Goal: Task Accomplishment & Management: Manage account settings

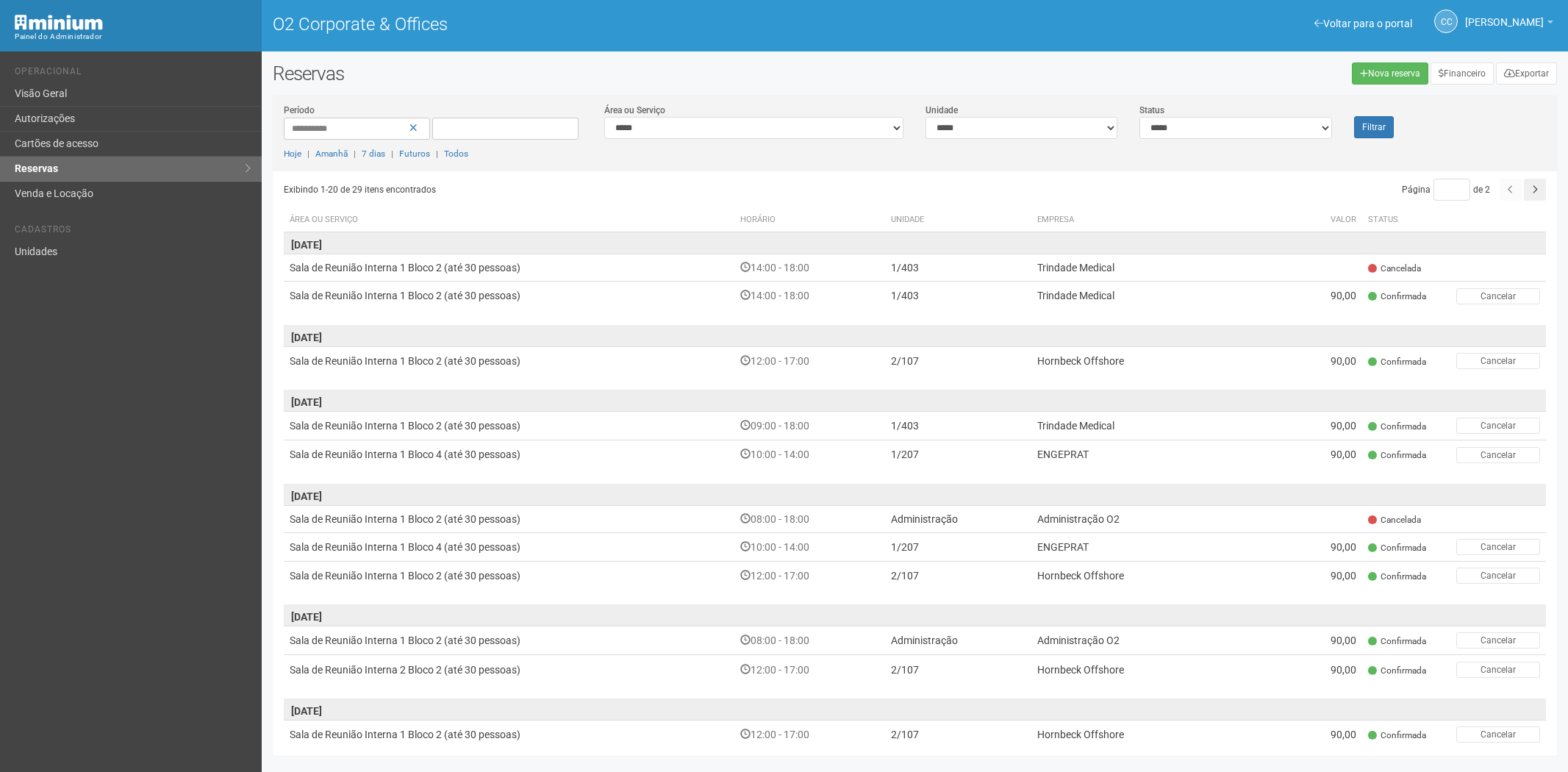
click at [71, 143] on link "Cartões de acesso" at bounding box center [131, 144] width 262 height 25
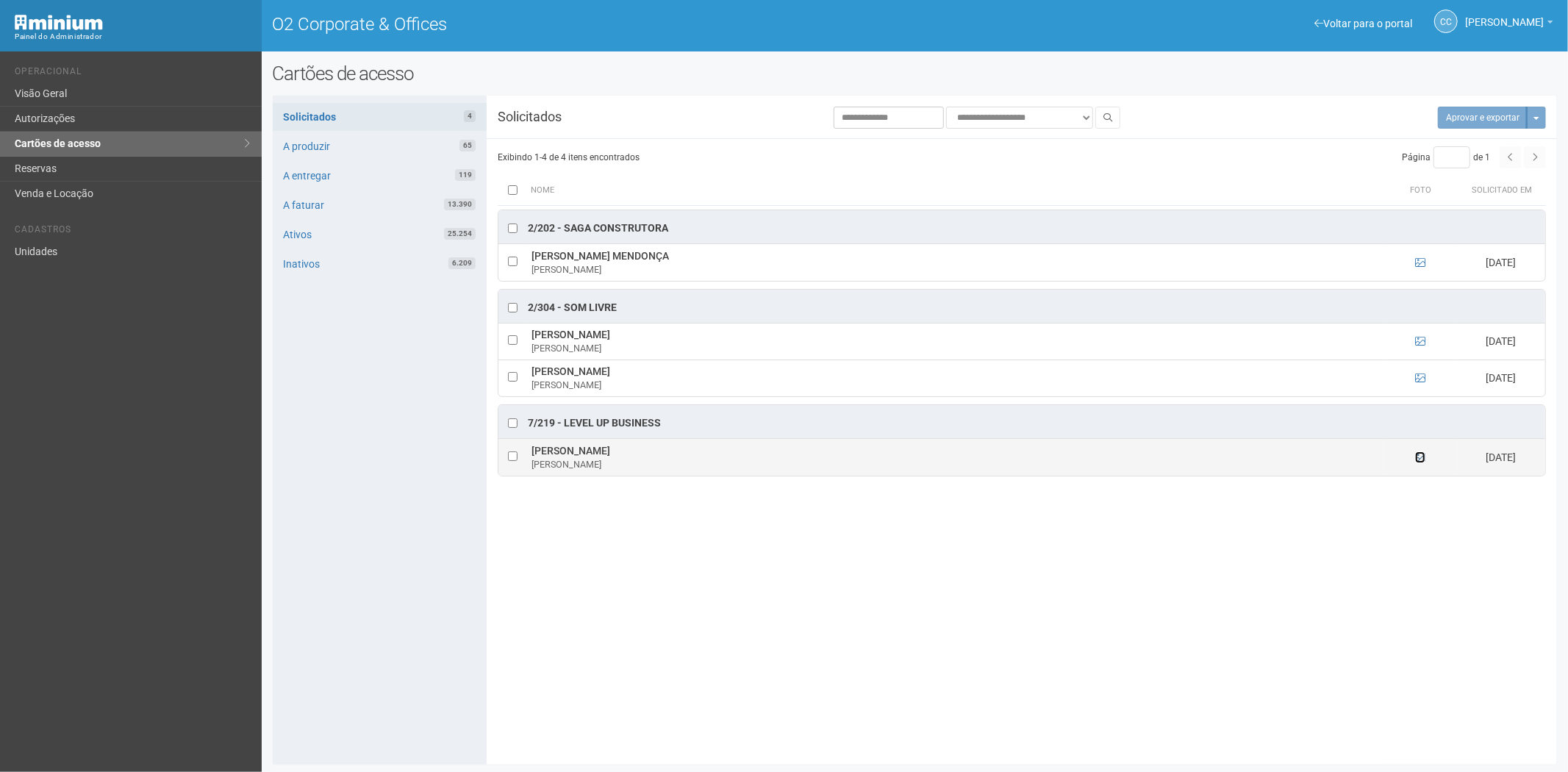
click at [1422, 461] on icon at bounding box center [1420, 457] width 10 height 10
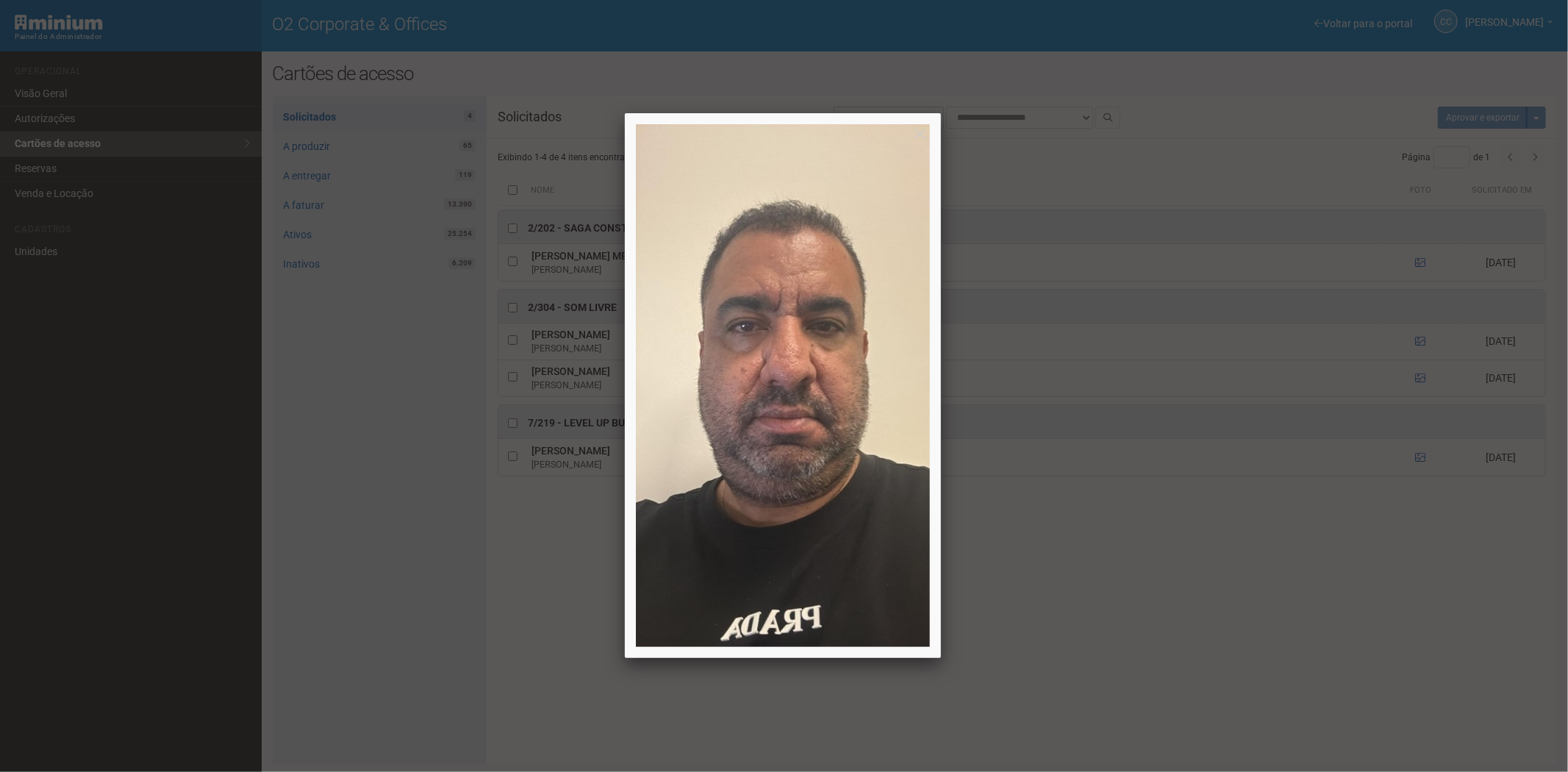
click at [1347, 632] on div at bounding box center [784, 386] width 1568 height 772
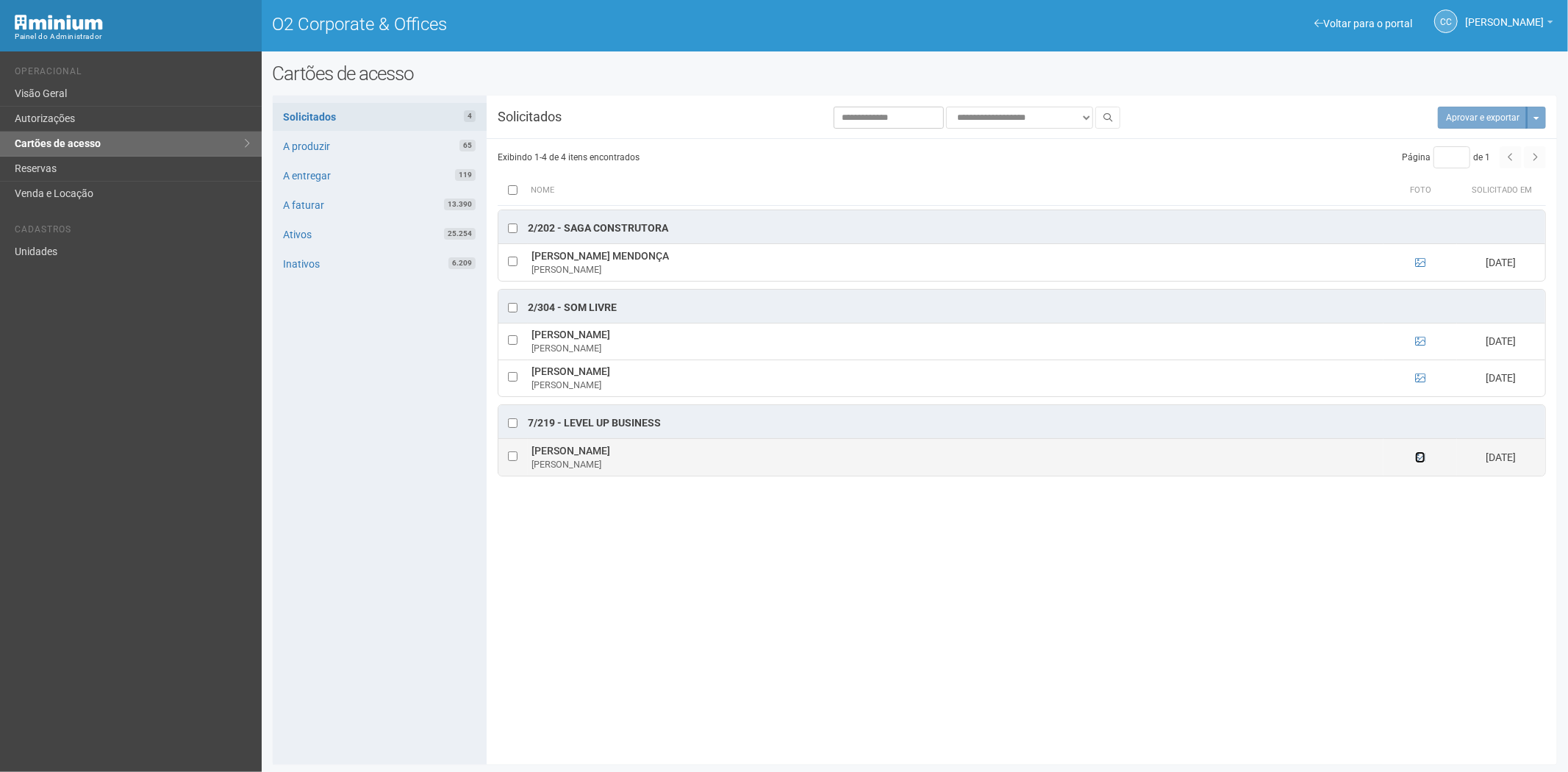
click at [1415, 461] on icon at bounding box center [1420, 457] width 10 height 10
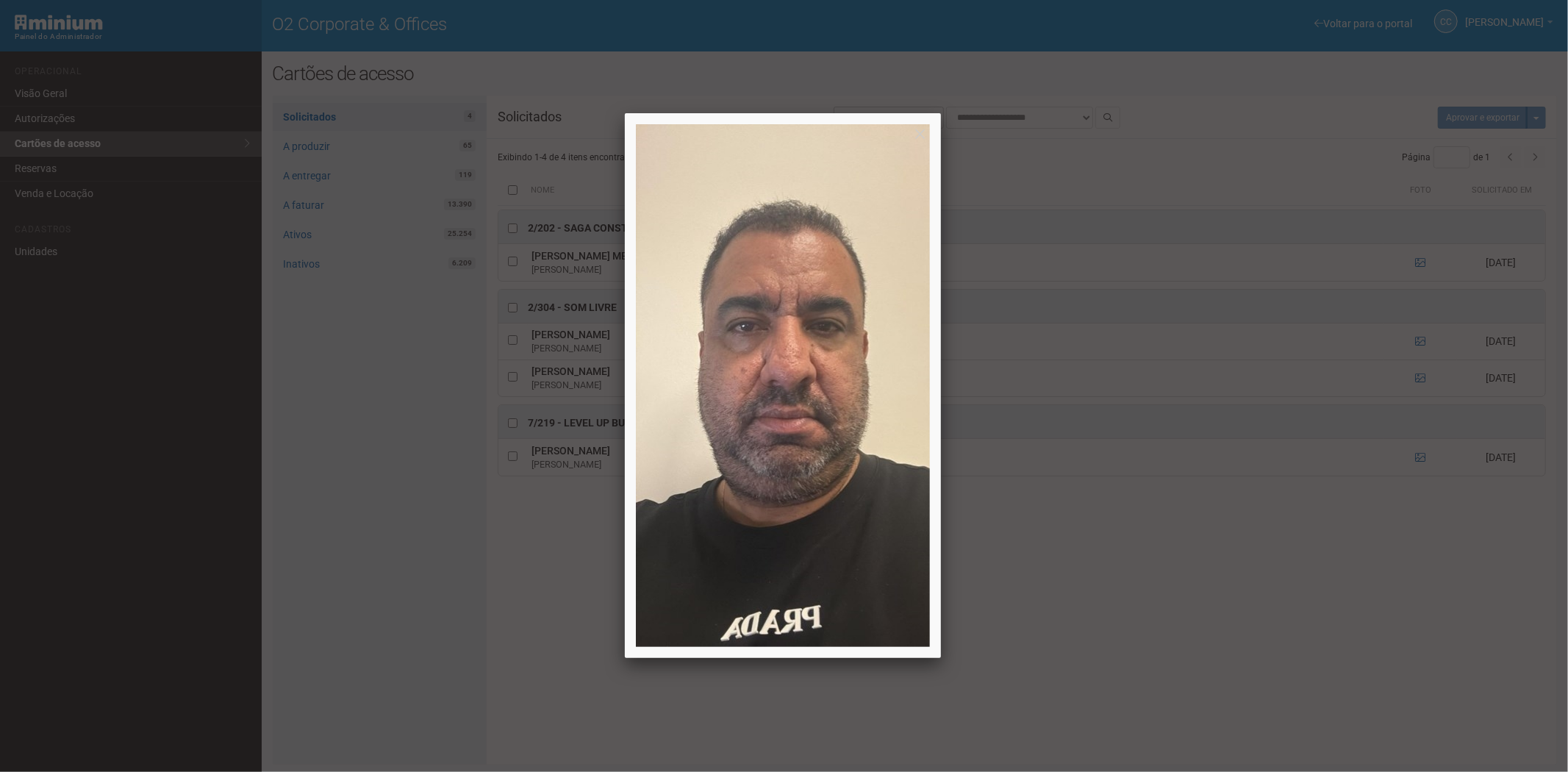
click at [1221, 670] on div at bounding box center [784, 386] width 1568 height 772
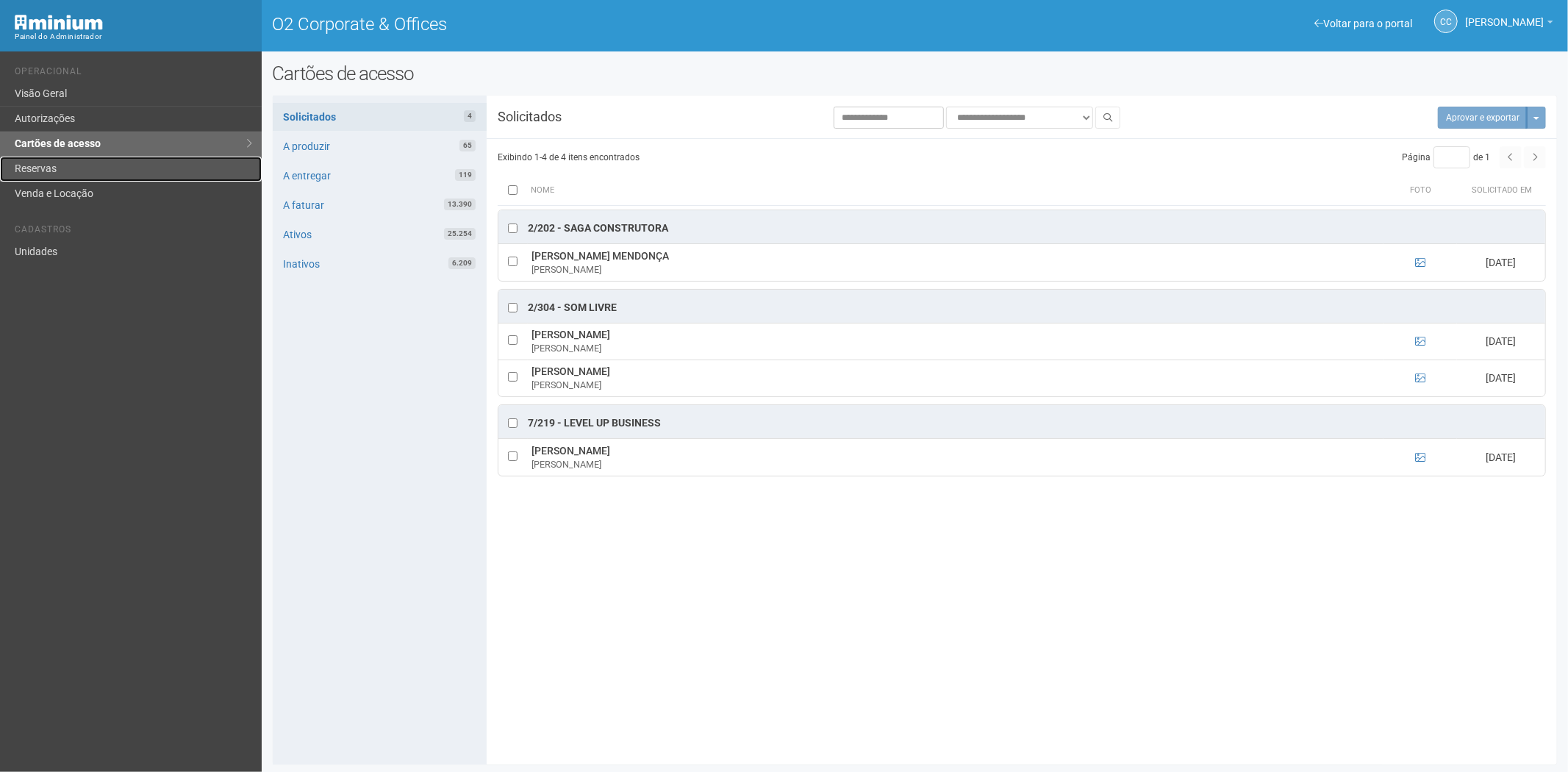
click at [52, 164] on link "Reservas" at bounding box center [131, 169] width 262 height 25
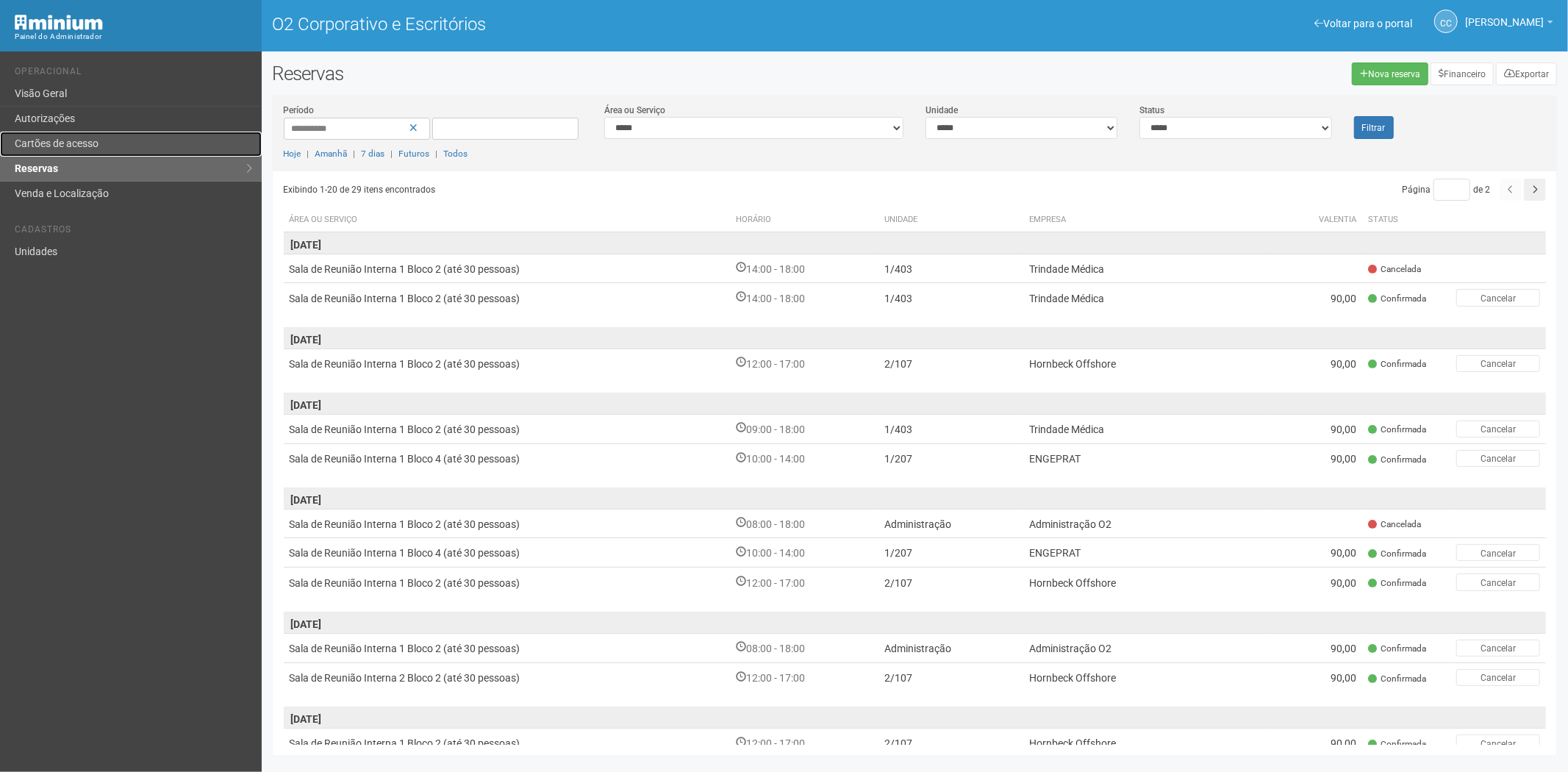
click at [84, 147] on font "Cartões de acesso" at bounding box center [56, 144] width 83 height 12
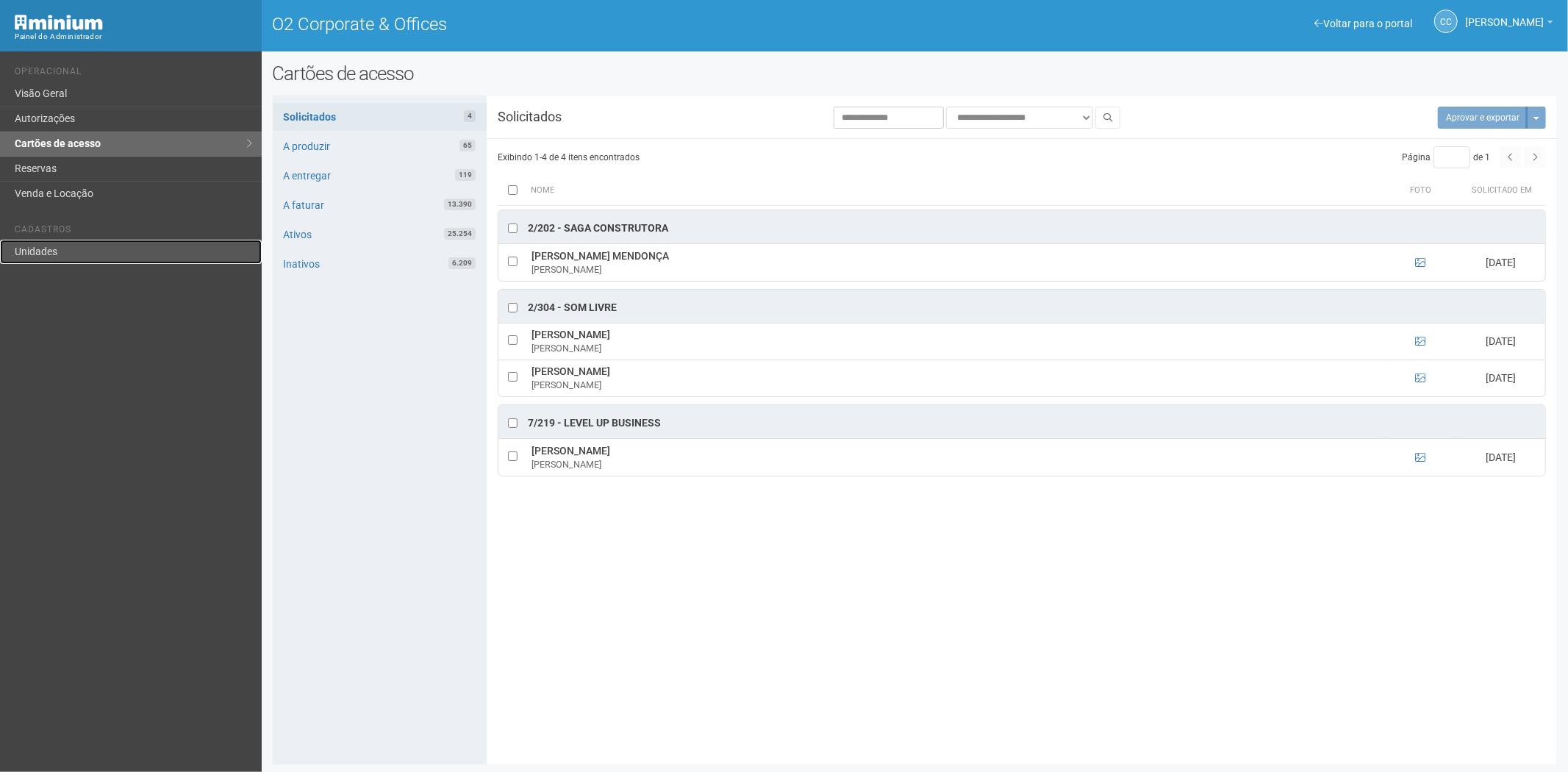
click at [105, 247] on link "Unidades" at bounding box center [131, 251] width 262 height 24
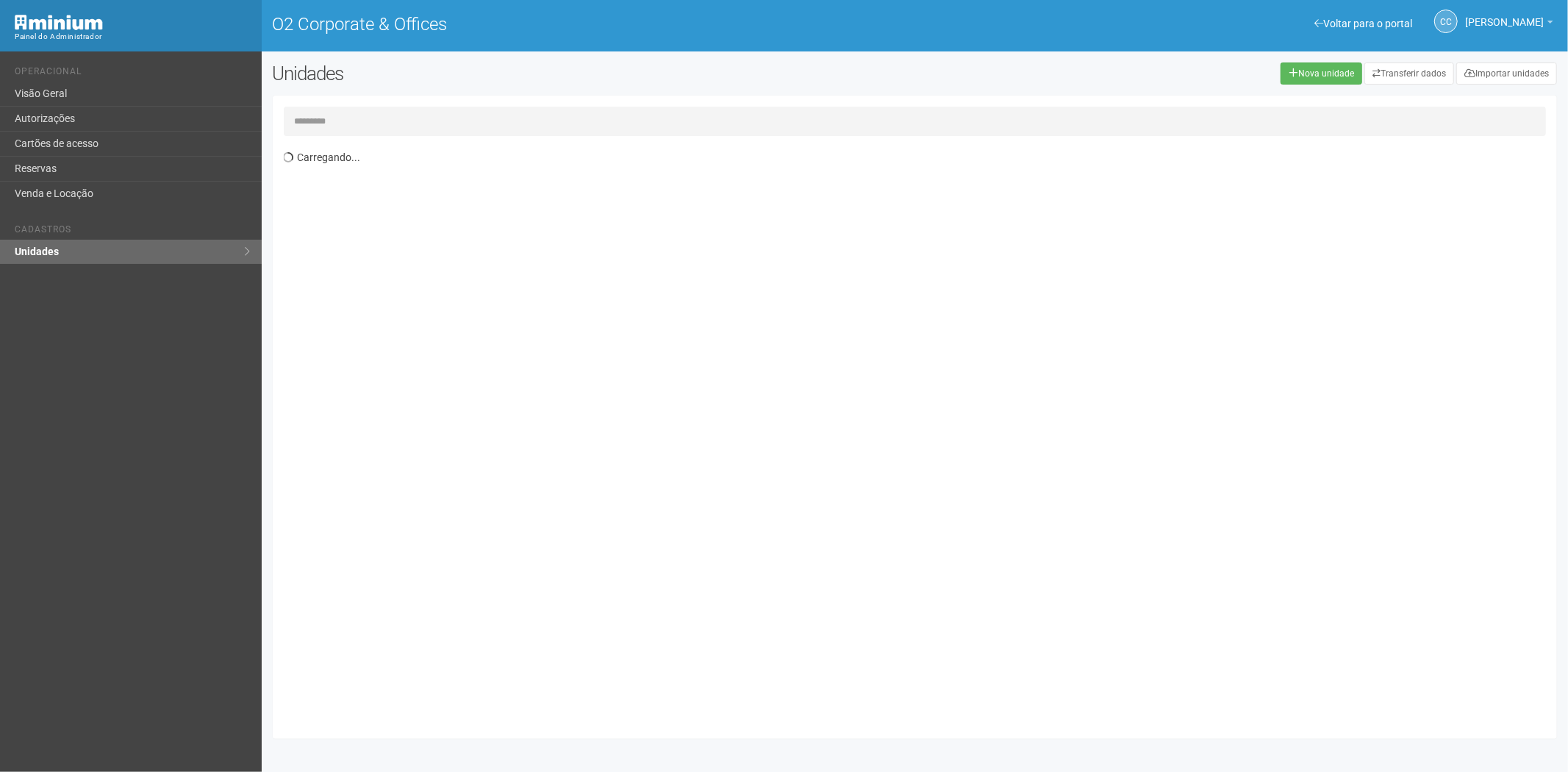
click at [324, 120] on input "text" at bounding box center [915, 121] width 1262 height 29
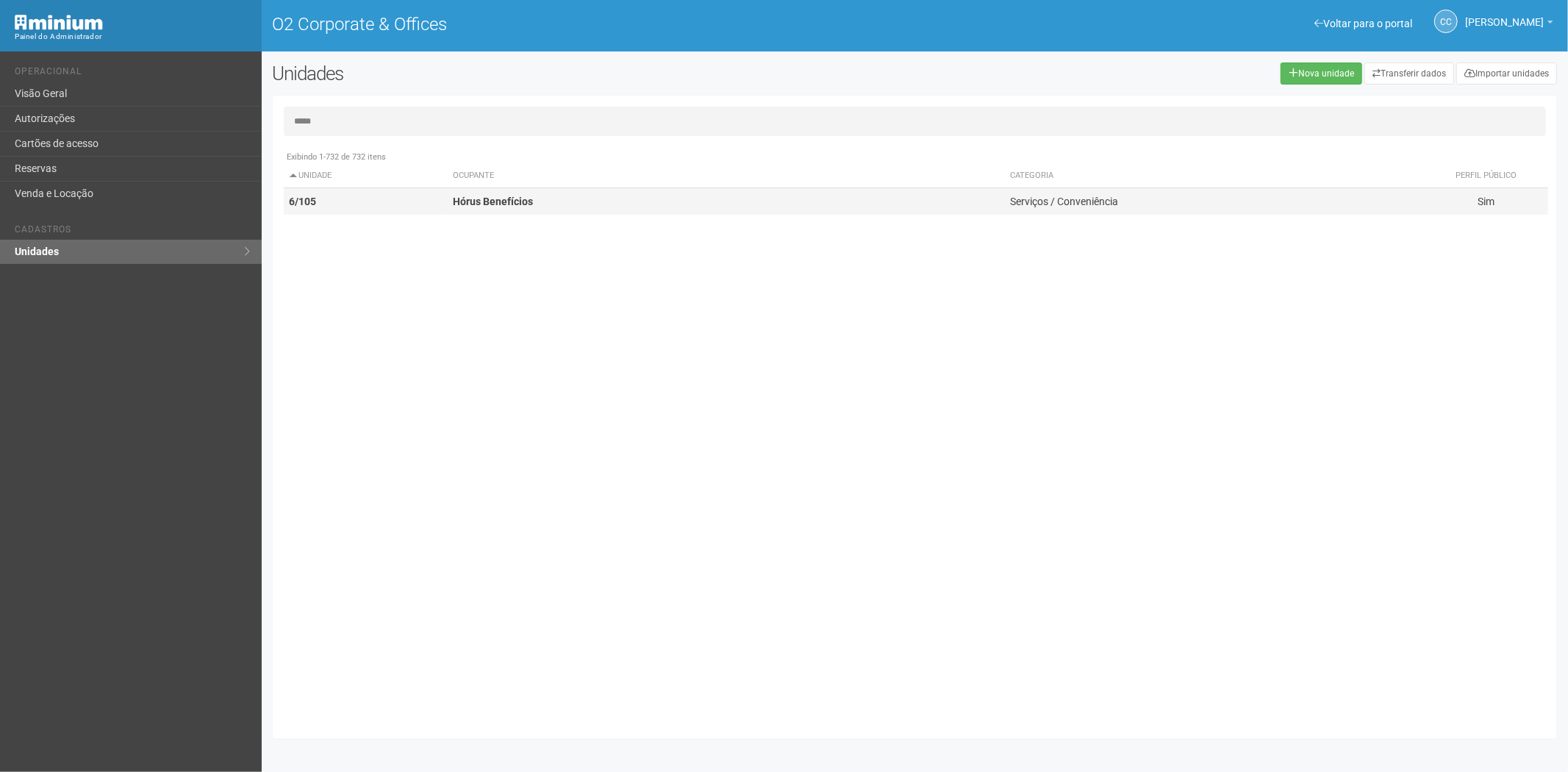
type input "*****"
click at [383, 207] on td "6/105" at bounding box center [366, 202] width 164 height 28
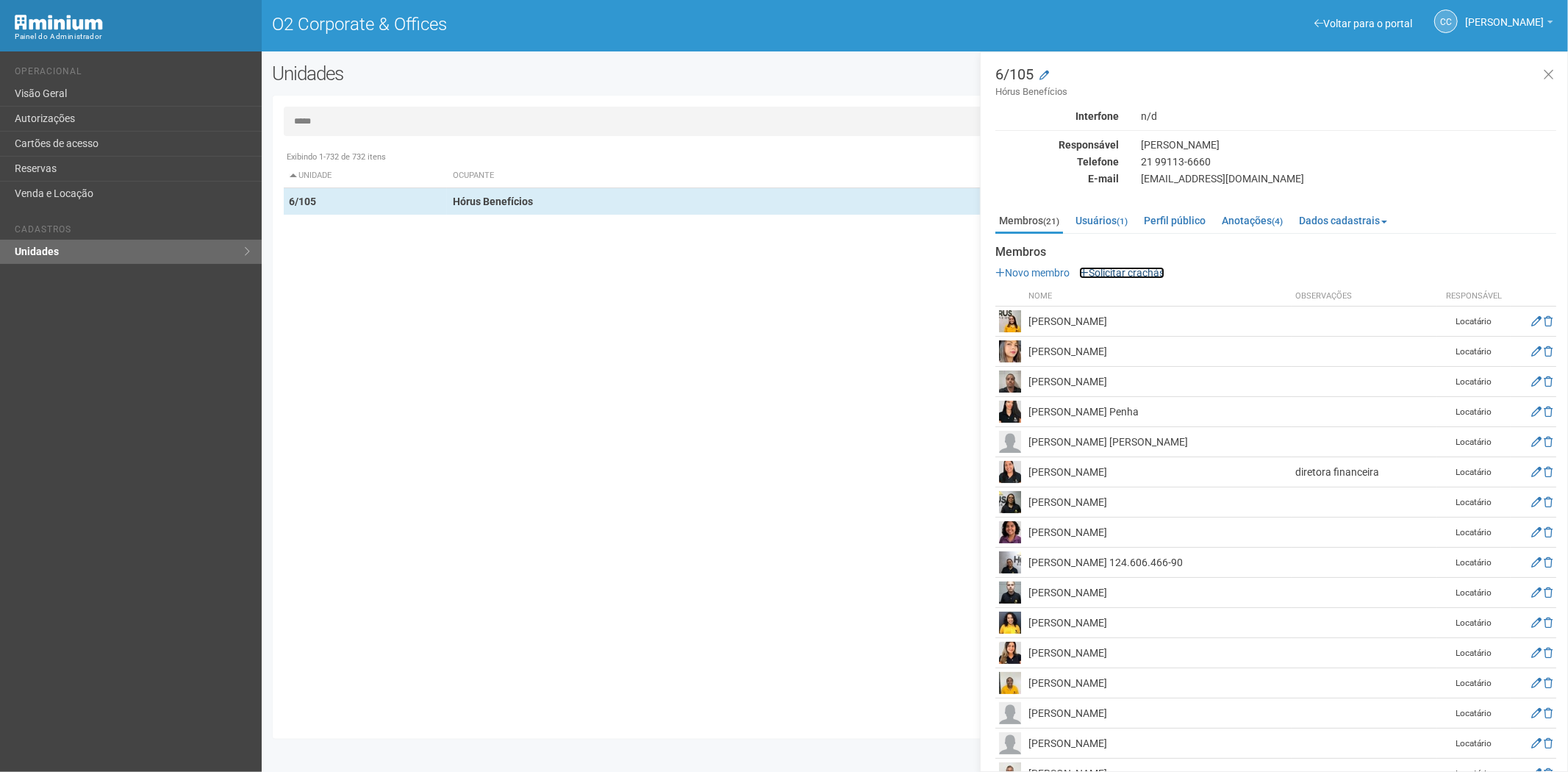
click at [1162, 269] on link "Solicitar crachás" at bounding box center [1121, 273] width 85 height 12
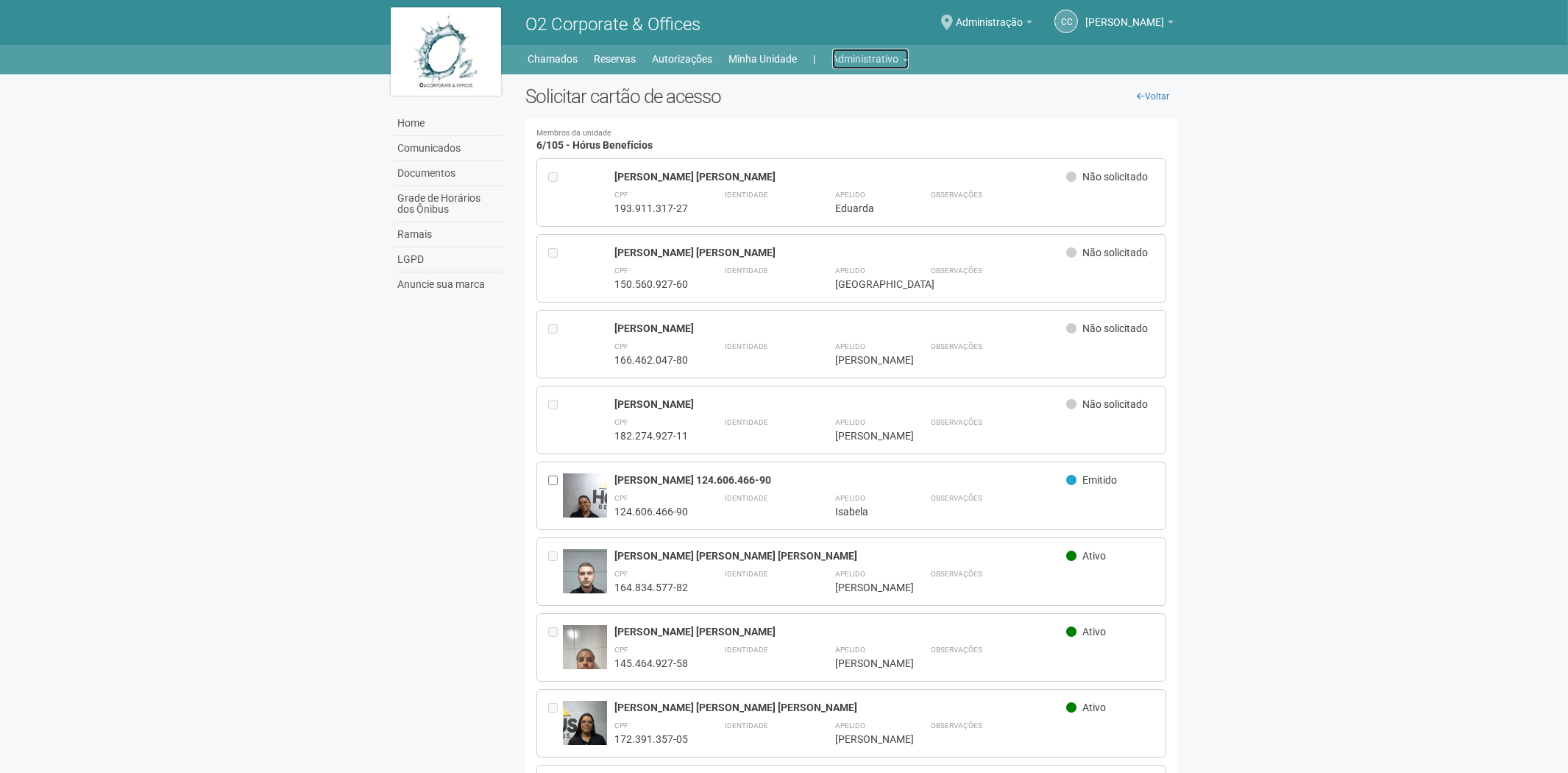
click at [863, 60] on link "Administrativo" at bounding box center [870, 59] width 77 height 21
click at [824, 122] on link "Cartões de acesso" at bounding box center [849, 116] width 125 height 26
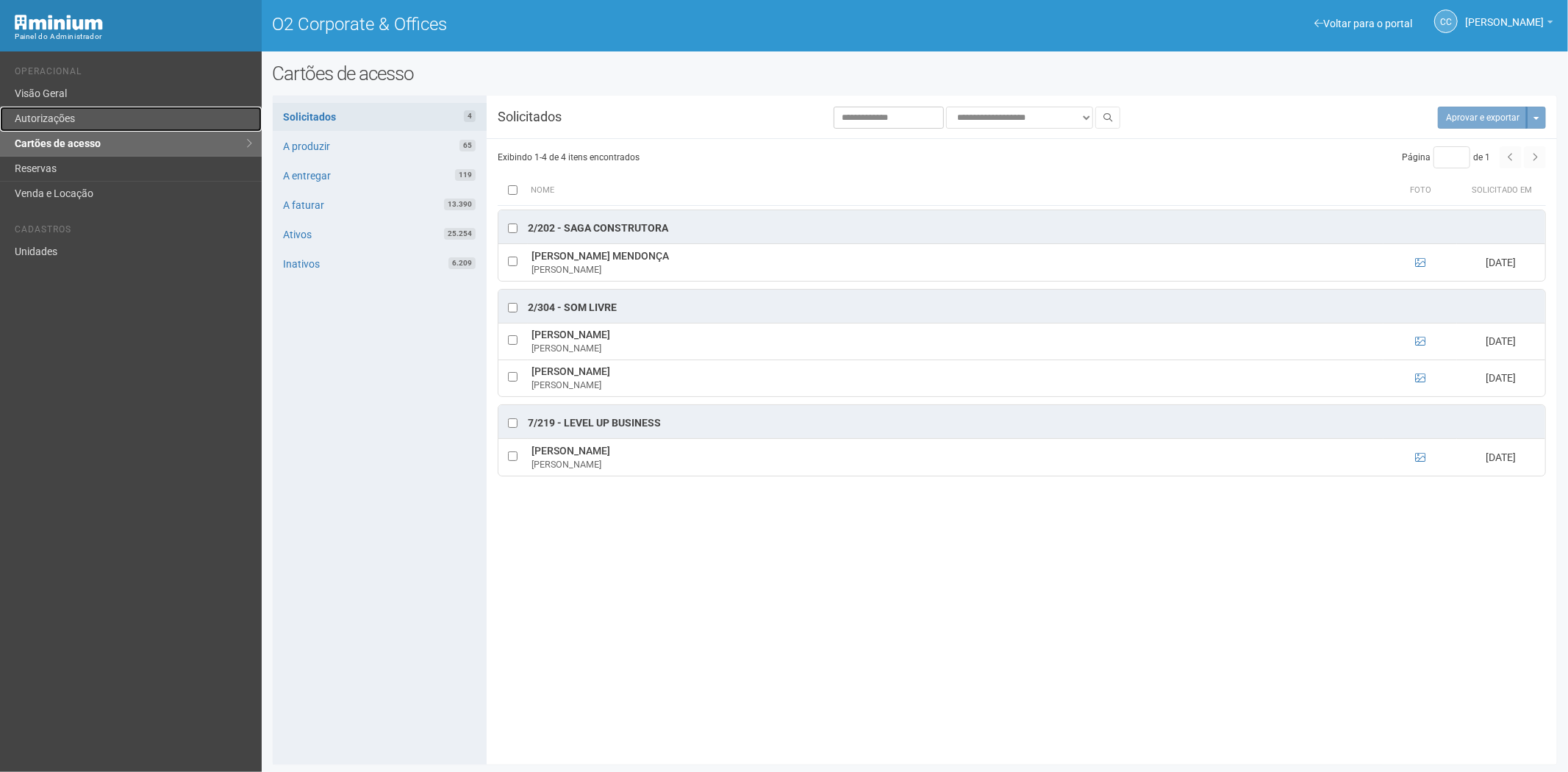
drag, startPoint x: 59, startPoint y: 114, endPoint x: 68, endPoint y: 122, distance: 12.0
click at [58, 114] on link "Autorizações" at bounding box center [131, 119] width 262 height 25
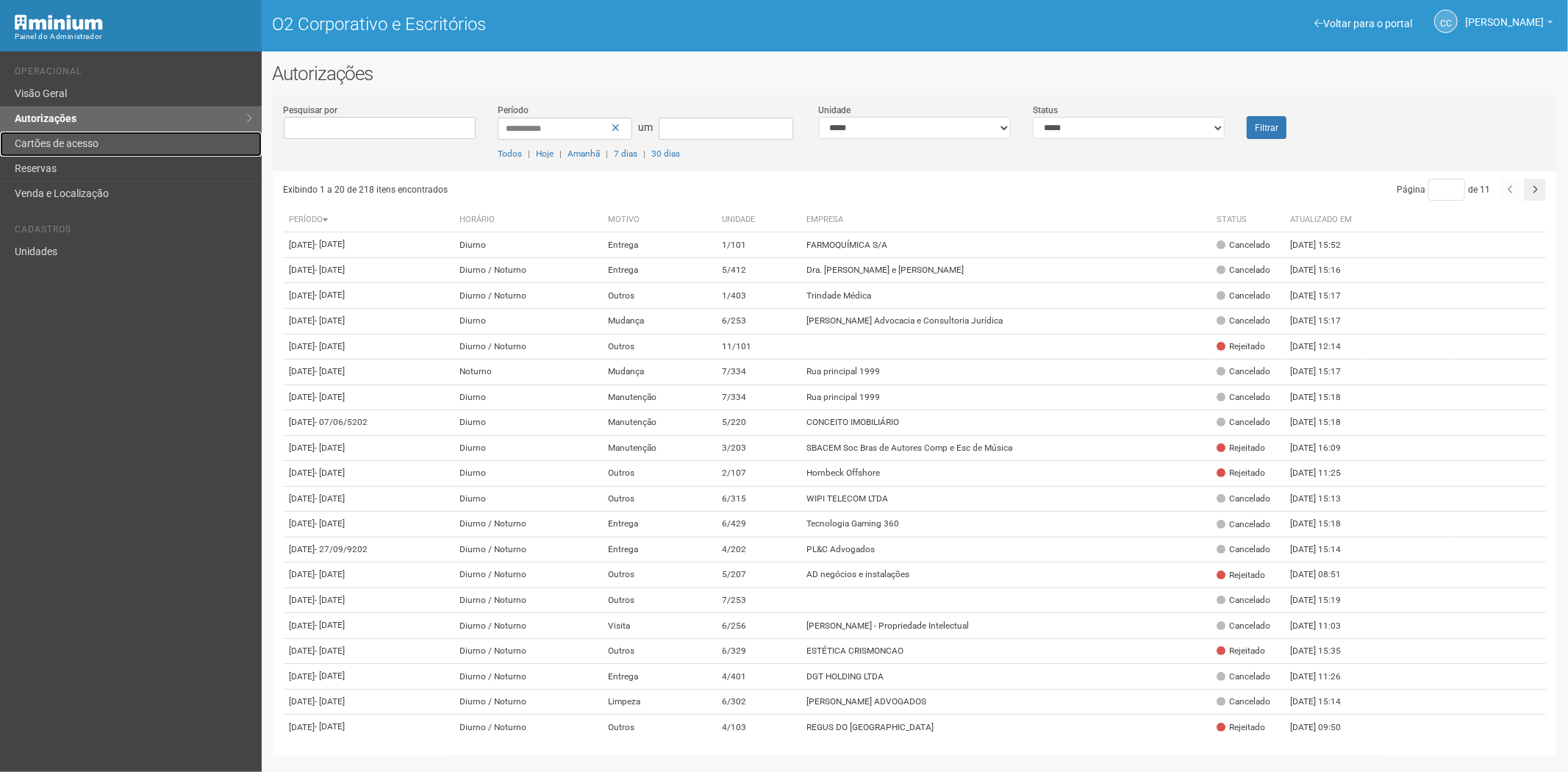
click at [87, 142] on font "Cartões de acesso" at bounding box center [56, 144] width 83 height 12
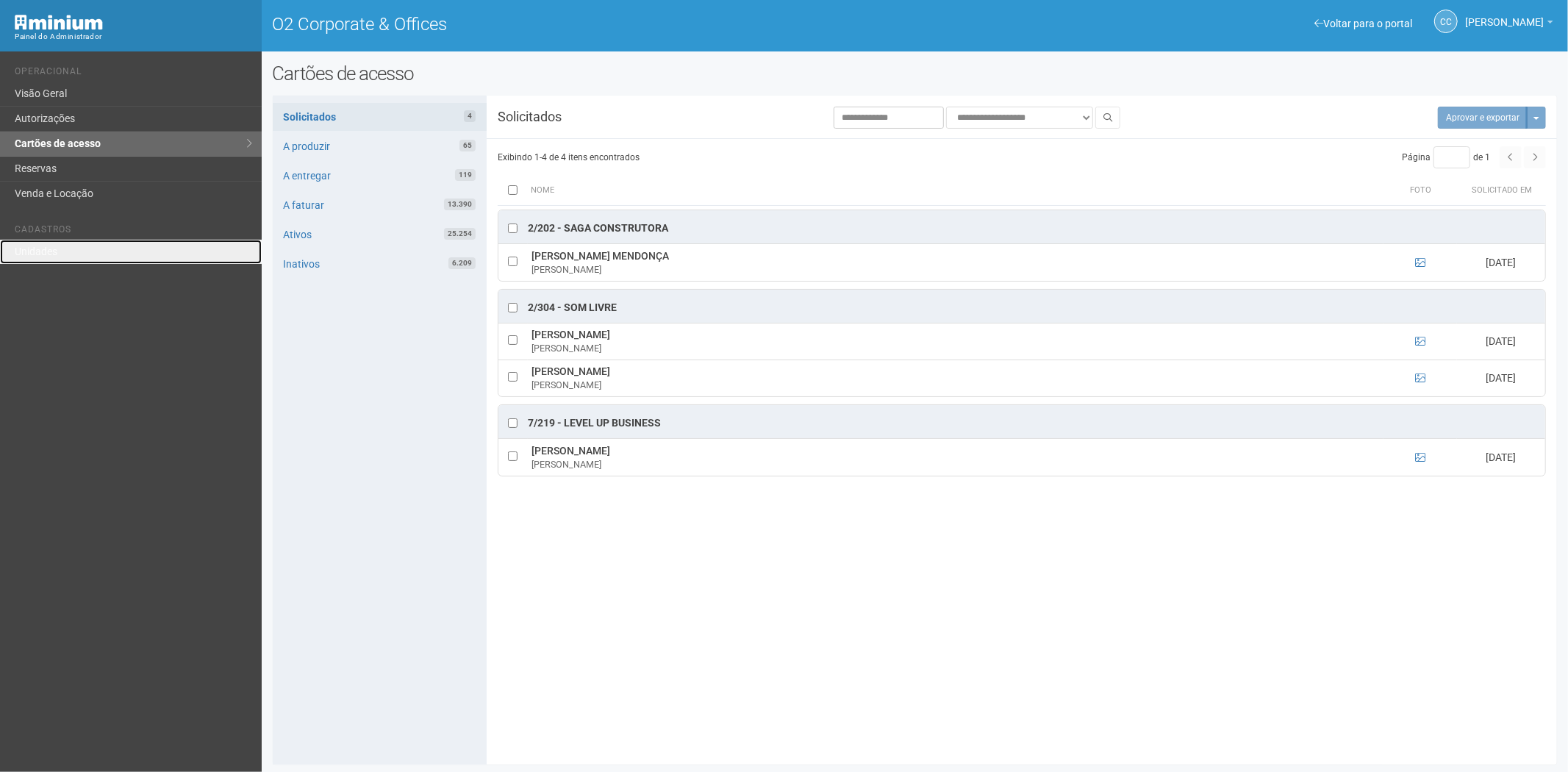
click at [59, 259] on link "Unidades" at bounding box center [131, 251] width 262 height 24
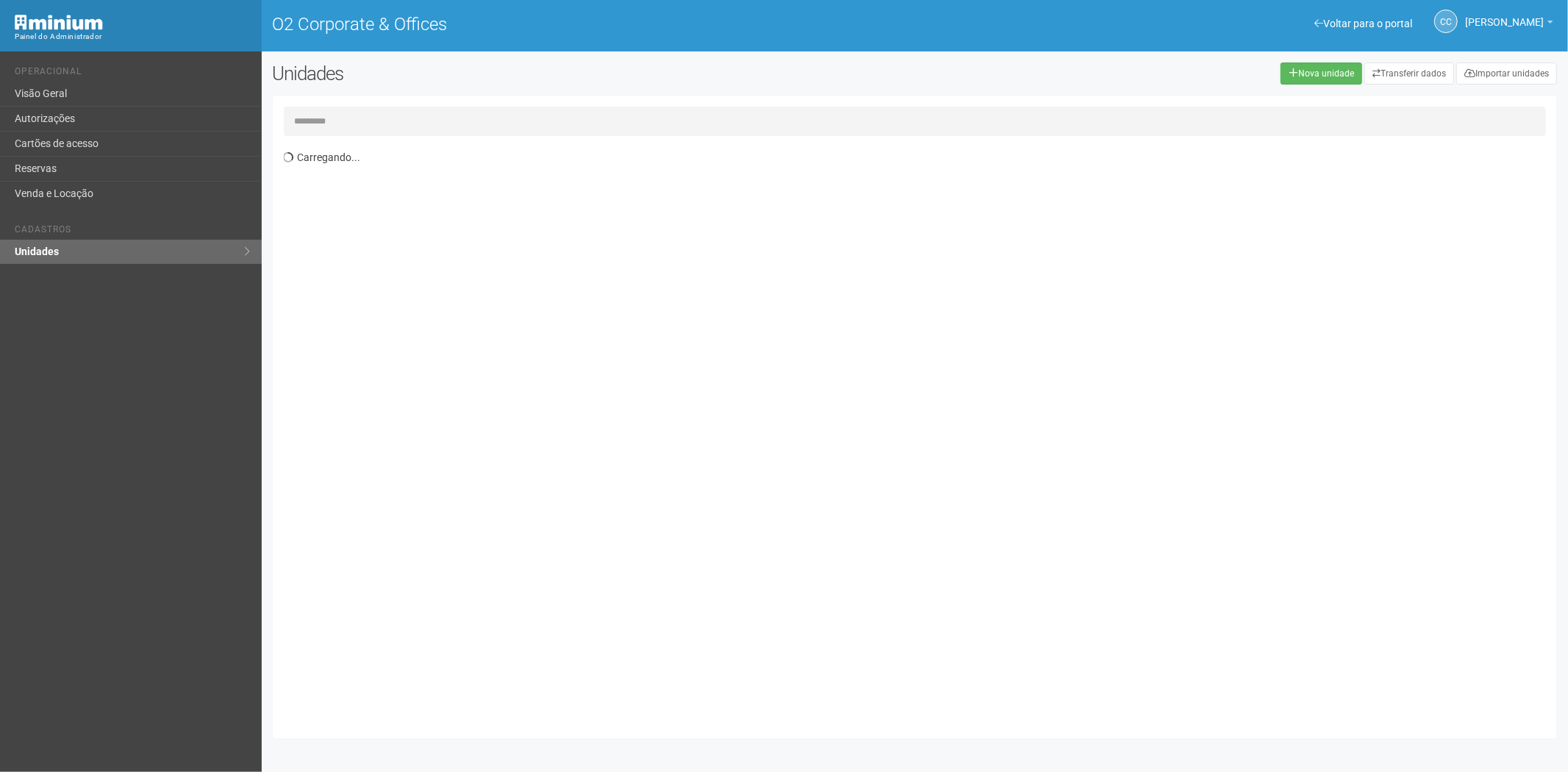
click at [373, 125] on input "text" at bounding box center [915, 121] width 1262 height 29
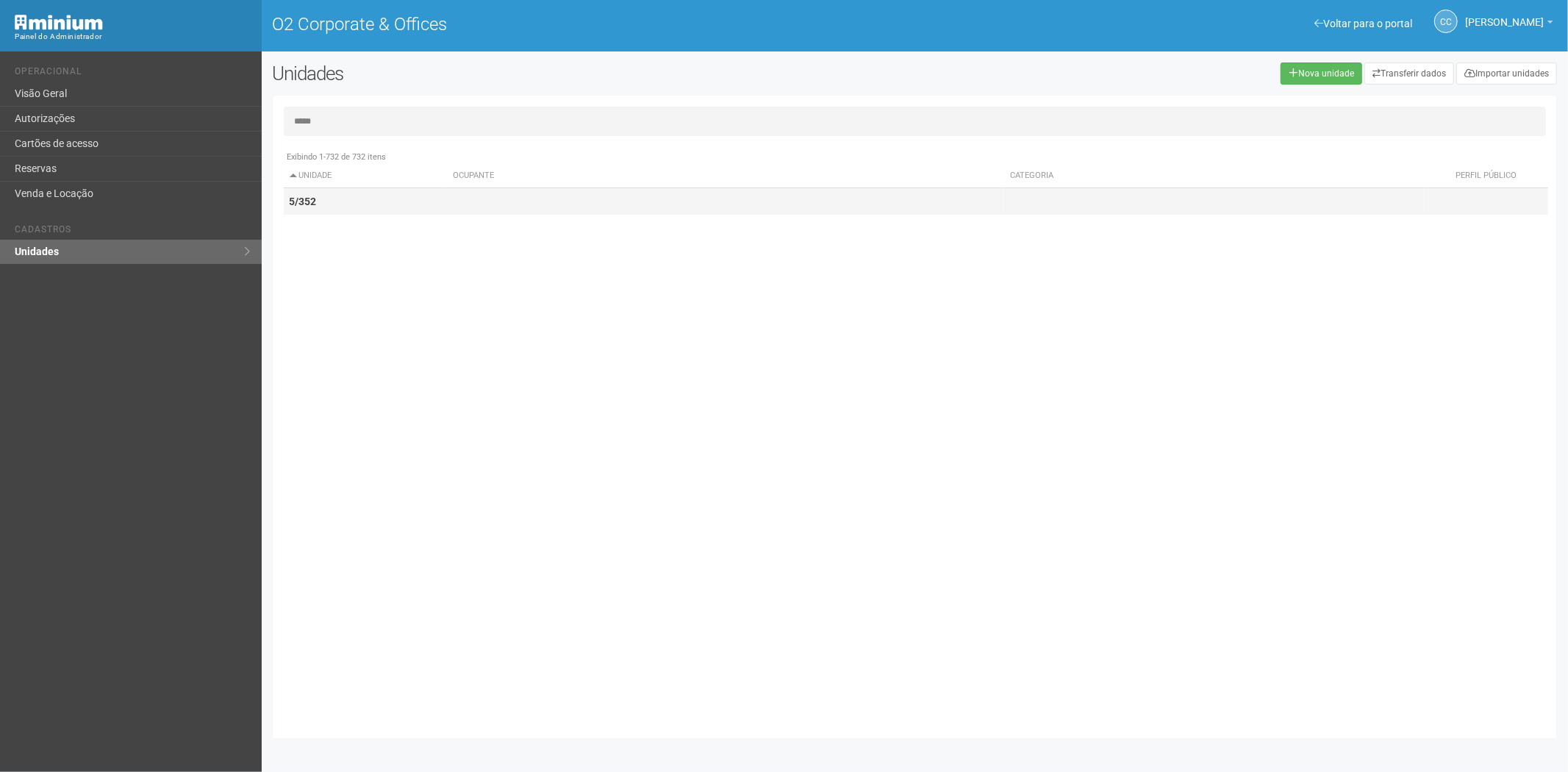
click at [324, 202] on td "5/352" at bounding box center [366, 202] width 164 height 28
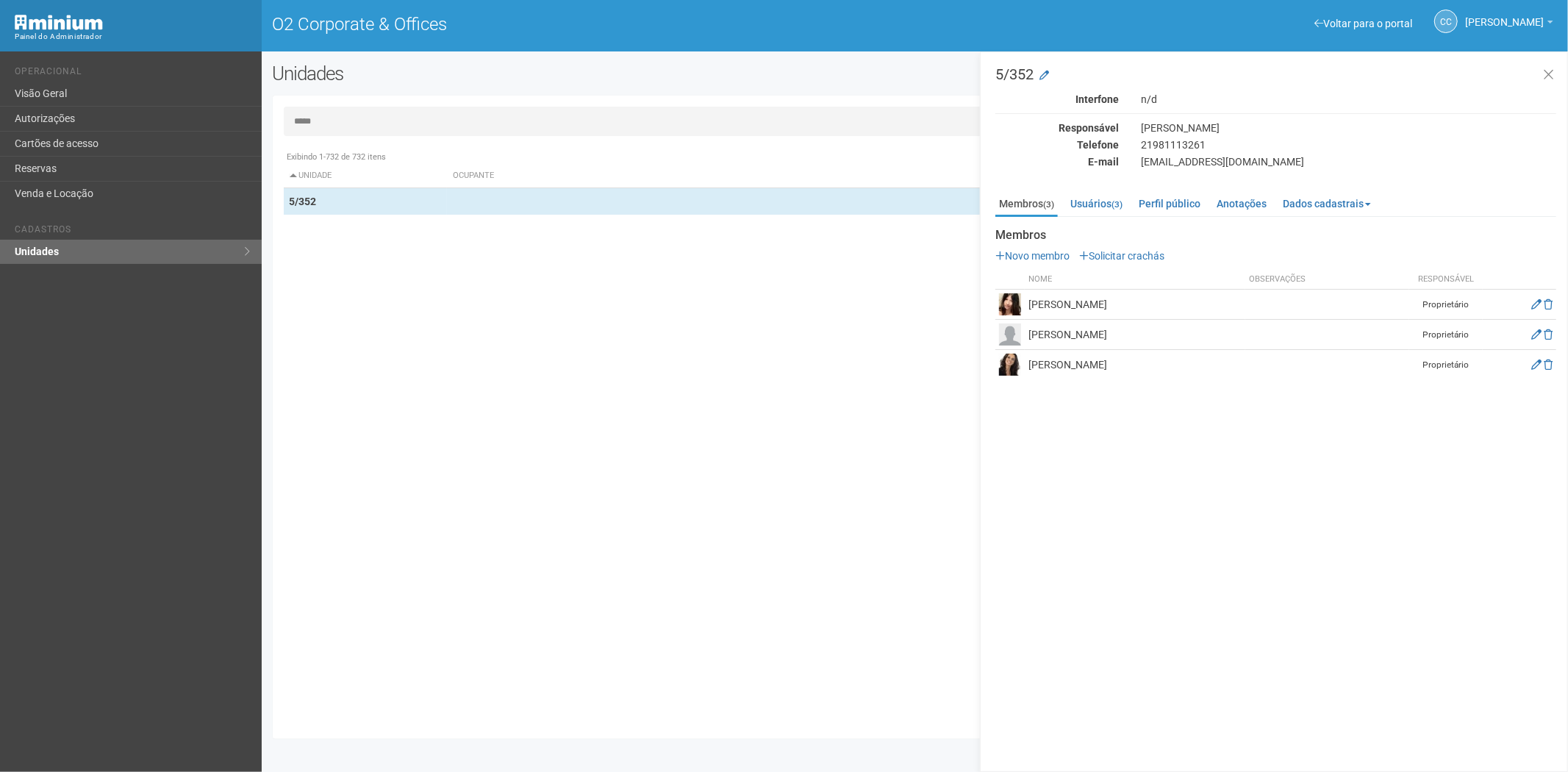
click at [361, 114] on input "*****" at bounding box center [915, 121] width 1262 height 29
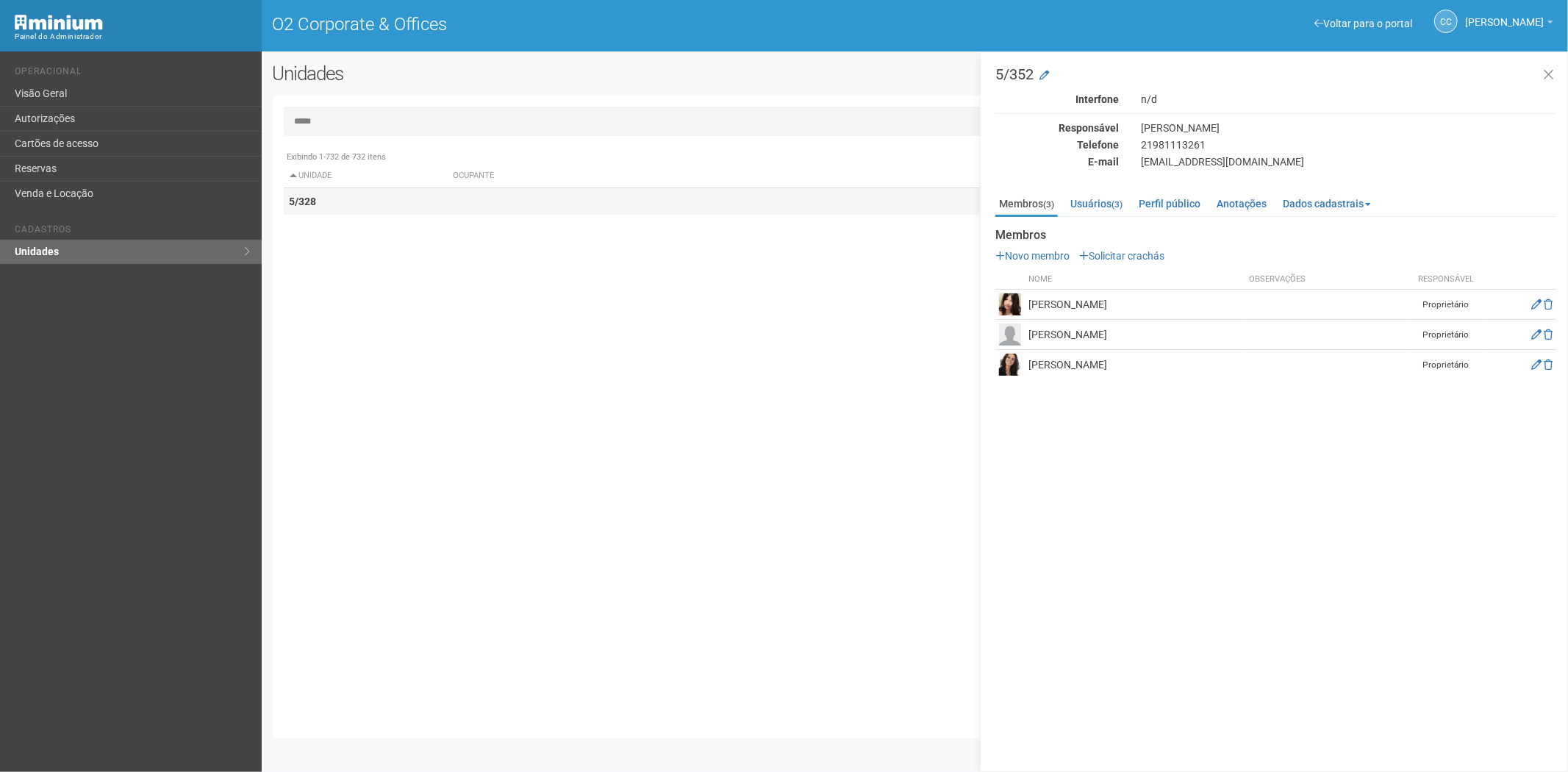
click at [346, 199] on td "5/328" at bounding box center [366, 202] width 164 height 28
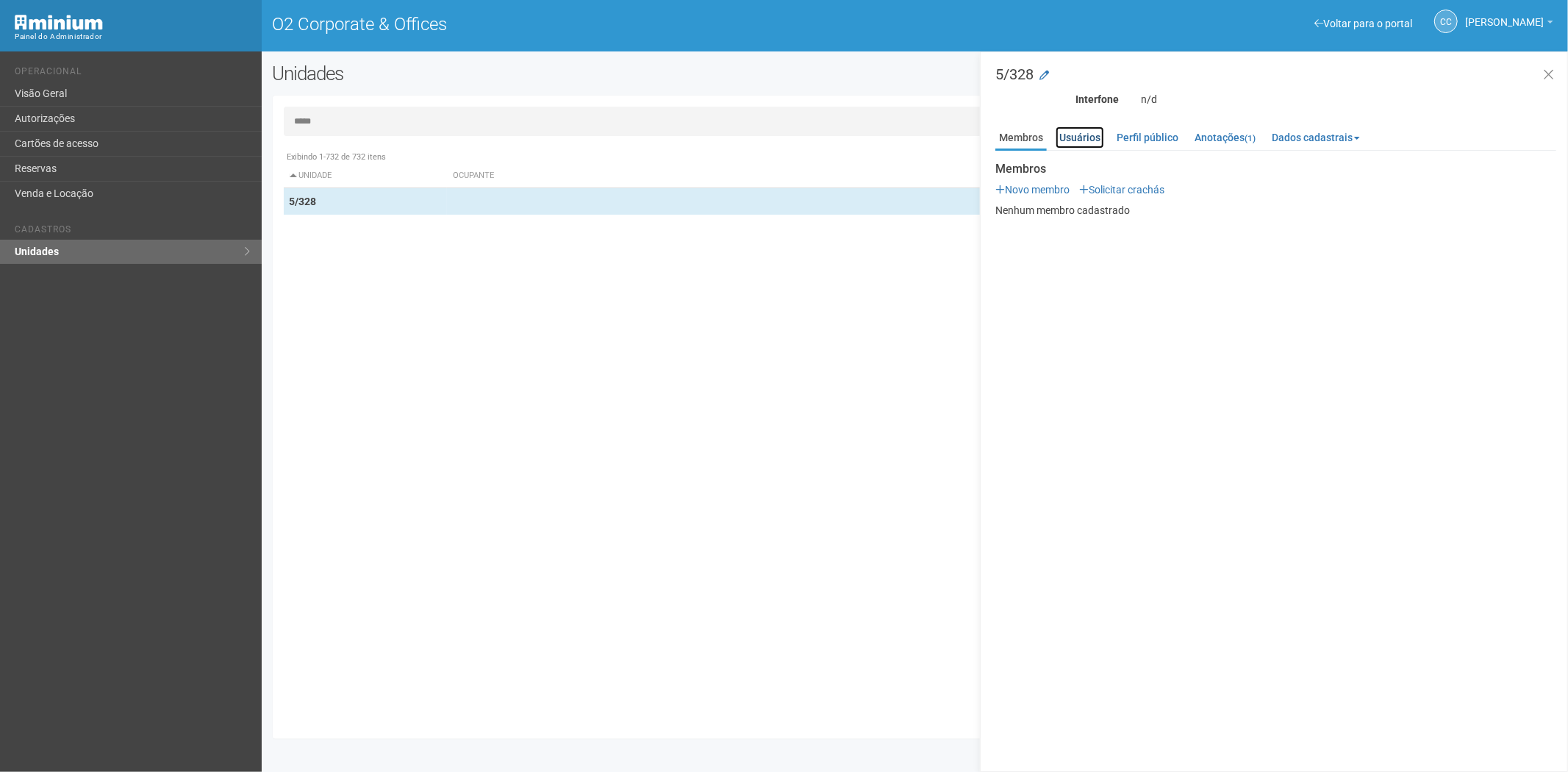
click at [1103, 133] on link "Usuários" at bounding box center [1079, 138] width 48 height 22
click at [524, 119] on input "*****" at bounding box center [915, 121] width 1262 height 29
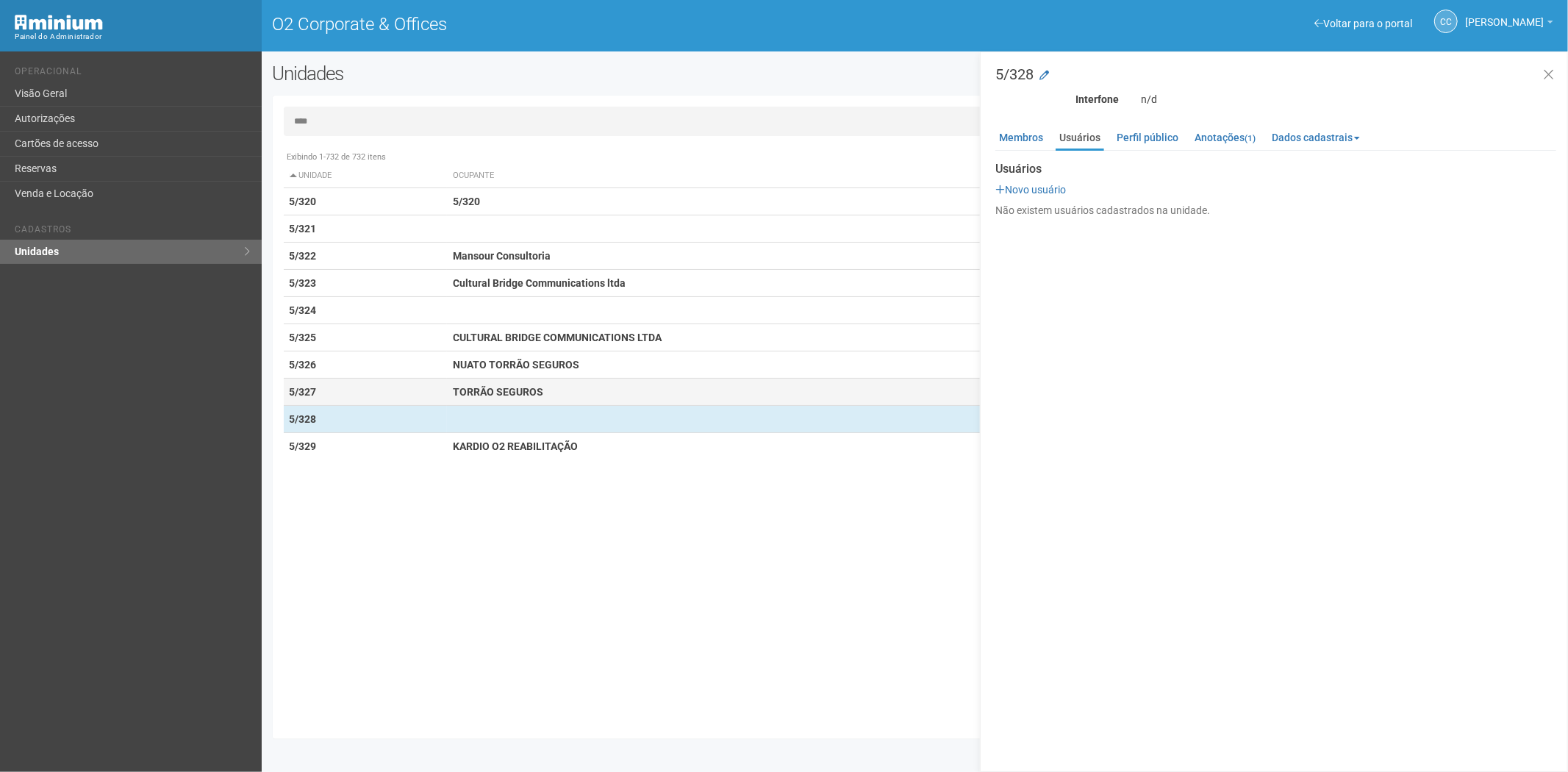
type input "****"
click at [427, 395] on td "5/327" at bounding box center [366, 392] width 164 height 28
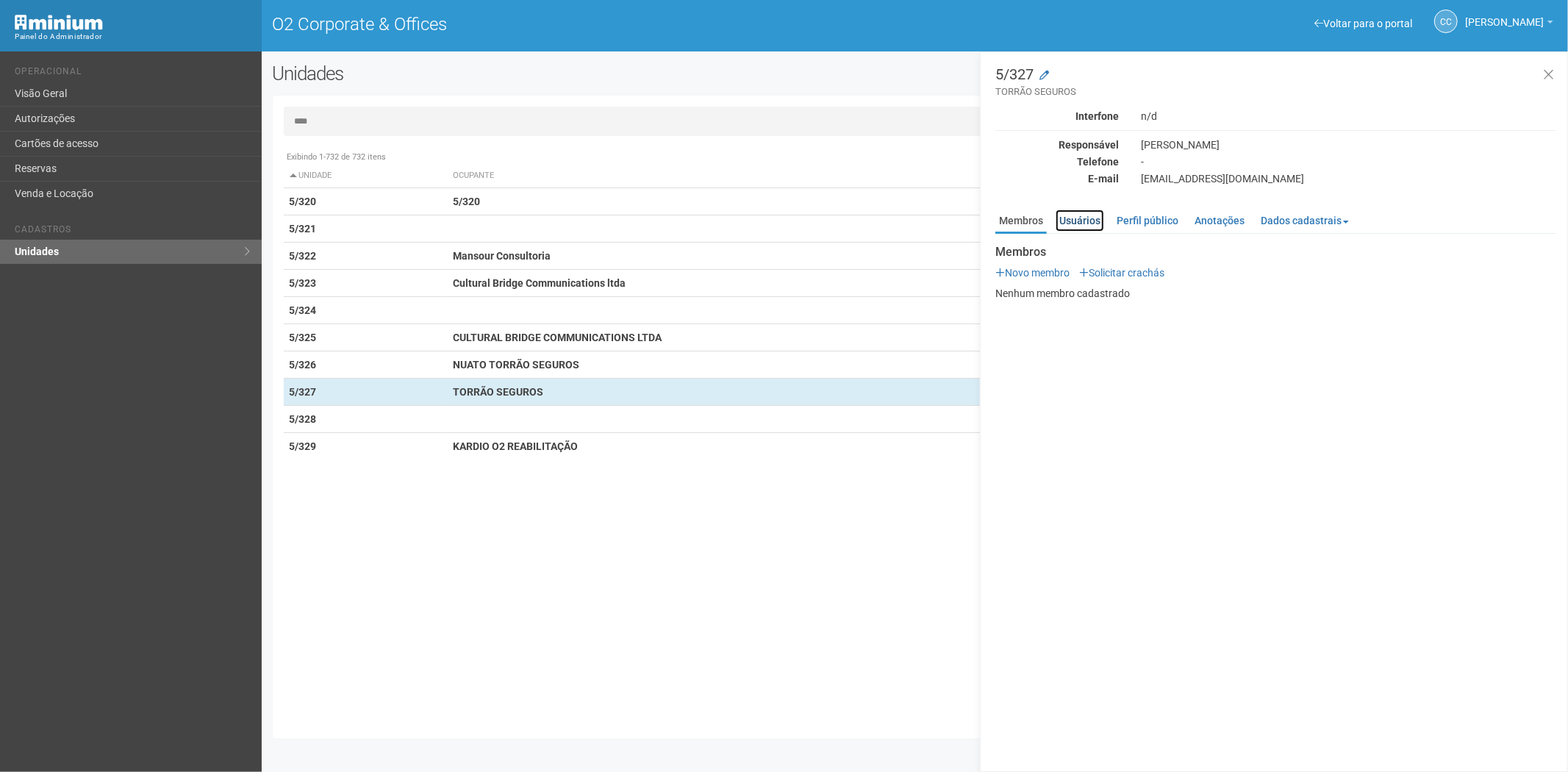
click at [1075, 223] on link "Usuários" at bounding box center [1079, 220] width 48 height 22
click at [1012, 219] on link "Membros" at bounding box center [1021, 220] width 52 height 22
click at [445, 365] on td "5/326" at bounding box center [366, 365] width 164 height 28
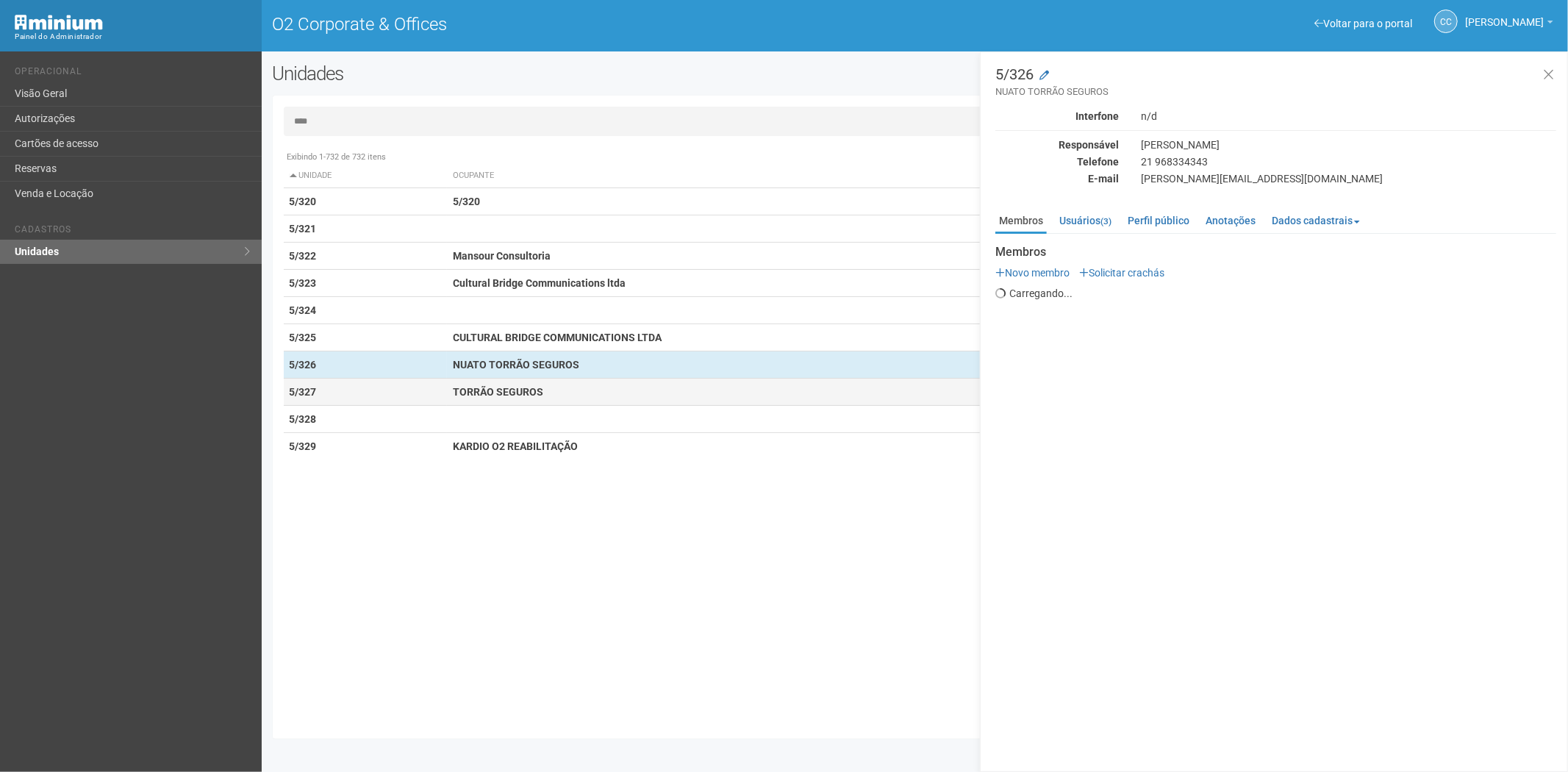
click at [459, 392] on strong "TORRÃO SEGUROS" at bounding box center [497, 392] width 90 height 12
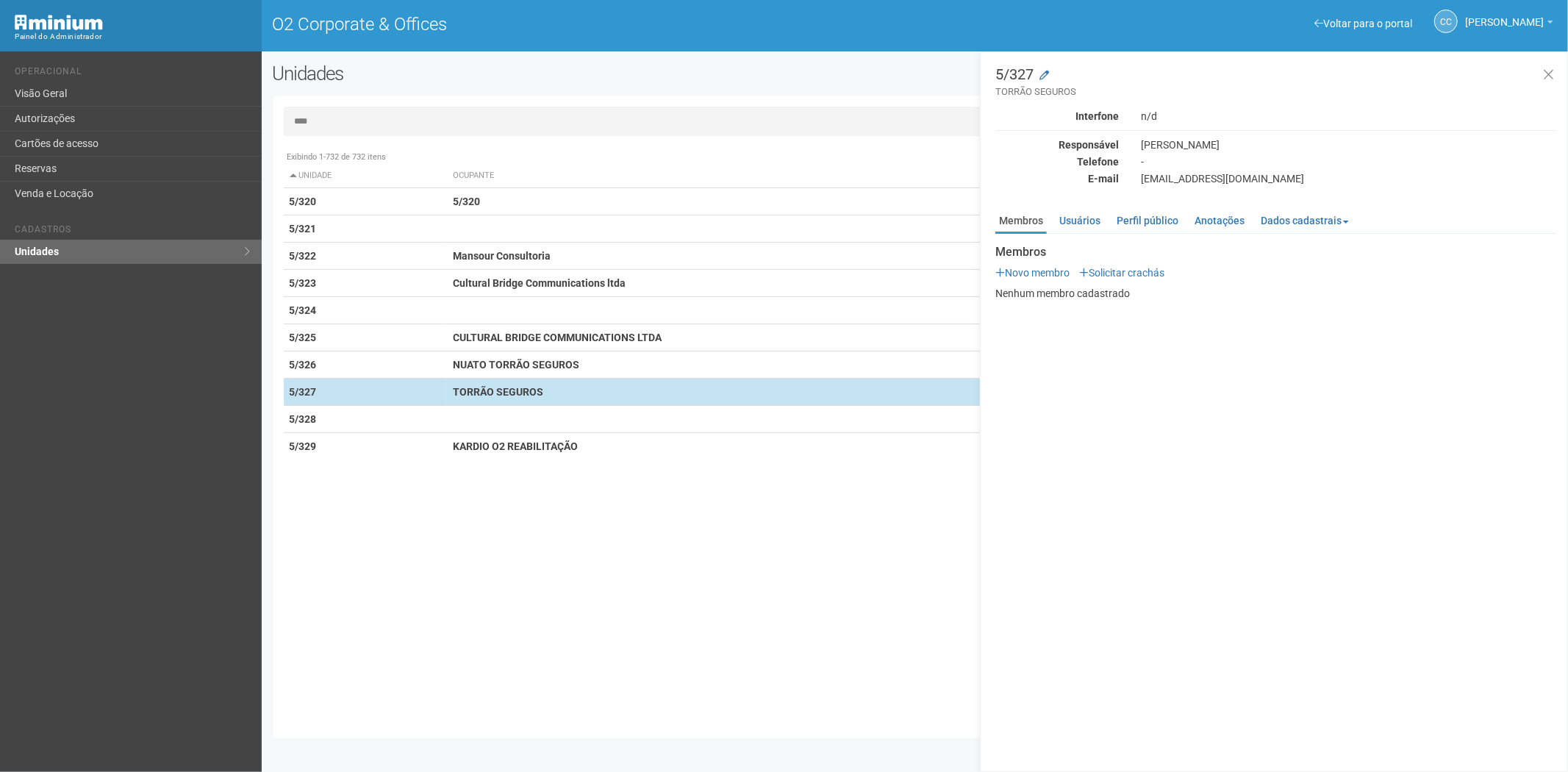
click at [548, 386] on td "TORRÃO SEGUROS" at bounding box center [725, 392] width 557 height 28
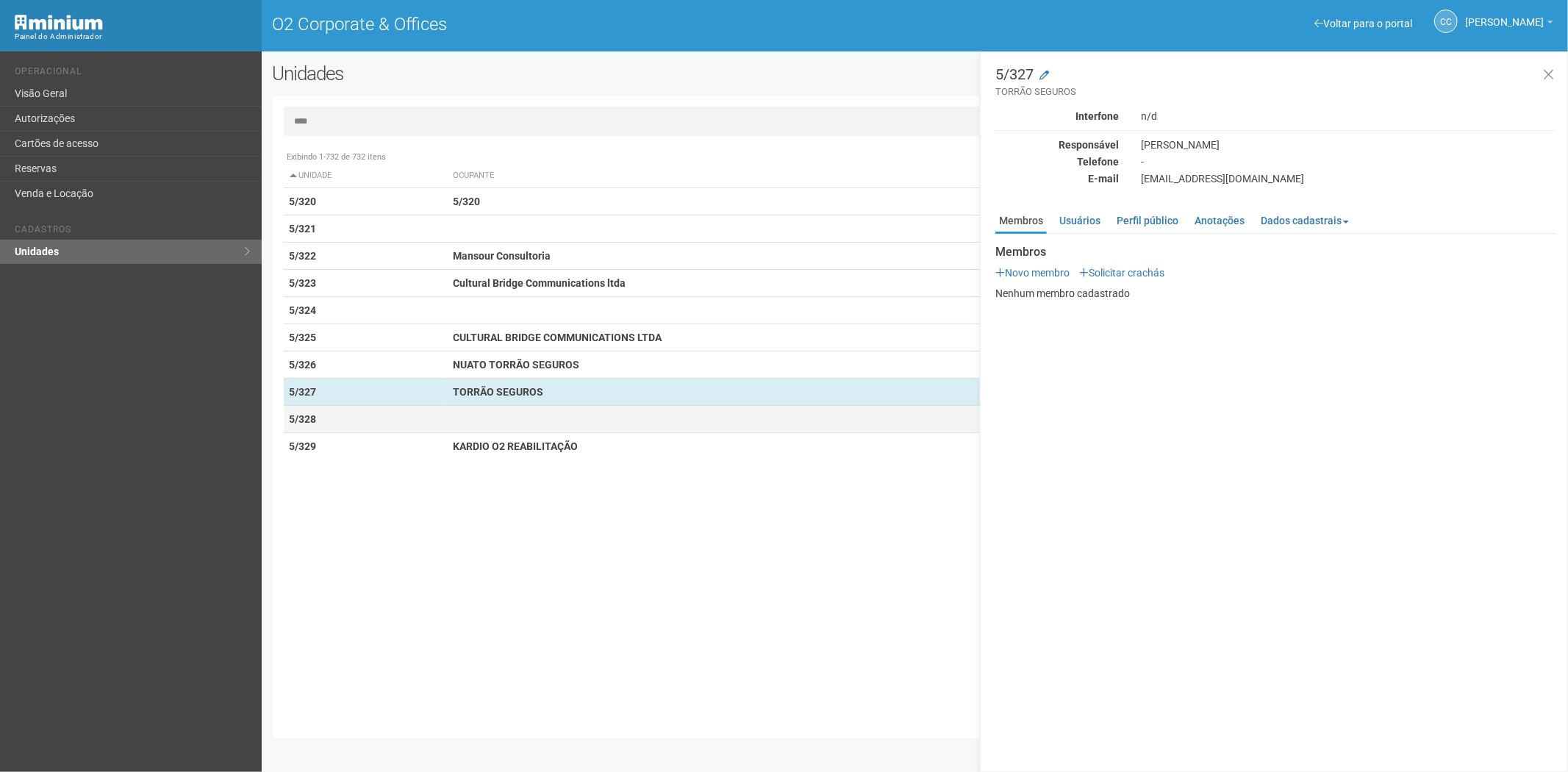
click at [564, 419] on td at bounding box center [725, 419] width 557 height 28
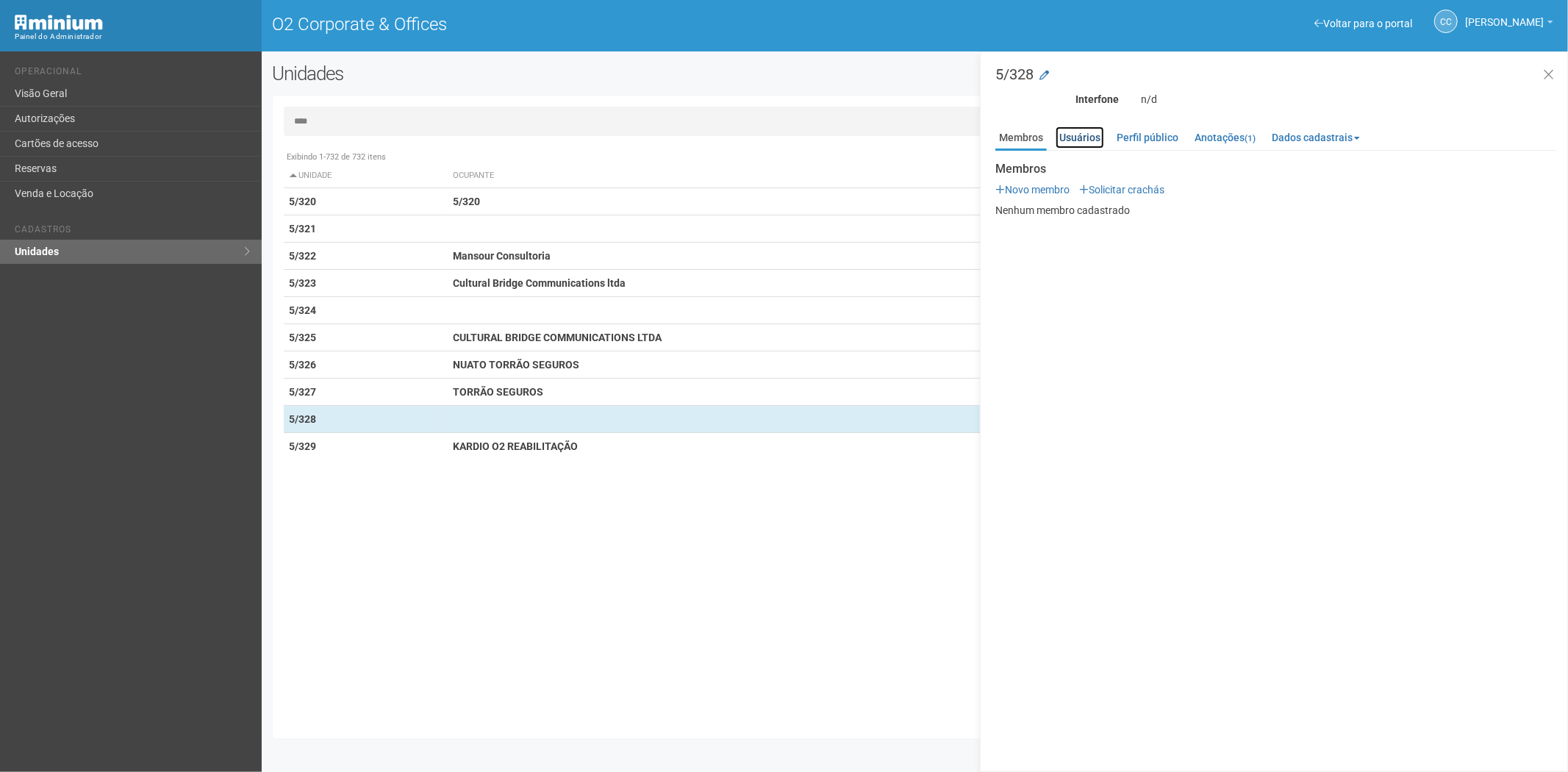
click at [1071, 137] on link "Usuários" at bounding box center [1079, 138] width 48 height 22
click at [529, 386] on strong "TORRÃO SEGUROS" at bounding box center [497, 392] width 90 height 12
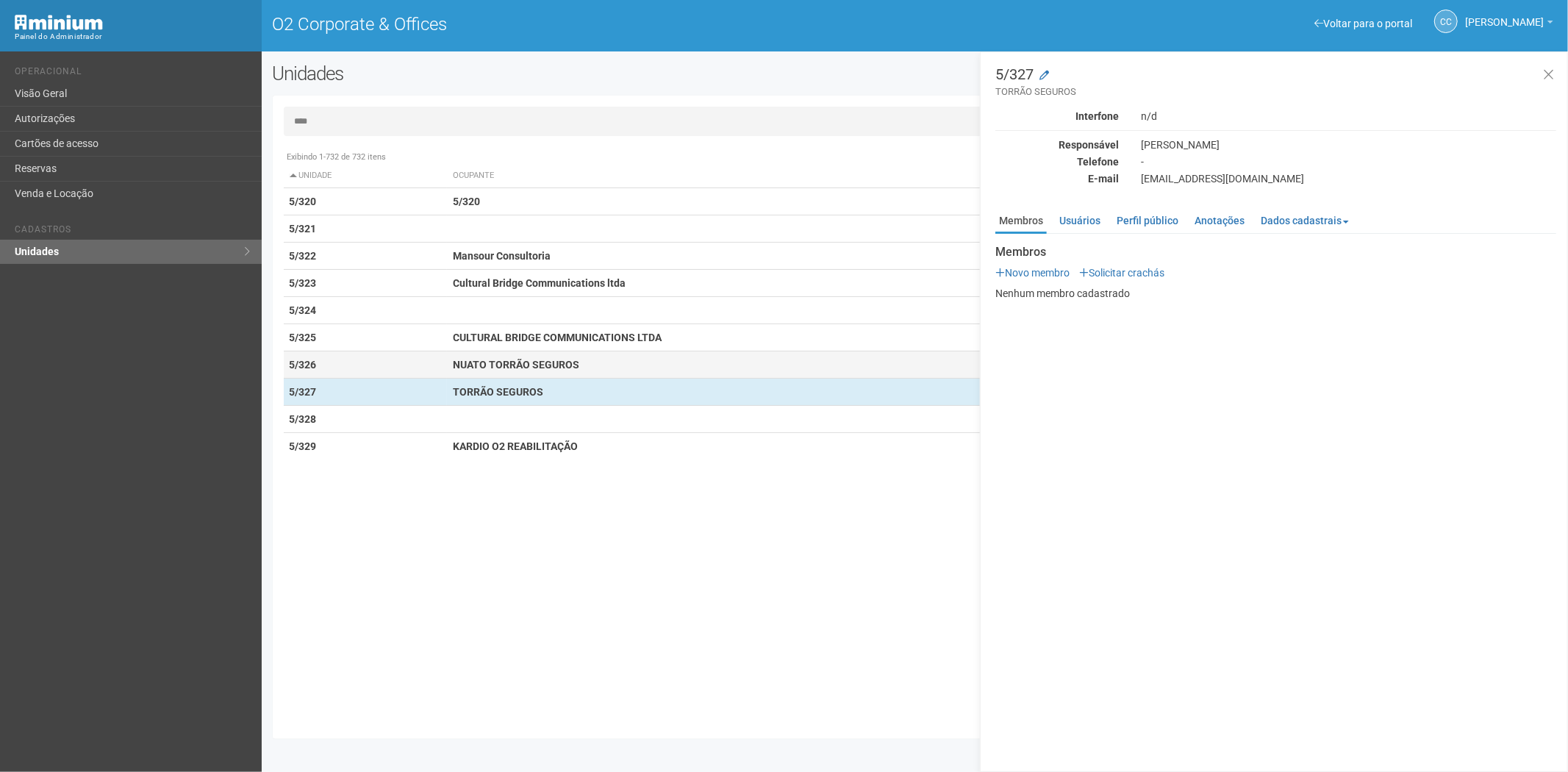
click at [563, 356] on td "NUATO TORRÃO SEGUROS" at bounding box center [725, 365] width 557 height 28
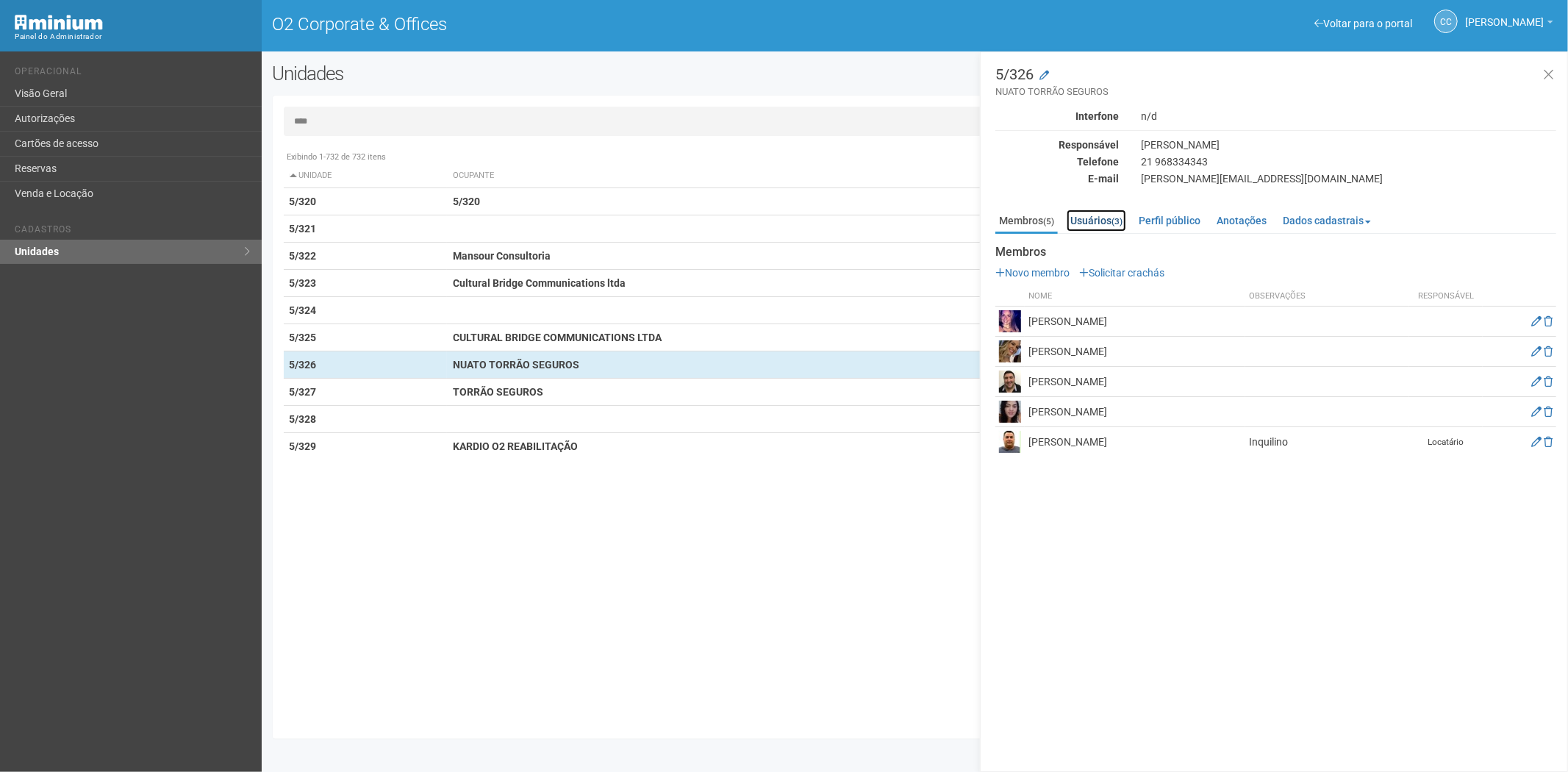
click at [1110, 213] on link "Usuários (3)" at bounding box center [1096, 220] width 59 height 22
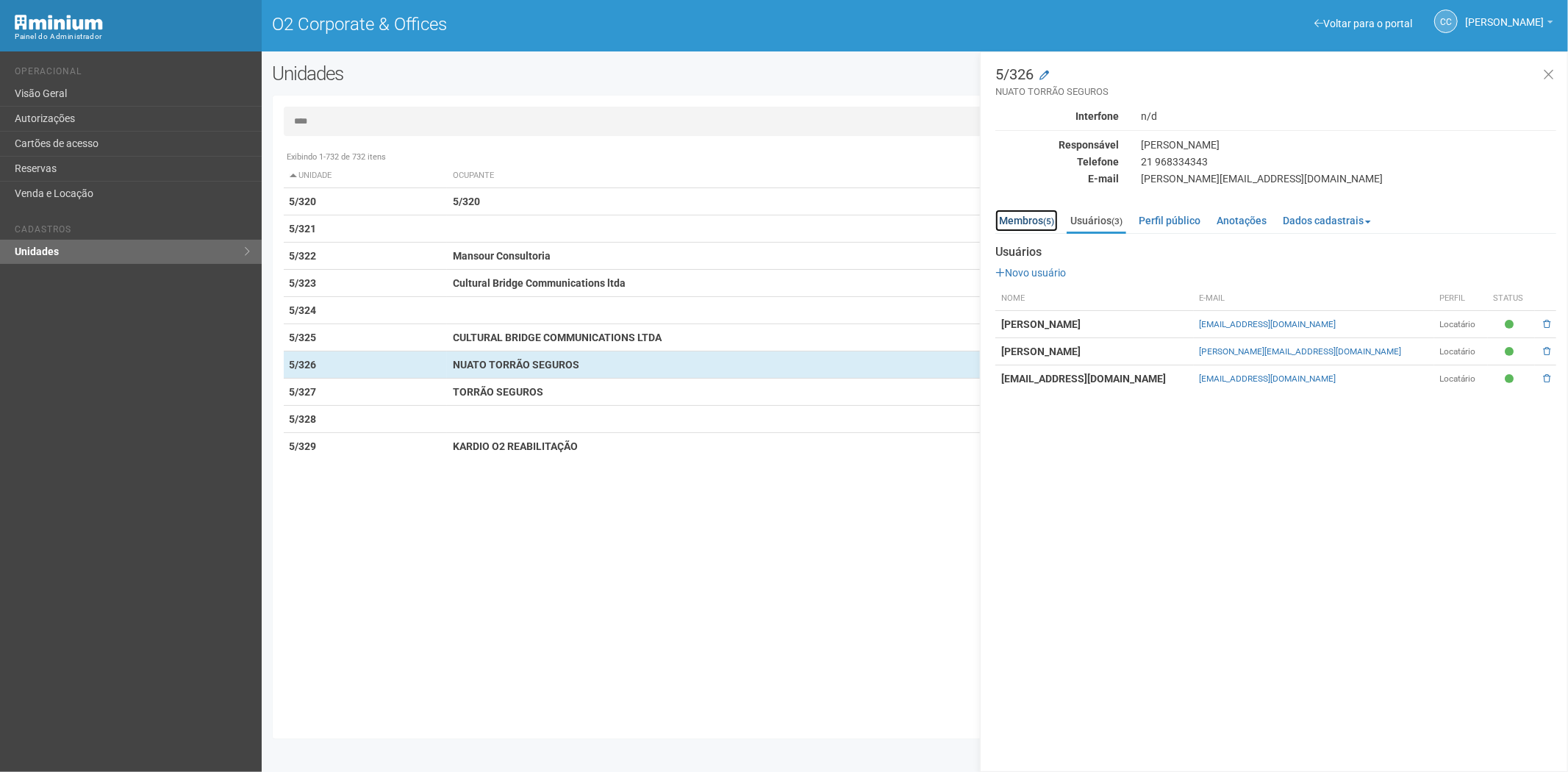
click at [1034, 214] on link "Membros (5)" at bounding box center [1026, 220] width 63 height 22
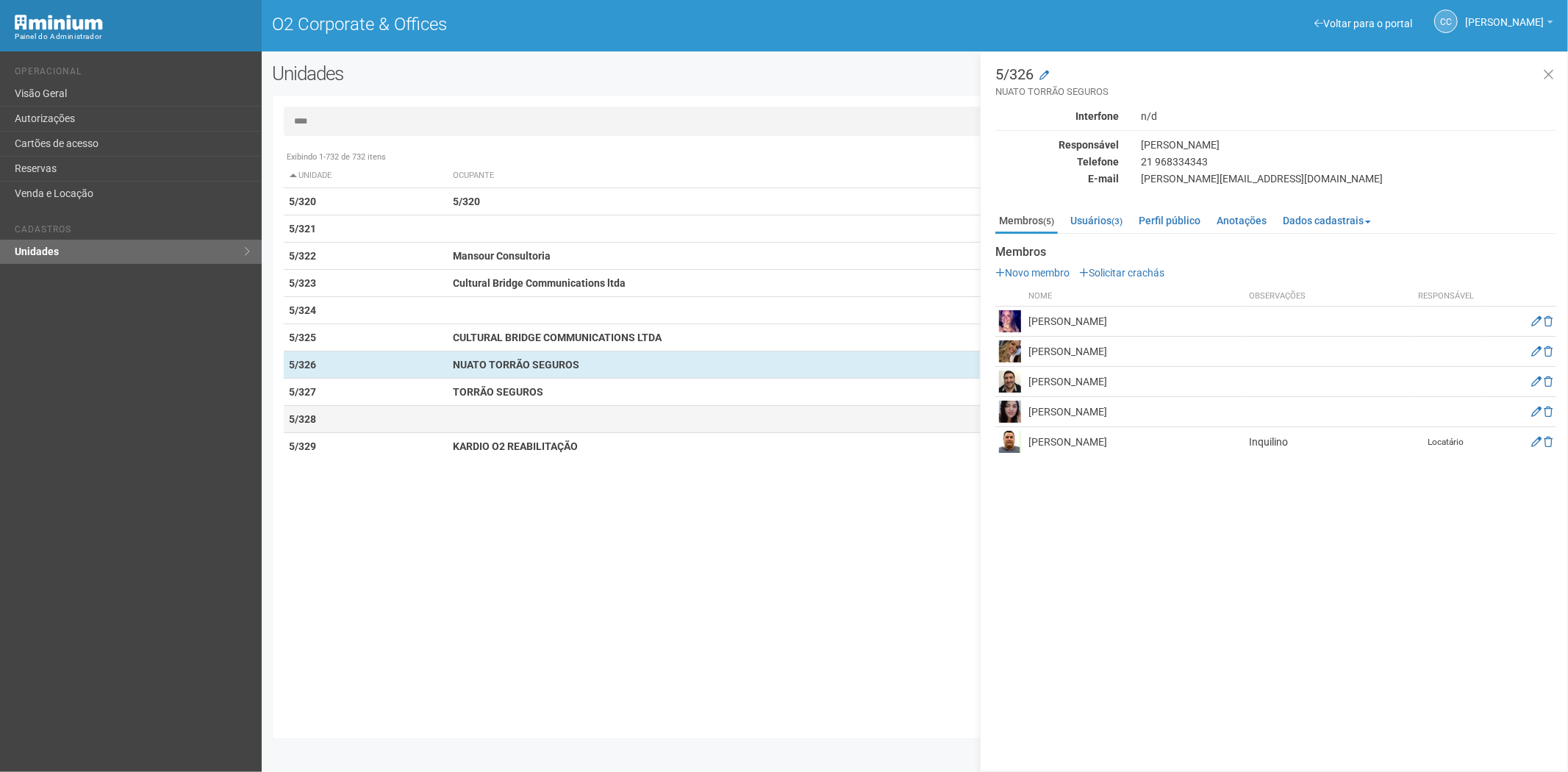
click at [399, 408] on td "5/328" at bounding box center [366, 419] width 164 height 28
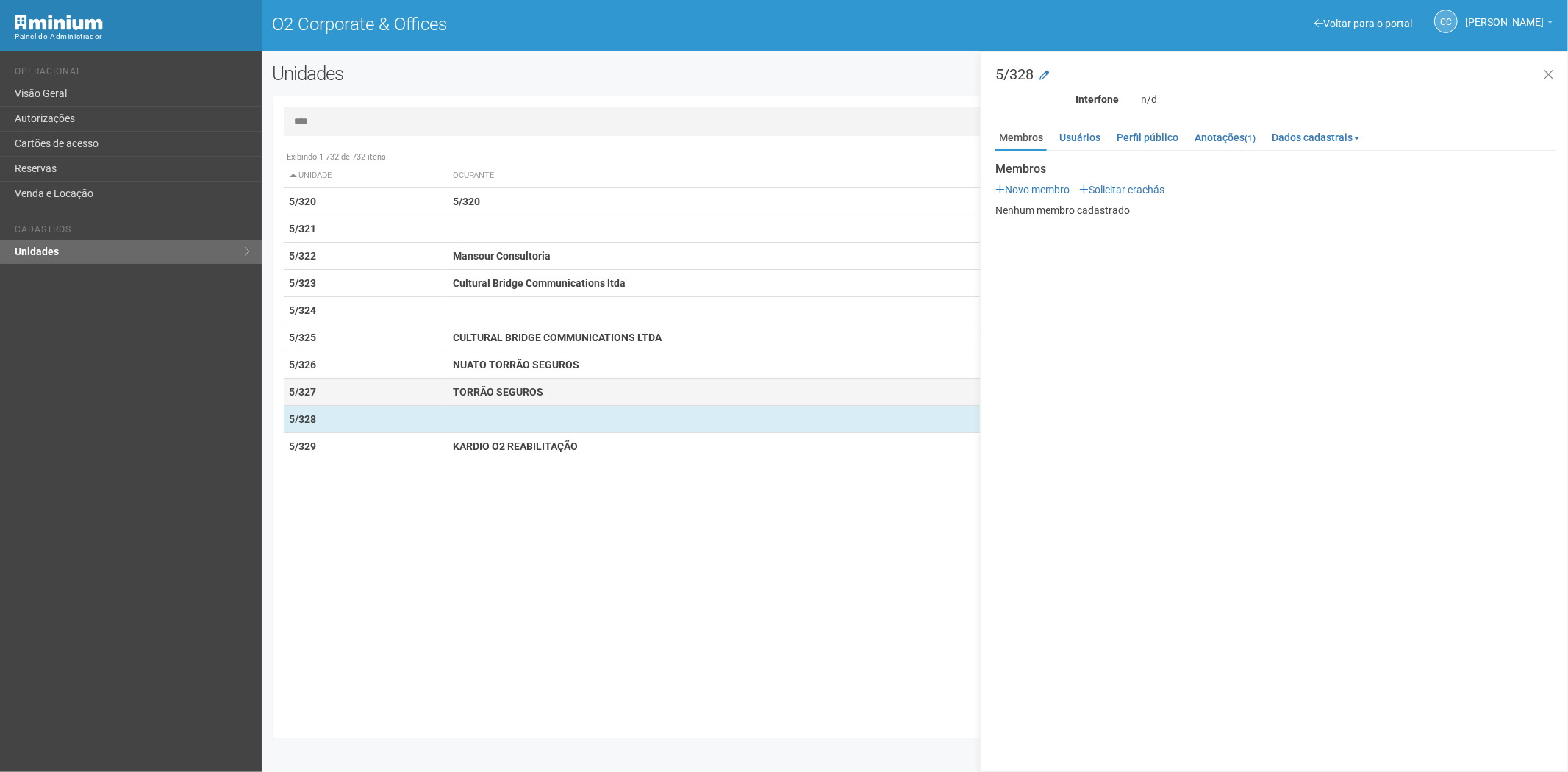
click at [432, 394] on td "5/327" at bounding box center [366, 392] width 164 height 28
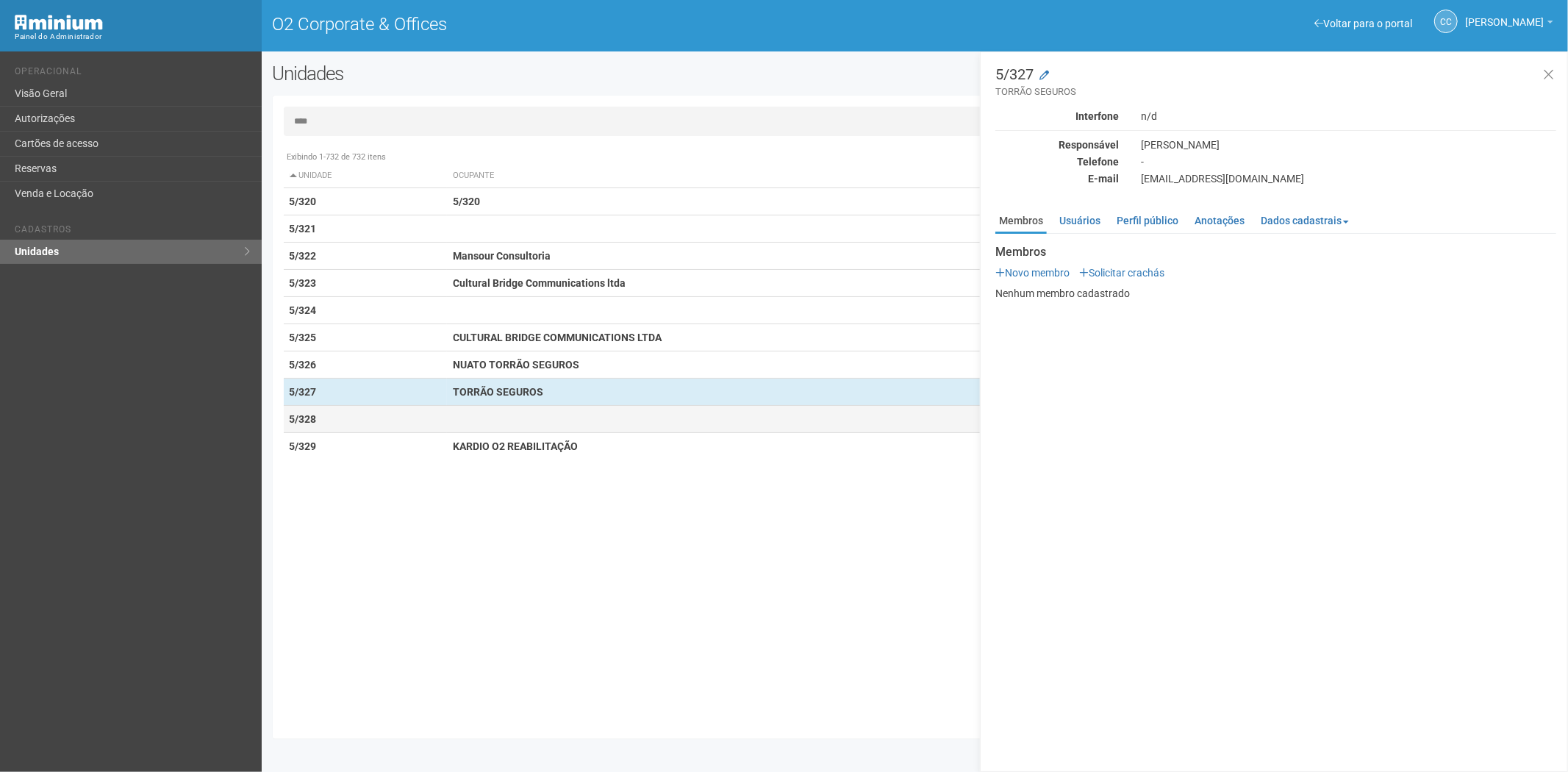
click at [488, 421] on td at bounding box center [725, 419] width 557 height 28
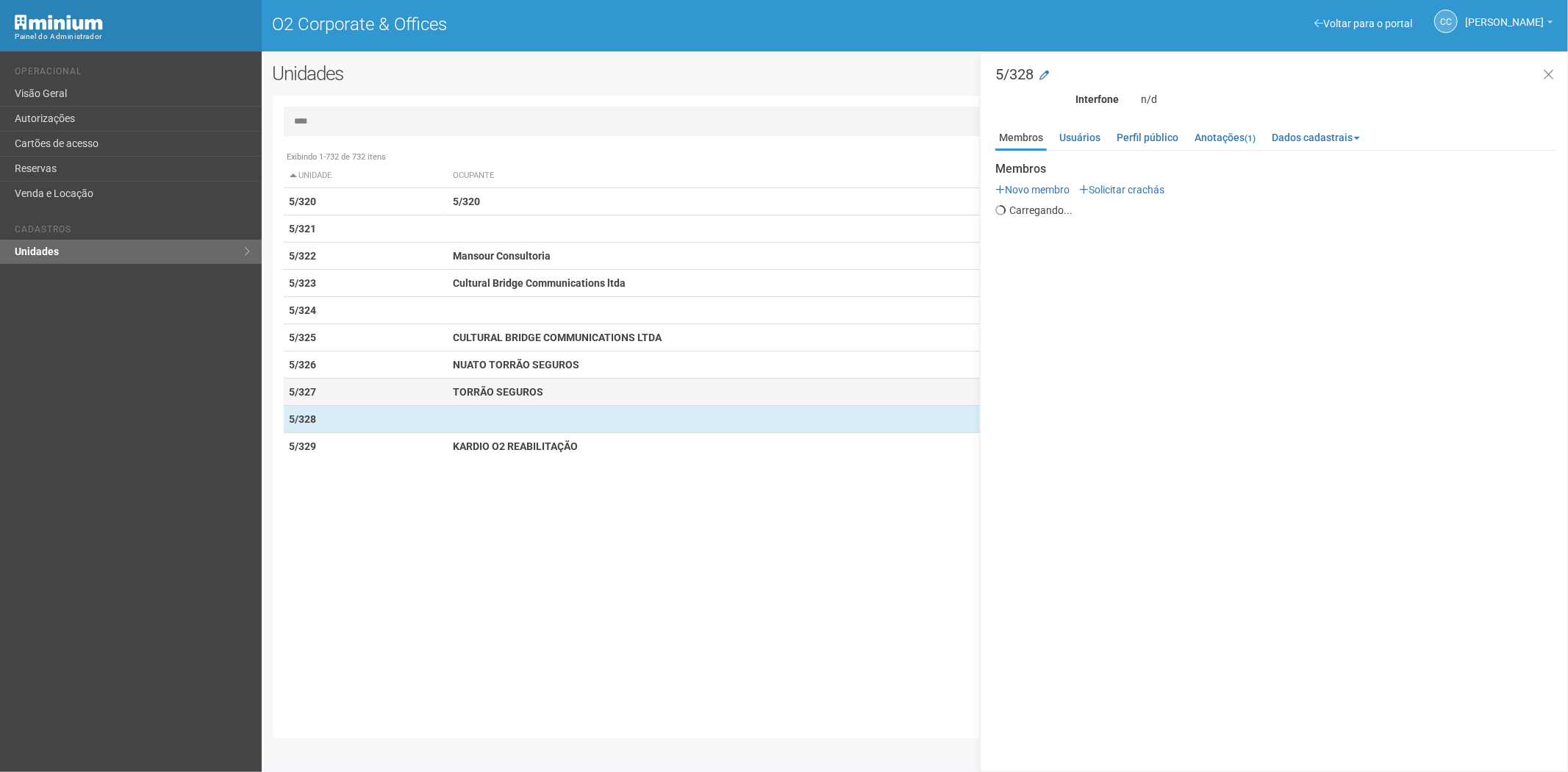
click at [488, 395] on strong "TORRÃO SEGUROS" at bounding box center [497, 392] width 90 height 12
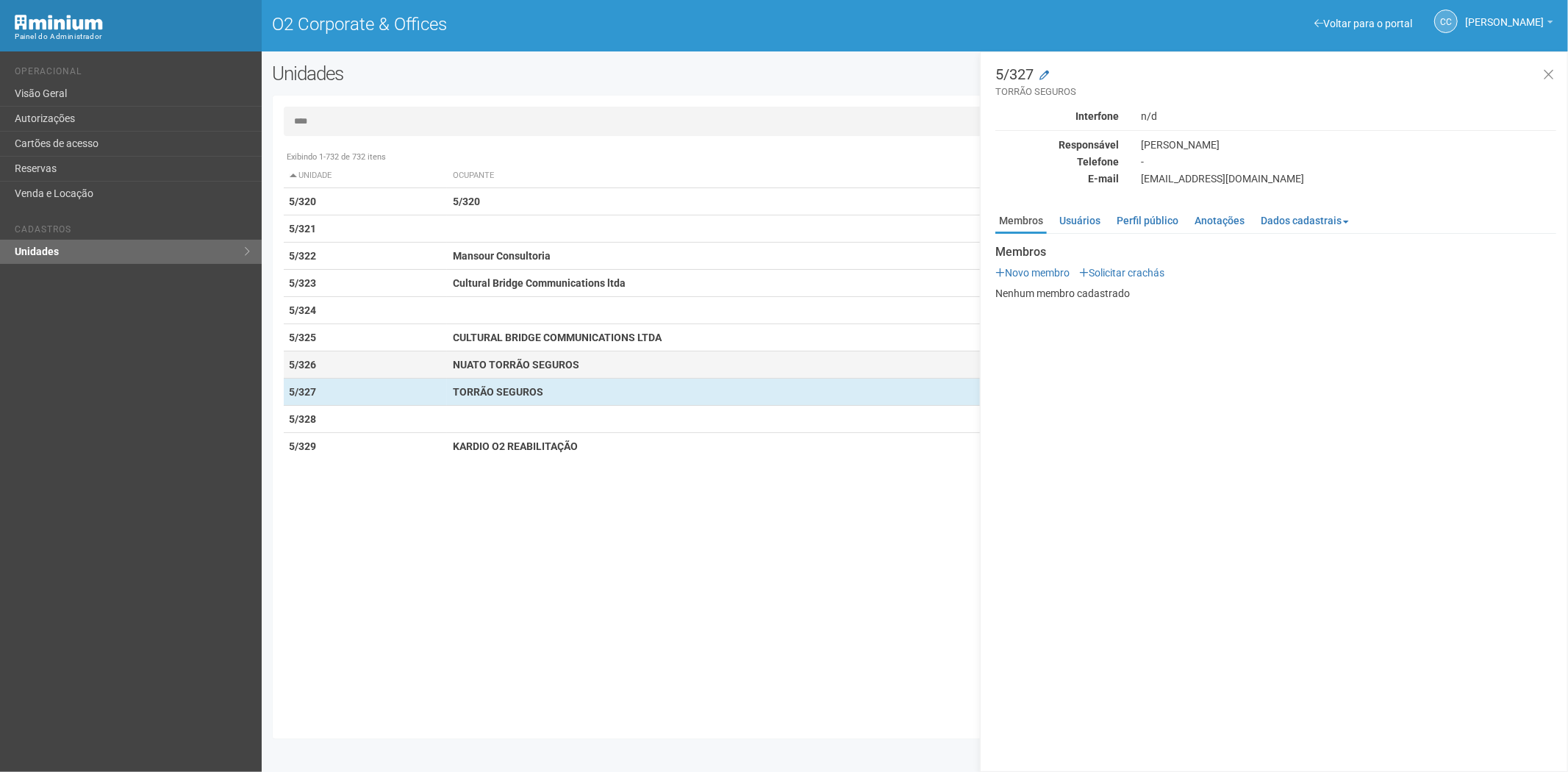
click at [564, 365] on strong "NUATO TORRÃO SEGUROS" at bounding box center [515, 365] width 127 height 12
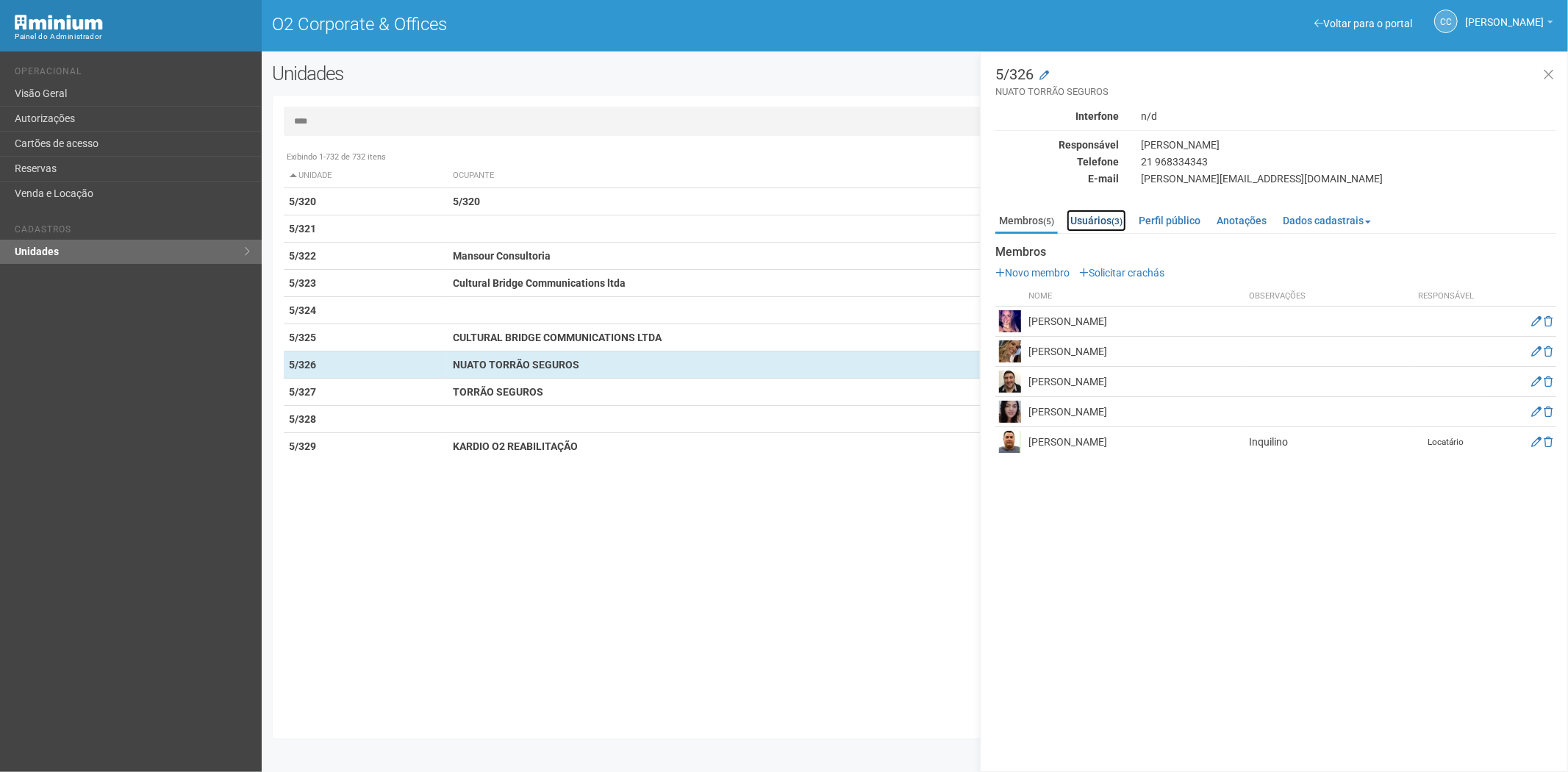
click at [1094, 216] on link "Usuários (3)" at bounding box center [1096, 220] width 59 height 22
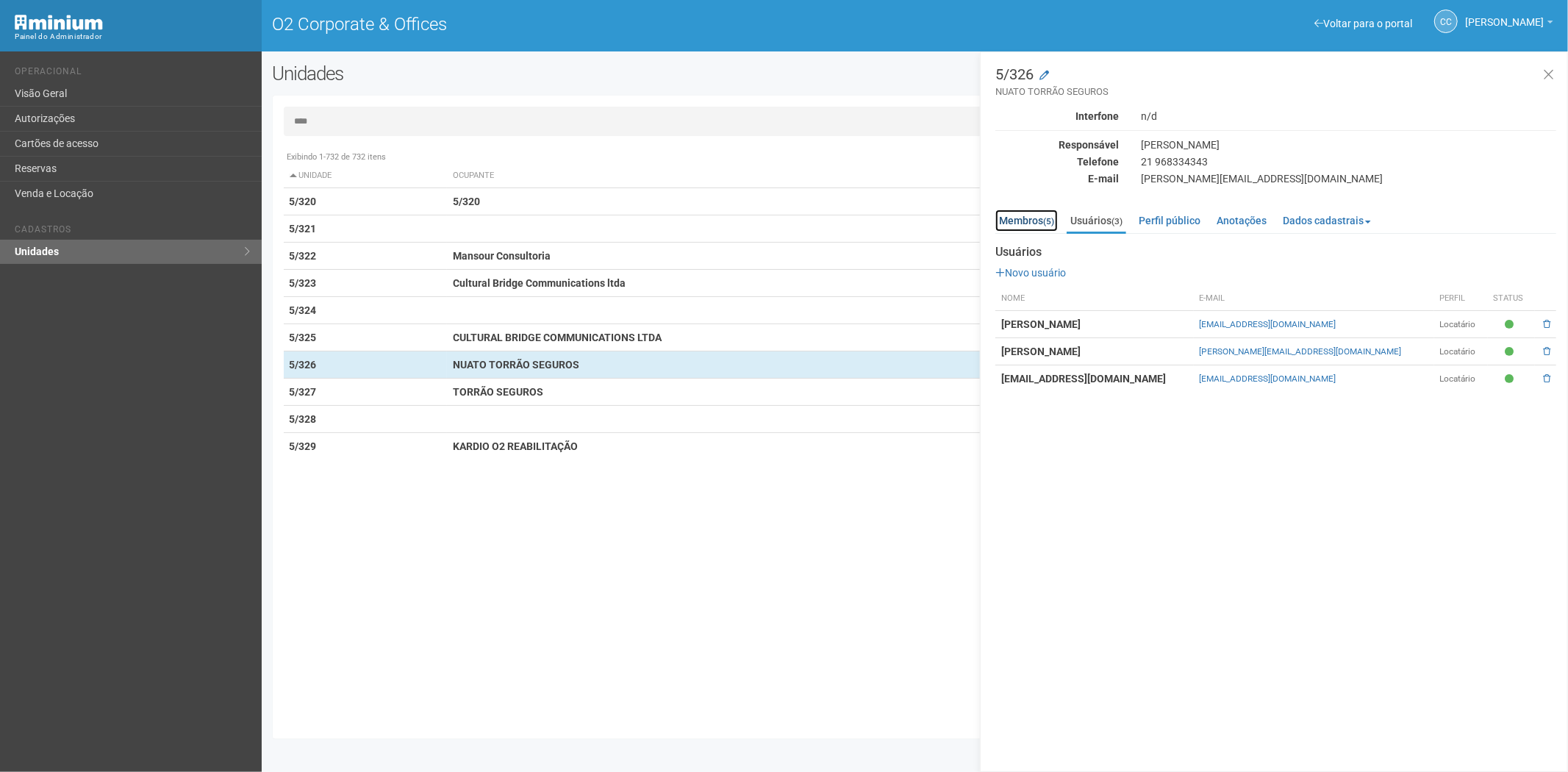
click at [1016, 221] on link "Membros (5)" at bounding box center [1026, 220] width 63 height 22
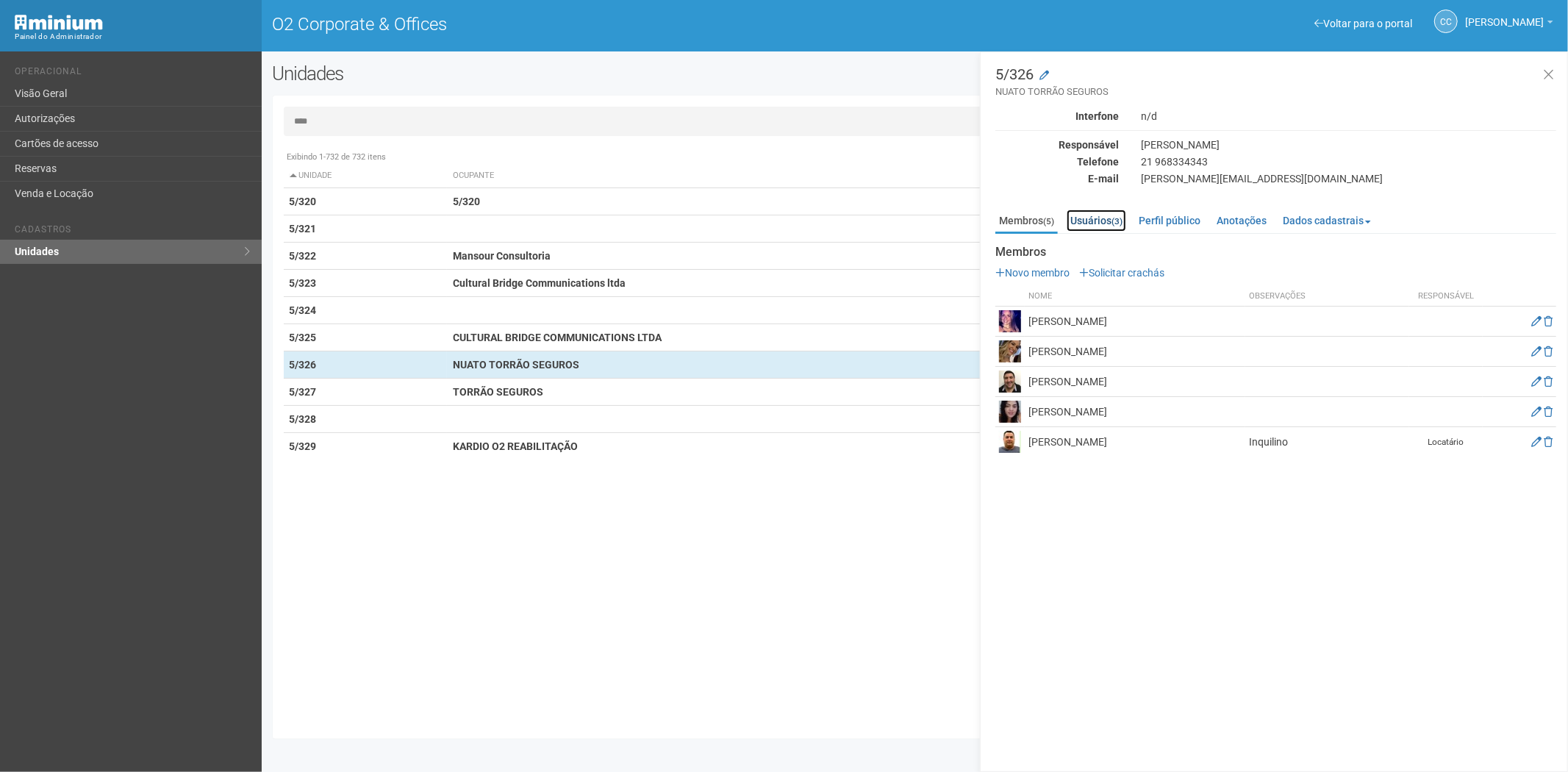
click at [1112, 223] on link "Usuários (3)" at bounding box center [1096, 220] width 59 height 22
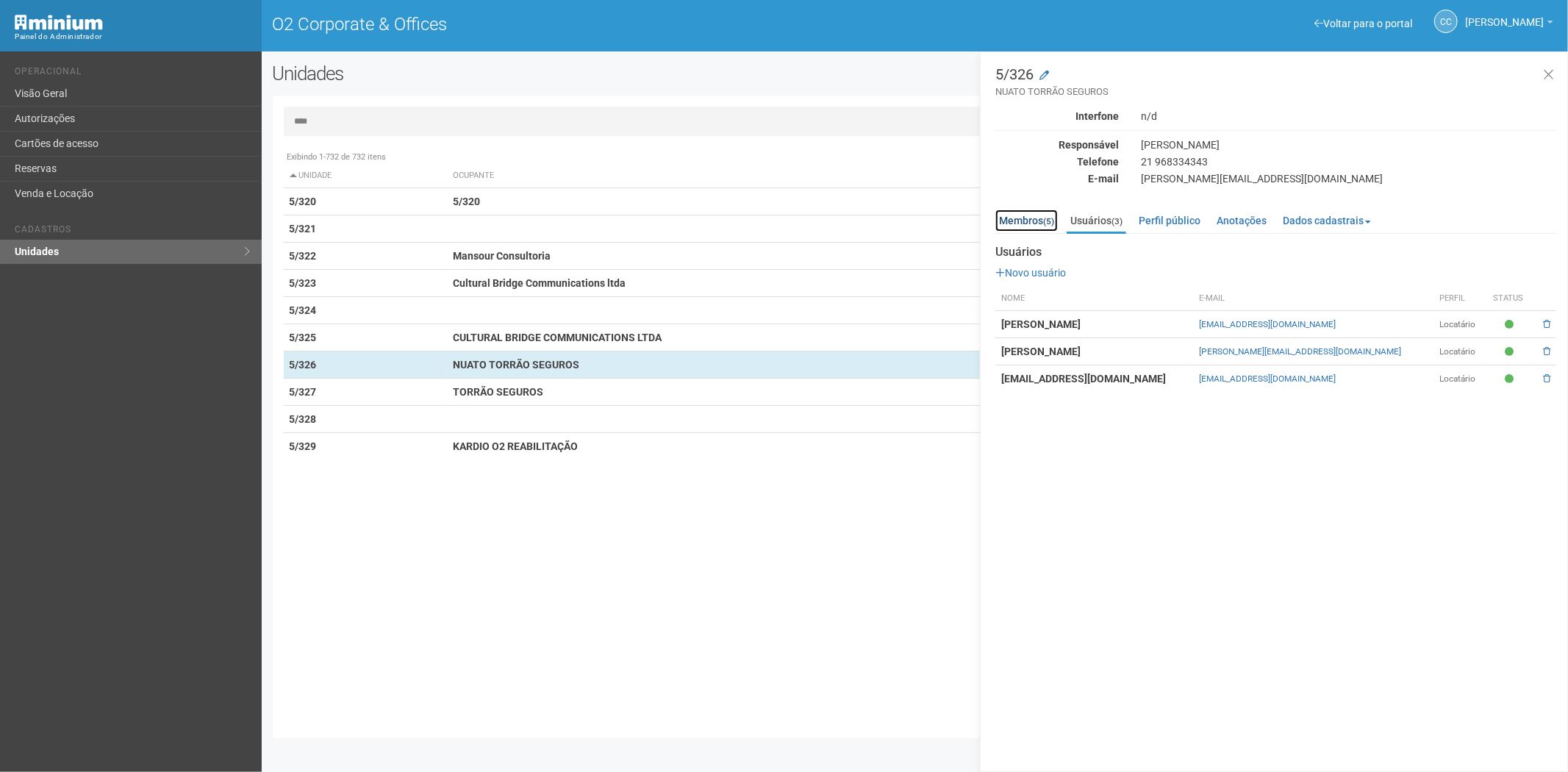
click at [1026, 220] on link "Membros (5)" at bounding box center [1026, 220] width 63 height 22
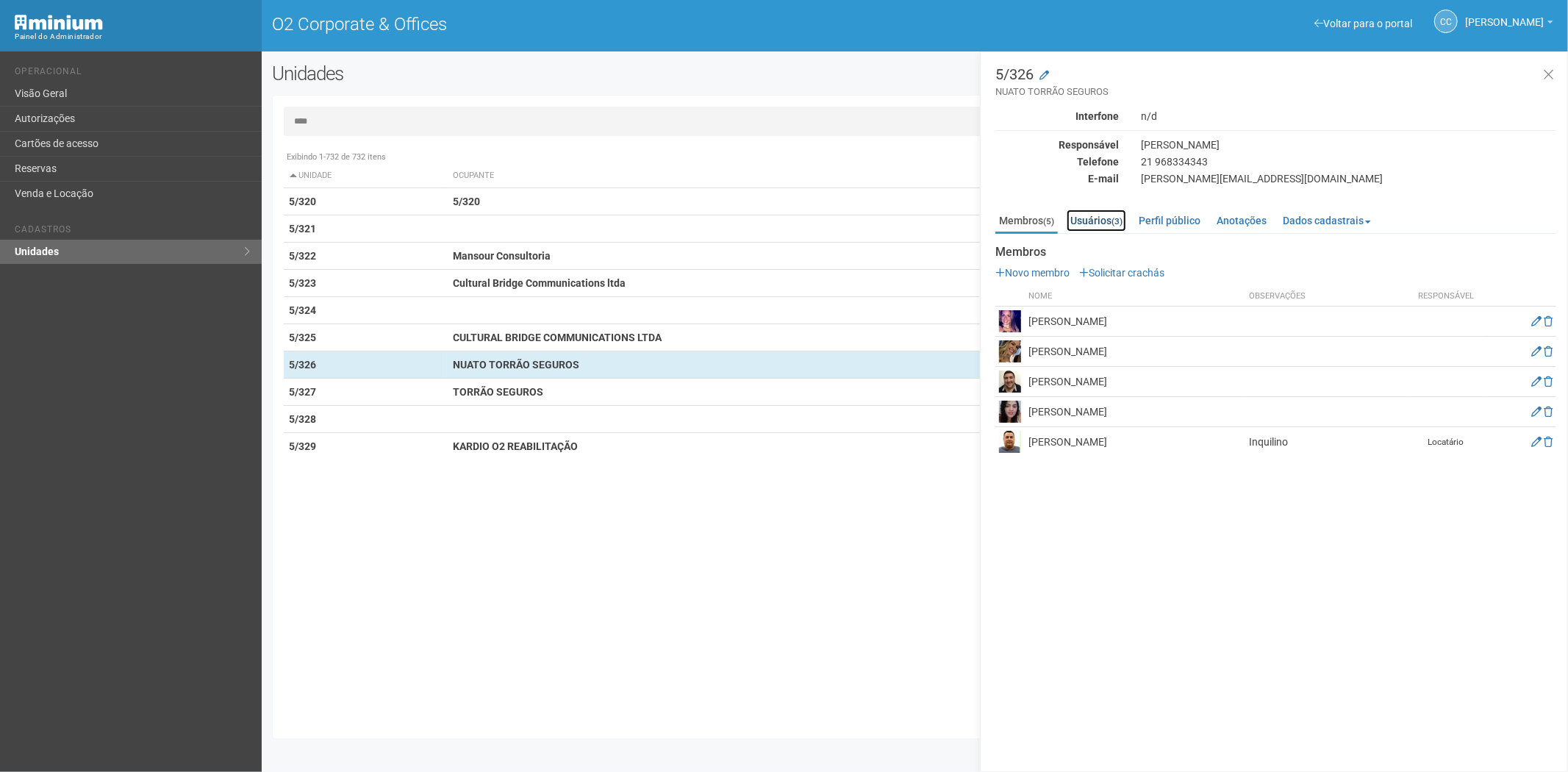
click at [1106, 224] on link "Usuários (3)" at bounding box center [1096, 220] width 59 height 22
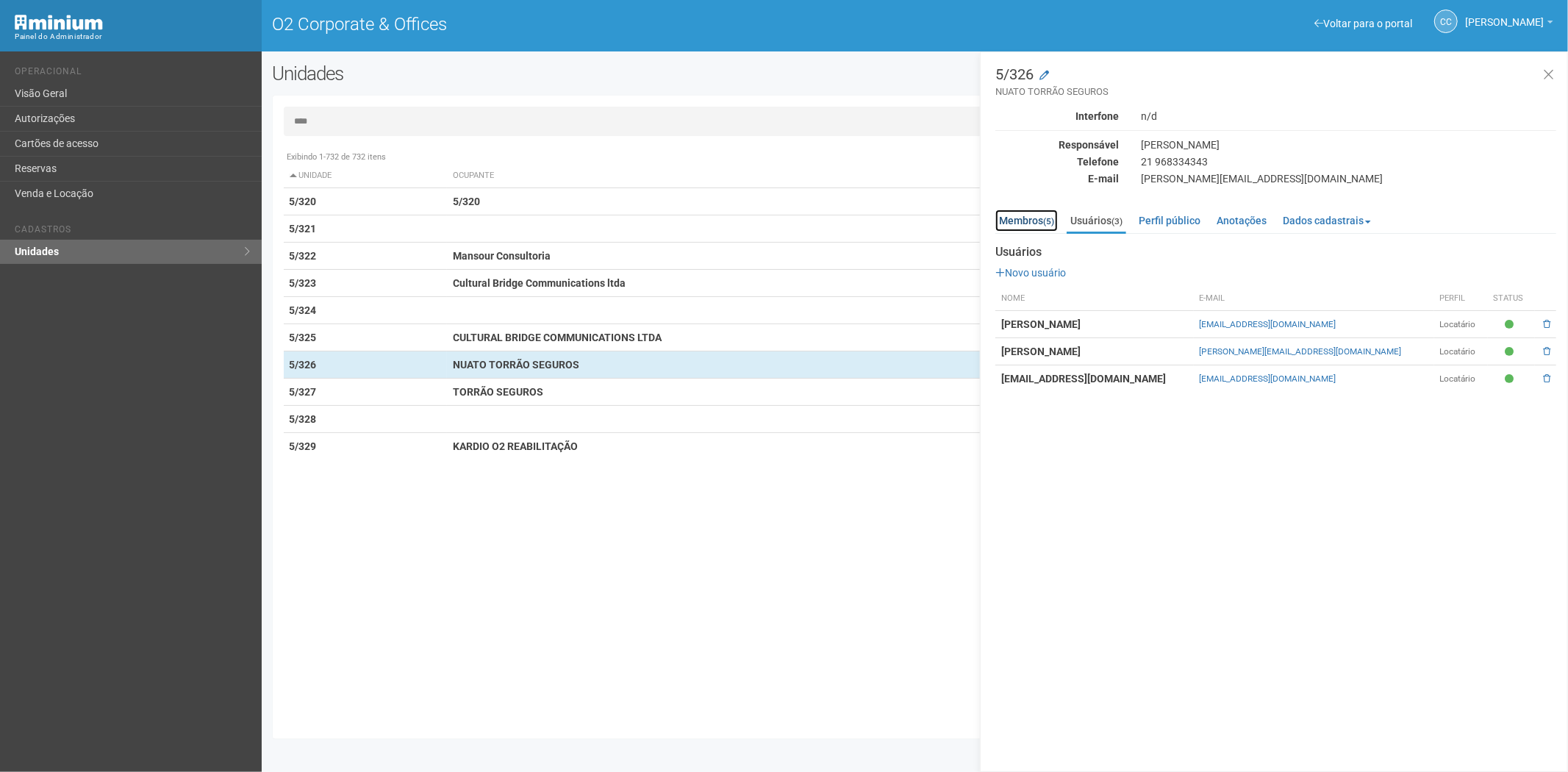
click at [1010, 216] on link "Membros (5)" at bounding box center [1026, 220] width 63 height 22
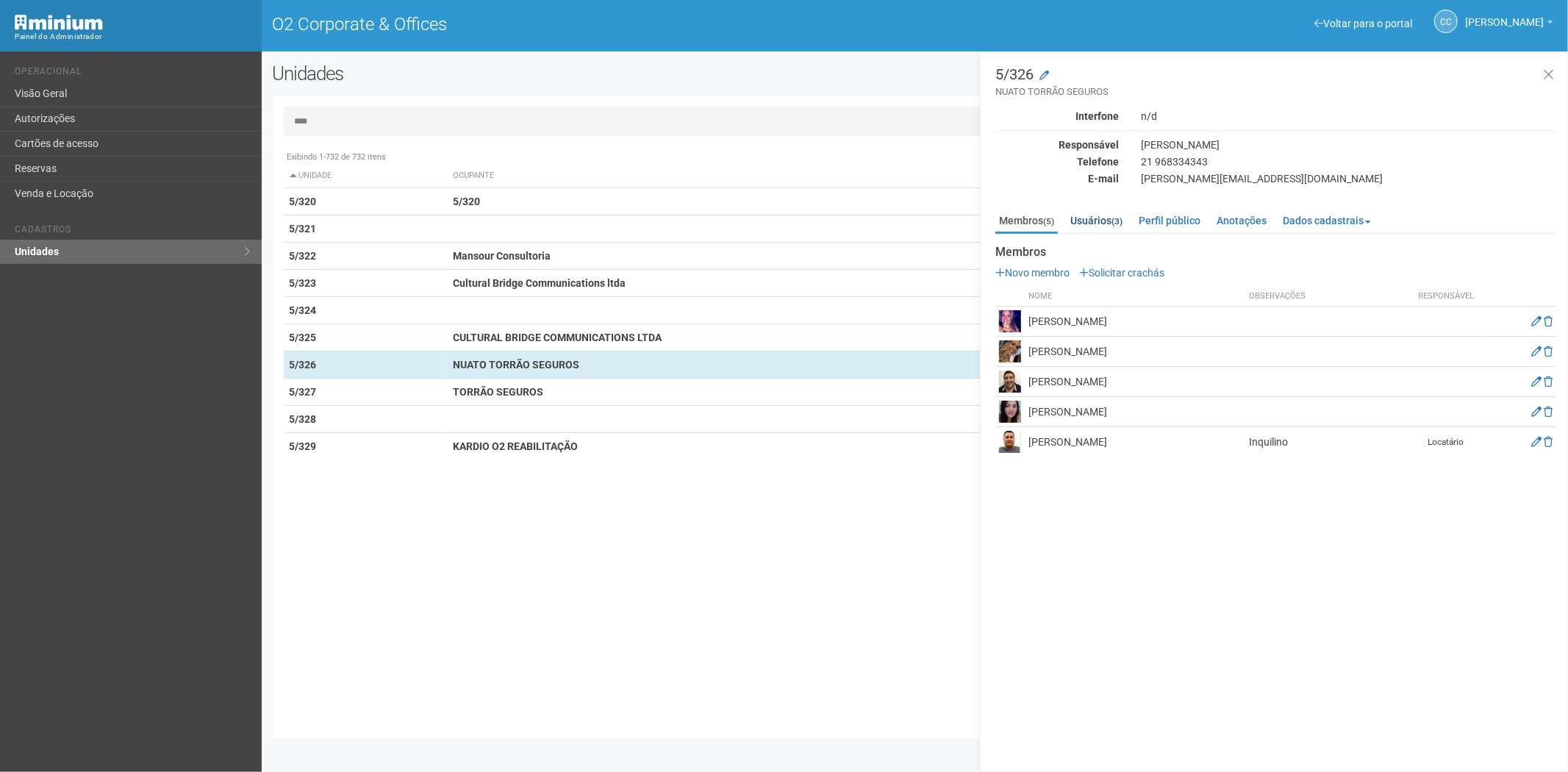
drag, startPoint x: 1061, startPoint y: 208, endPoint x: 1076, endPoint y: 220, distance: 19.2
click at [1075, 220] on div "Membros (5) Usuários (3) Perfil público Anotações Dados cadastrais Proprietário…" at bounding box center [1275, 330] width 561 height 255
click at [1090, 221] on link "Usuários (3)" at bounding box center [1096, 220] width 59 height 22
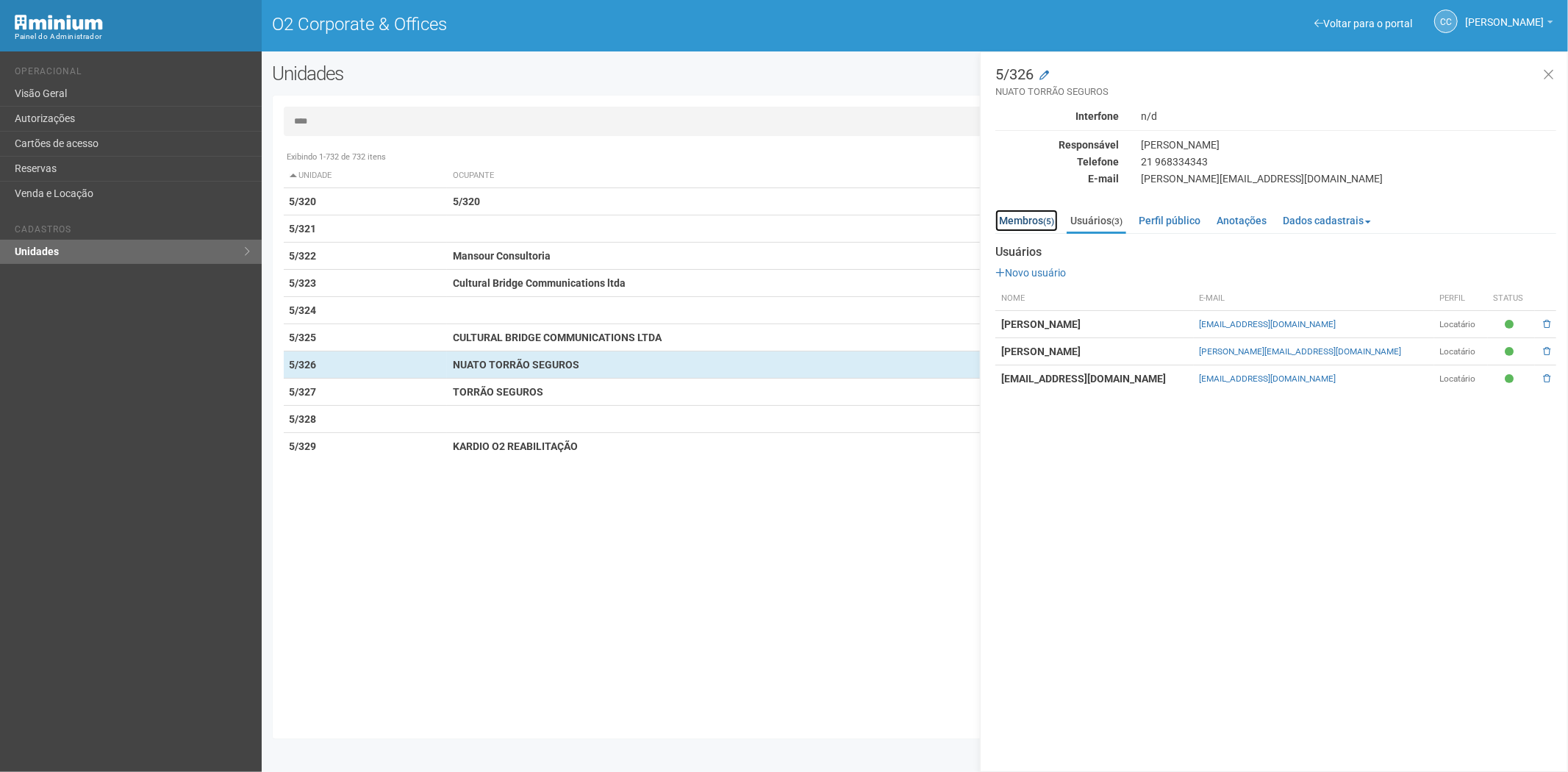
click at [1037, 223] on link "Membros (5)" at bounding box center [1026, 220] width 63 height 22
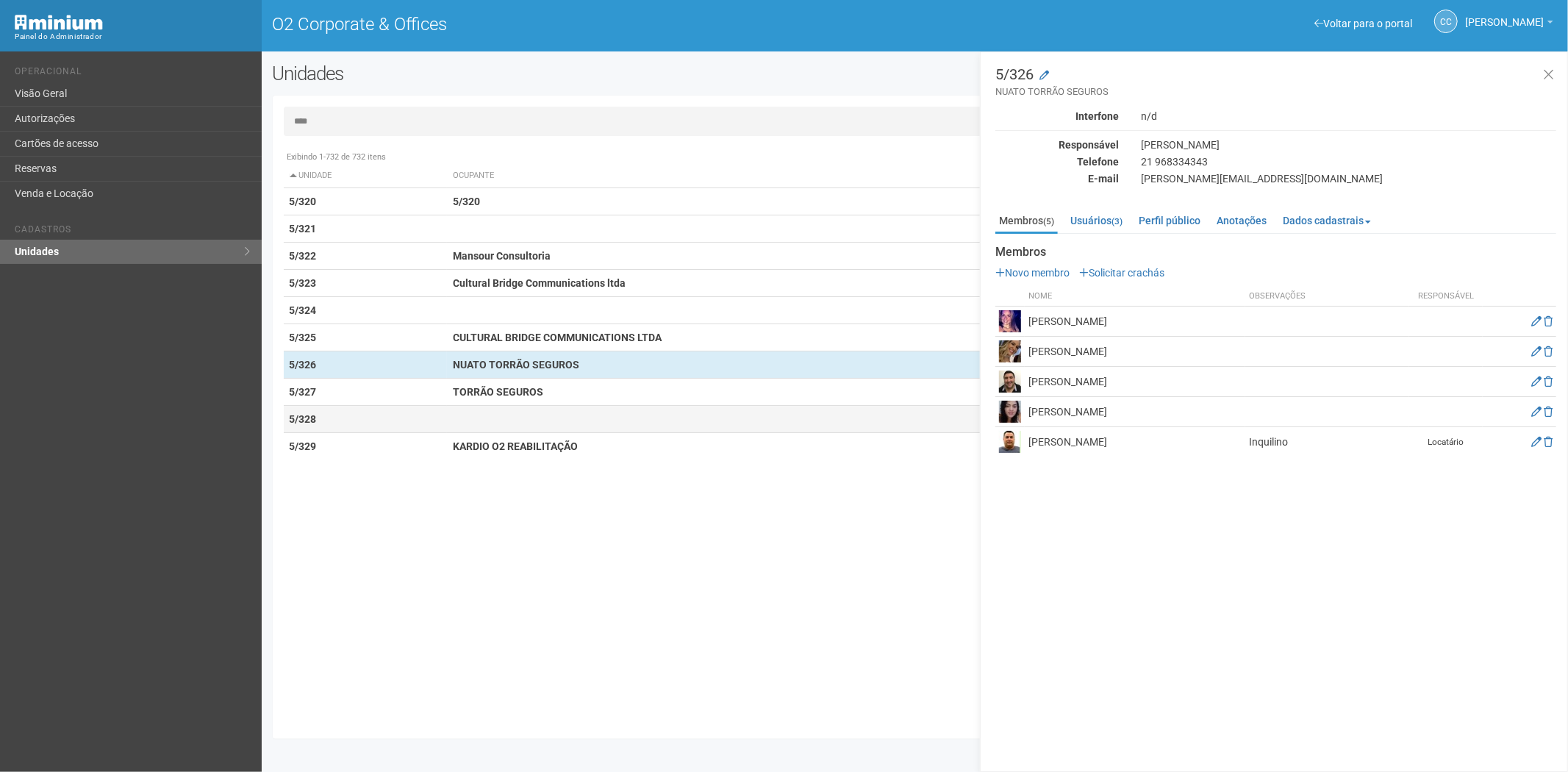
click at [449, 414] on td at bounding box center [725, 419] width 557 height 28
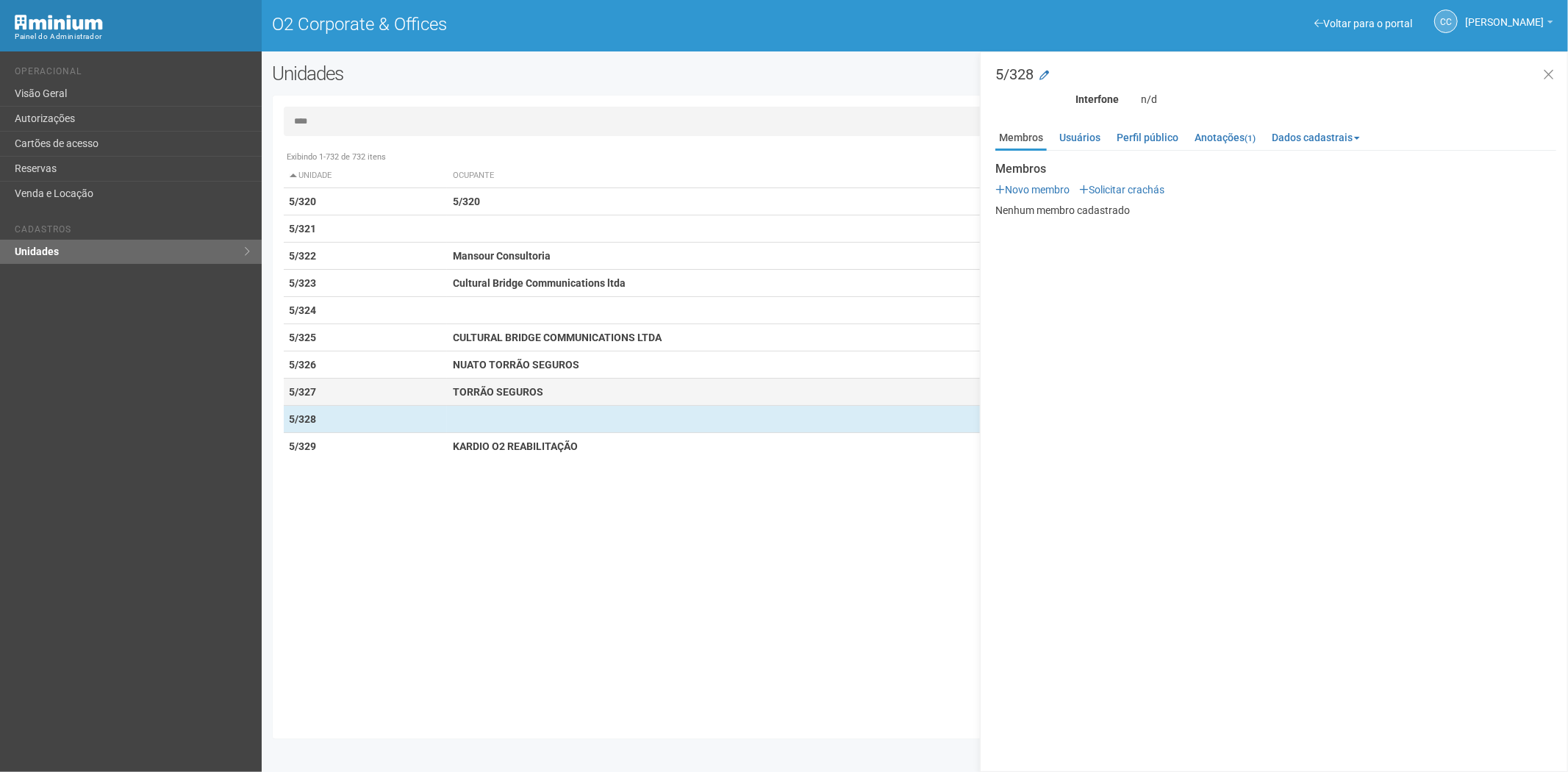
click at [460, 387] on strong "TORRÃO SEGUROS" at bounding box center [497, 392] width 90 height 12
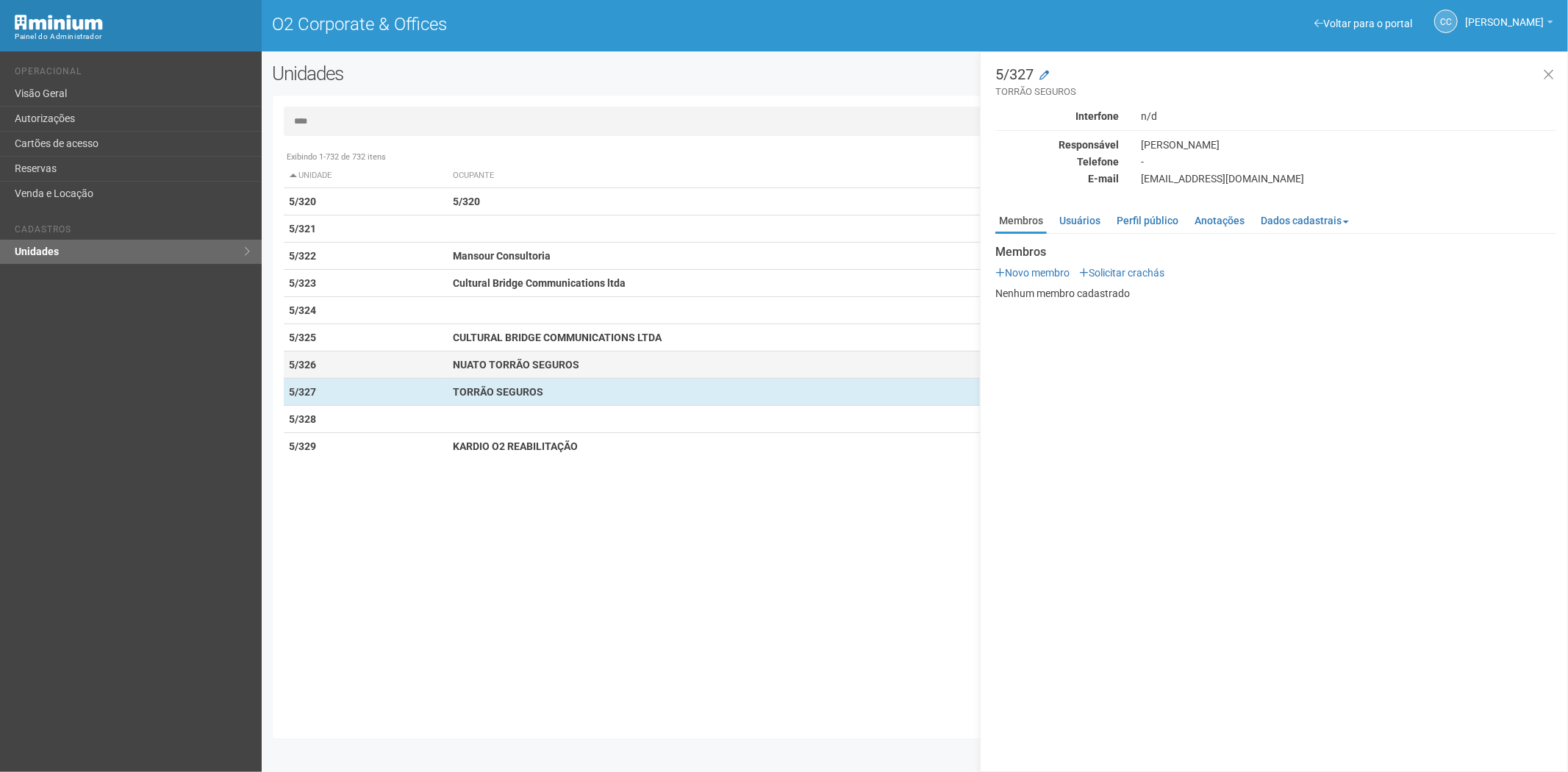
click at [494, 361] on strong "NUATO TORRÃO SEGUROS" at bounding box center [515, 365] width 127 height 12
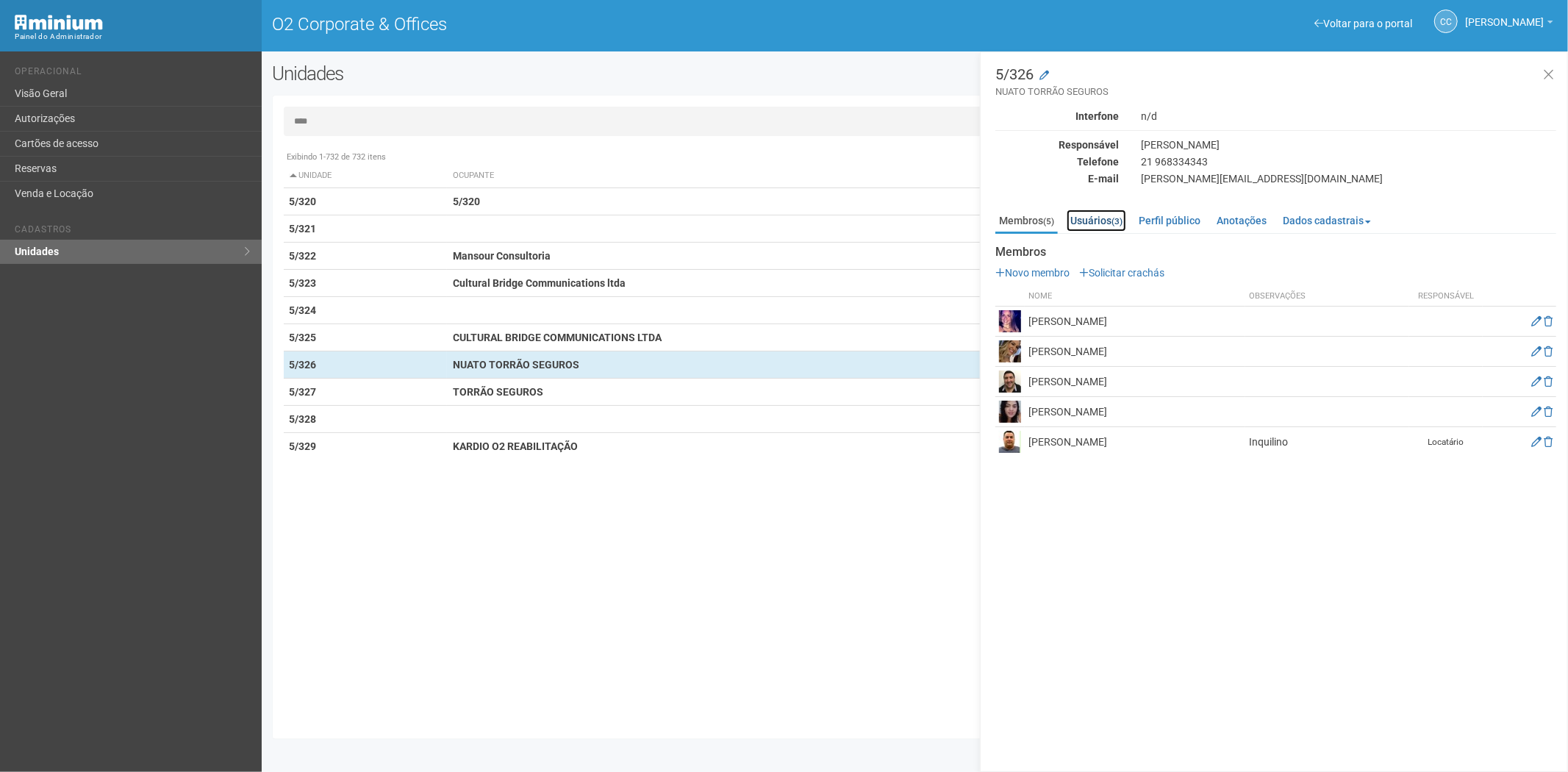
click at [1110, 220] on link "Usuários (3)" at bounding box center [1096, 220] width 59 height 22
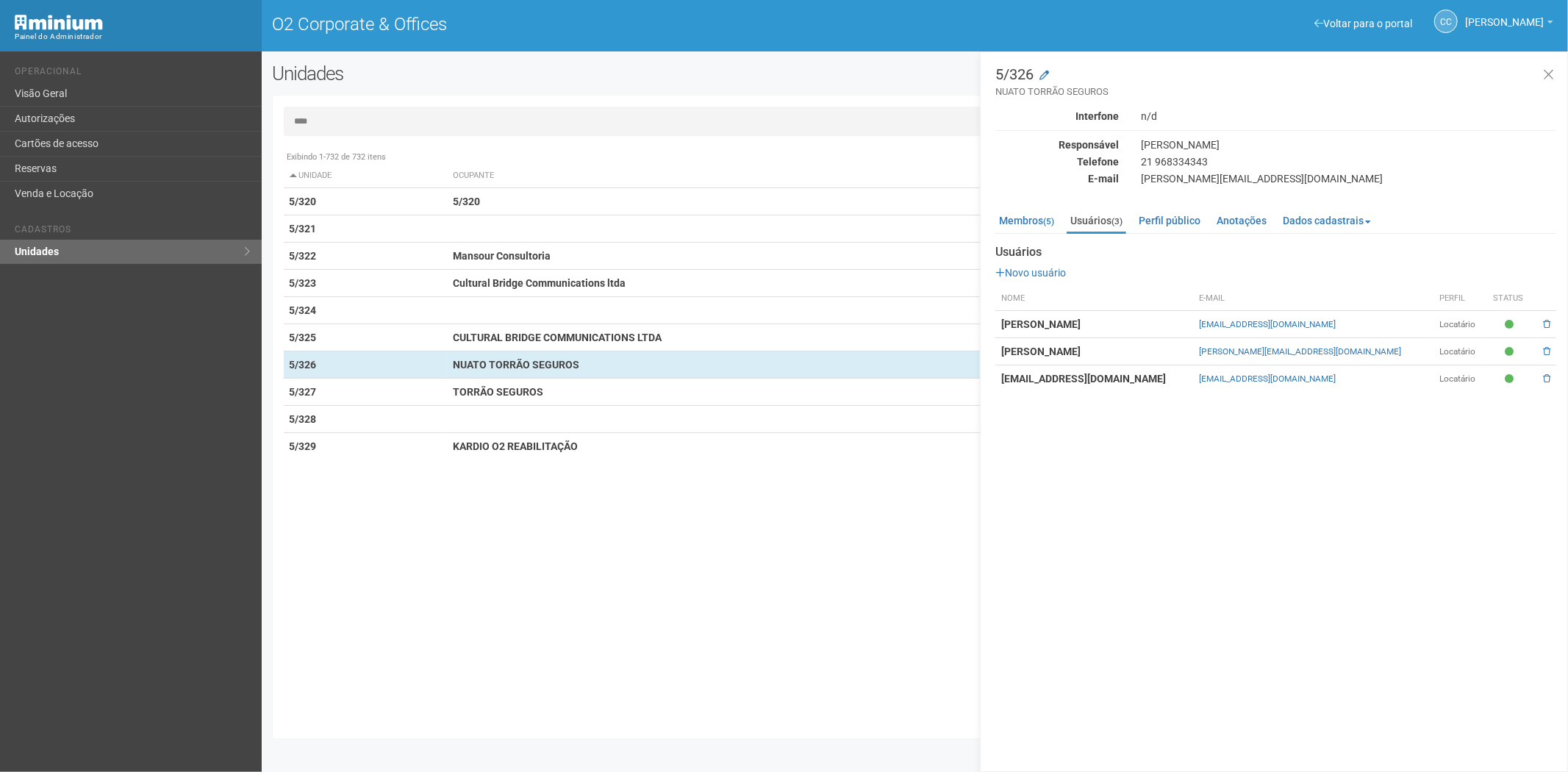
click at [341, 120] on input "****" at bounding box center [915, 121] width 1262 height 29
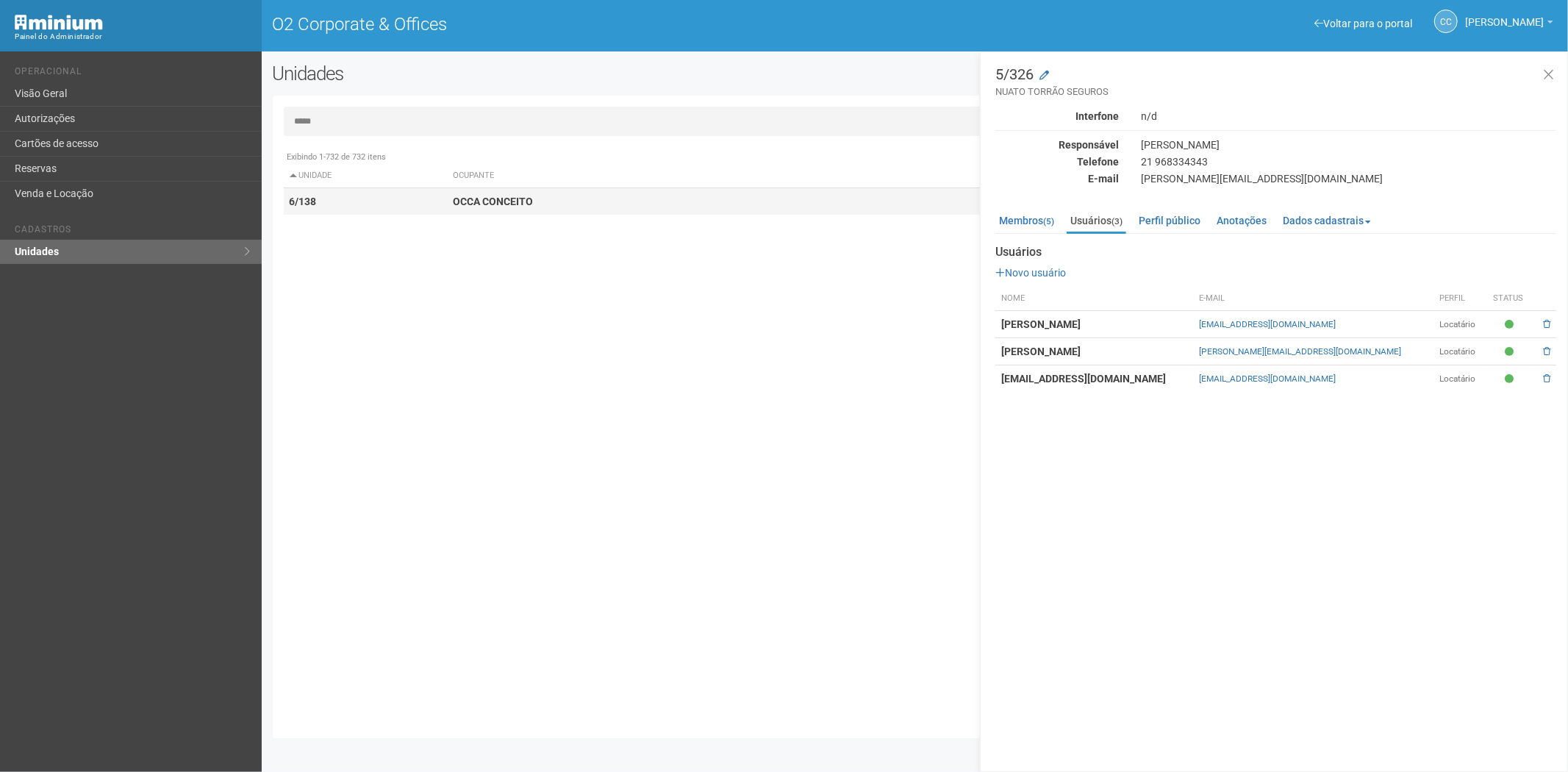
type input "*****"
click at [562, 213] on td "OCCA CONCEITO" at bounding box center [725, 202] width 557 height 28
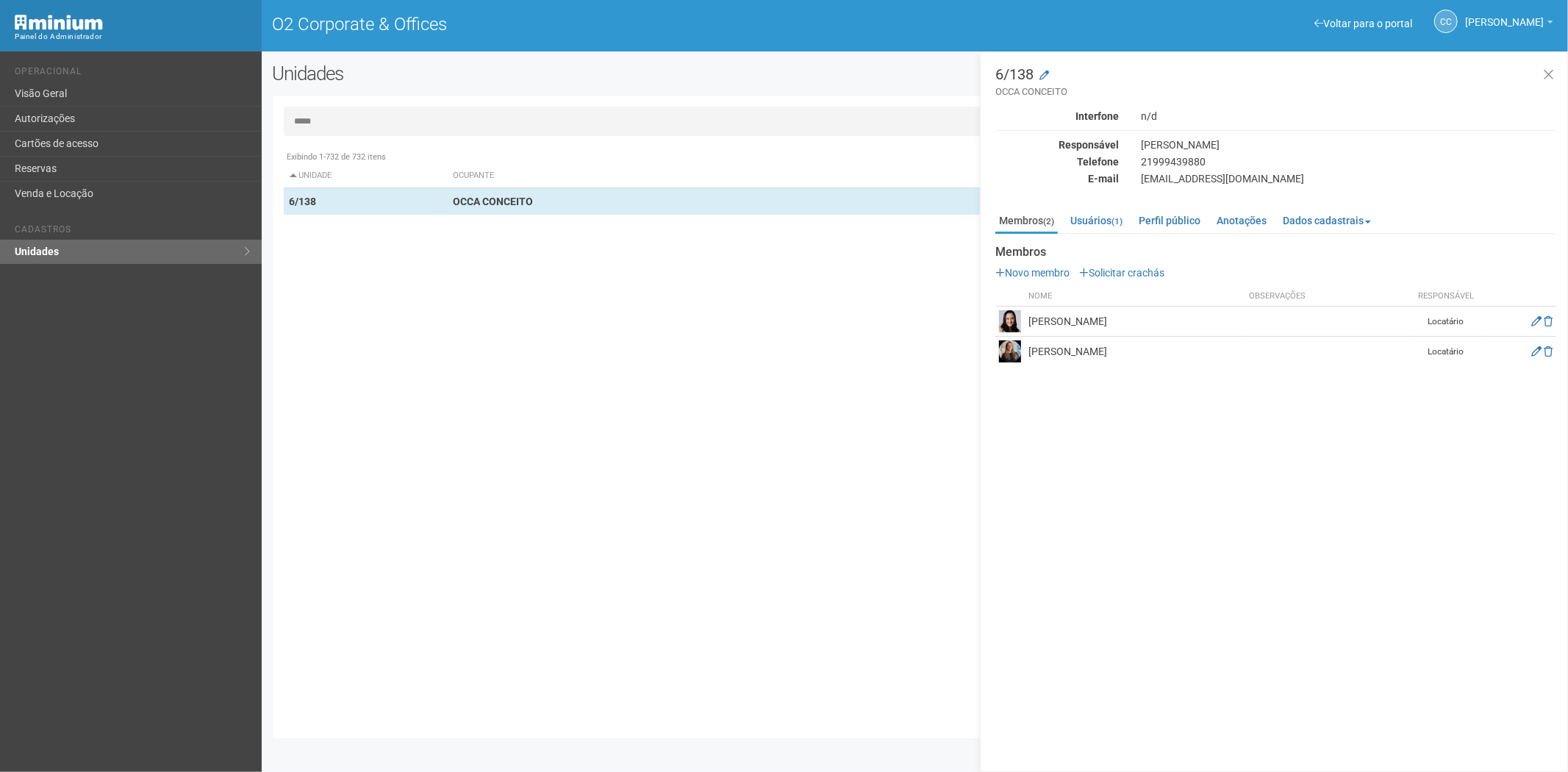
click at [476, 466] on div "Exibindo 1-732 de 732 itens Unidade Ocupante Categoria Perfil público 1/101 FAR…" at bounding box center [921, 435] width 1274 height 584
click at [57, 144] on link "Cartões de acesso" at bounding box center [131, 144] width 262 height 25
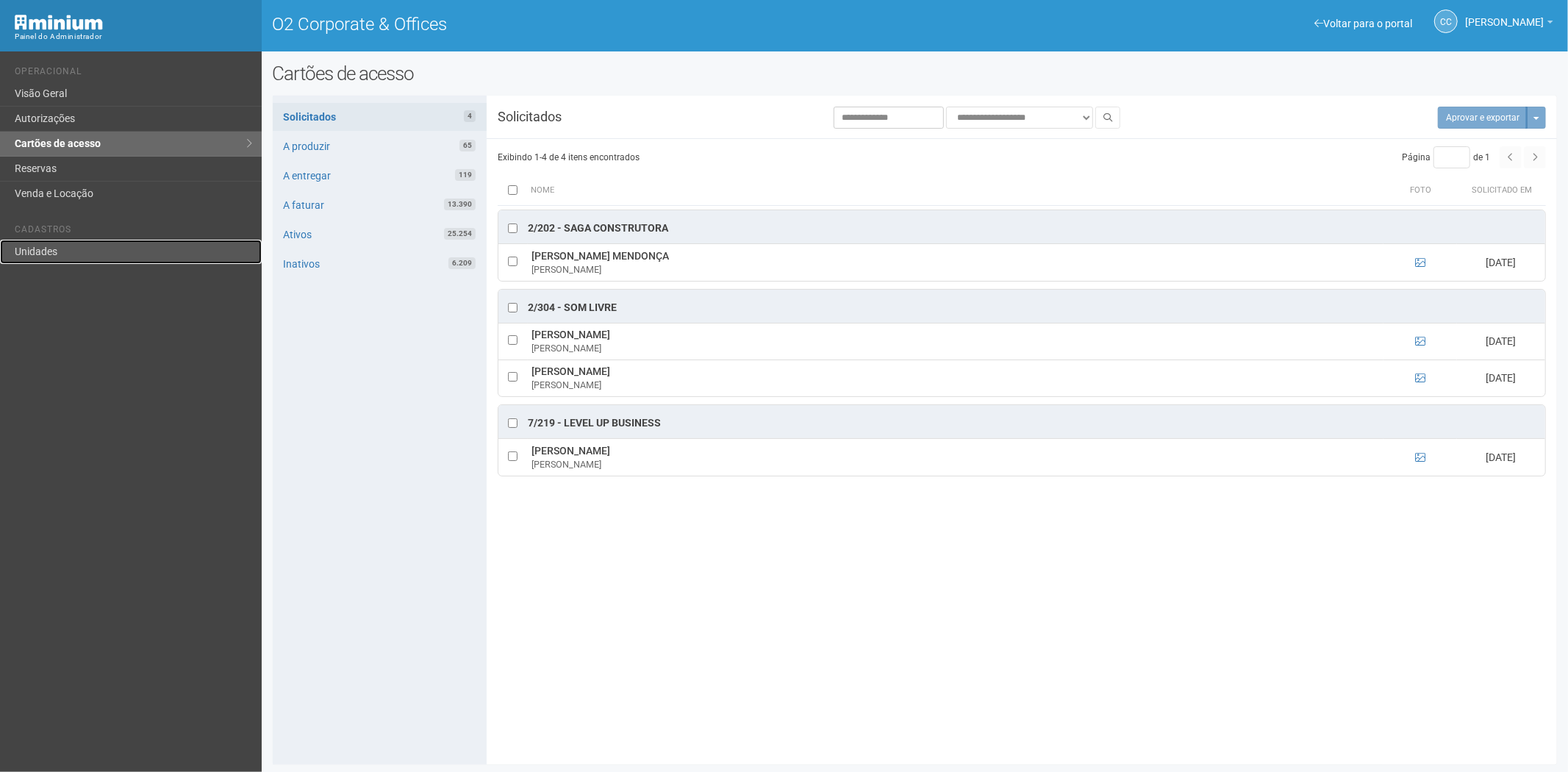
click at [34, 255] on link "Unidades" at bounding box center [131, 251] width 262 height 24
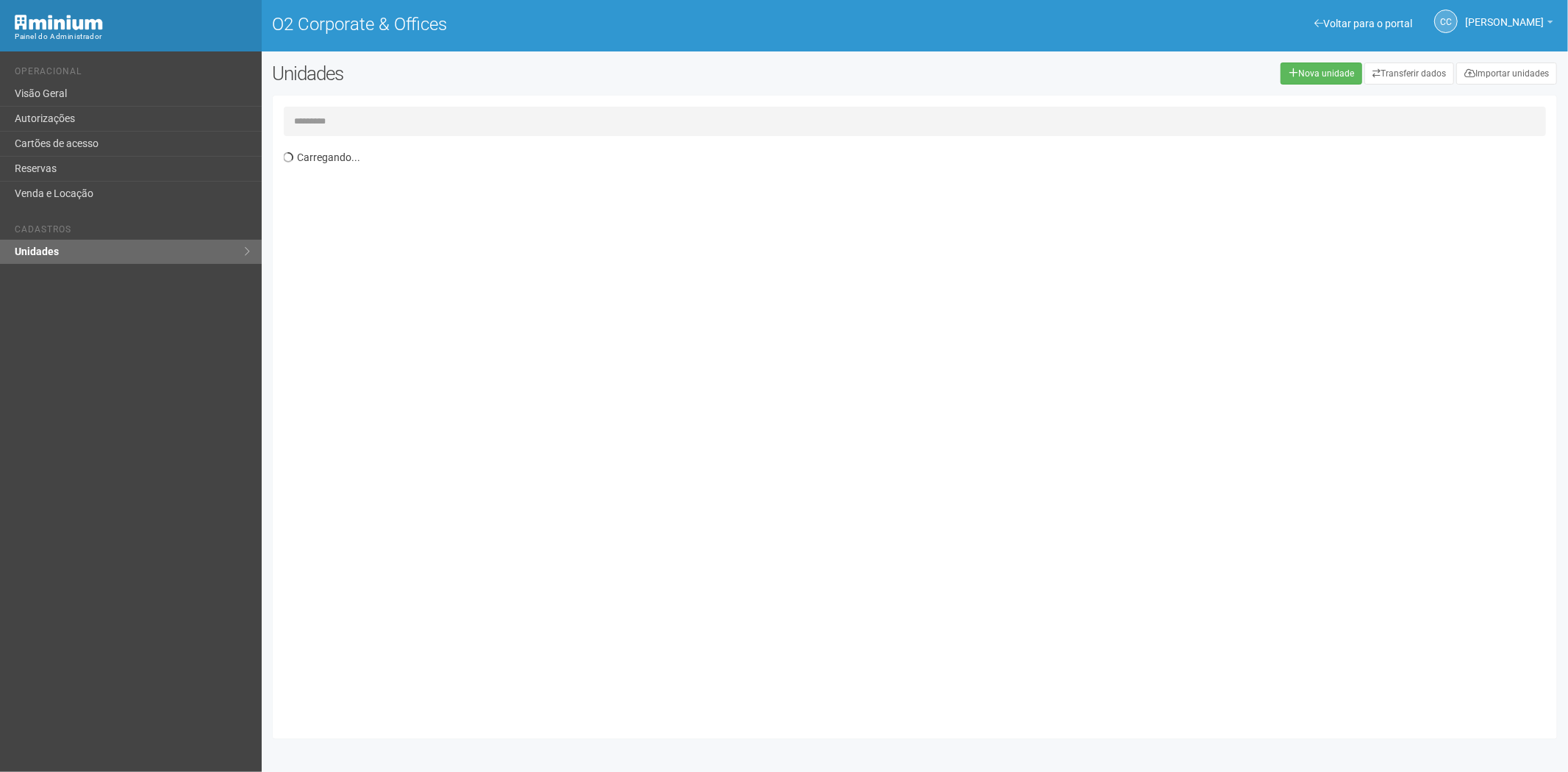
click at [354, 114] on input "text" at bounding box center [915, 121] width 1262 height 29
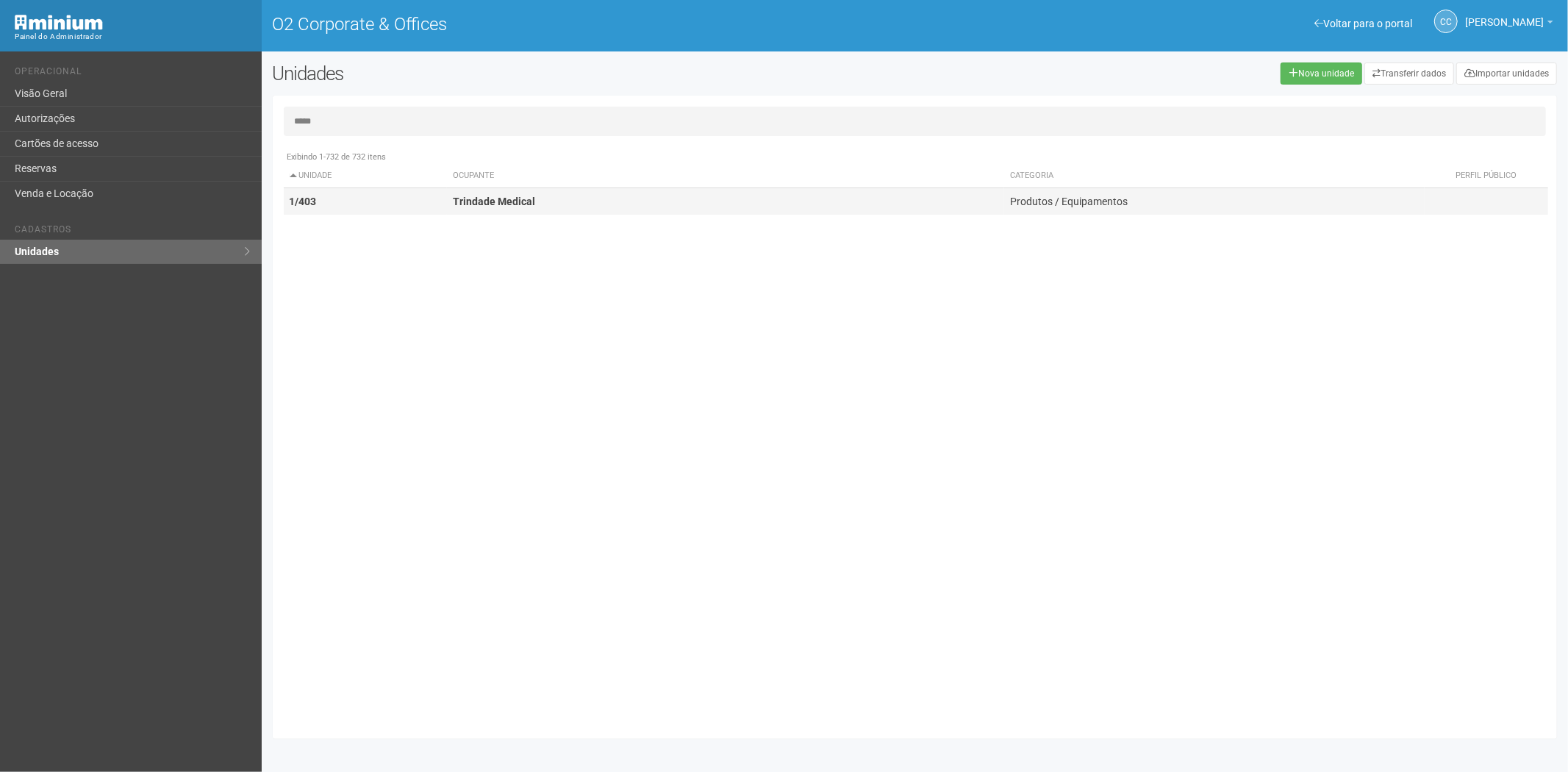
type input "*****"
click at [406, 195] on td "1/403" at bounding box center [366, 202] width 164 height 28
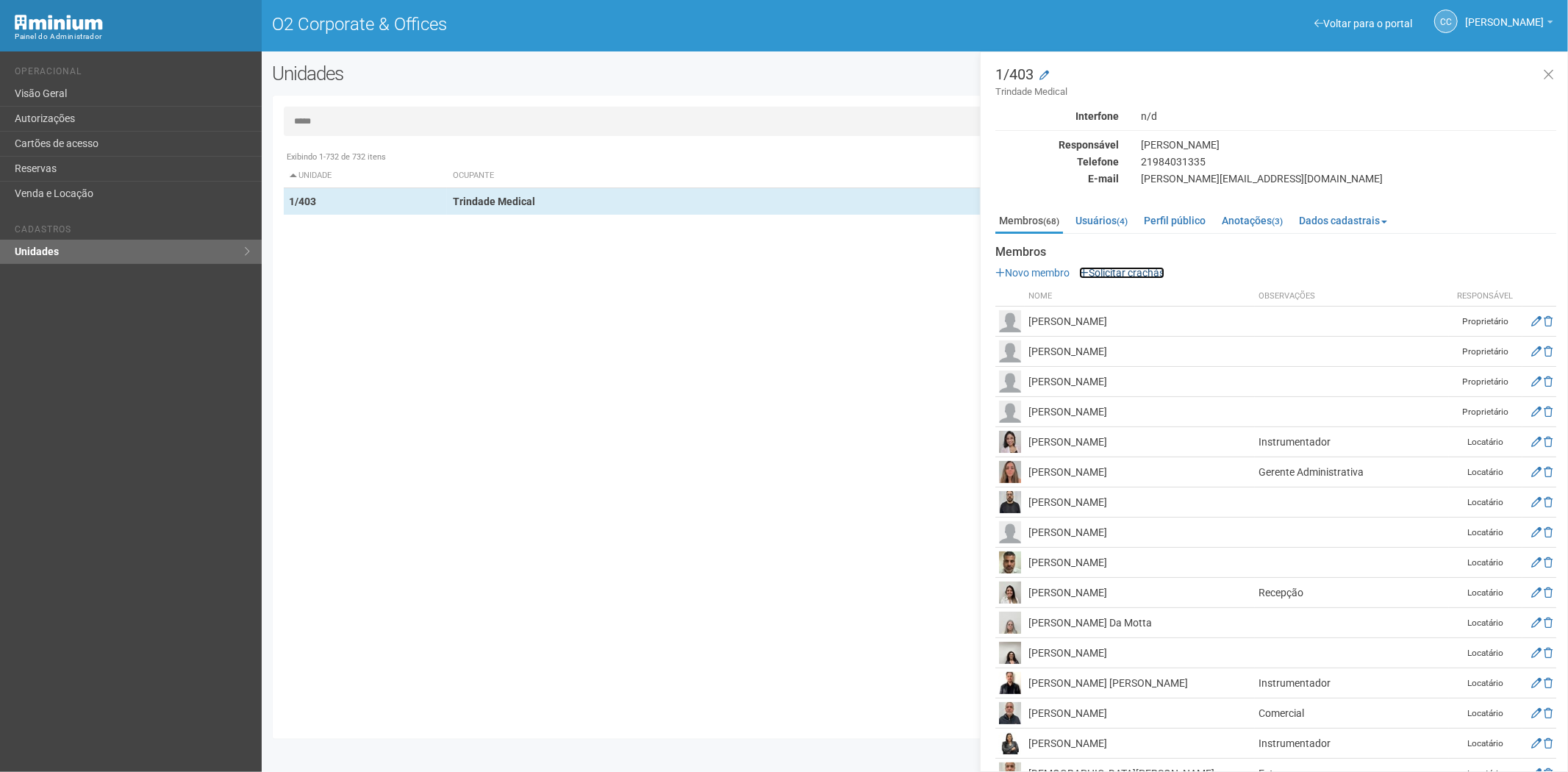
click at [1114, 275] on link "Solicitar crachás" at bounding box center [1121, 273] width 85 height 12
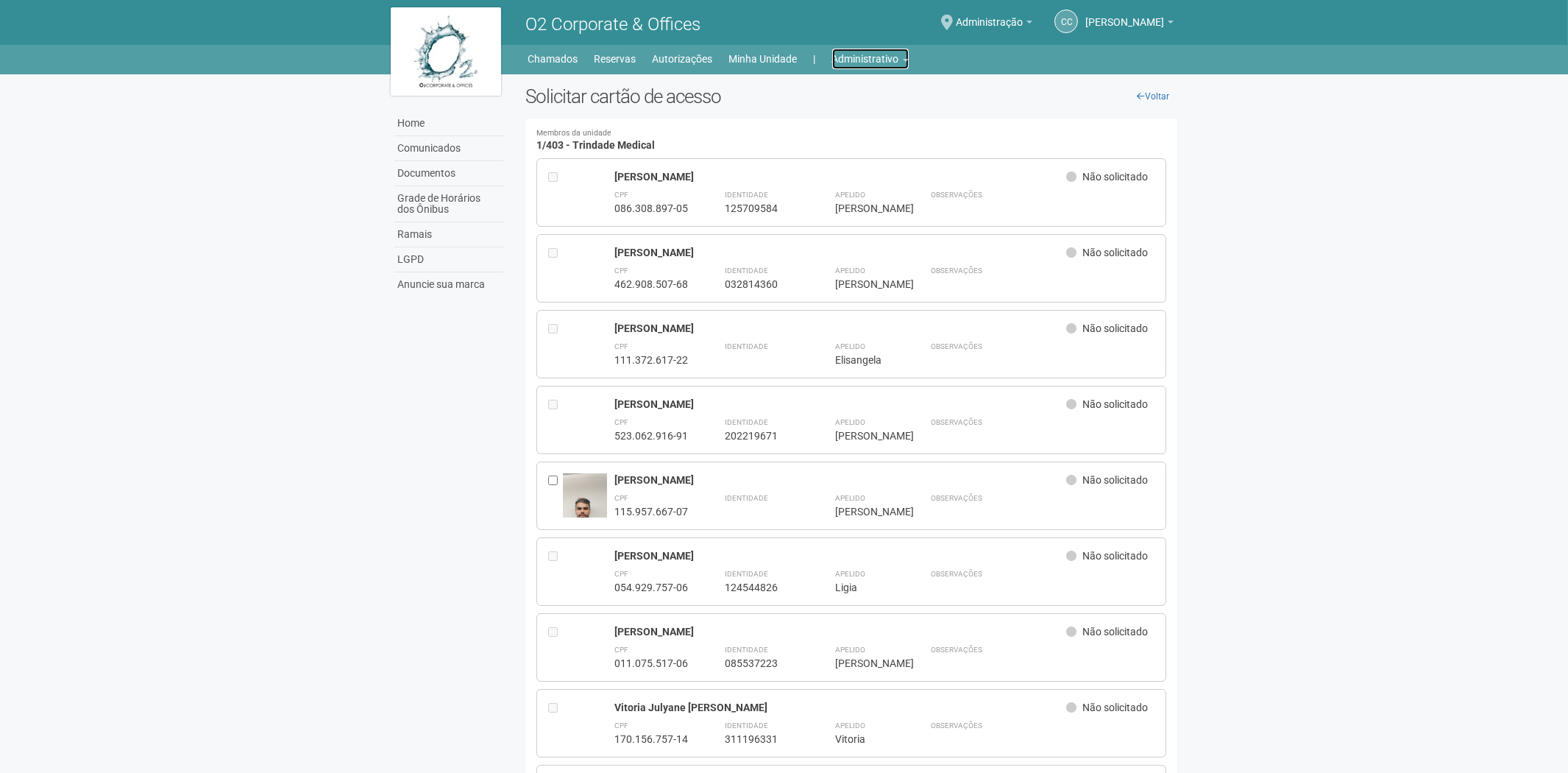
drag, startPoint x: 858, startPoint y: 65, endPoint x: 835, endPoint y: 108, distance: 48.8
click at [858, 65] on link "Administrativo" at bounding box center [870, 59] width 77 height 21
click at [823, 120] on link "Cartões de acesso" at bounding box center [849, 116] width 125 height 26
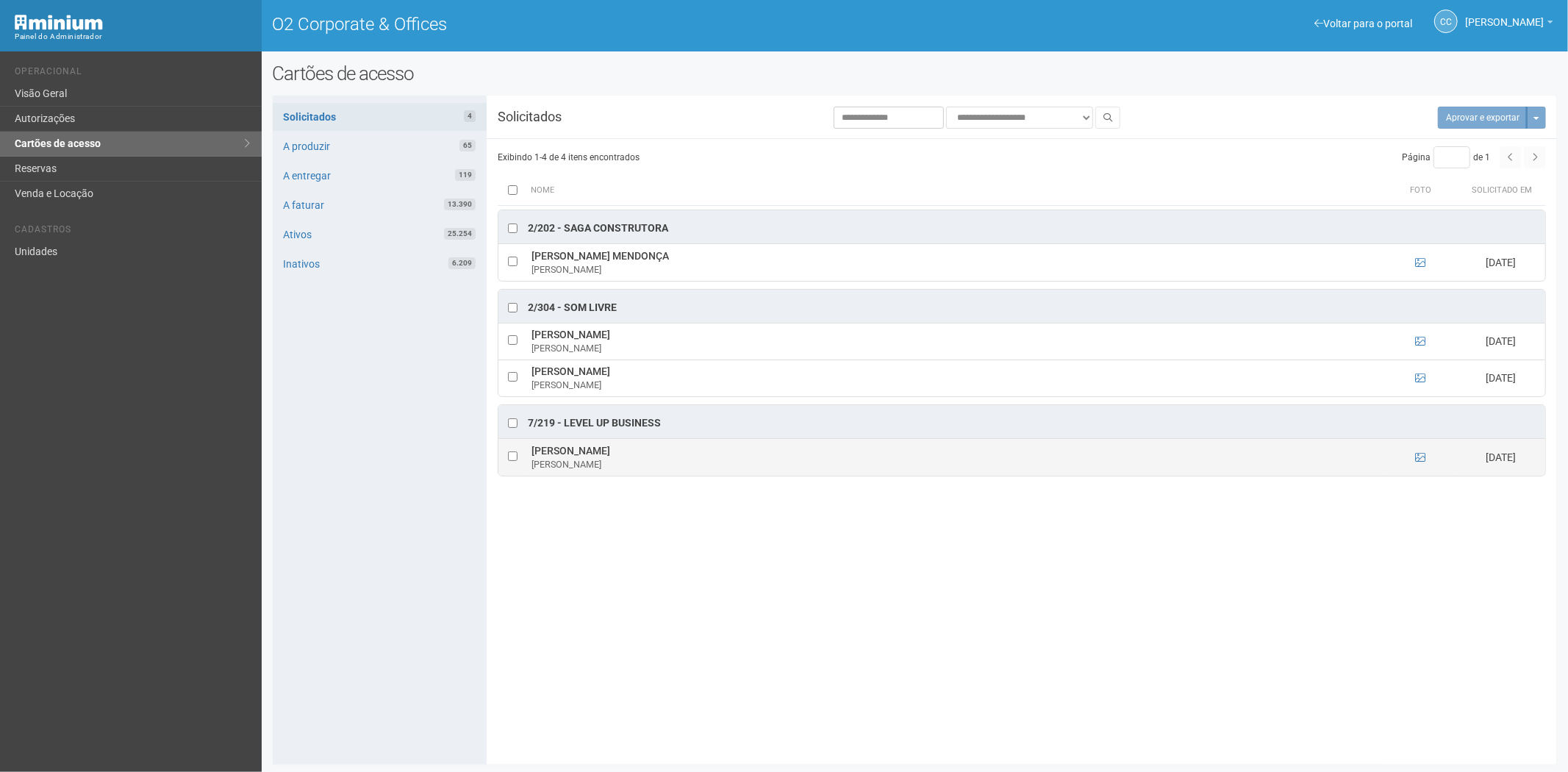
click at [1427, 460] on td at bounding box center [1419, 457] width 73 height 37
click at [701, 648] on div "**********" at bounding box center [915, 430] width 1285 height 647
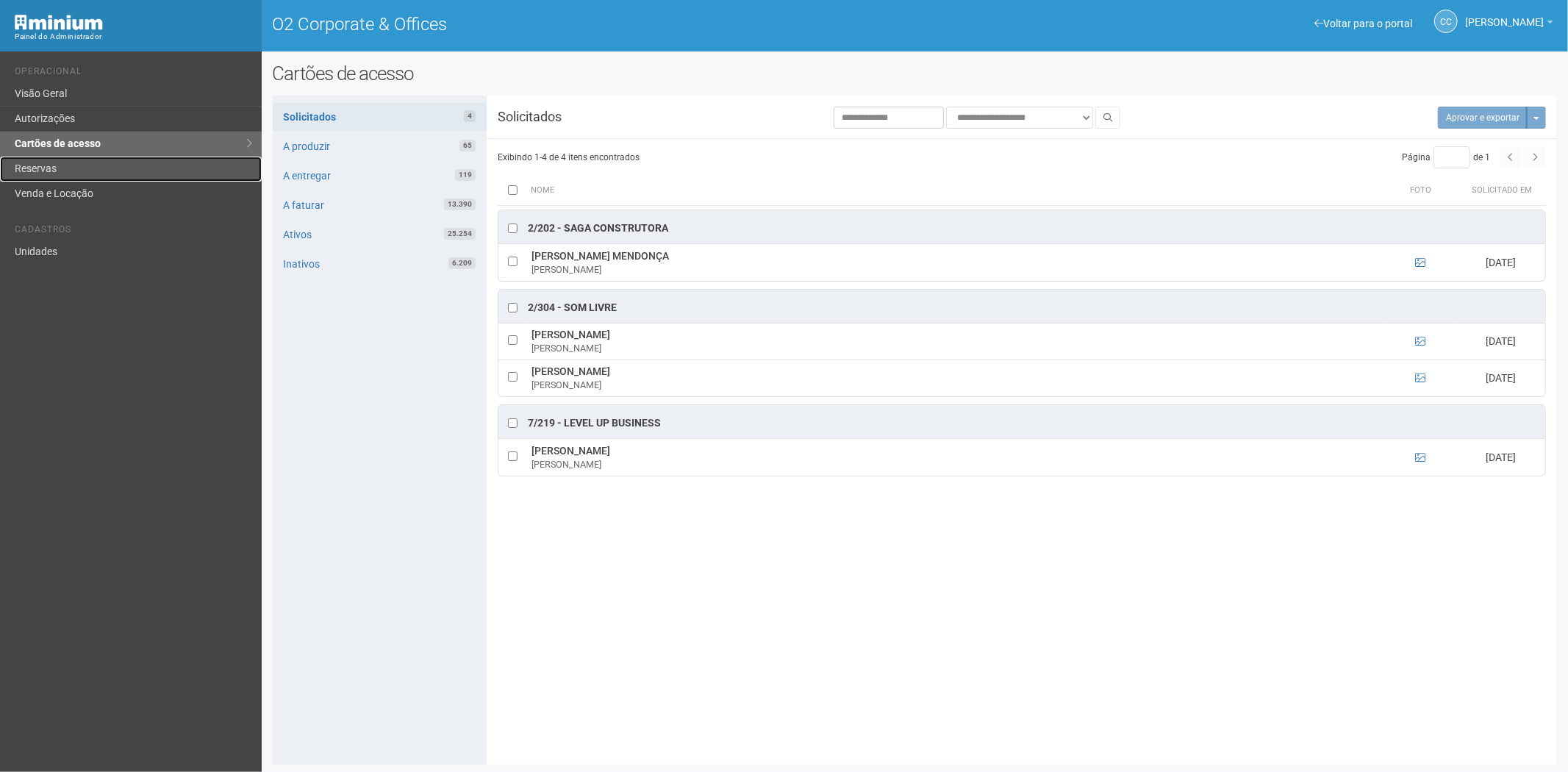
click at [84, 164] on link "Reservas" at bounding box center [131, 169] width 262 height 25
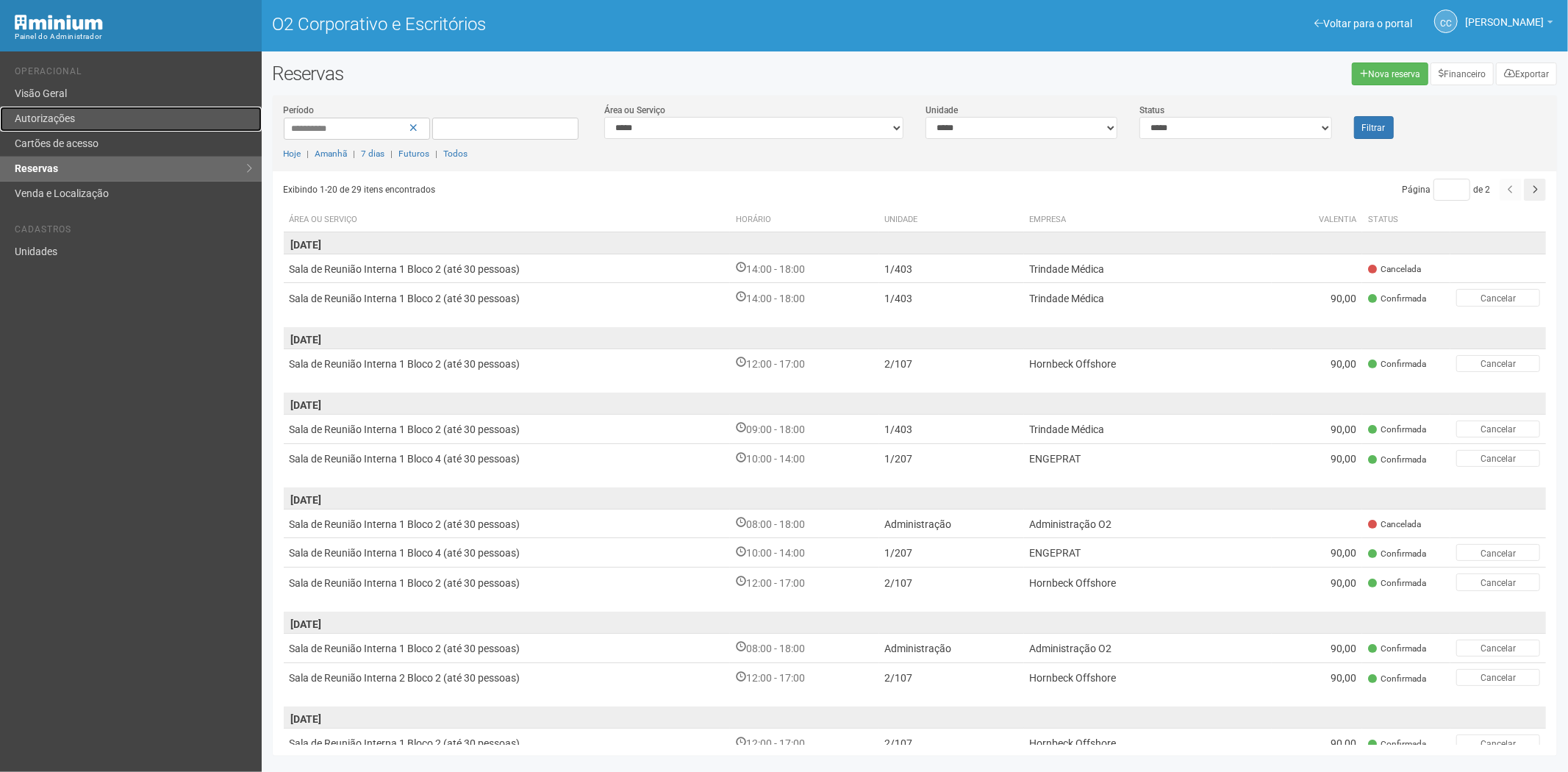
click at [83, 123] on link "Autorizações" at bounding box center [131, 119] width 262 height 25
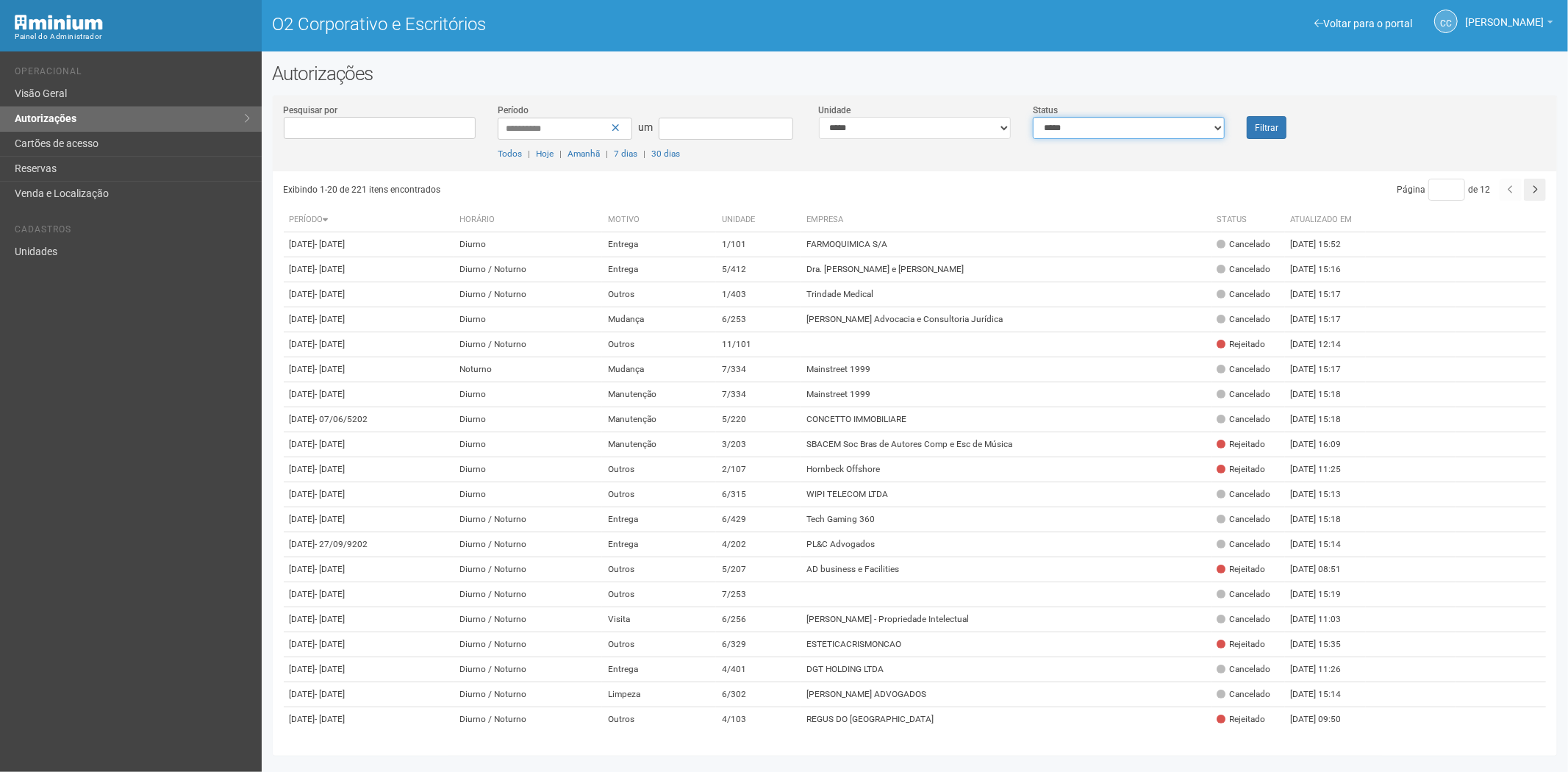
click at [1090, 119] on select "**********" at bounding box center [1128, 128] width 192 height 22
select select "*"
click at [1033, 117] on select "**********" at bounding box center [1128, 128] width 192 height 22
click at [1267, 123] on font "Filtrar" at bounding box center [1266, 128] width 23 height 10
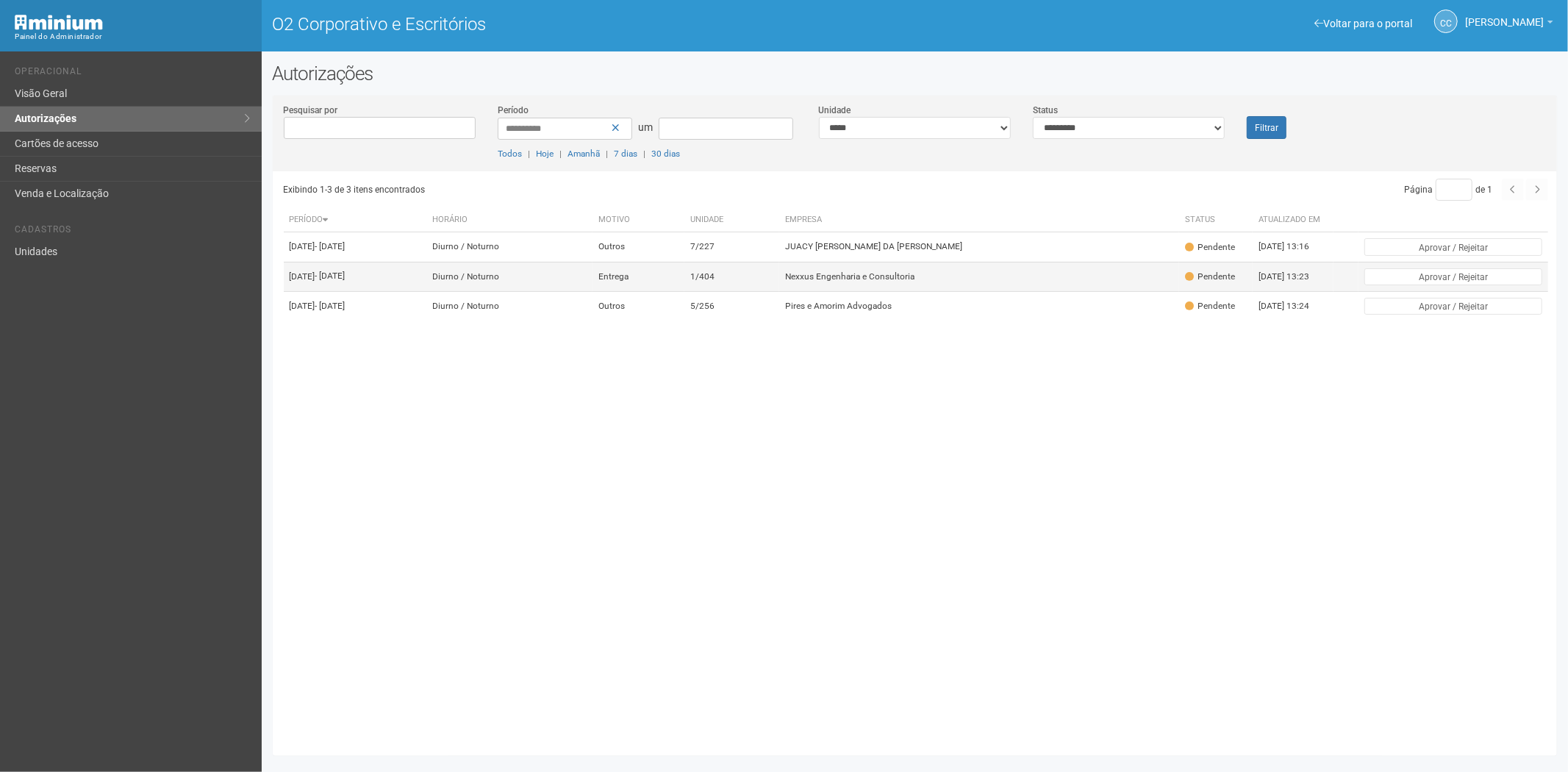
click at [779, 290] on td "1/404" at bounding box center [732, 276] width 95 height 29
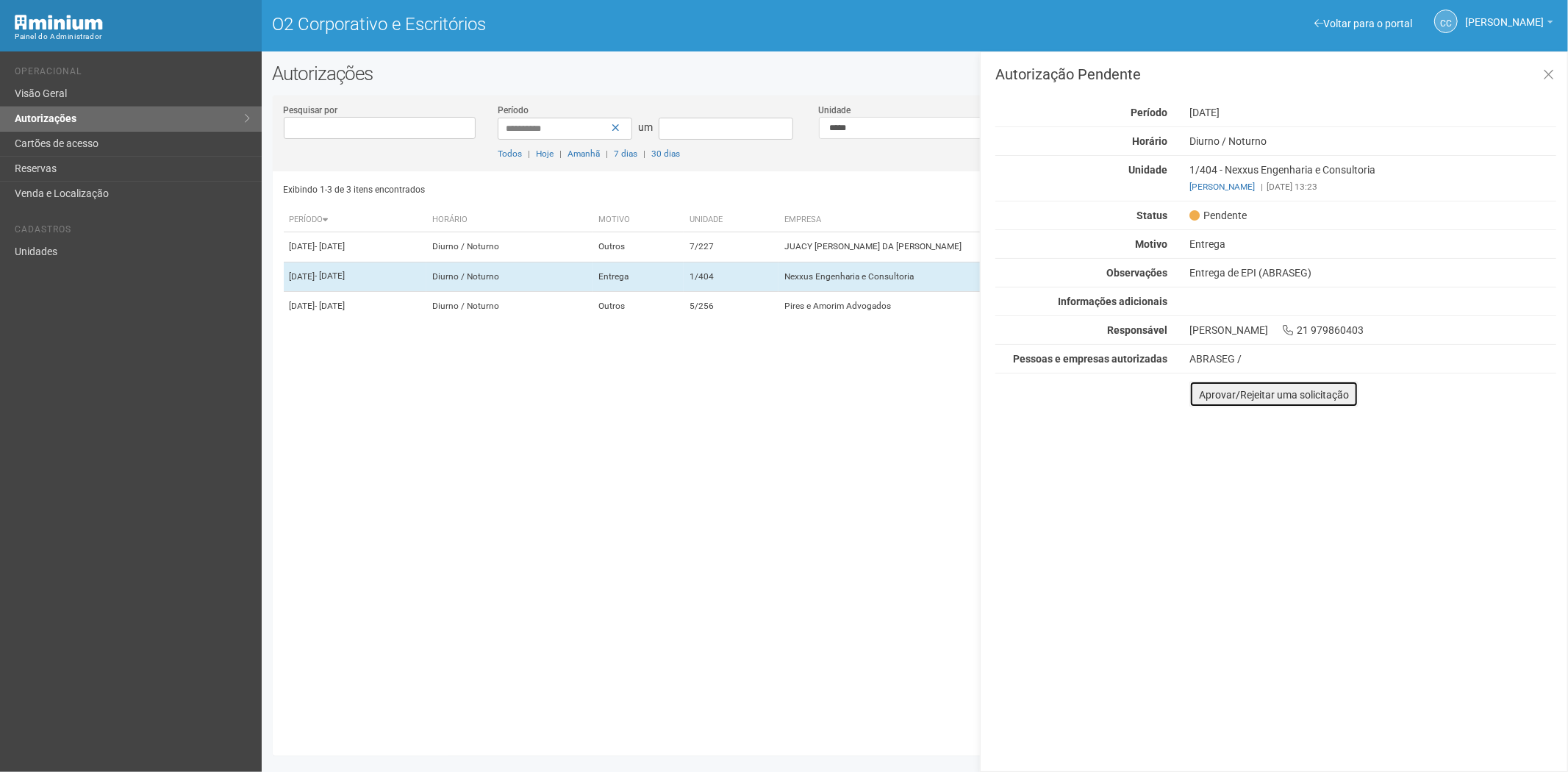
click at [1211, 394] on font "Aprovar/Rejeitar uma solicitação" at bounding box center [1274, 395] width 150 height 12
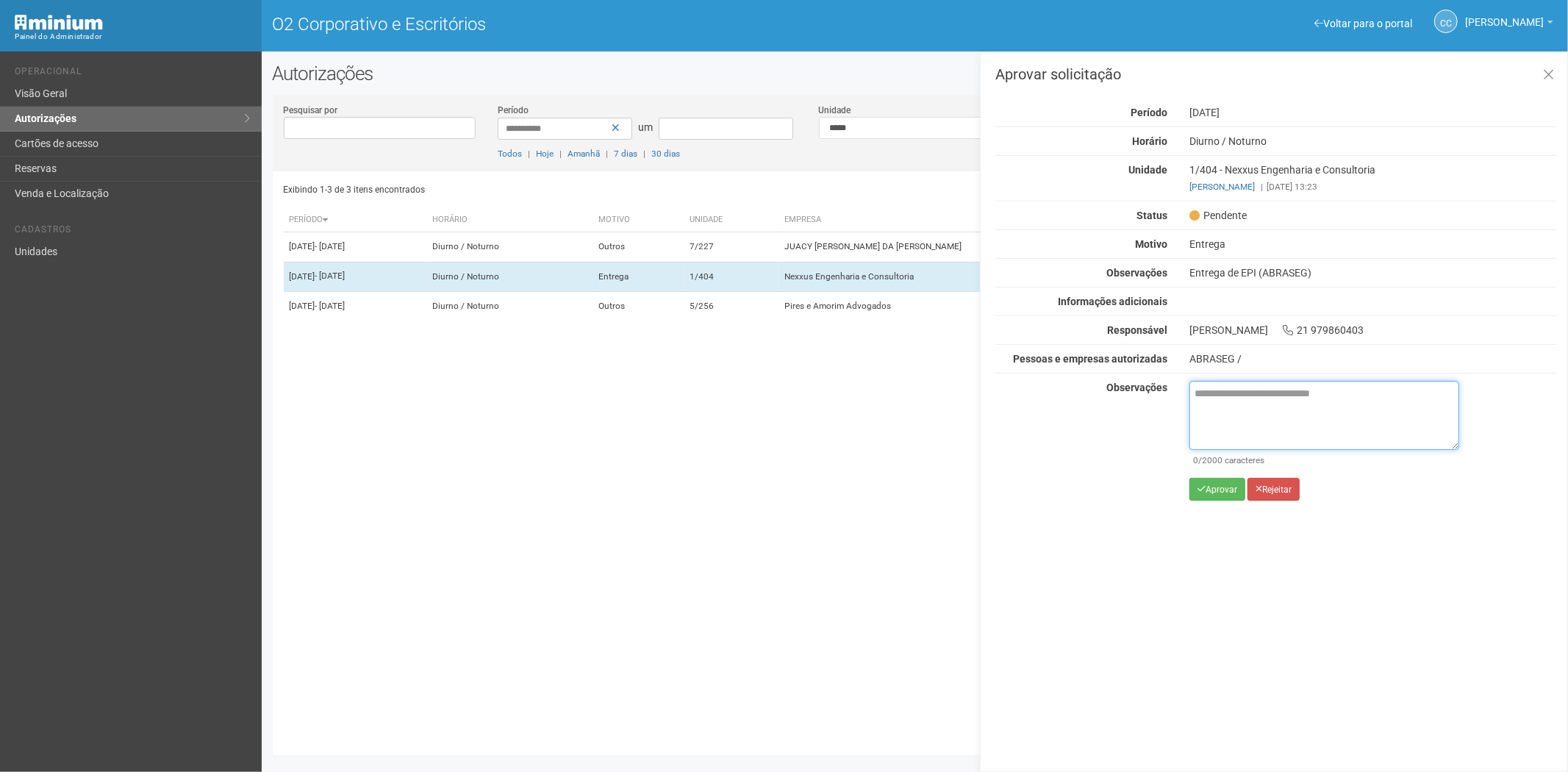
paste textarea "**********"
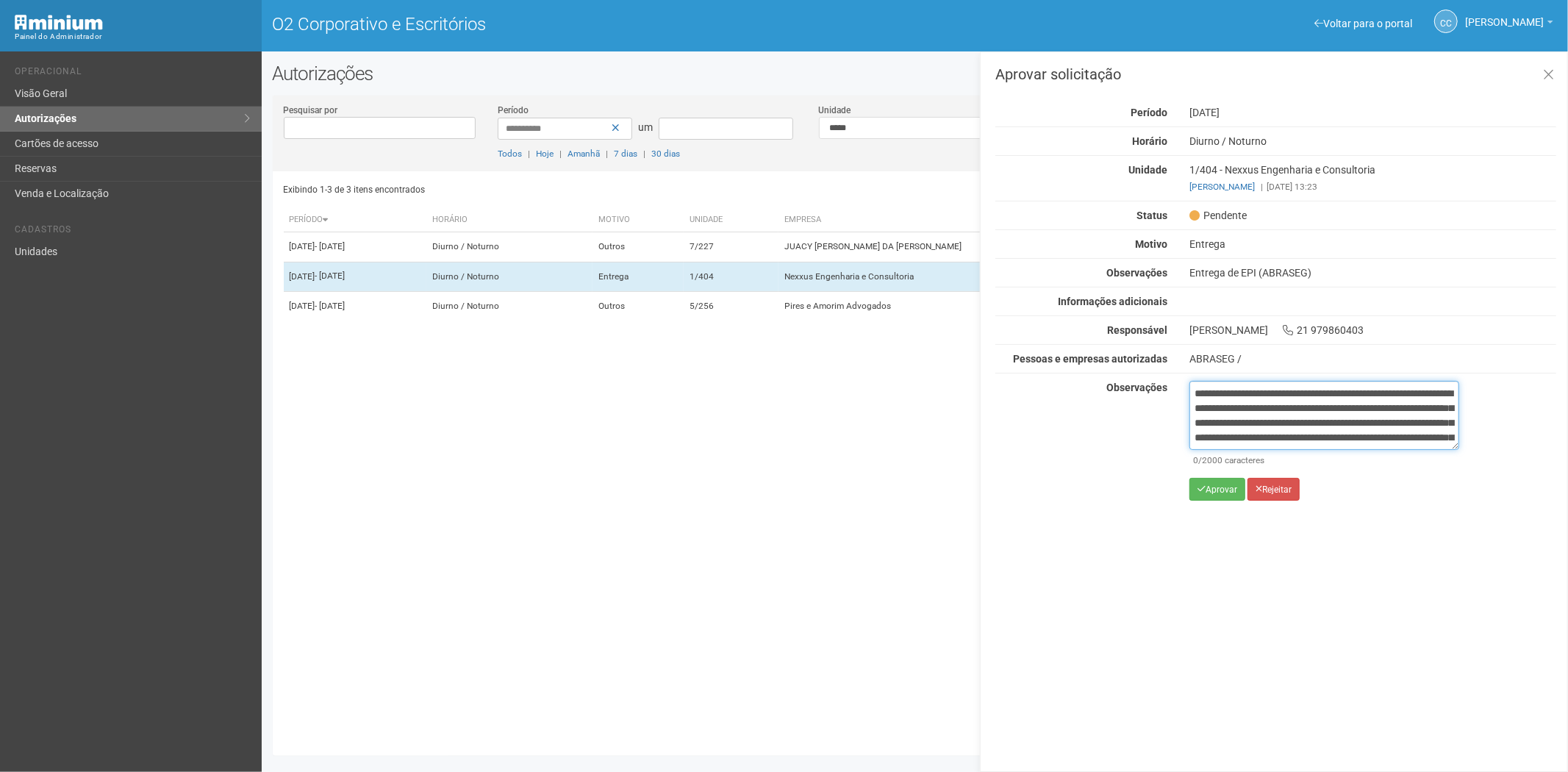
scroll to position [83, 0]
type textarea "**********"
click at [1213, 485] on font "Aprovar" at bounding box center [1221, 490] width 32 height 10
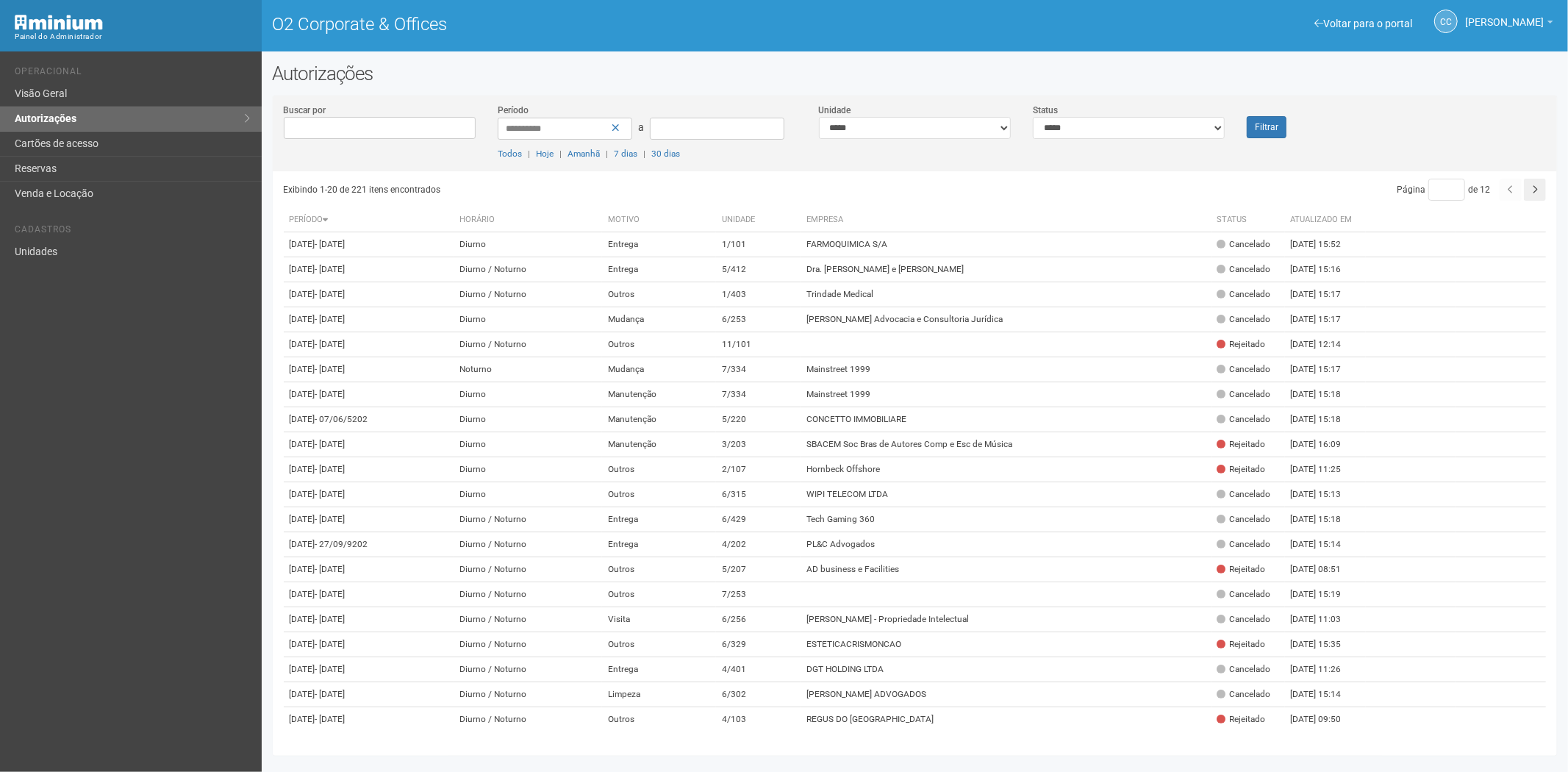
drag, startPoint x: 1103, startPoint y: 114, endPoint x: 1094, endPoint y: 125, distance: 14.2
click at [1096, 120] on div "**********" at bounding box center [1128, 121] width 214 height 36
click at [1090, 129] on select "**********" at bounding box center [1128, 128] width 192 height 22
select select "*"
click at [1033, 117] on select "**********" at bounding box center [1128, 128] width 192 height 22
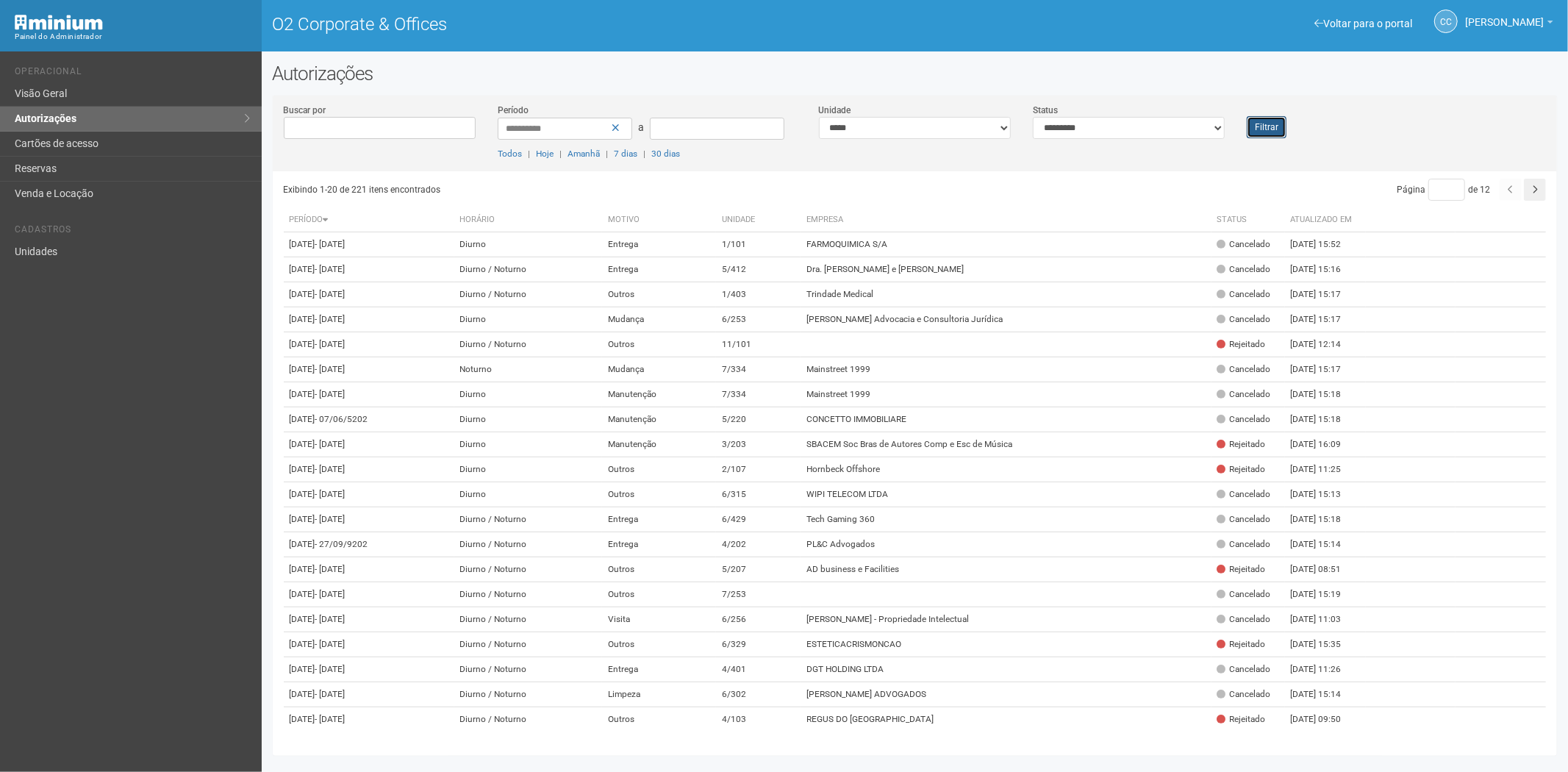
click at [1265, 131] on button "Filtrar" at bounding box center [1266, 127] width 40 height 22
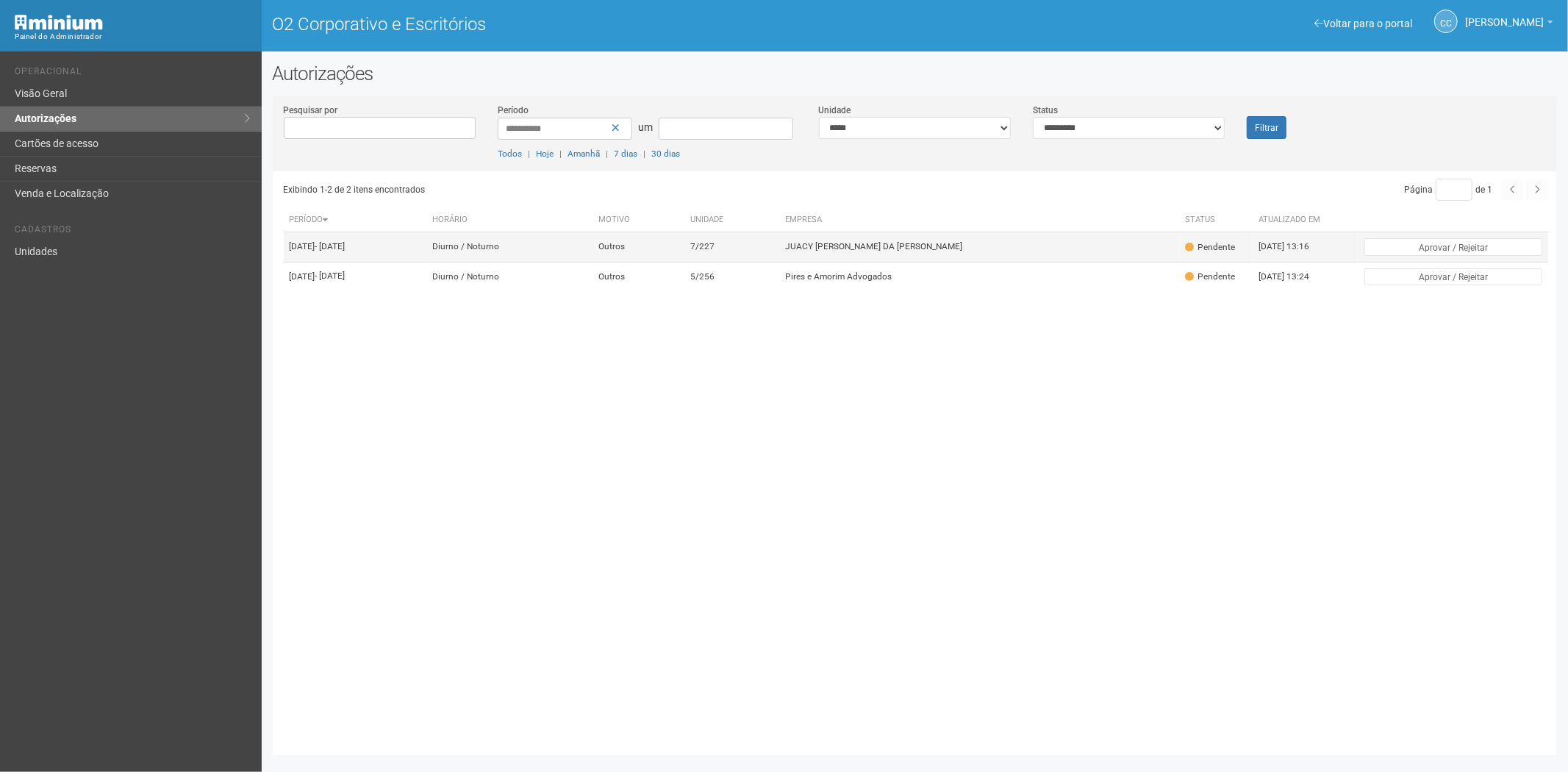
click at [887, 252] on font "JUACY [PERSON_NAME] DA [PERSON_NAME]" at bounding box center [874, 247] width 177 height 10
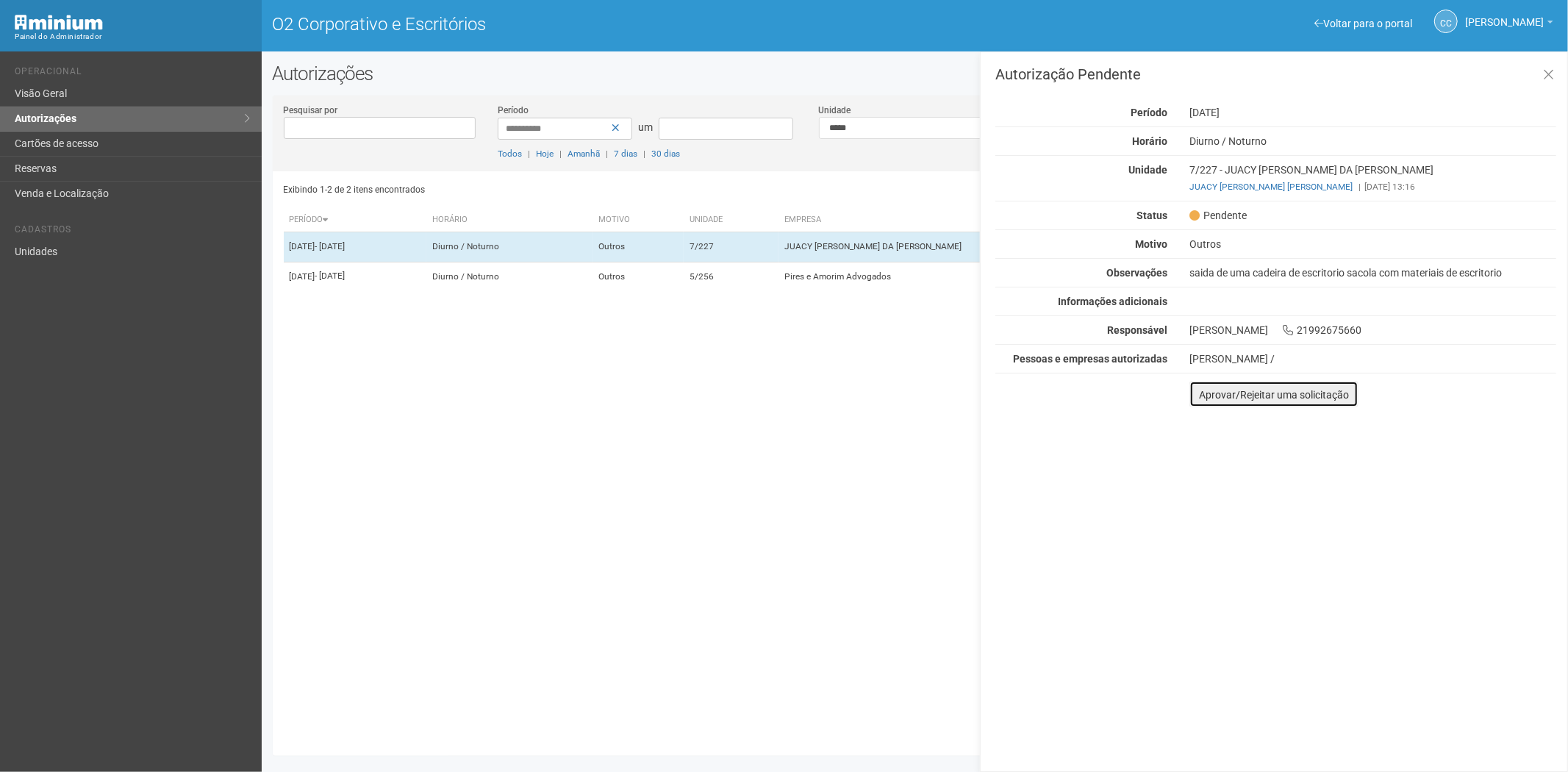
click at [1204, 395] on font "Aprovar/Rejeitar uma solicitação" at bounding box center [1274, 395] width 150 height 12
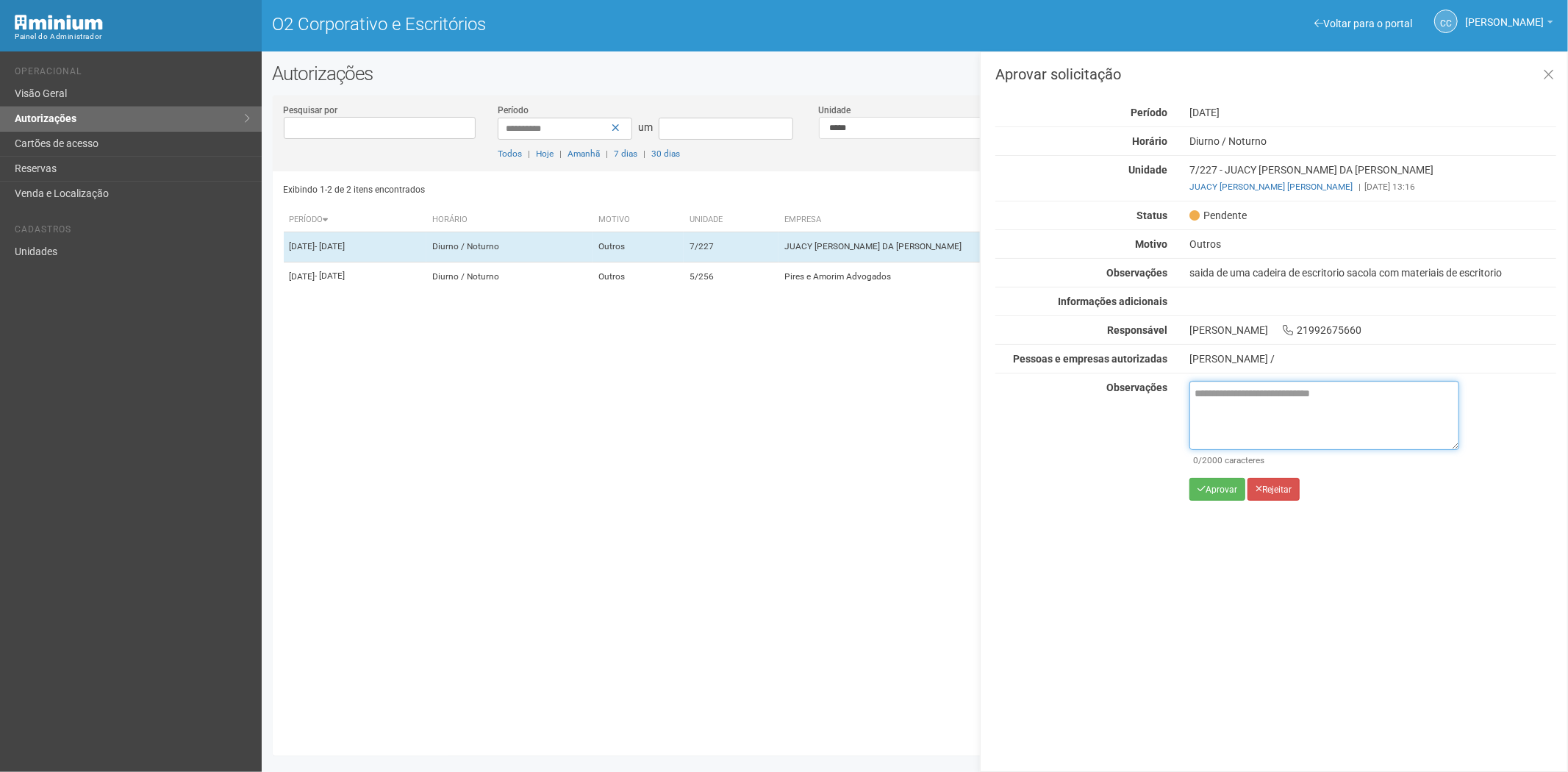
paste textarea "**********"
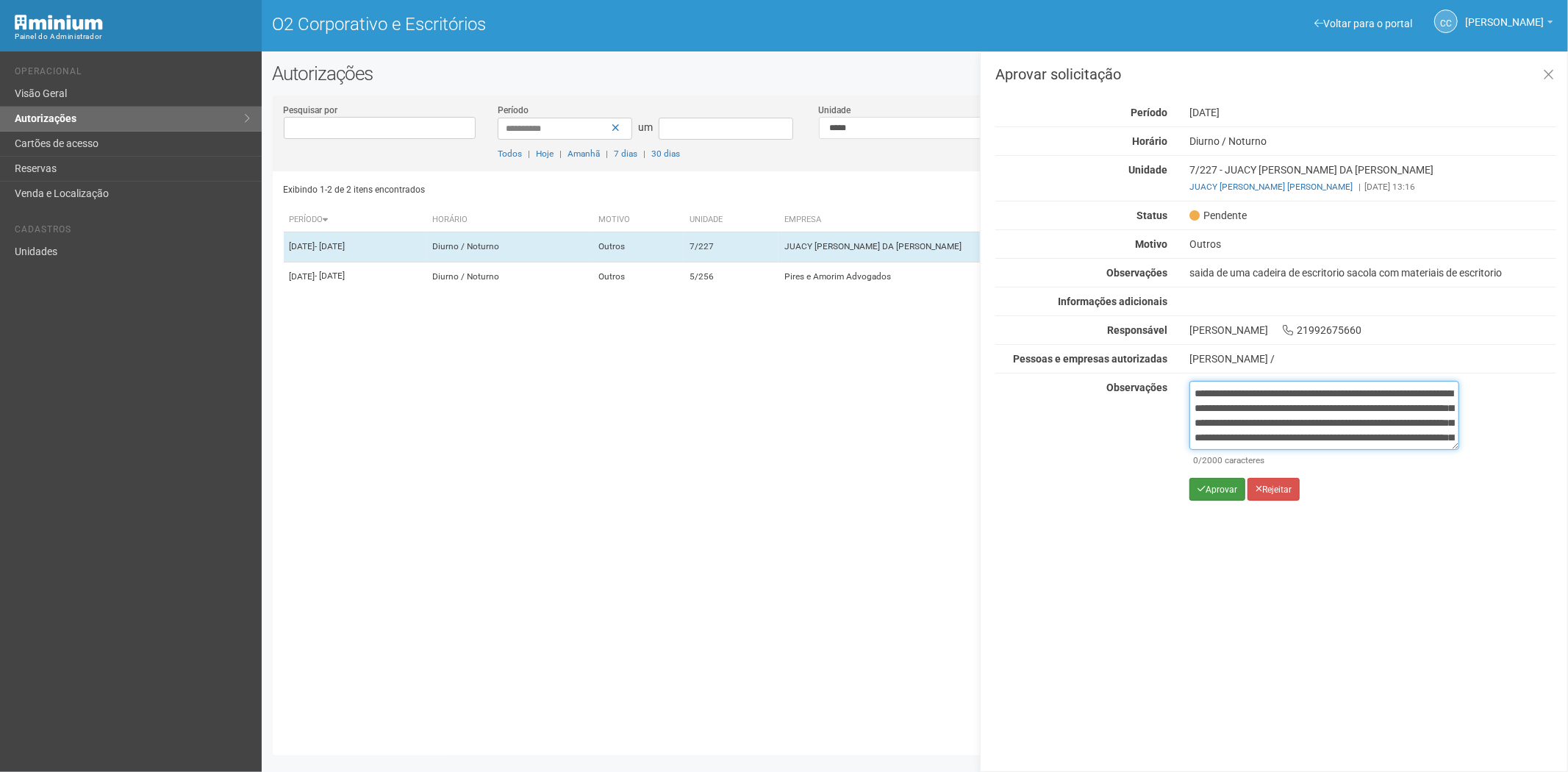
scroll to position [83, 0]
type textarea "**********"
click at [1214, 492] on font "Aprovar" at bounding box center [1221, 490] width 32 height 10
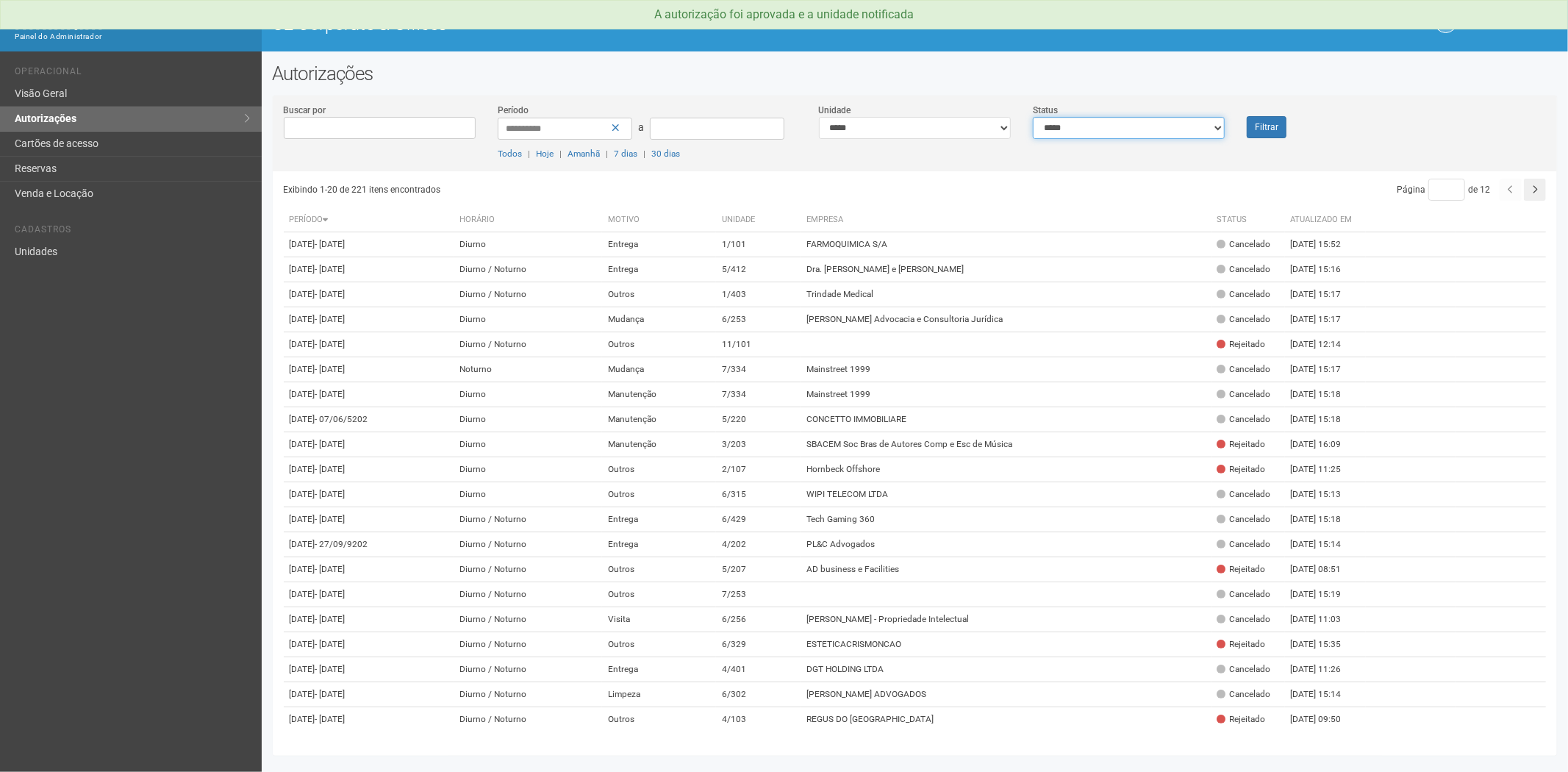
drag, startPoint x: 1120, startPoint y: 119, endPoint x: 1110, endPoint y: 134, distance: 18.0
click at [1120, 119] on select "**********" at bounding box center [1128, 128] width 192 height 22
select select "*"
click at [1033, 117] on select "**********" at bounding box center [1128, 128] width 192 height 22
drag, startPoint x: 1280, startPoint y: 128, endPoint x: 1084, endPoint y: 192, distance: 206.2
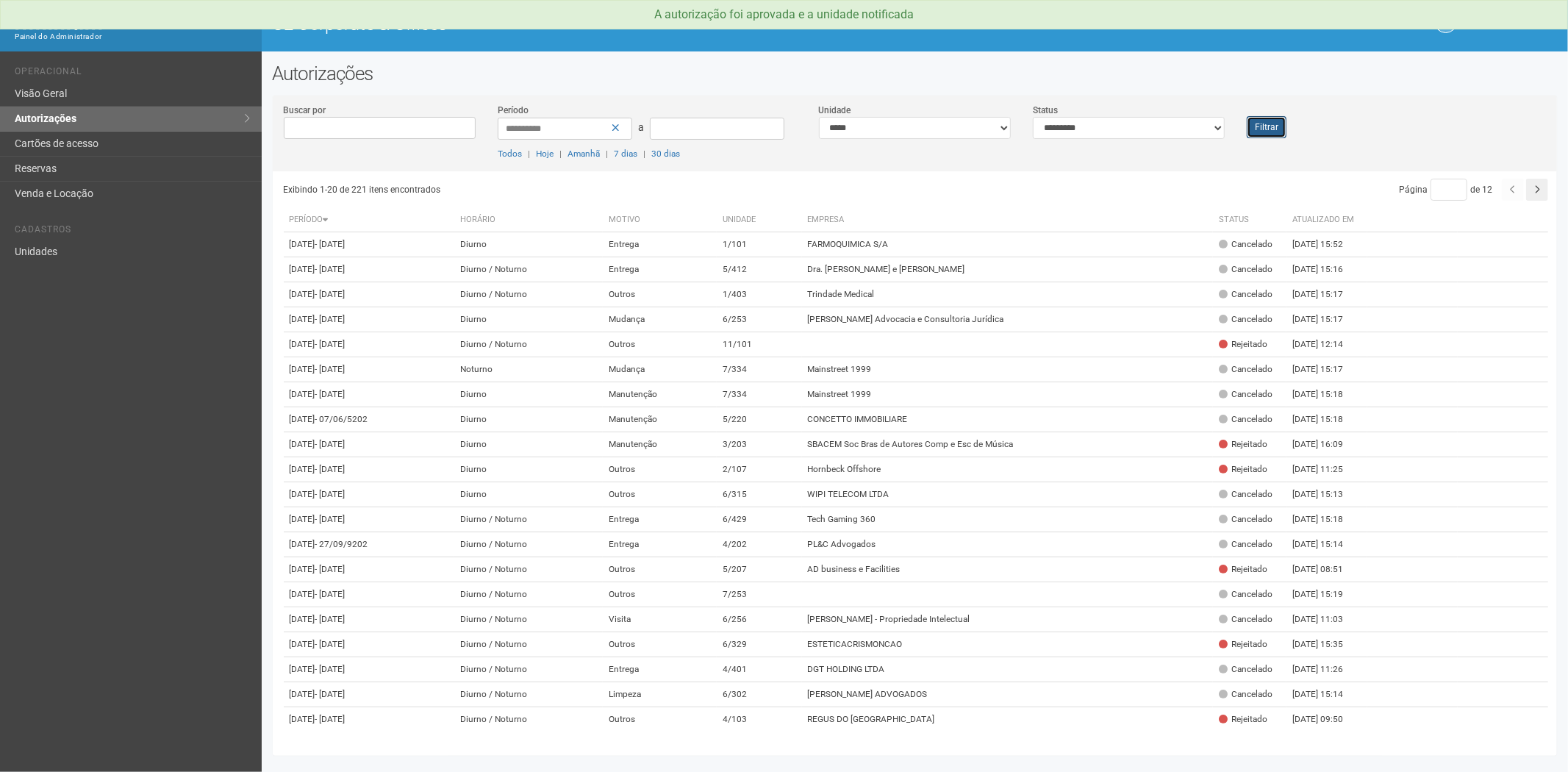
click at [1275, 128] on button "Filtrar" at bounding box center [1266, 127] width 40 height 22
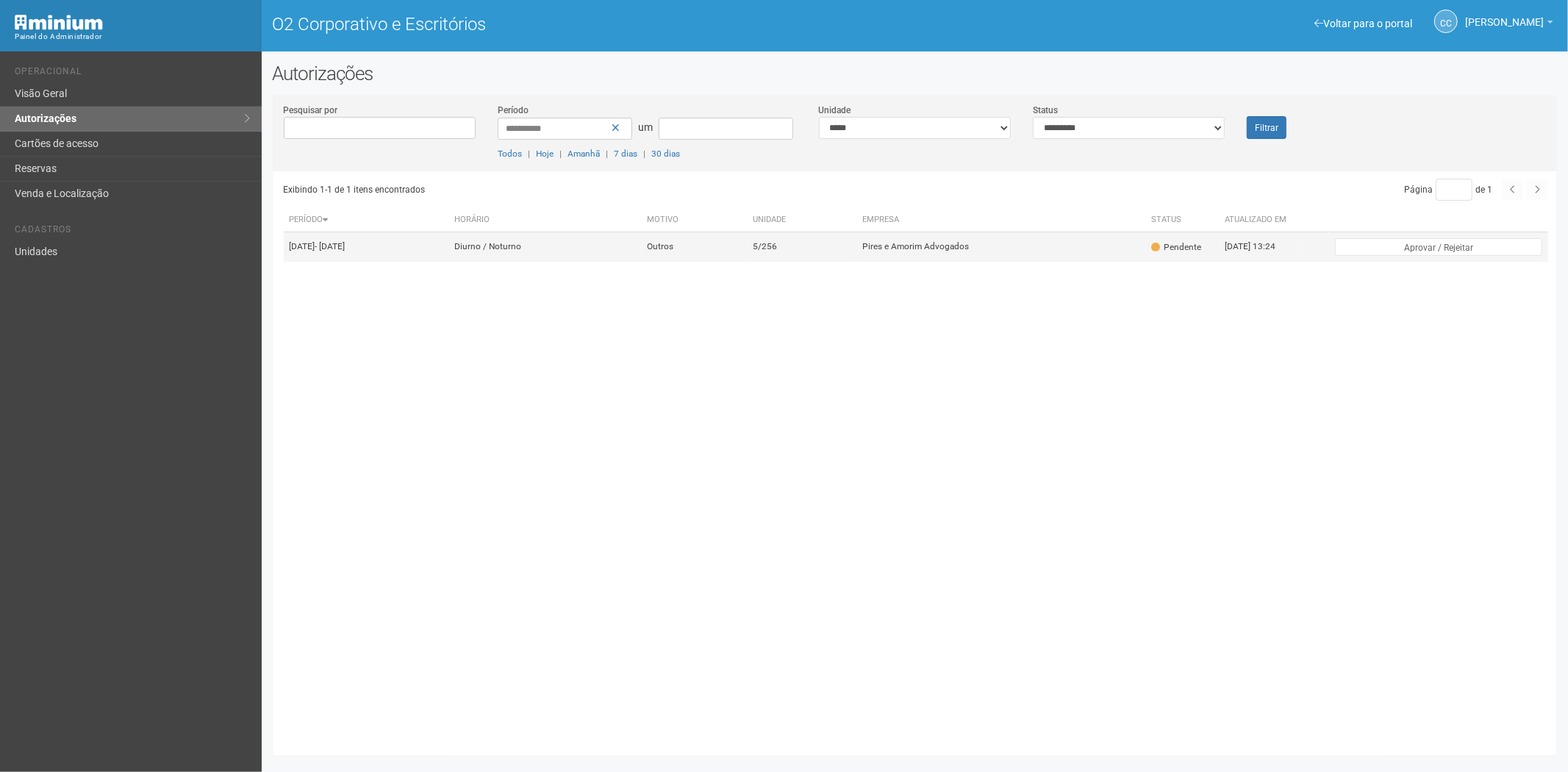
click at [856, 259] on td "5/256" at bounding box center [801, 247] width 109 height 29
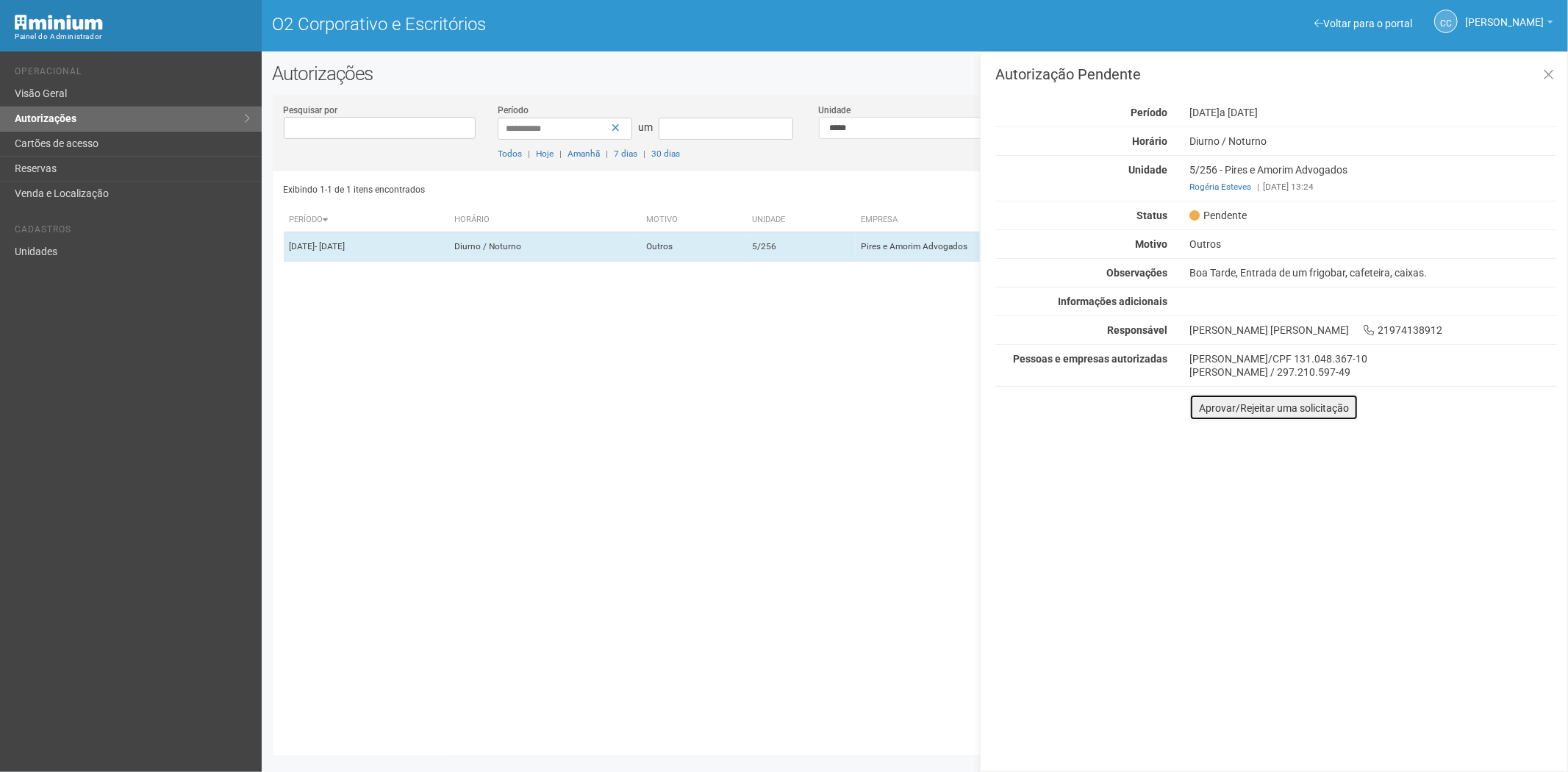
click at [1202, 405] on font "Aprovar/Rejeitar uma solicitação" at bounding box center [1274, 408] width 150 height 12
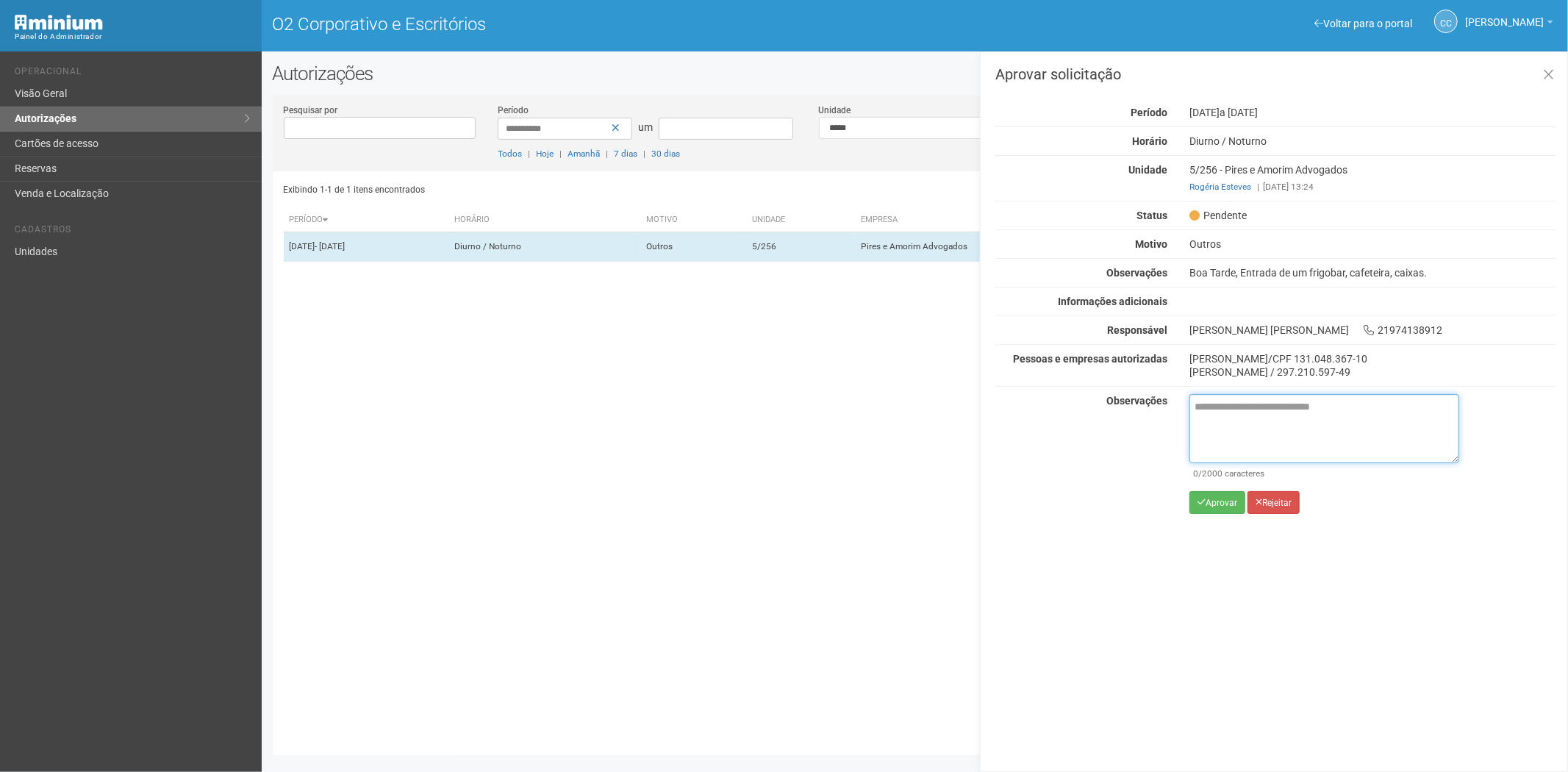
click at [1227, 416] on textarea at bounding box center [1324, 429] width 269 height 69
paste textarea "**********"
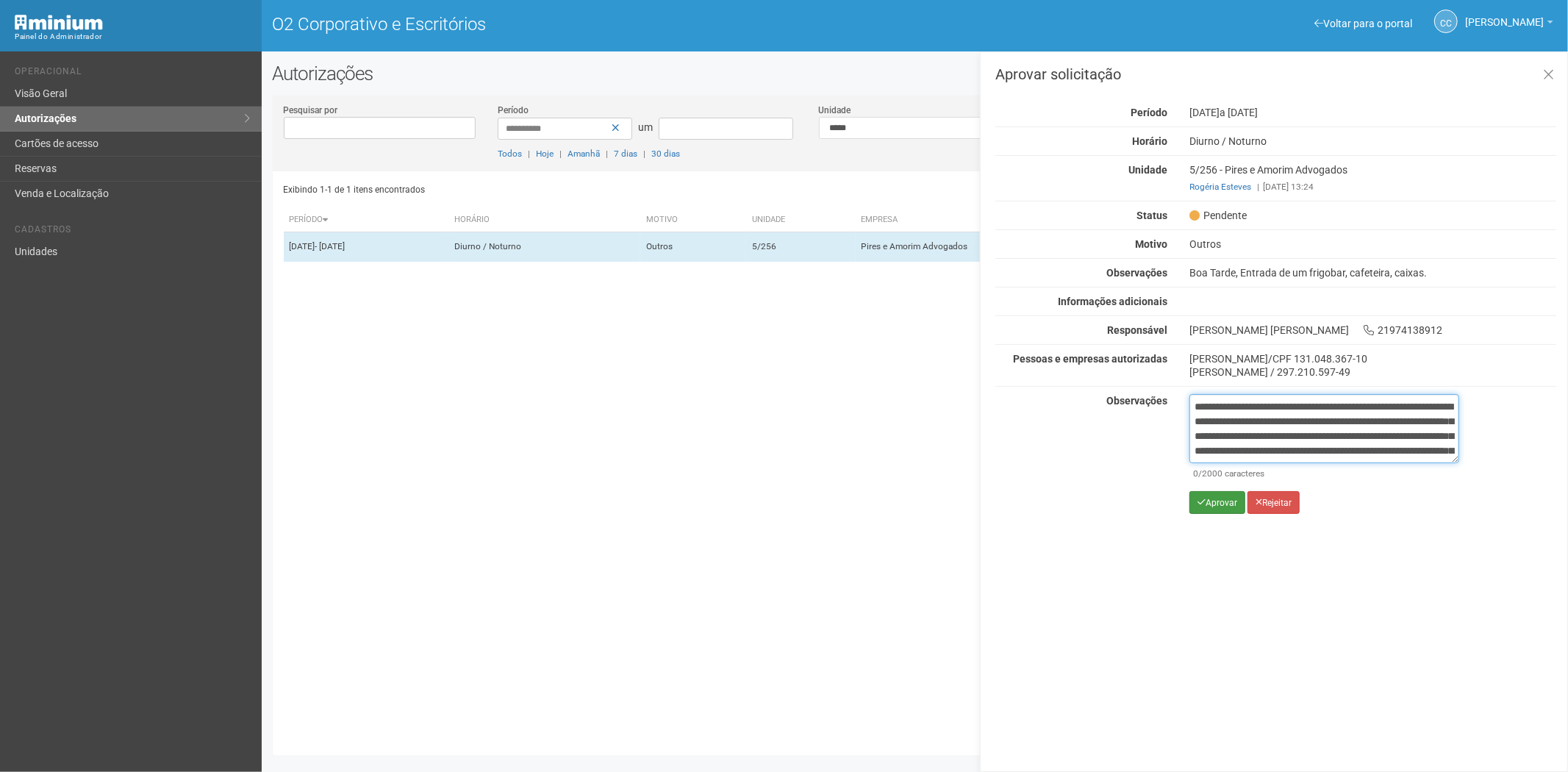
scroll to position [83, 0]
type textarea "**********"
click at [1204, 506] on icon "submit" at bounding box center [1201, 502] width 8 height 9
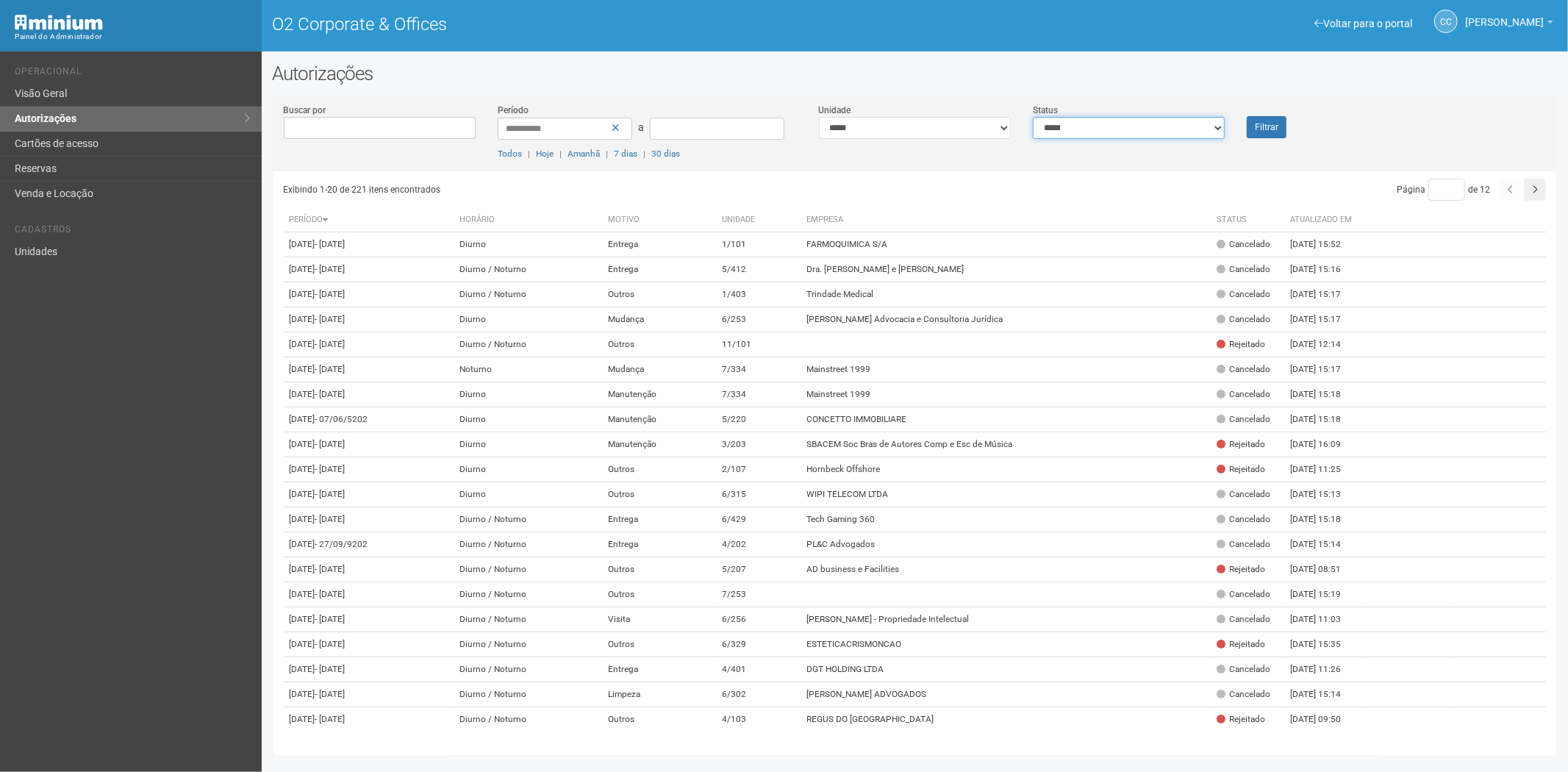
drag, startPoint x: 1106, startPoint y: 133, endPoint x: 1099, endPoint y: 138, distance: 8.6
click at [1106, 133] on select "**********" at bounding box center [1128, 128] width 192 height 22
select select "*"
click at [1033, 117] on select "**********" at bounding box center [1128, 128] width 192 height 22
click at [1252, 125] on button "Filtrar" at bounding box center [1266, 127] width 40 height 22
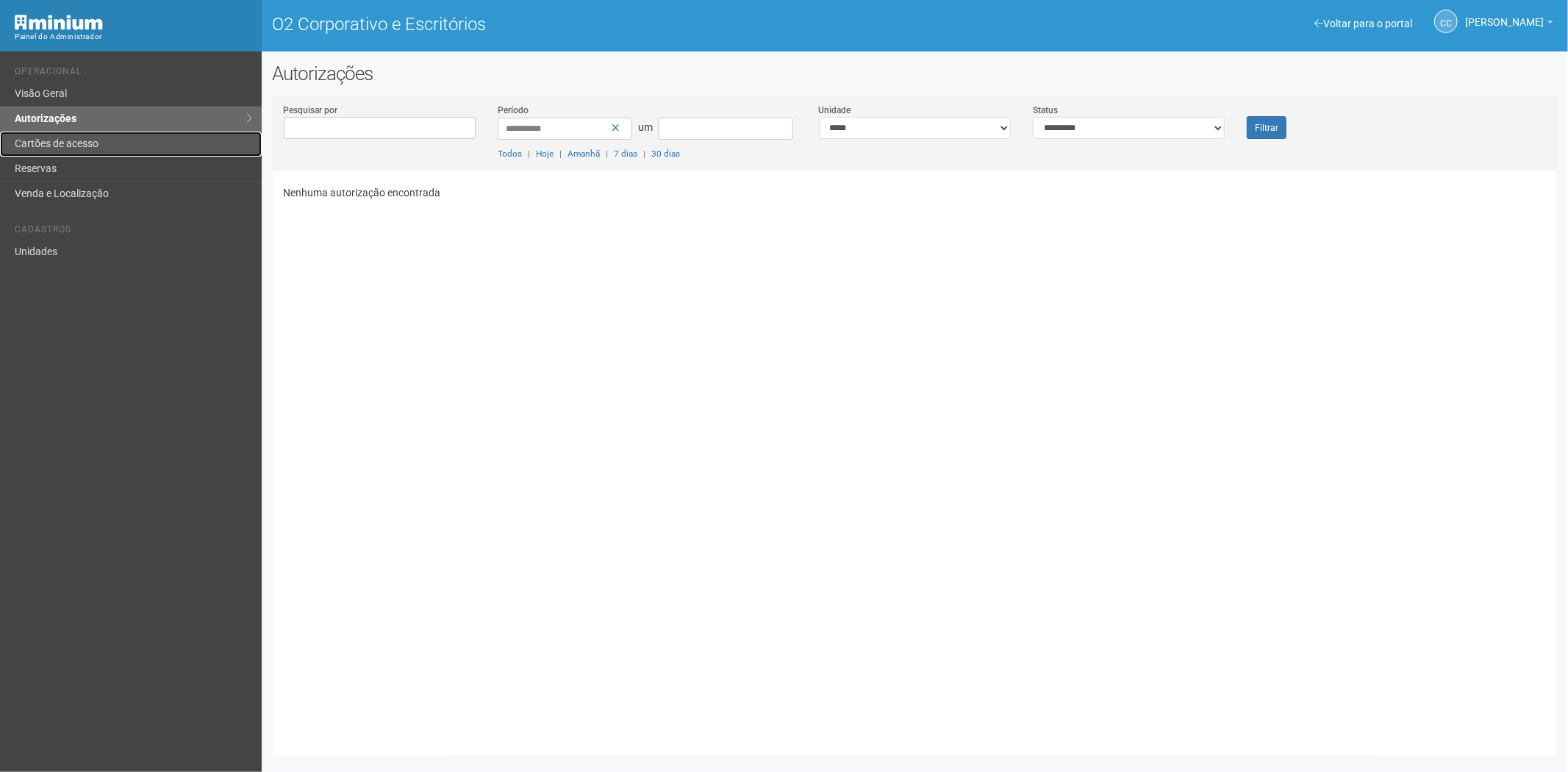
click at [79, 143] on font "Cartões de acesso" at bounding box center [56, 144] width 83 height 12
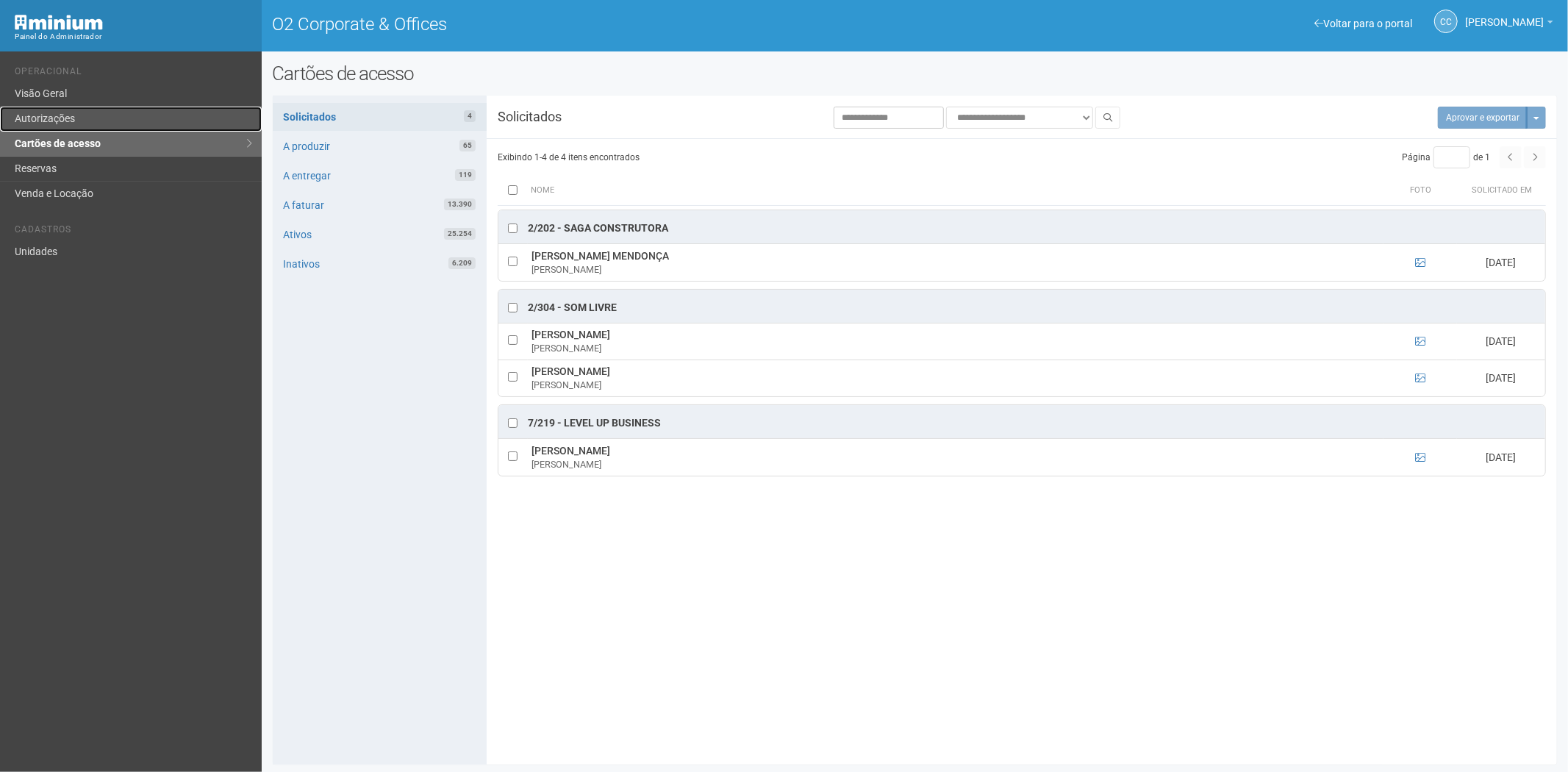
click at [72, 122] on link "Autorizações" at bounding box center [131, 119] width 262 height 25
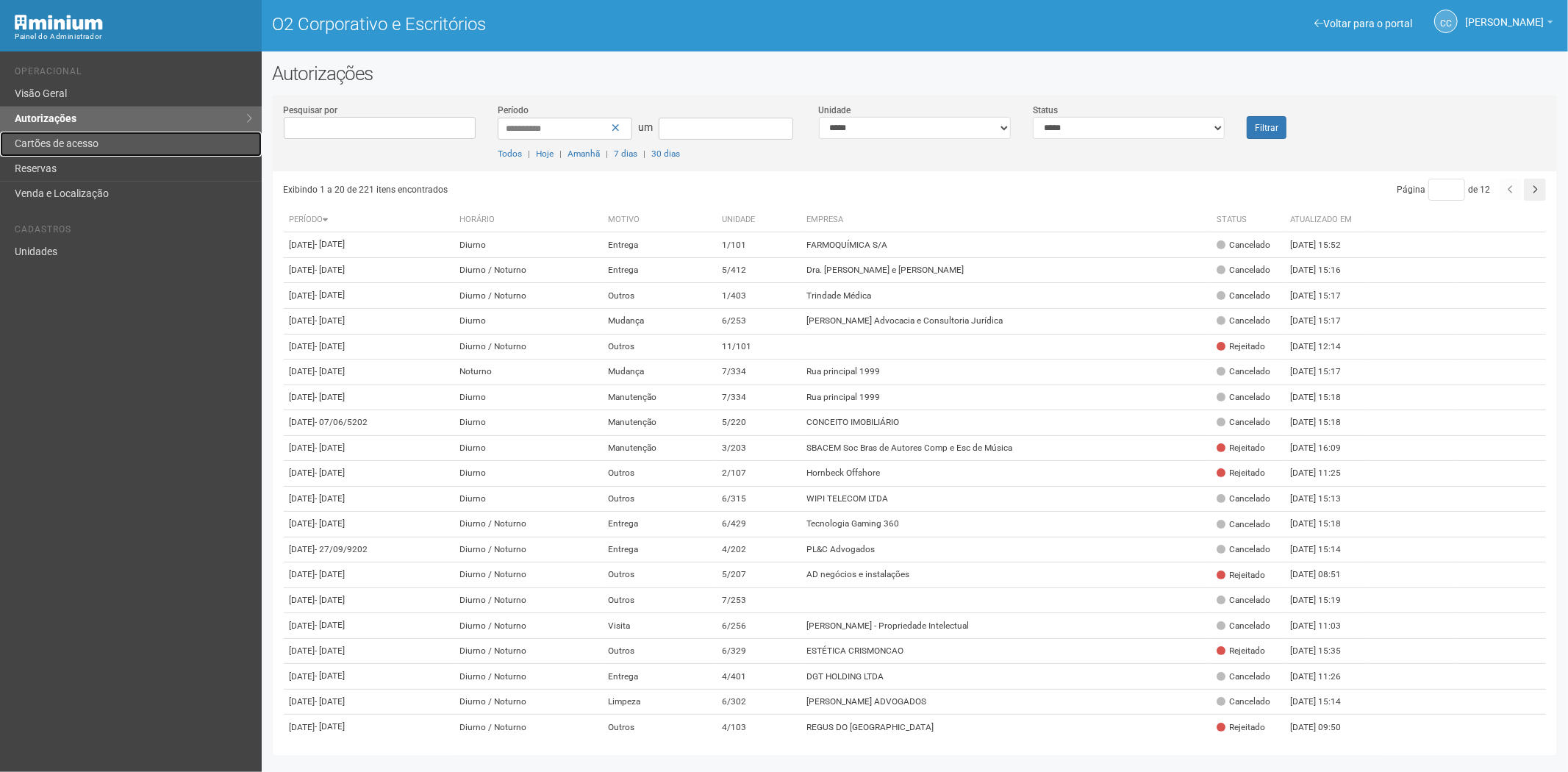
click at [63, 134] on link "Cartões de acesso" at bounding box center [131, 144] width 262 height 25
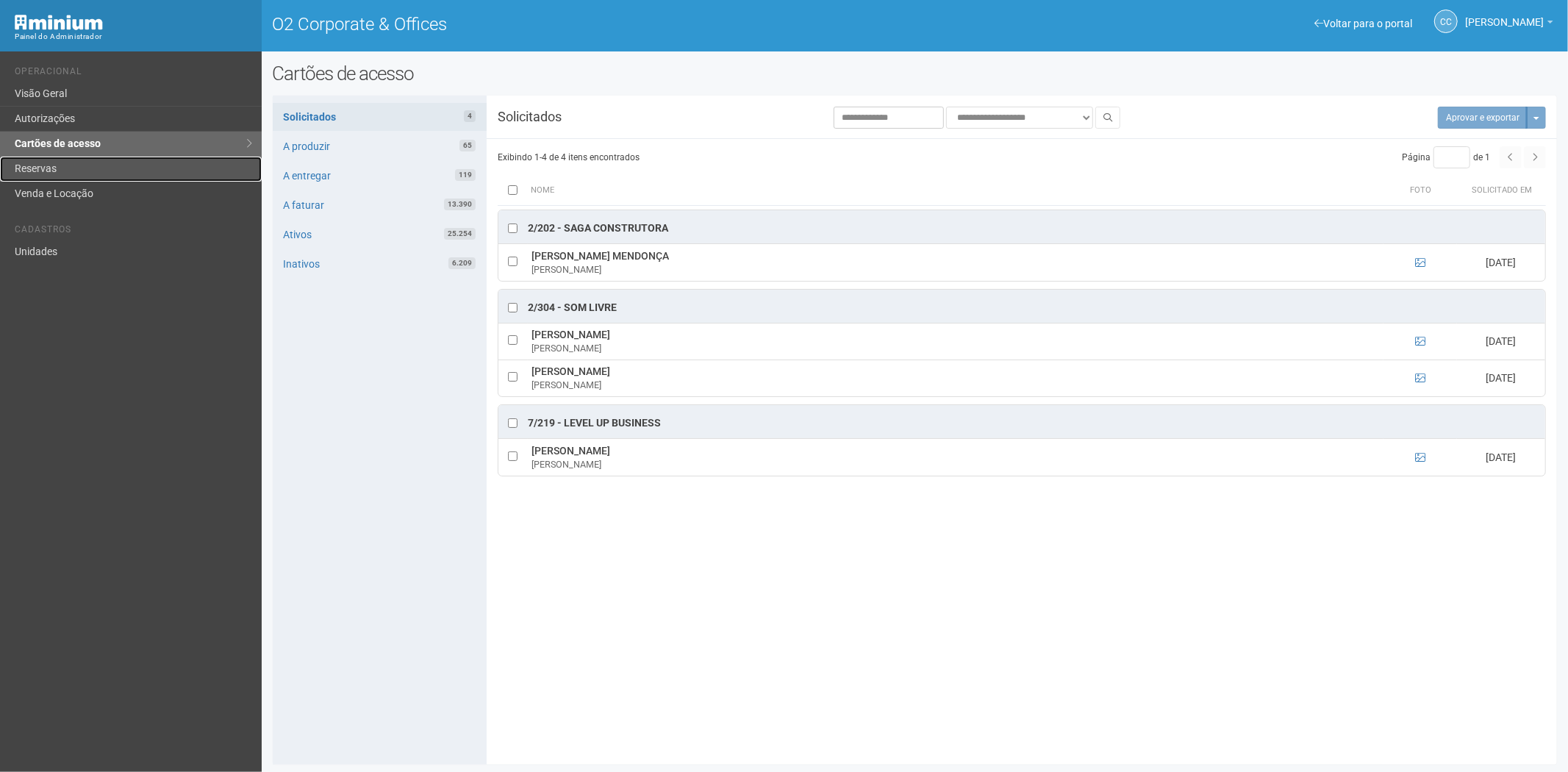
click at [33, 167] on link "Reservas" at bounding box center [131, 169] width 262 height 25
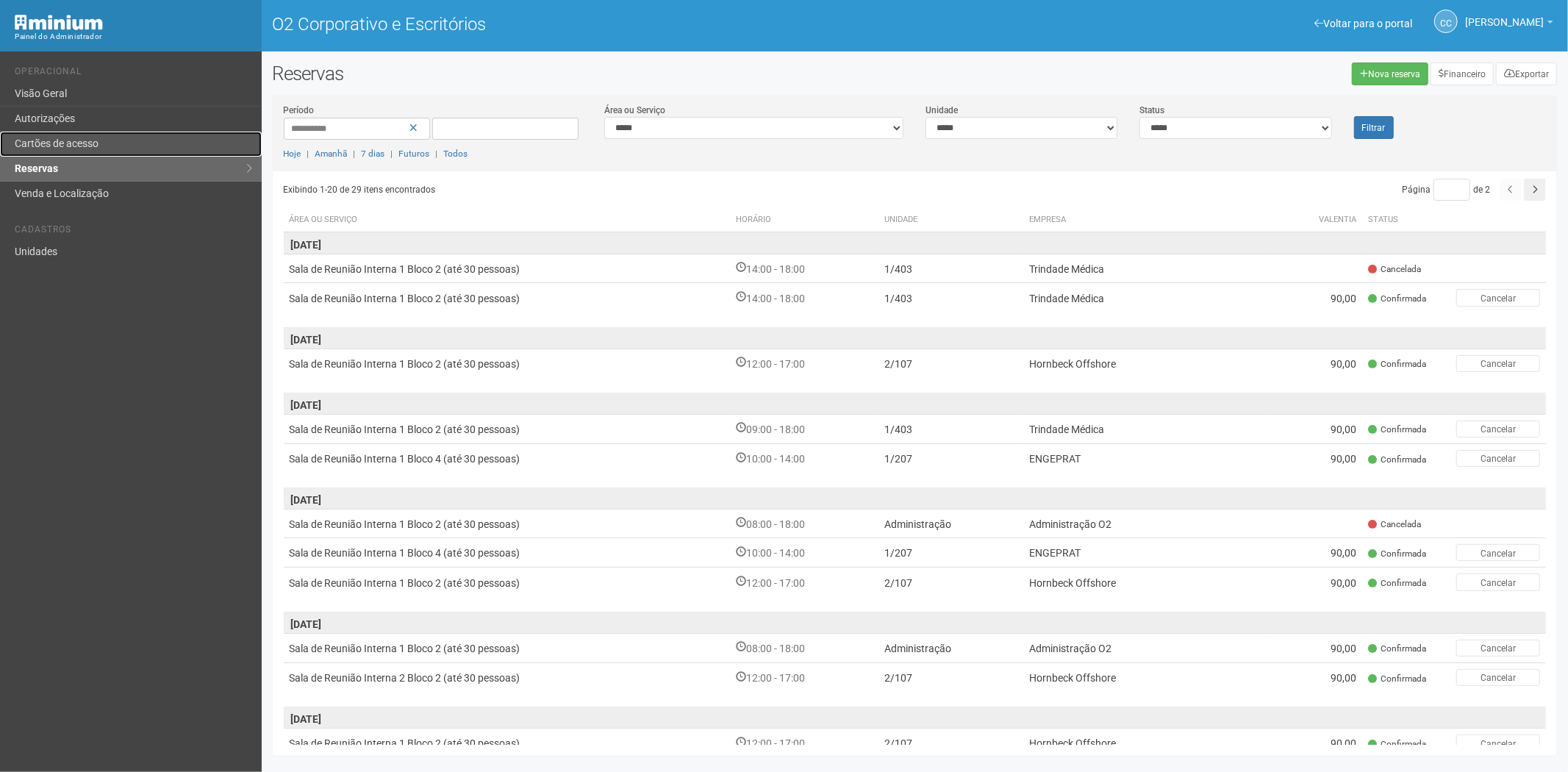
click at [105, 148] on link "Cartões de acesso" at bounding box center [131, 144] width 262 height 25
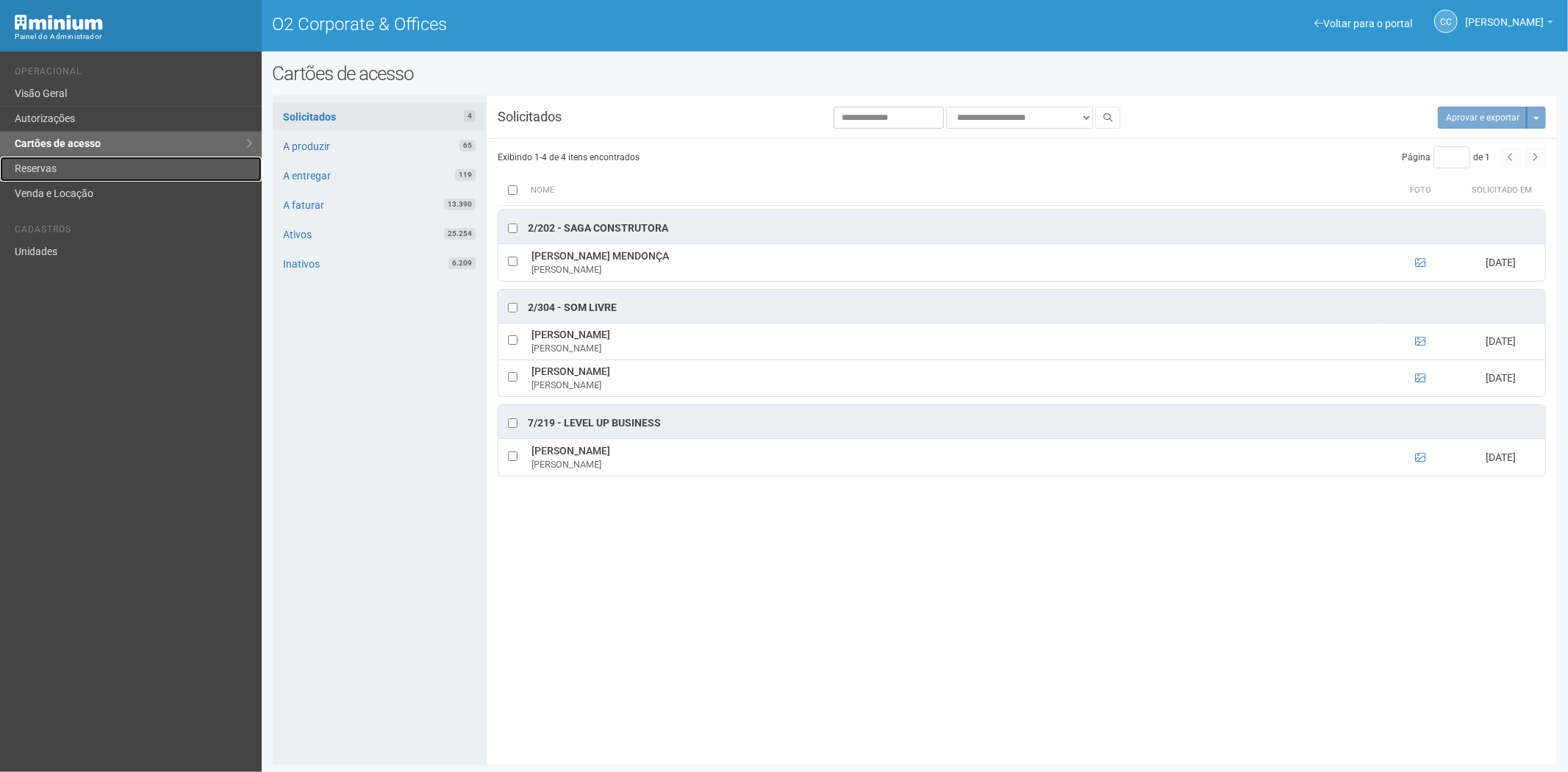
click at [78, 178] on link "Reservas" at bounding box center [131, 169] width 262 height 25
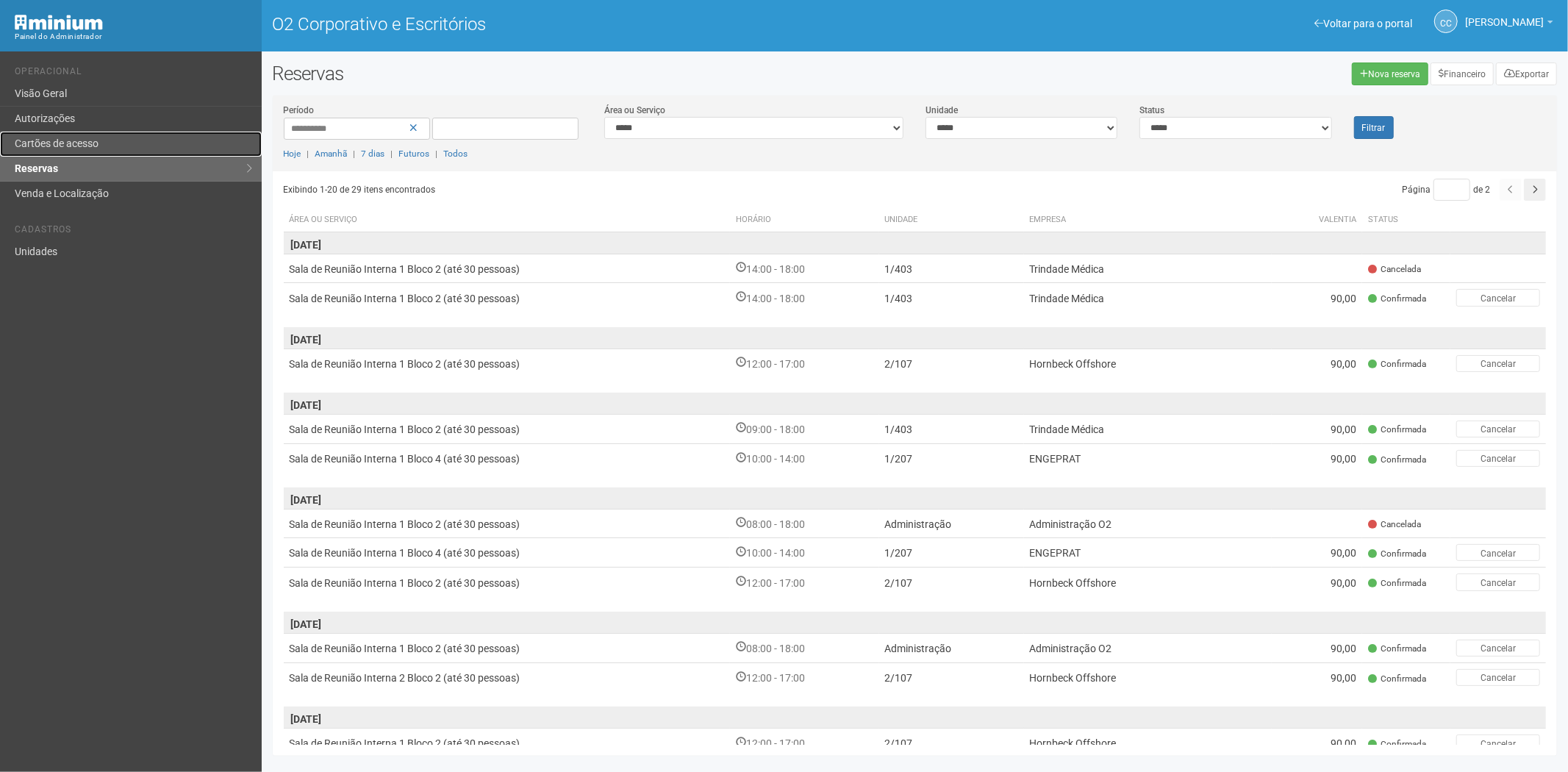
click at [71, 148] on font "Cartões de acesso" at bounding box center [56, 144] width 83 height 12
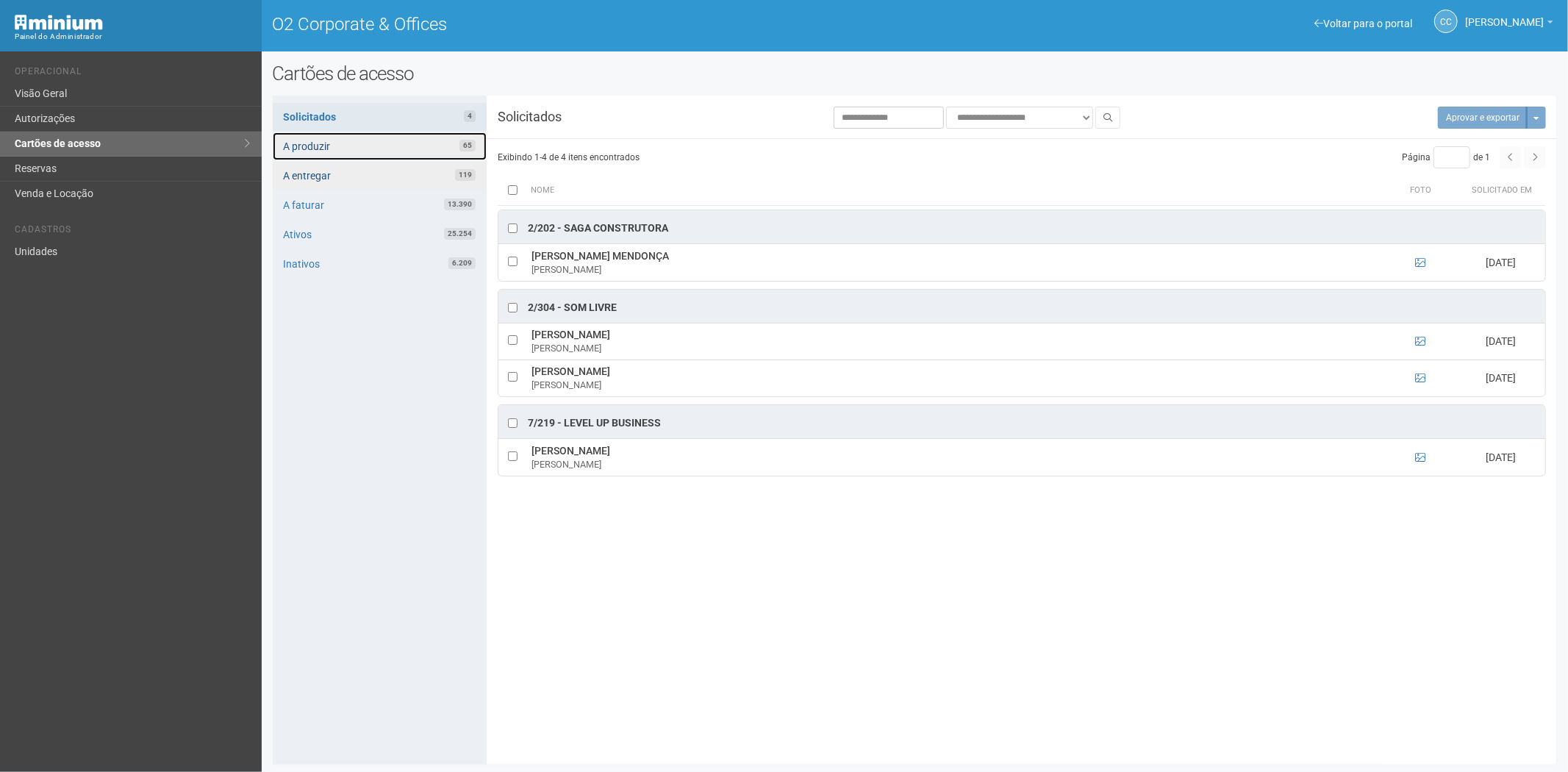
drag, startPoint x: 340, startPoint y: 157, endPoint x: 341, endPoint y: 164, distance: 7.1
click at [340, 157] on link "A produzir 65" at bounding box center [380, 146] width 214 height 28
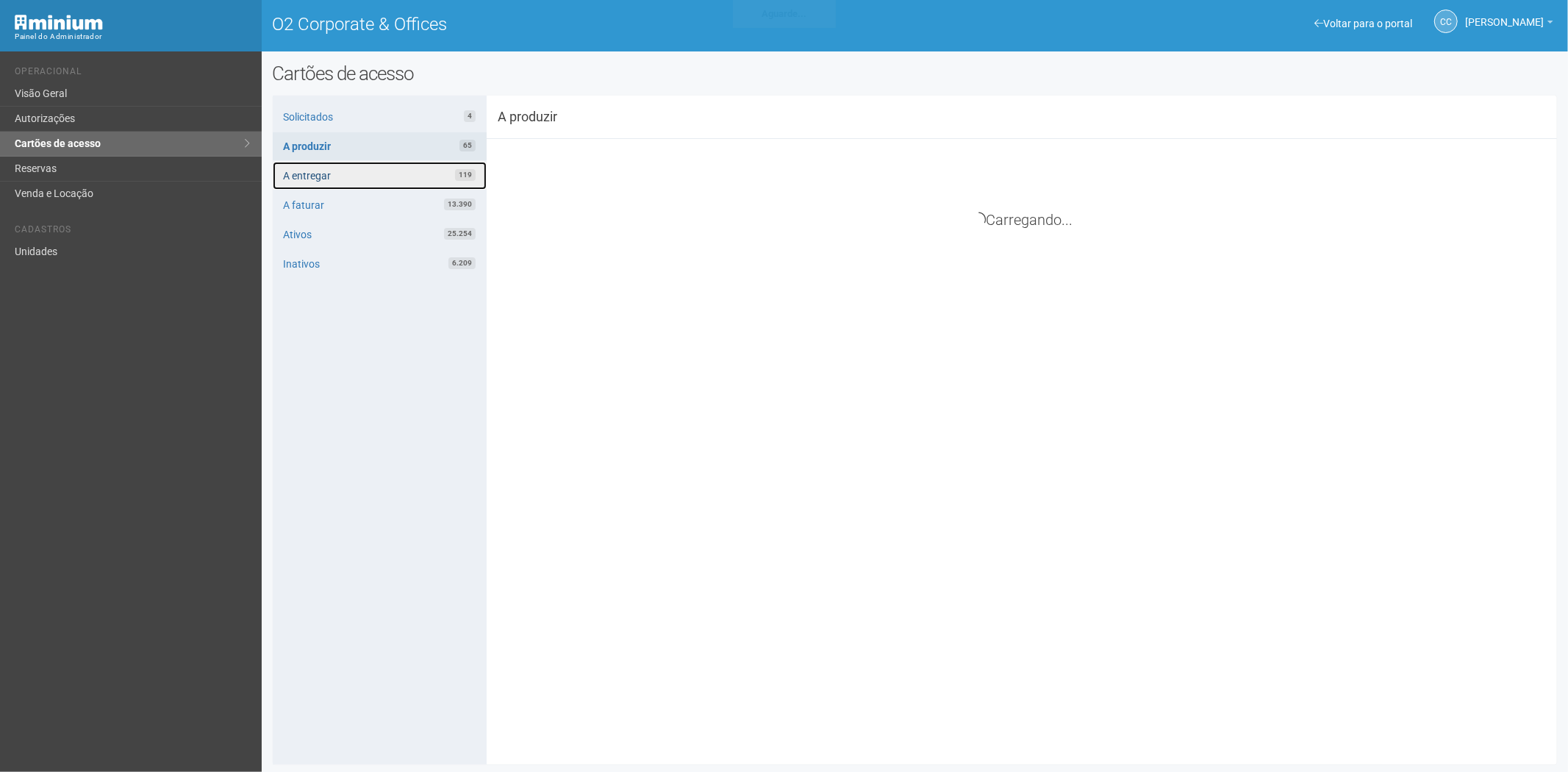
click at [342, 166] on link "A entregar 119" at bounding box center [380, 176] width 214 height 28
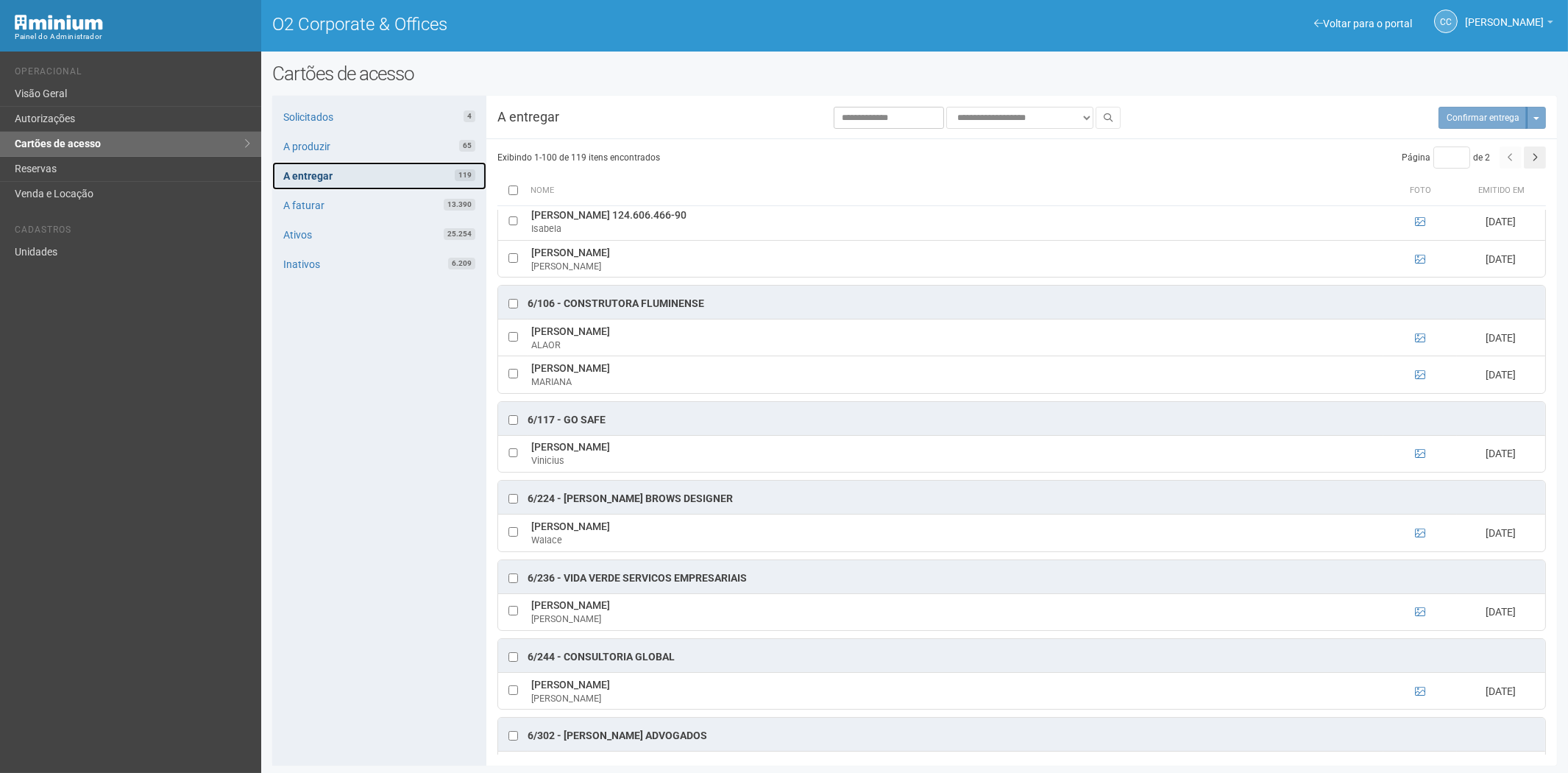
scroll to position [3434, 0]
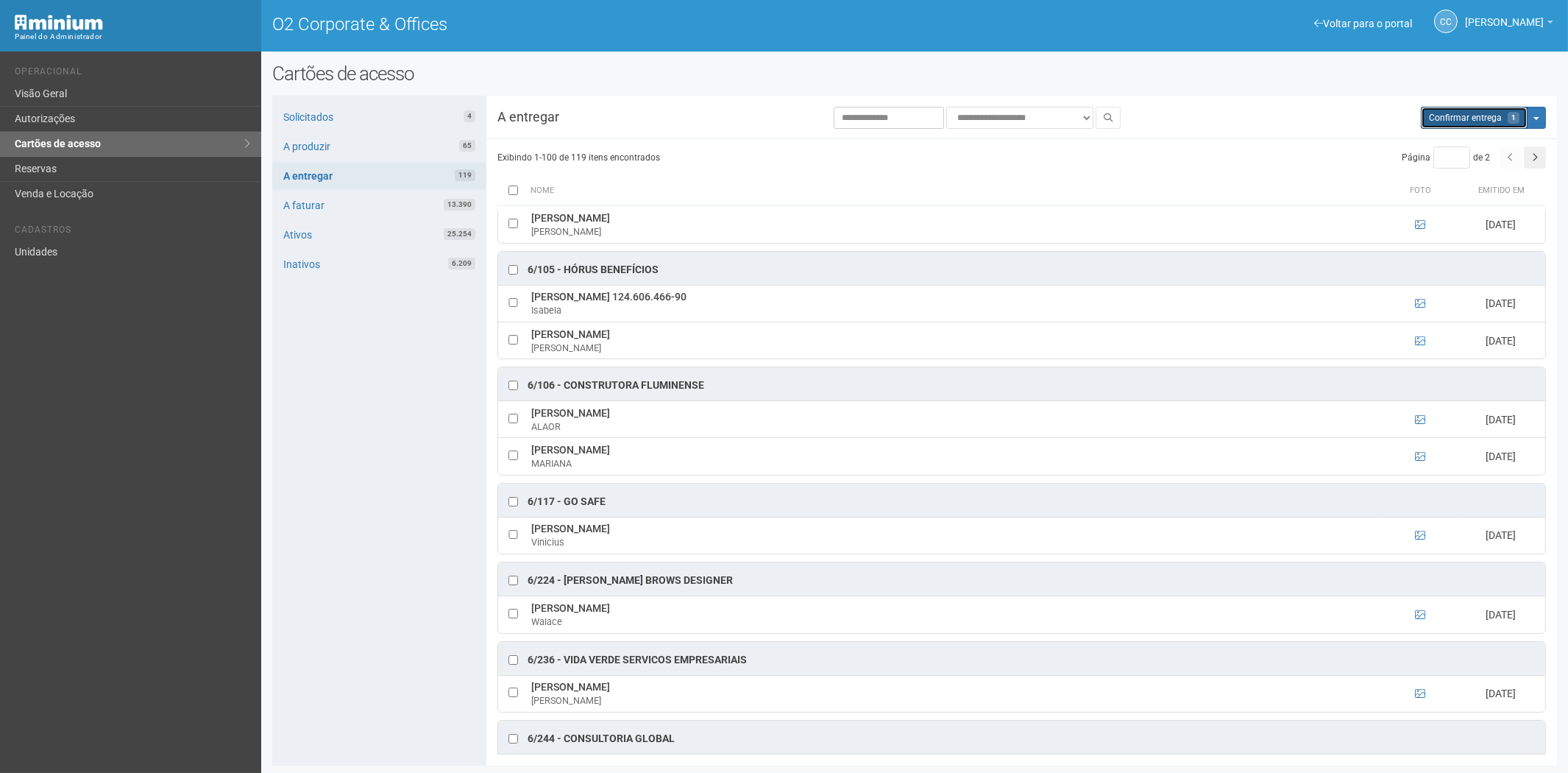
click at [1498, 114] on span "Confirmar entrega" at bounding box center [1465, 118] width 73 height 10
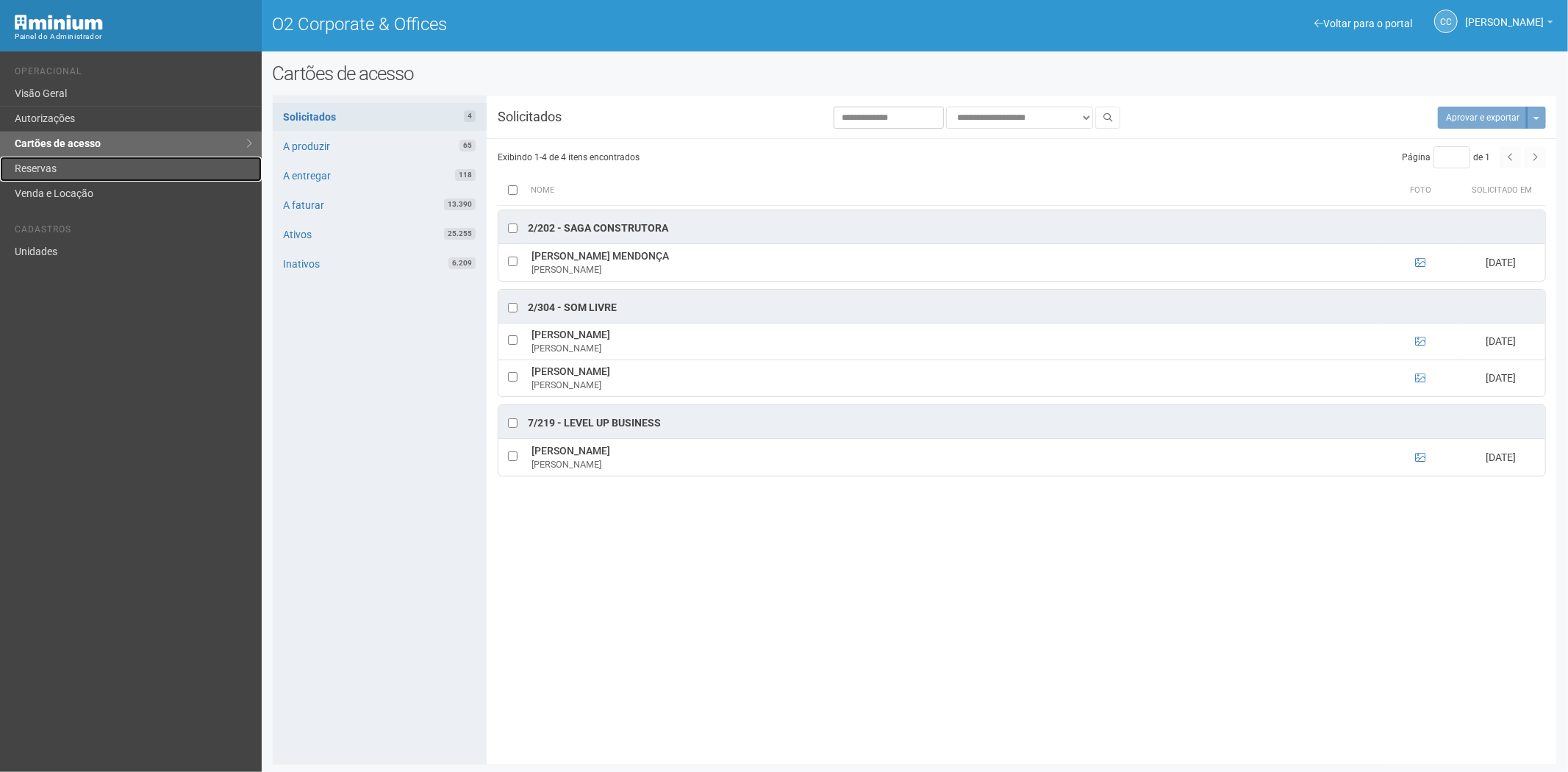
click at [87, 164] on link "Reservas" at bounding box center [131, 169] width 262 height 25
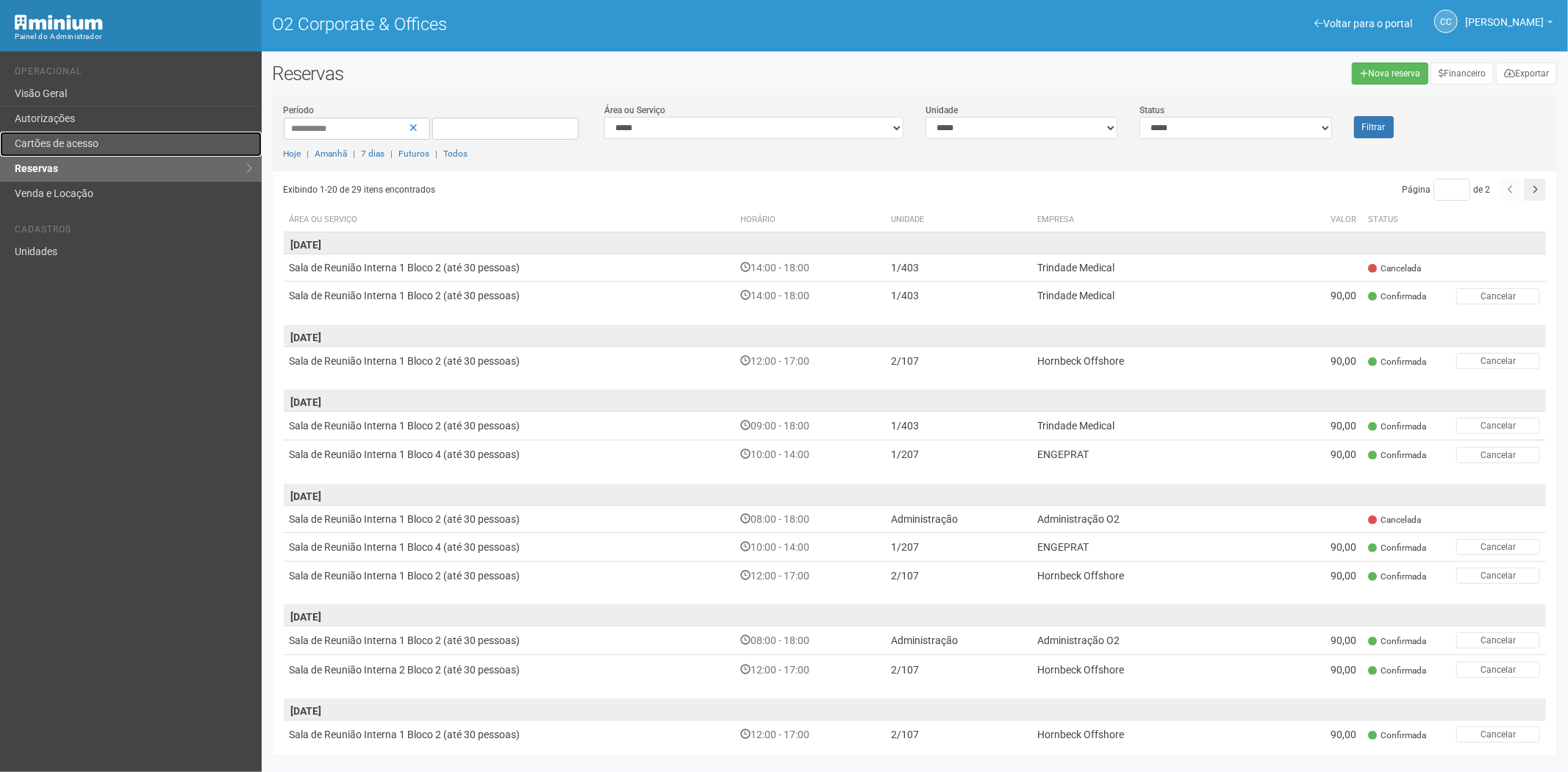
click at [94, 139] on link "Cartões de acesso" at bounding box center [131, 144] width 262 height 25
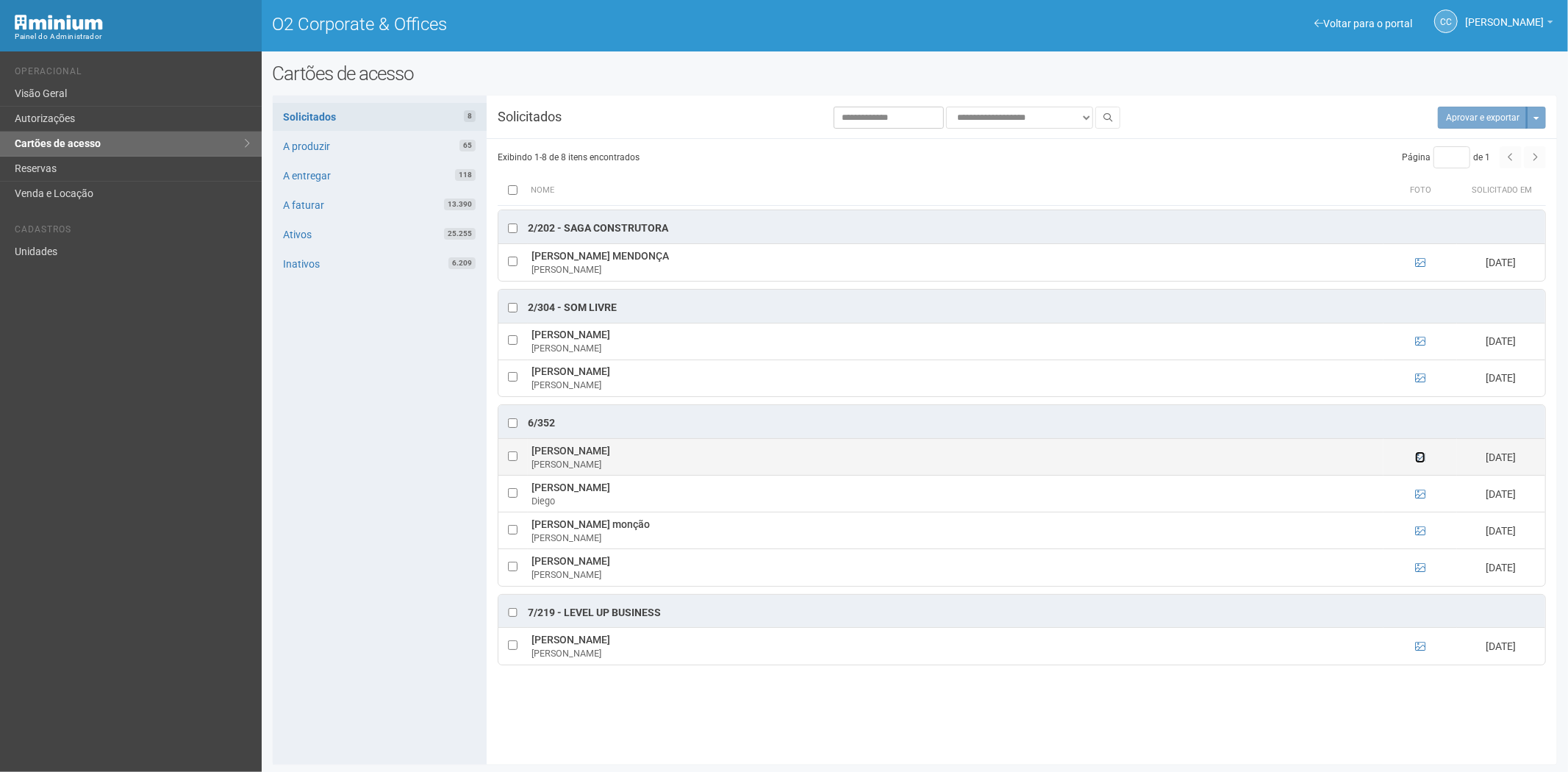
click at [1423, 462] on icon at bounding box center [1420, 457] width 10 height 10
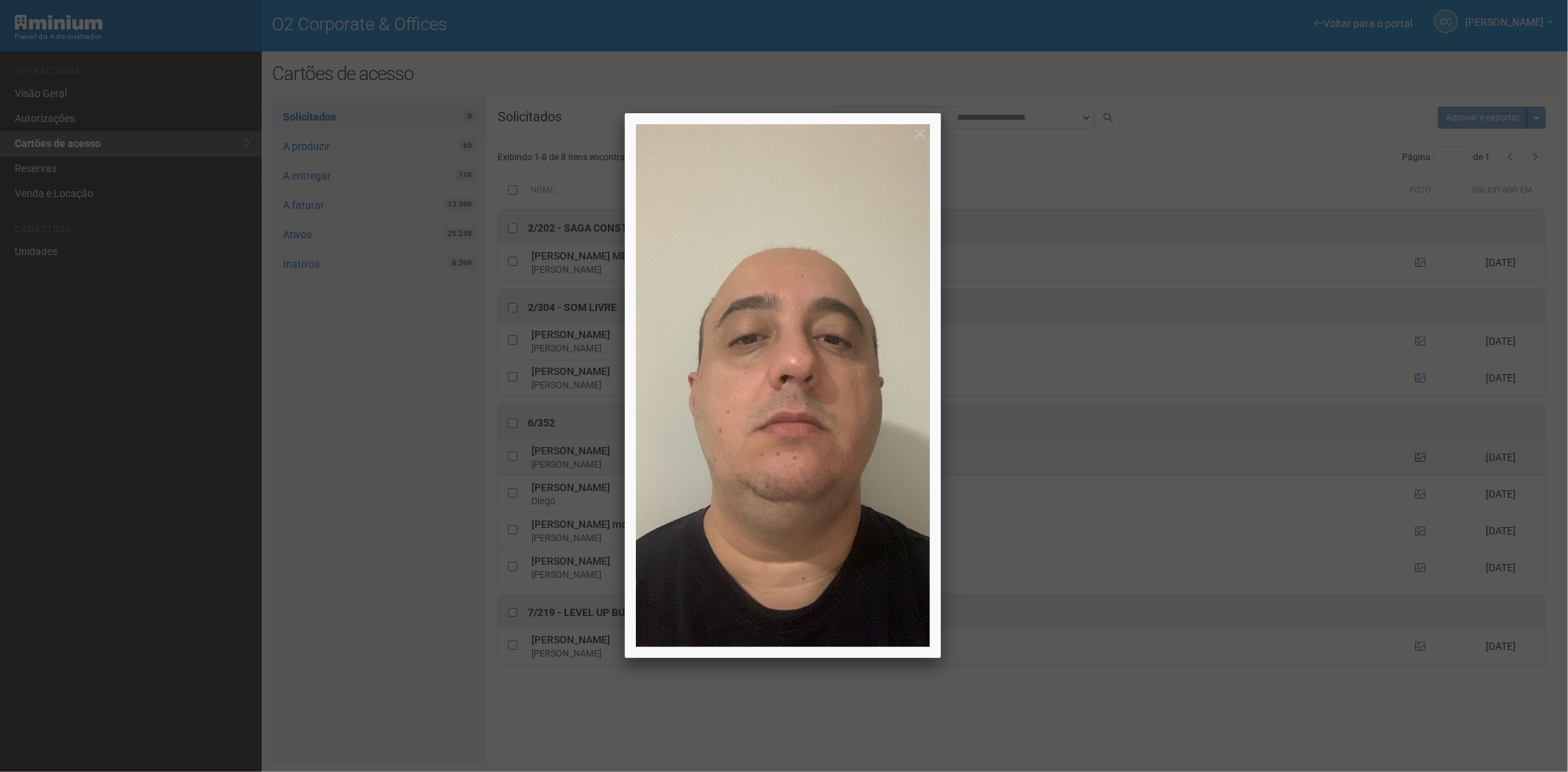
click at [1423, 465] on div at bounding box center [784, 386] width 1568 height 772
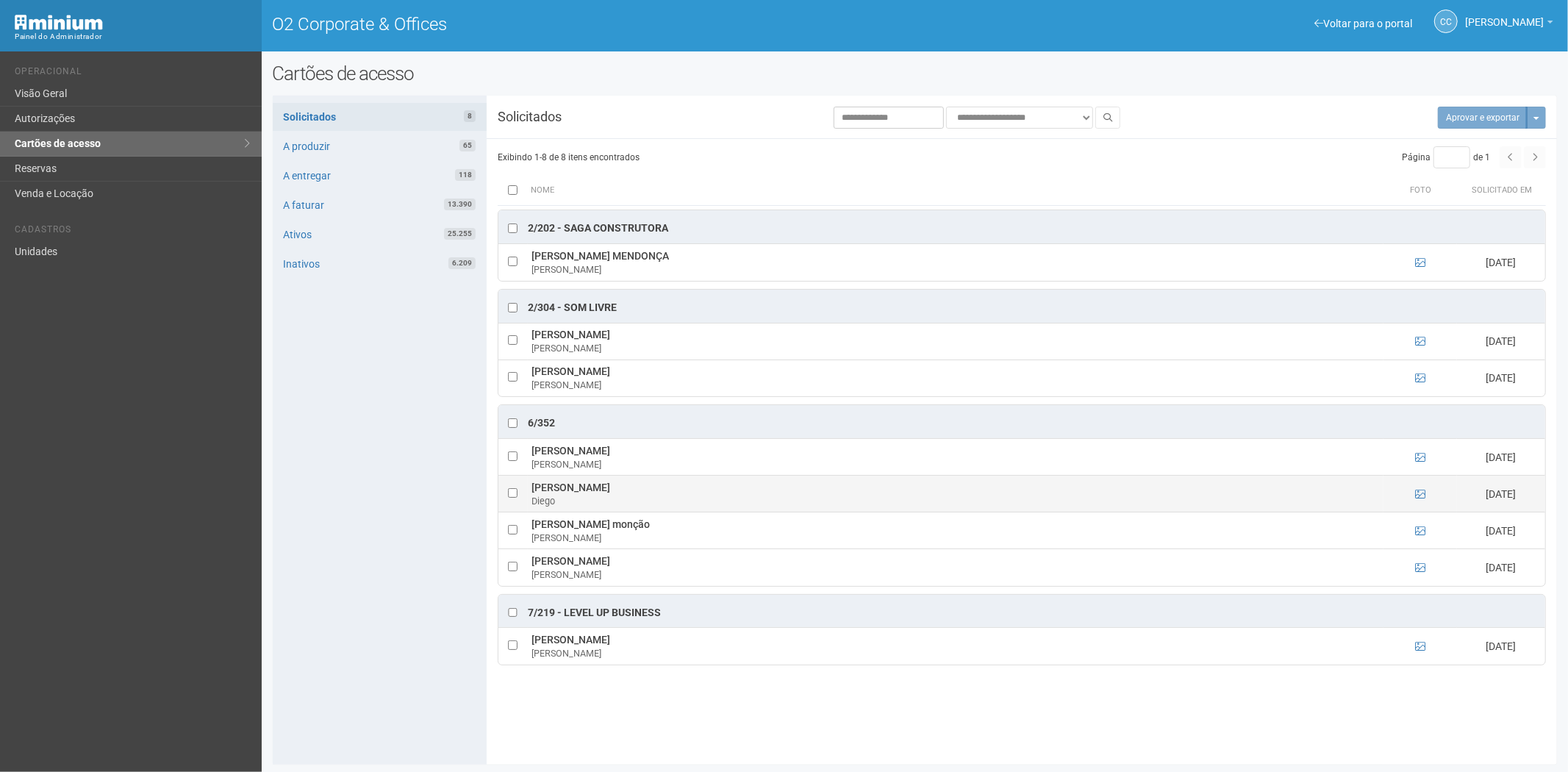
click at [1412, 496] on td at bounding box center [1419, 494] width 73 height 37
click at [1412, 495] on td at bounding box center [1419, 494] width 73 height 37
click at [1417, 494] on icon at bounding box center [1420, 494] width 10 height 10
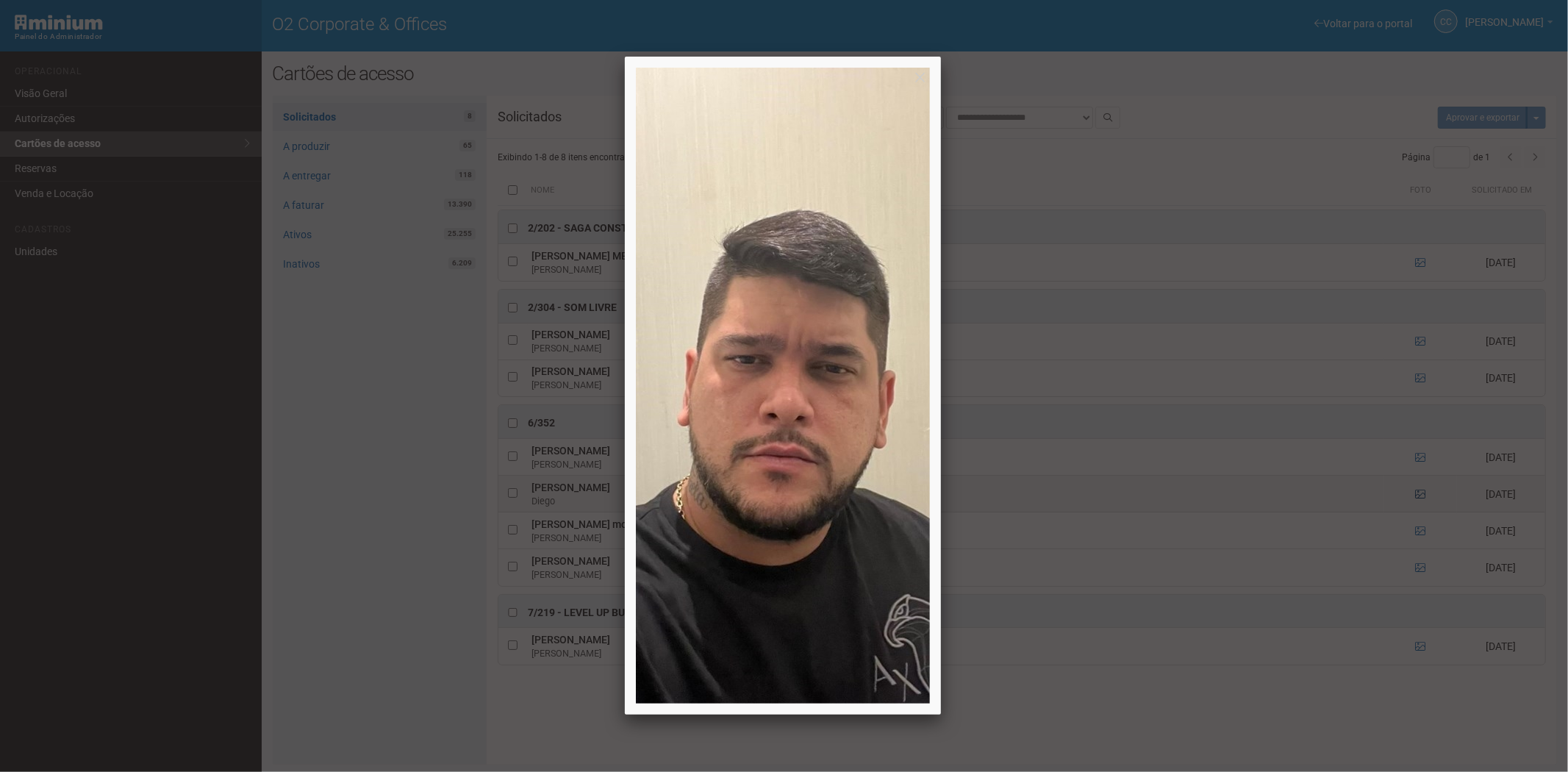
click at [1417, 494] on div at bounding box center [784, 386] width 1568 height 772
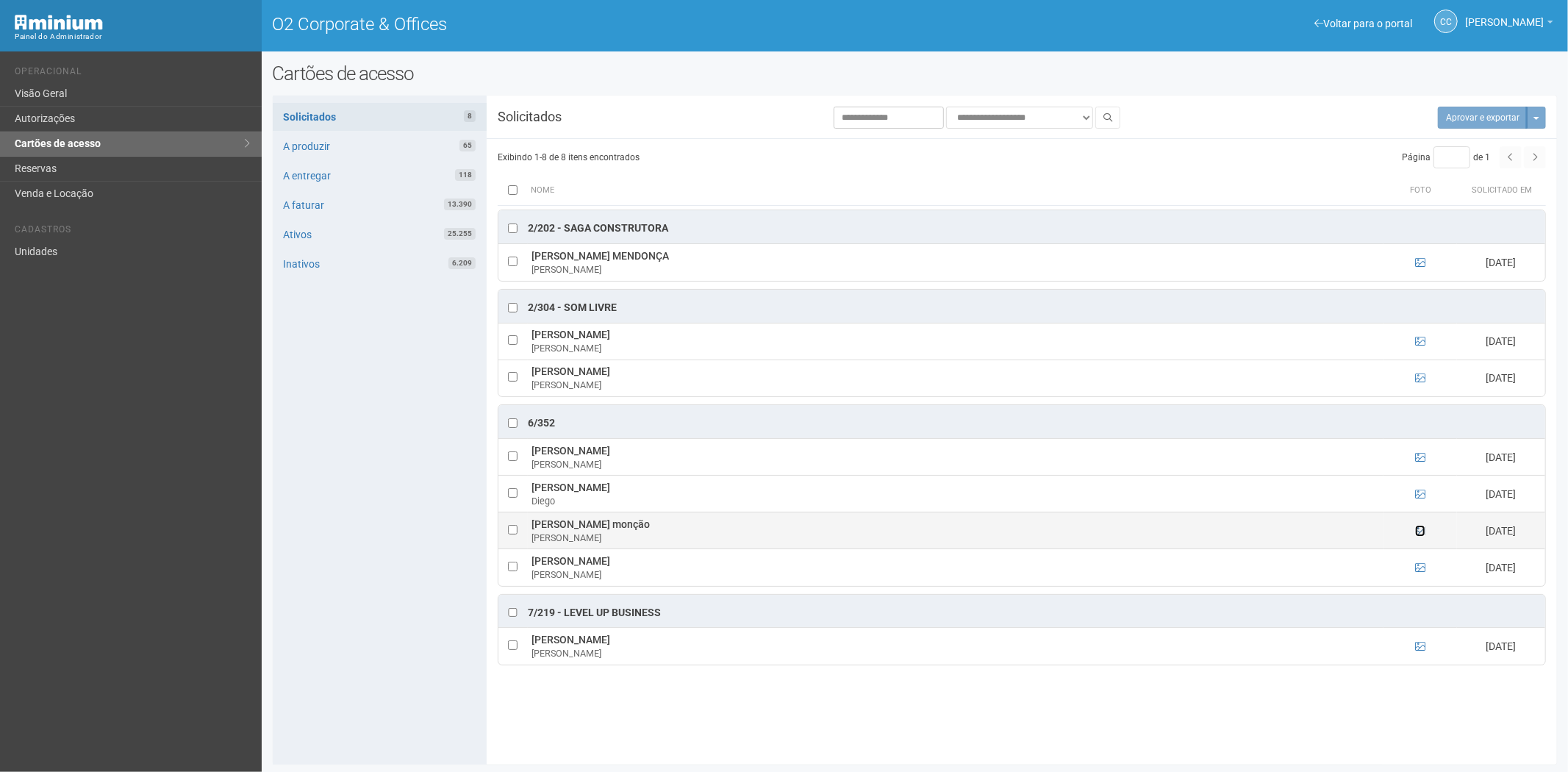
click at [1423, 533] on icon at bounding box center [1420, 531] width 10 height 10
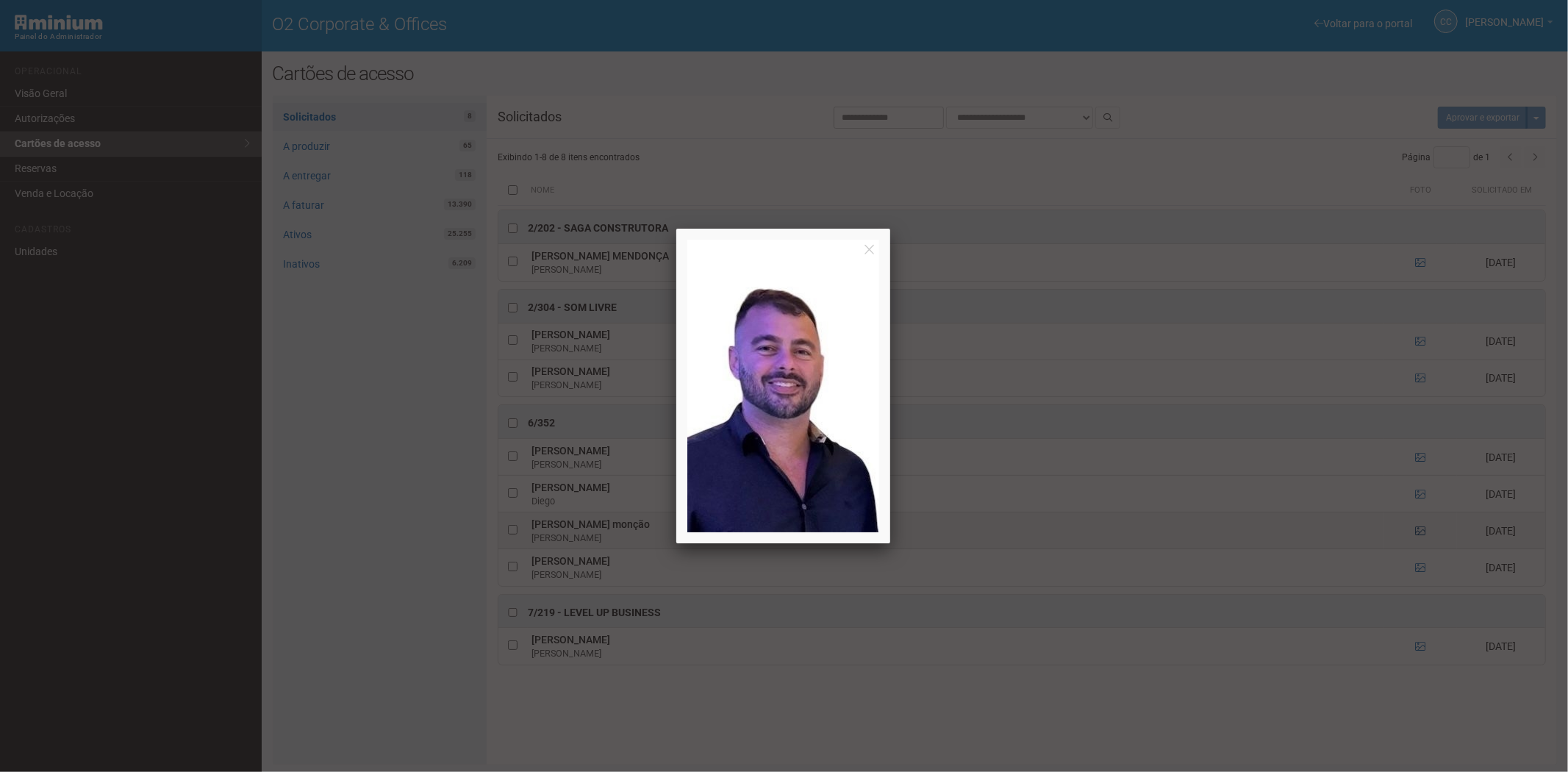
click at [1423, 533] on div at bounding box center [784, 386] width 1568 height 772
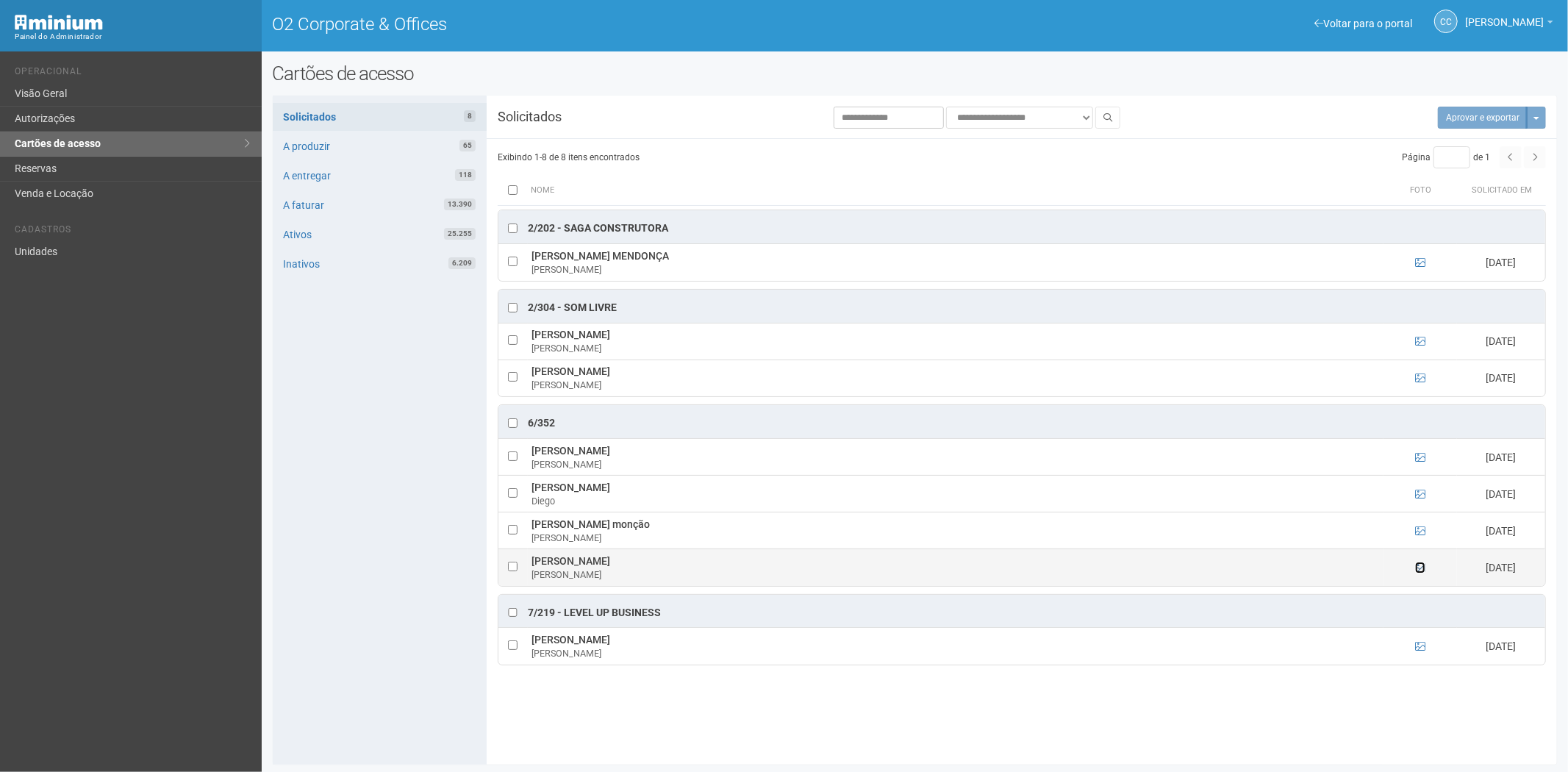
click at [1422, 571] on icon at bounding box center [1420, 567] width 10 height 10
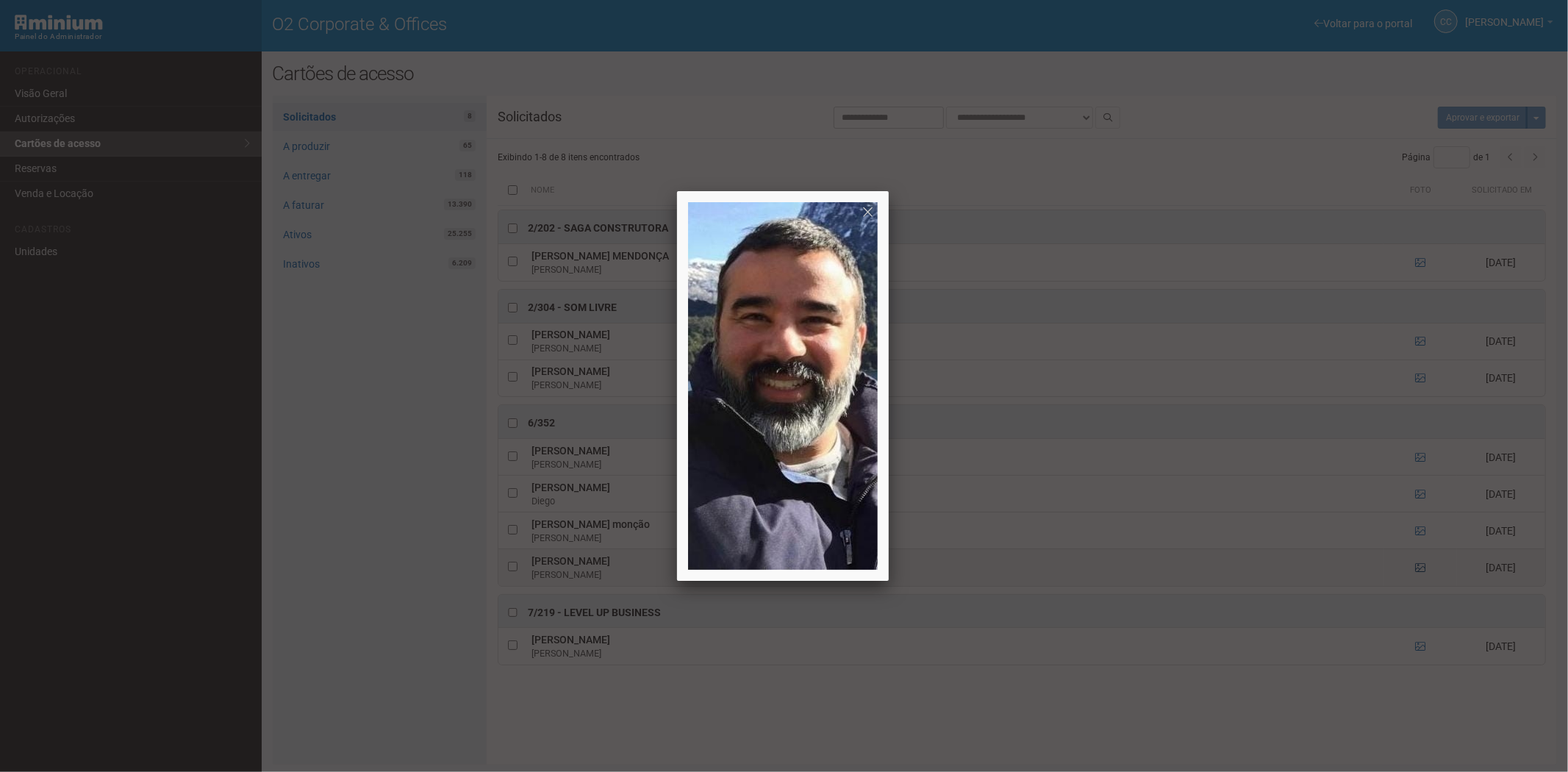
click at [1422, 571] on div at bounding box center [784, 386] width 1568 height 772
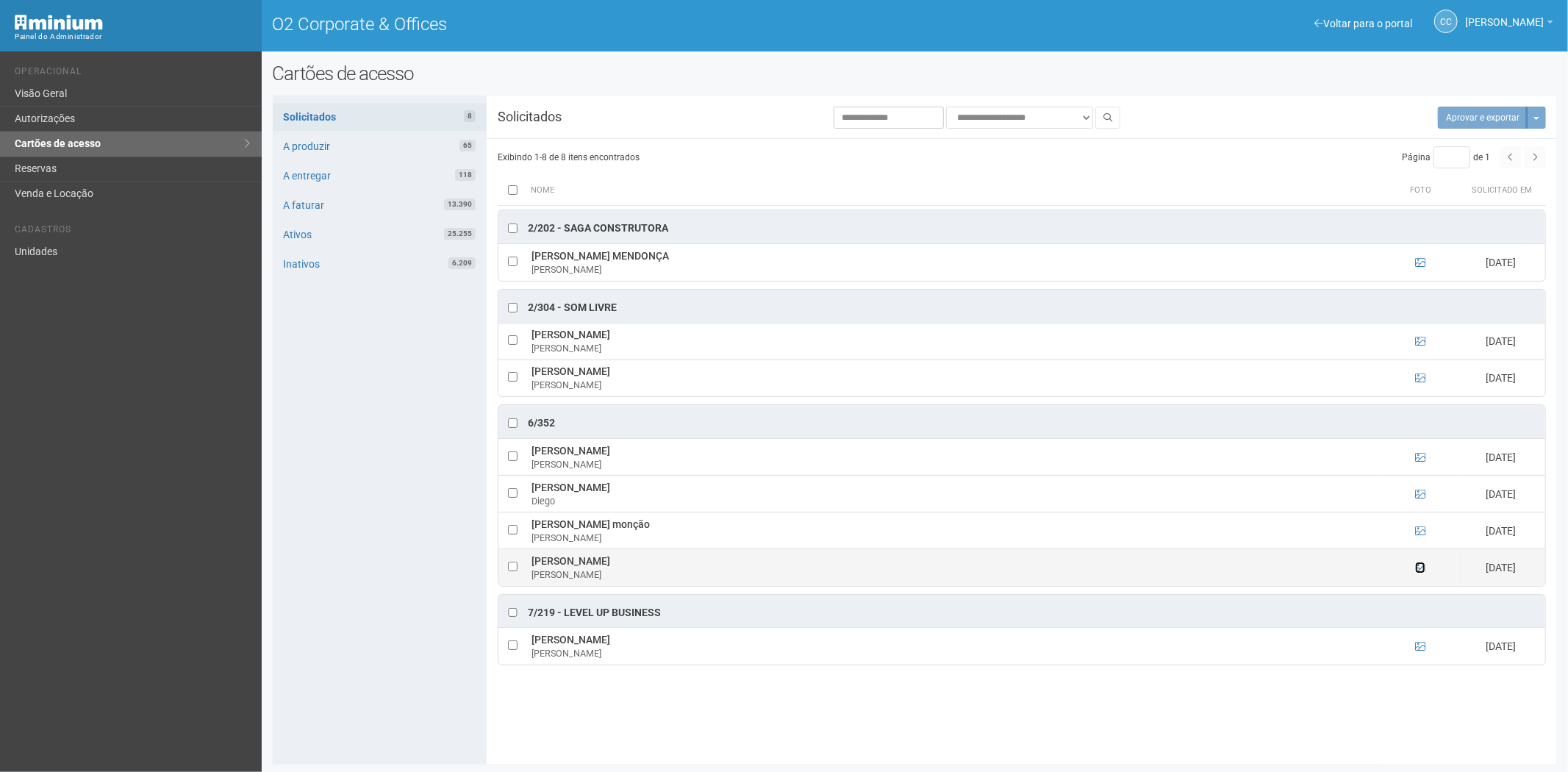
click at [1420, 571] on icon at bounding box center [1420, 567] width 10 height 10
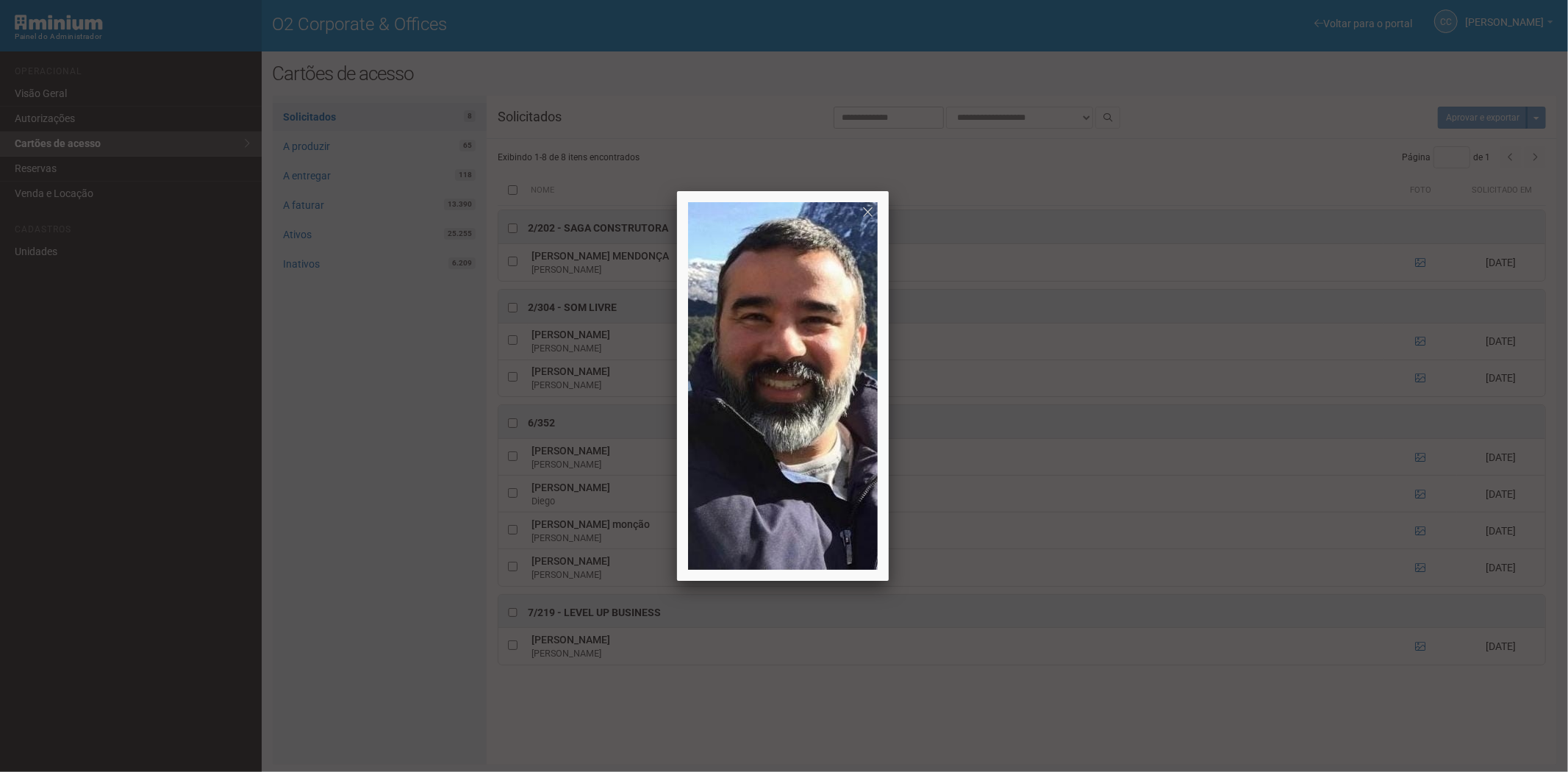
click at [1423, 536] on div at bounding box center [784, 386] width 1568 height 772
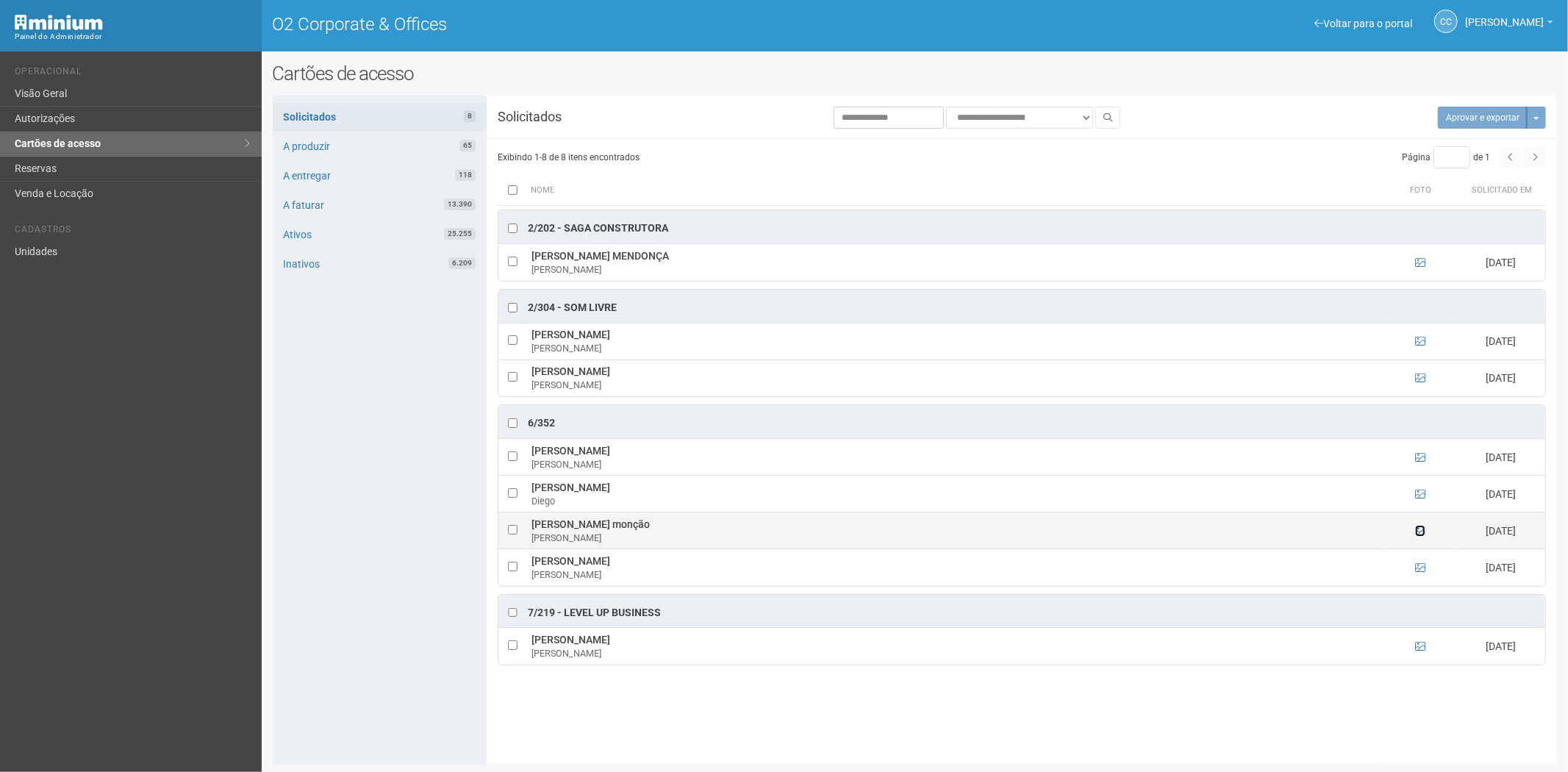
click at [1423, 535] on icon at bounding box center [1420, 531] width 10 height 10
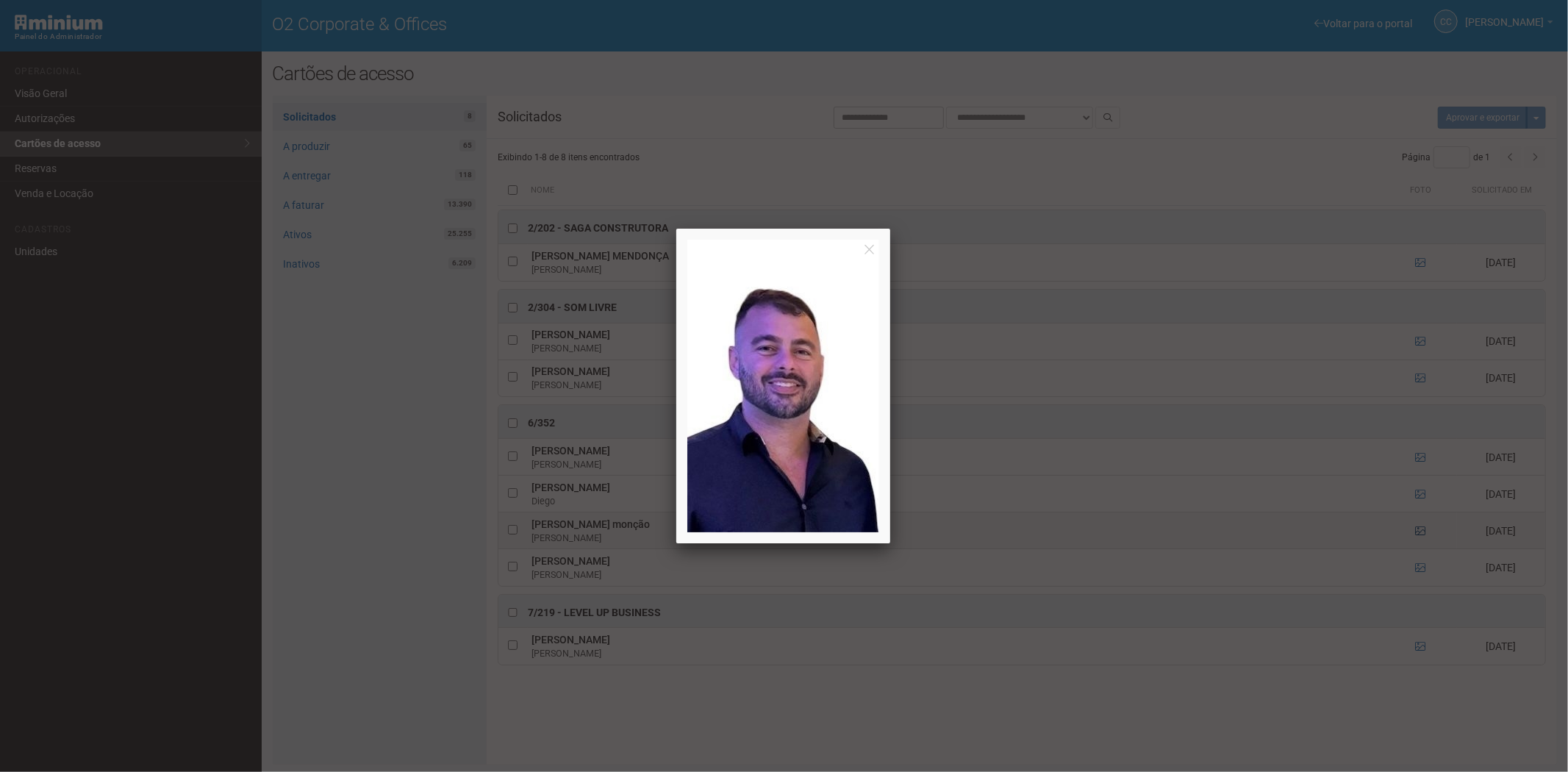
click at [1423, 535] on div at bounding box center [784, 386] width 1568 height 772
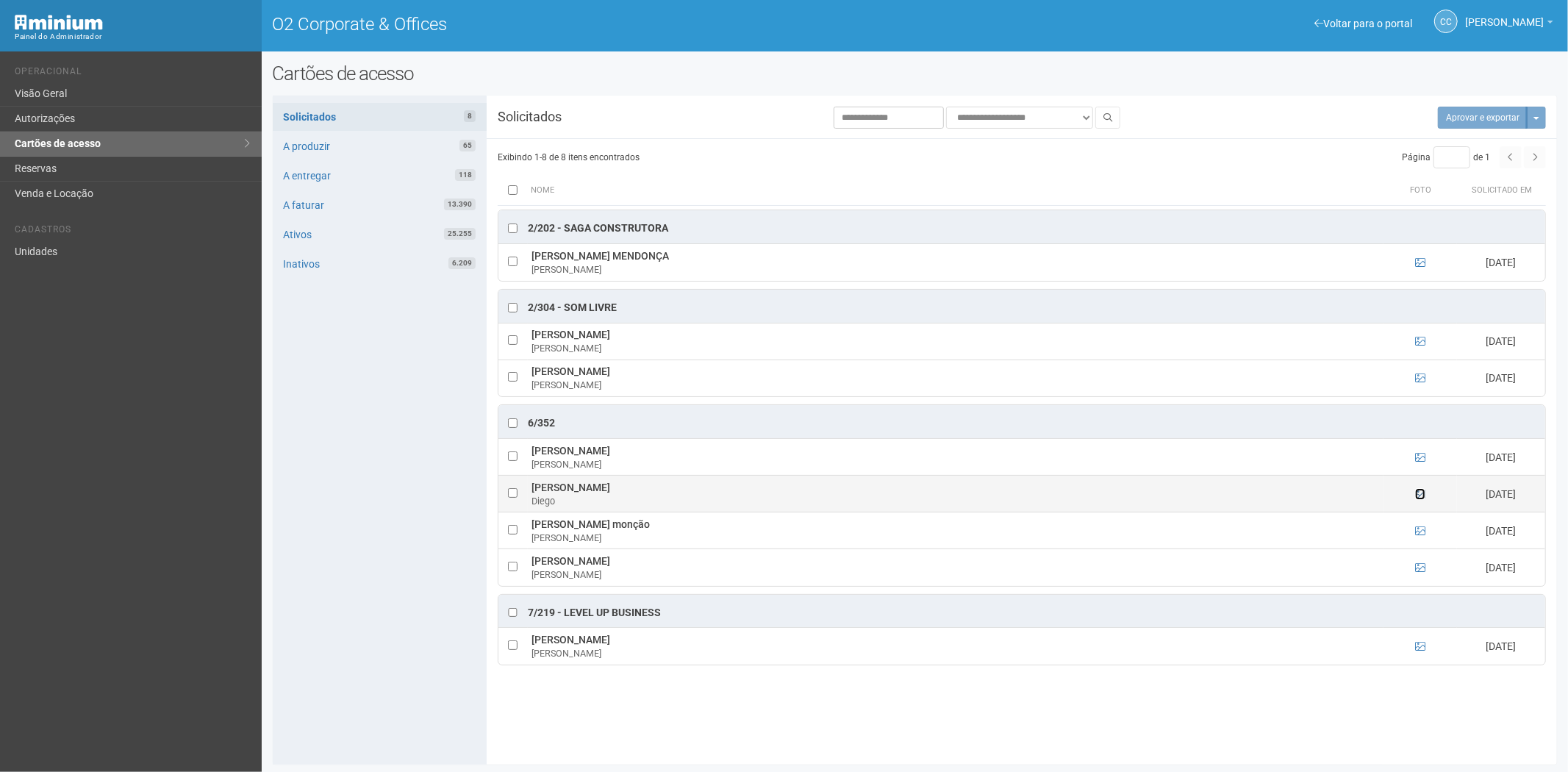
click at [1420, 498] on icon at bounding box center [1420, 494] width 10 height 10
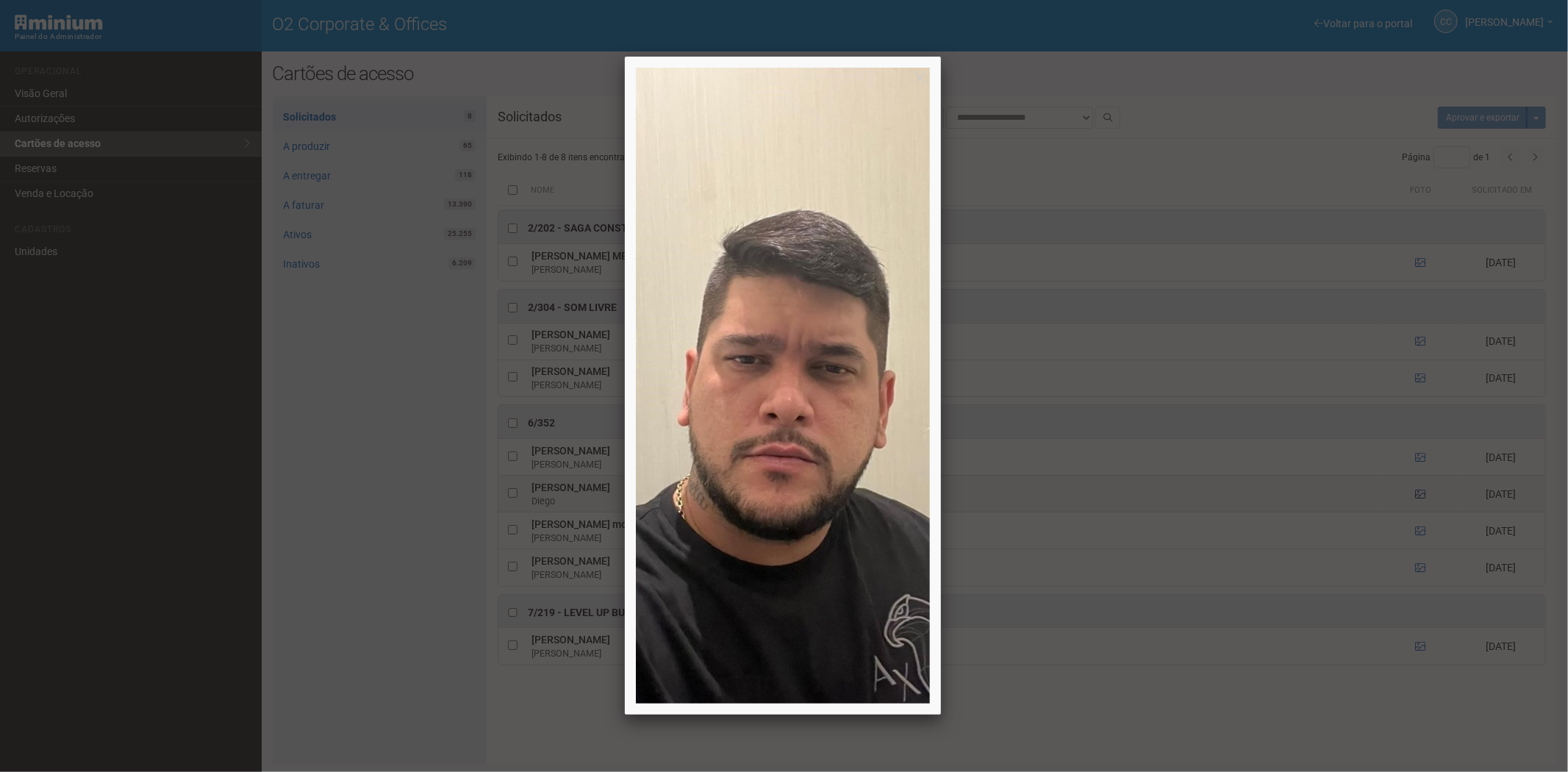
click at [1420, 498] on div at bounding box center [784, 386] width 1568 height 772
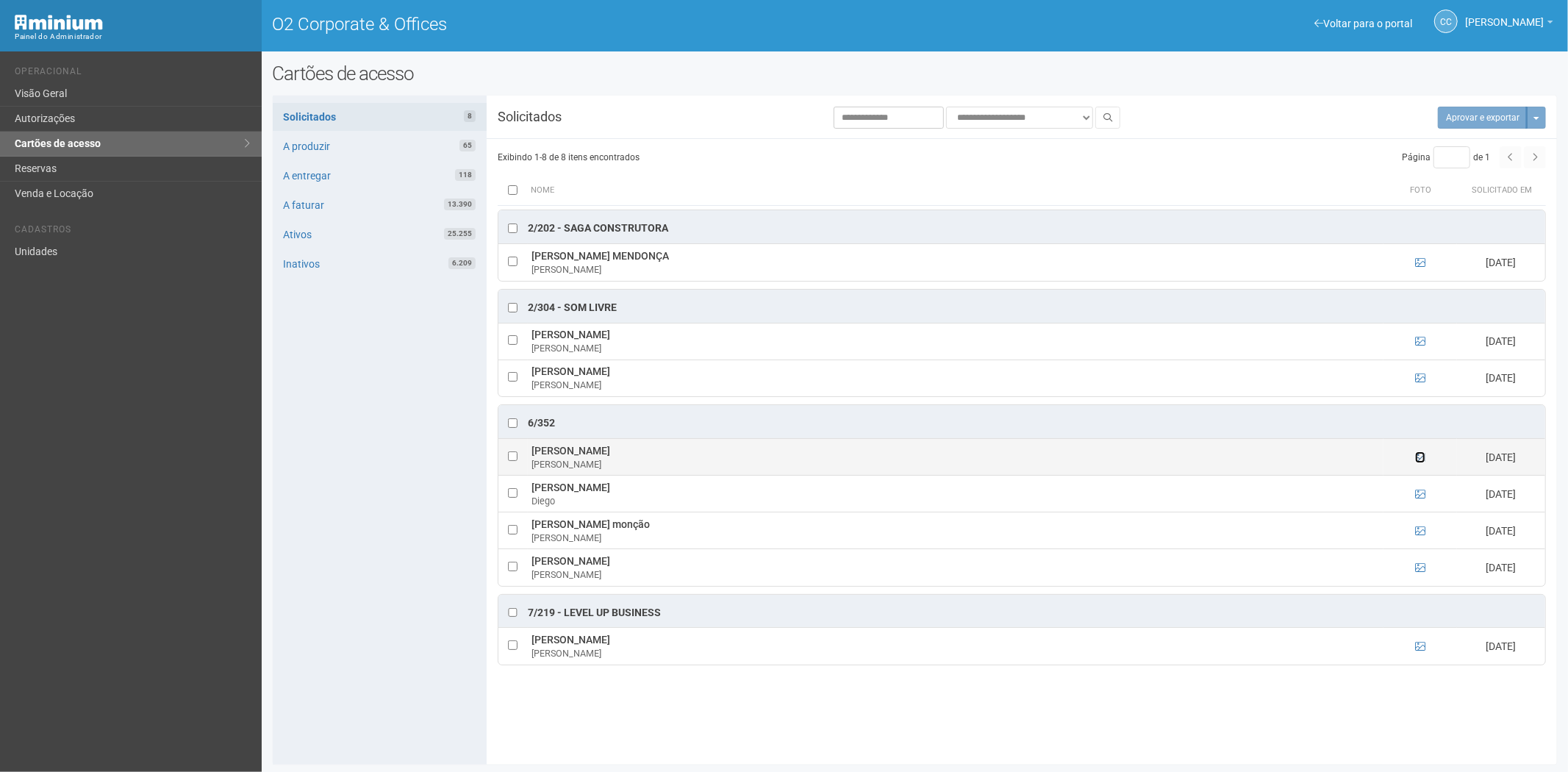
click at [1419, 457] on icon at bounding box center [1420, 457] width 10 height 10
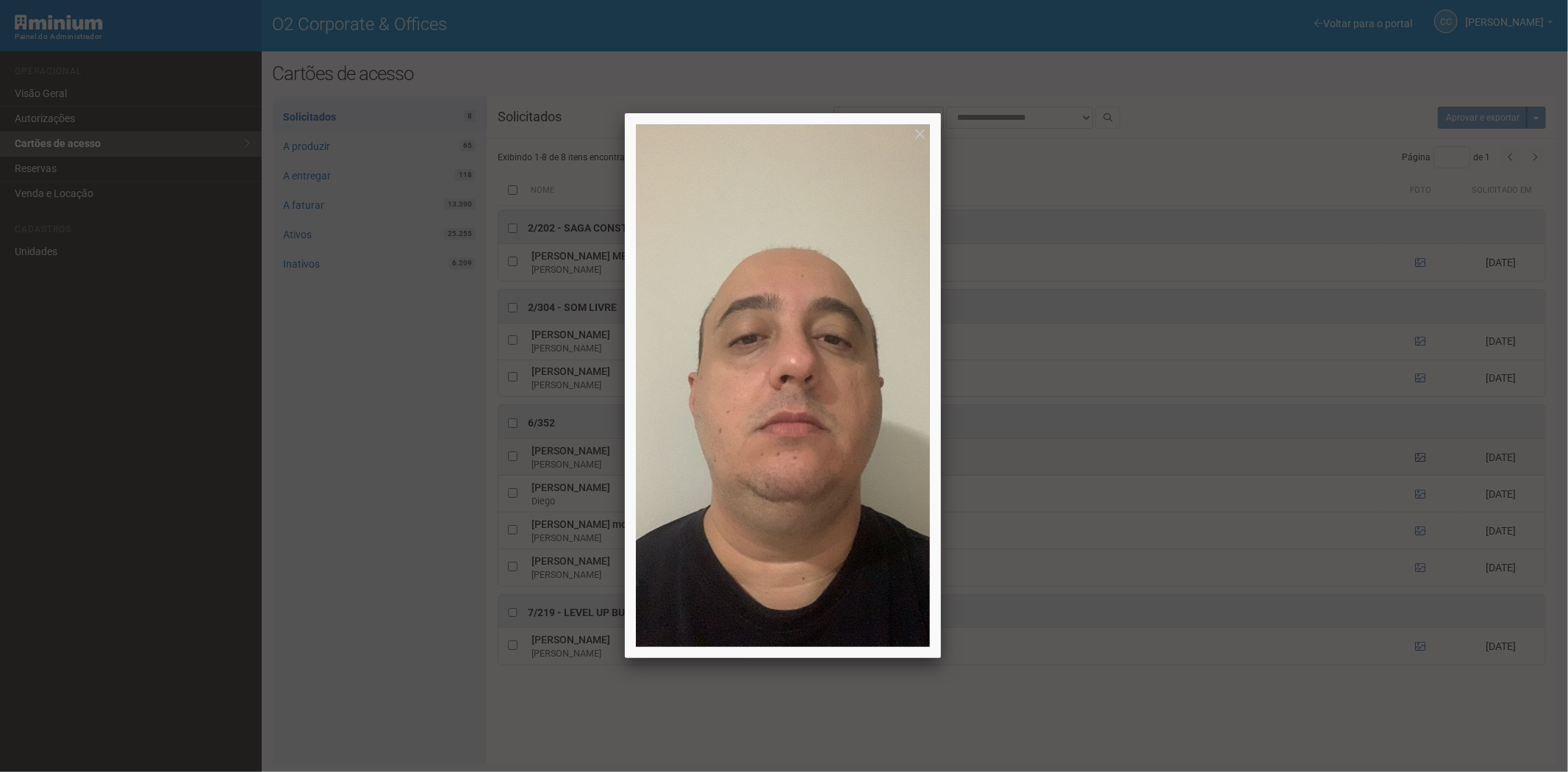
click at [1419, 457] on div at bounding box center [784, 386] width 1568 height 772
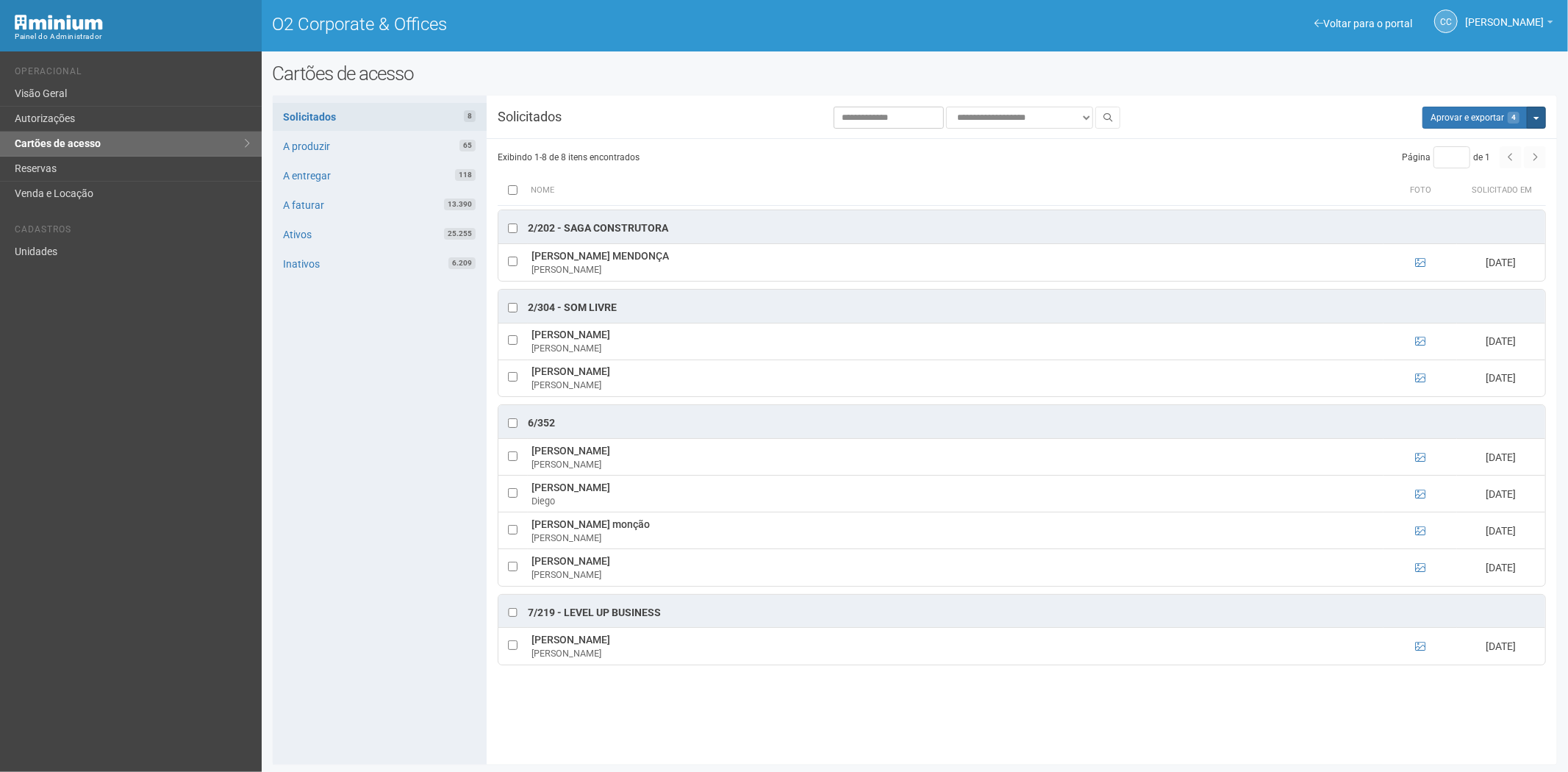
click at [1538, 120] on button "Mais opções" at bounding box center [1536, 118] width 19 height 22
drag, startPoint x: 1482, startPoint y: 164, endPoint x: 846, endPoint y: 79, distance: 641.7
click at [1482, 164] on link "Rejeitar solicitações" at bounding box center [1480, 164] width 116 height 17
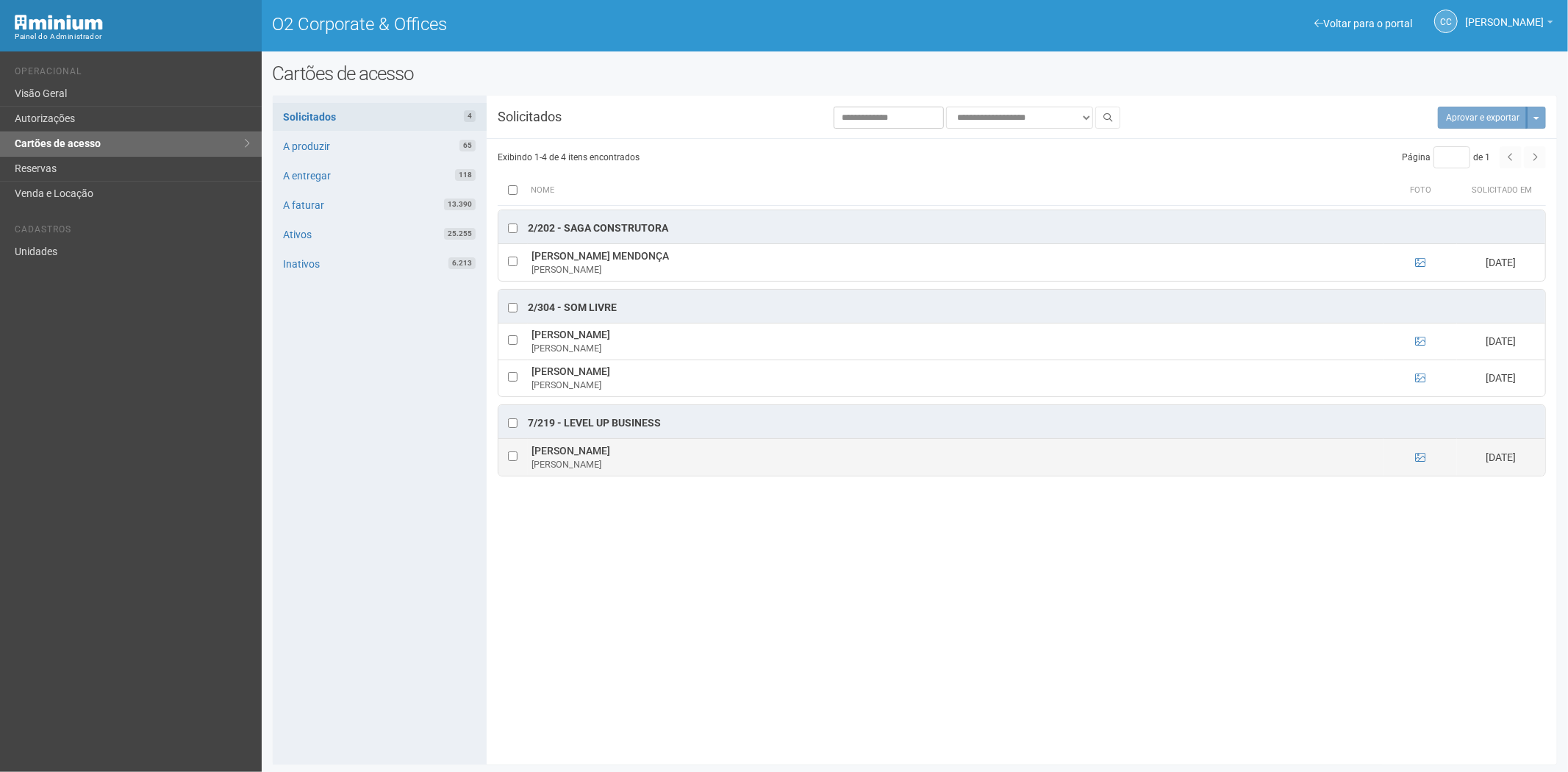
click at [1426, 461] on td at bounding box center [1419, 457] width 73 height 37
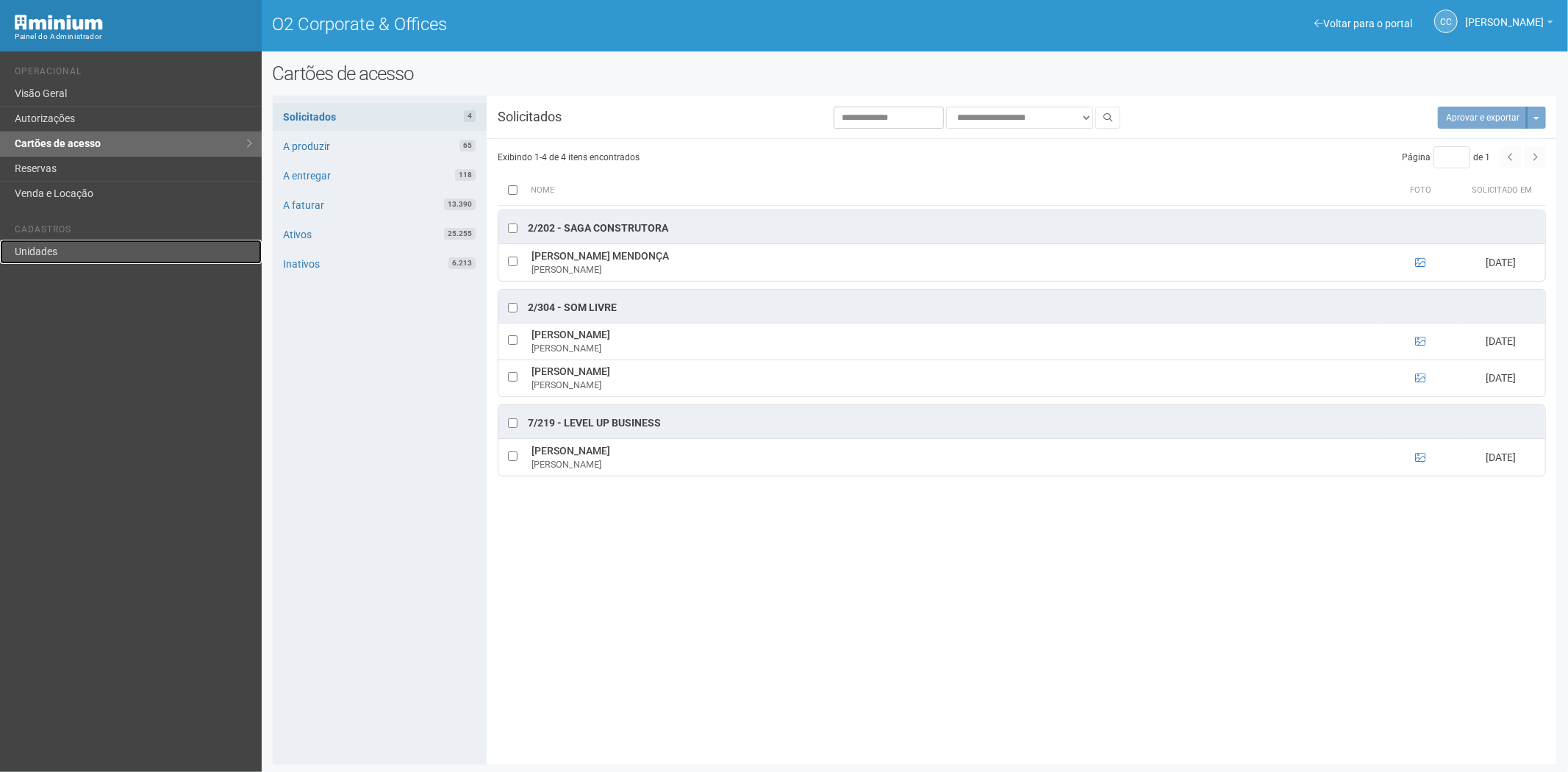
click at [66, 248] on link "Unidades" at bounding box center [131, 251] width 262 height 24
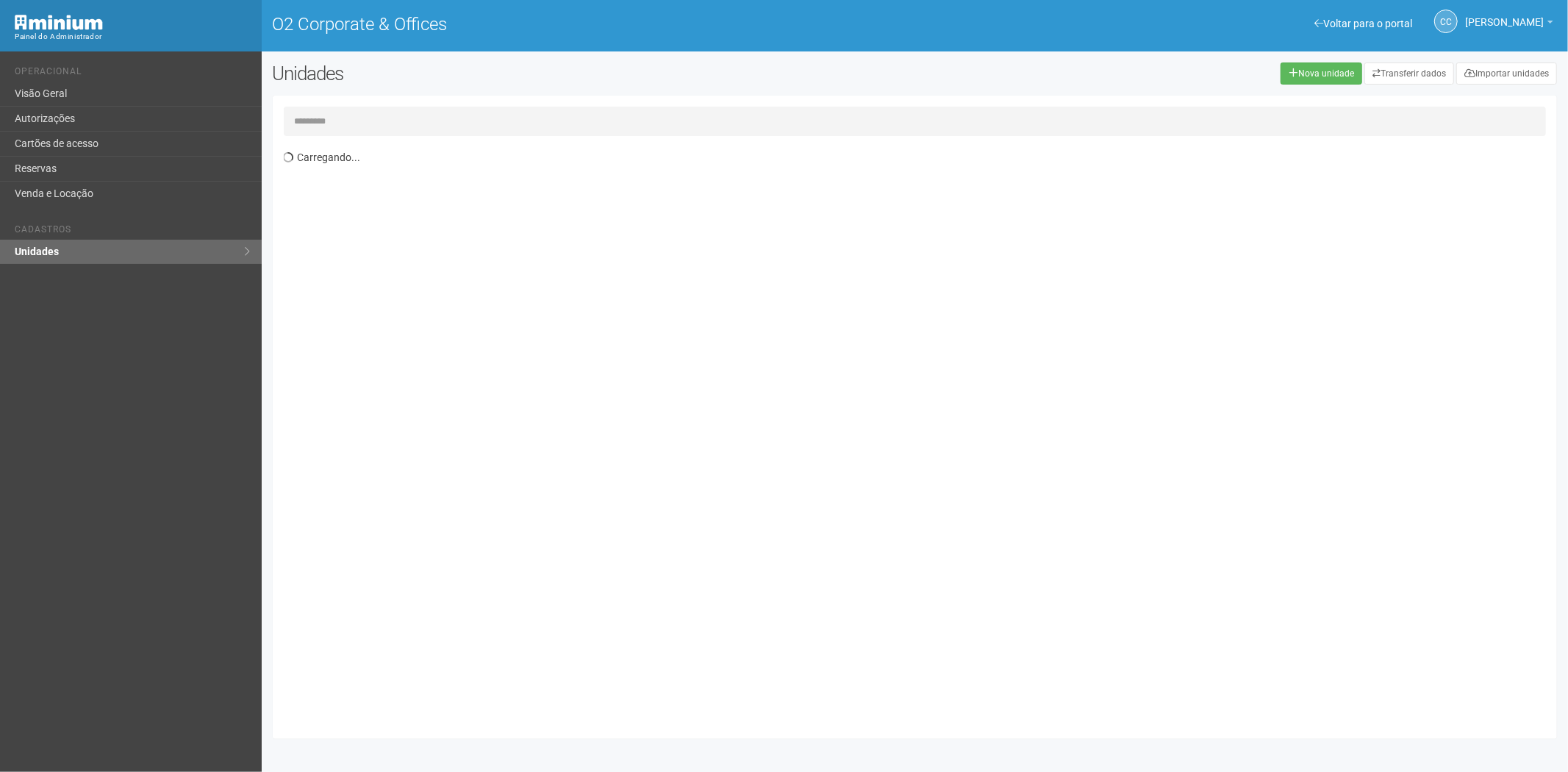
click at [371, 111] on input "text" at bounding box center [915, 121] width 1262 height 29
type input "*"
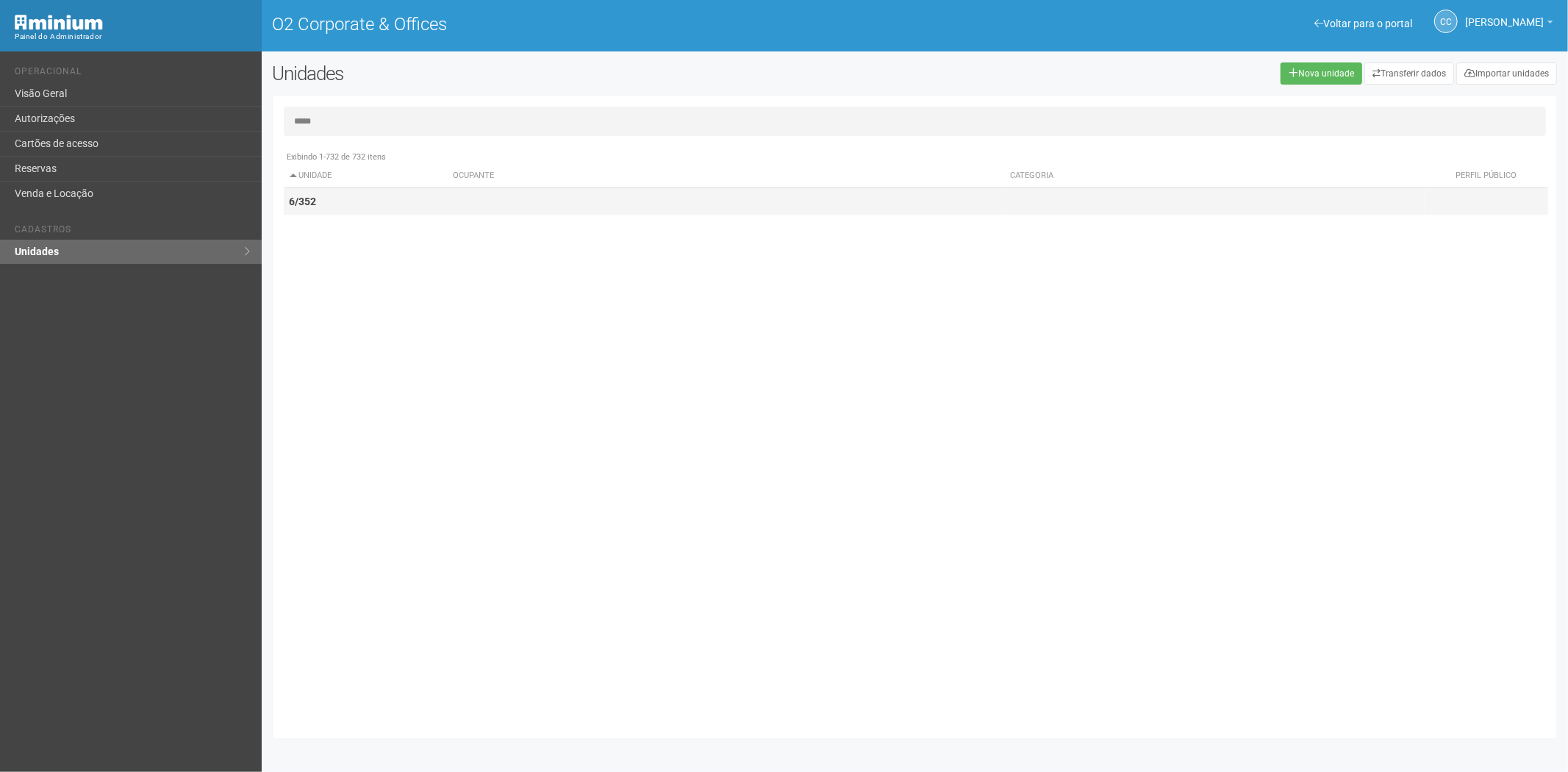
type input "*****"
click at [350, 192] on td "6/352" at bounding box center [366, 202] width 164 height 28
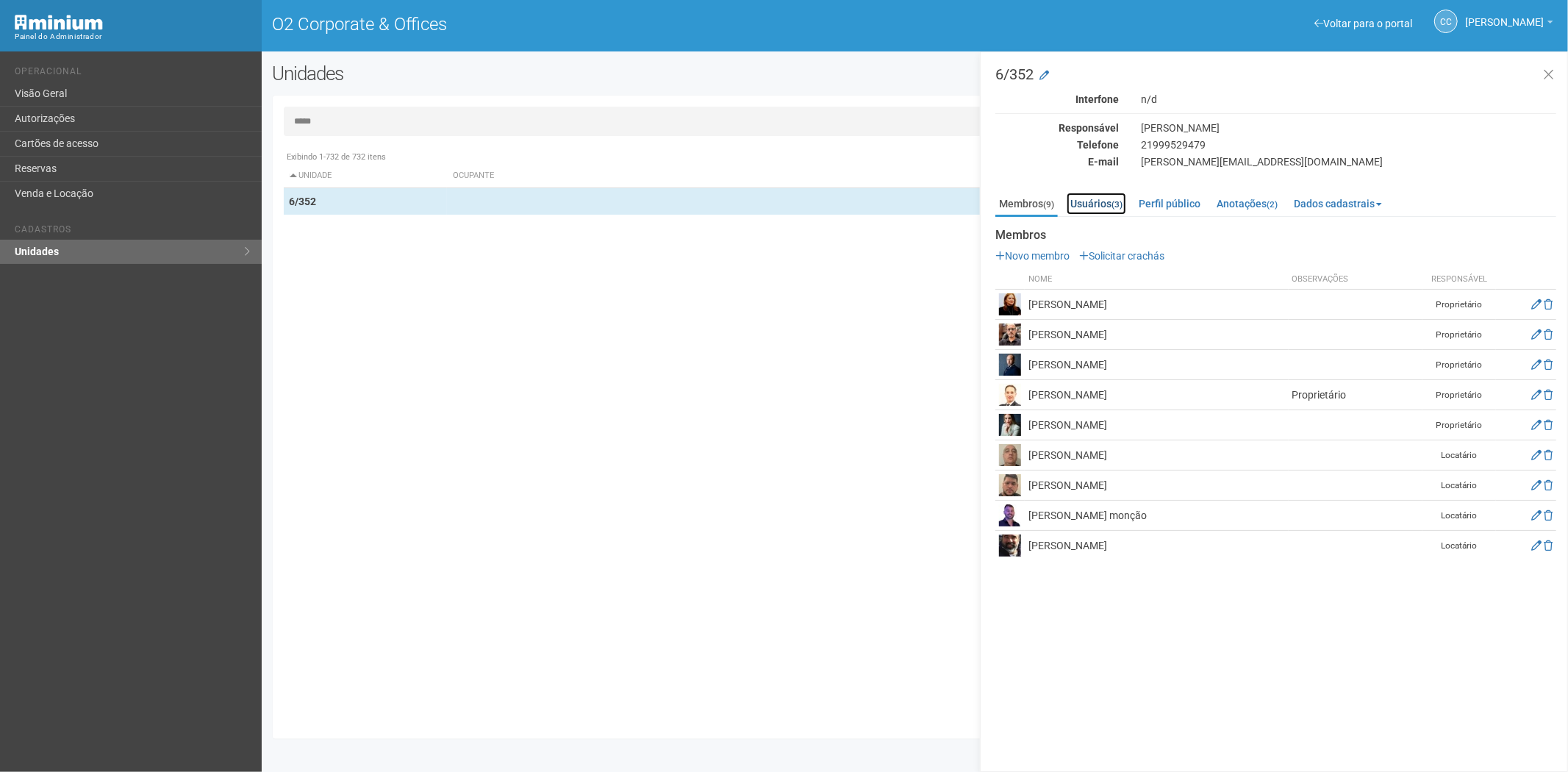
click at [1120, 199] on small "(3)" at bounding box center [1116, 204] width 11 height 10
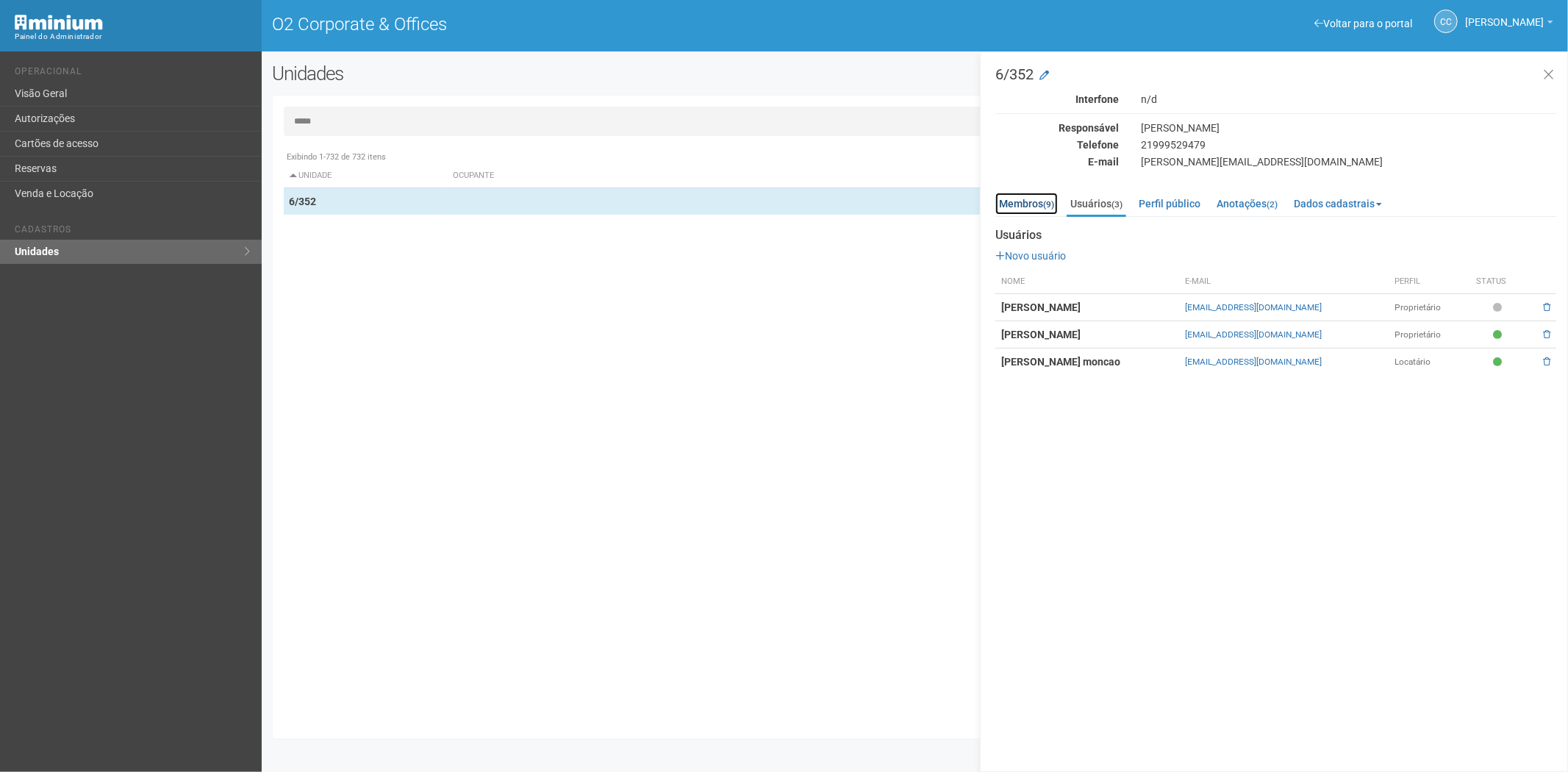
click at [1028, 202] on link "Membros (9)" at bounding box center [1026, 204] width 63 height 22
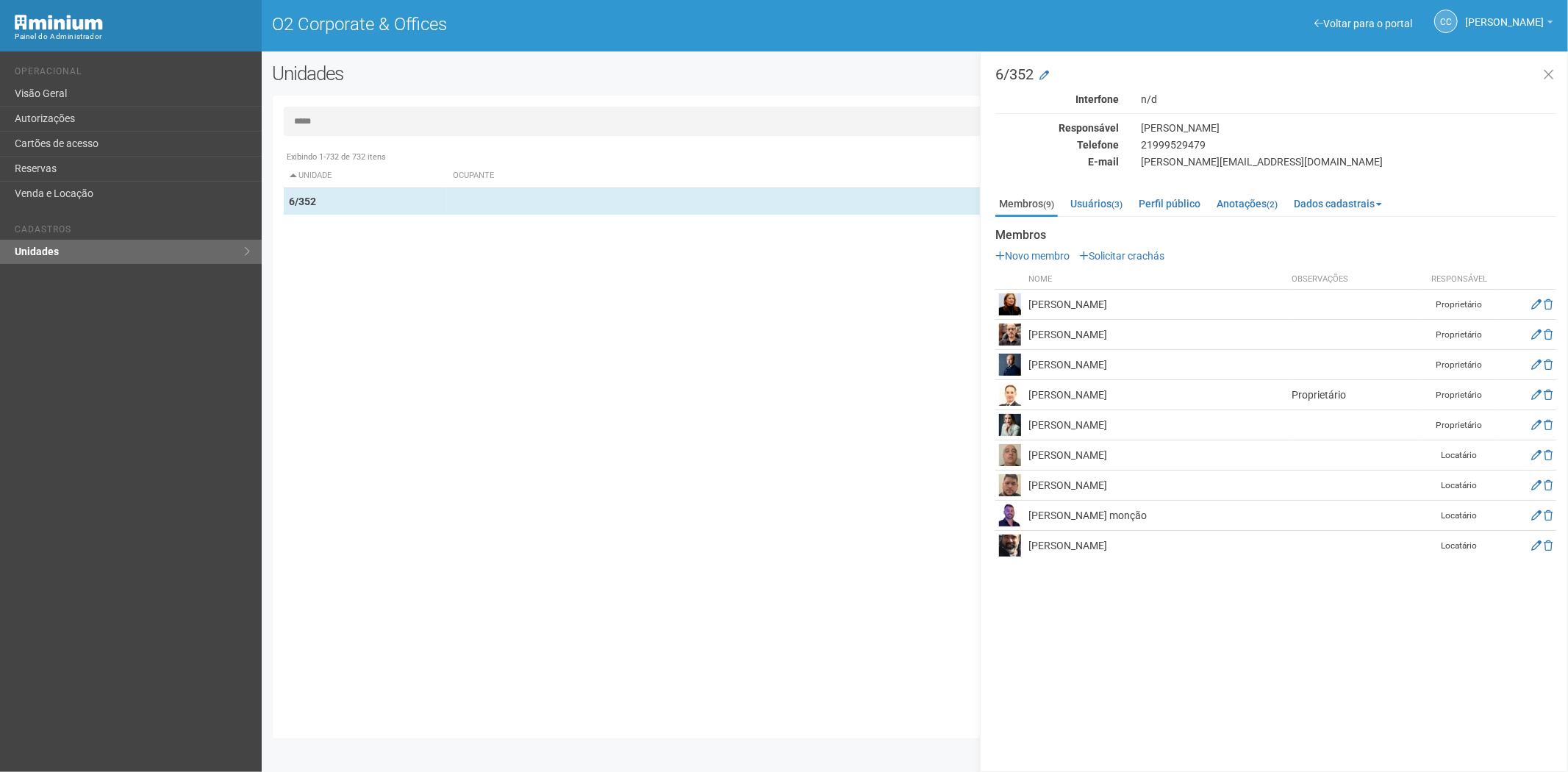
click at [333, 442] on div "Exibindo 1-732 de 732 itens Unidade Ocupante Categoria Perfil público 1/101 FAR…" at bounding box center [921, 435] width 1274 height 584
click at [1113, 199] on link "Usuários (3)" at bounding box center [1096, 204] width 59 height 22
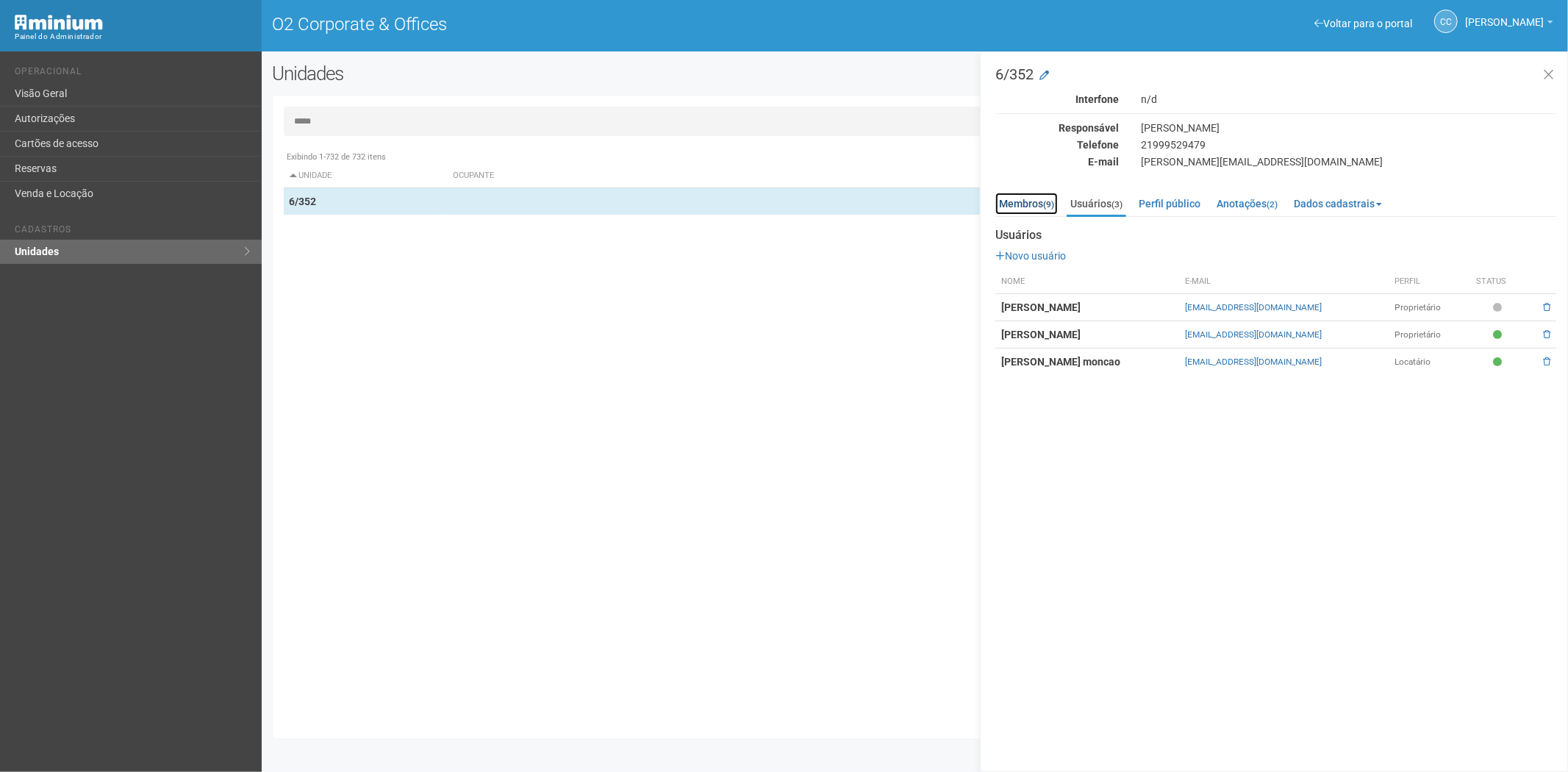
click at [1031, 199] on link "Membros (9)" at bounding box center [1026, 204] width 63 height 22
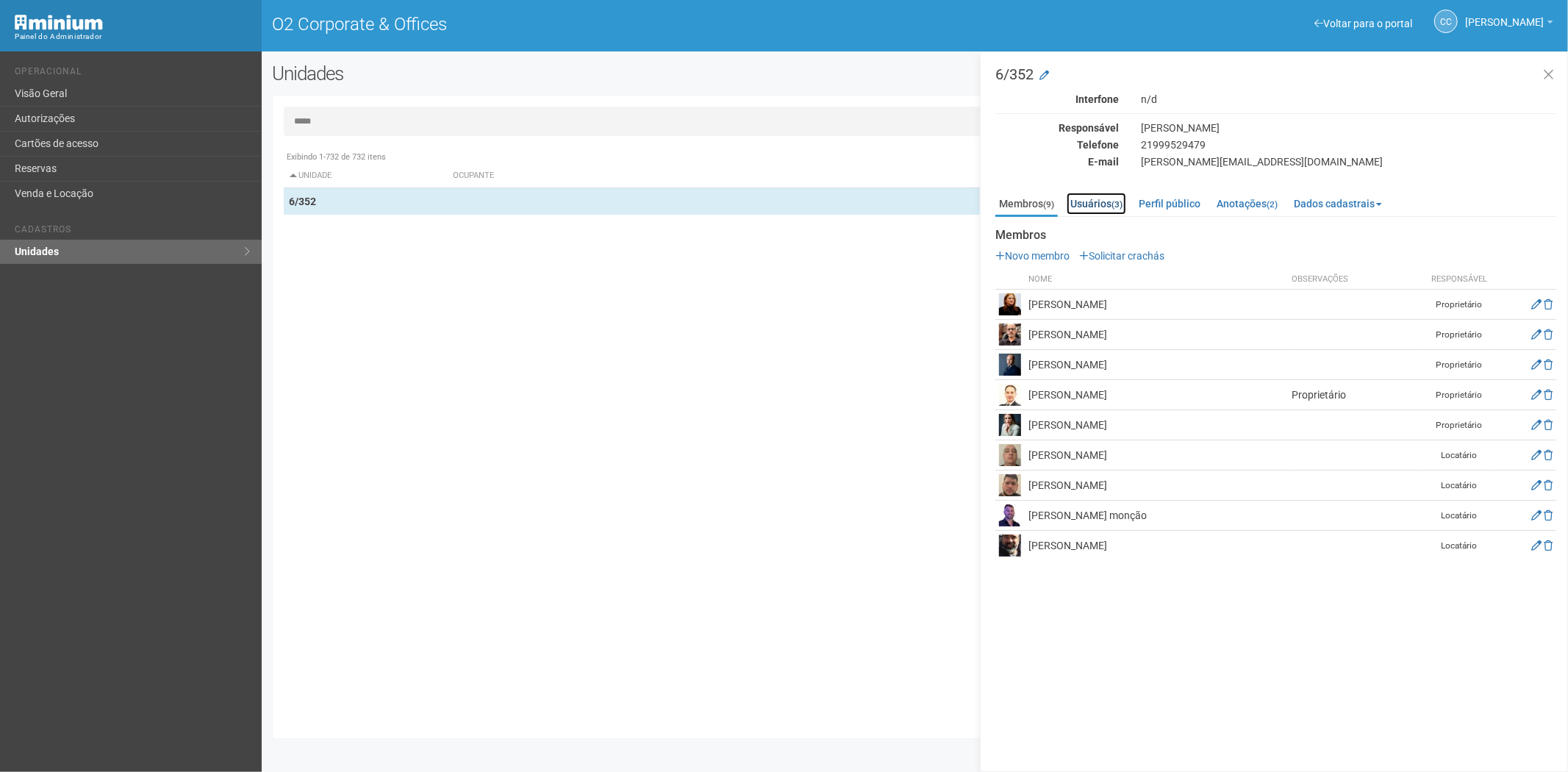
click at [1090, 203] on link "Usuários (3)" at bounding box center [1096, 204] width 59 height 22
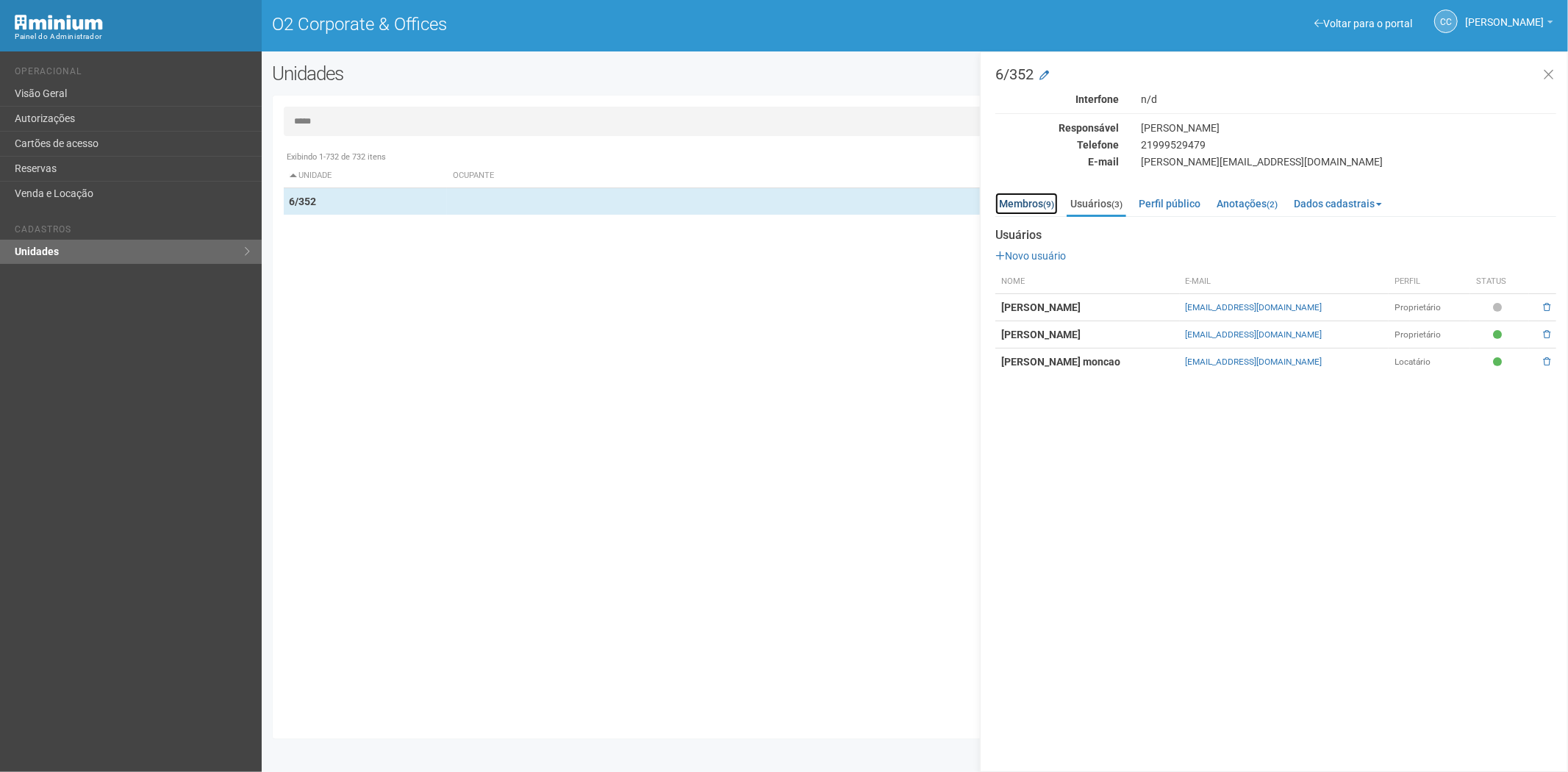
click at [1030, 199] on link "Membros (9)" at bounding box center [1026, 204] width 63 height 22
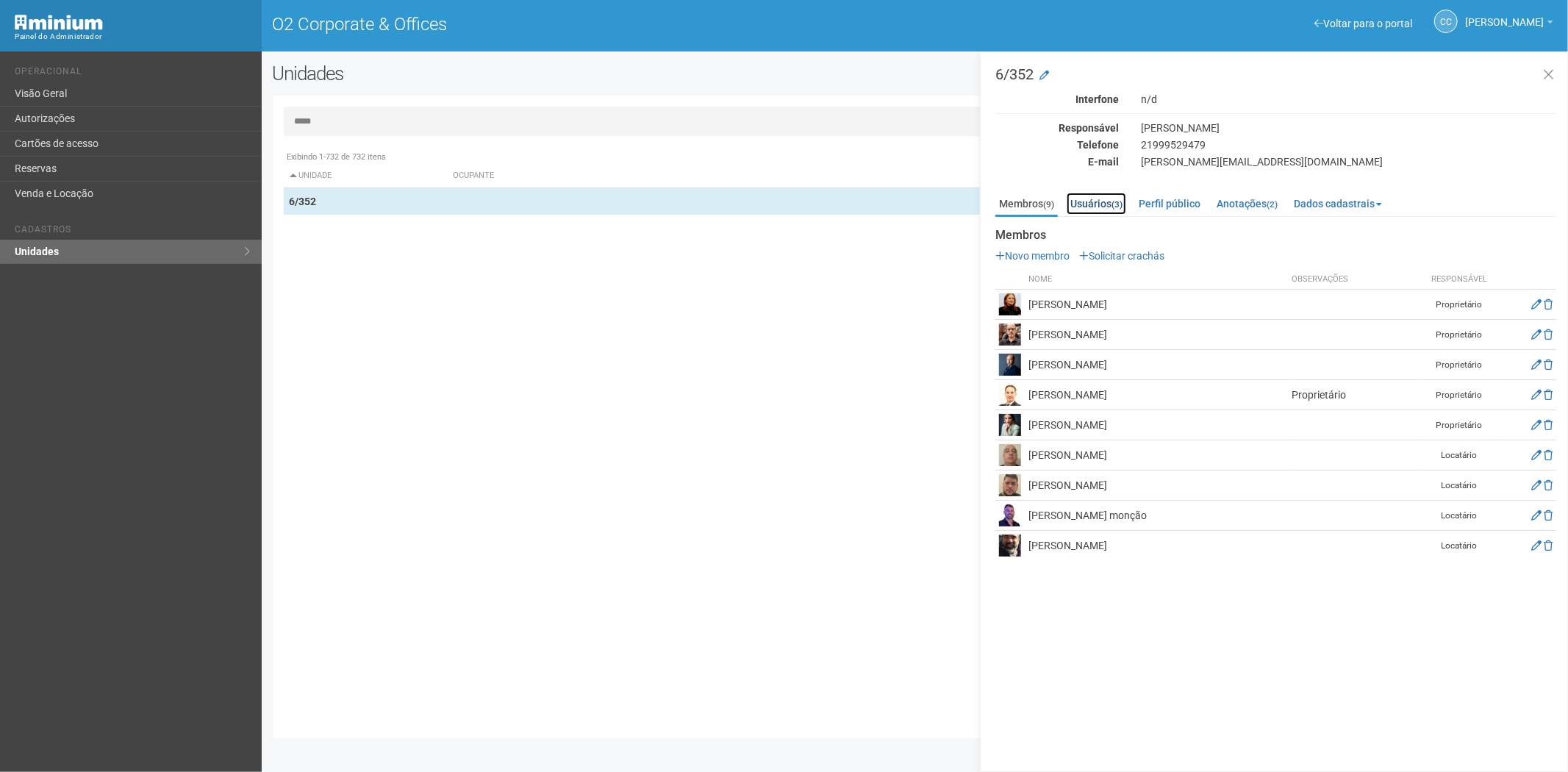
click at [1111, 201] on link "Usuários (3)" at bounding box center [1096, 204] width 59 height 22
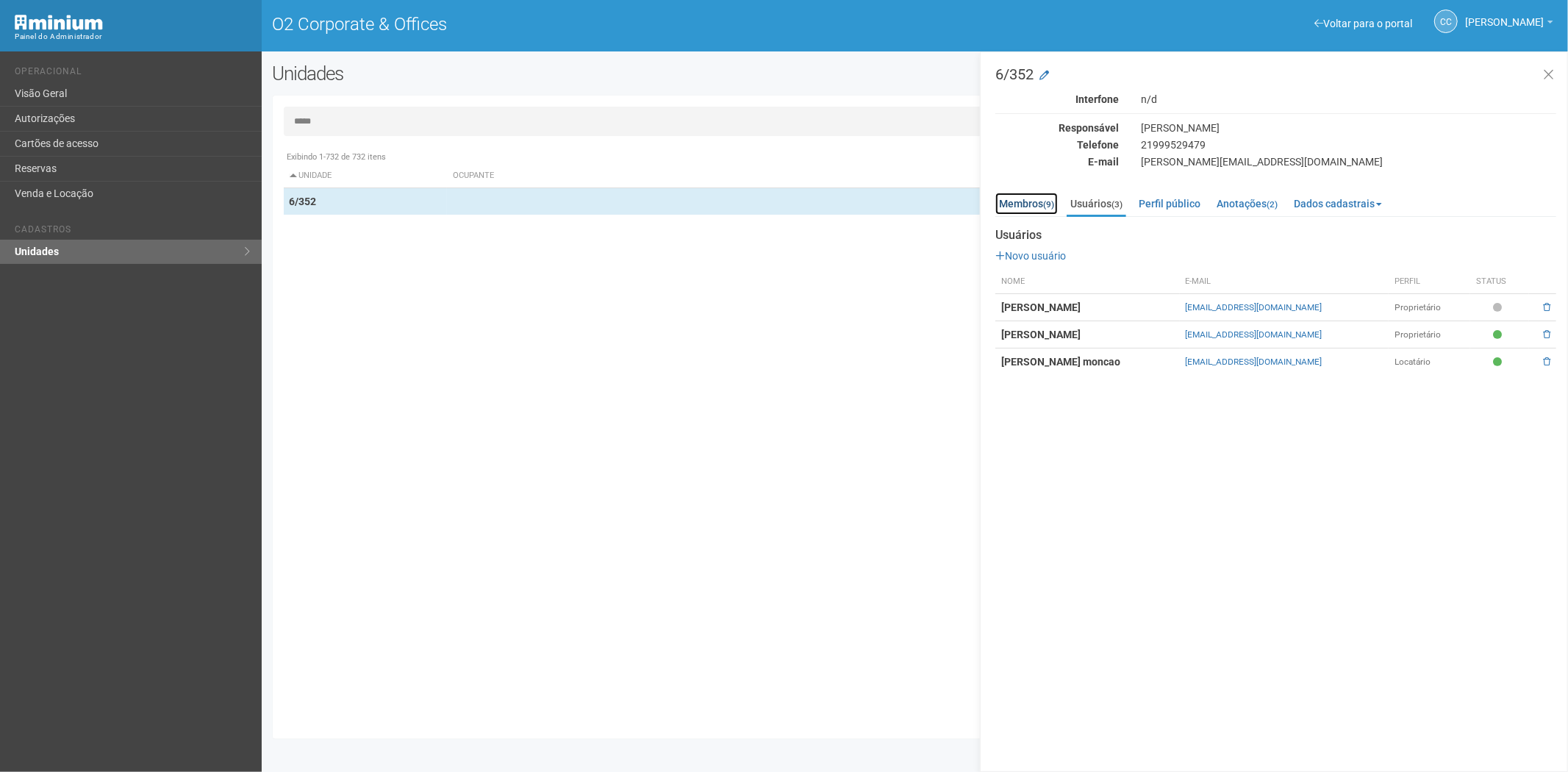
click at [1020, 197] on link "Membros (9)" at bounding box center [1026, 204] width 63 height 22
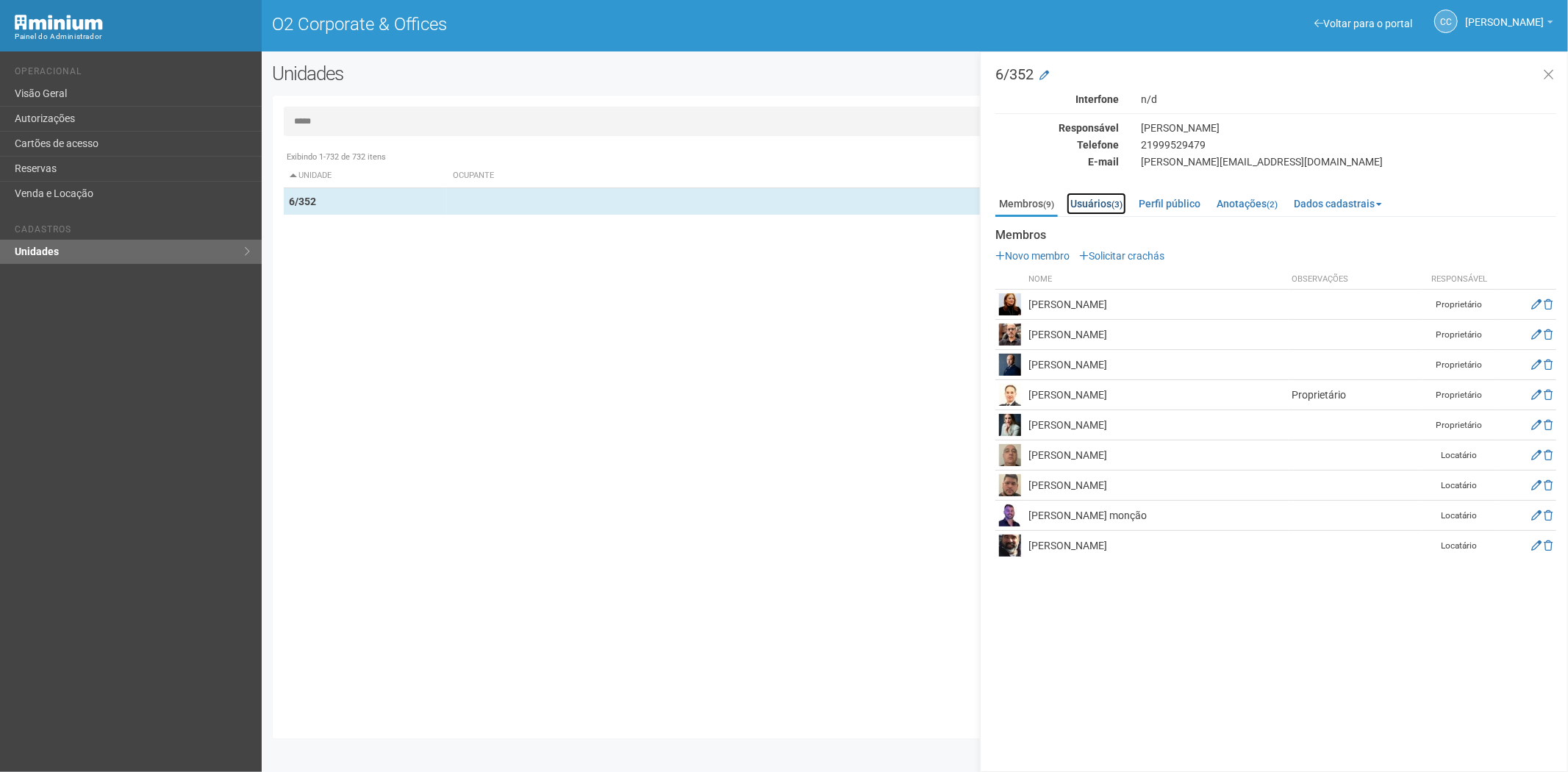
click at [1097, 203] on link "Usuários (3)" at bounding box center [1096, 204] width 59 height 22
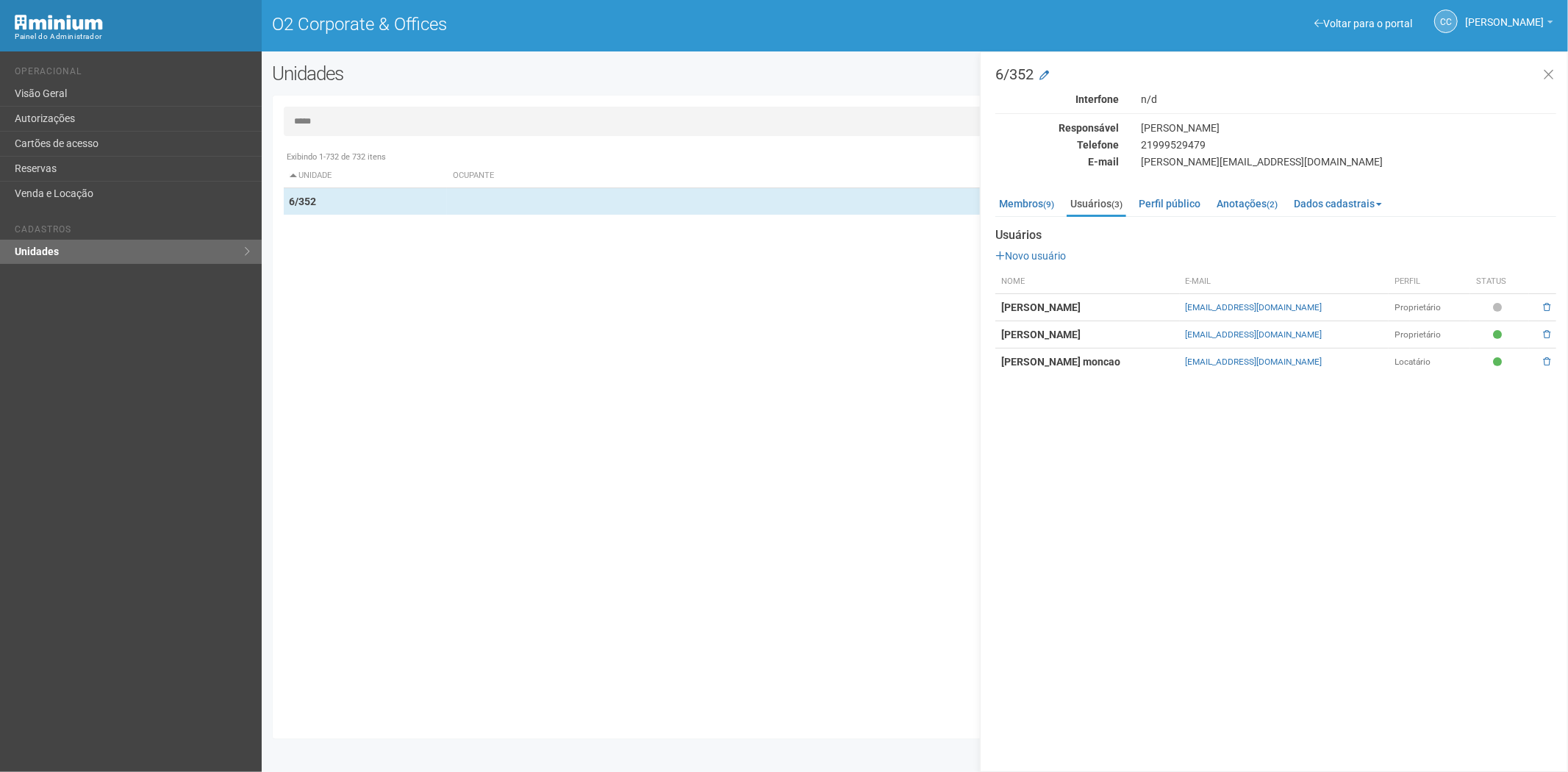
drag, startPoint x: 287, startPoint y: 566, endPoint x: 350, endPoint y: 0, distance: 569.5
click at [288, 557] on div "Exibindo 1-732 de 732 itens Unidade Ocupante Categoria Perfil público 1/101 FAR…" at bounding box center [921, 435] width 1274 height 584
drag, startPoint x: 401, startPoint y: 482, endPoint x: 427, endPoint y: 307, distance: 176.9
click at [401, 482] on div "Exibindo 1-732 de 732 itens Unidade Ocupante Categoria Perfil público 1/101 FAR…" at bounding box center [921, 435] width 1274 height 584
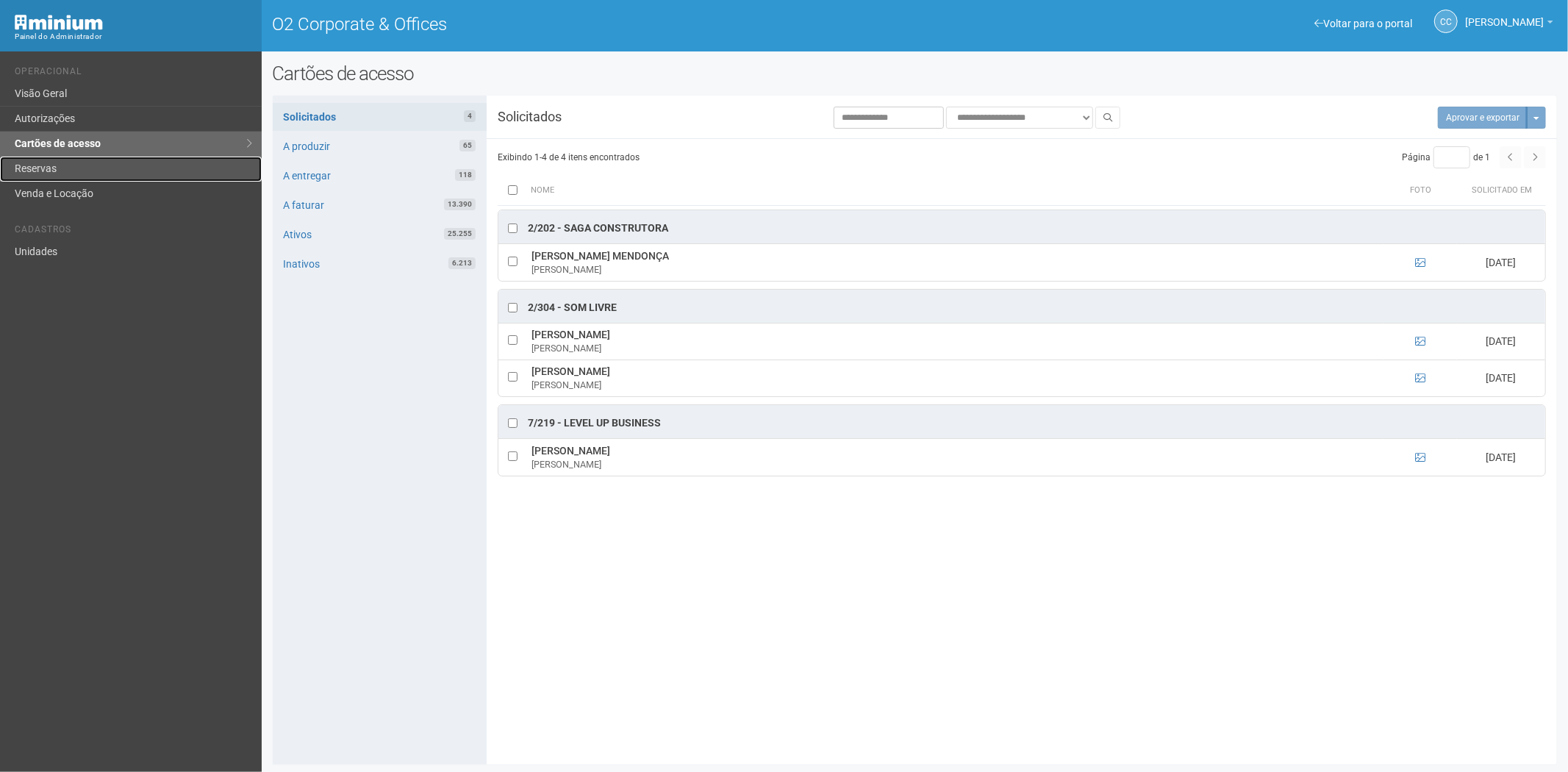
click at [68, 172] on link "Reservas" at bounding box center [131, 169] width 262 height 25
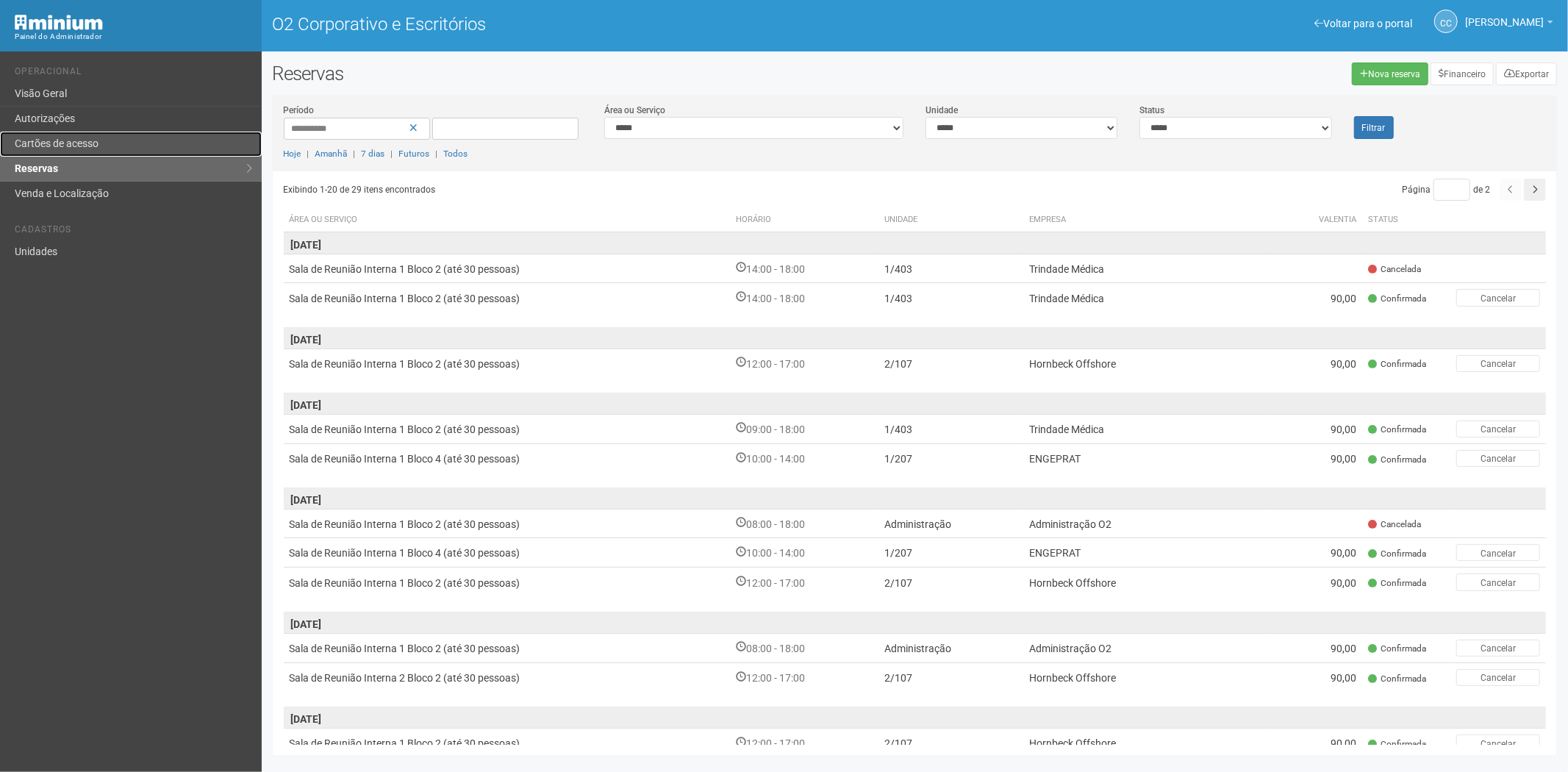
click at [125, 139] on link "Cartões de acesso" at bounding box center [131, 144] width 262 height 25
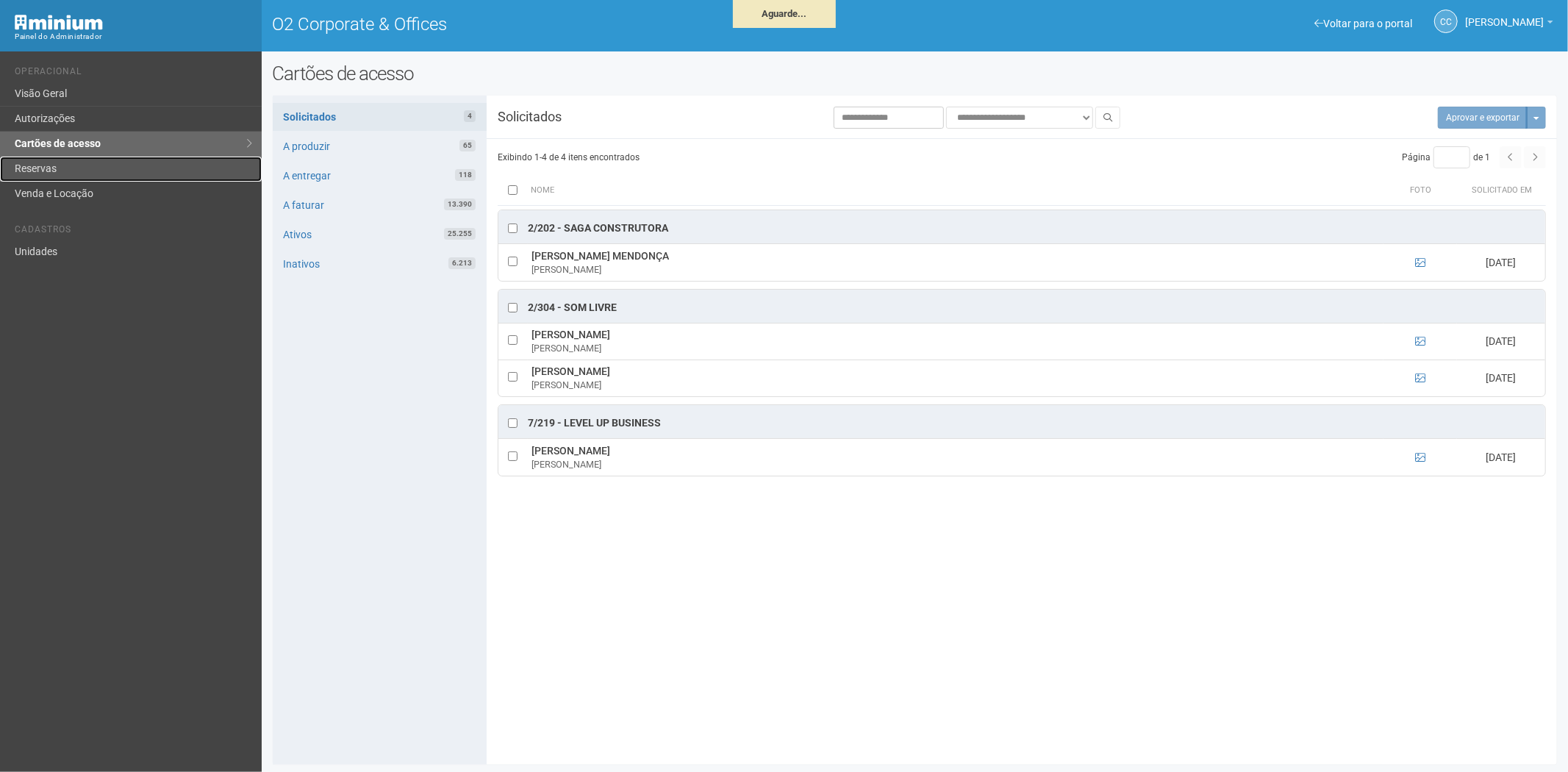
click at [108, 164] on link "Reservas" at bounding box center [131, 169] width 262 height 25
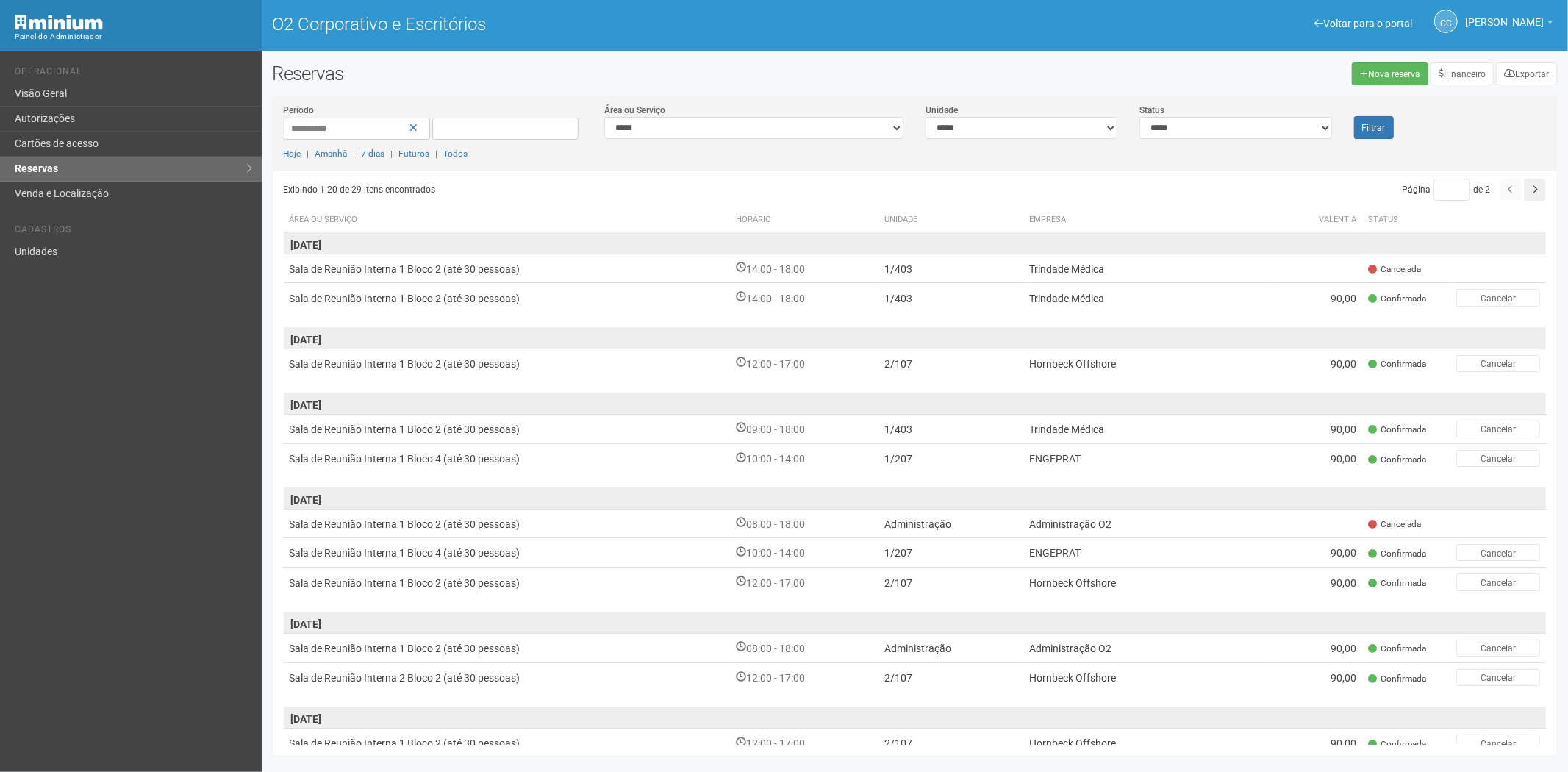
click at [251, 409] on div "Voltar para o portal Operacional Visão Geral Autorizações Cartões de acesso Res…" at bounding box center [784, 411] width 1568 height 720
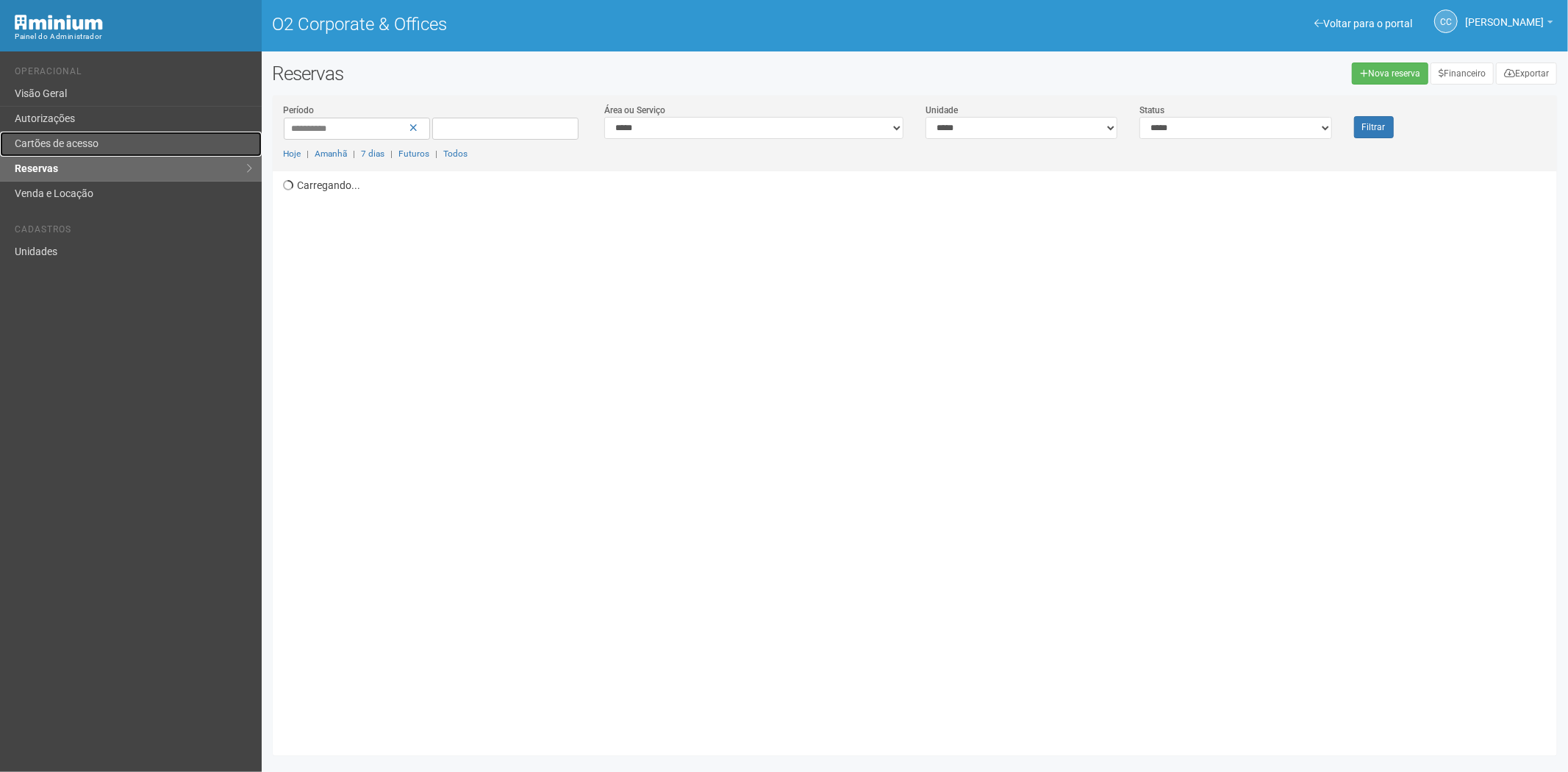
drag, startPoint x: 0, startPoint y: 0, endPoint x: 69, endPoint y: 134, distance: 150.7
click at [69, 134] on link "Cartões de acesso" at bounding box center [131, 144] width 262 height 25
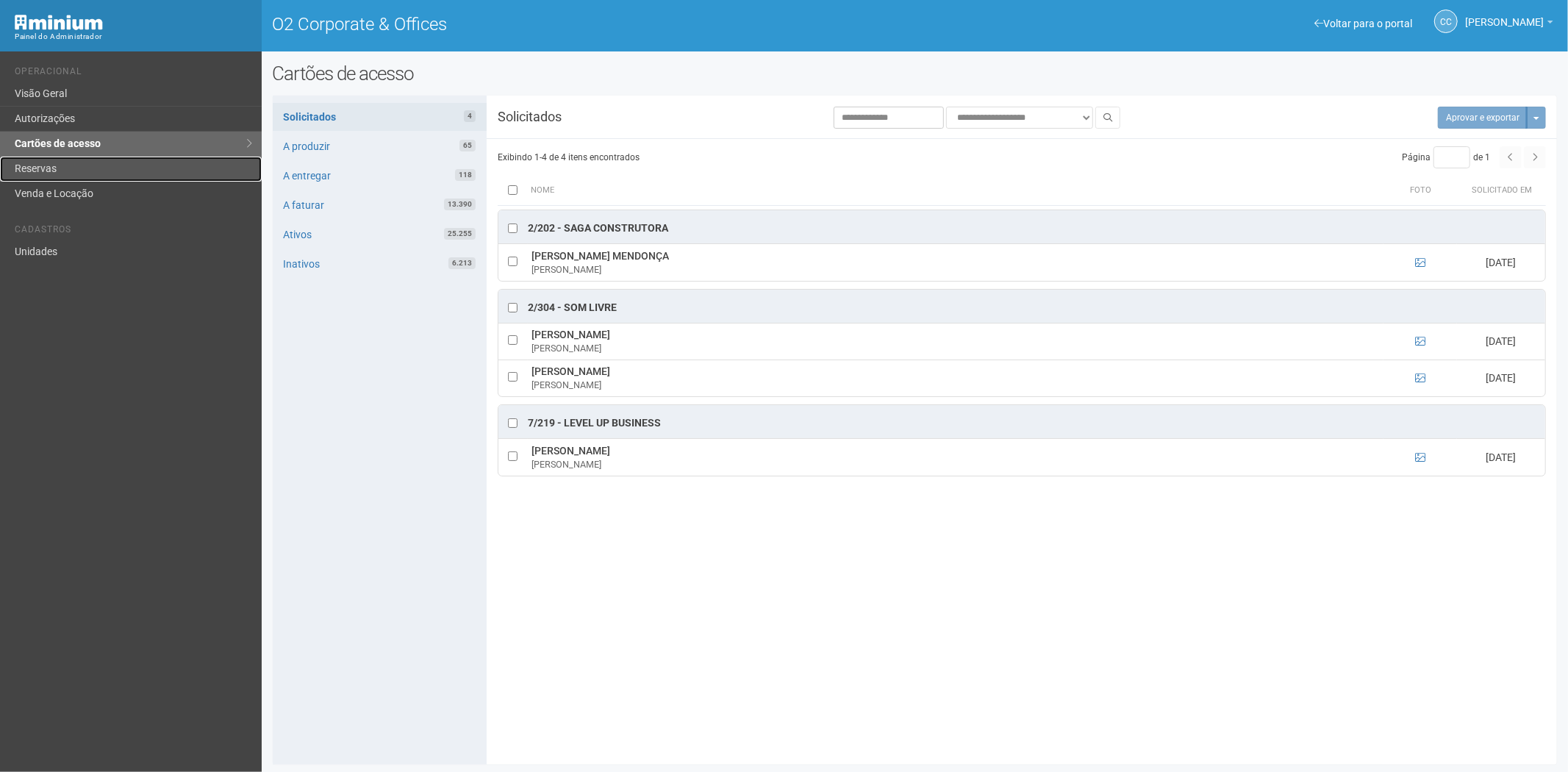
click at [108, 170] on link "Reservas" at bounding box center [131, 169] width 262 height 25
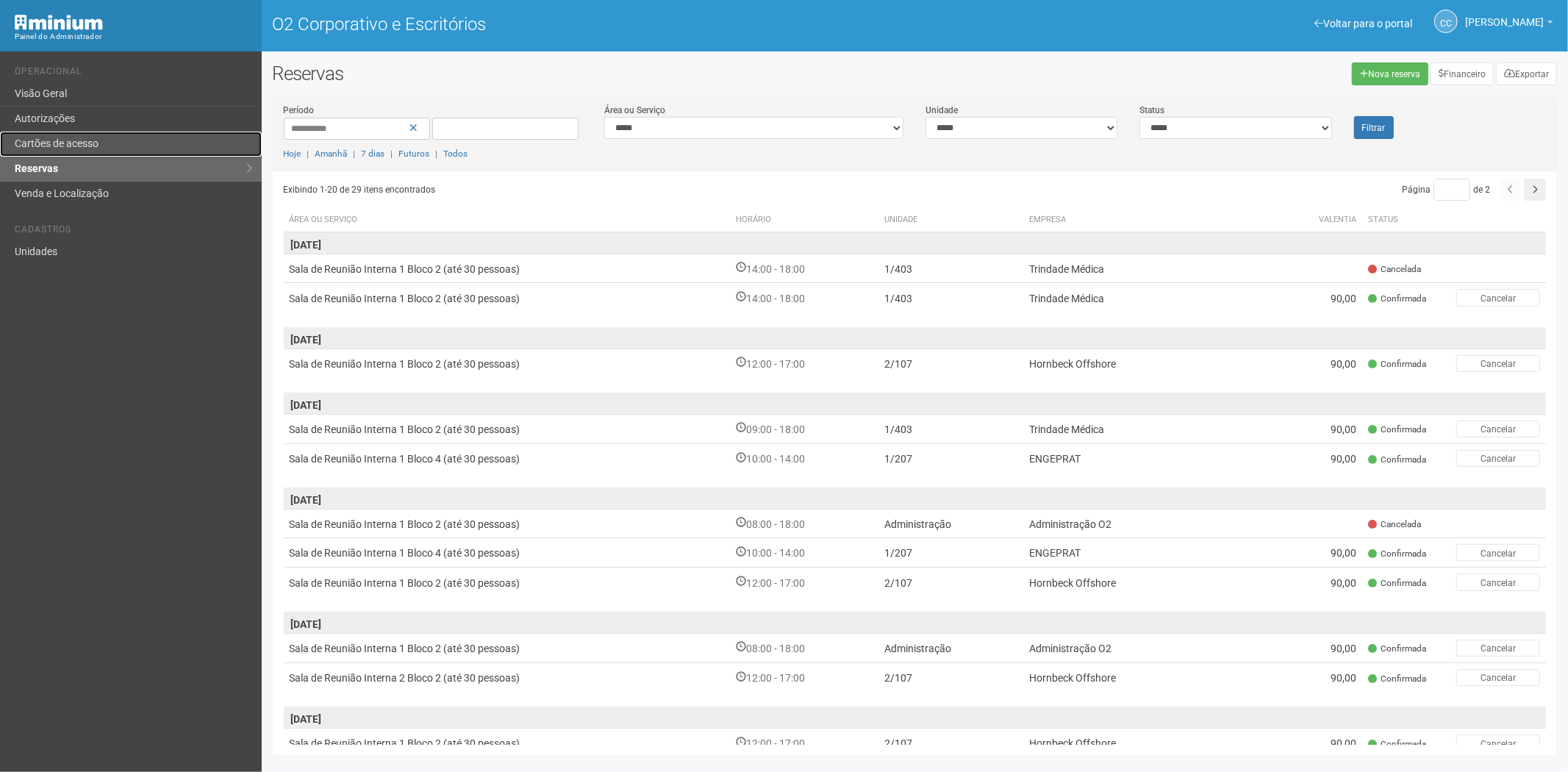
click at [108, 149] on link "Cartões de acesso" at bounding box center [131, 144] width 262 height 25
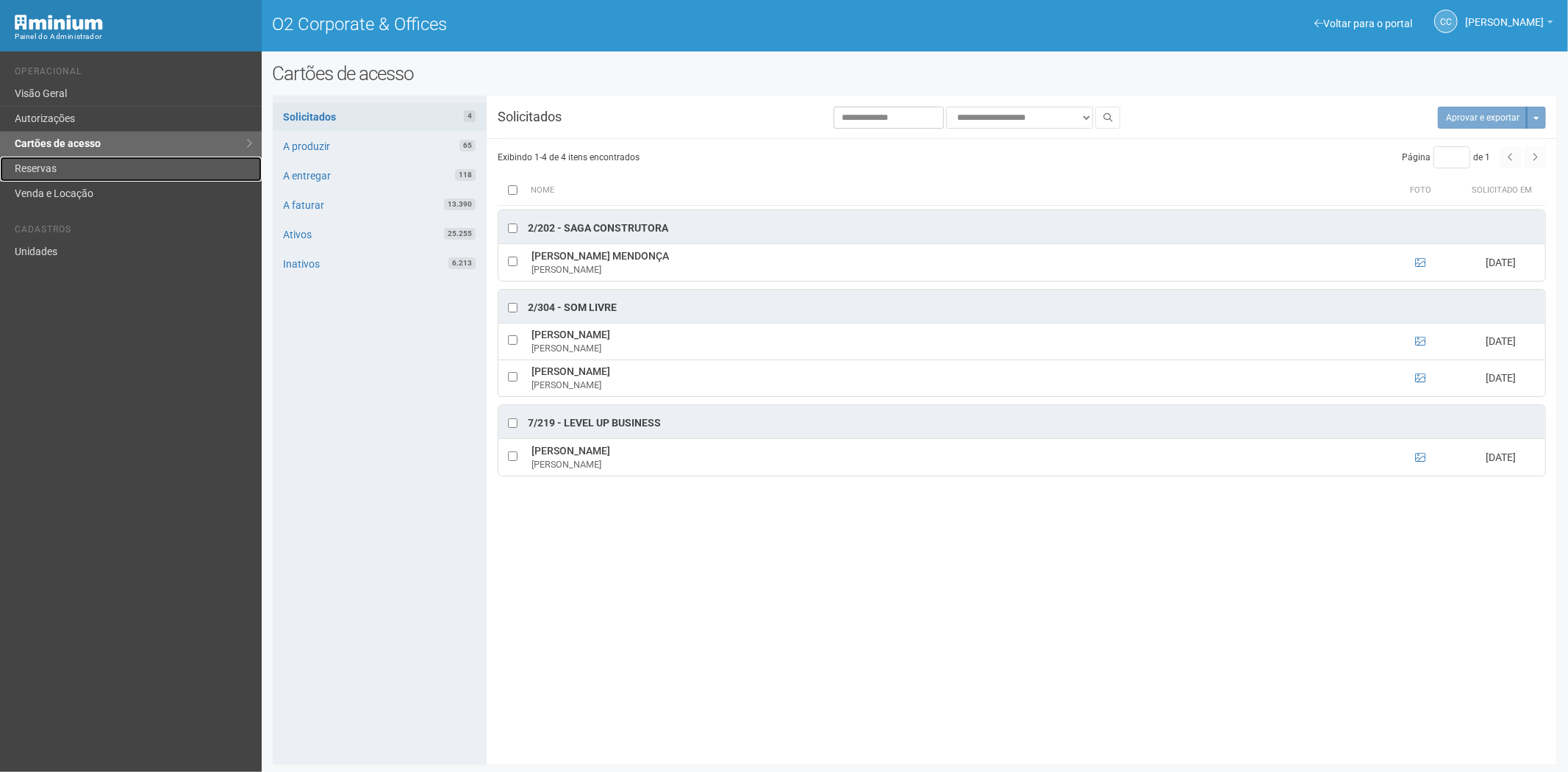
click at [75, 167] on link "Reservas" at bounding box center [131, 169] width 262 height 25
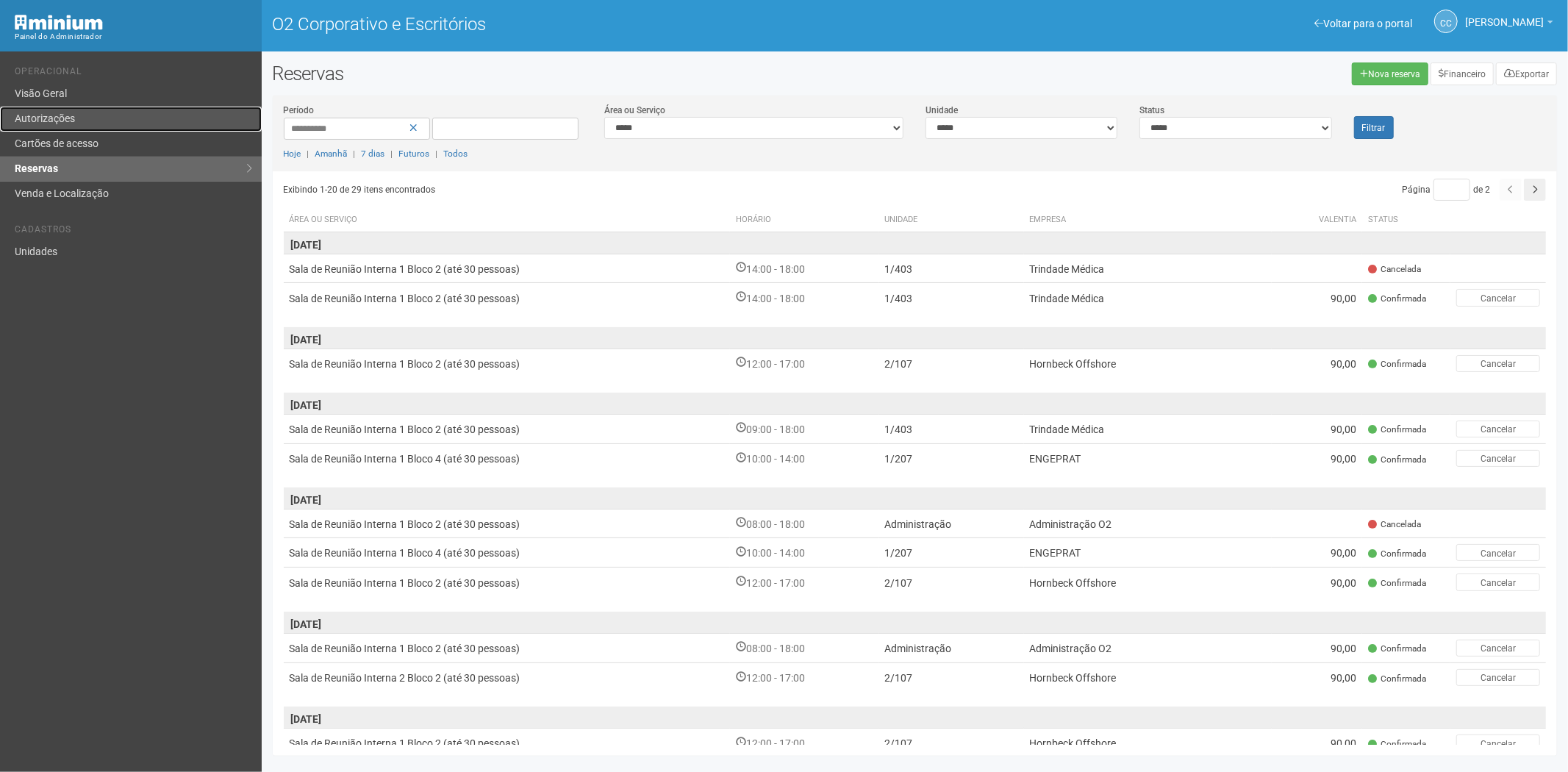
click at [90, 130] on link "Autorizações" at bounding box center [131, 119] width 262 height 25
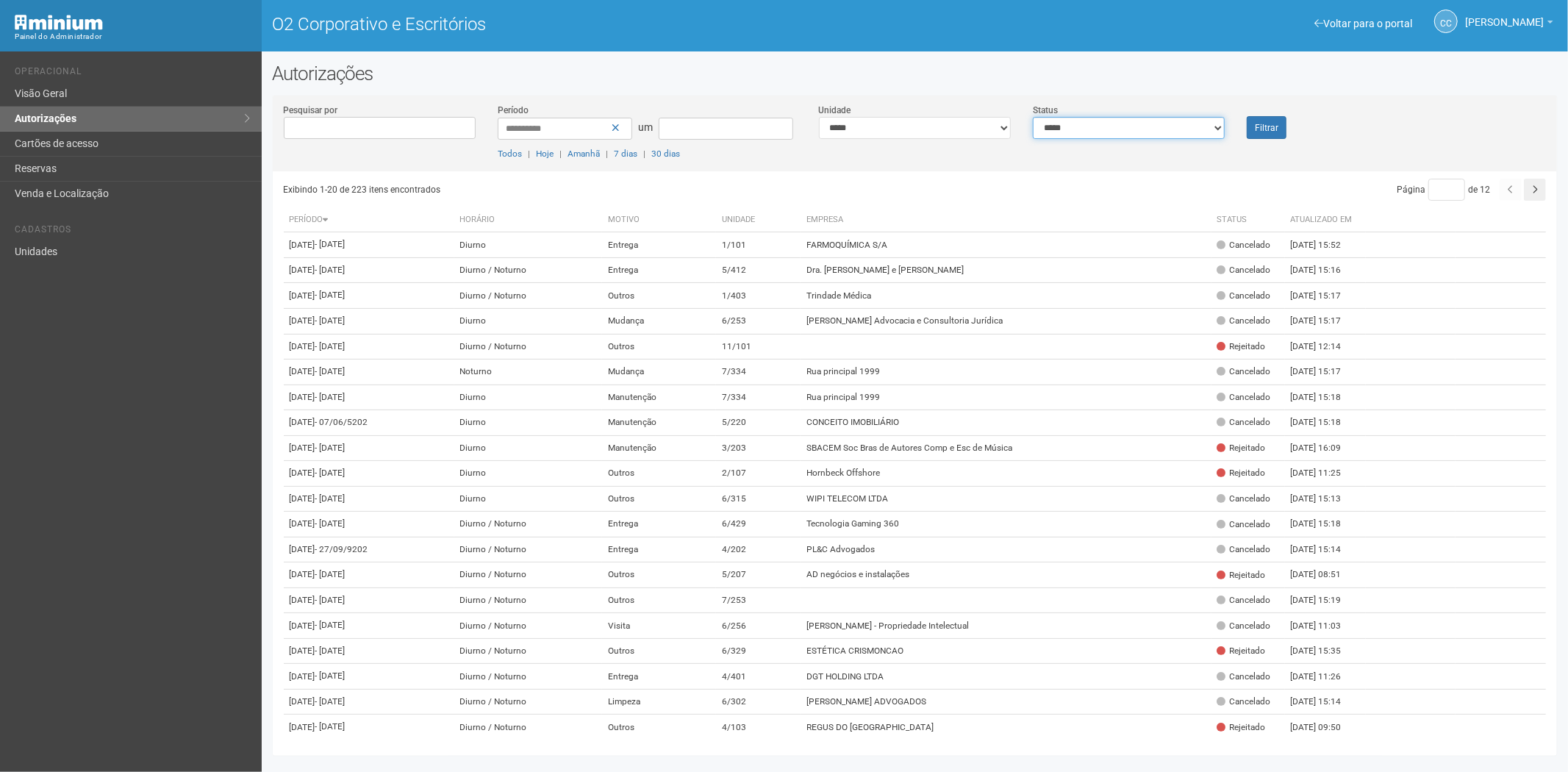
click at [1156, 130] on select "**********" at bounding box center [1128, 128] width 192 height 22
select select "*"
click at [1033, 117] on select "**********" at bounding box center [1128, 128] width 192 height 22
click at [1277, 130] on button "Filtrar" at bounding box center [1266, 127] width 40 height 22
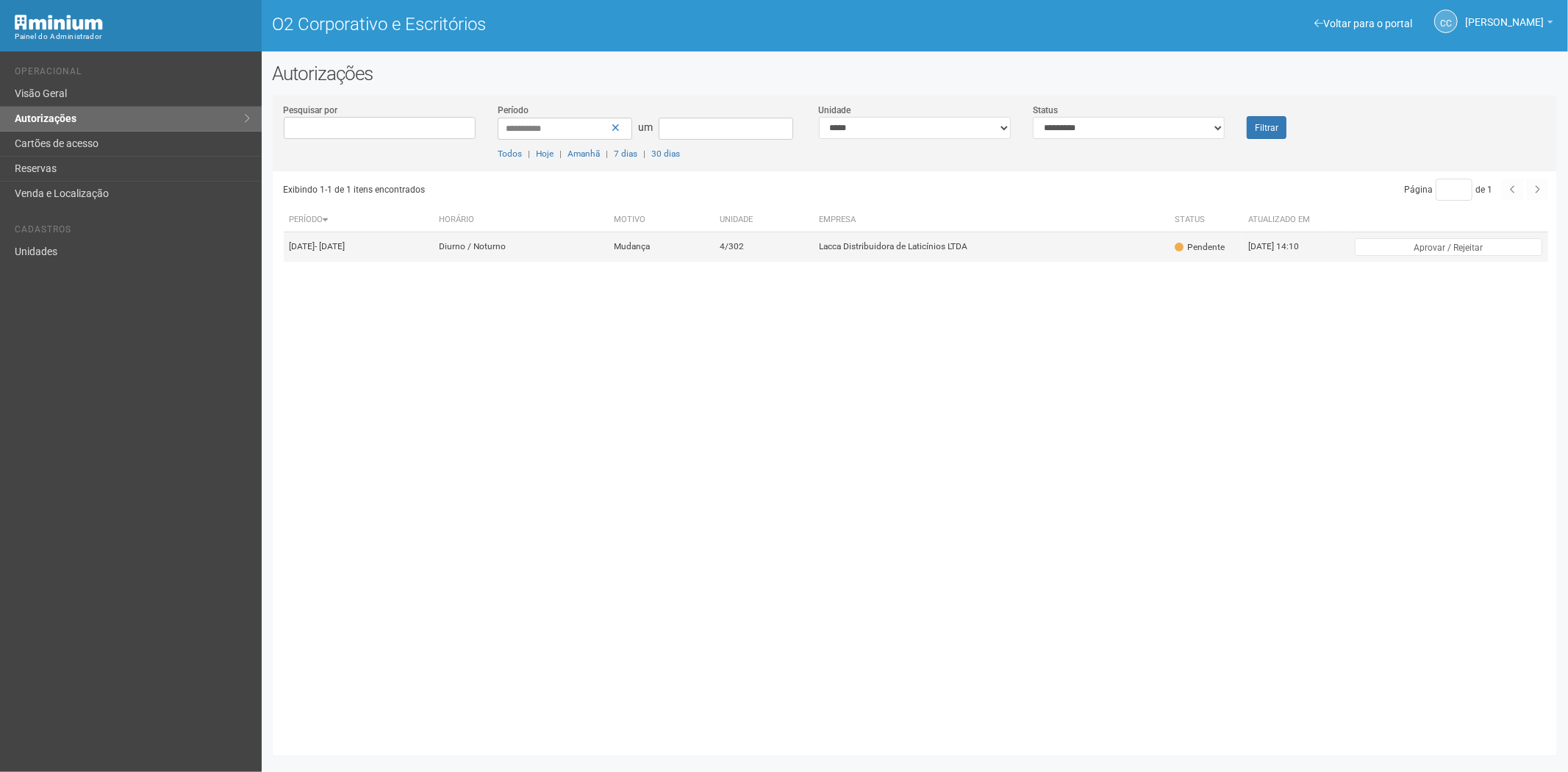
click at [713, 255] on td "Mudança" at bounding box center [660, 247] width 106 height 29
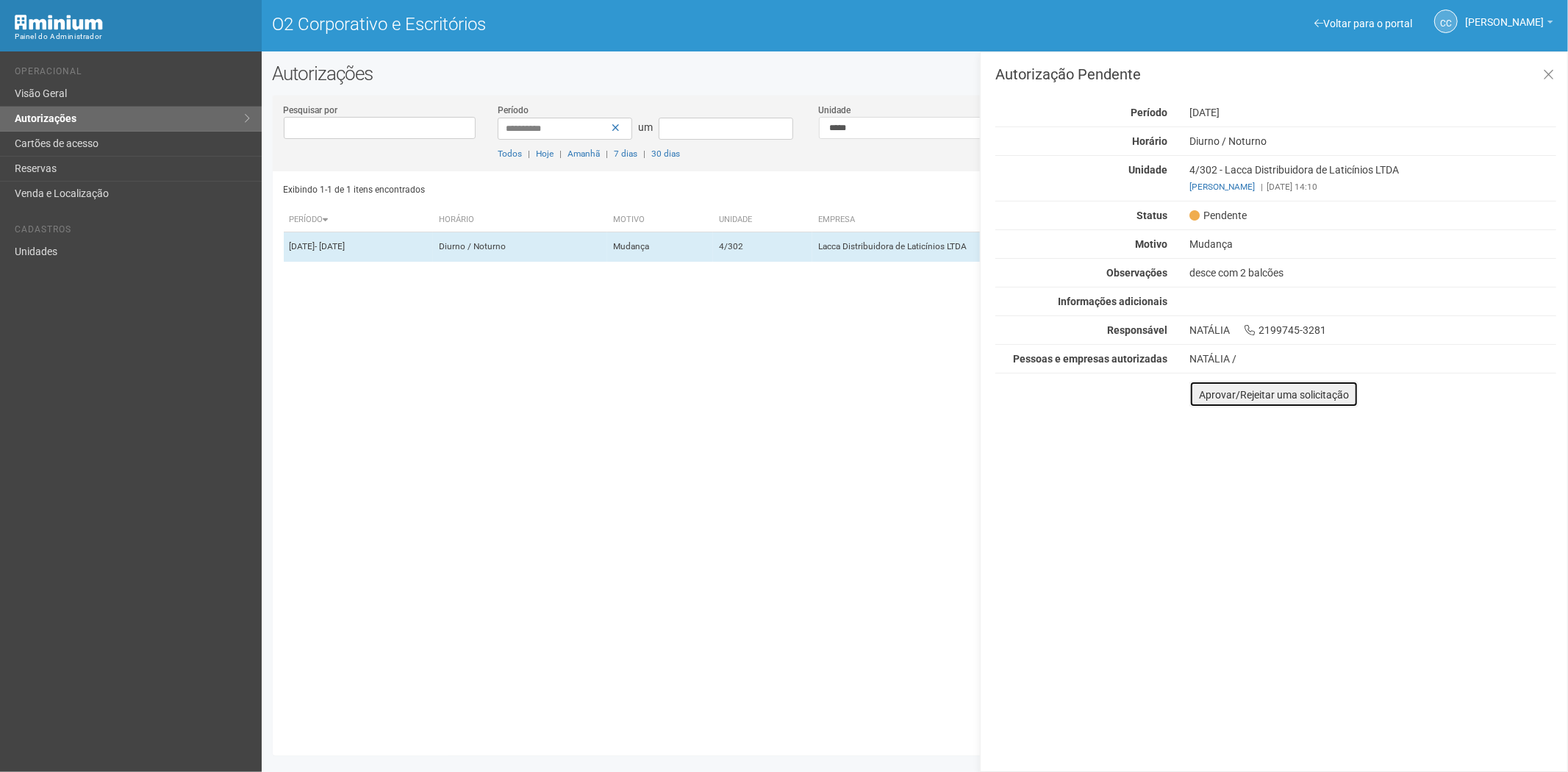
click at [1196, 400] on button "Aprovar/Rejeitar uma solicitação" at bounding box center [1274, 393] width 169 height 27
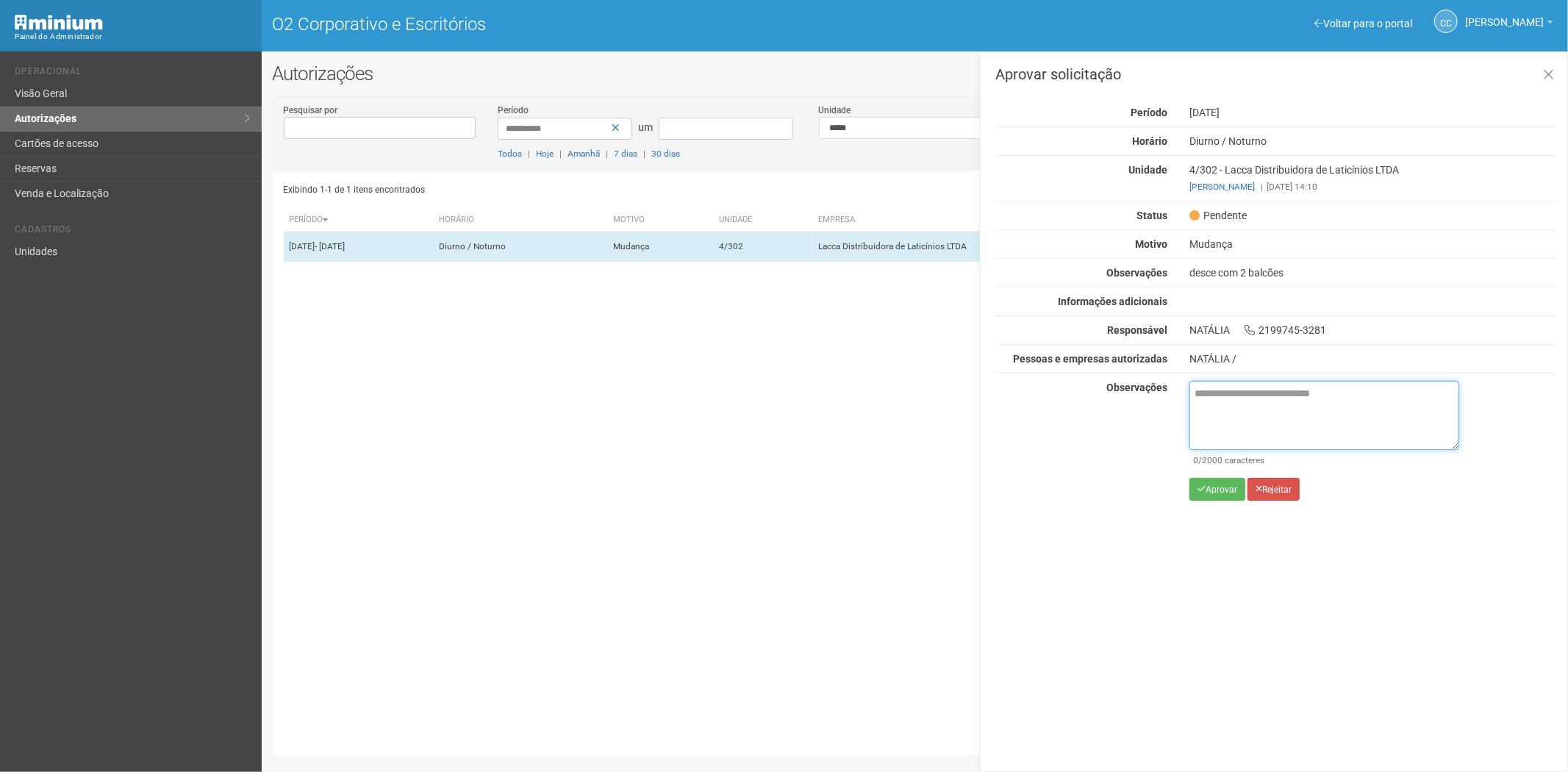
click at [1225, 421] on textarea at bounding box center [1324, 415] width 269 height 69
drag, startPoint x: 1225, startPoint y: 421, endPoint x: 1216, endPoint y: 427, distance: 10.8
paste textarea "**********"
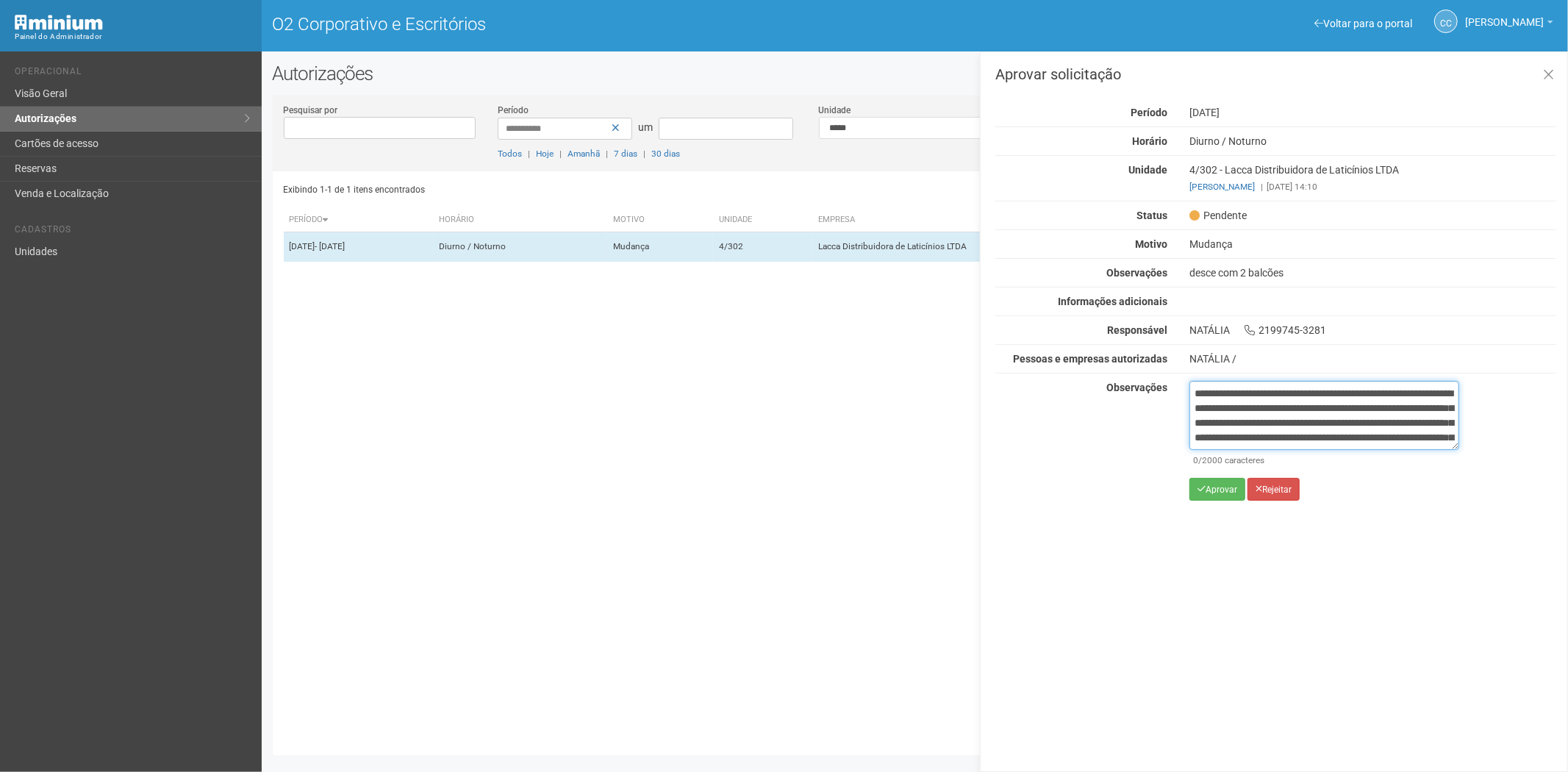
scroll to position [83, 0]
type textarea "**********"
click at [1211, 497] on button "Aprovar" at bounding box center [1217, 489] width 56 height 22
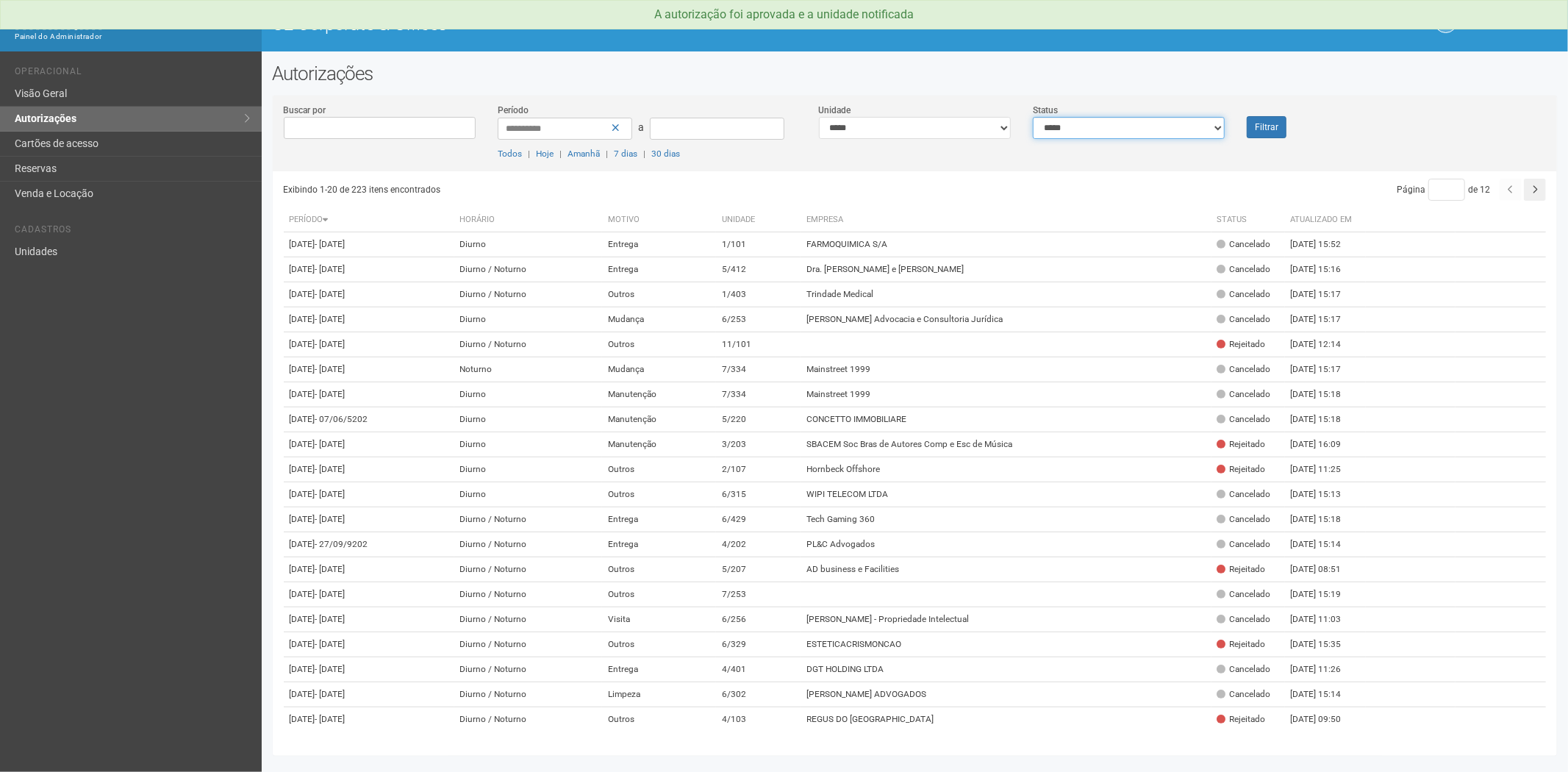
drag, startPoint x: 1146, startPoint y: 126, endPoint x: 1126, endPoint y: 137, distance: 22.8
click at [1145, 126] on select "**********" at bounding box center [1128, 128] width 192 height 22
select select "*"
click at [1033, 117] on select "**********" at bounding box center [1128, 128] width 192 height 22
click at [1257, 133] on button "Filtrar" at bounding box center [1266, 127] width 40 height 22
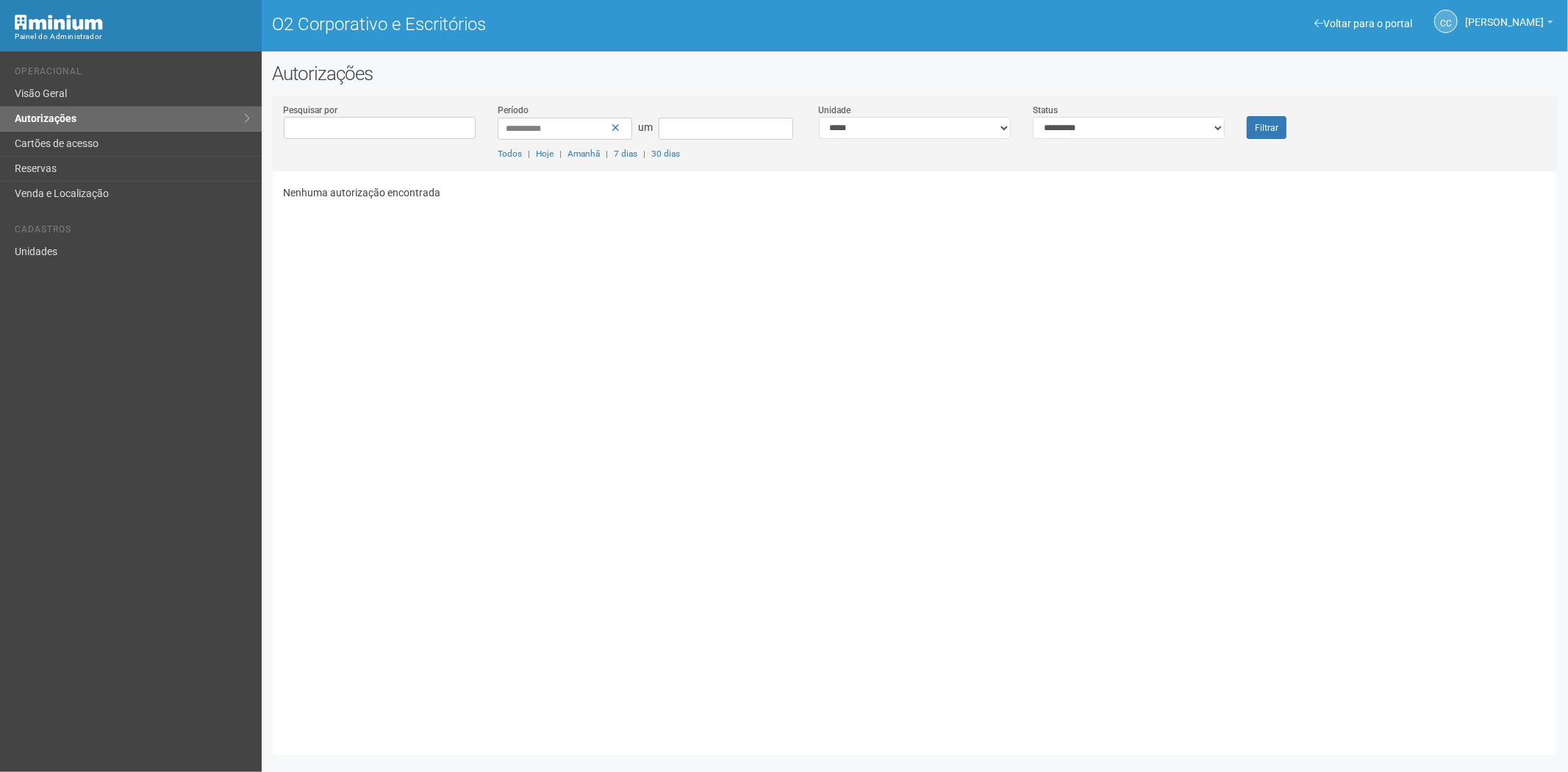
click at [489, 494] on div "Nenhuma autorização encontrada" at bounding box center [921, 458] width 1274 height 573
click at [82, 149] on font "Cartões de acesso" at bounding box center [56, 144] width 83 height 12
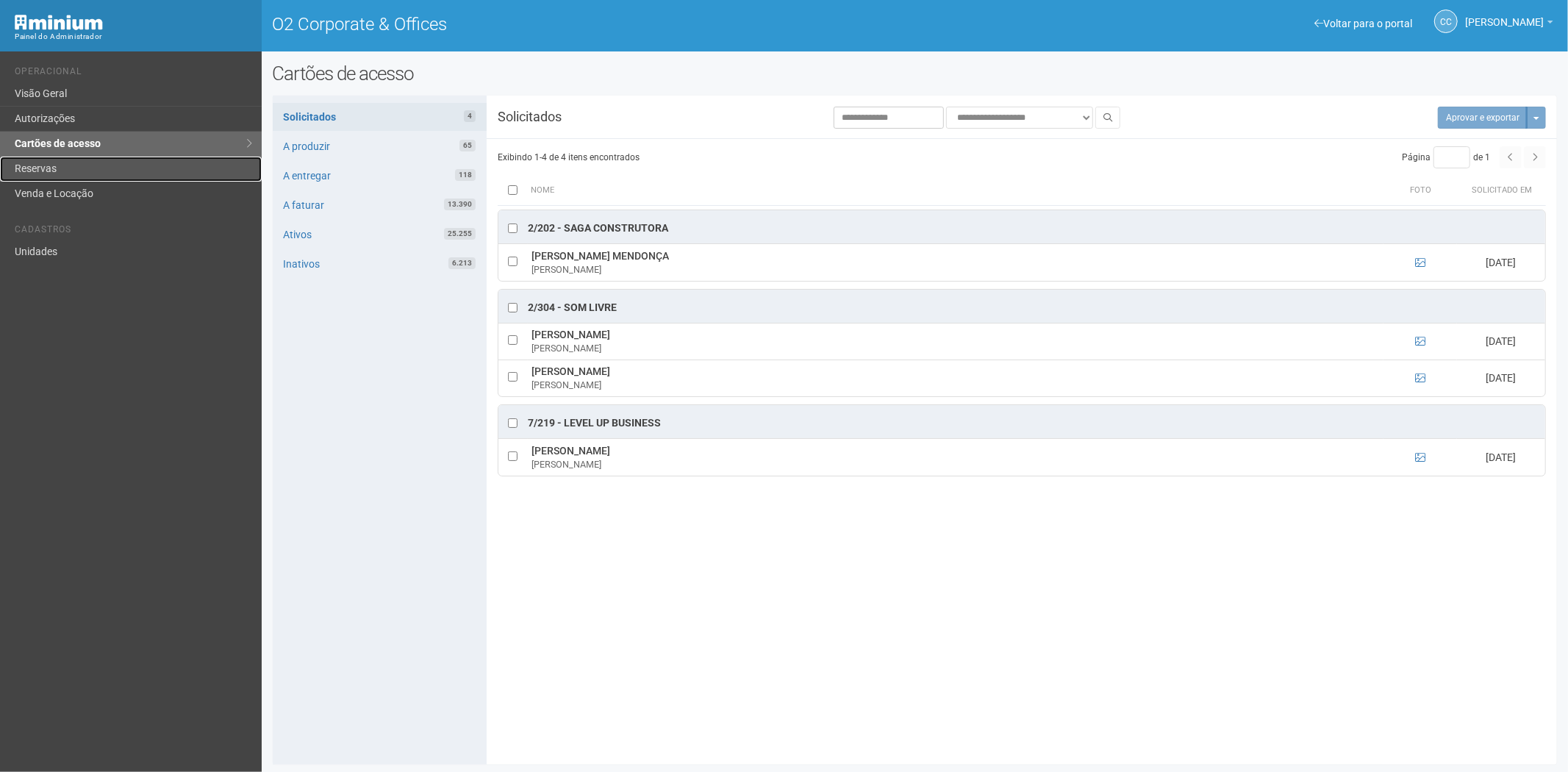
click at [93, 173] on link "Reservas" at bounding box center [131, 169] width 262 height 25
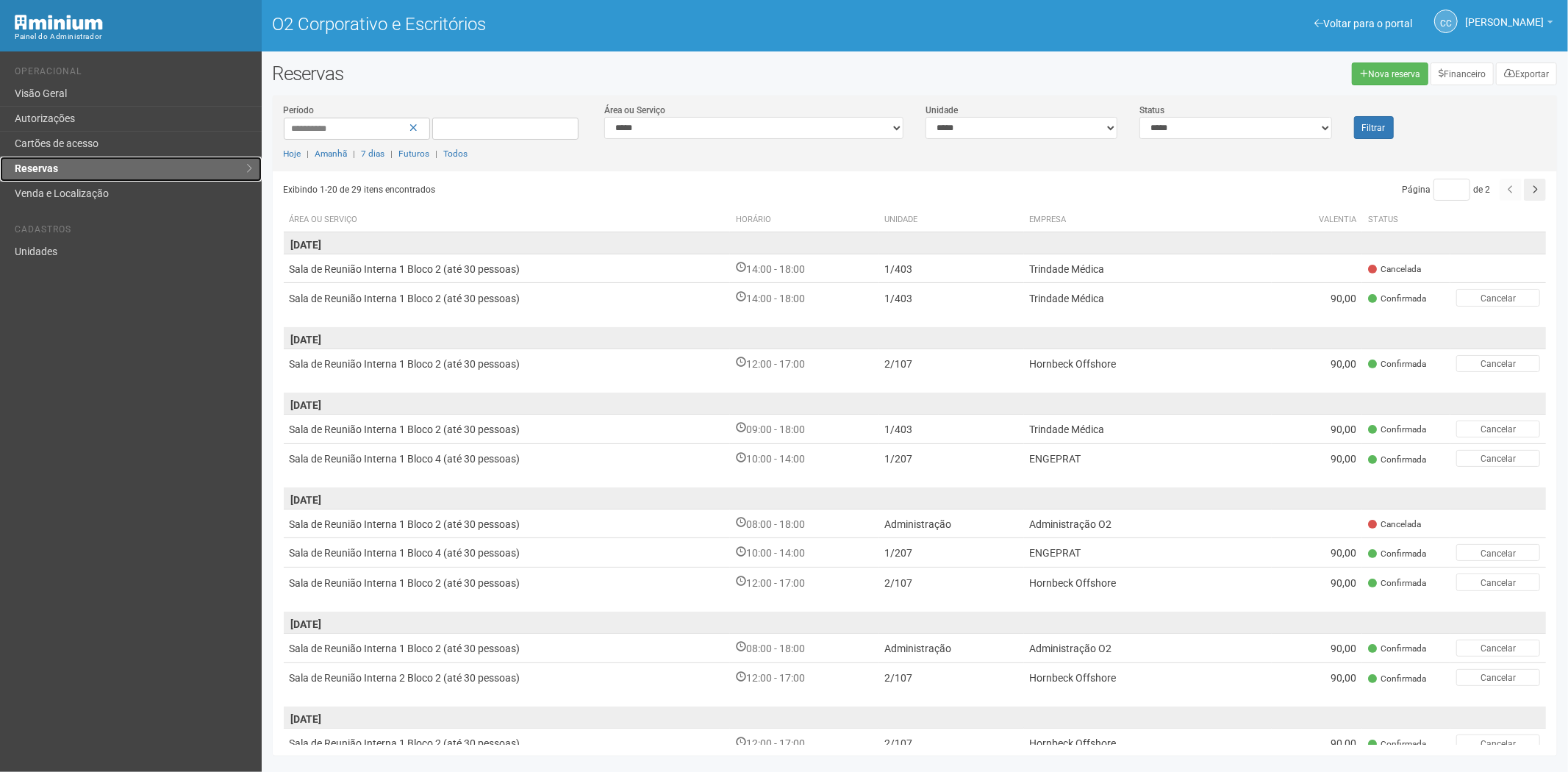
click at [171, 157] on link "Reservas" at bounding box center [131, 169] width 262 height 25
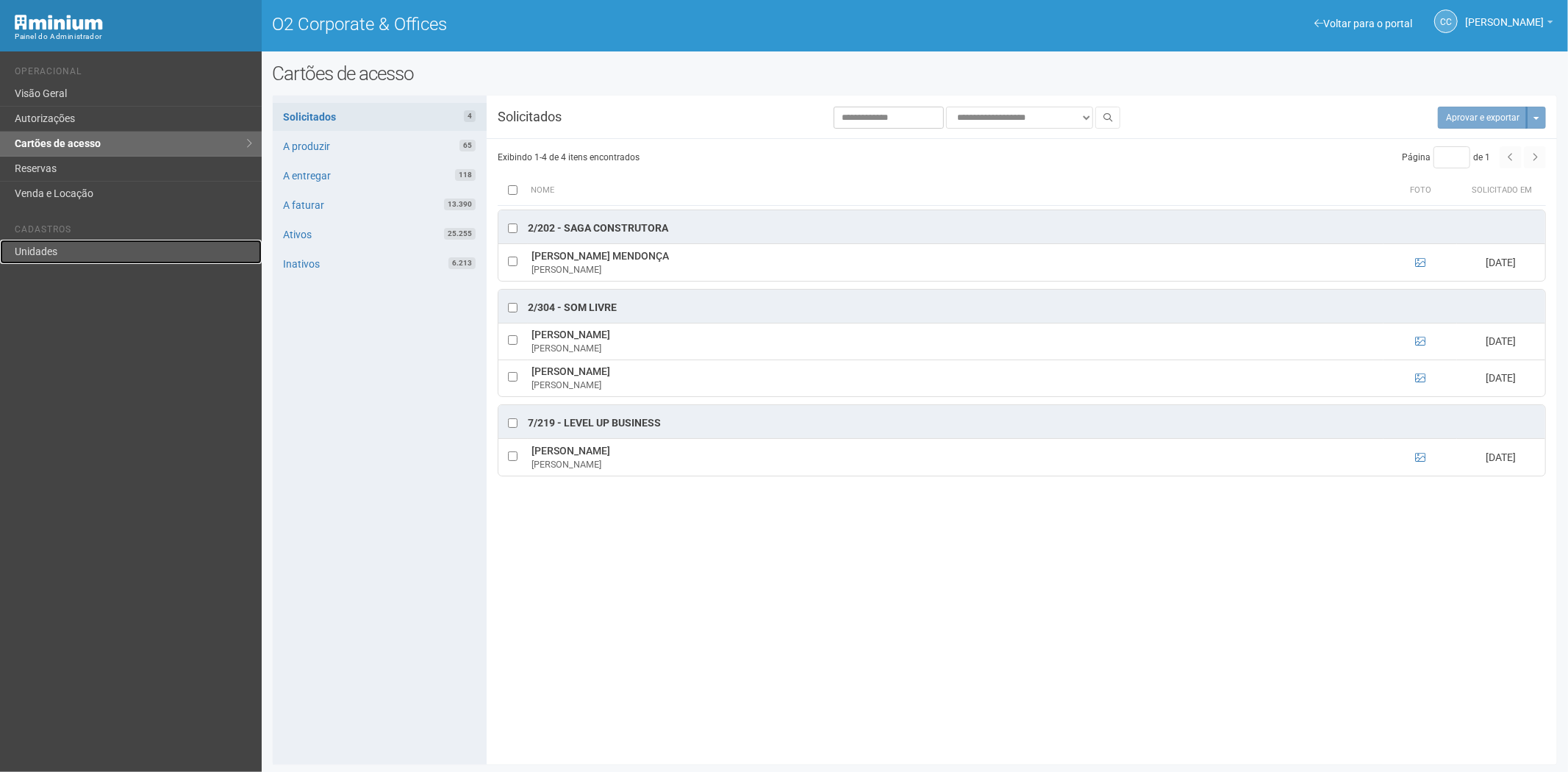
click at [68, 252] on link "Unidades" at bounding box center [131, 251] width 262 height 24
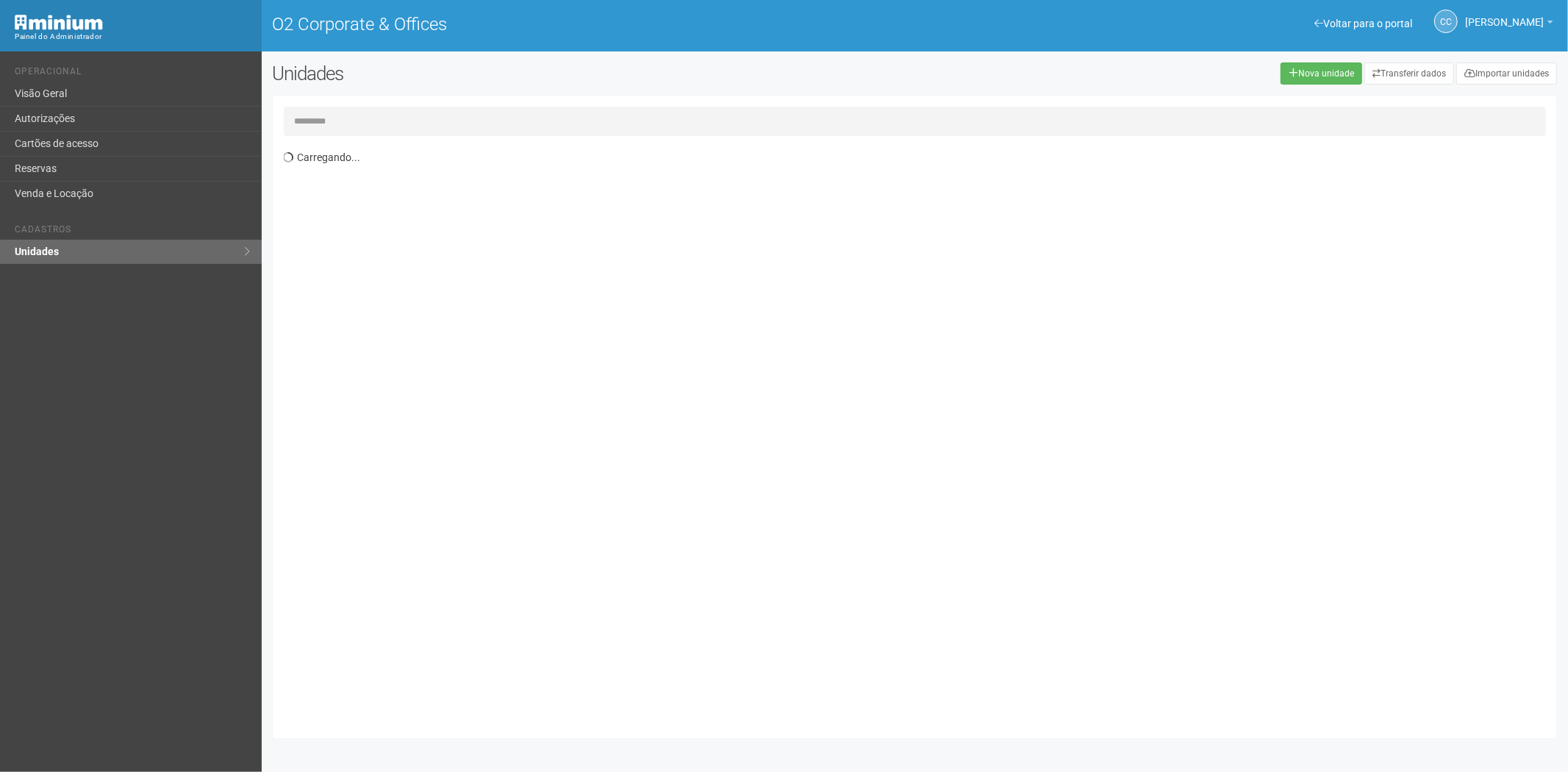
click at [339, 118] on input "text" at bounding box center [915, 121] width 1262 height 29
type input "*****"
click at [495, 186] on th "Ocupante" at bounding box center [725, 176] width 557 height 24
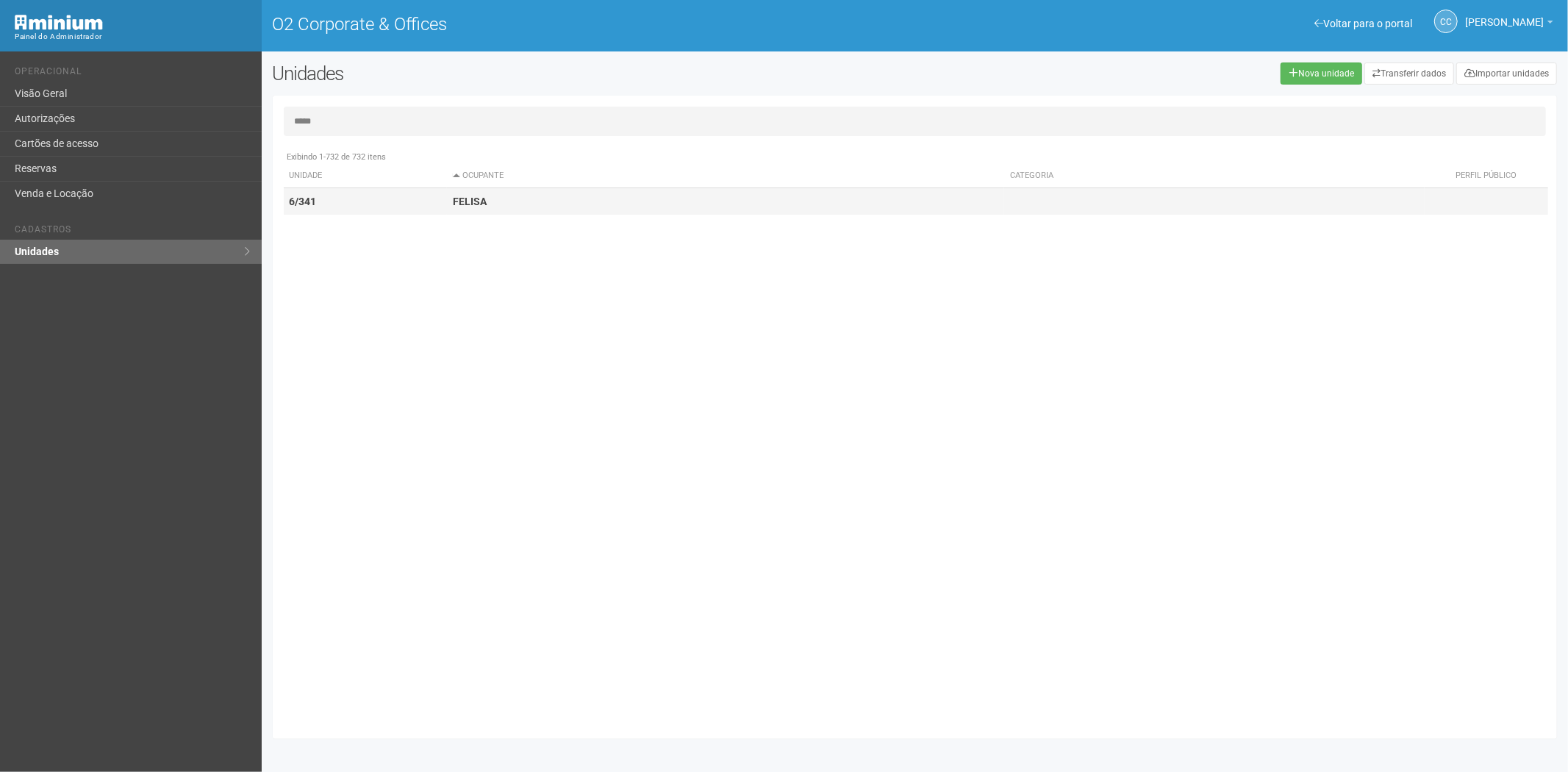
click at [497, 201] on td "FELISA" at bounding box center [725, 202] width 557 height 28
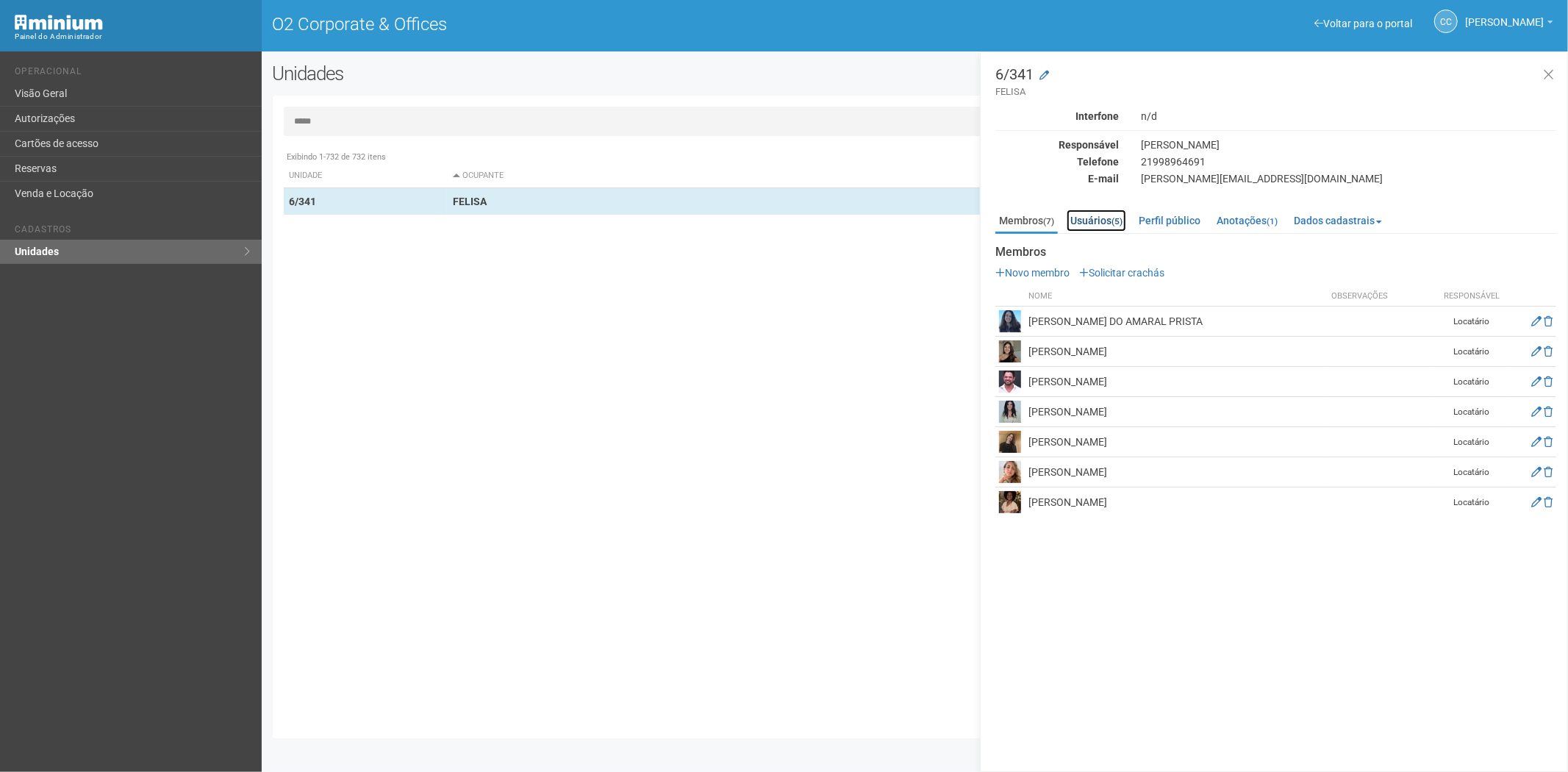
click at [1096, 219] on link "Usuários (5)" at bounding box center [1096, 220] width 59 height 22
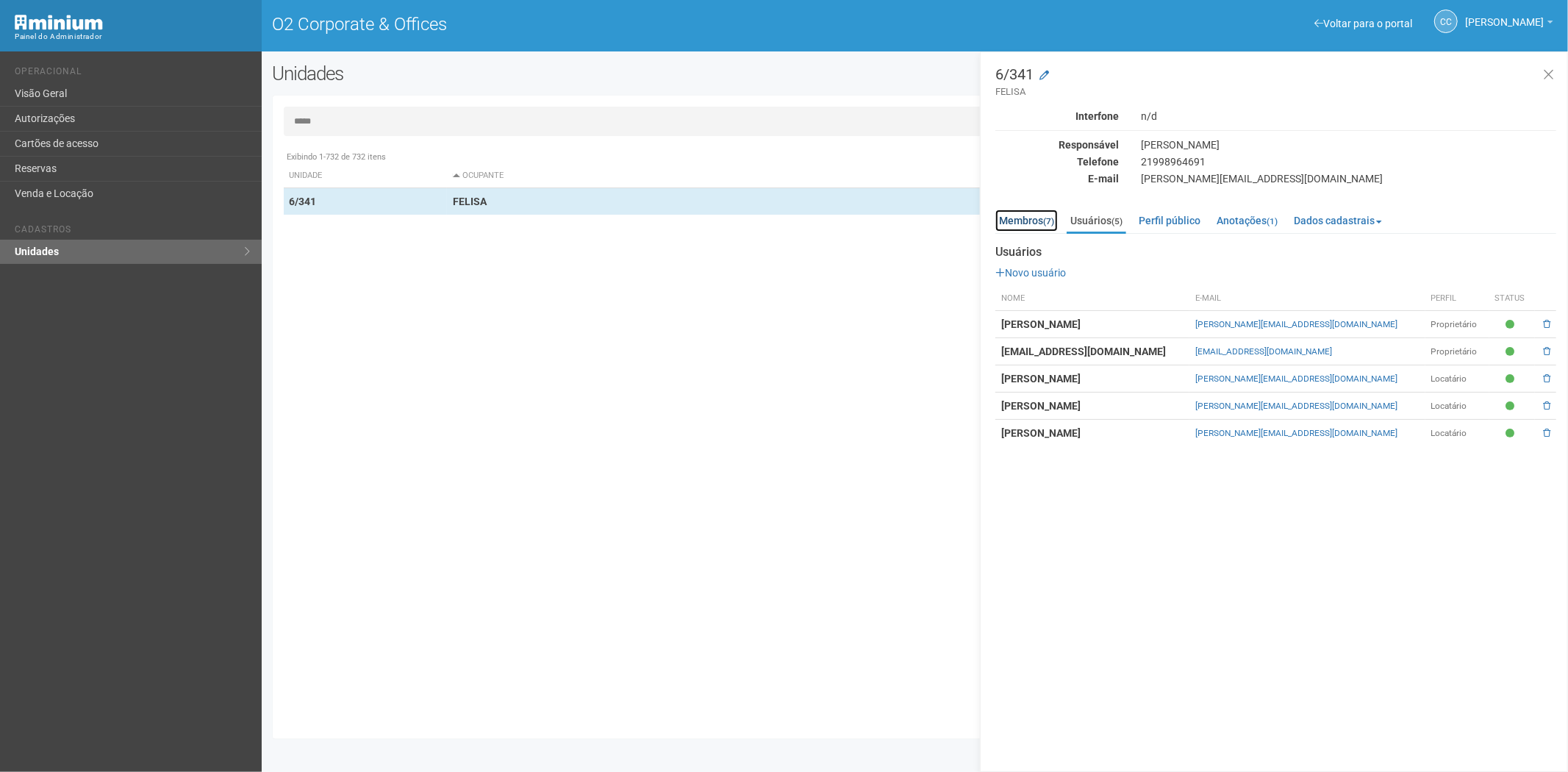
click at [1020, 219] on link "Membros (7)" at bounding box center [1026, 220] width 63 height 22
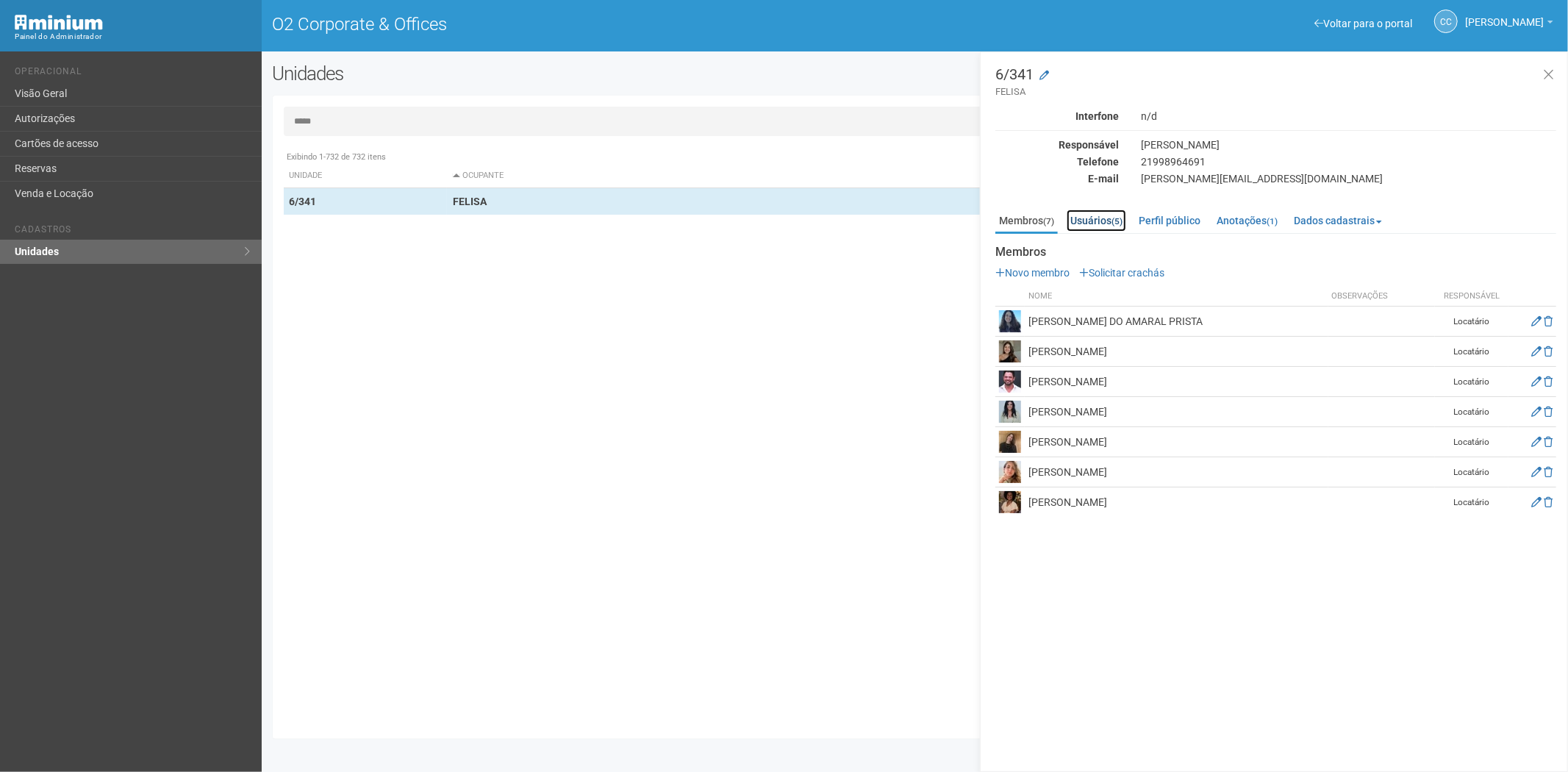
click at [1111, 219] on link "Usuários (5)" at bounding box center [1096, 220] width 59 height 22
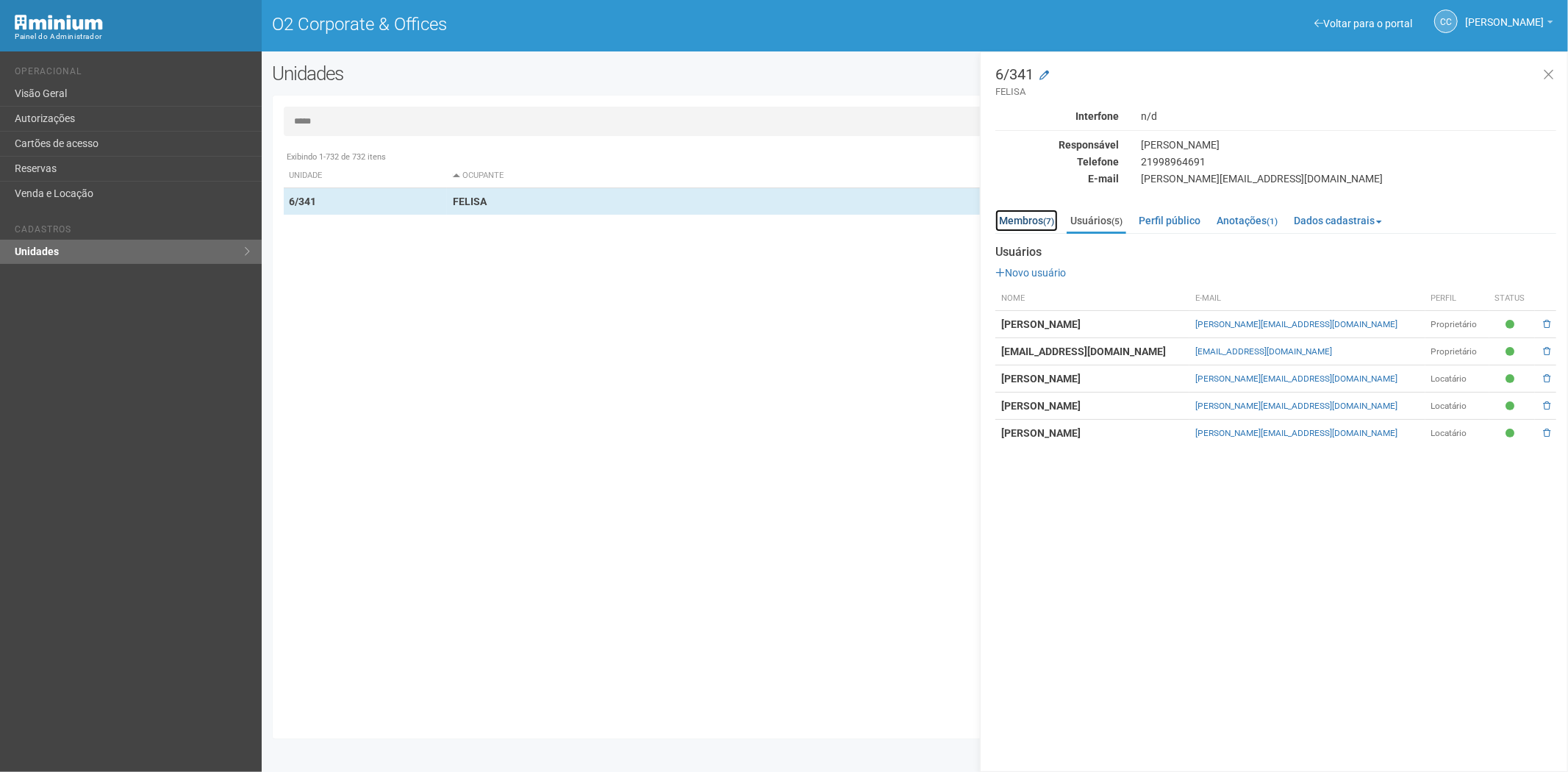
click at [1032, 218] on link "Membros (7)" at bounding box center [1026, 220] width 63 height 22
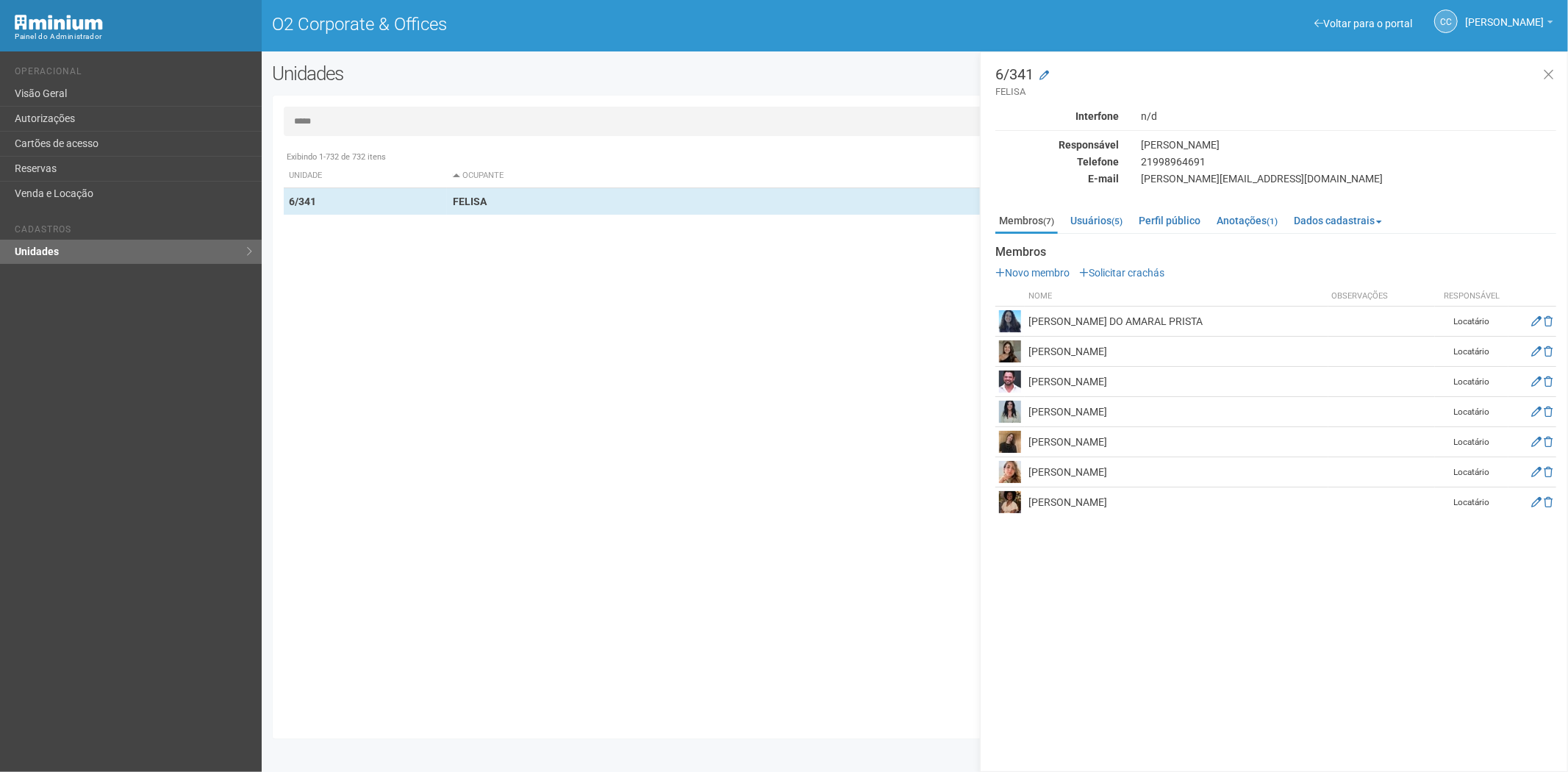
drag, startPoint x: 456, startPoint y: 495, endPoint x: 201, endPoint y: 261, distance: 346.1
click at [456, 495] on div "Exibindo 1-732 de 732 itens Unidade Ocupante Categoria Perfil público 1/201 1/2…" at bounding box center [921, 435] width 1274 height 584
click at [55, 141] on link "Cartões de acesso" at bounding box center [131, 144] width 262 height 25
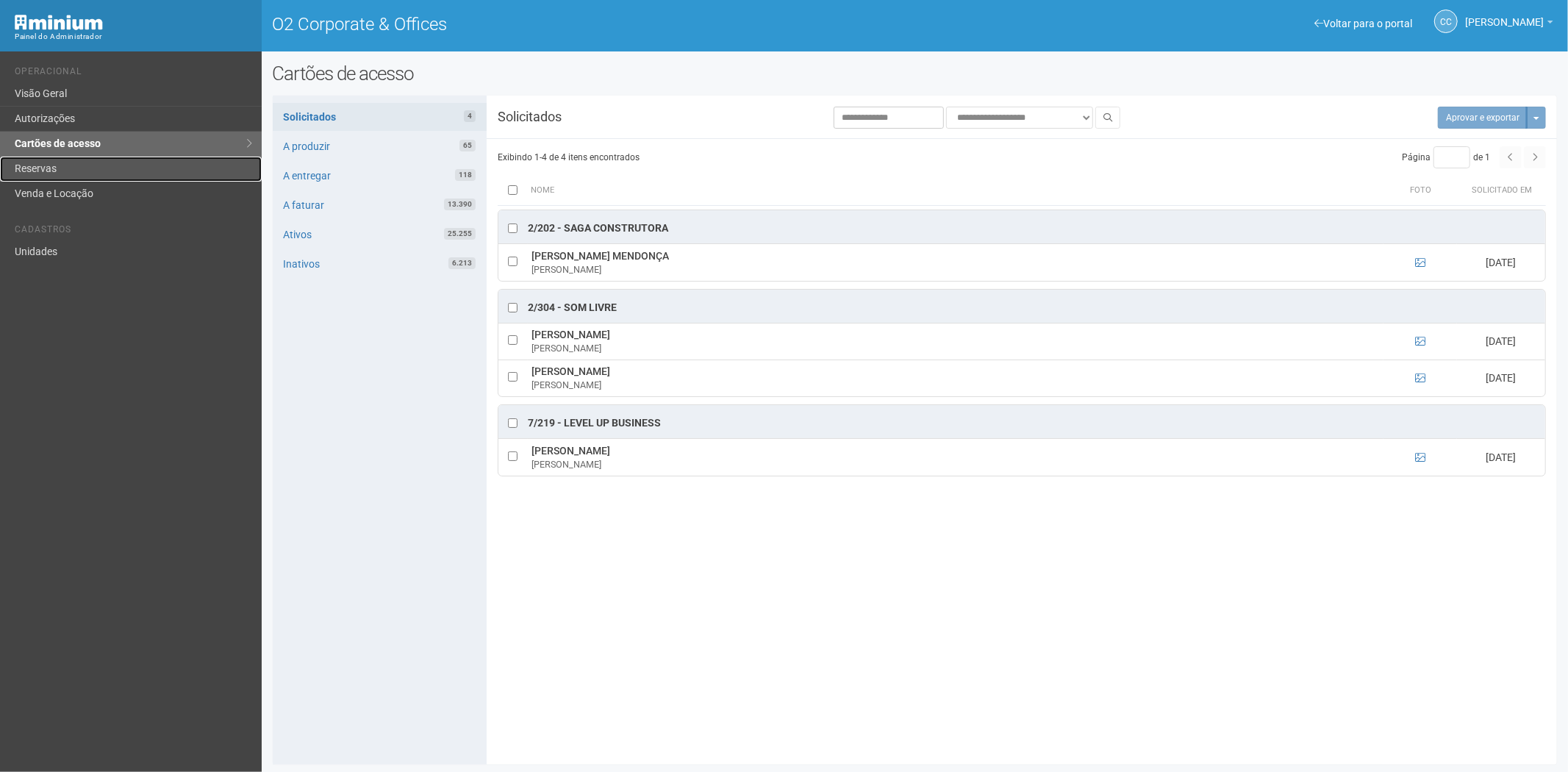
click at [69, 166] on link "Reservas" at bounding box center [131, 169] width 262 height 25
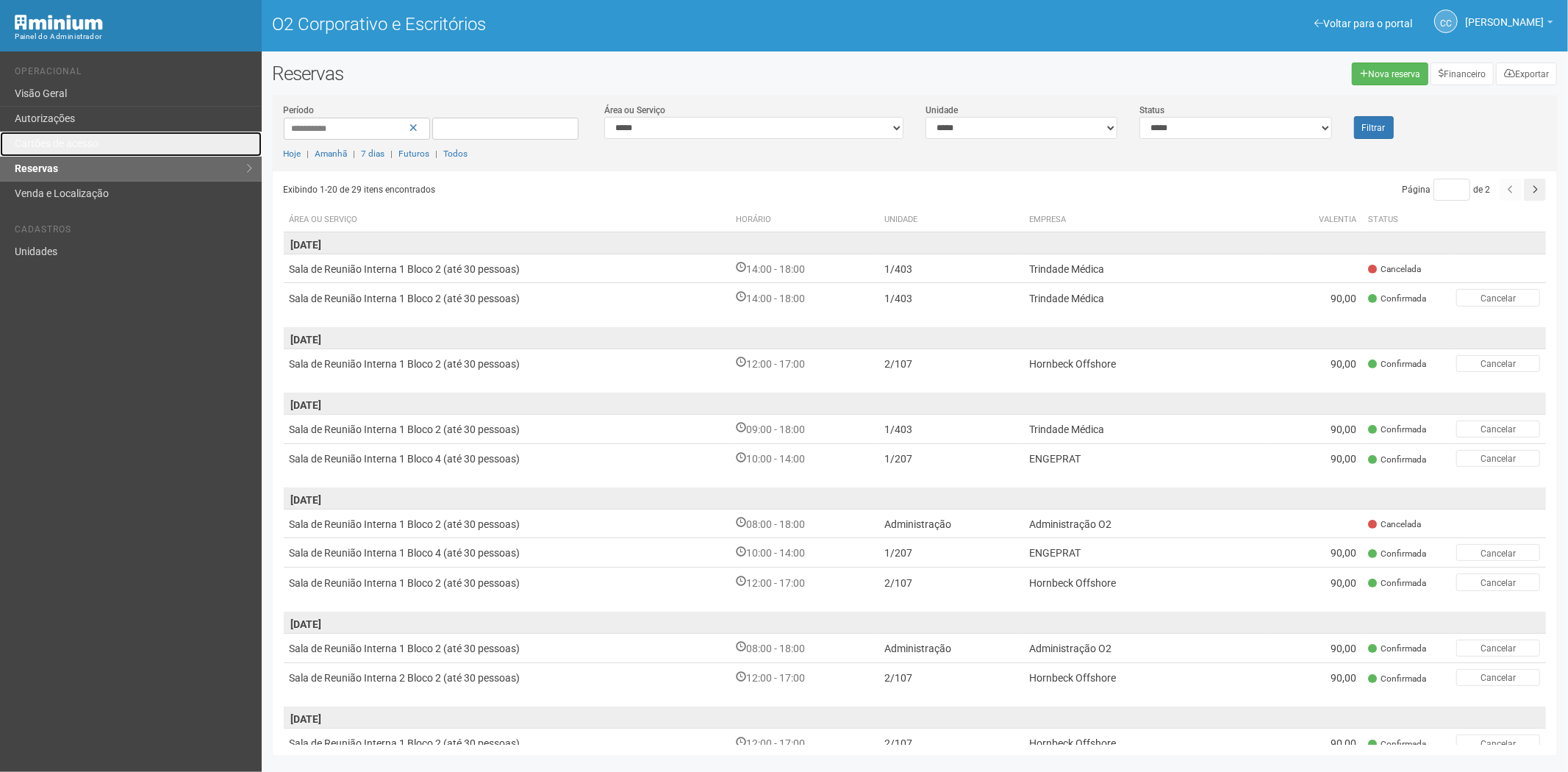
drag, startPoint x: 96, startPoint y: 144, endPoint x: 103, endPoint y: 174, distance: 30.8
click at [96, 144] on font "Cartões de acesso" at bounding box center [56, 144] width 83 height 12
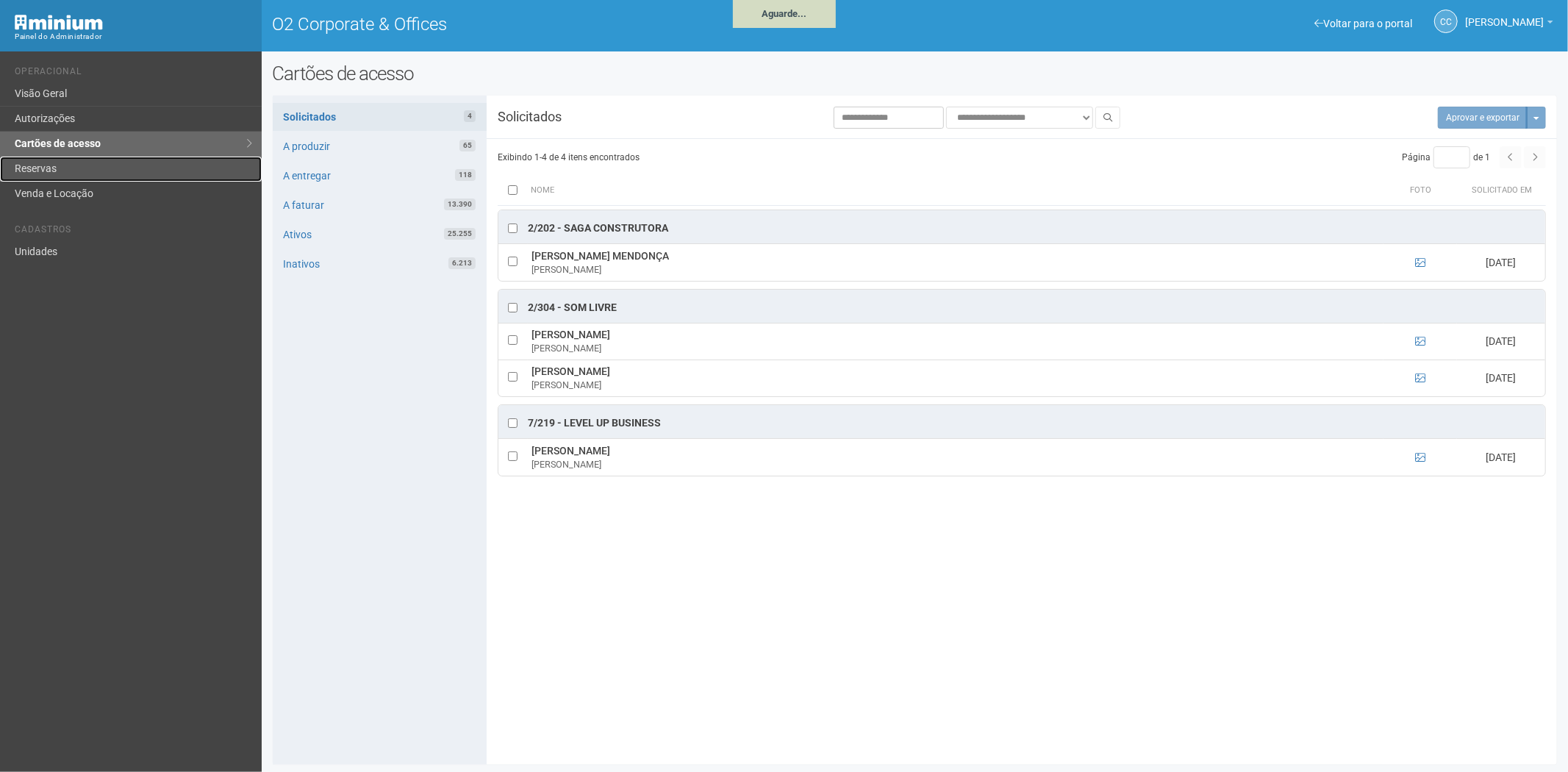
drag, startPoint x: 0, startPoint y: 0, endPoint x: 57, endPoint y: 170, distance: 179.3
click at [57, 170] on link "Reservas" at bounding box center [131, 169] width 262 height 25
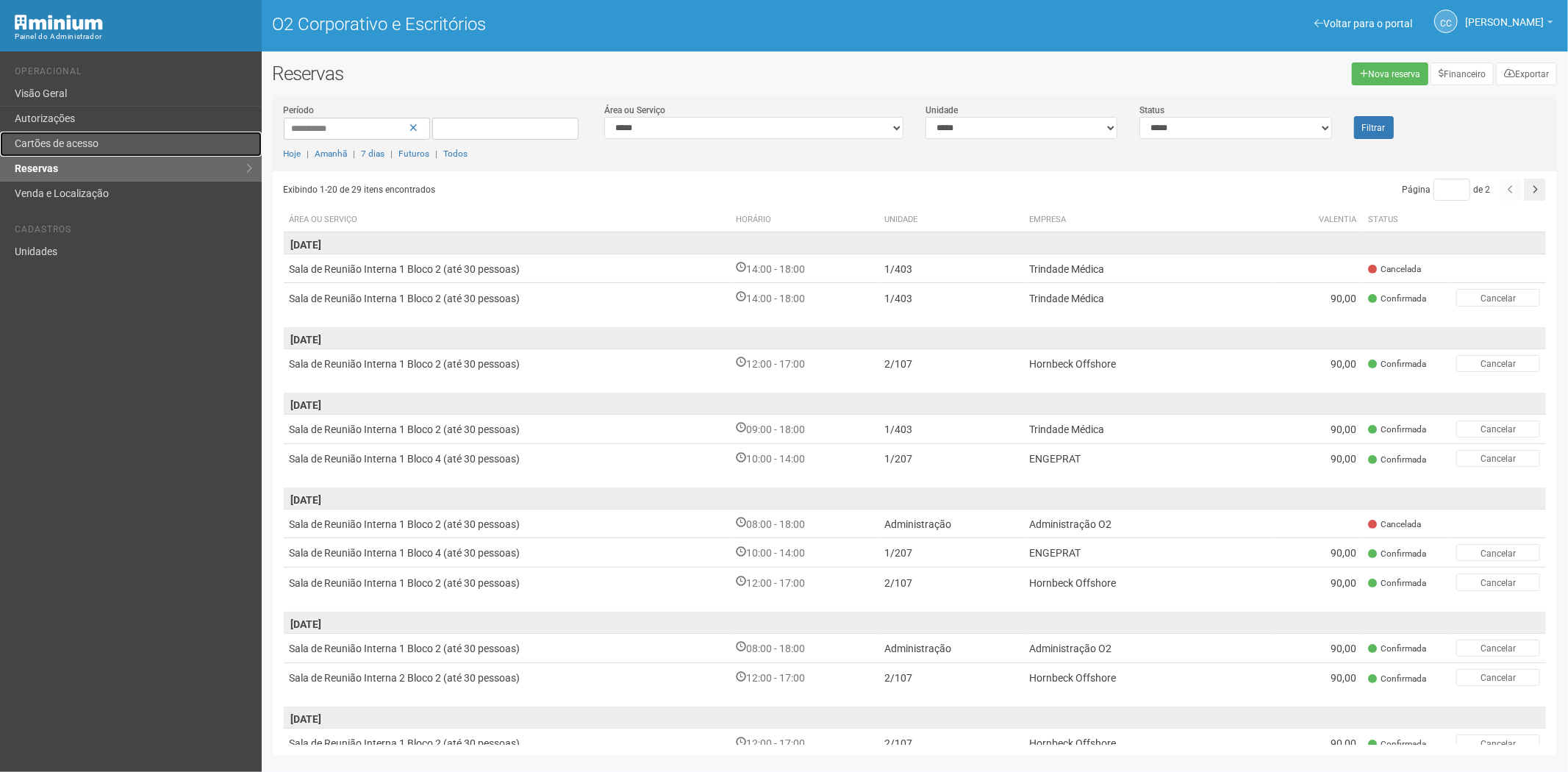
click at [70, 136] on link "Cartões de acesso" at bounding box center [131, 144] width 262 height 25
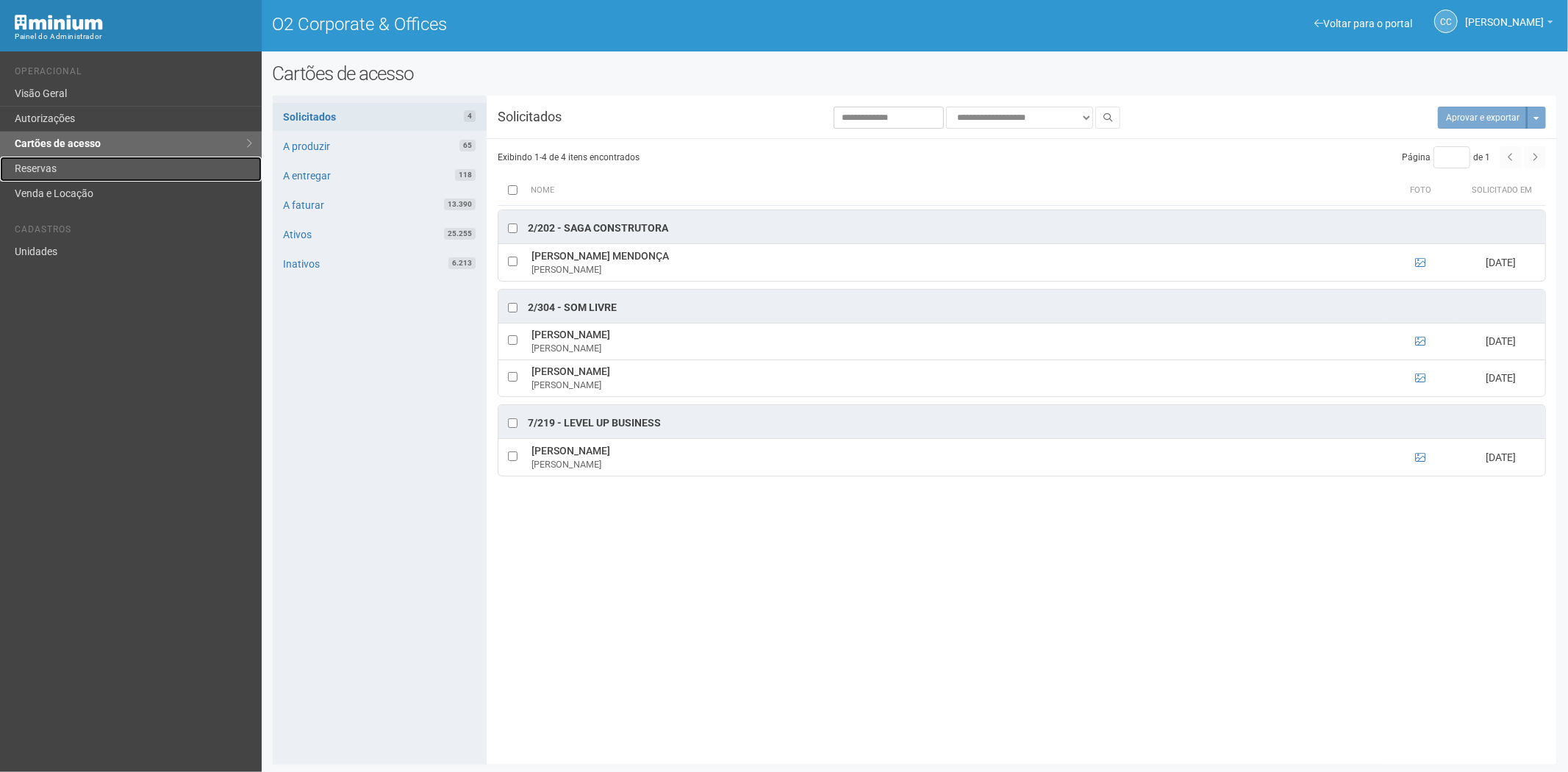
click at [74, 164] on link "Reservas" at bounding box center [131, 169] width 262 height 25
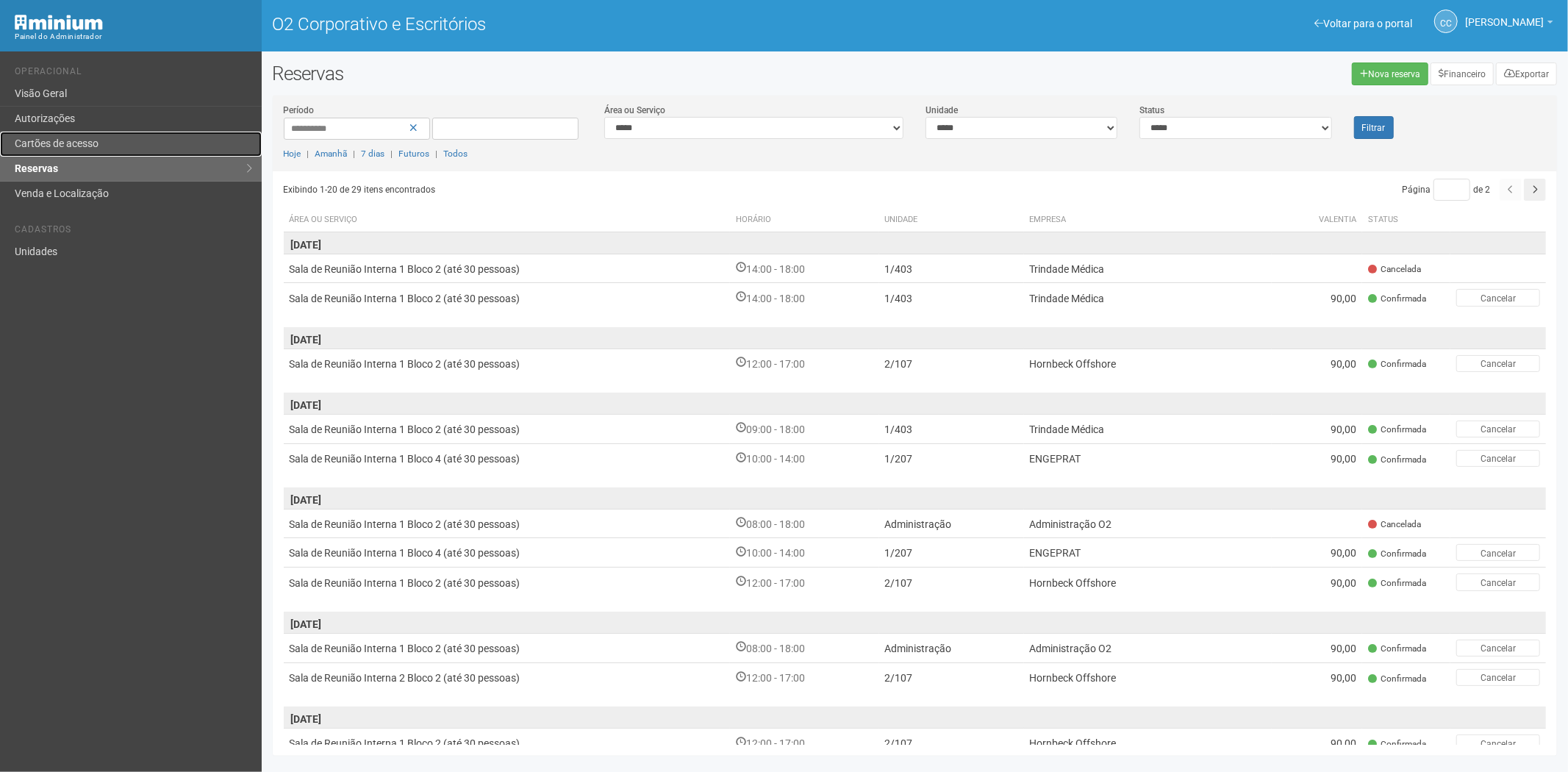
click at [68, 145] on font "Cartões de acesso" at bounding box center [56, 144] width 83 height 12
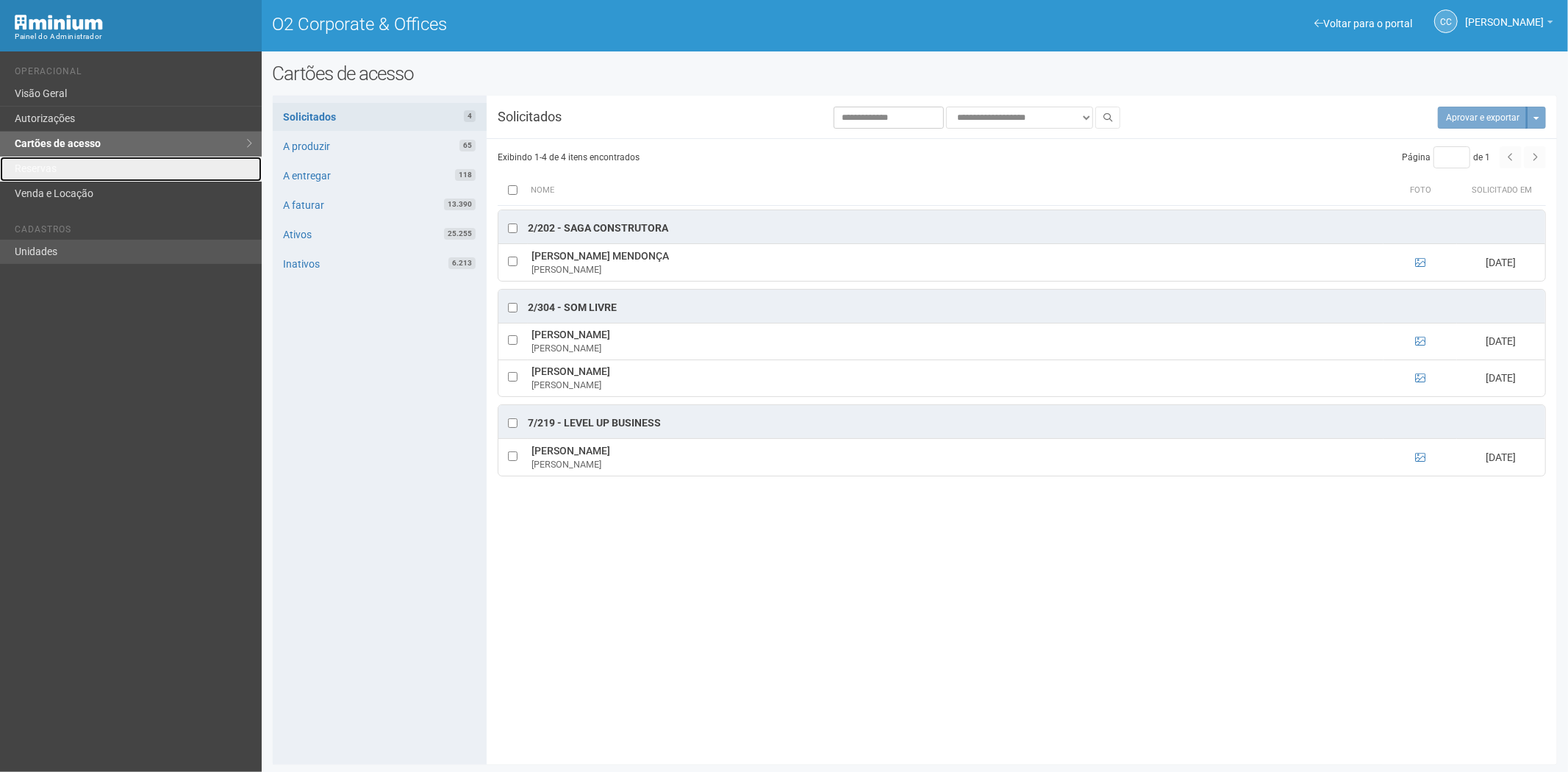
drag, startPoint x: 29, startPoint y: 174, endPoint x: 145, endPoint y: 244, distance: 135.5
click at [29, 174] on link "Reservas" at bounding box center [131, 169] width 262 height 25
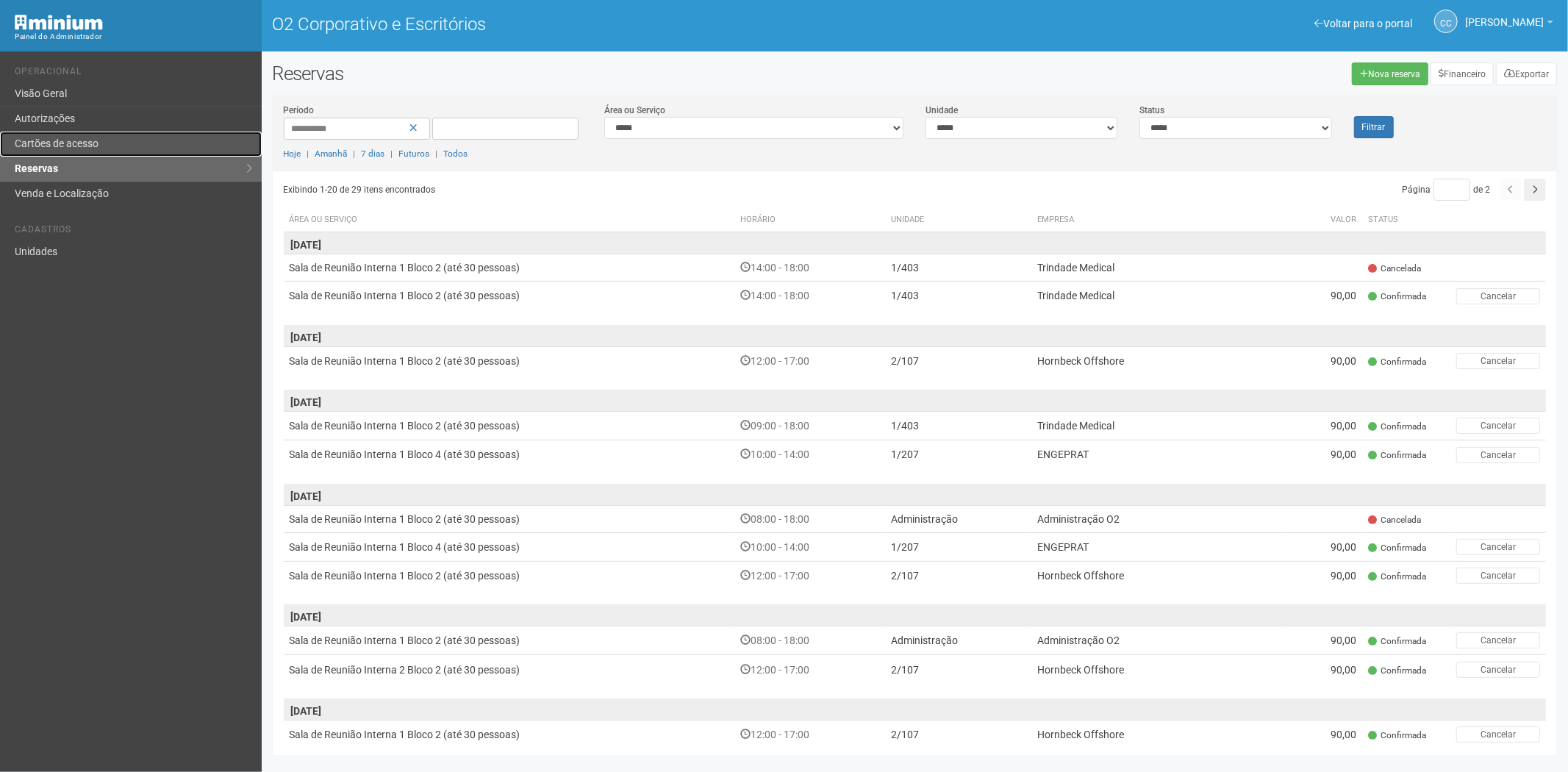
click at [122, 133] on link "Cartões de acesso" at bounding box center [131, 144] width 262 height 25
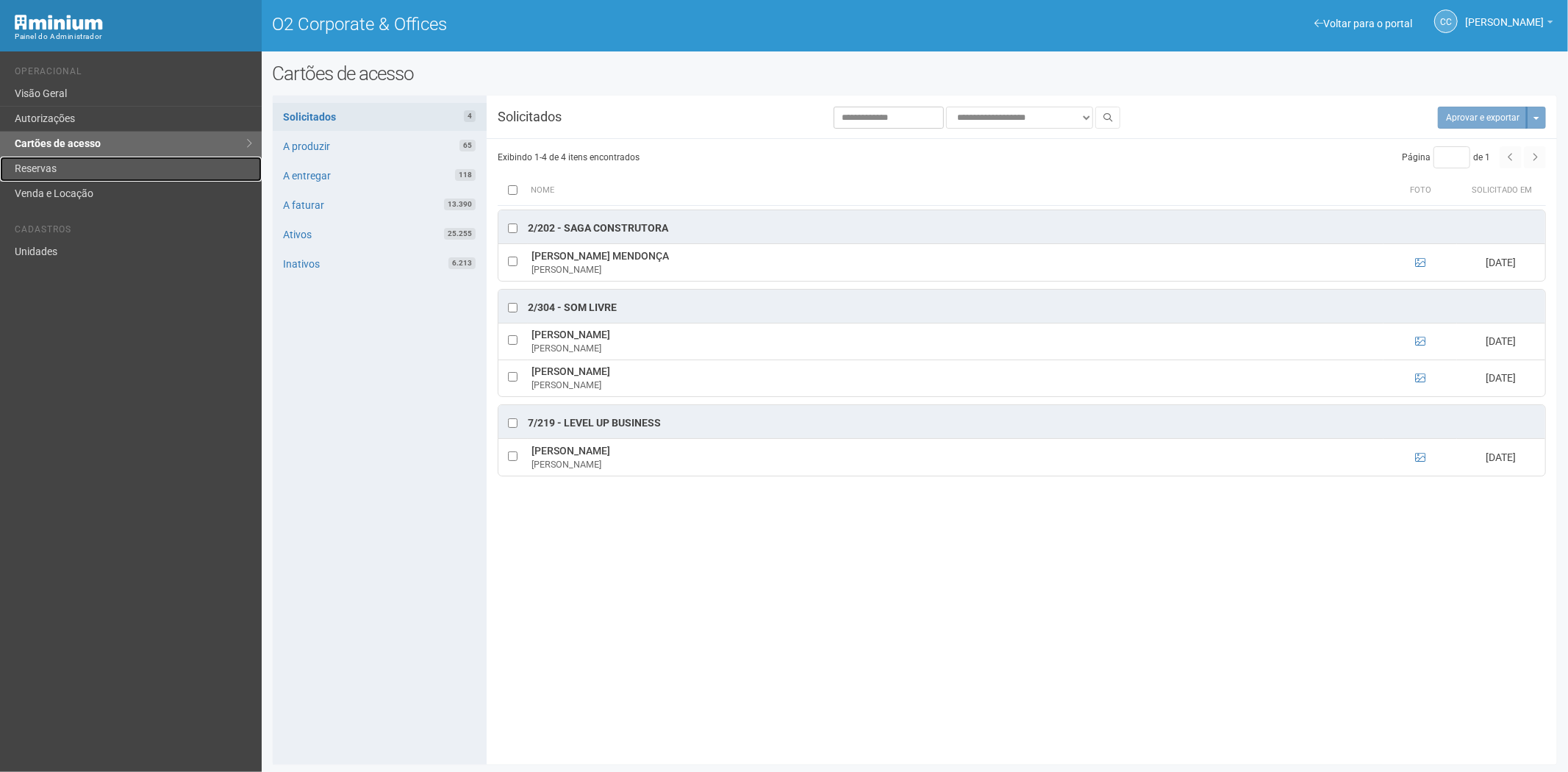
drag, startPoint x: 79, startPoint y: 174, endPoint x: 422, endPoint y: 259, distance: 353.4
click at [78, 174] on link "Reservas" at bounding box center [131, 169] width 262 height 25
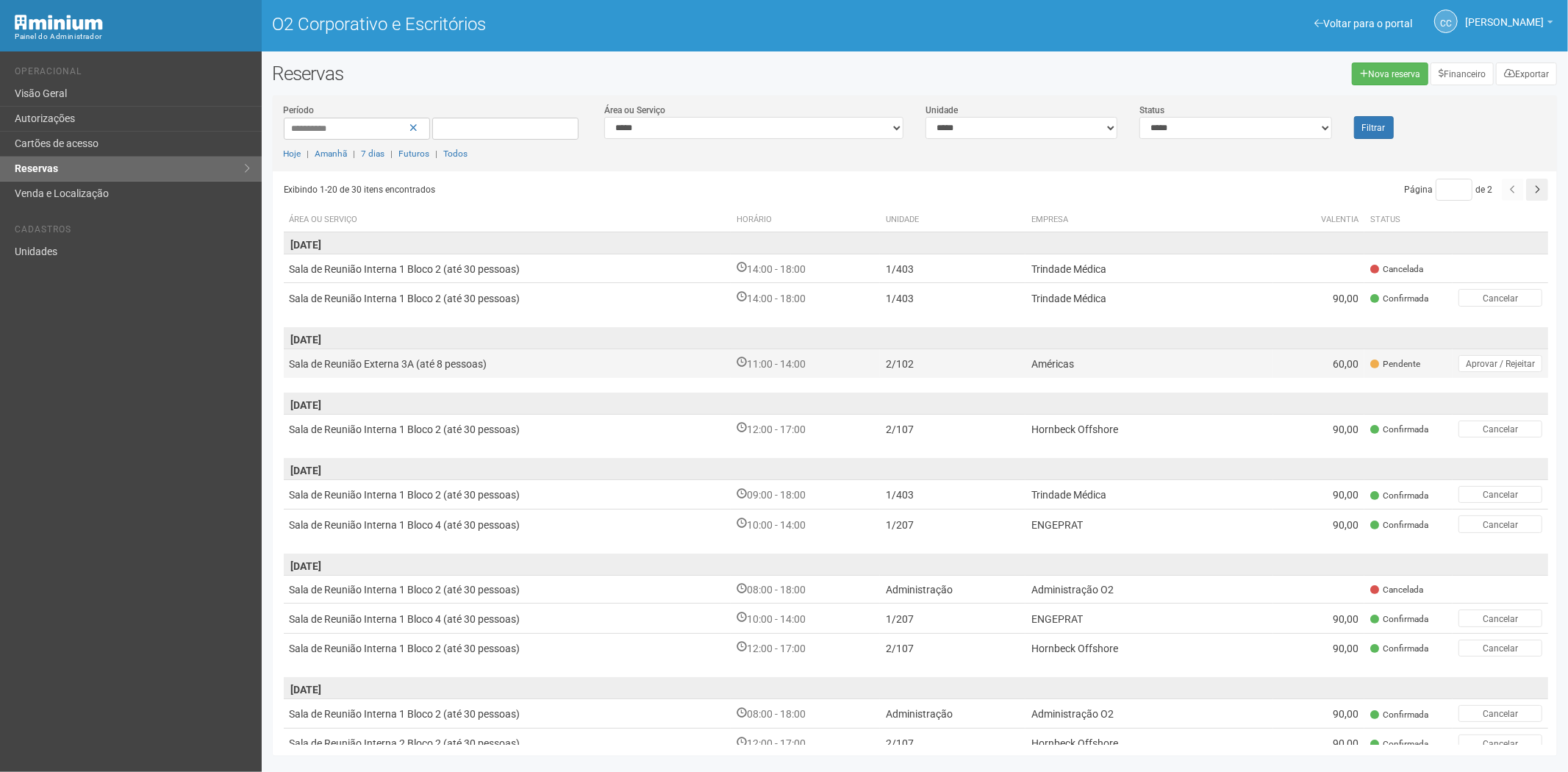
click at [1209, 368] on td "Américas" at bounding box center [1149, 363] width 249 height 29
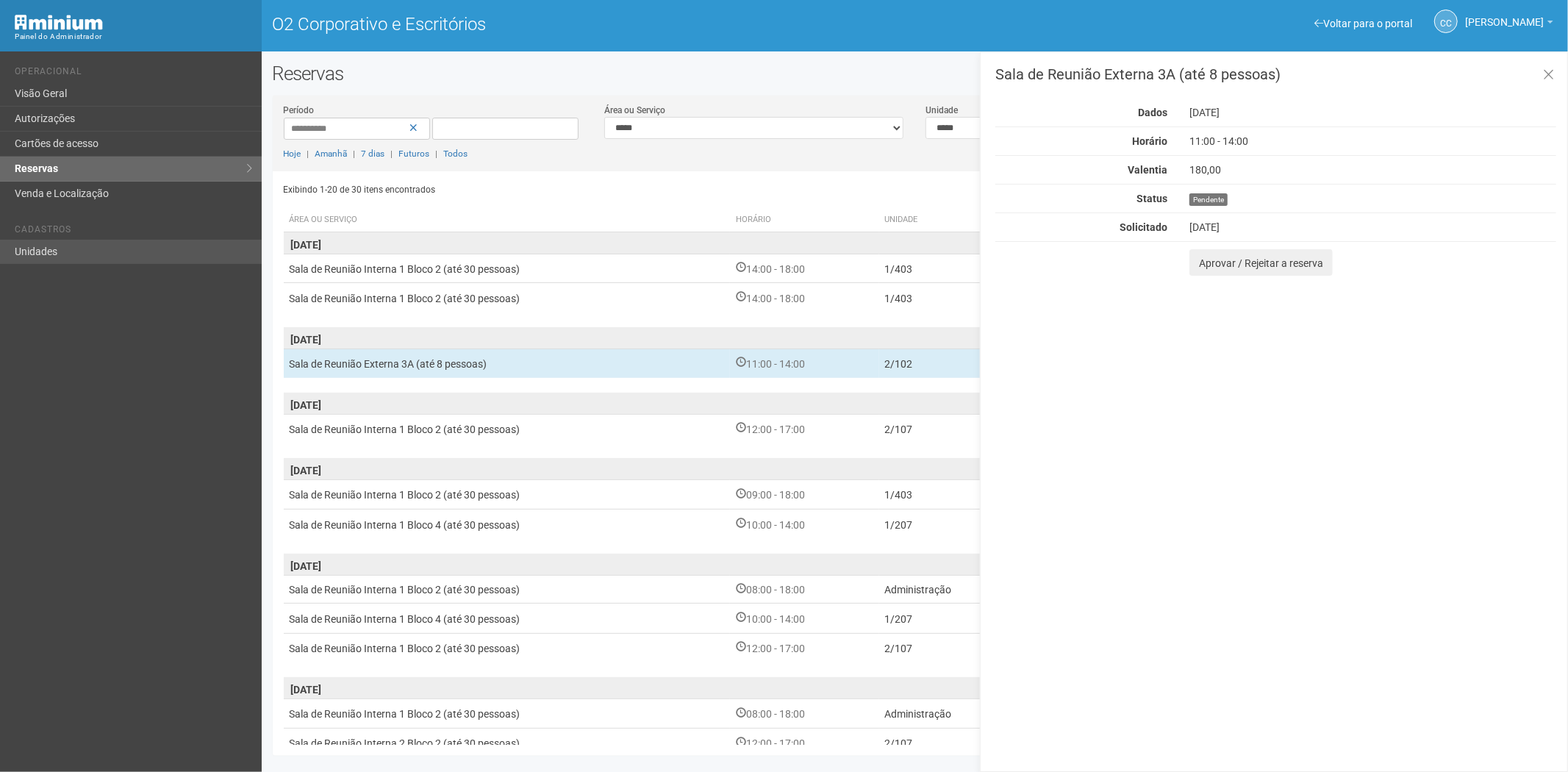
click at [88, 267] on div "Voltar para o portal Operacional Visão Geral Autorizações Cartões de acesso Res…" at bounding box center [131, 411] width 262 height 720
click at [105, 253] on link "Unidades" at bounding box center [131, 251] width 262 height 24
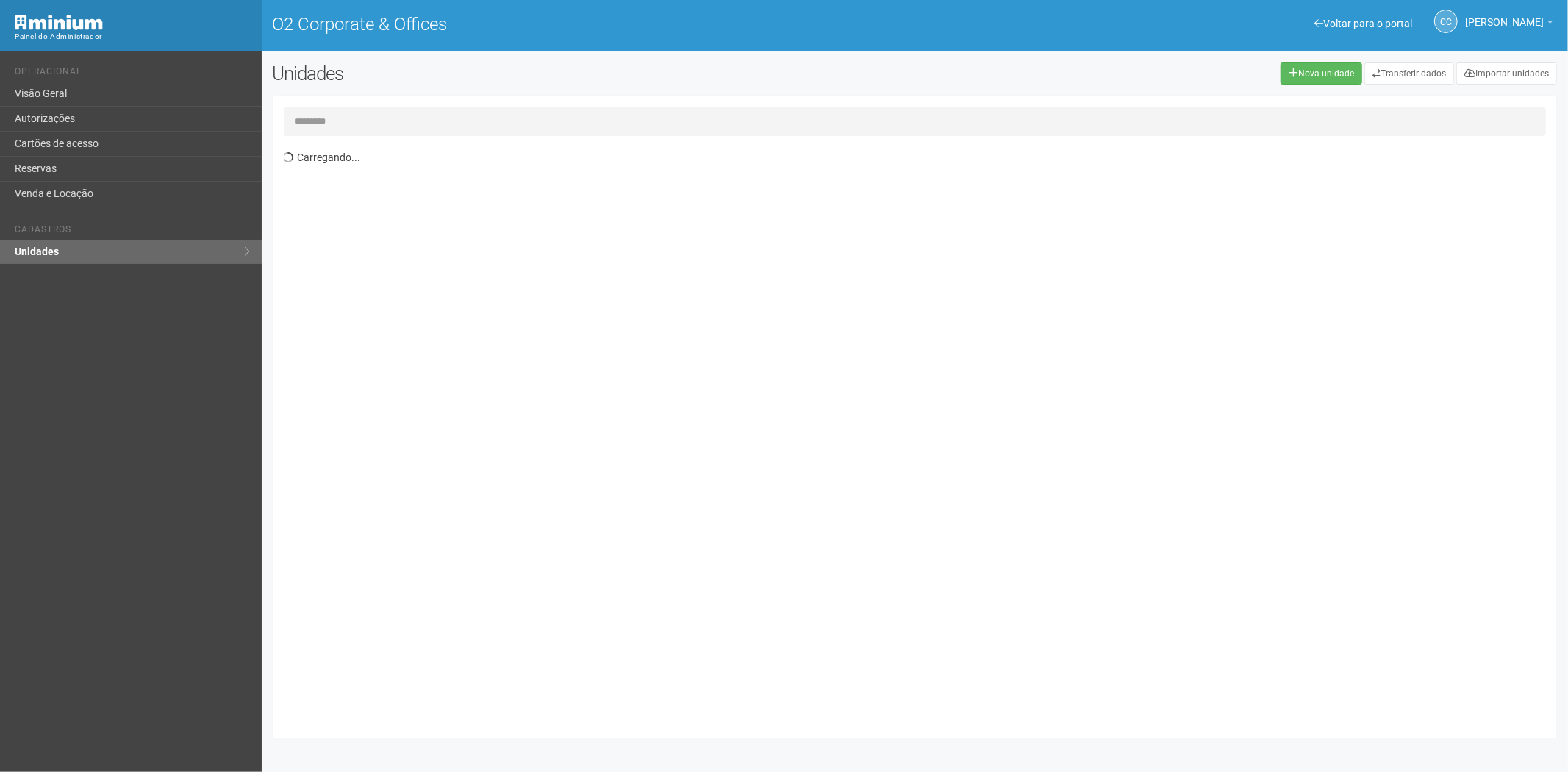
click at [324, 114] on input "text" at bounding box center [915, 121] width 1262 height 29
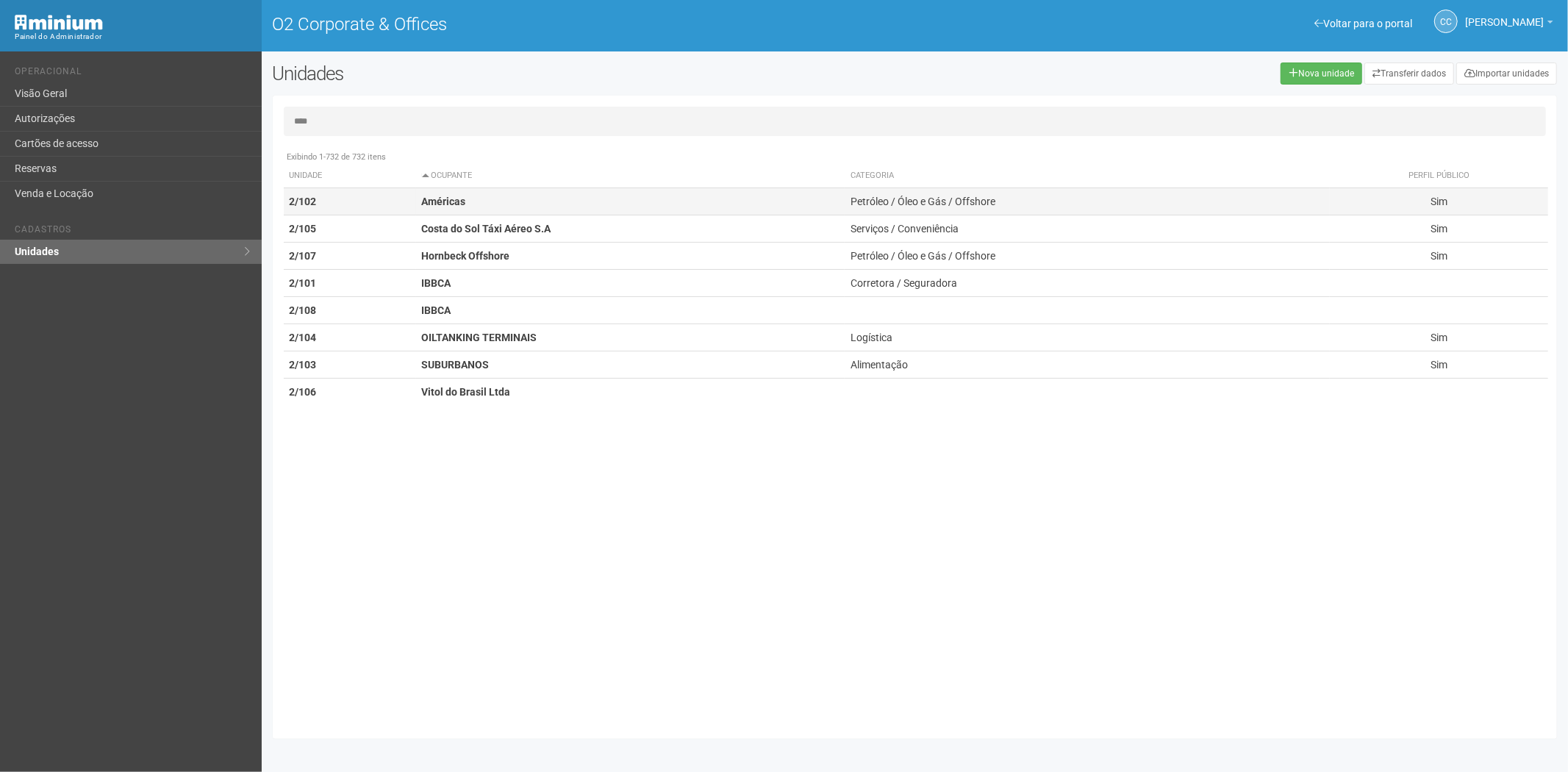
type input "****"
drag, startPoint x: 350, startPoint y: 187, endPoint x: 344, endPoint y: 200, distance: 14.3
click at [344, 200] on table "Unidade Ocupante Categoria Perfil público 1/201 1/204 1/308 1/402 11/101 3/204 …" at bounding box center [917, 284] width 1265 height 241
click at [475, 186] on th "Ocupante" at bounding box center [630, 176] width 429 height 24
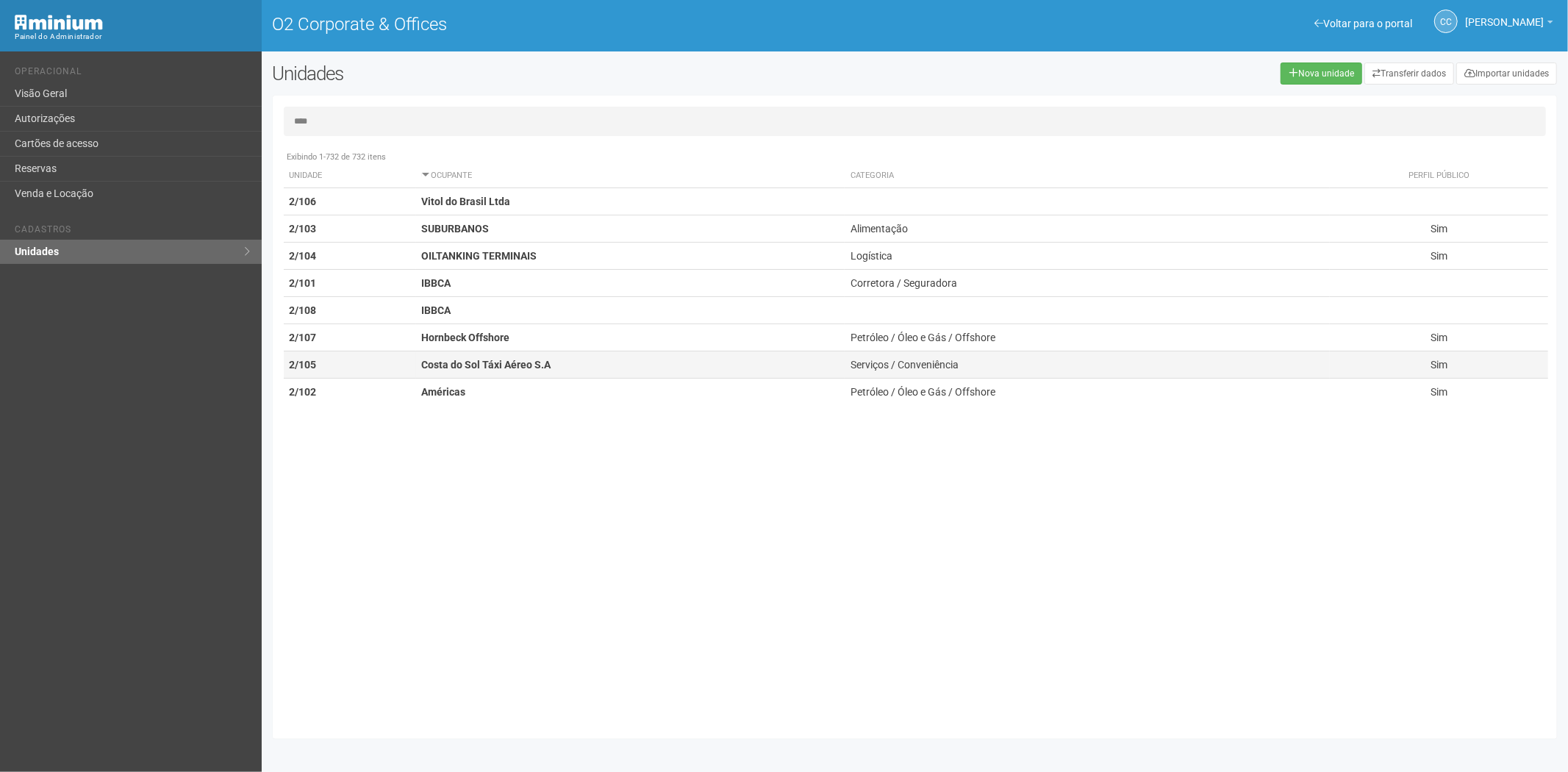
drag, startPoint x: 472, startPoint y: 390, endPoint x: 669, endPoint y: 375, distance: 197.6
click at [472, 390] on td "Américas" at bounding box center [630, 392] width 429 height 28
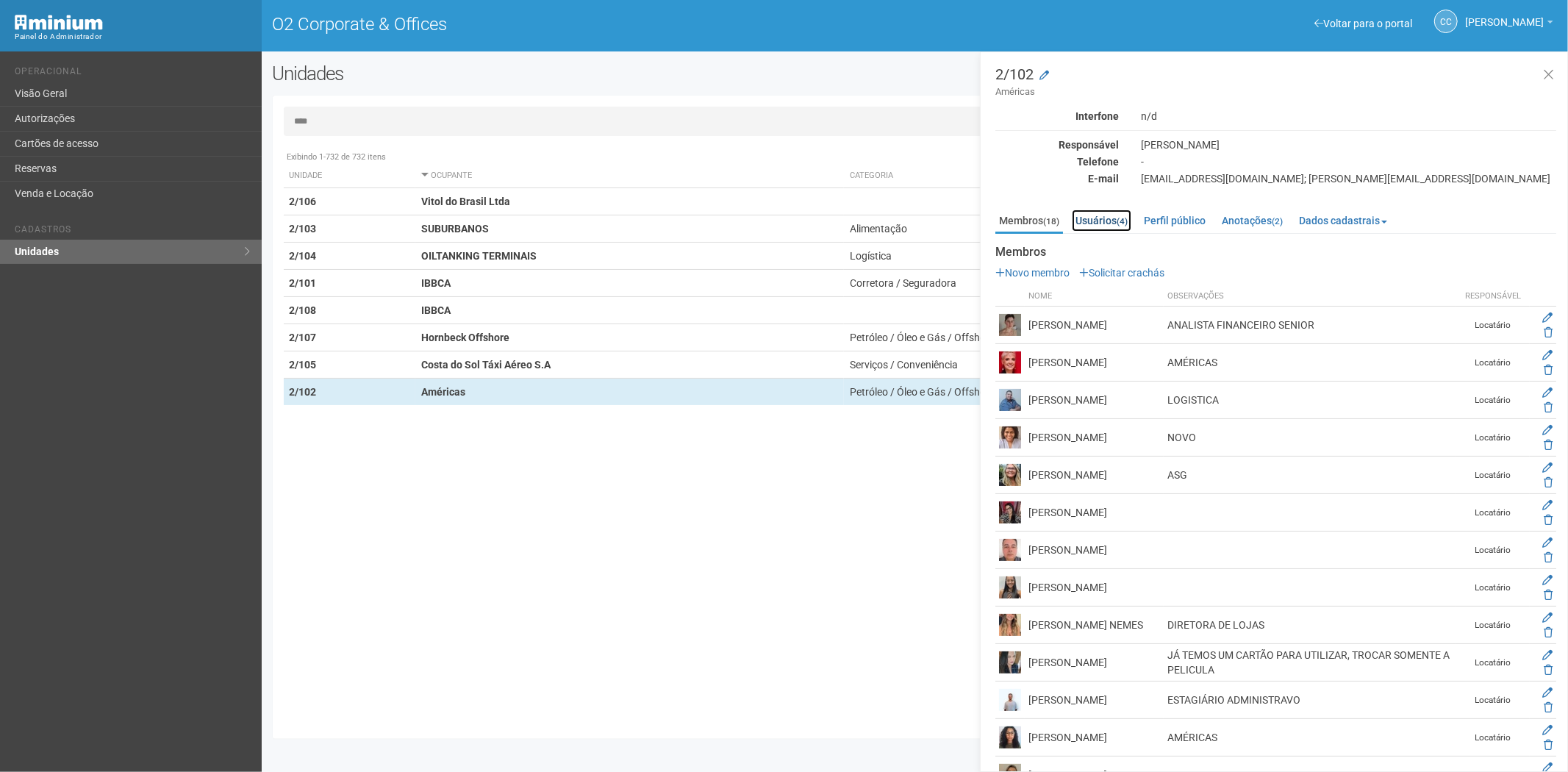
click at [1112, 222] on link "Usuários (4)" at bounding box center [1101, 220] width 59 height 22
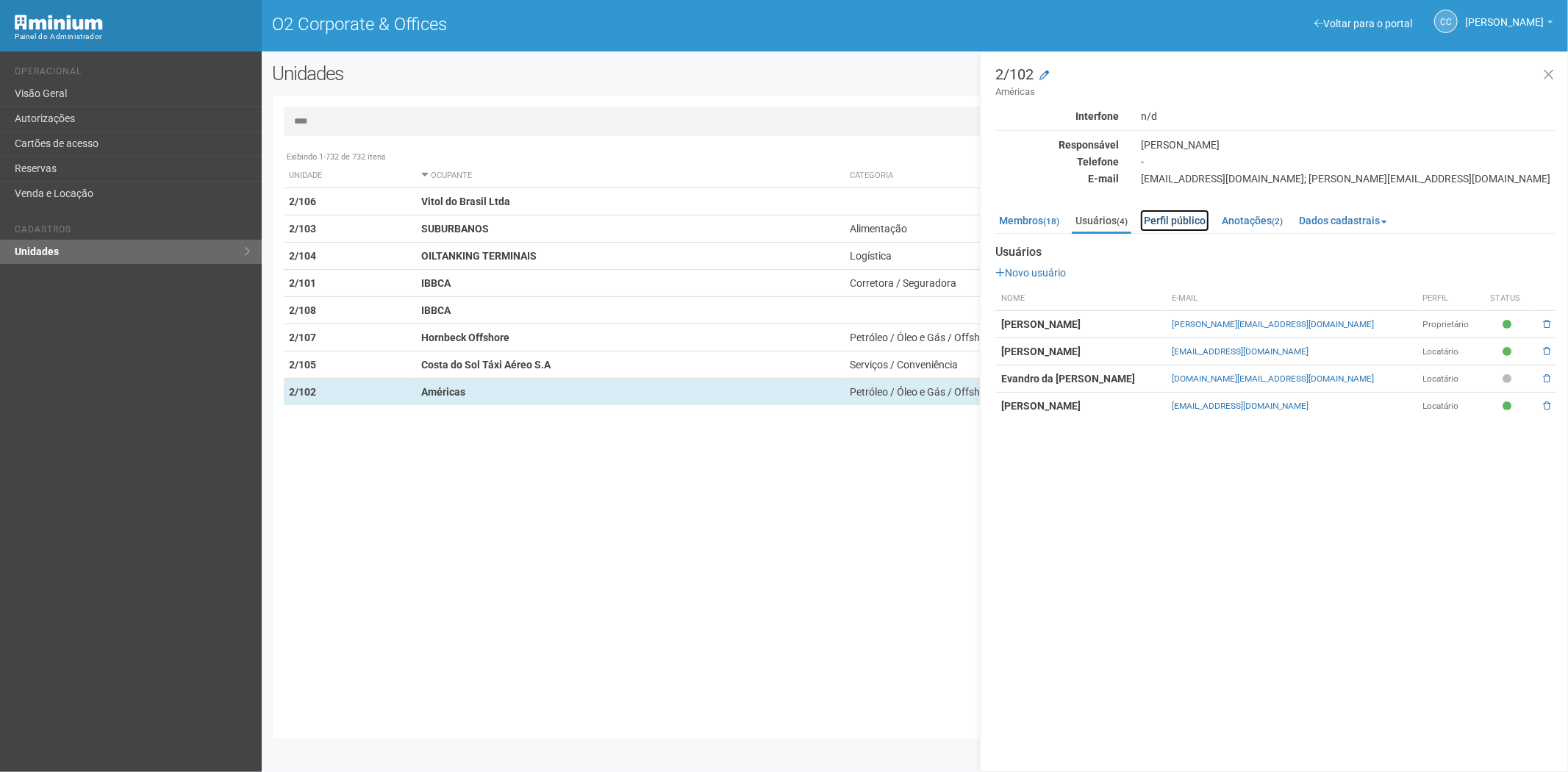
click at [1181, 216] on link "Perfil público" at bounding box center [1175, 220] width 69 height 22
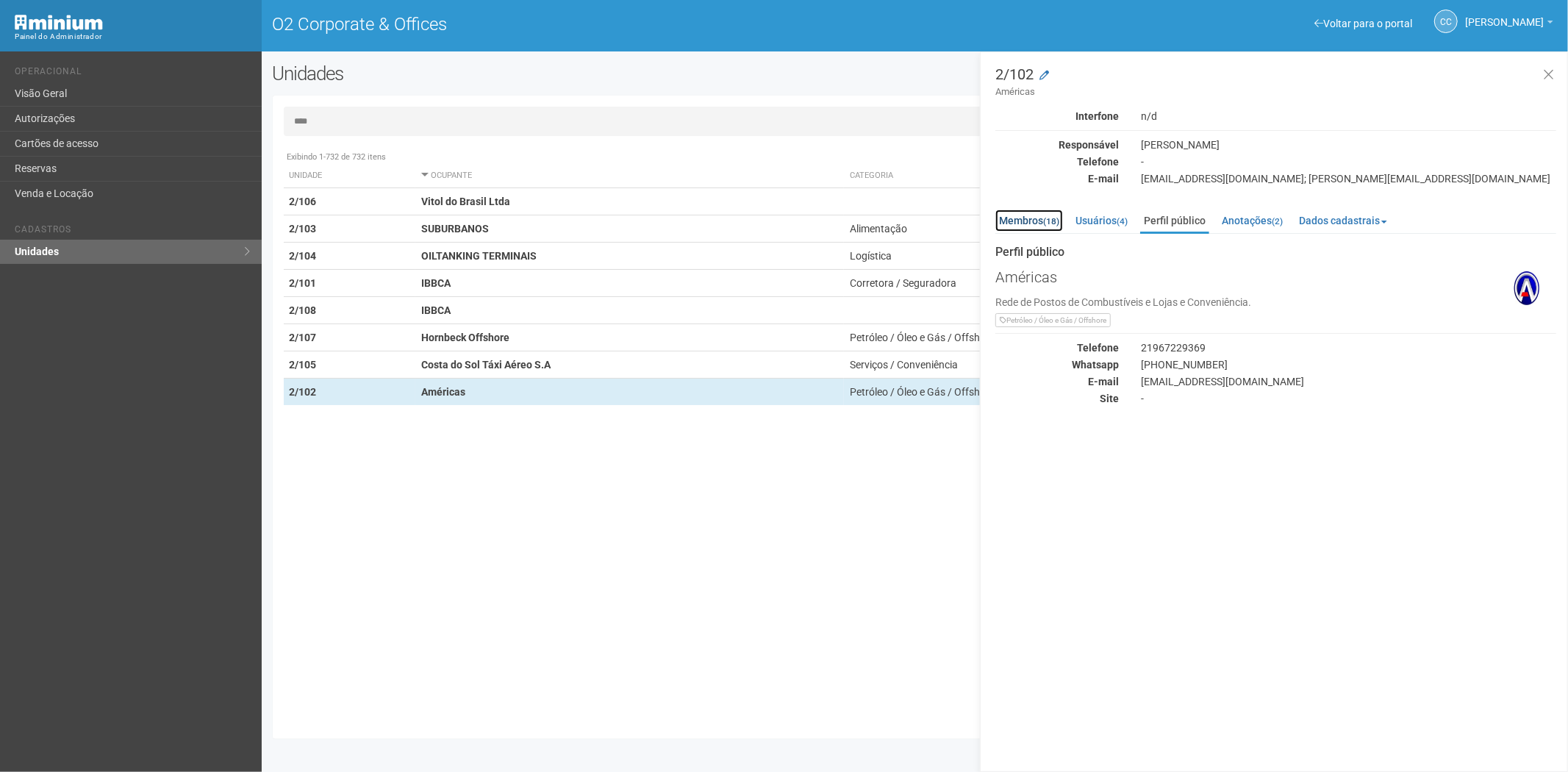
click at [1009, 219] on link "Membros (18)" at bounding box center [1028, 220] width 68 height 22
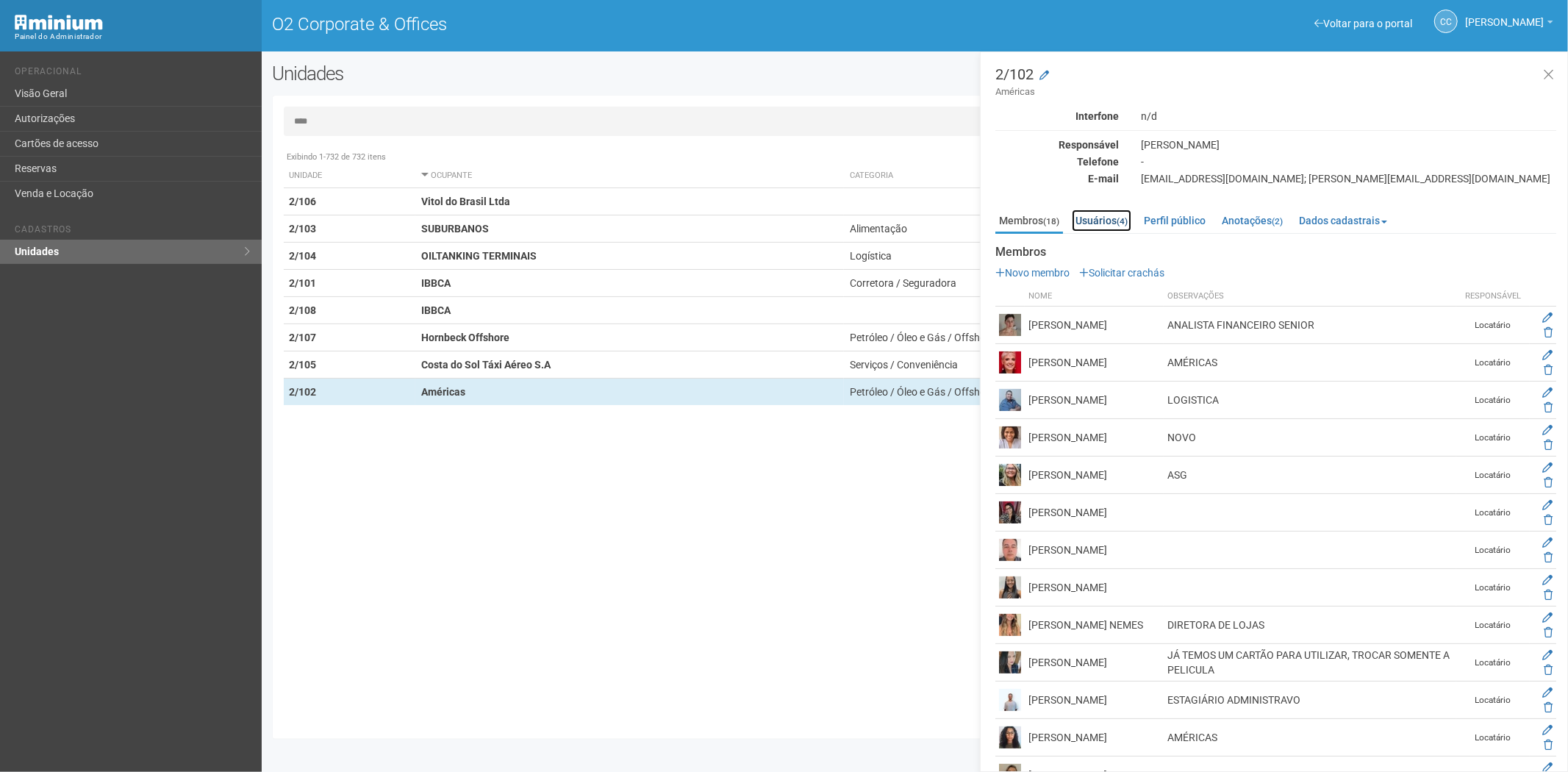
click at [1106, 214] on link "Usuários (4)" at bounding box center [1101, 220] width 59 height 22
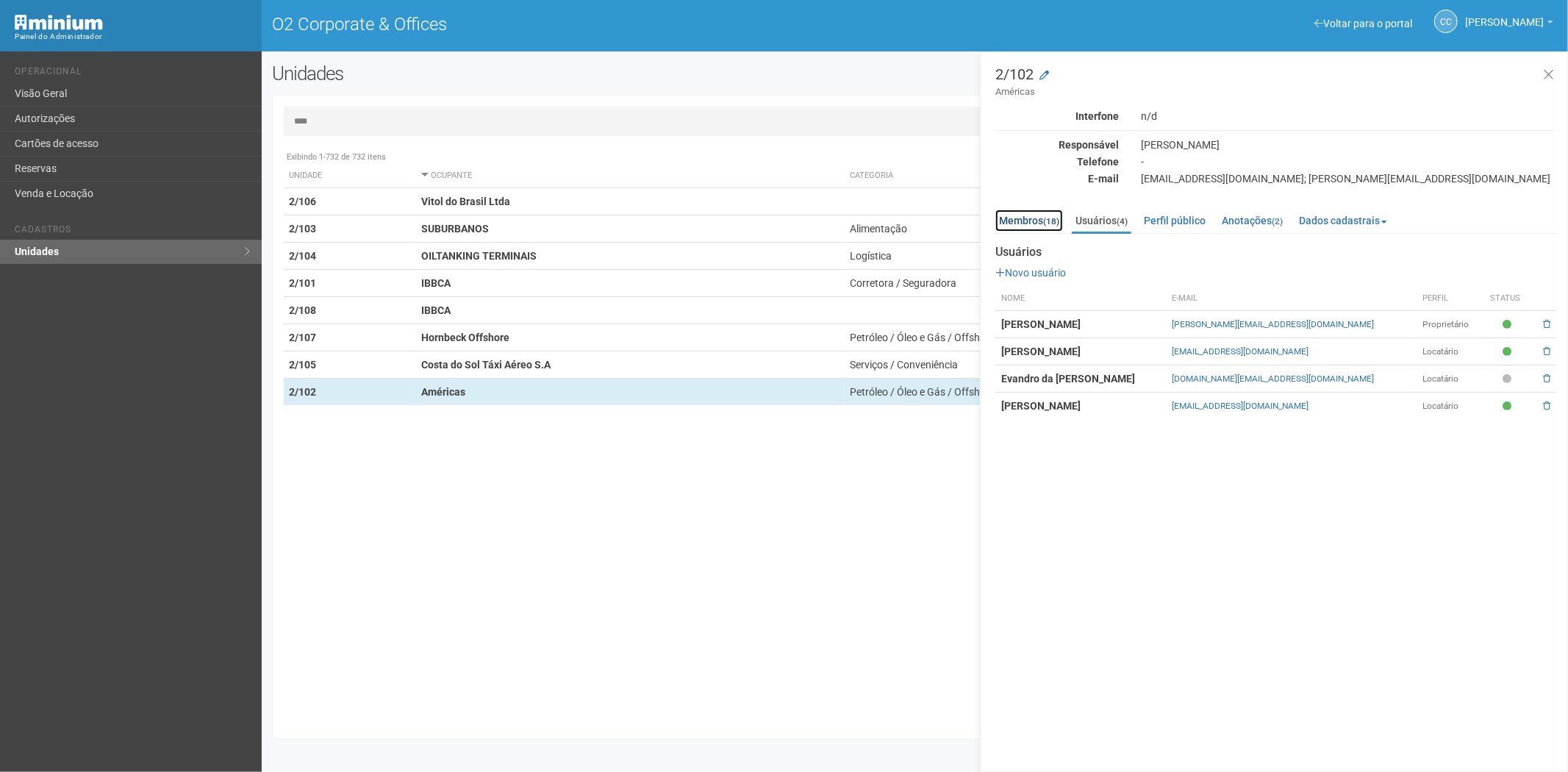
click at [1032, 210] on link "Membros (18)" at bounding box center [1028, 220] width 68 height 22
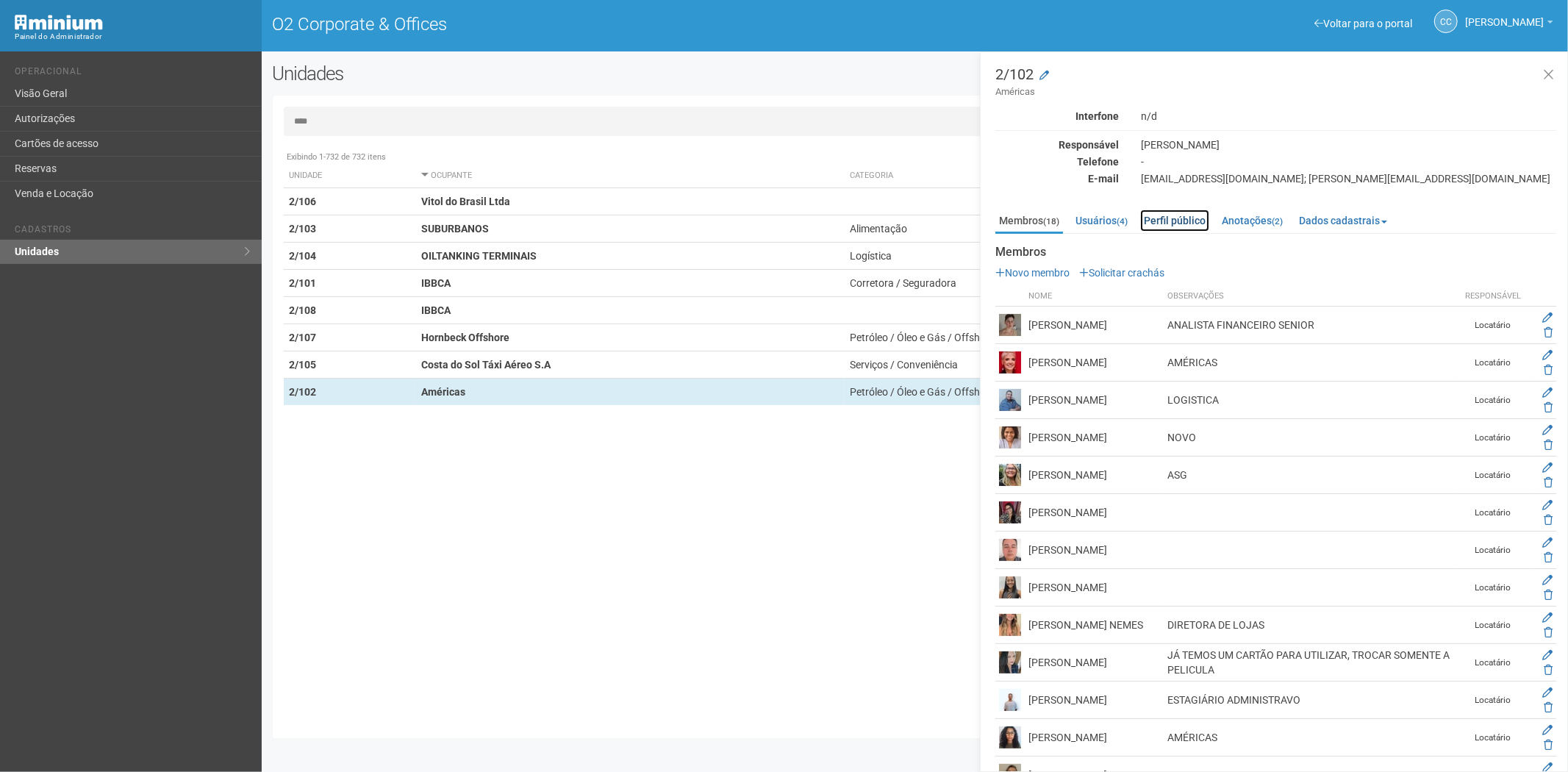
click at [1185, 210] on link "Perfil público" at bounding box center [1175, 220] width 69 height 22
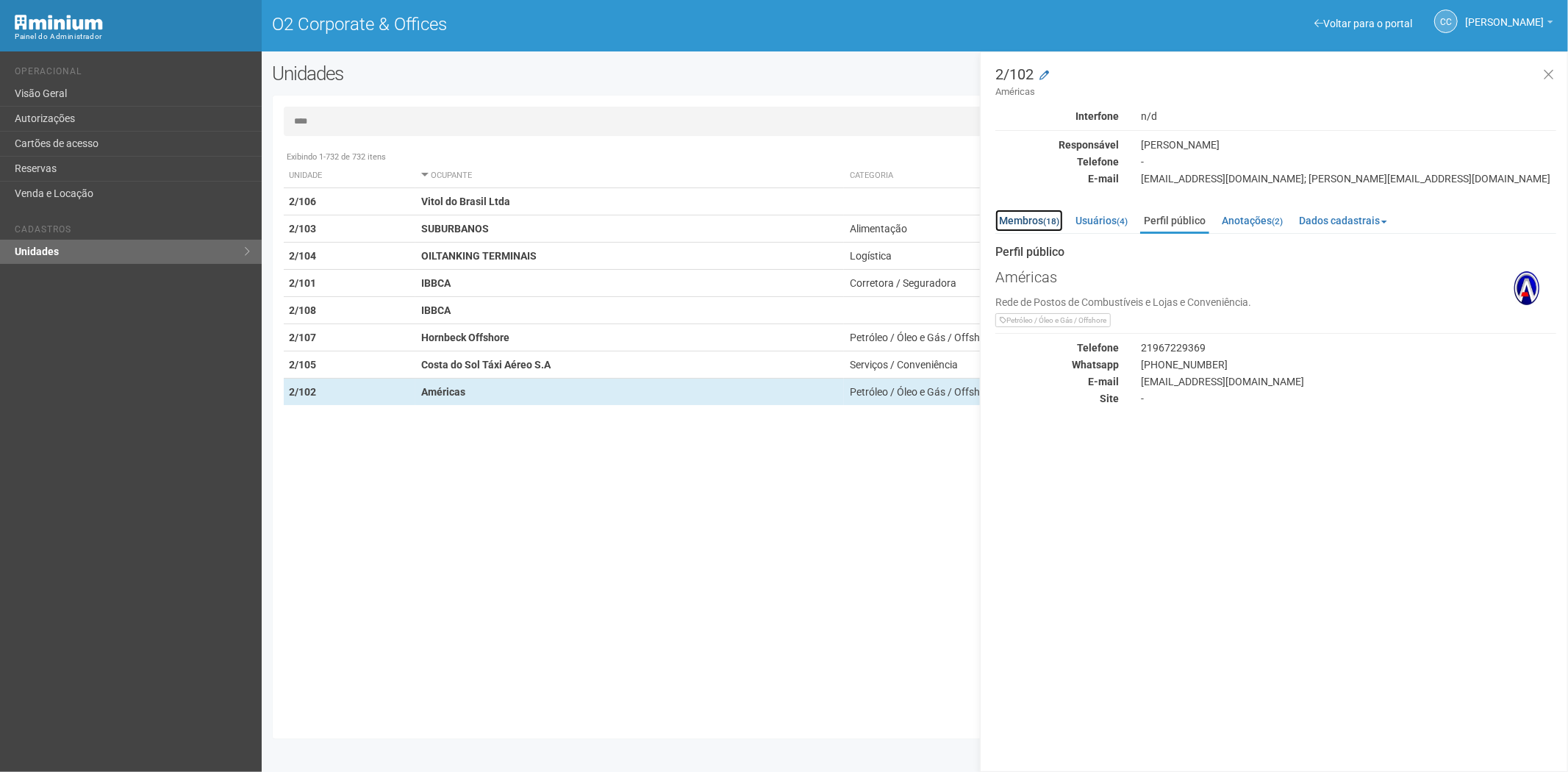
click at [1022, 219] on link "Membros (18)" at bounding box center [1028, 220] width 68 height 22
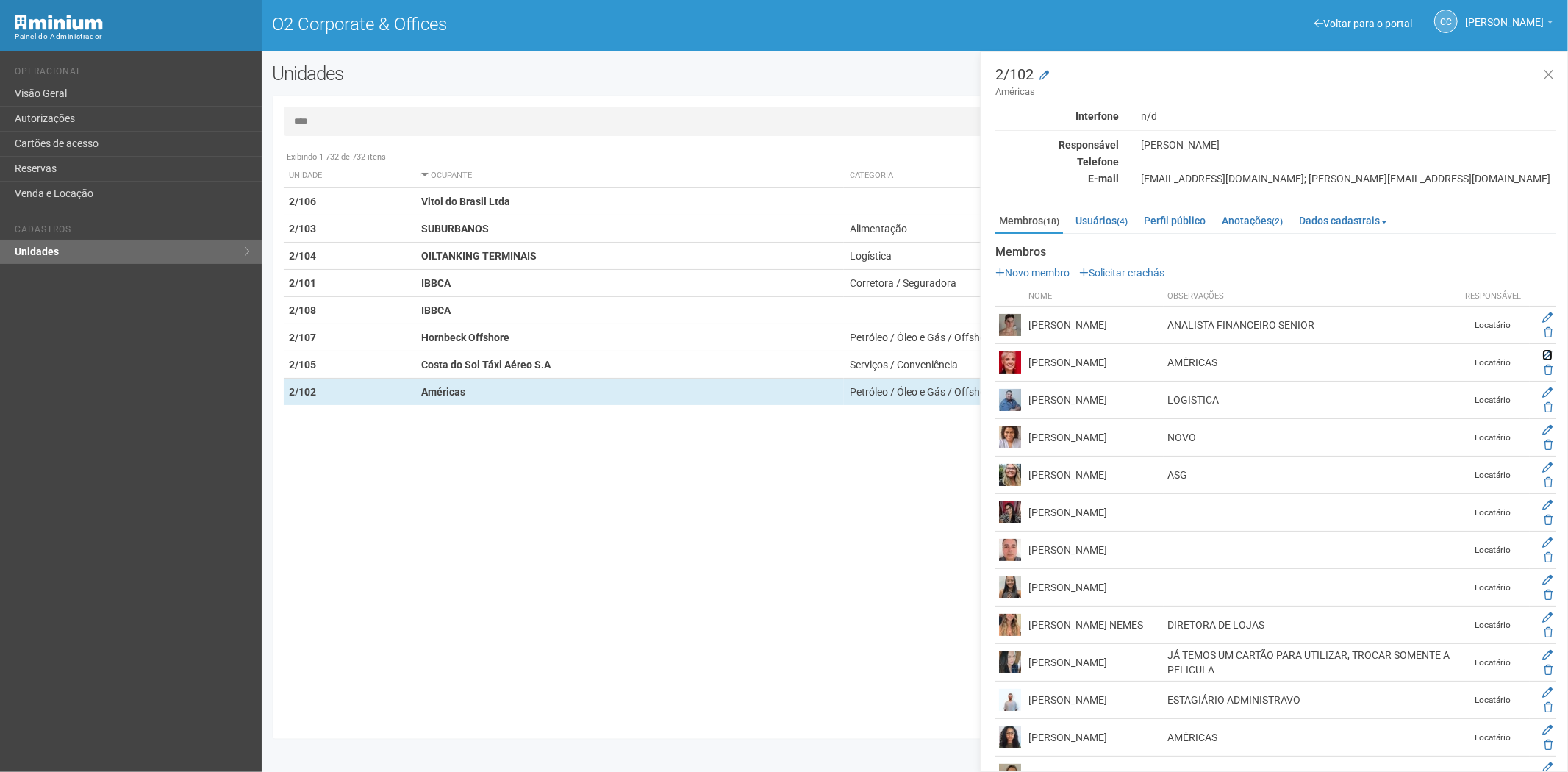
click at [1547, 355] on icon at bounding box center [1547, 355] width 10 height 10
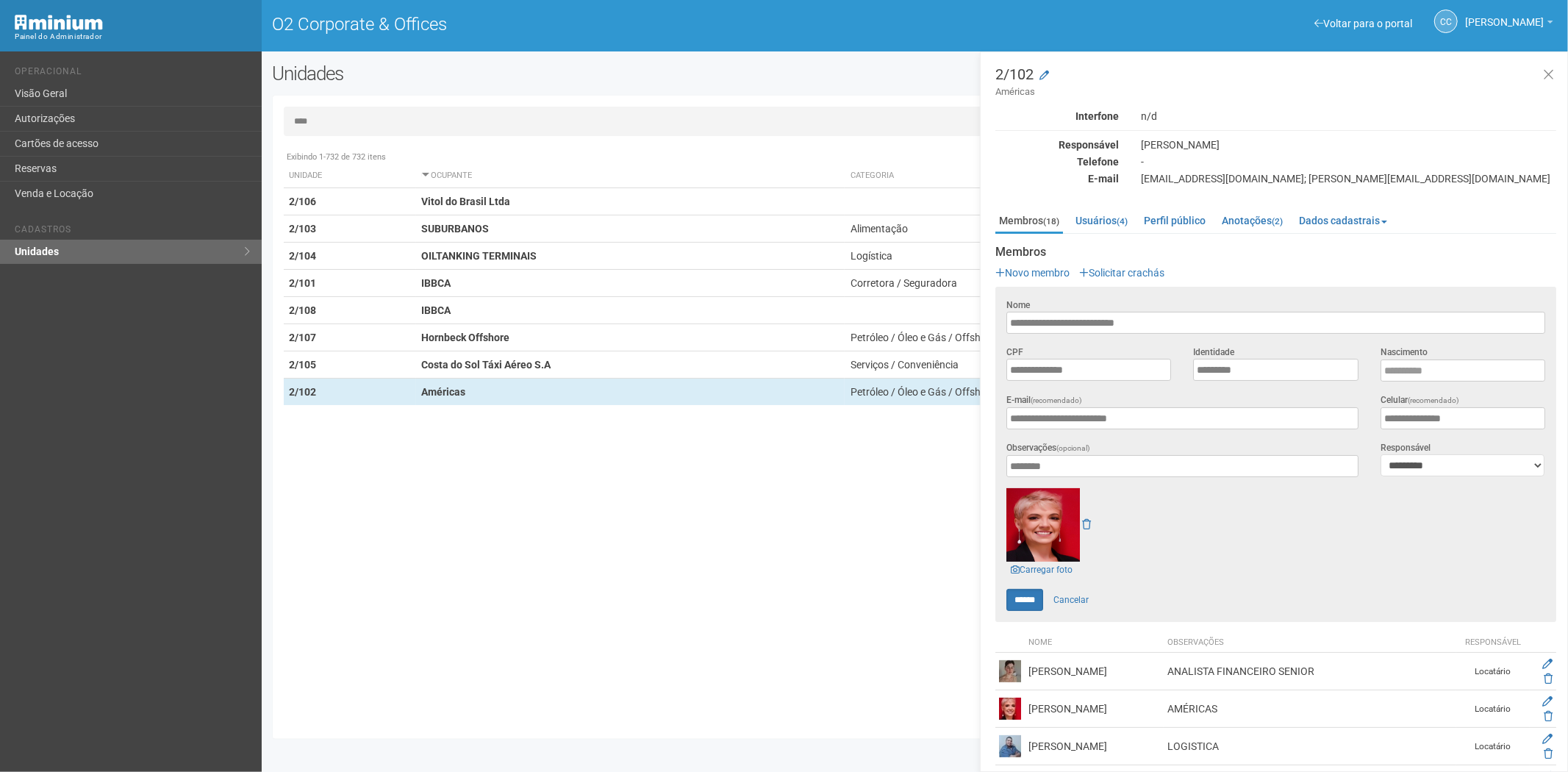
click at [550, 579] on div "Exibindo 1-732 de 732 itens Unidade Ocupante Categoria Perfil público 5/419 Ávi…" at bounding box center [921, 435] width 1274 height 584
click at [96, 158] on link "Reservas" at bounding box center [131, 169] width 262 height 25
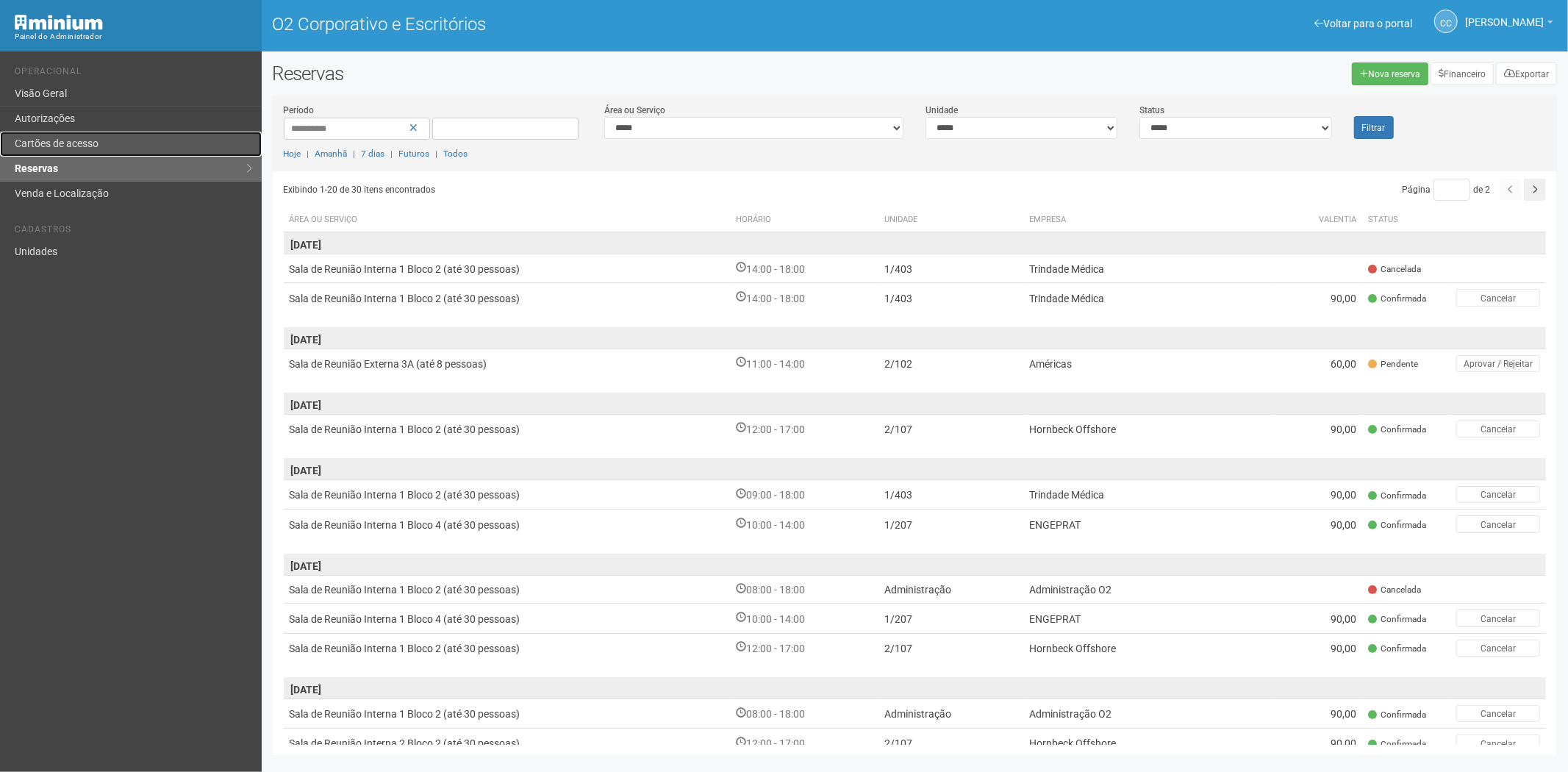
drag, startPoint x: 0, startPoint y: 0, endPoint x: 114, endPoint y: 133, distance: 175.2
click at [114, 133] on link "Cartões de acesso" at bounding box center [131, 144] width 262 height 25
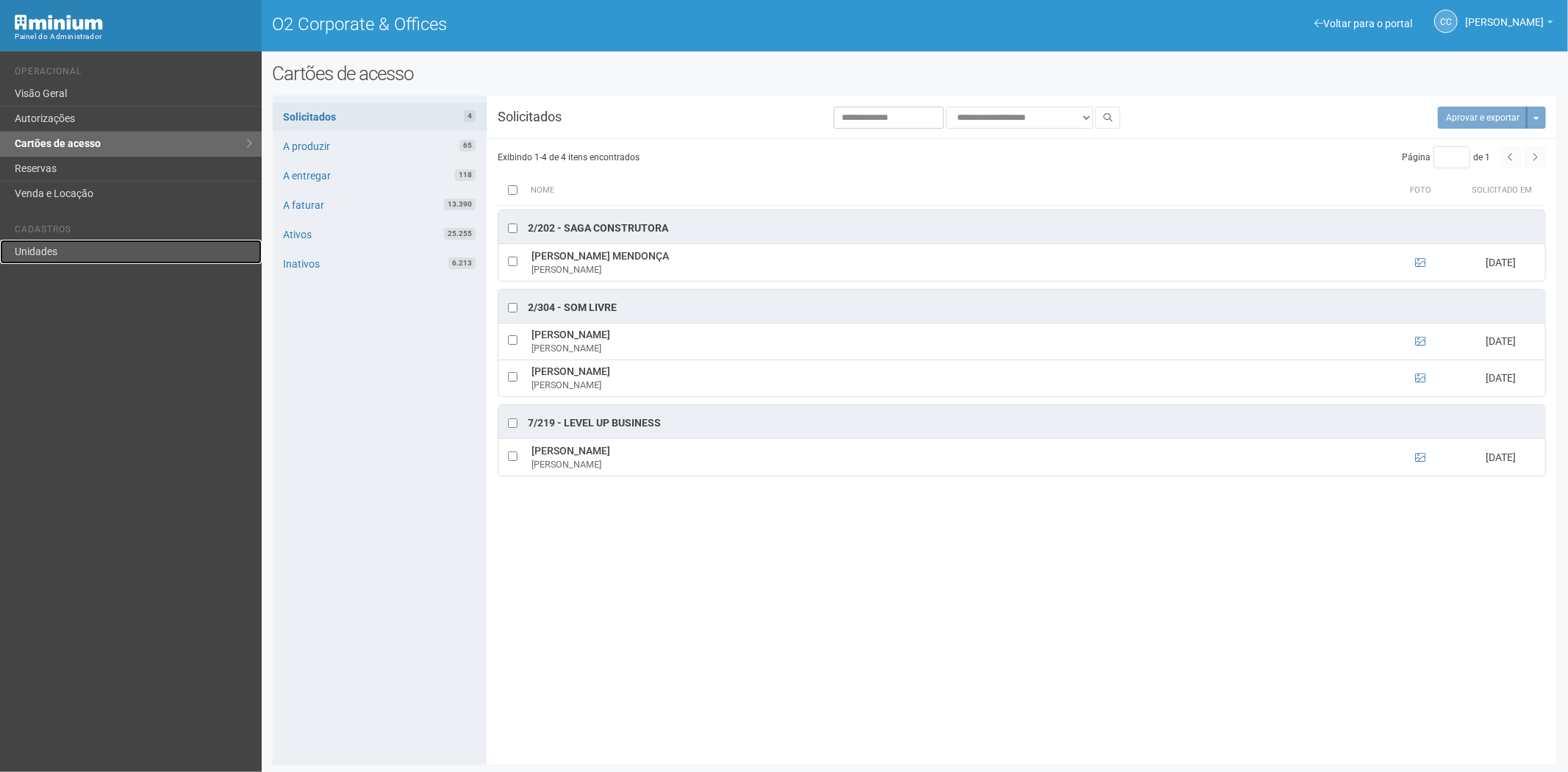
click at [39, 248] on link "Unidades" at bounding box center [131, 251] width 262 height 24
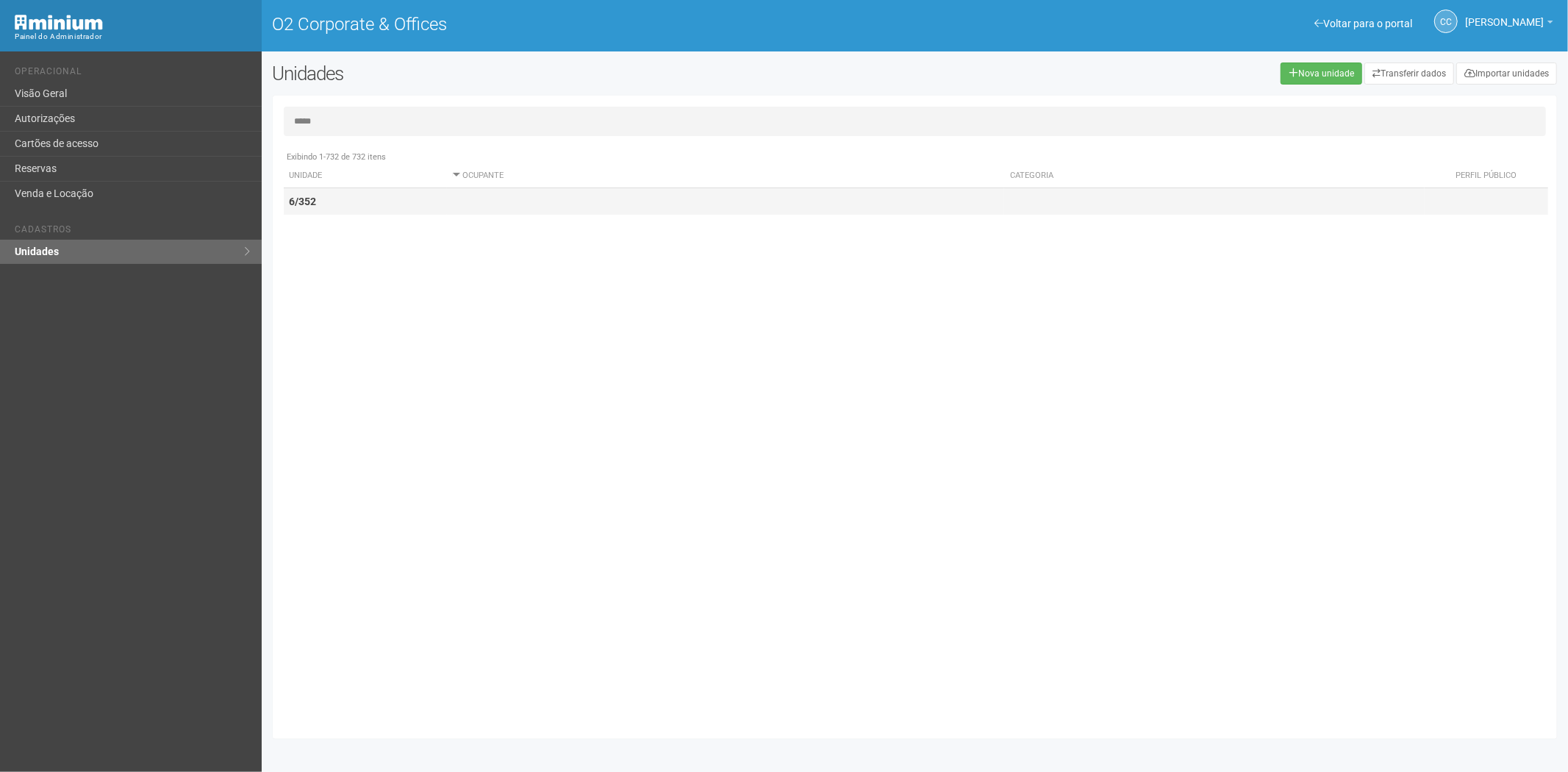
type input "*****"
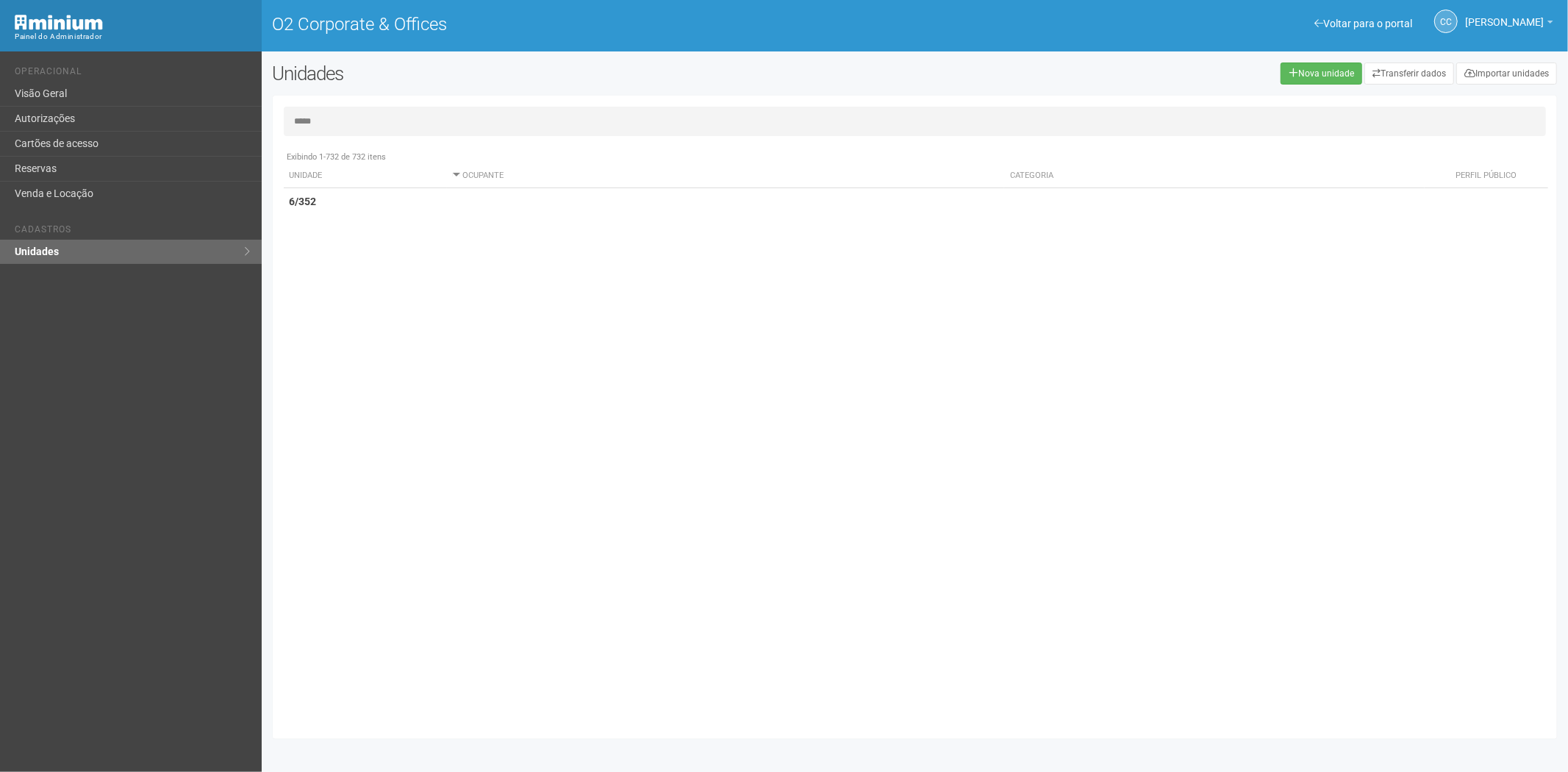
drag, startPoint x: 324, startPoint y: 210, endPoint x: 1104, endPoint y: 335, distance: 790.0
click at [324, 210] on td "6/352" at bounding box center [366, 202] width 164 height 28
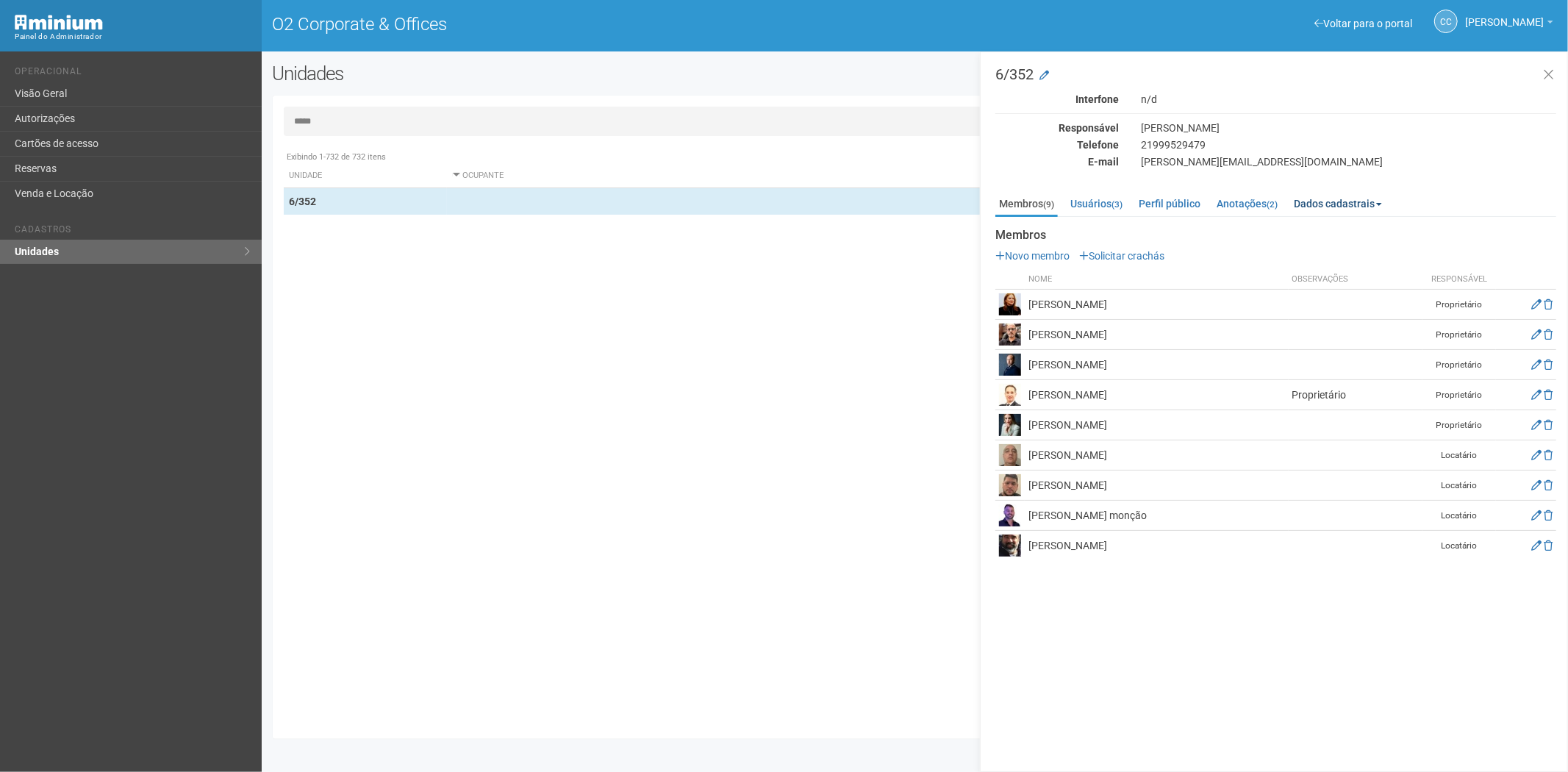
click at [1377, 202] on link "Dados cadastrais" at bounding box center [1337, 204] width 96 height 22
click at [1378, 244] on link "Locatário" at bounding box center [1349, 247] width 116 height 19
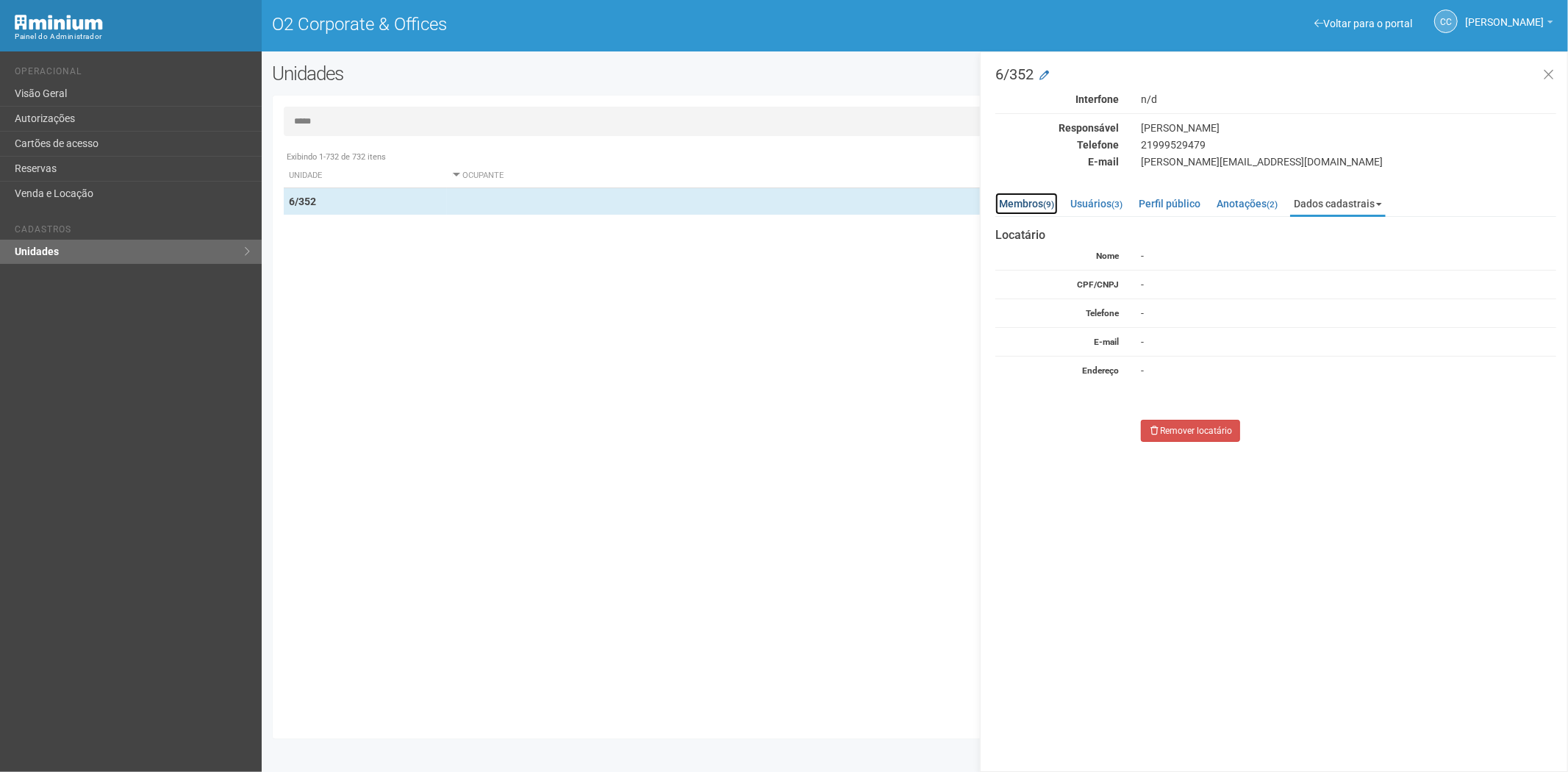
click at [1017, 207] on link "Membros (9)" at bounding box center [1026, 204] width 63 height 22
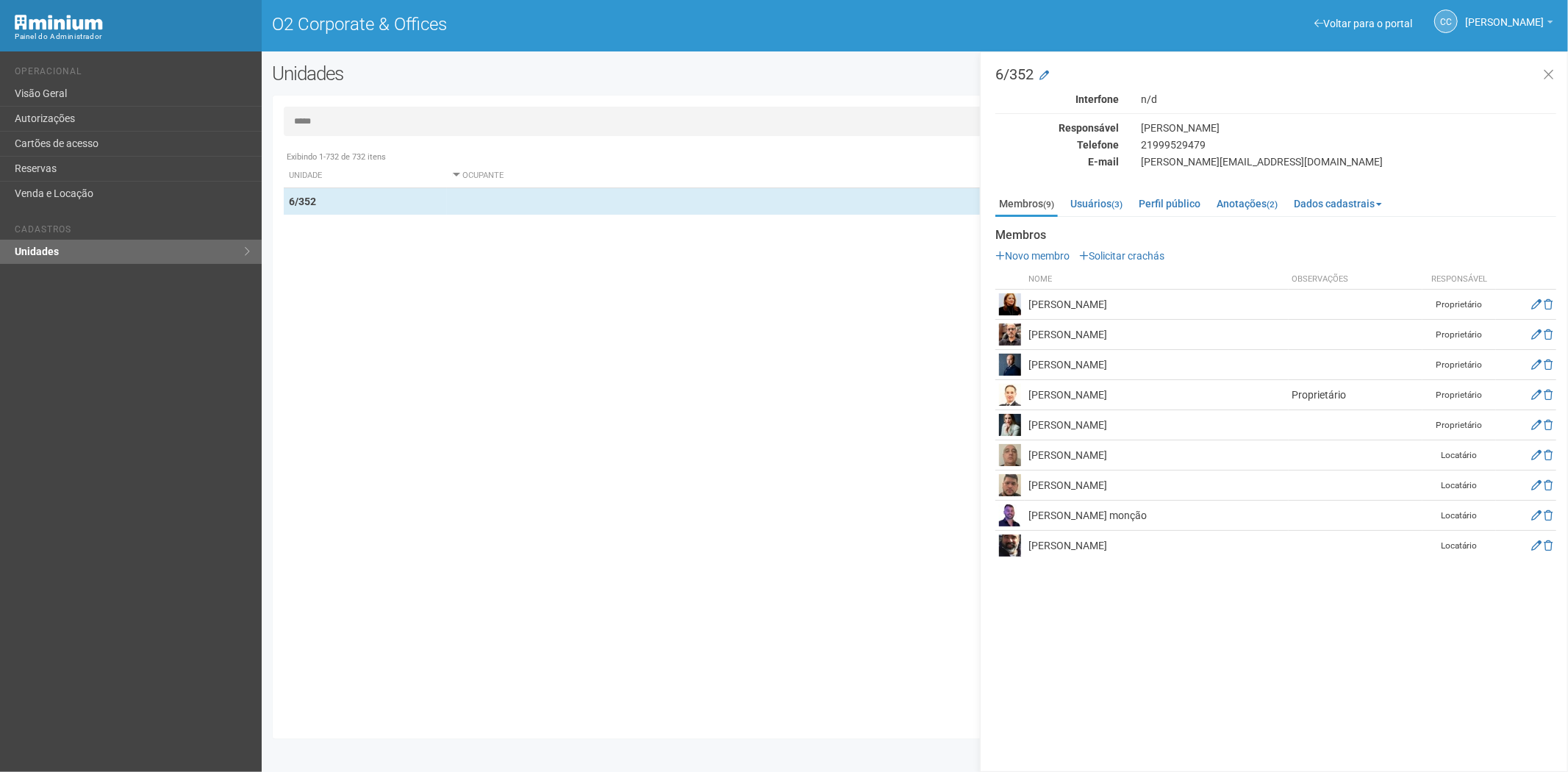
drag, startPoint x: 1026, startPoint y: 392, endPoint x: 1100, endPoint y: 398, distance: 74.2
click at [1113, 402] on td "Renato Gusmini" at bounding box center [1157, 395] width 264 height 30
copy td "Renato Gusmini"
click at [380, 399] on div "Exibindo 1-732 de 732 itens Unidade Ocupante Categoria Perfil público 5/419 Ávi…" at bounding box center [921, 435] width 1274 height 584
click at [82, 135] on link "Cartões de acesso" at bounding box center [131, 144] width 262 height 25
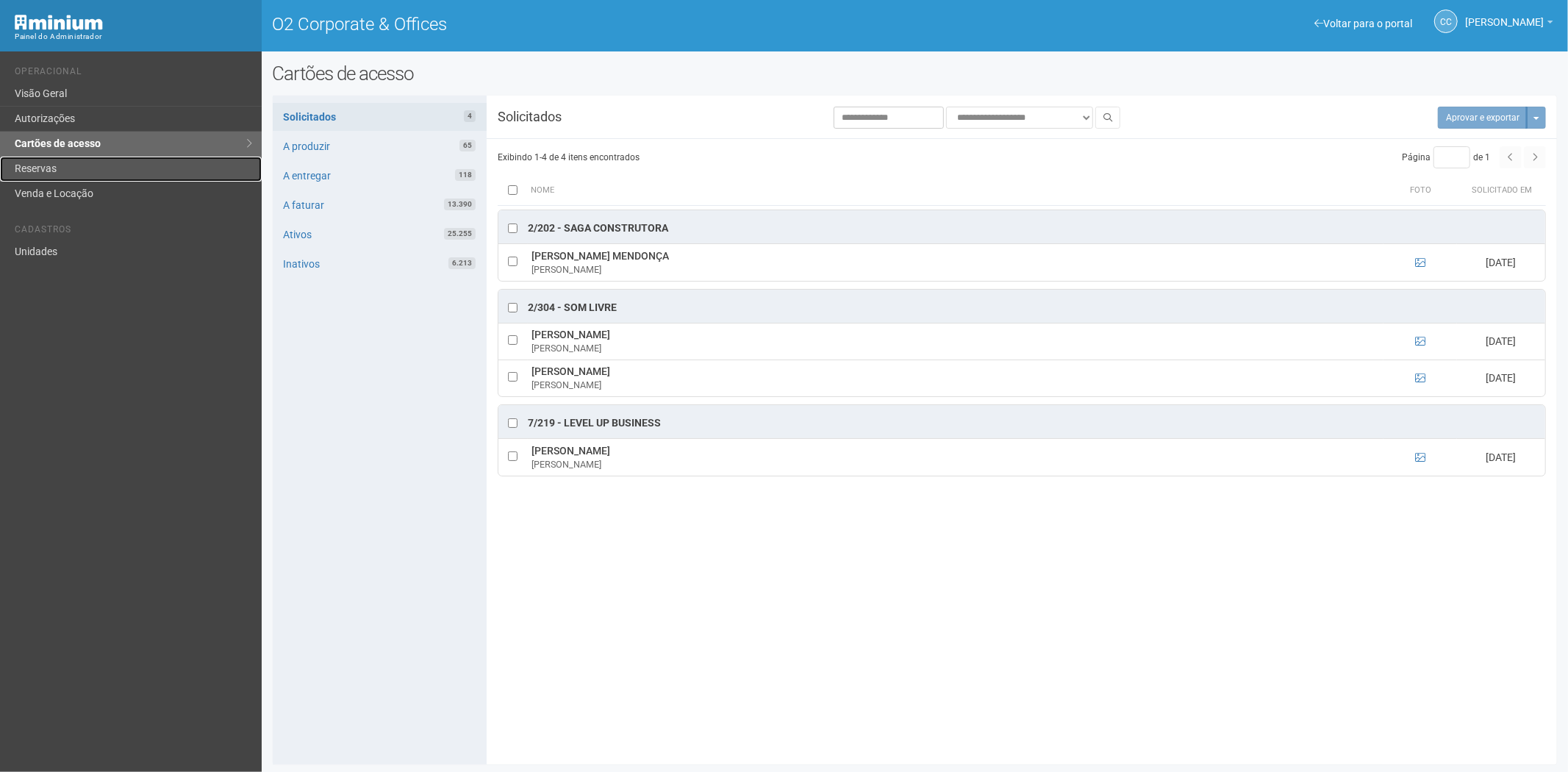
click at [64, 166] on link "Reservas" at bounding box center [131, 169] width 262 height 25
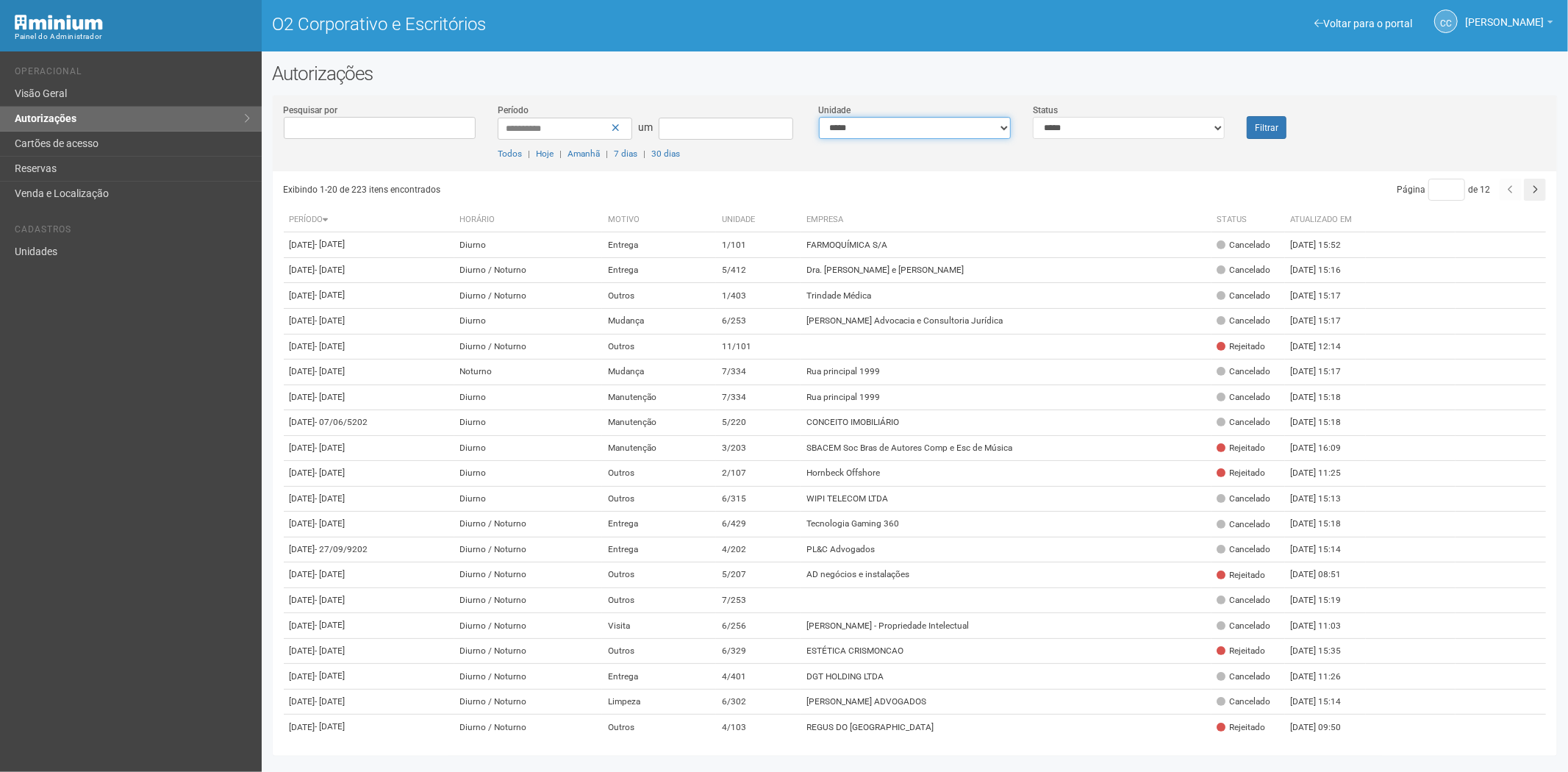
click at [909, 128] on select "**********" at bounding box center [914, 128] width 192 height 22
select select "**********"
click at [818, 117] on select "**********" at bounding box center [914, 128] width 192 height 22
click at [1272, 128] on font "Filtrar" at bounding box center [1266, 128] width 23 height 10
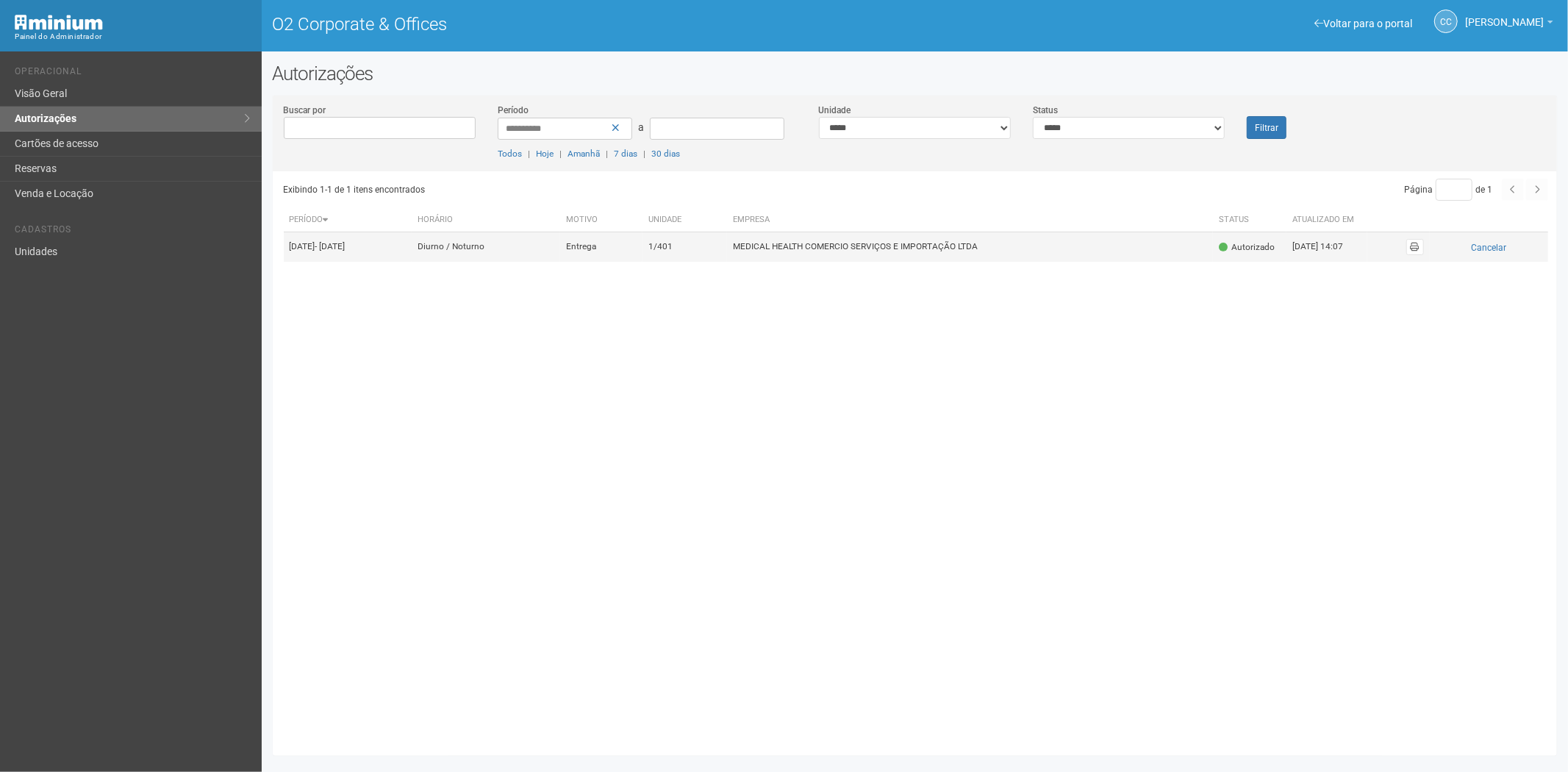
click at [854, 252] on font "MEDICAL HEALTH COMERCIO SERVIÇOS E IMPORTAÇÃO LTDA" at bounding box center [855, 247] width 244 height 10
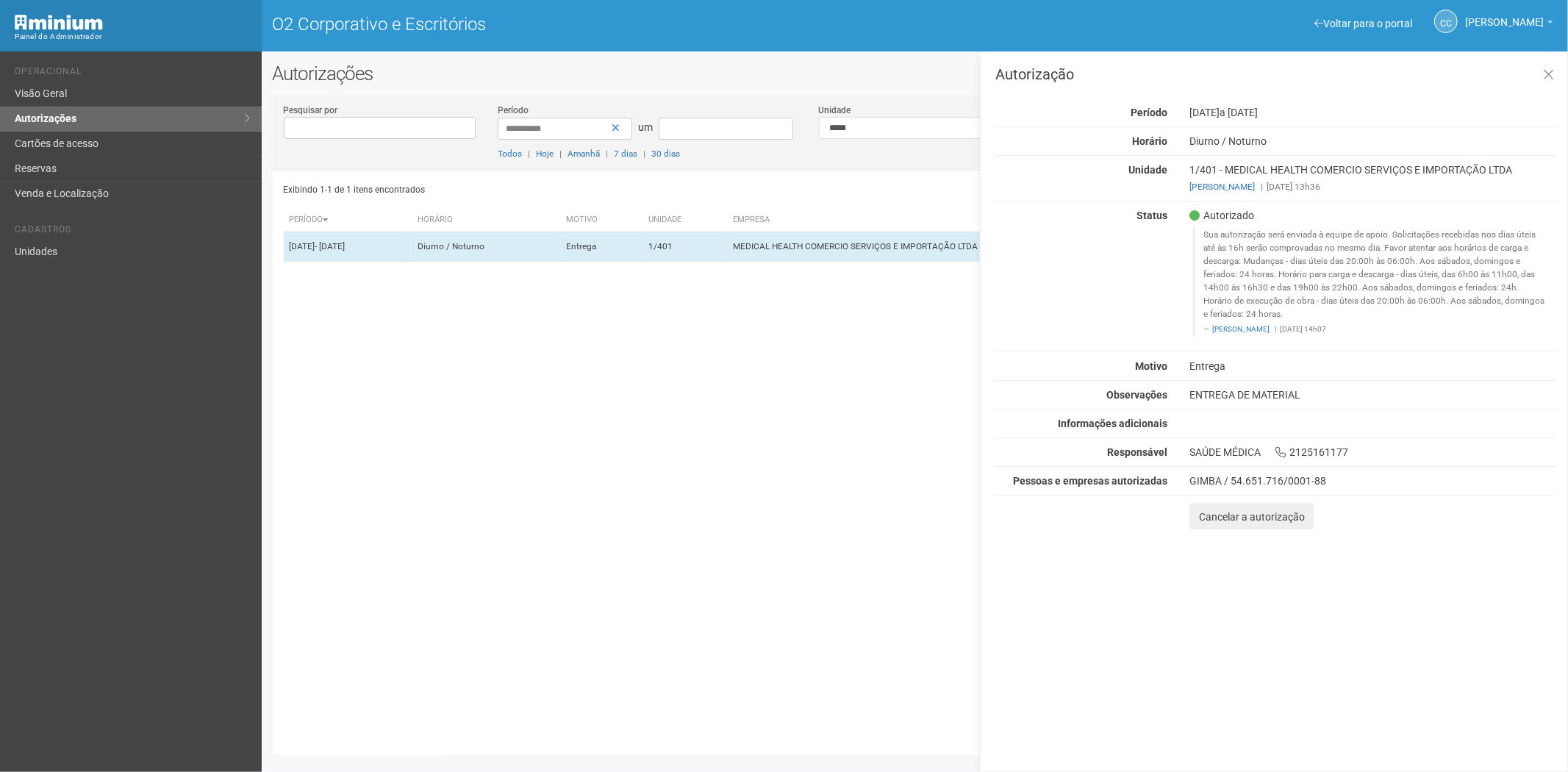
click at [838, 207] on div "Exibindo 1-1 de 1 itens encontrados Página * de 1 Período Horário Motivo Unidad…" at bounding box center [921, 458] width 1274 height 573
click at [1539, 74] on button at bounding box center [1548, 75] width 30 height 32
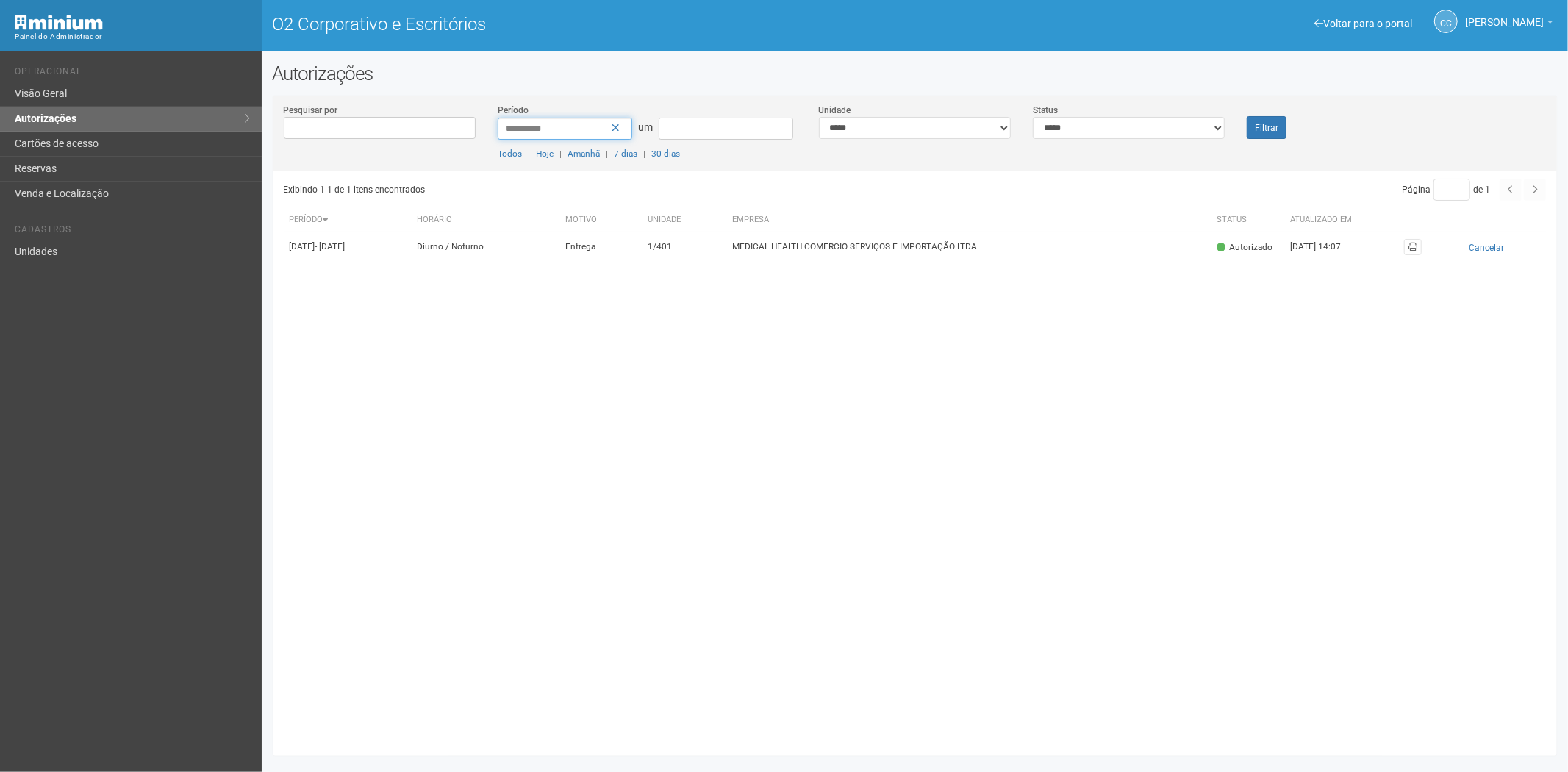
click at [528, 129] on input "**********" at bounding box center [565, 129] width 134 height 22
type input "**********"
click at [1276, 128] on font "Filtrar" at bounding box center [1266, 128] width 23 height 10
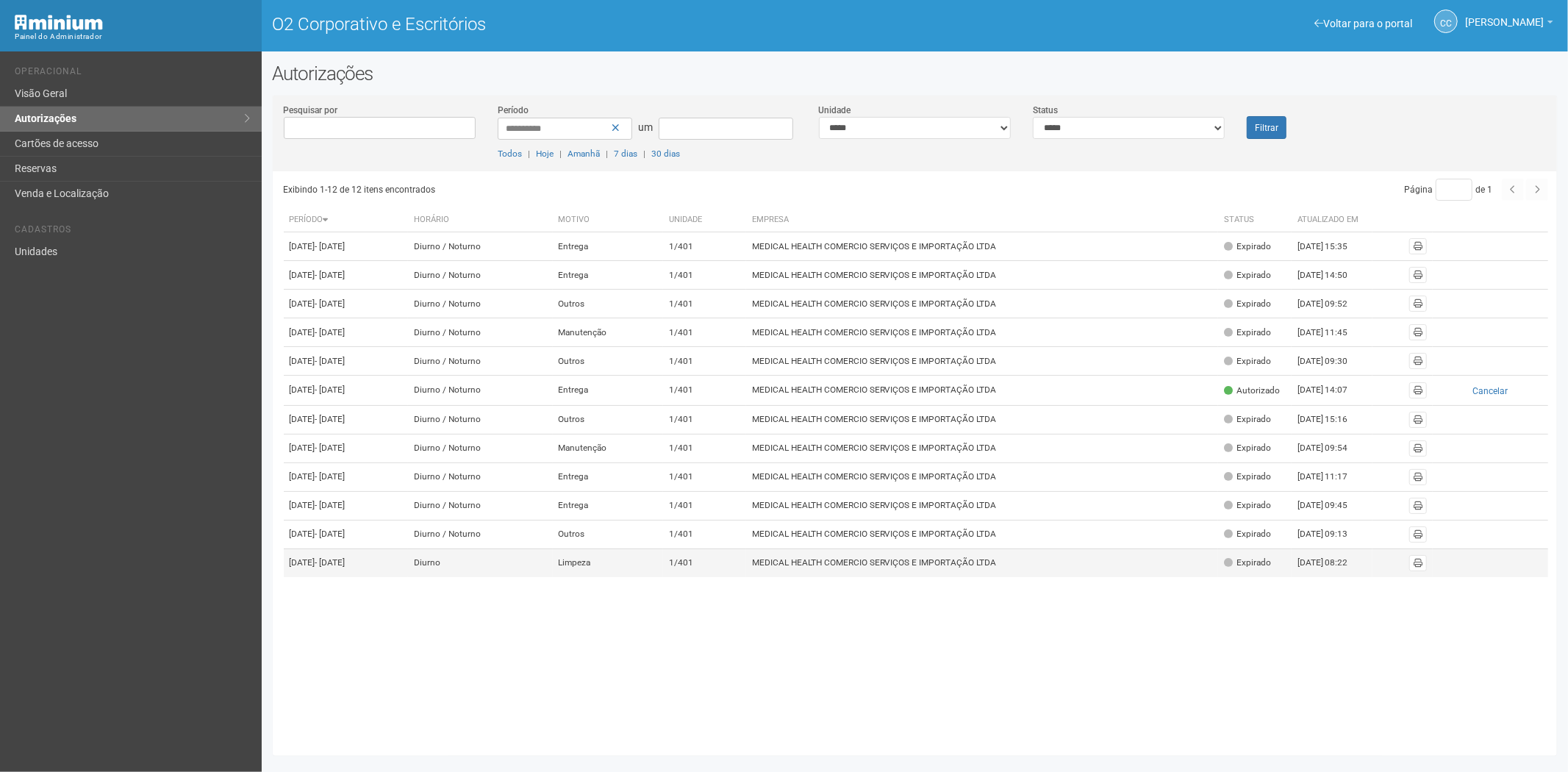
click at [997, 567] on font "MEDICAL HEALTH COMERCIO SERVIÇOS E IMPORTAÇÃO LTDA" at bounding box center [874, 562] width 244 height 10
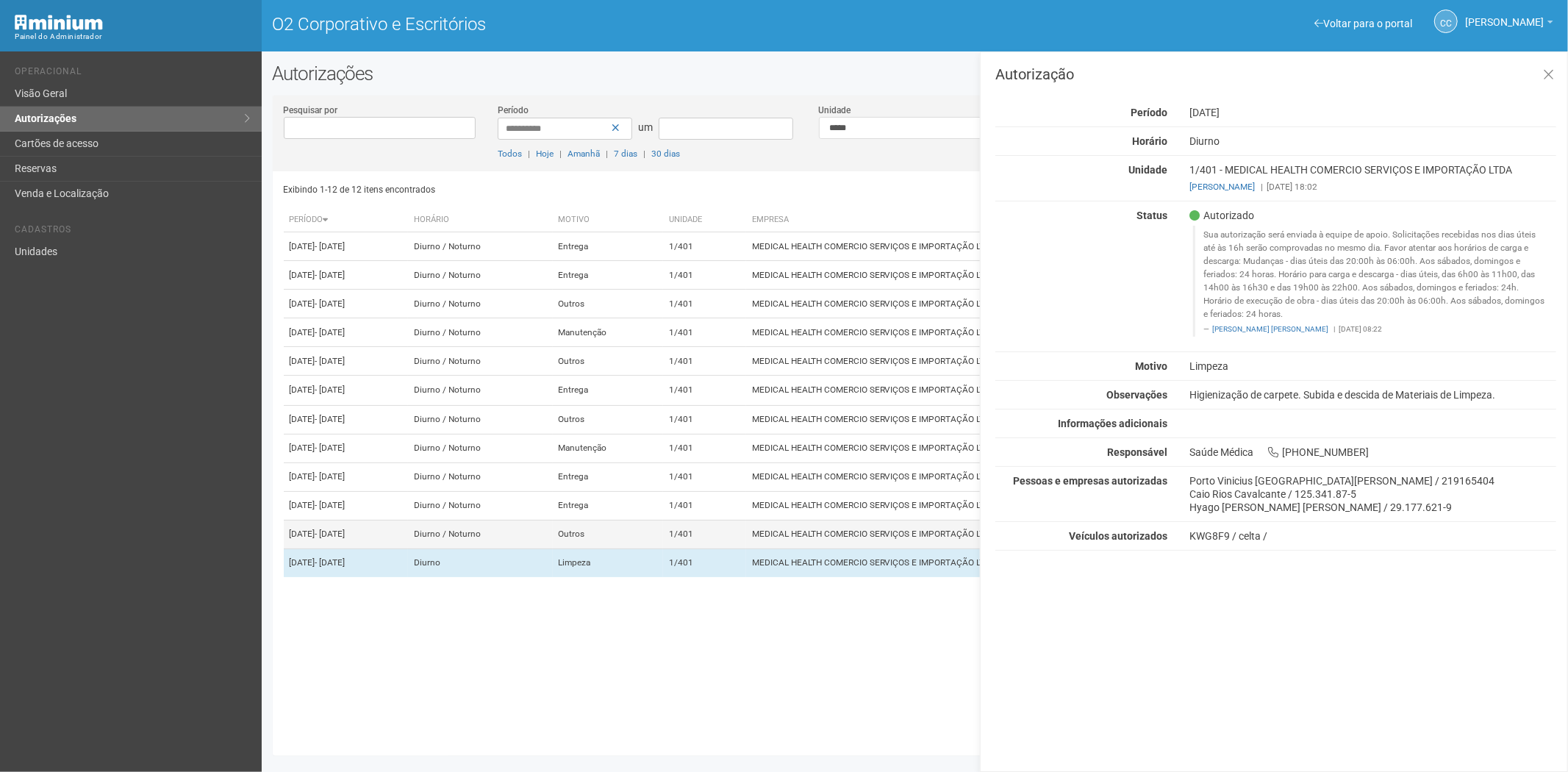
click at [847, 539] on font "MEDICAL HEALTH COMERCIO SERVIÇOS E IMPORTAÇÃO LTDA" at bounding box center [874, 534] width 244 height 10
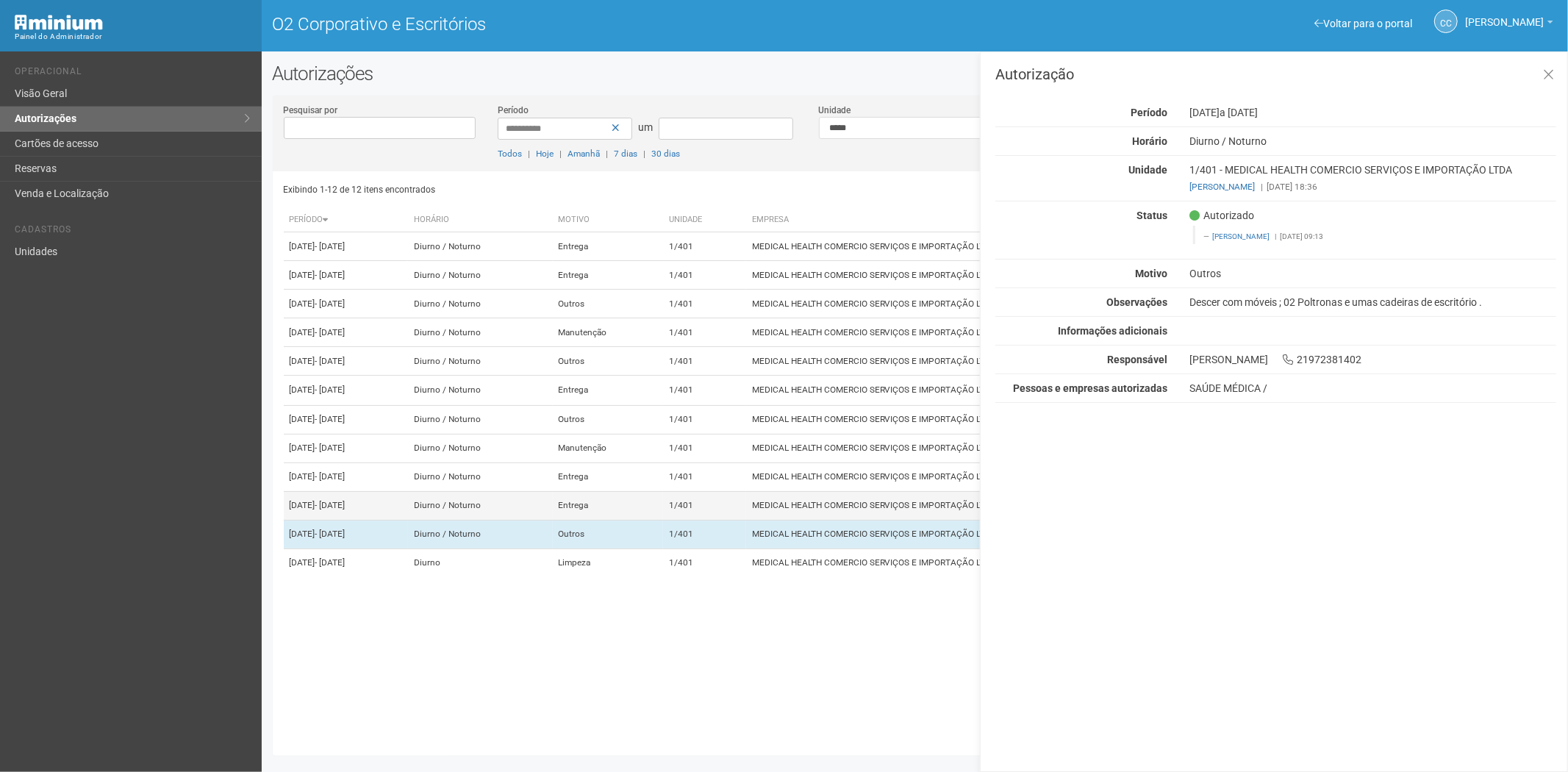
click at [842, 520] on td "MEDICAL HEALTH COMERCIO SERVIÇOS E IMPORTAÇÃO LTDA" at bounding box center [982, 505] width 472 height 28
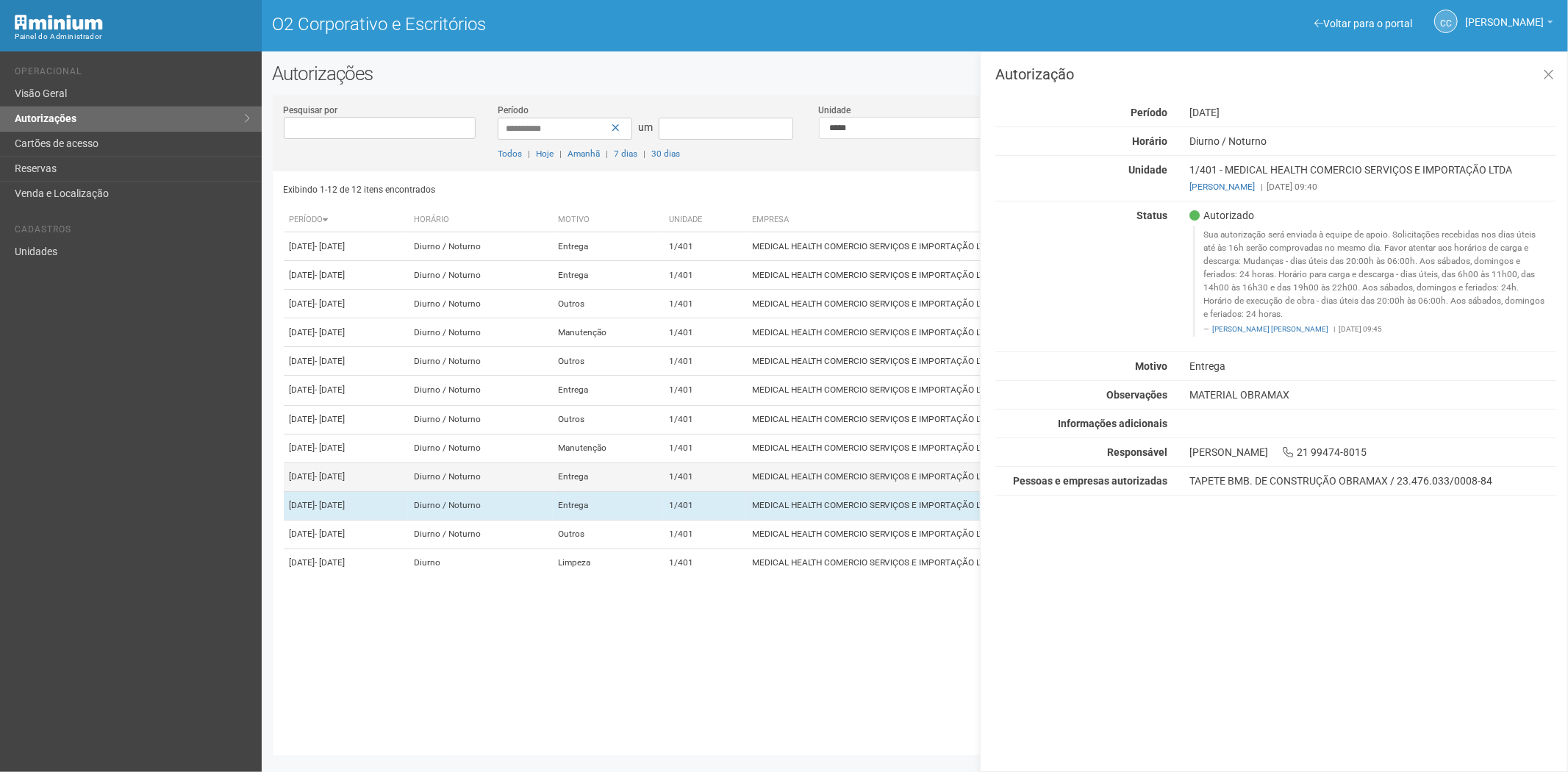
click at [813, 491] on td "MEDICAL HEALTH COMERCIO SERVIÇOS E IMPORTAÇÃO LTDA" at bounding box center [982, 476] width 472 height 28
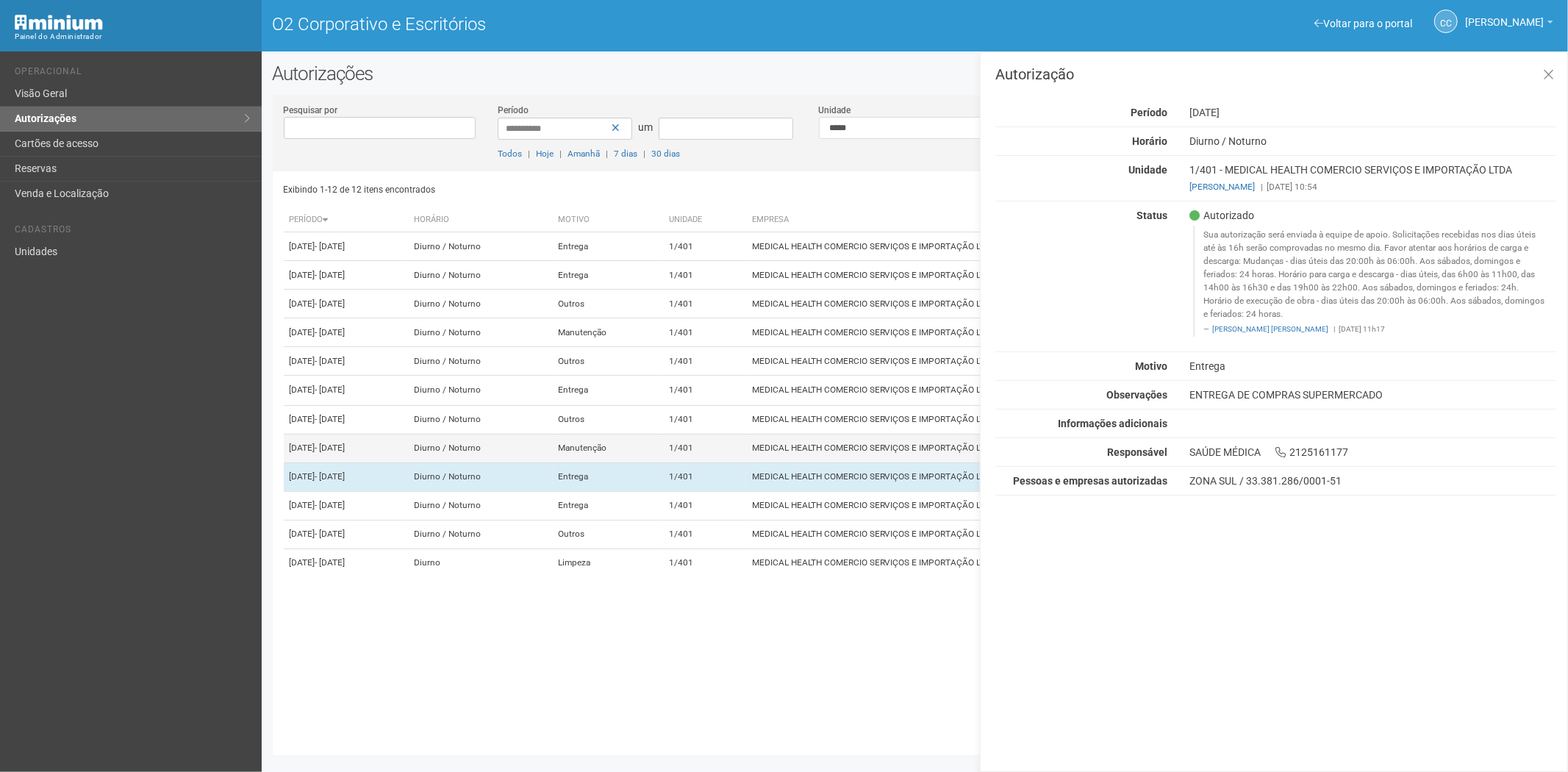
click at [819, 453] on font "MEDICAL HEALTH COMERCIO SERVIÇOS E IMPORTAÇÃO LTDA" at bounding box center [874, 448] width 244 height 10
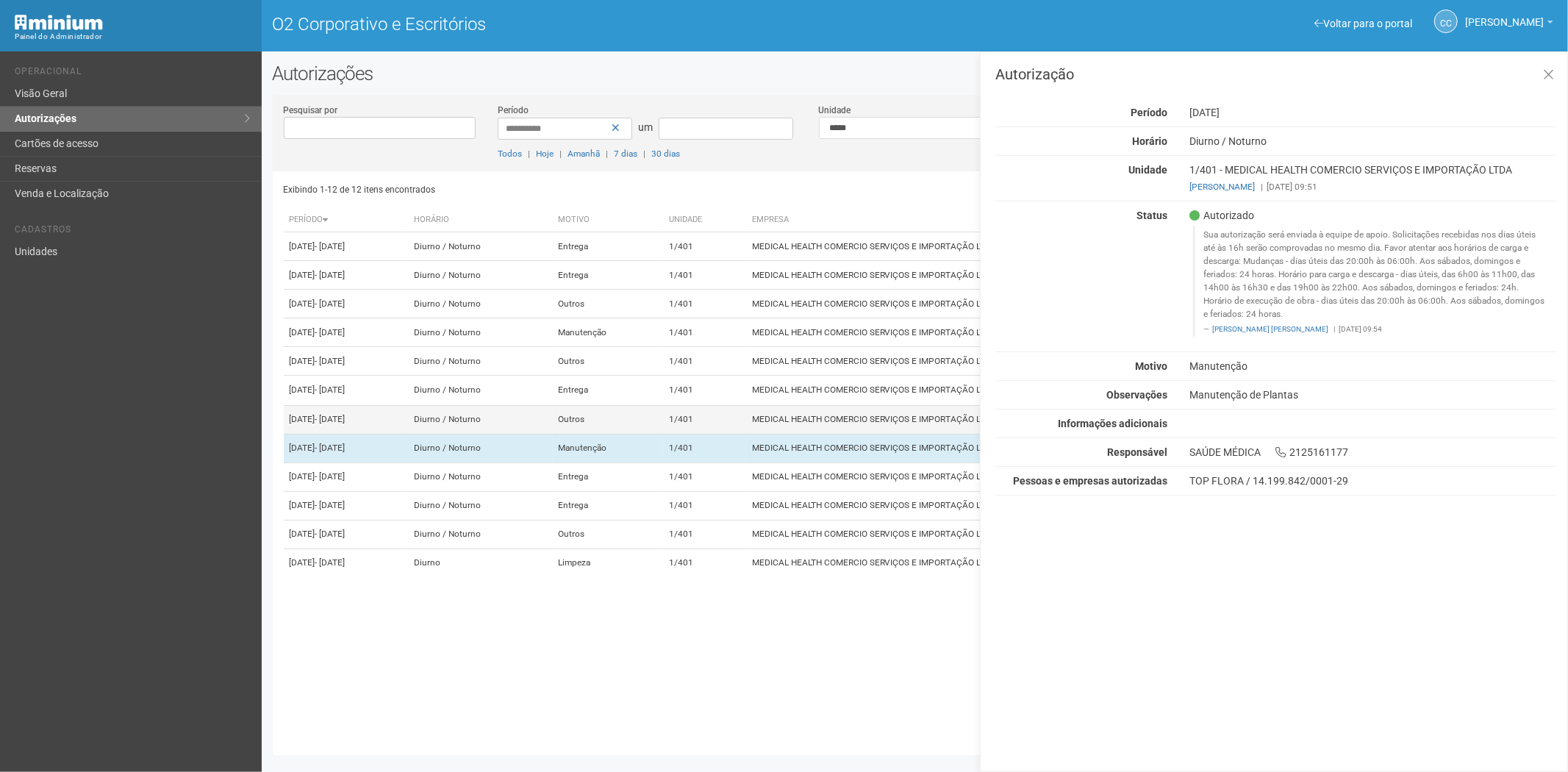
click at [816, 434] on td "MEDICAL HEALTH COMERCIO SERVIÇOS E IMPORTAÇÃO LTDA" at bounding box center [982, 419] width 472 height 28
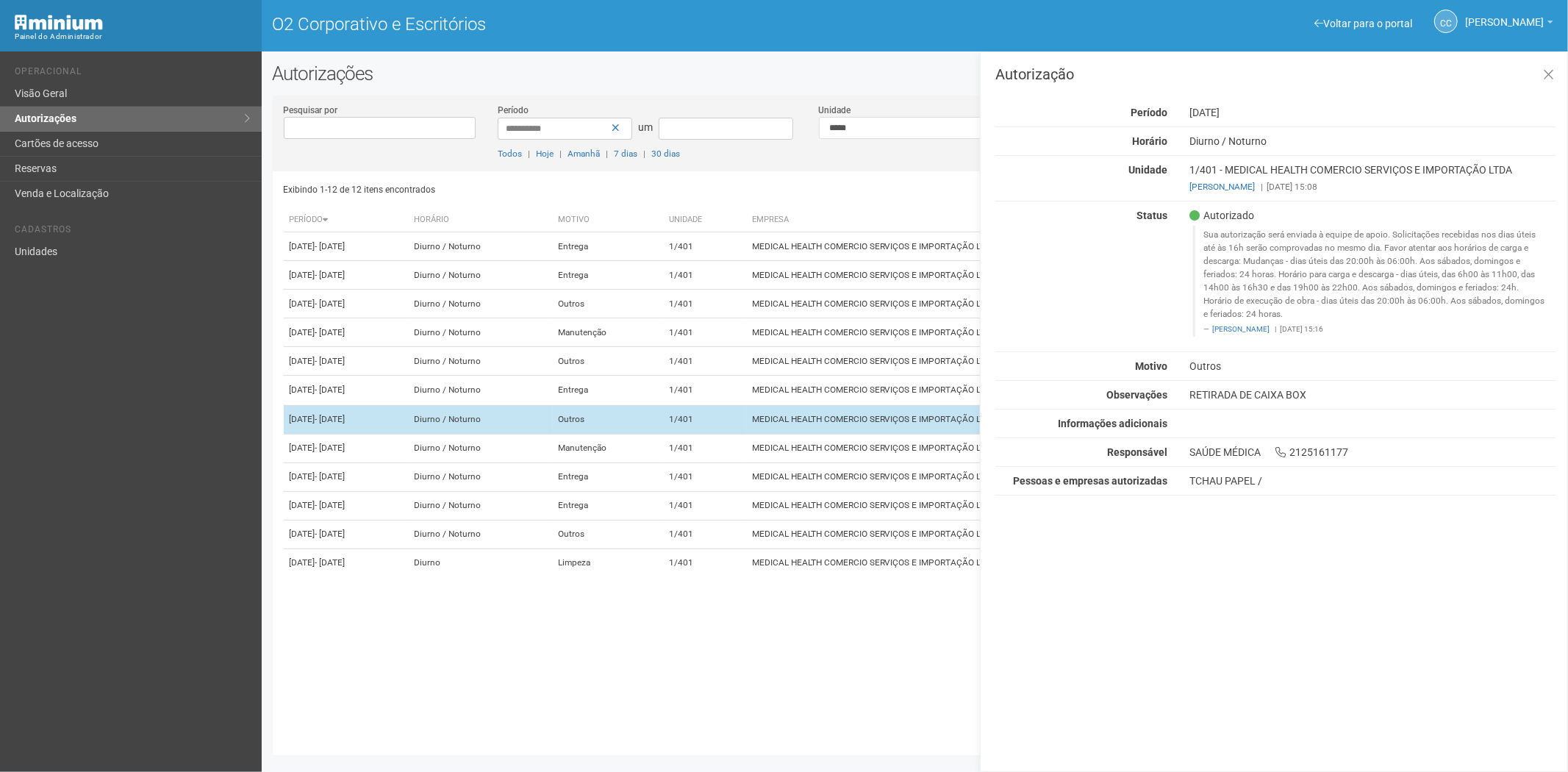
click at [819, 434] on td "MEDICAL HEALTH COMERCIO SERVIÇOS E IMPORTAÇÃO LTDA" at bounding box center [982, 419] width 472 height 28
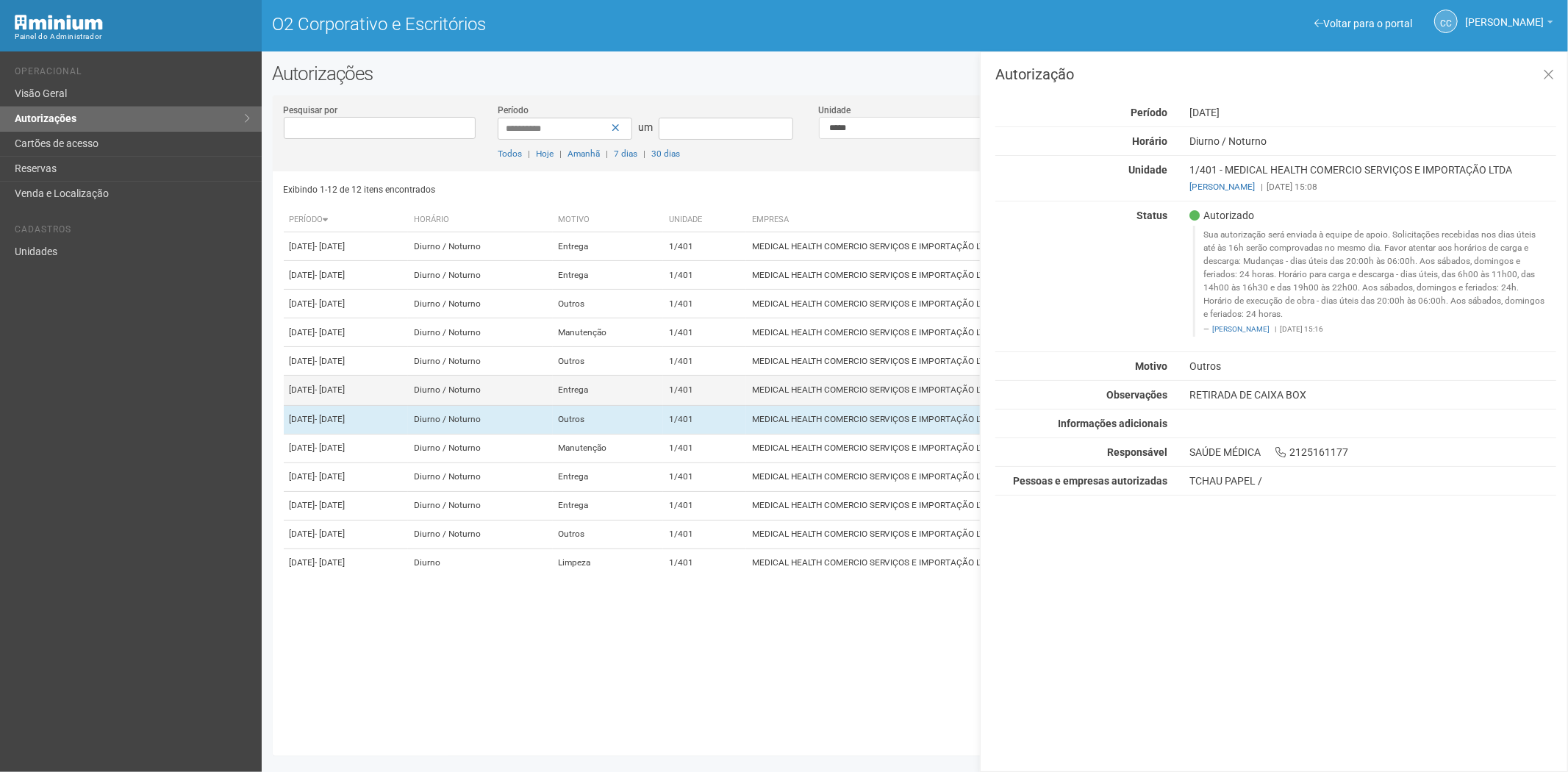
click at [820, 405] on td "MEDICAL HEALTH COMERCIO SERVIÇOS E IMPORTAÇÃO LTDA" at bounding box center [982, 390] width 472 height 29
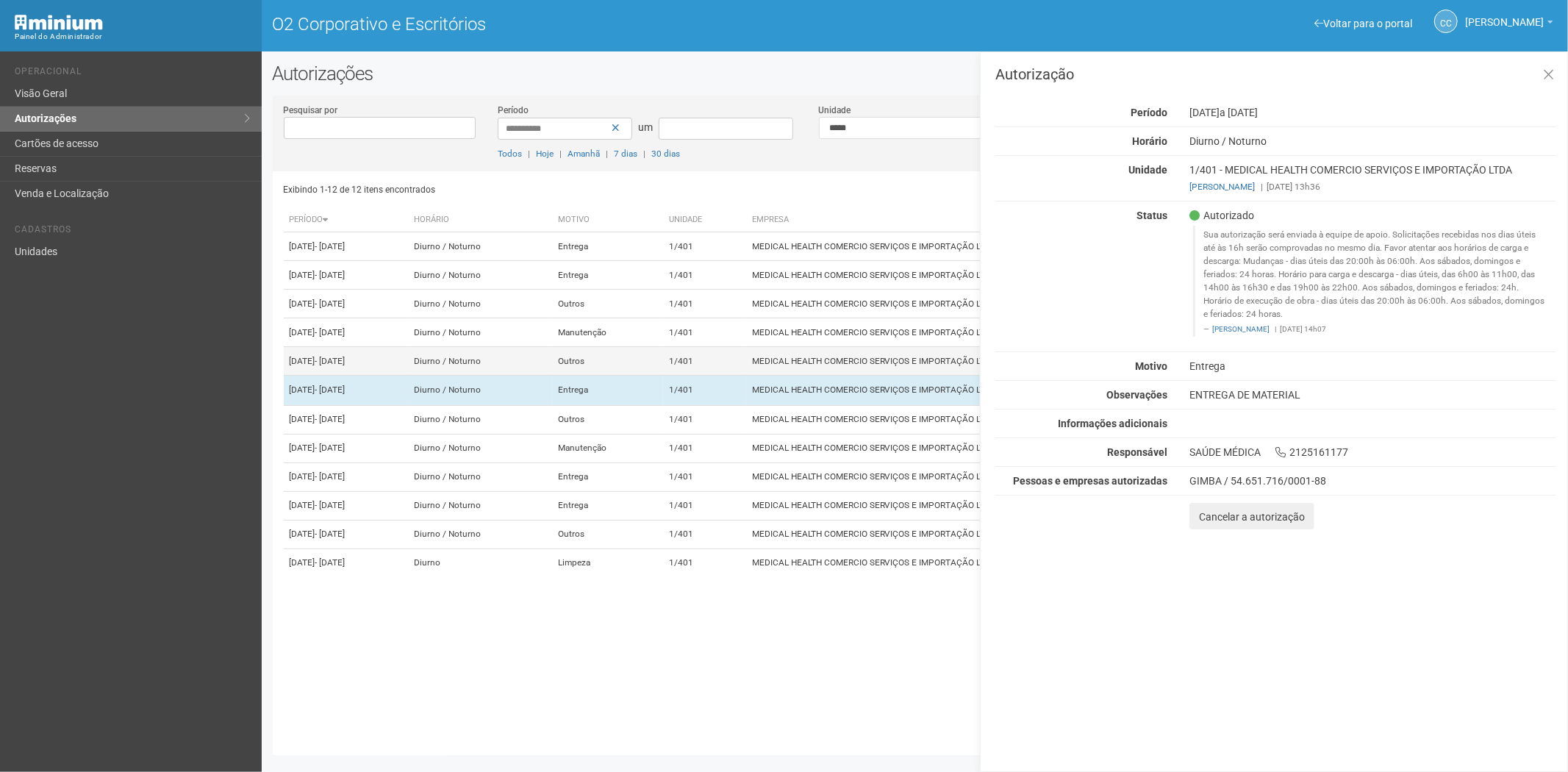
click at [825, 375] on td "MEDICAL HEALTH COMERCIO SERVIÇOS E IMPORTAÇÃO LTDA" at bounding box center [982, 361] width 472 height 28
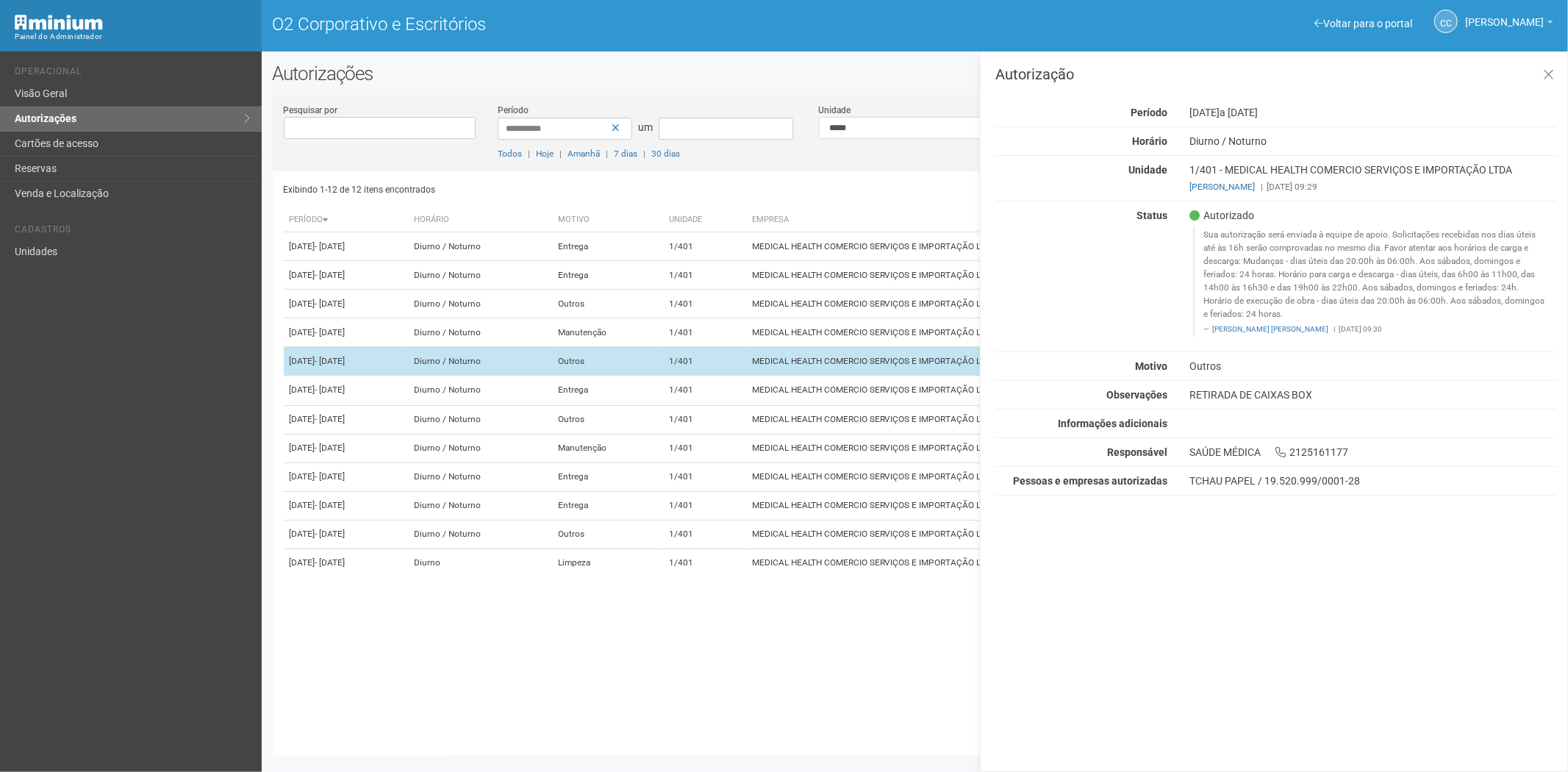
click at [827, 375] on td "MEDICAL HEALTH COMERCIO SERVIÇOS E IMPORTAÇÃO LTDA" at bounding box center [982, 361] width 472 height 28
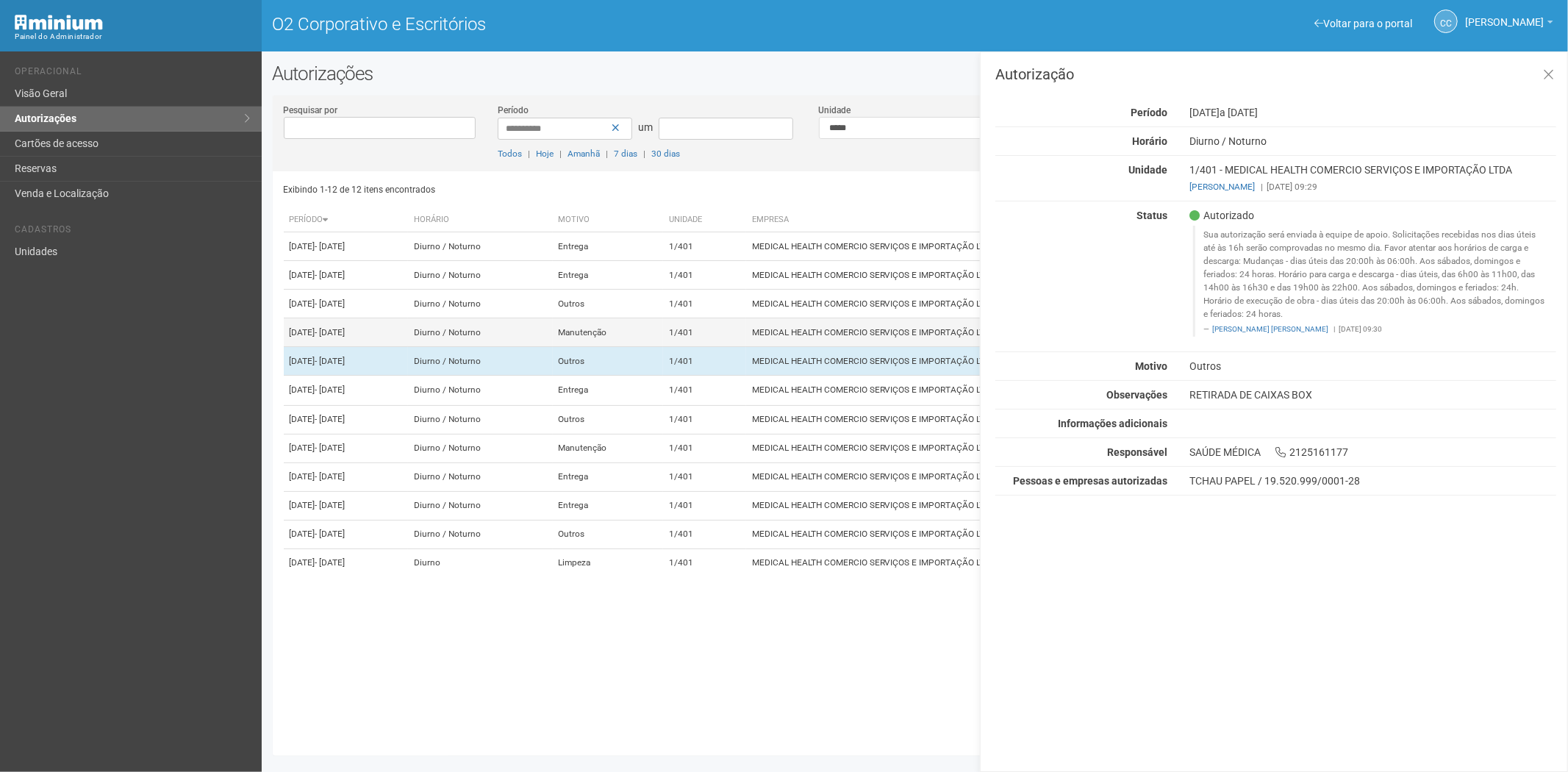
click at [818, 337] on font "MEDICAL HEALTH COMERCIO SERVIÇOS E IMPORTAÇÃO LTDA" at bounding box center [874, 332] width 244 height 10
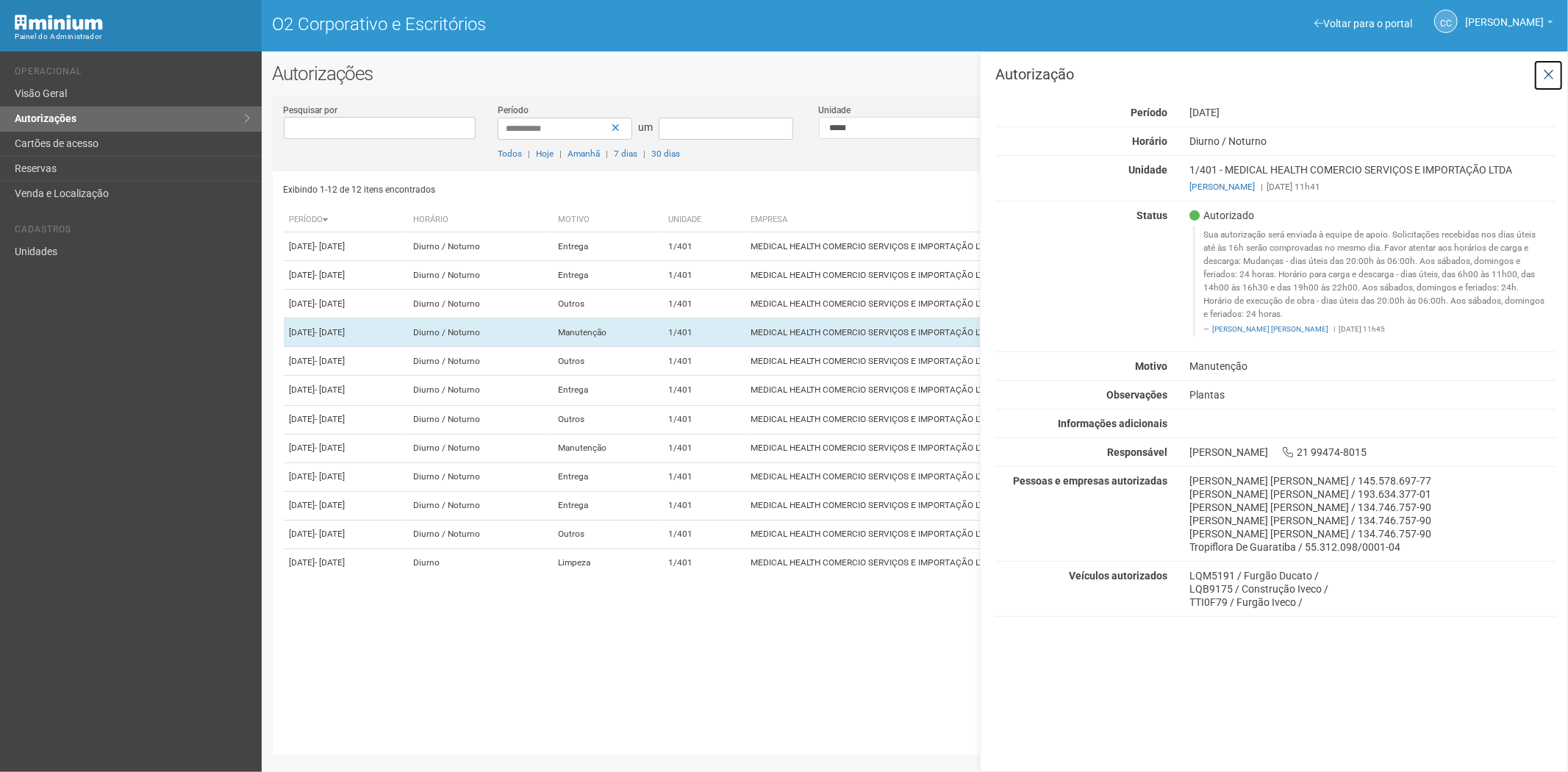
click at [1551, 82] on button at bounding box center [1548, 75] width 30 height 32
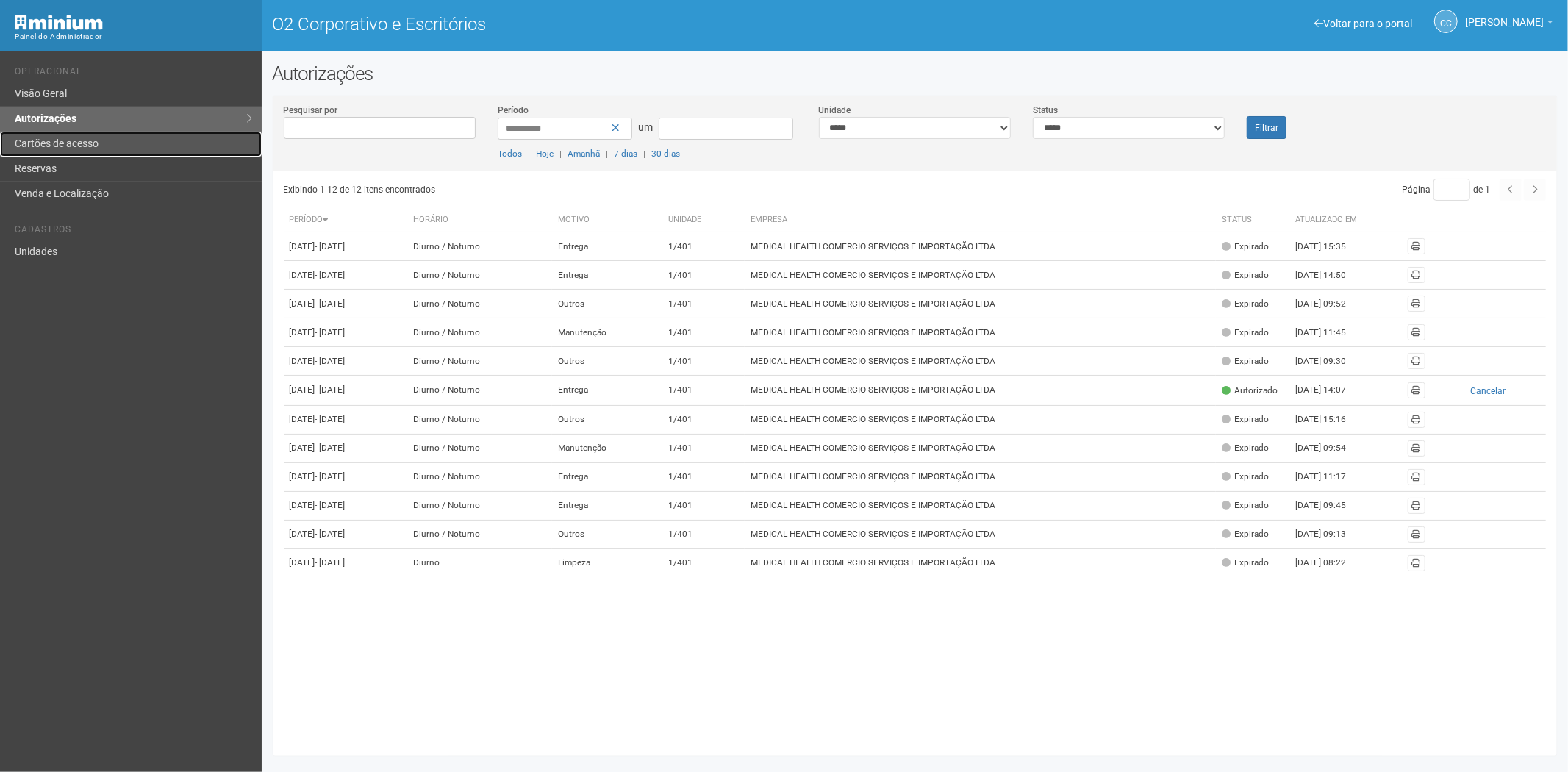
click at [48, 145] on font "Cartões de acesso" at bounding box center [56, 144] width 83 height 12
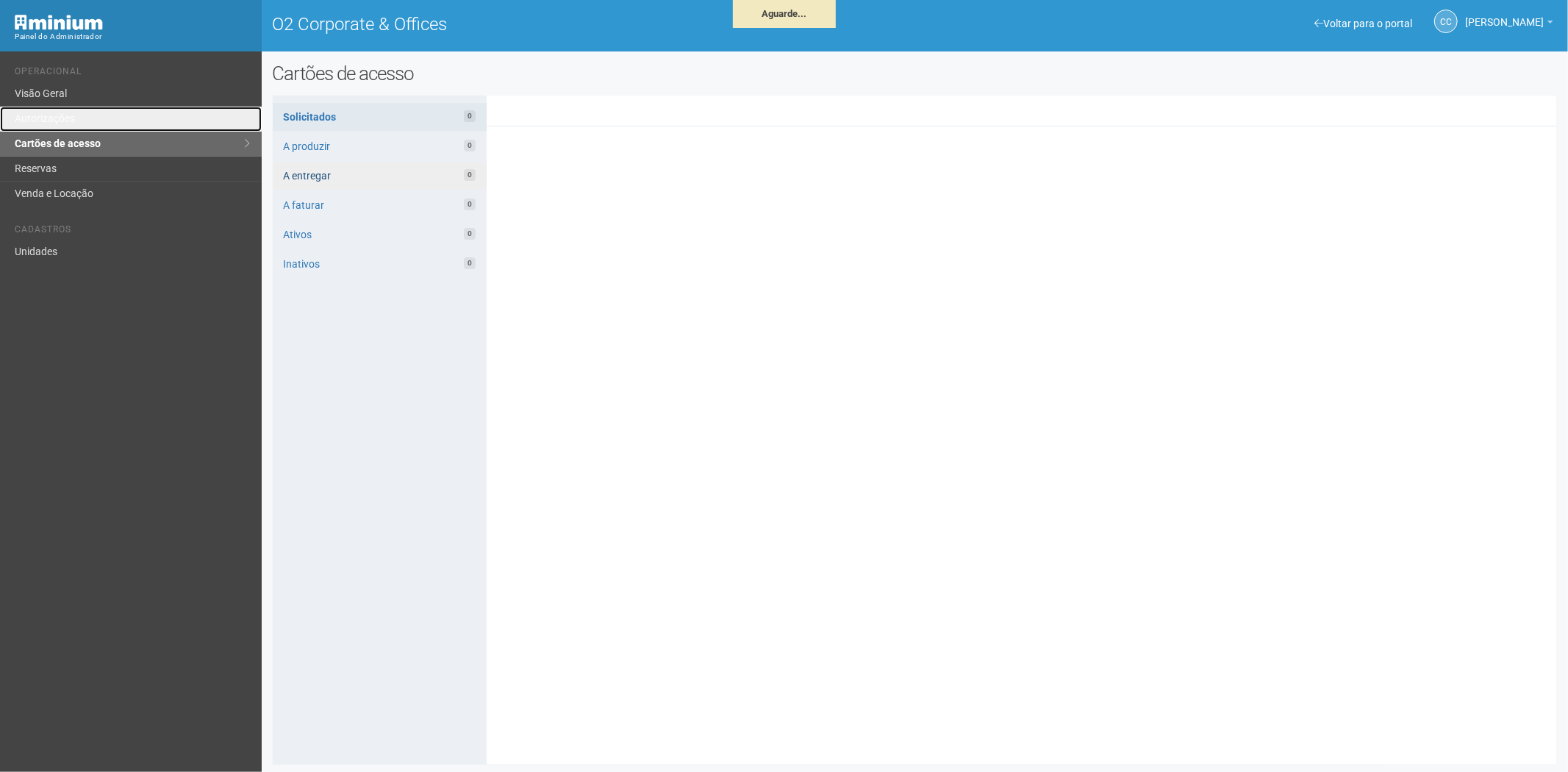
drag, startPoint x: 68, startPoint y: 113, endPoint x: 278, endPoint y: 162, distance: 215.6
click at [68, 113] on link "Autorizações" at bounding box center [131, 119] width 262 height 25
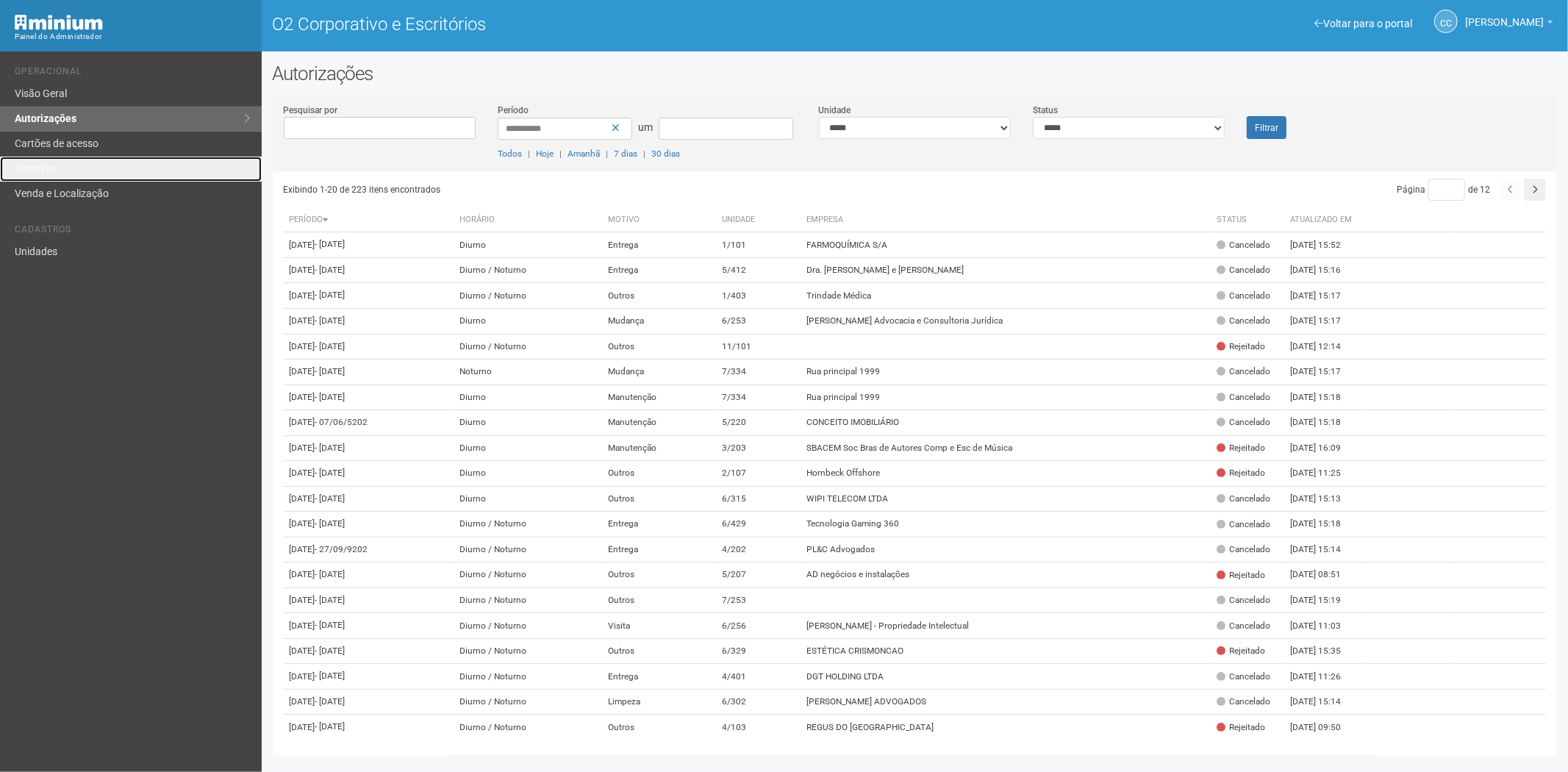
click at [66, 164] on link "Reservas" at bounding box center [131, 169] width 262 height 25
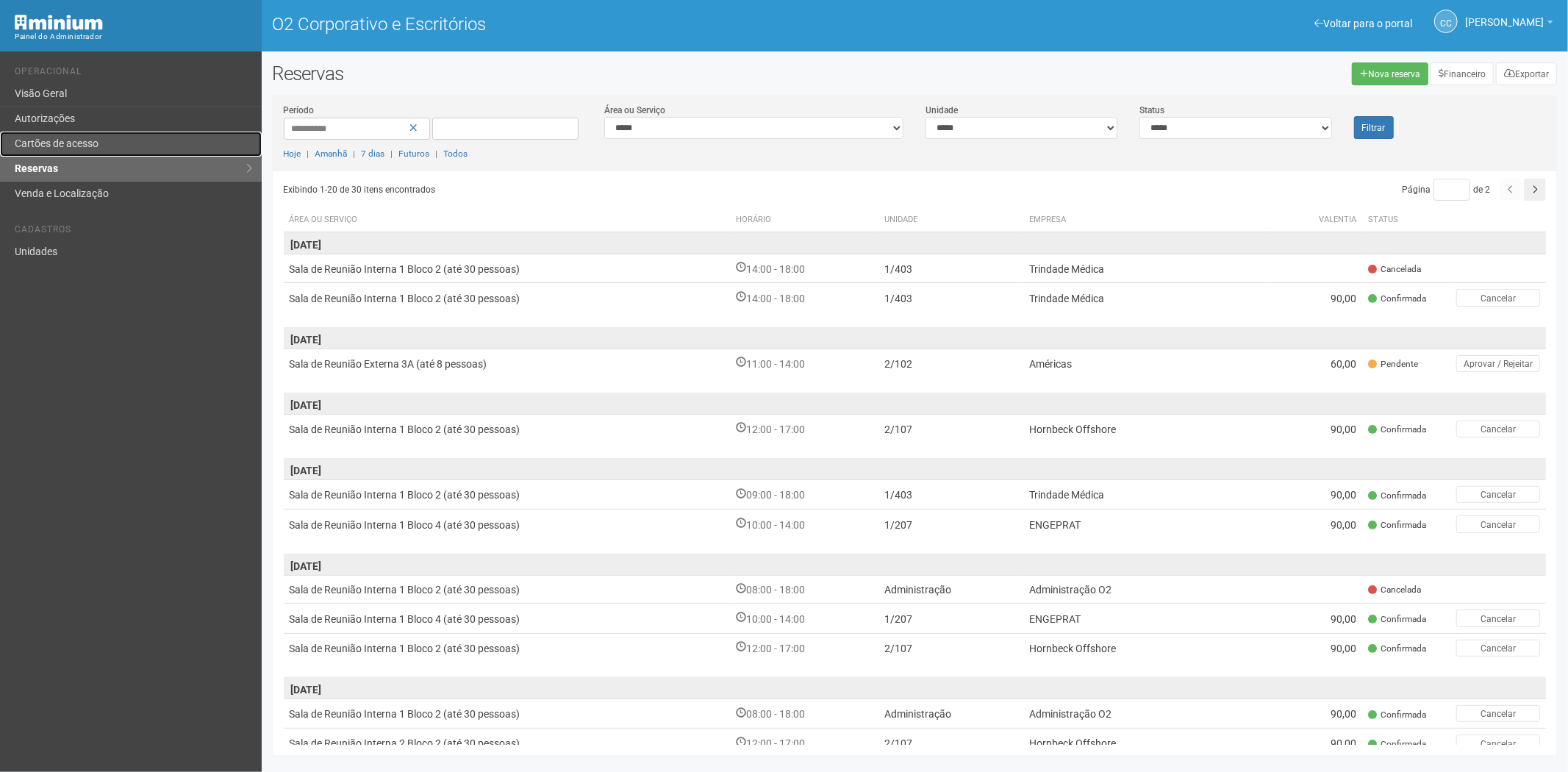
click at [102, 139] on link "Cartões de acesso" at bounding box center [131, 144] width 262 height 25
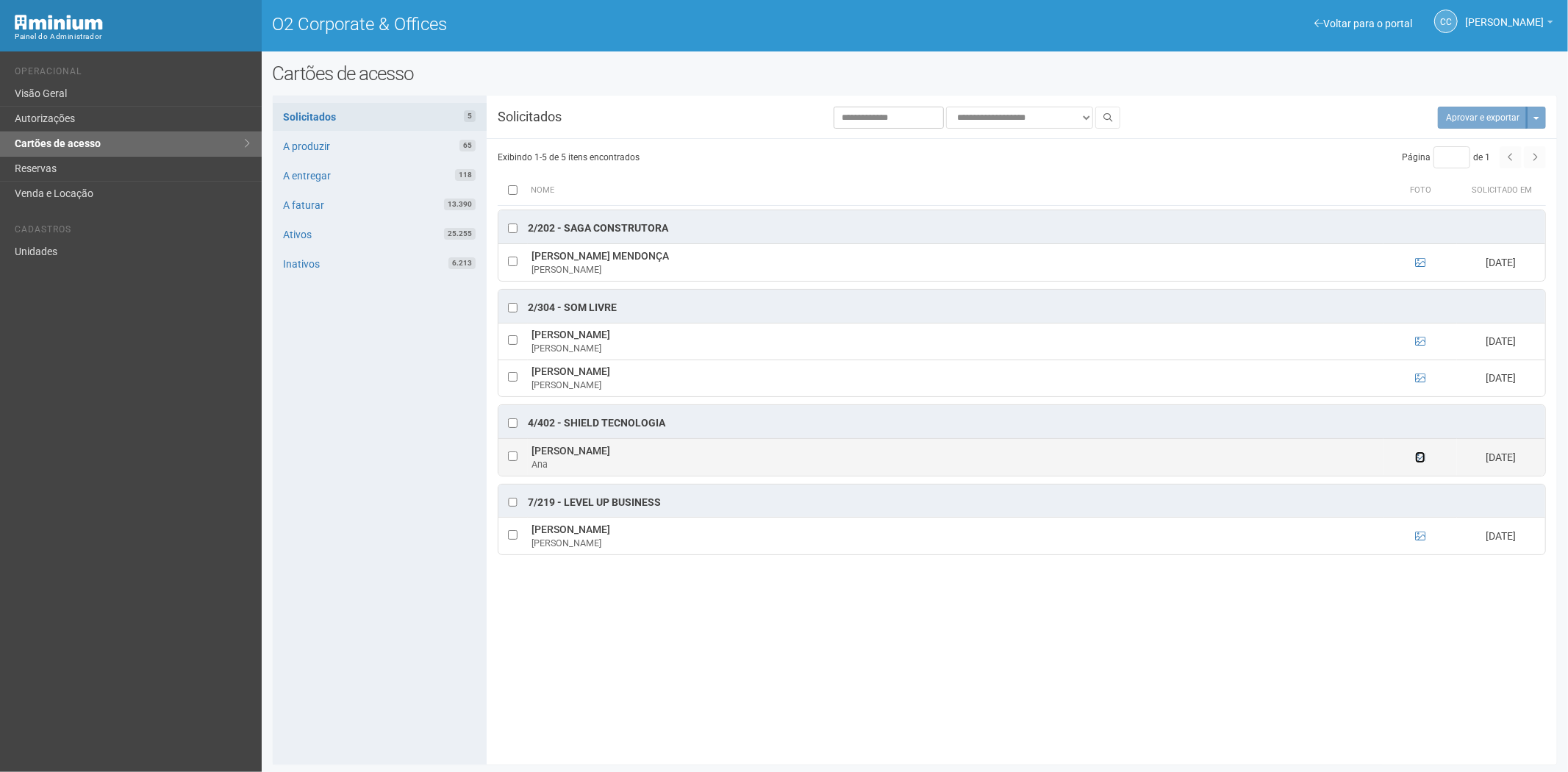
click at [1417, 460] on icon at bounding box center [1420, 457] width 10 height 10
click at [1417, 460] on icon at bounding box center [1420, 457] width 10 height 10
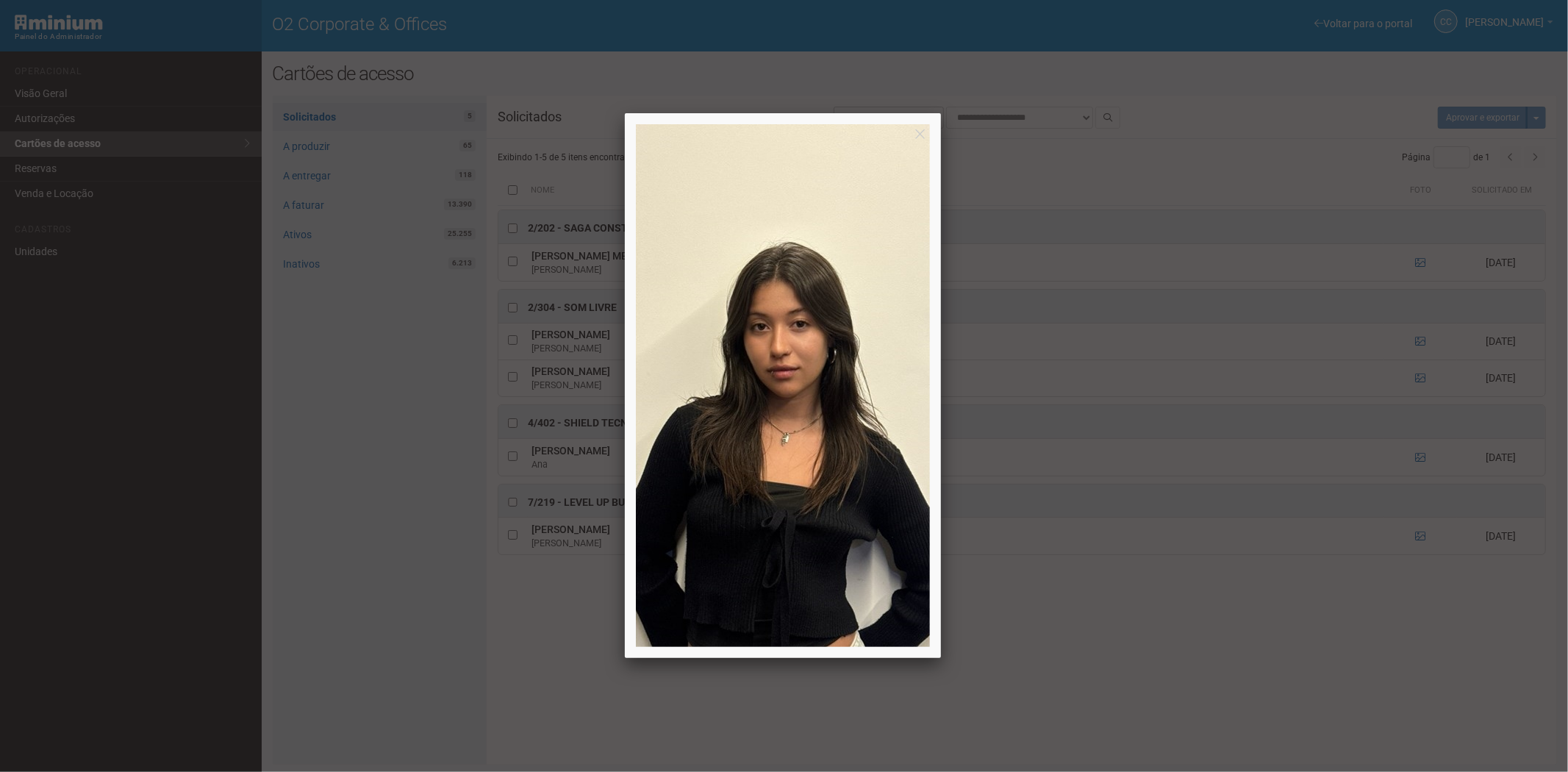
click at [1238, 718] on div at bounding box center [784, 386] width 1568 height 772
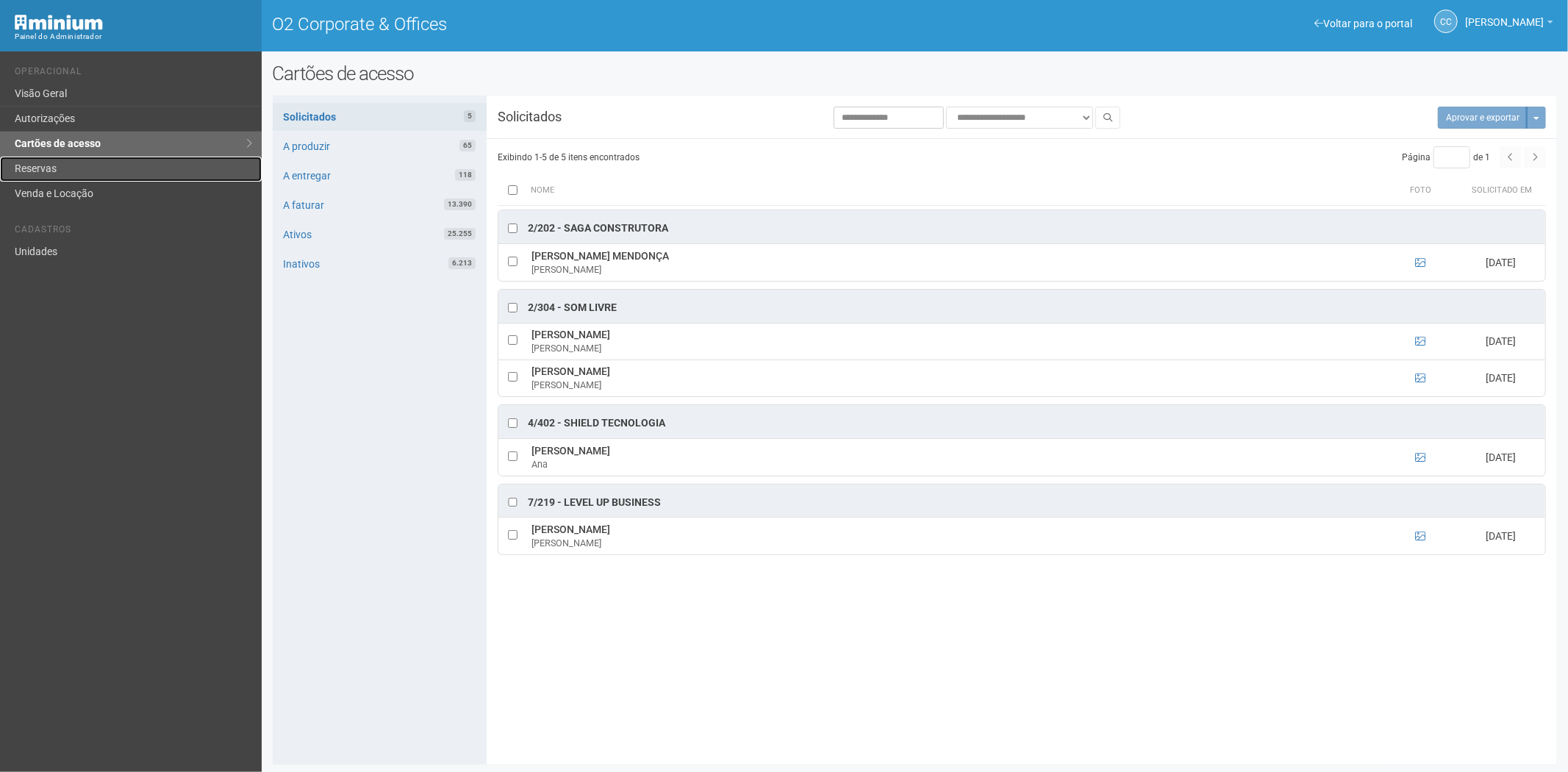
click at [93, 173] on link "Reservas" at bounding box center [131, 169] width 262 height 25
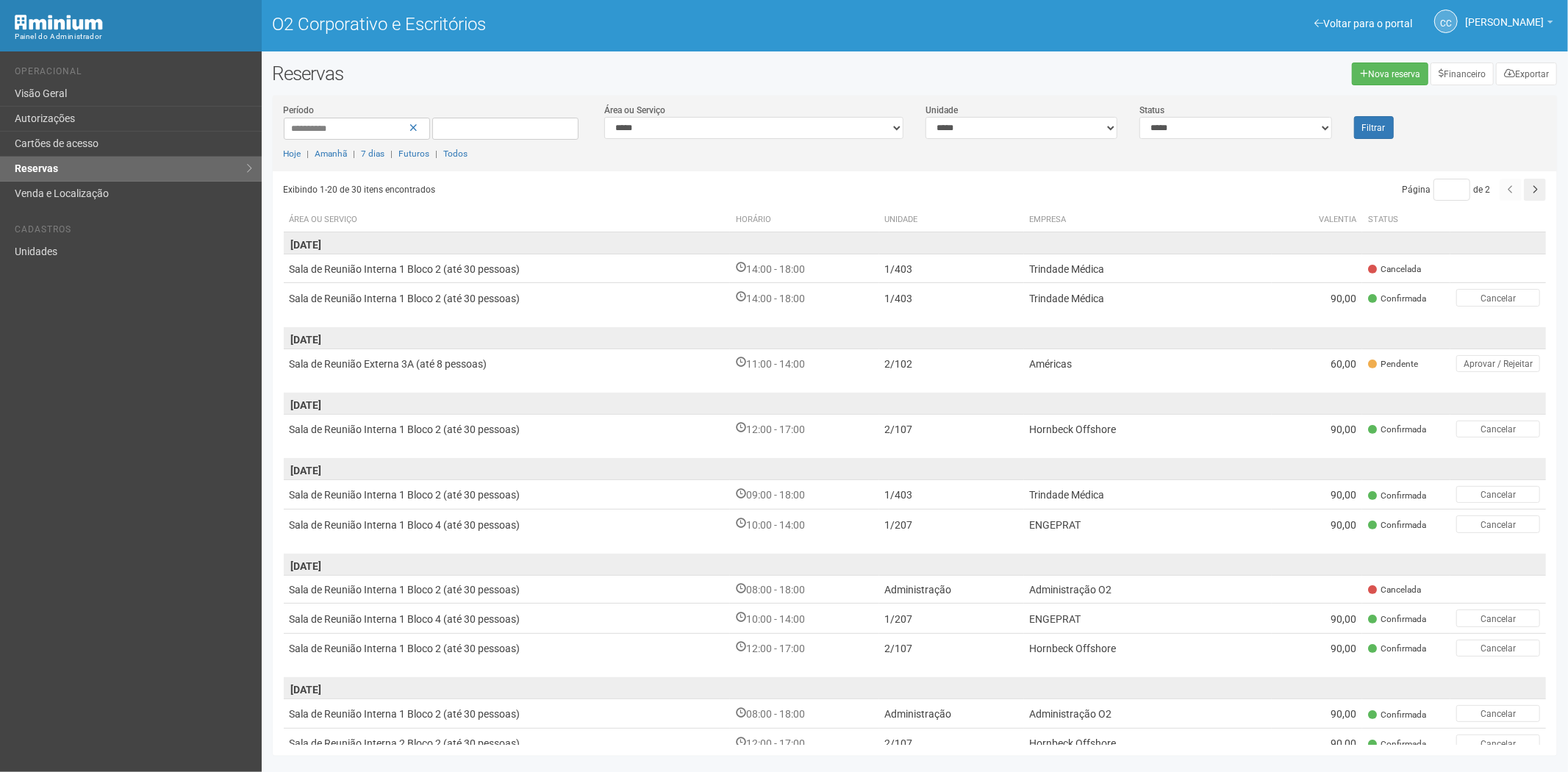
click at [82, 538] on div "Voltar para o portal Operacional Visão Geral Autorizações Cartões de acesso Res…" at bounding box center [131, 411] width 262 height 720
click at [110, 149] on link "Cartões de acesso" at bounding box center [131, 144] width 262 height 25
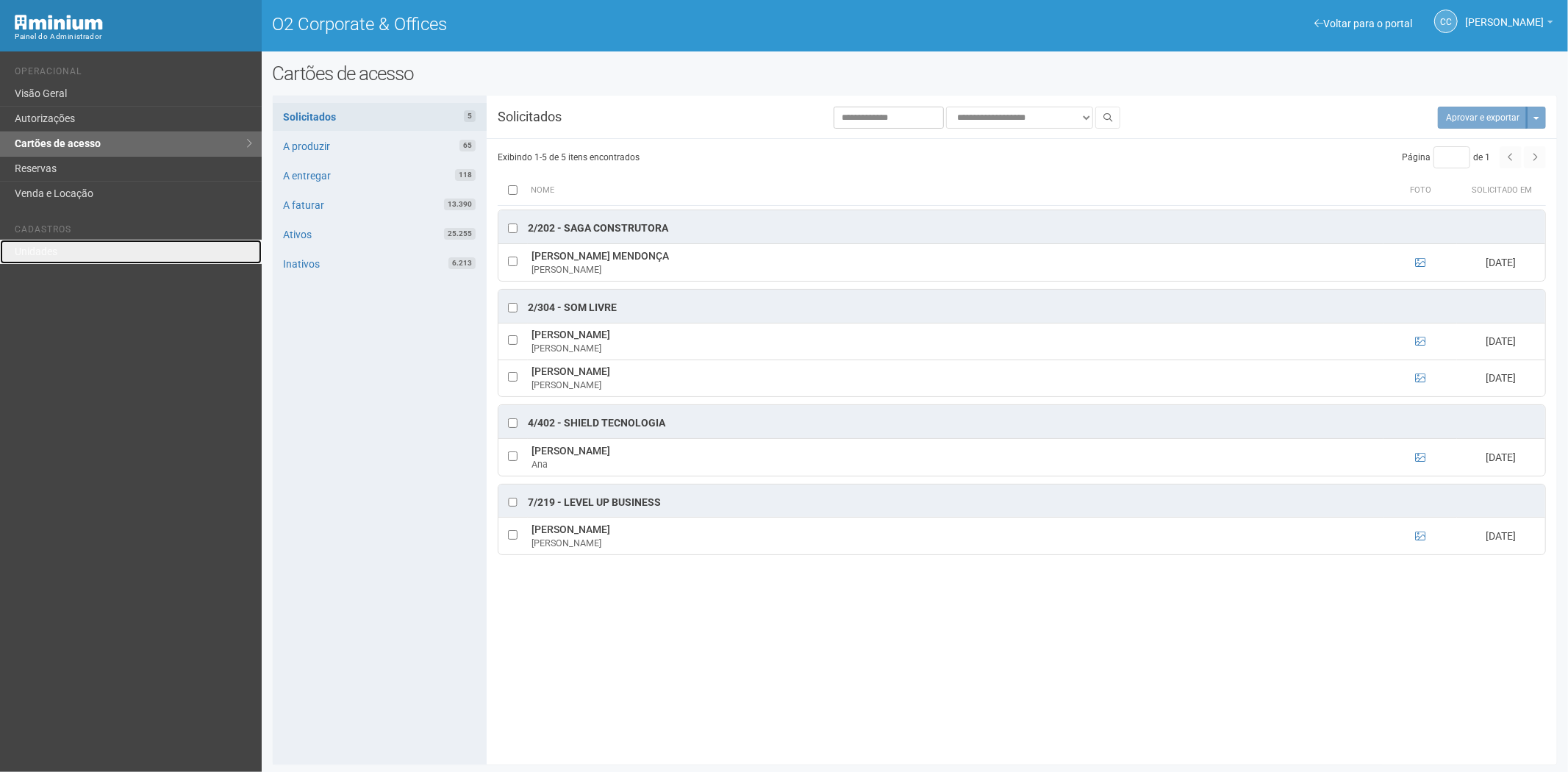
drag, startPoint x: 16, startPoint y: 253, endPoint x: 131, endPoint y: 223, distance: 118.8
click at [16, 254] on link "Unidades" at bounding box center [131, 251] width 262 height 24
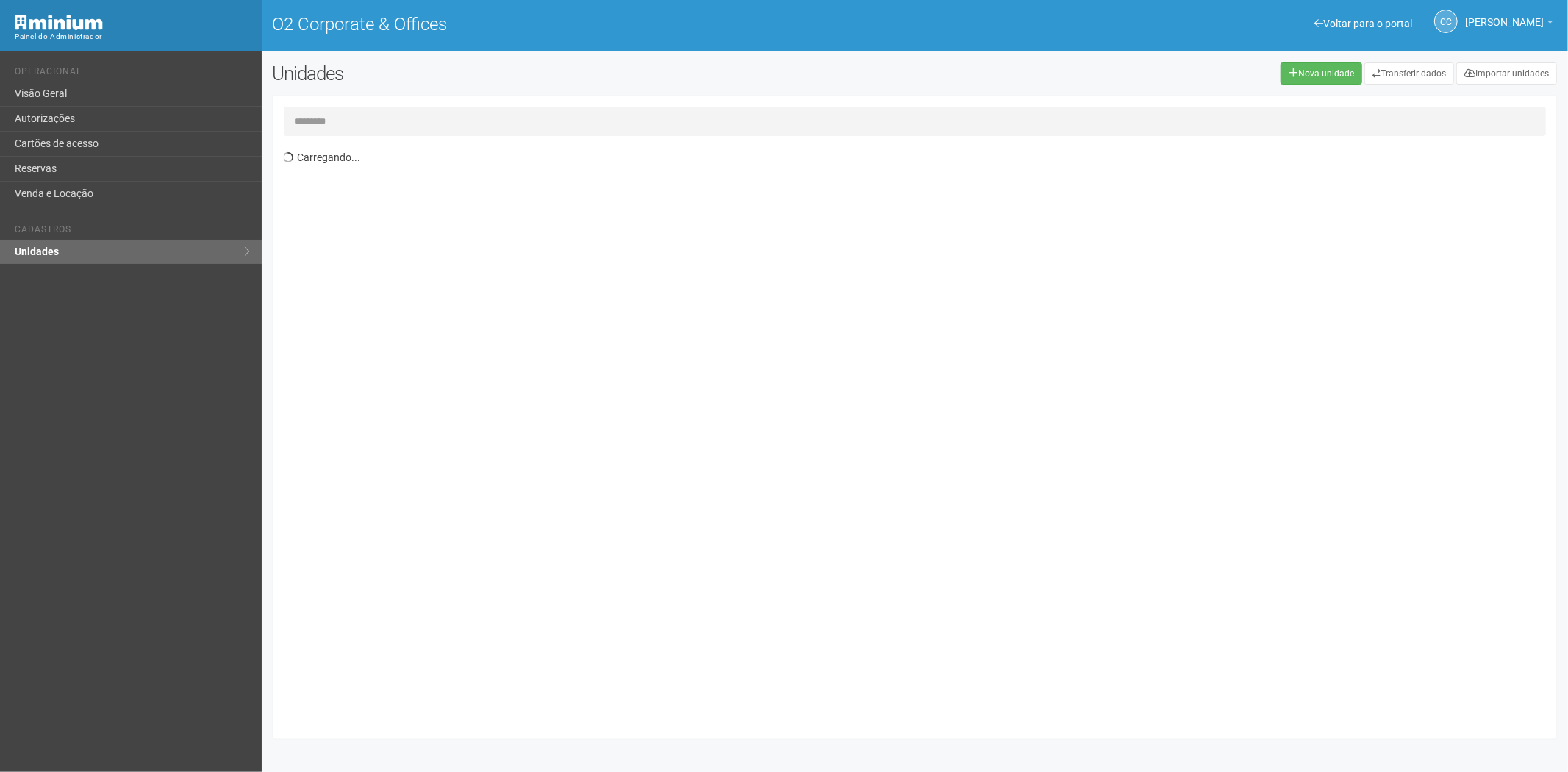
click at [329, 123] on input "text" at bounding box center [915, 121] width 1262 height 29
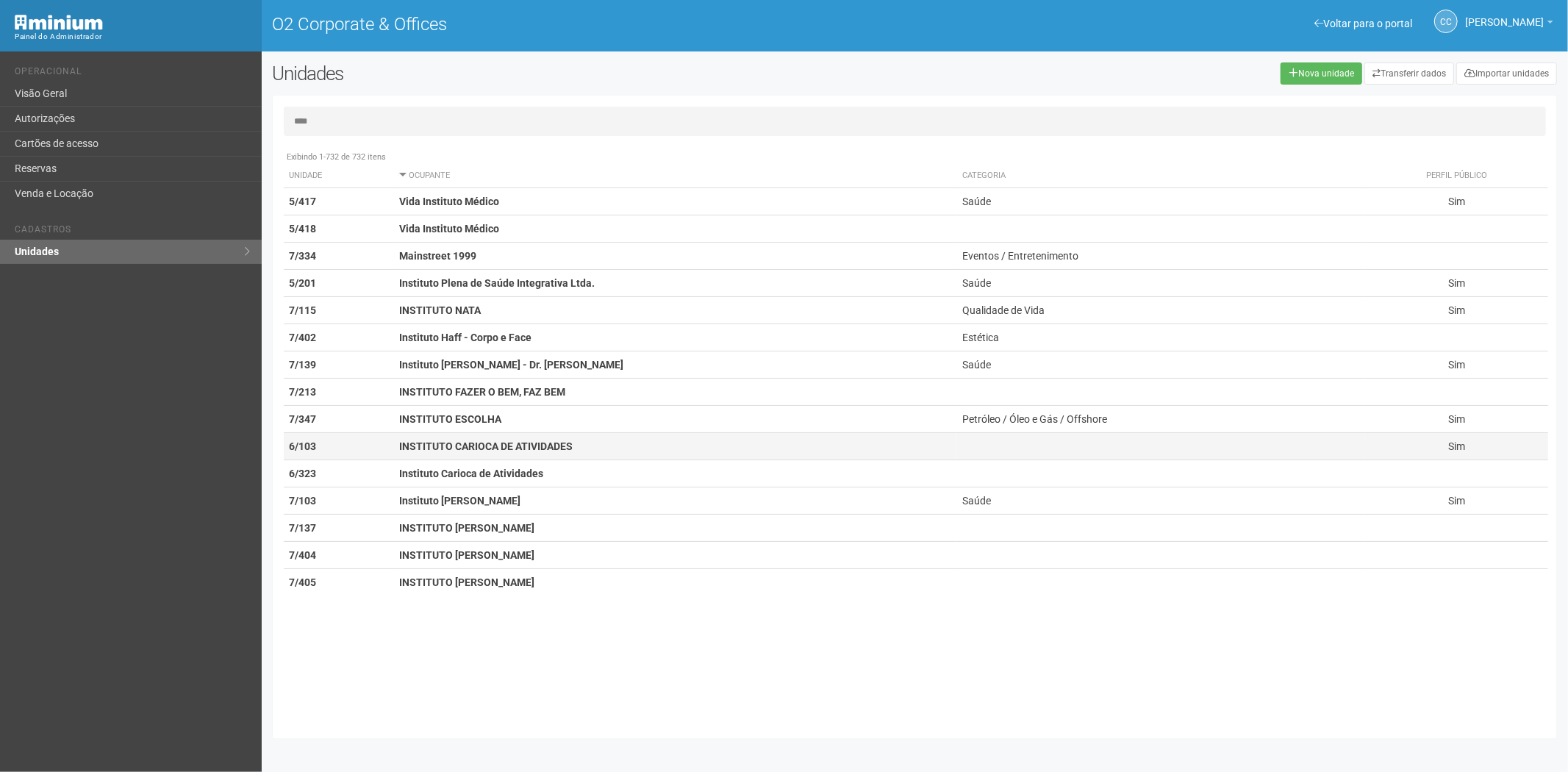
type input "****"
click at [512, 444] on strong "INSTITUTO CARIOCA DE ATIVIDADES" at bounding box center [486, 447] width 174 height 12
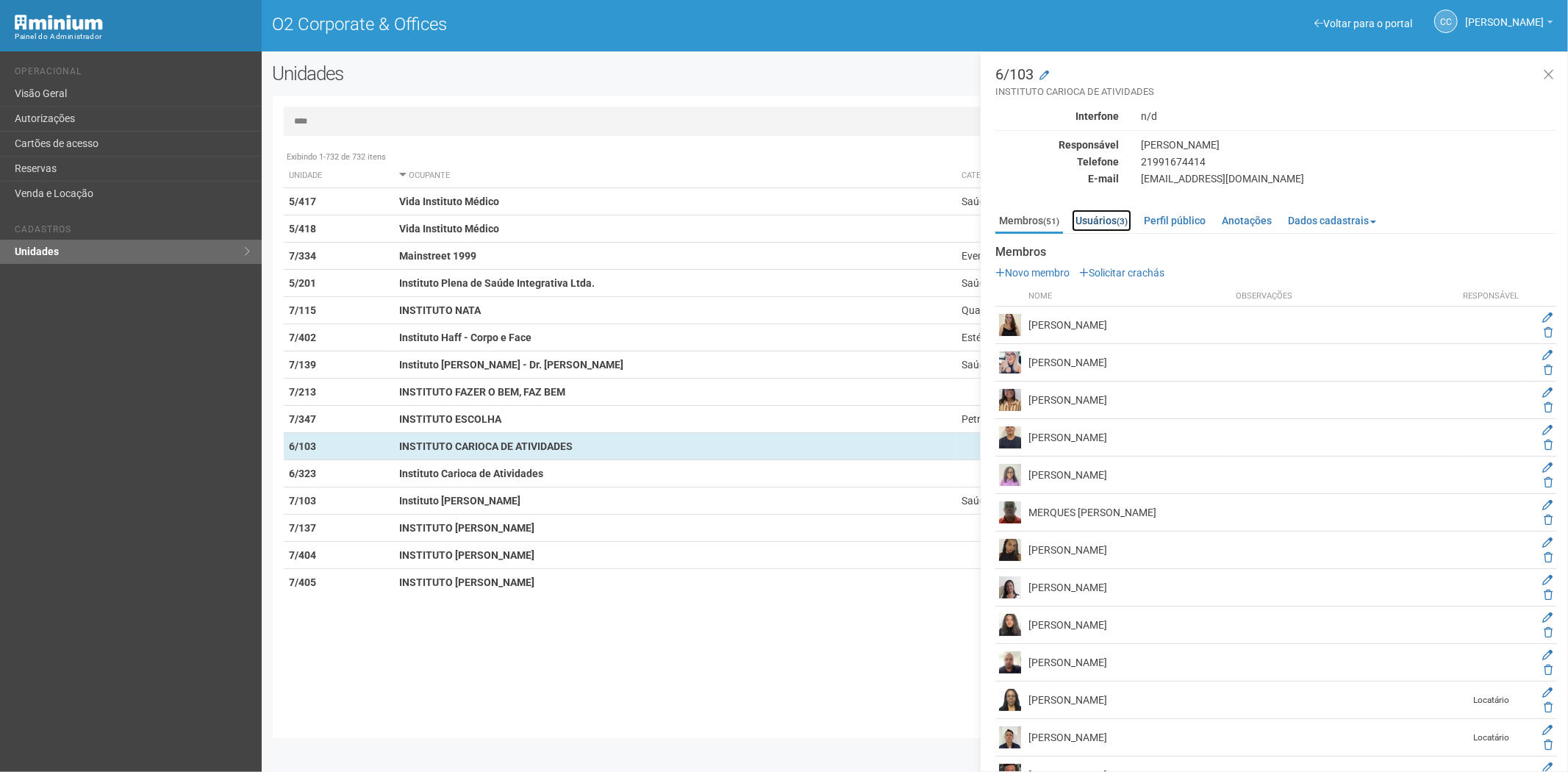
drag, startPoint x: 1114, startPoint y: 220, endPoint x: 1100, endPoint y: 219, distance: 14.0
click at [1114, 220] on link "Usuários (3)" at bounding box center [1101, 220] width 59 height 22
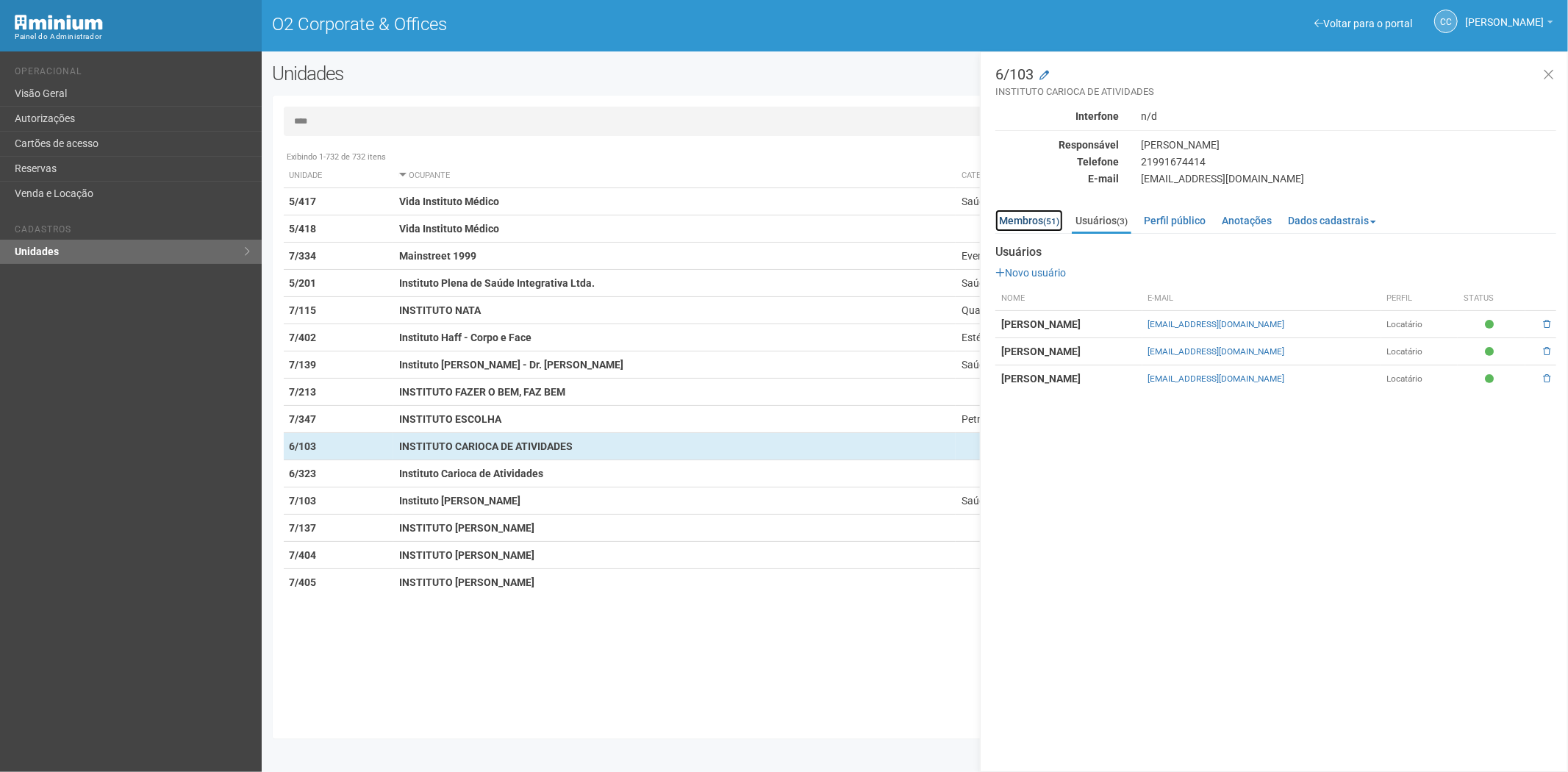
click at [1030, 220] on link "Membros (51)" at bounding box center [1028, 220] width 68 height 22
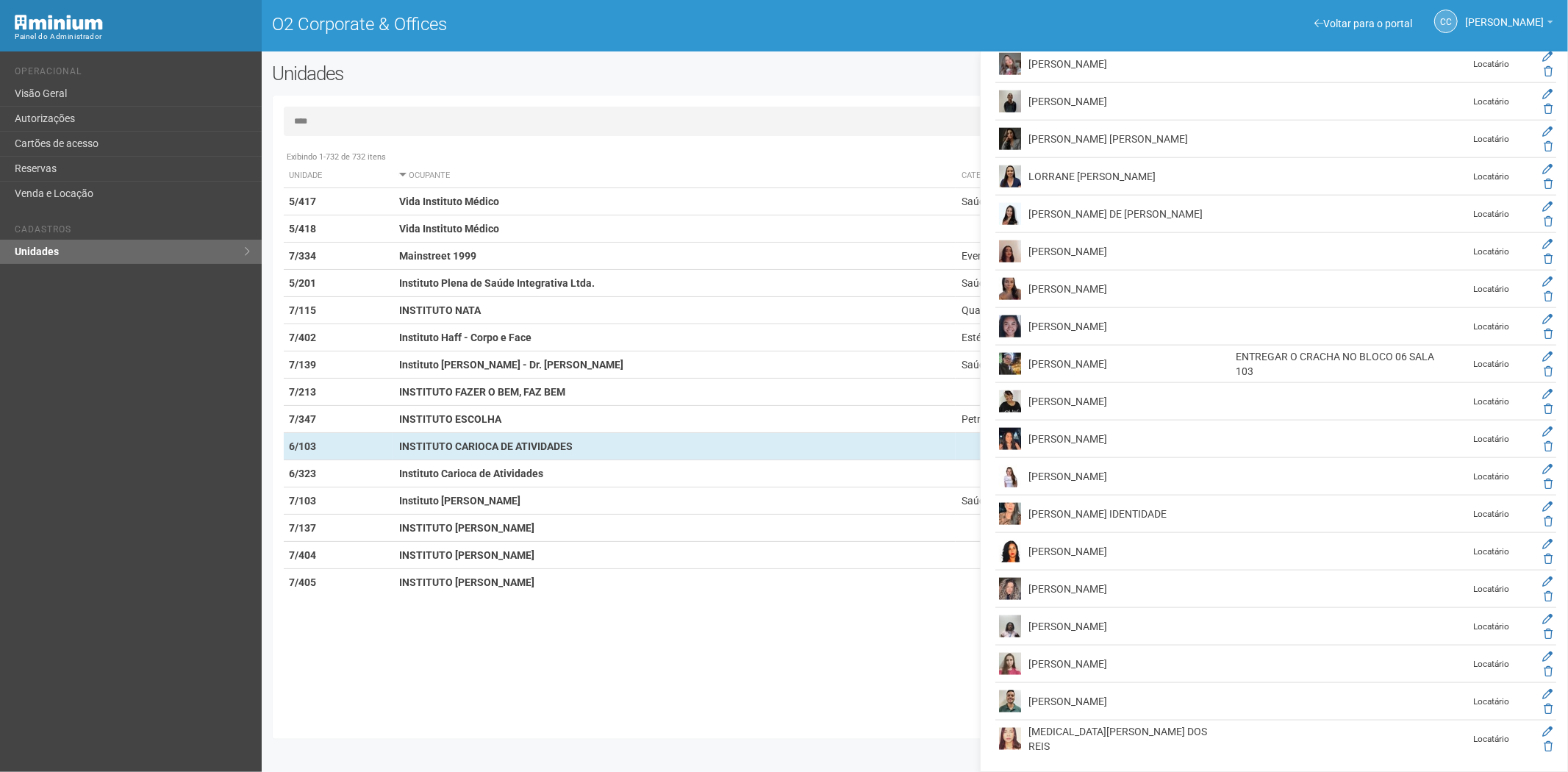
scroll to position [1464, 0]
click at [126, 142] on link "Cartões de acesso" at bounding box center [131, 144] width 262 height 25
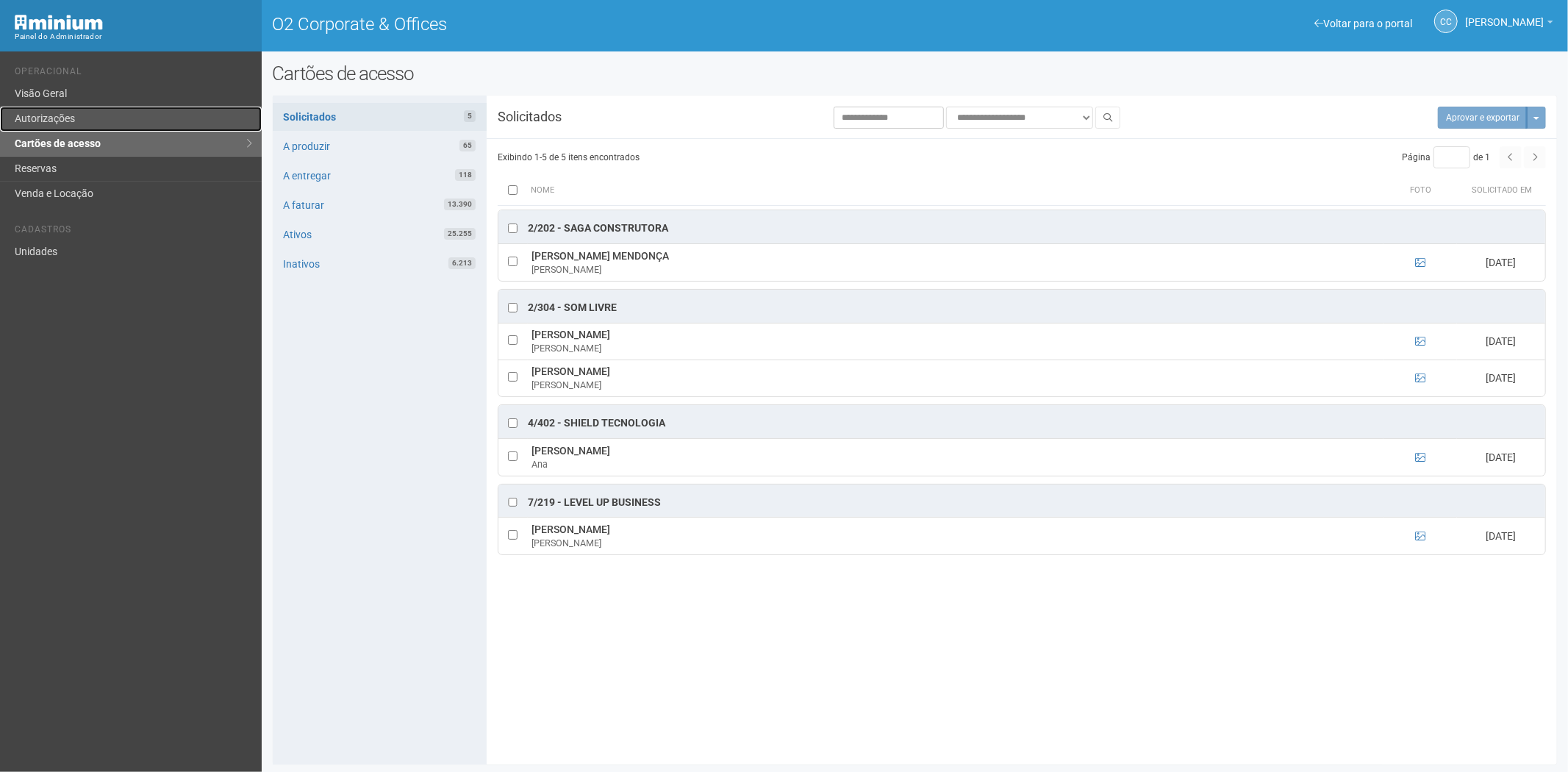
click at [70, 122] on link "Autorizações" at bounding box center [131, 119] width 262 height 25
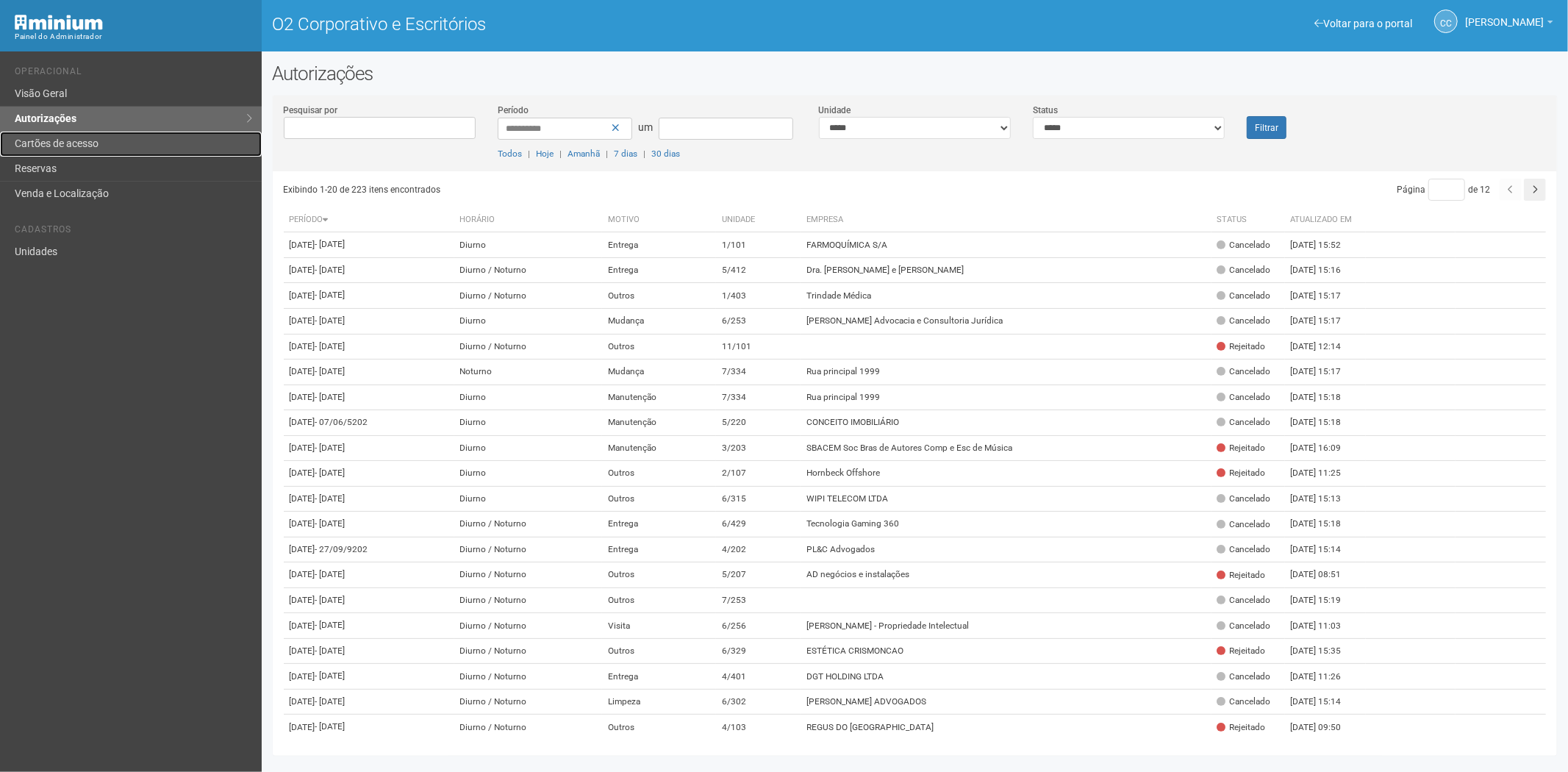
click at [21, 139] on font "Cartões de acesso" at bounding box center [56, 144] width 83 height 12
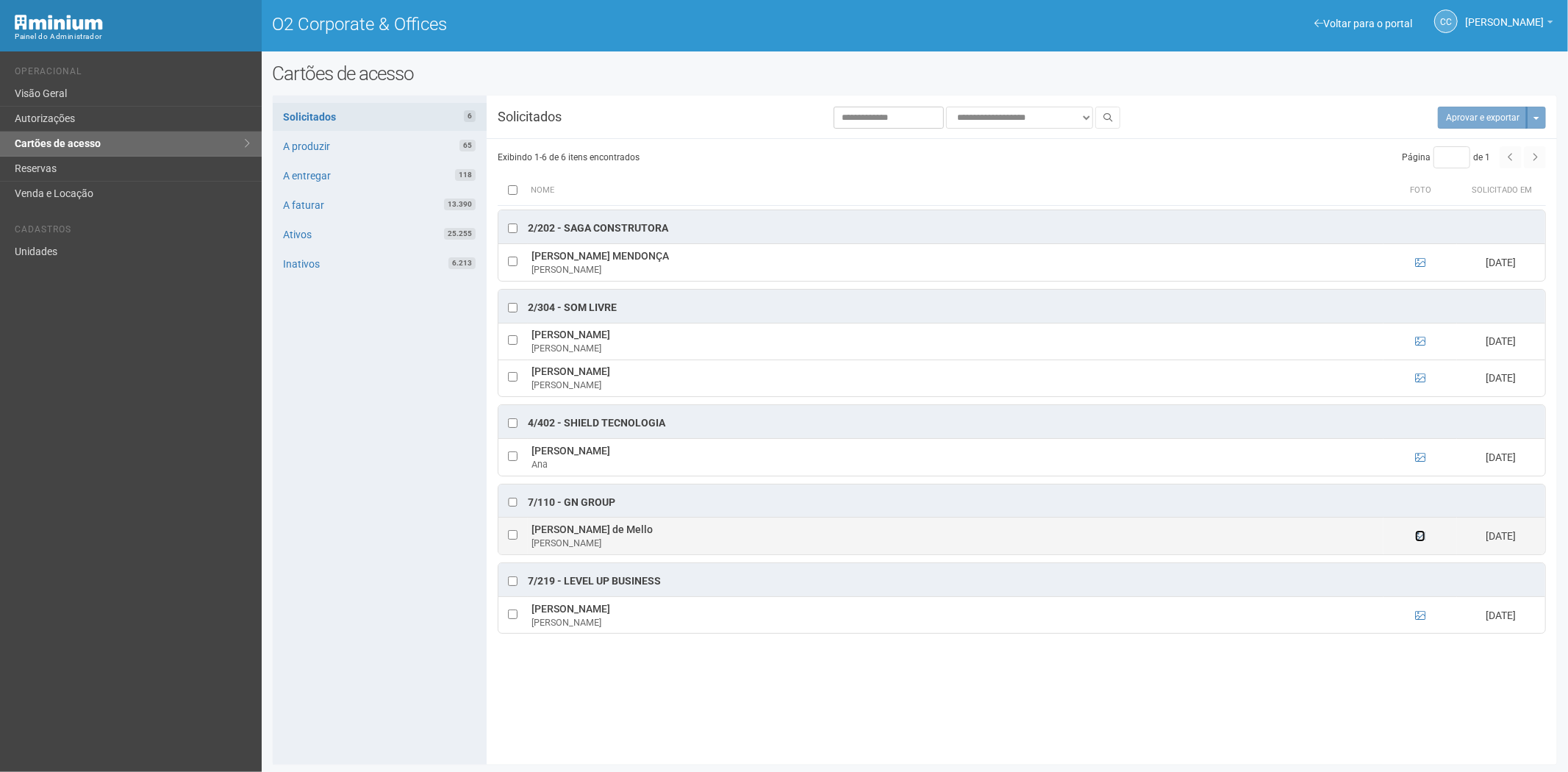
click at [1421, 541] on icon at bounding box center [1420, 536] width 10 height 10
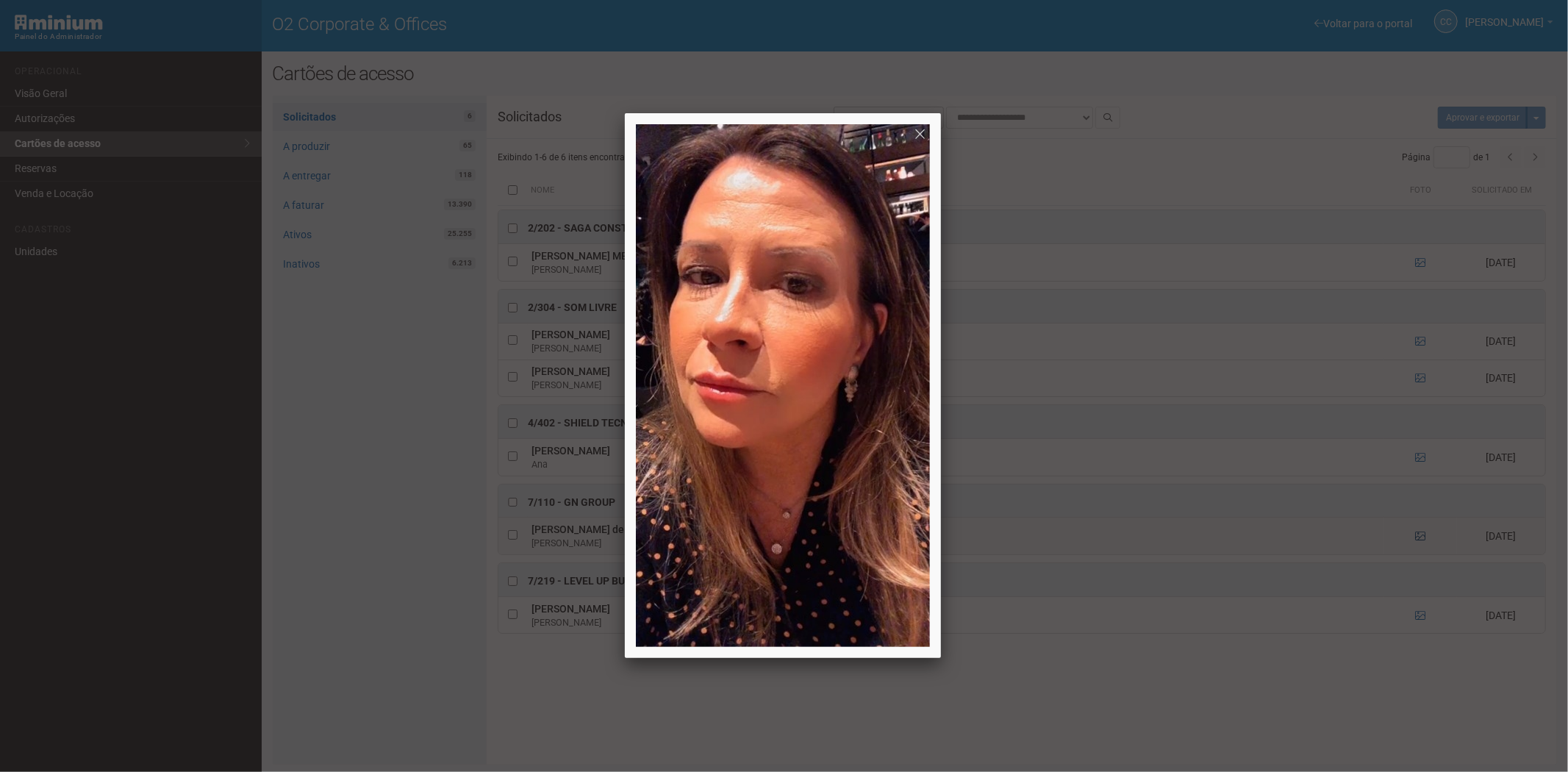
click at [1421, 541] on div at bounding box center [784, 386] width 1568 height 772
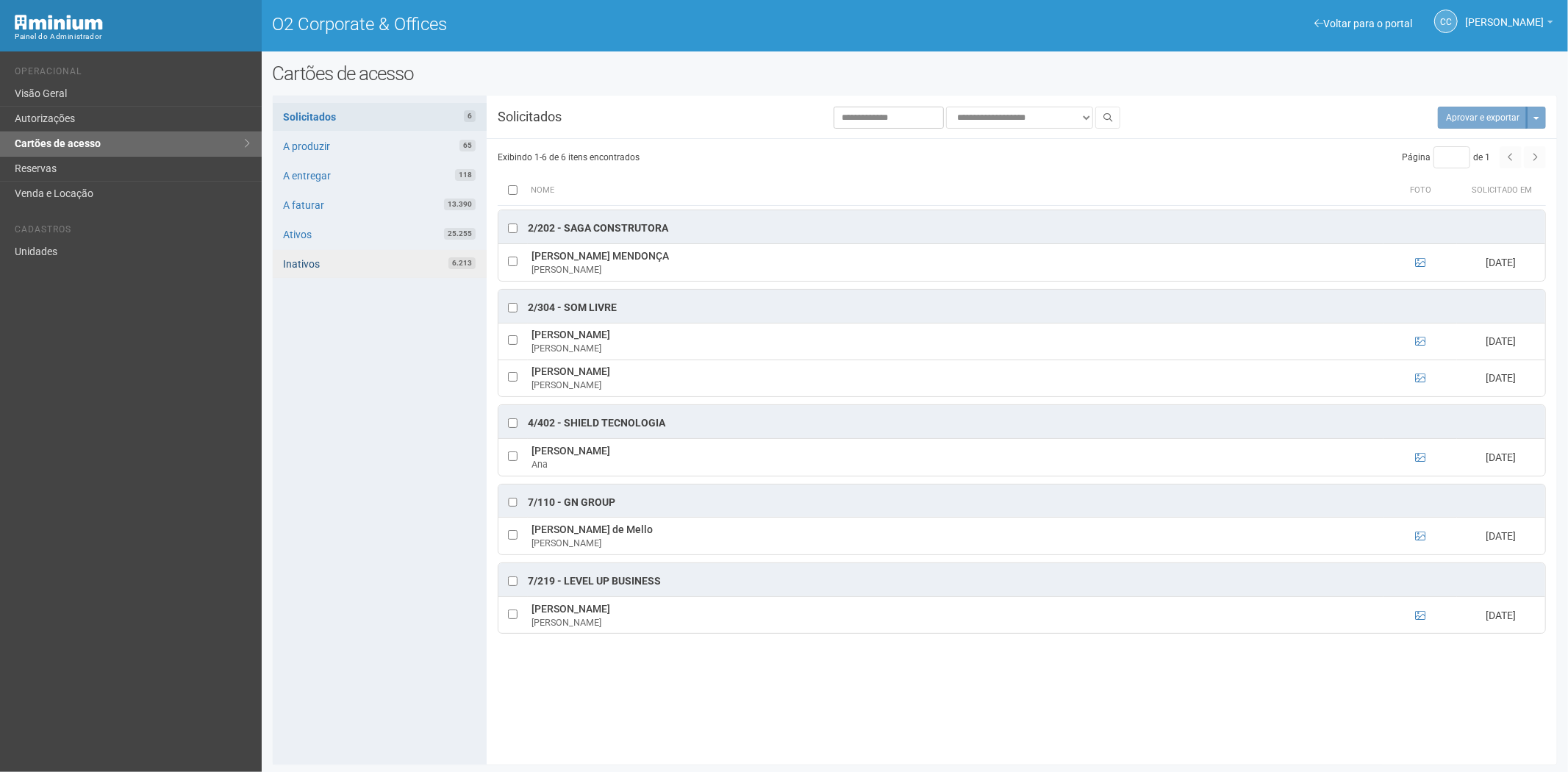
drag, startPoint x: 257, startPoint y: 497, endPoint x: 289, endPoint y: 250, distance: 249.1
click at [260, 494] on div "Voltar para o portal Operacional Visão Geral Autorizações Cartões de acesso Res…" at bounding box center [784, 411] width 1568 height 720
click at [68, 155] on link "Cartões de acesso" at bounding box center [131, 144] width 262 height 25
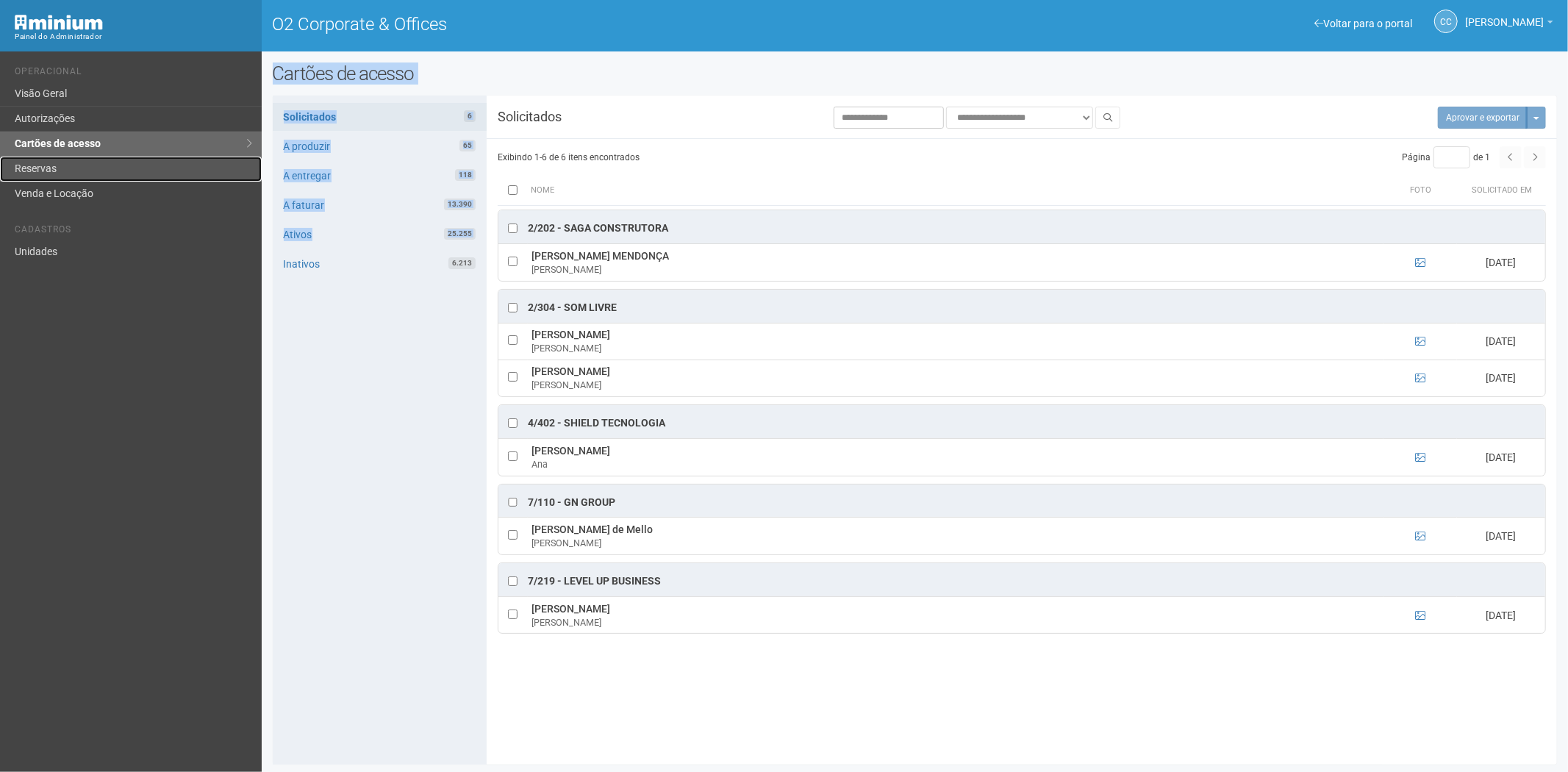
click at [64, 170] on link "Reservas" at bounding box center [131, 169] width 262 height 25
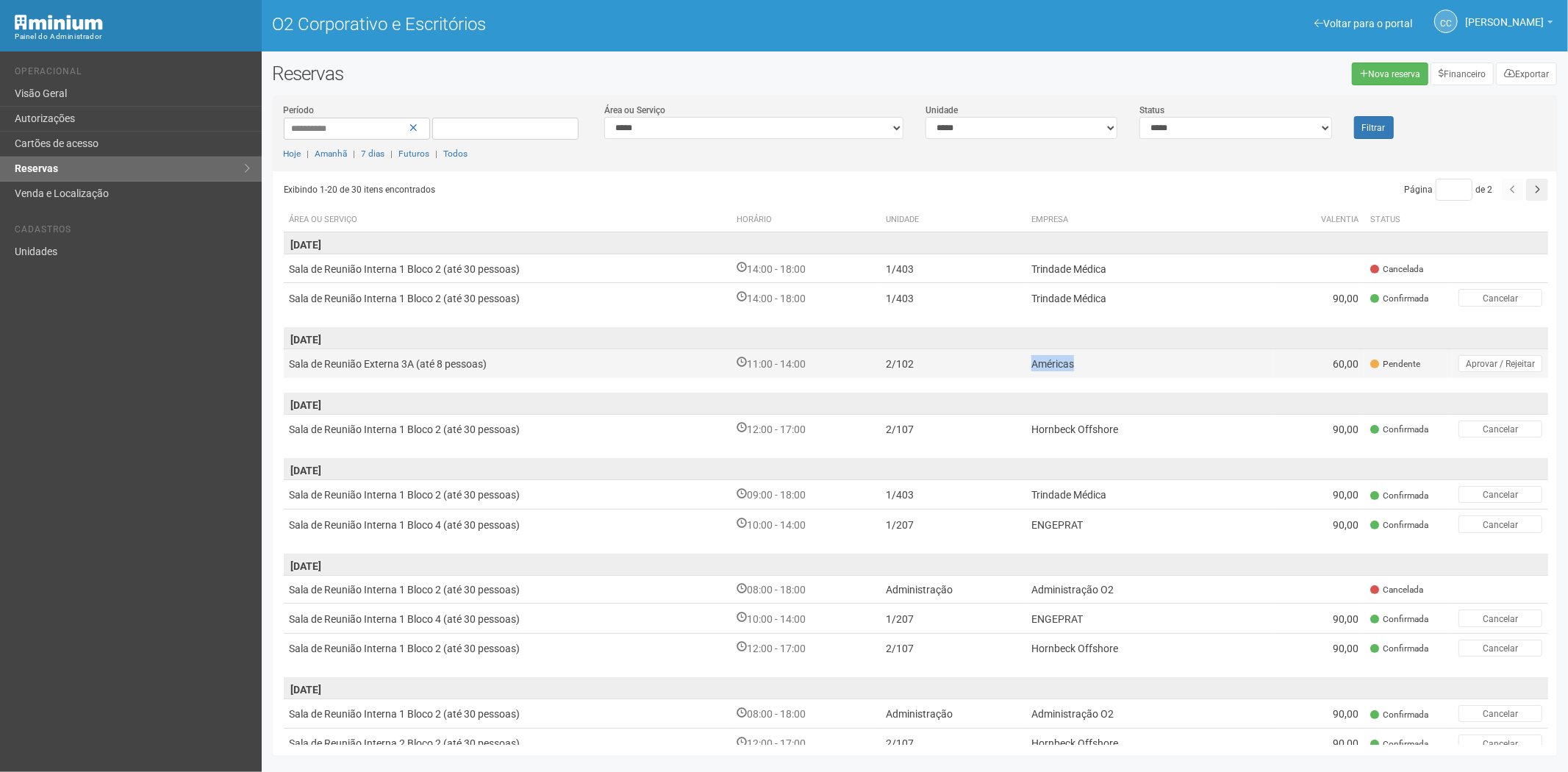
drag, startPoint x: 1083, startPoint y: 361, endPoint x: 1031, endPoint y: 362, distance: 52.0
click at [1031, 362] on td "Américas" at bounding box center [1149, 363] width 249 height 29
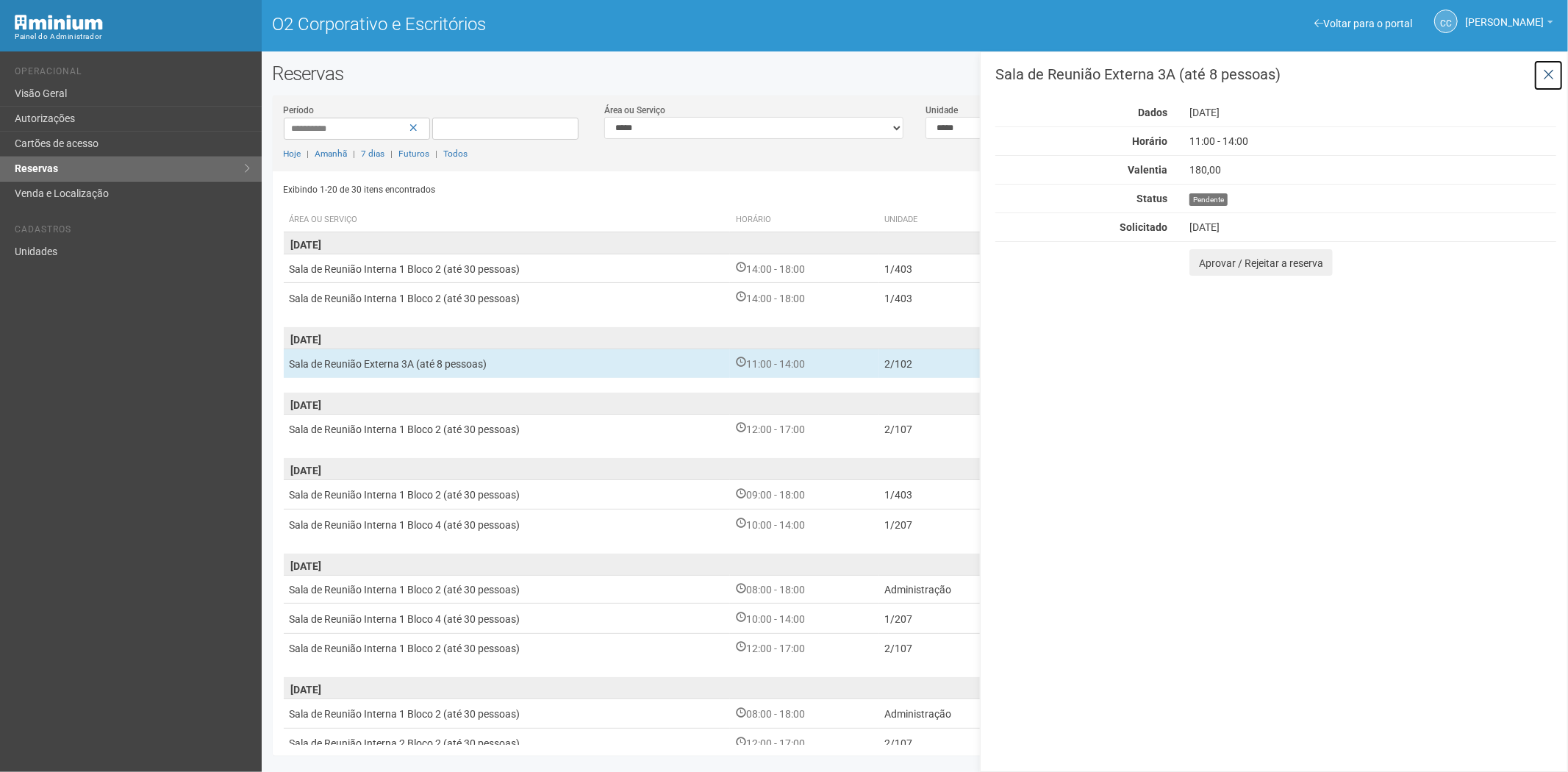
click at [1553, 70] on button at bounding box center [1548, 75] width 30 height 32
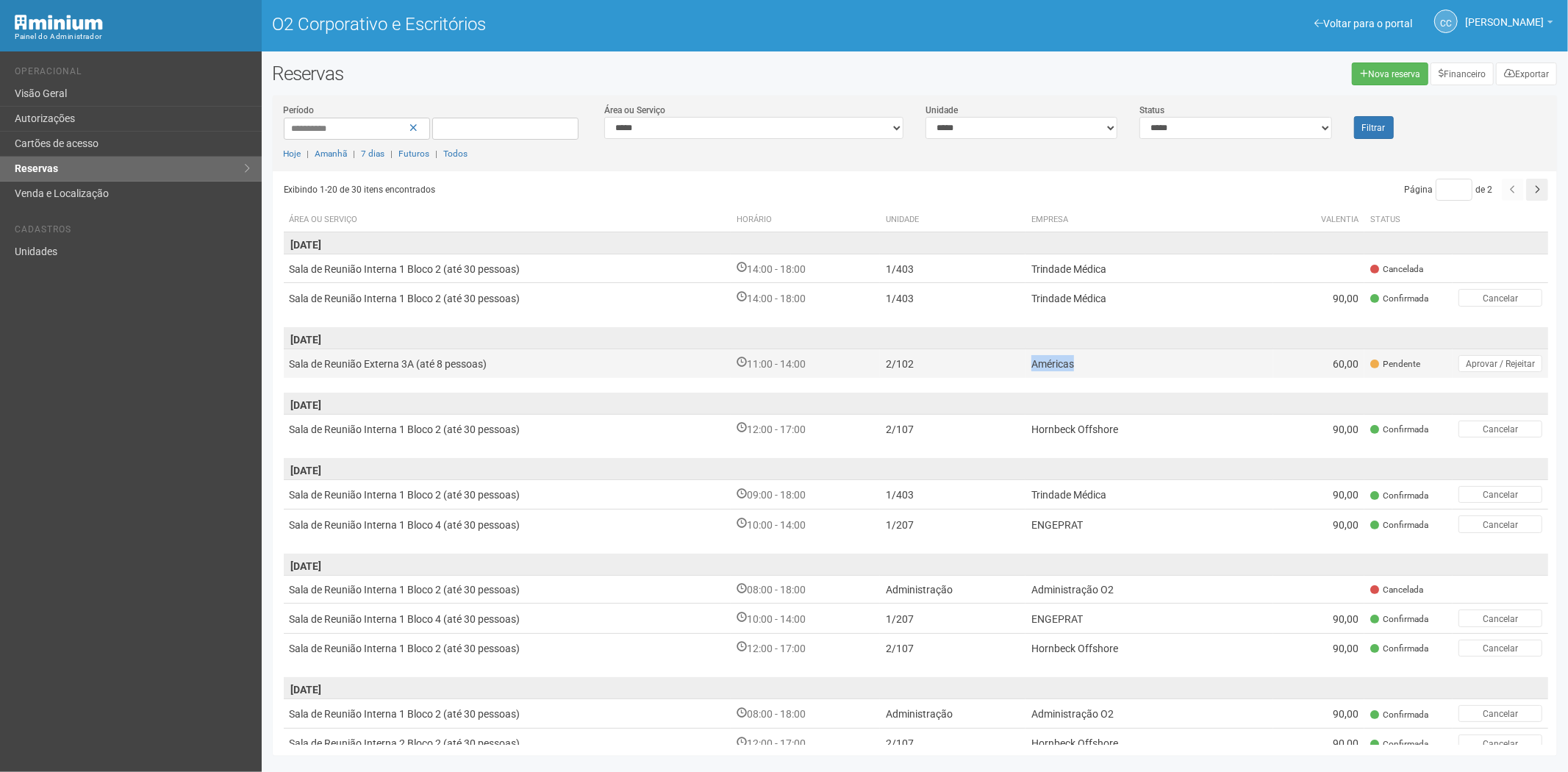
drag, startPoint x: 917, startPoint y: 365, endPoint x: 886, endPoint y: 365, distance: 31.0
click at [883, 365] on td "2/102" at bounding box center [952, 363] width 145 height 29
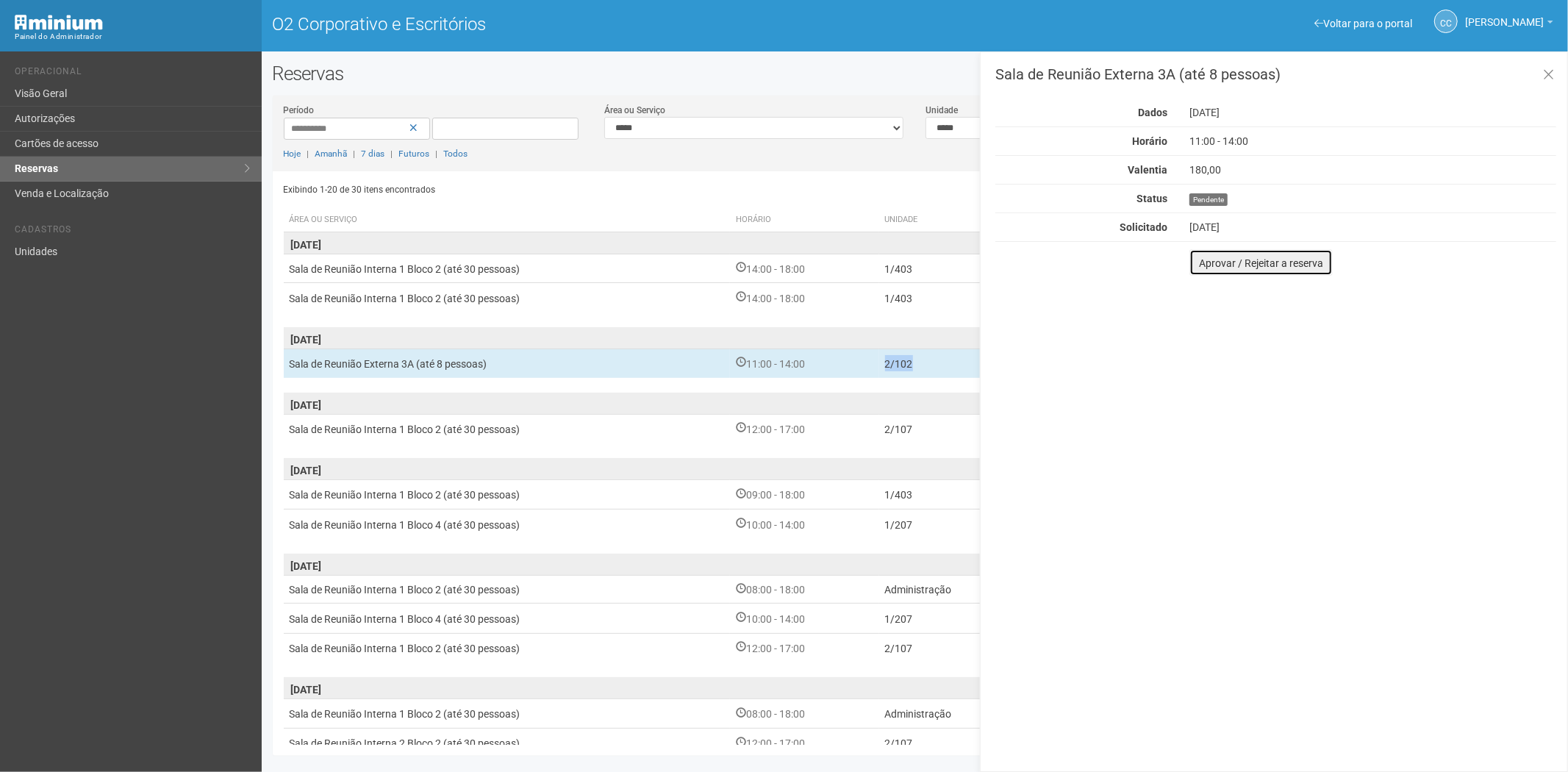
click at [1196, 263] on button "Aprovar / Rejeitar a reserva" at bounding box center [1261, 262] width 144 height 27
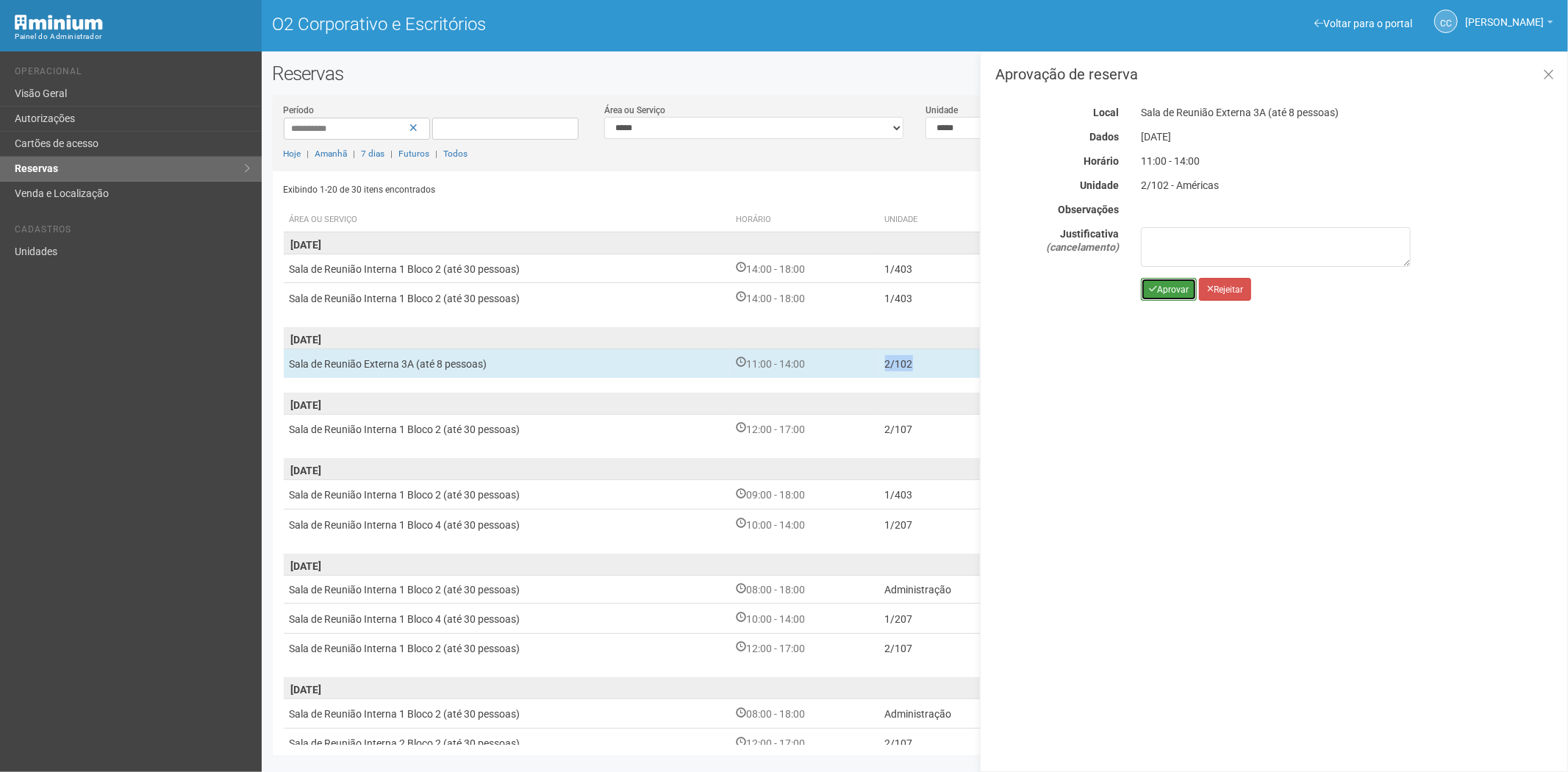
click at [1160, 294] on font "Aprovar" at bounding box center [1172, 290] width 32 height 10
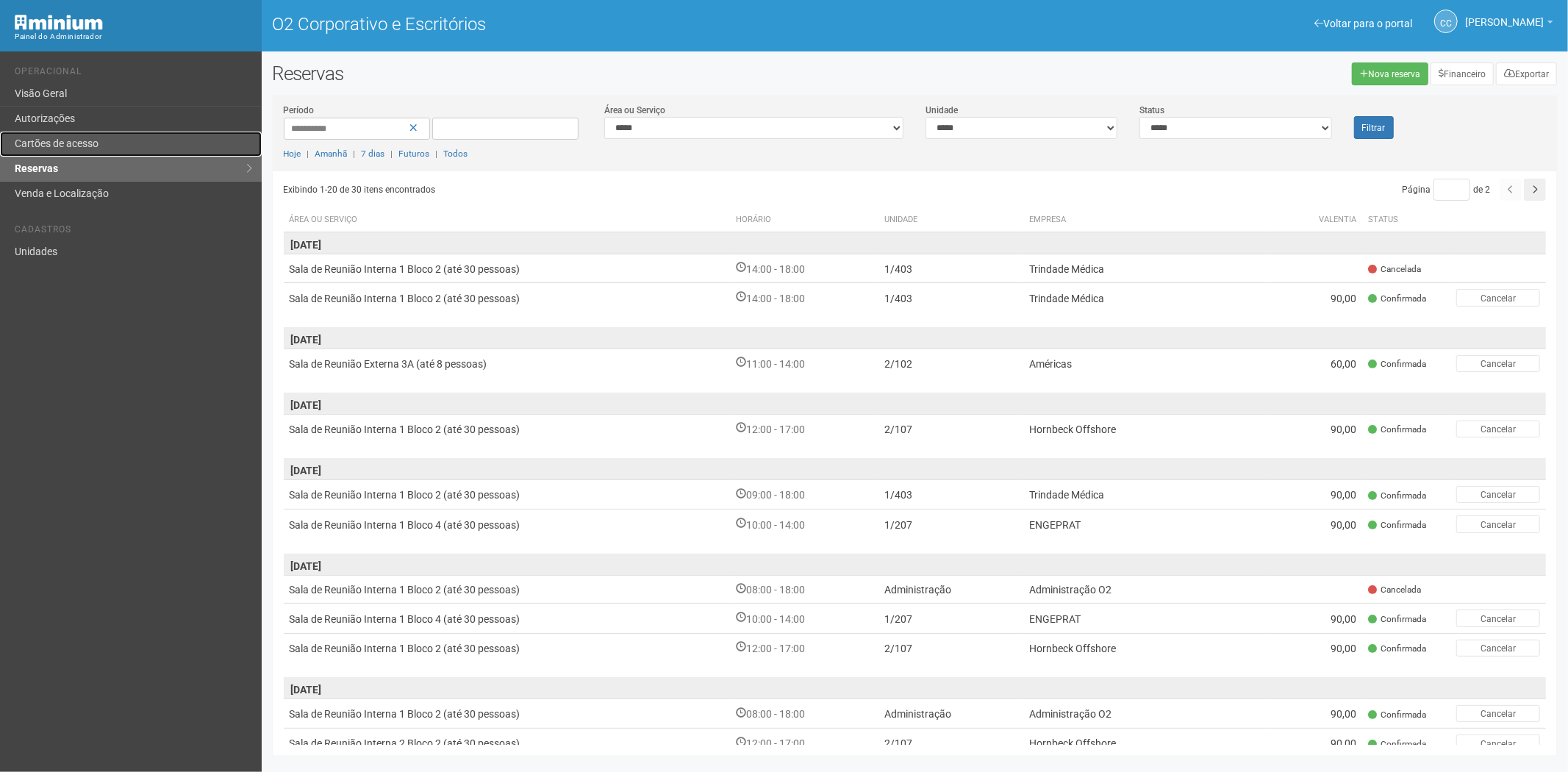
click at [125, 145] on link "Cartões de acesso" at bounding box center [131, 144] width 262 height 25
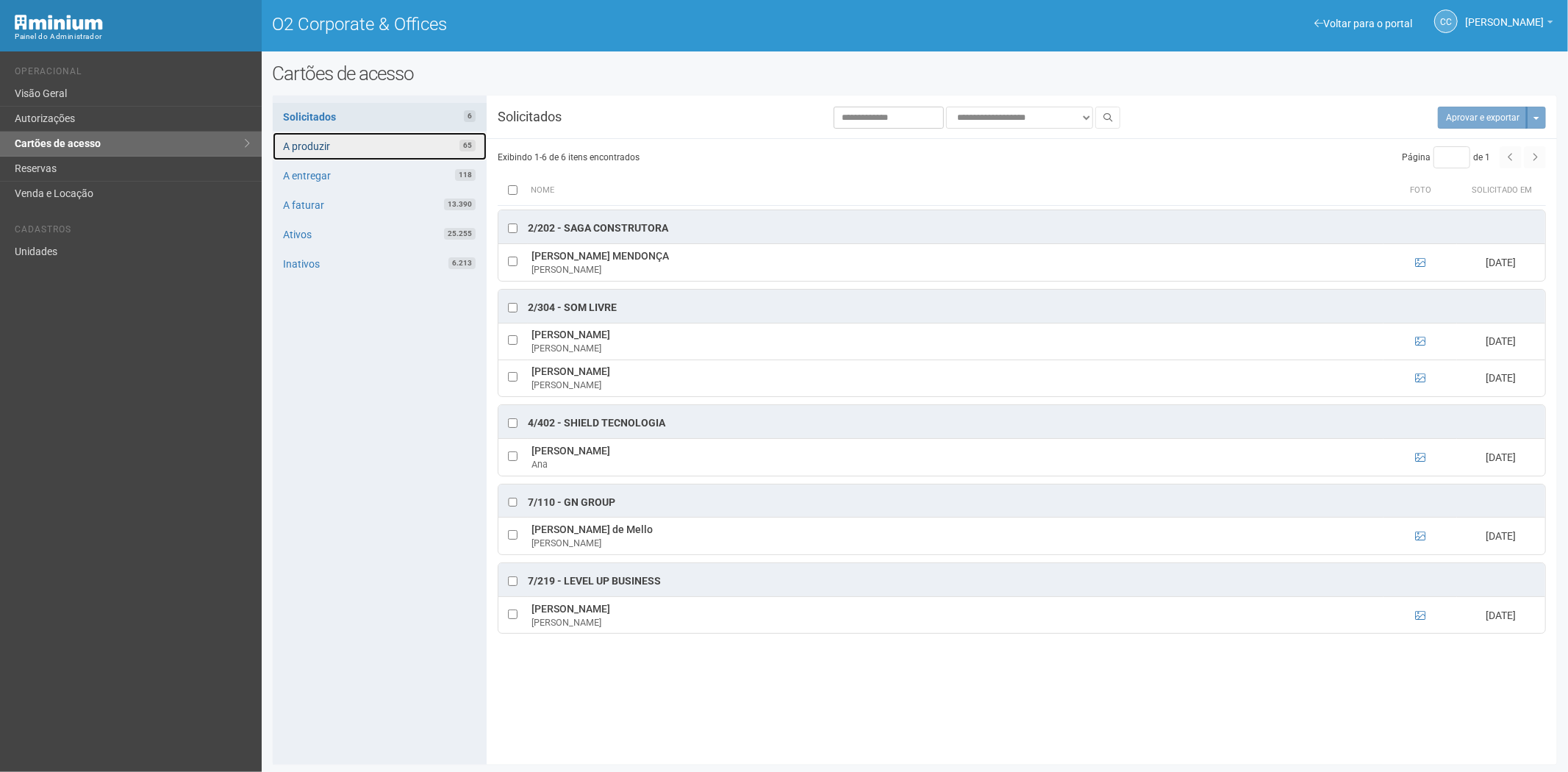
click at [405, 145] on link "A produzir 65" at bounding box center [380, 146] width 214 height 28
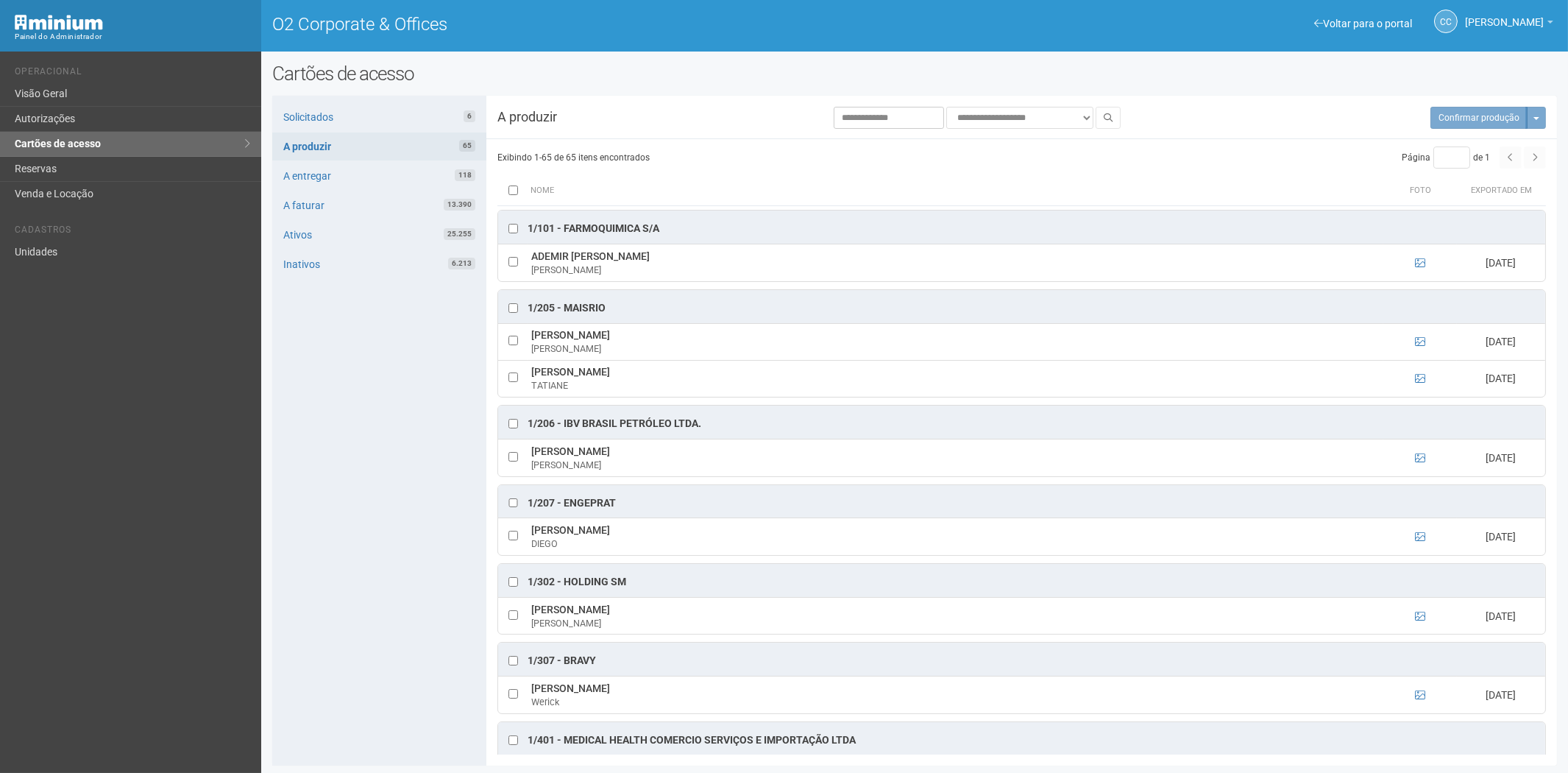
click at [358, 415] on div "Solicitados 6 A produzir 65 A entregar 118 A faturar 13.390 Ativos 25.255 Inati…" at bounding box center [379, 430] width 215 height 670
drag, startPoint x: 439, startPoint y: 602, endPoint x: 418, endPoint y: 577, distance: 32.6
click at [439, 602] on div "Solicitados 6 A produzir 65 A entregar 118 A faturar 13.390 Ativos 25.255 Inati…" at bounding box center [379, 430] width 215 height 670
click at [82, 159] on link "Reservas" at bounding box center [130, 169] width 261 height 25
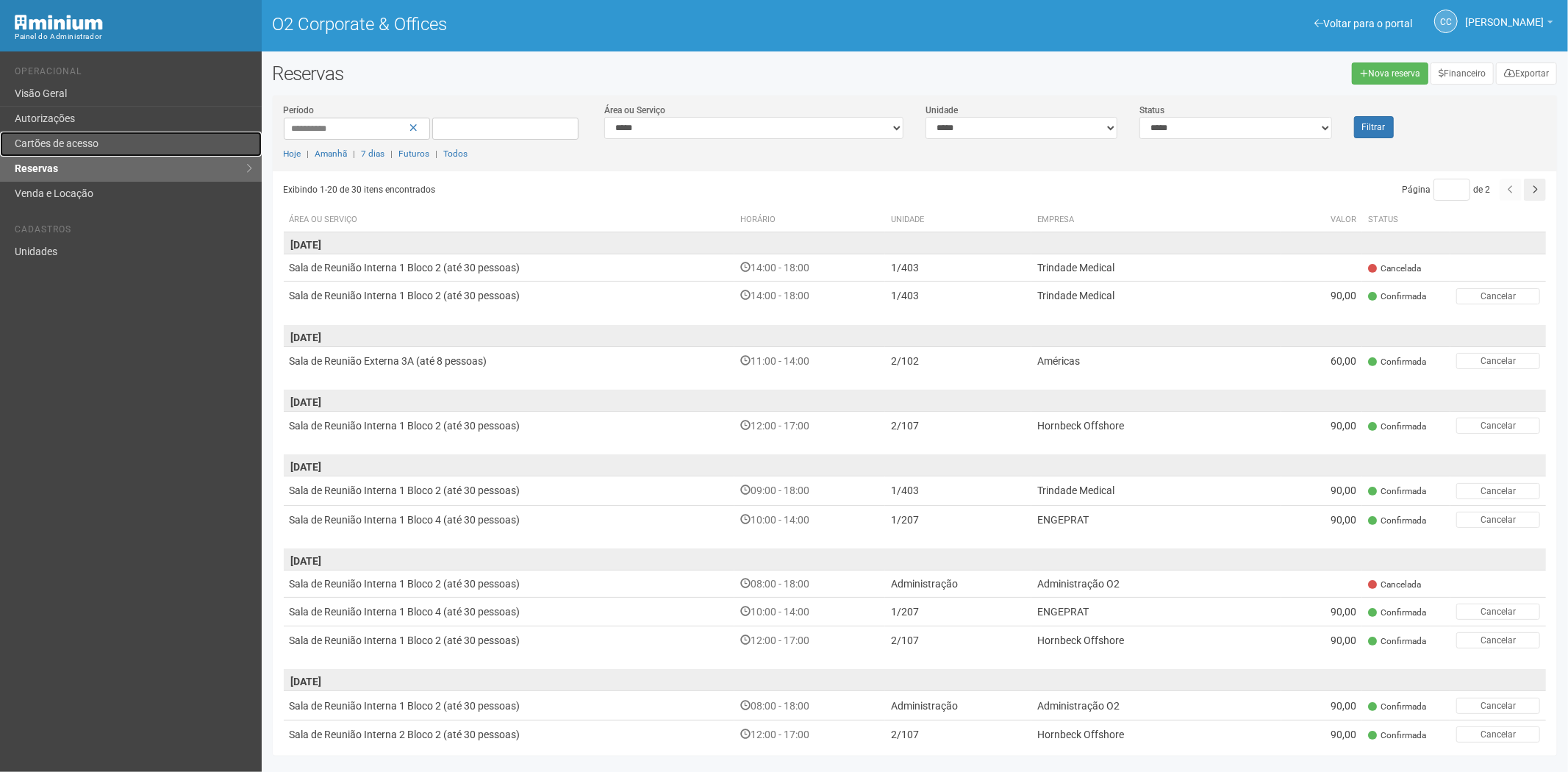
click at [87, 139] on link "Cartões de acesso" at bounding box center [131, 144] width 262 height 25
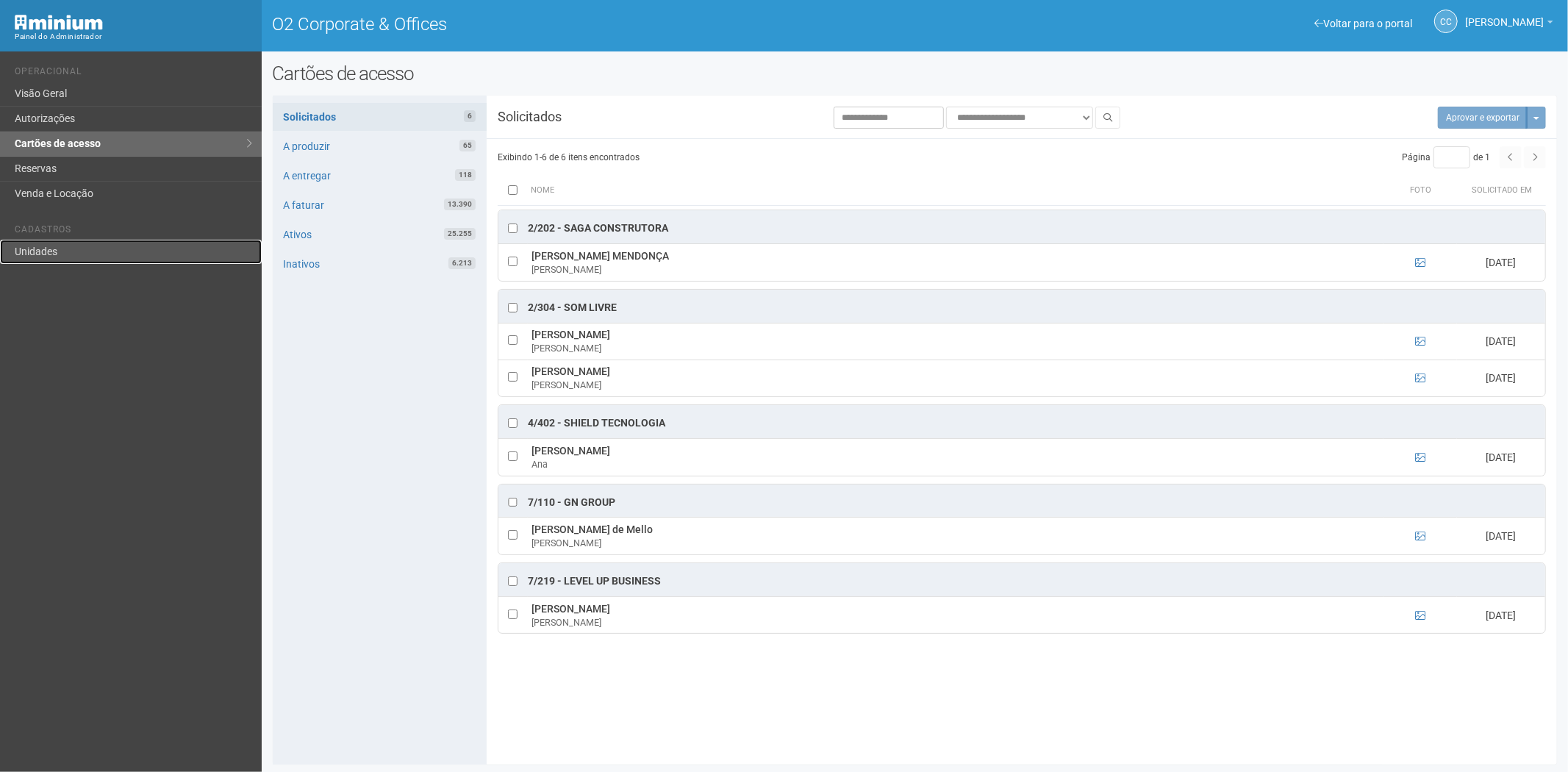
drag, startPoint x: 170, startPoint y: 262, endPoint x: 196, endPoint y: 261, distance: 26.0
click at [170, 261] on link "Unidades" at bounding box center [131, 251] width 262 height 24
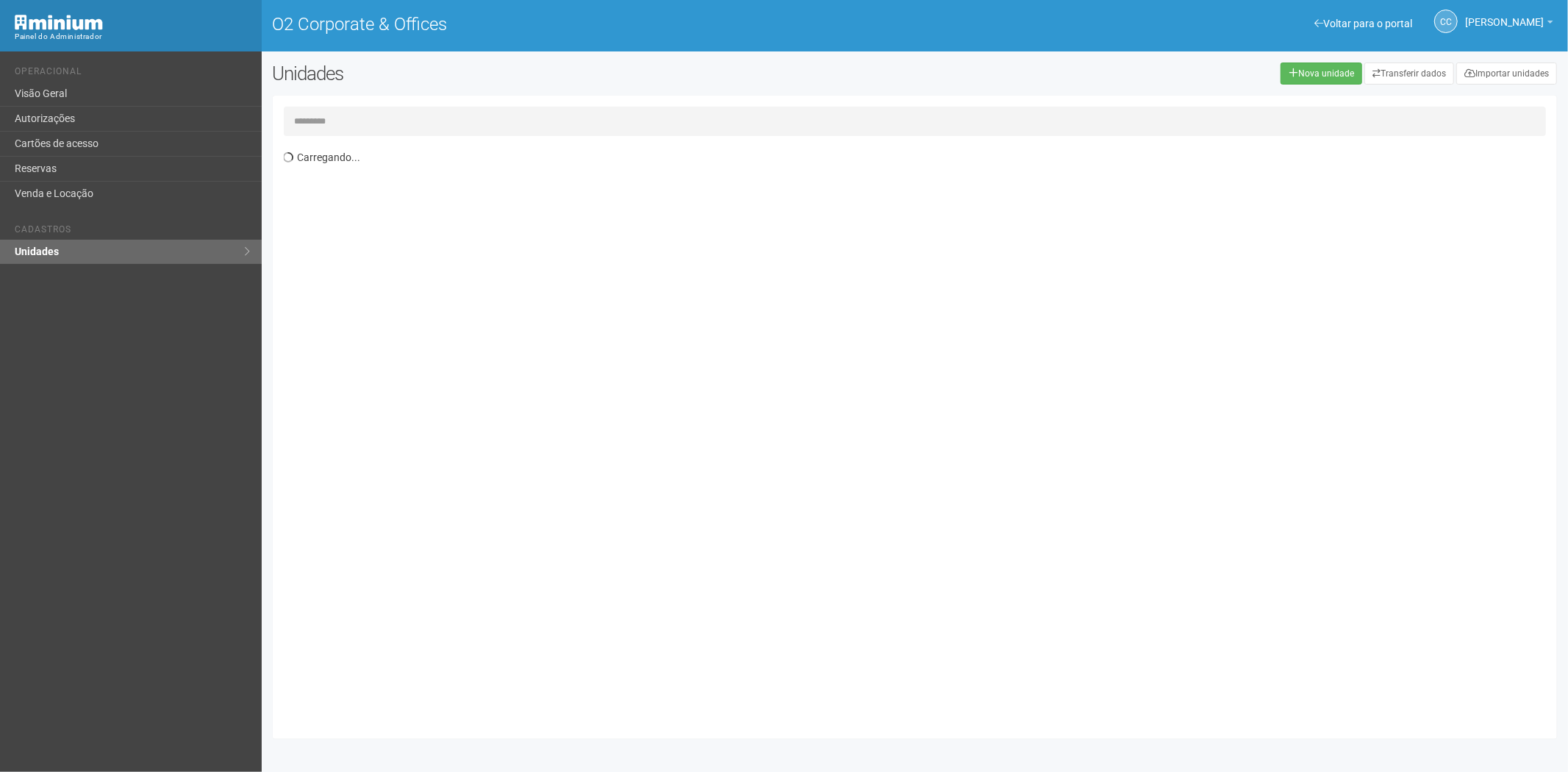
click at [336, 120] on input "text" at bounding box center [915, 121] width 1262 height 29
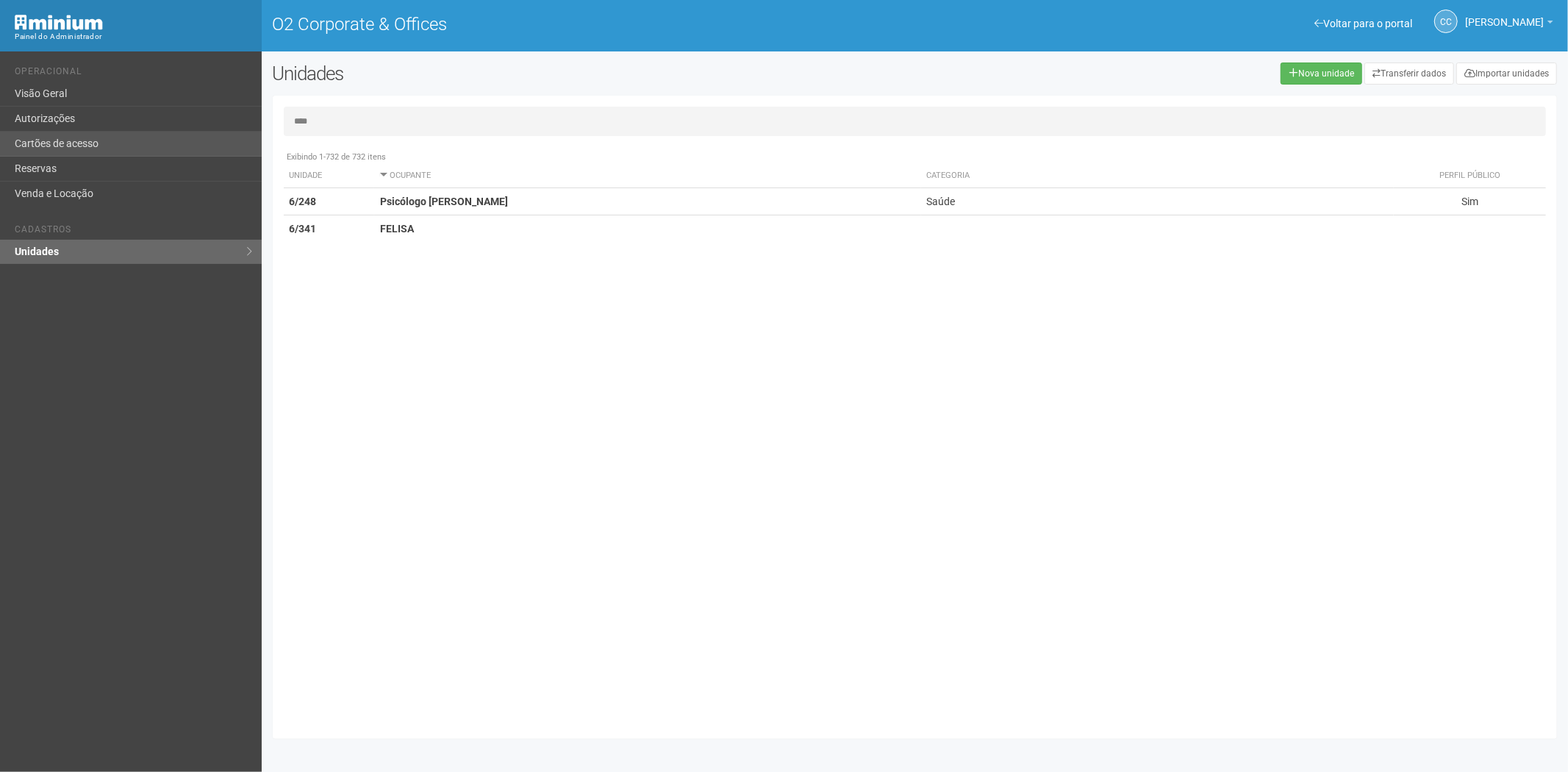
type input "****"
drag, startPoint x: 41, startPoint y: 133, endPoint x: 273, endPoint y: 27, distance: 255.1
click at [43, 133] on link "Cartões de acesso" at bounding box center [131, 144] width 262 height 25
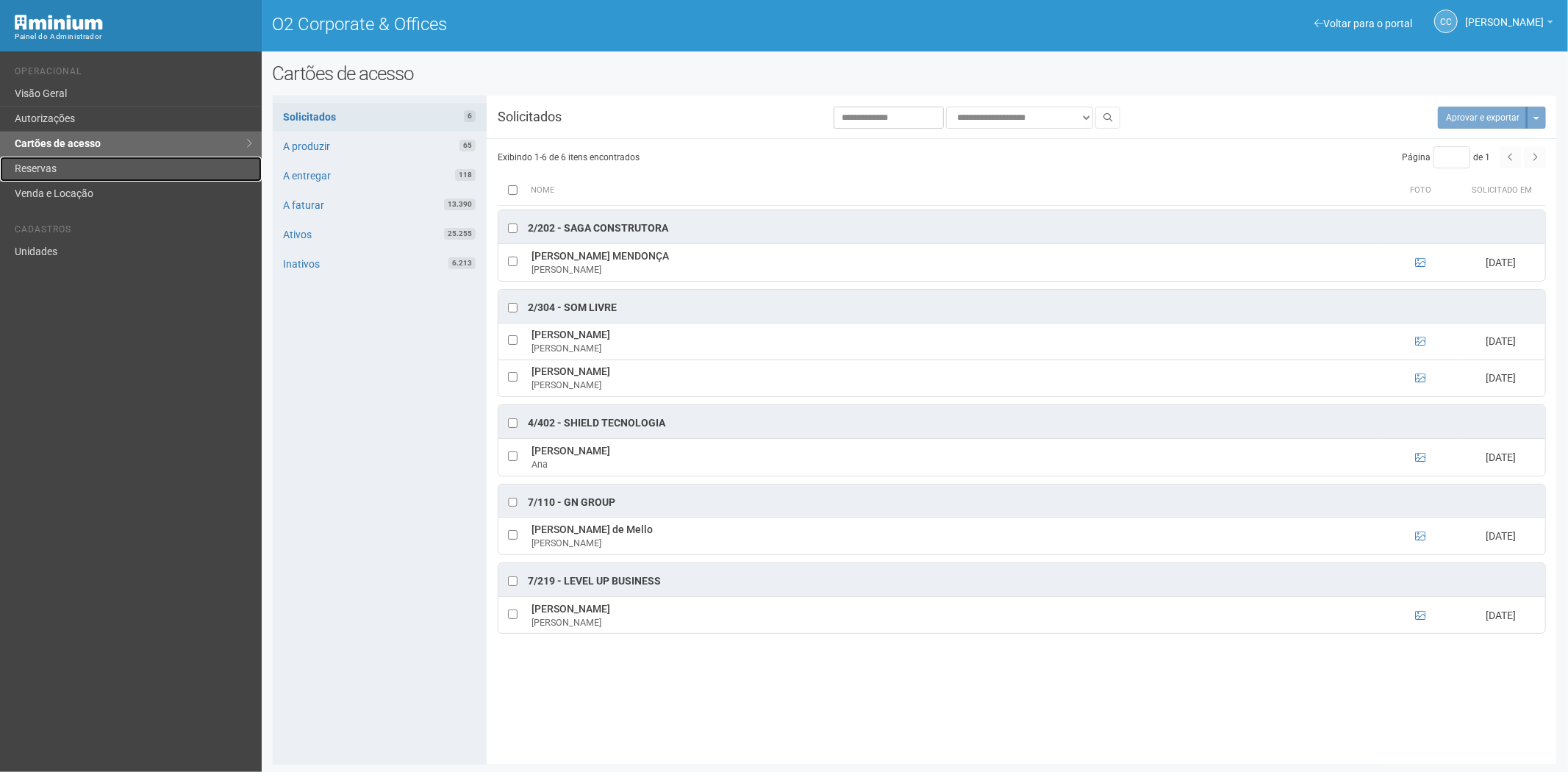
click at [103, 160] on link "Reservas" at bounding box center [131, 169] width 262 height 25
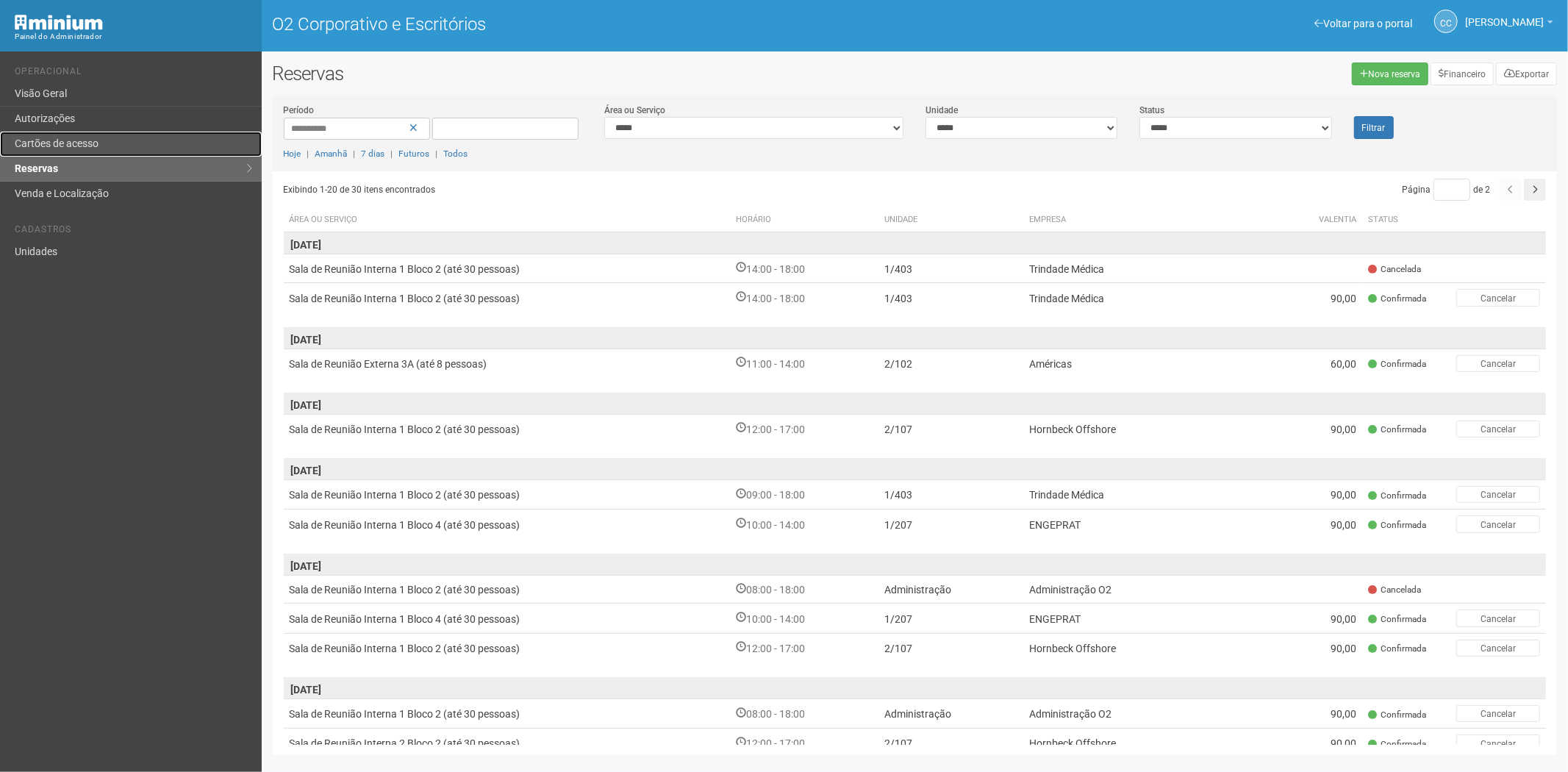
click at [90, 134] on link "Cartões de acesso" at bounding box center [131, 144] width 262 height 25
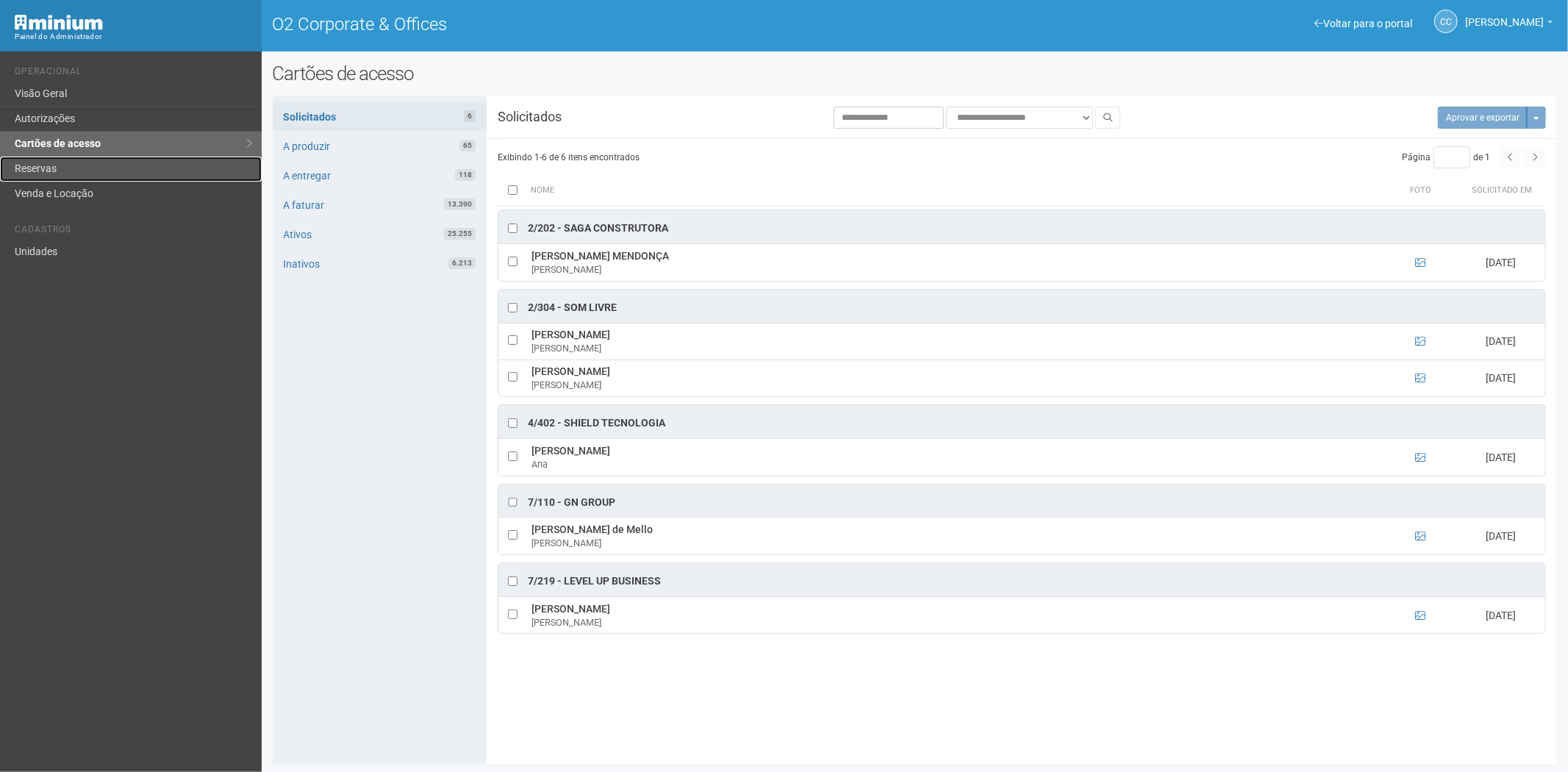
click at [116, 170] on link "Reservas" at bounding box center [131, 169] width 262 height 25
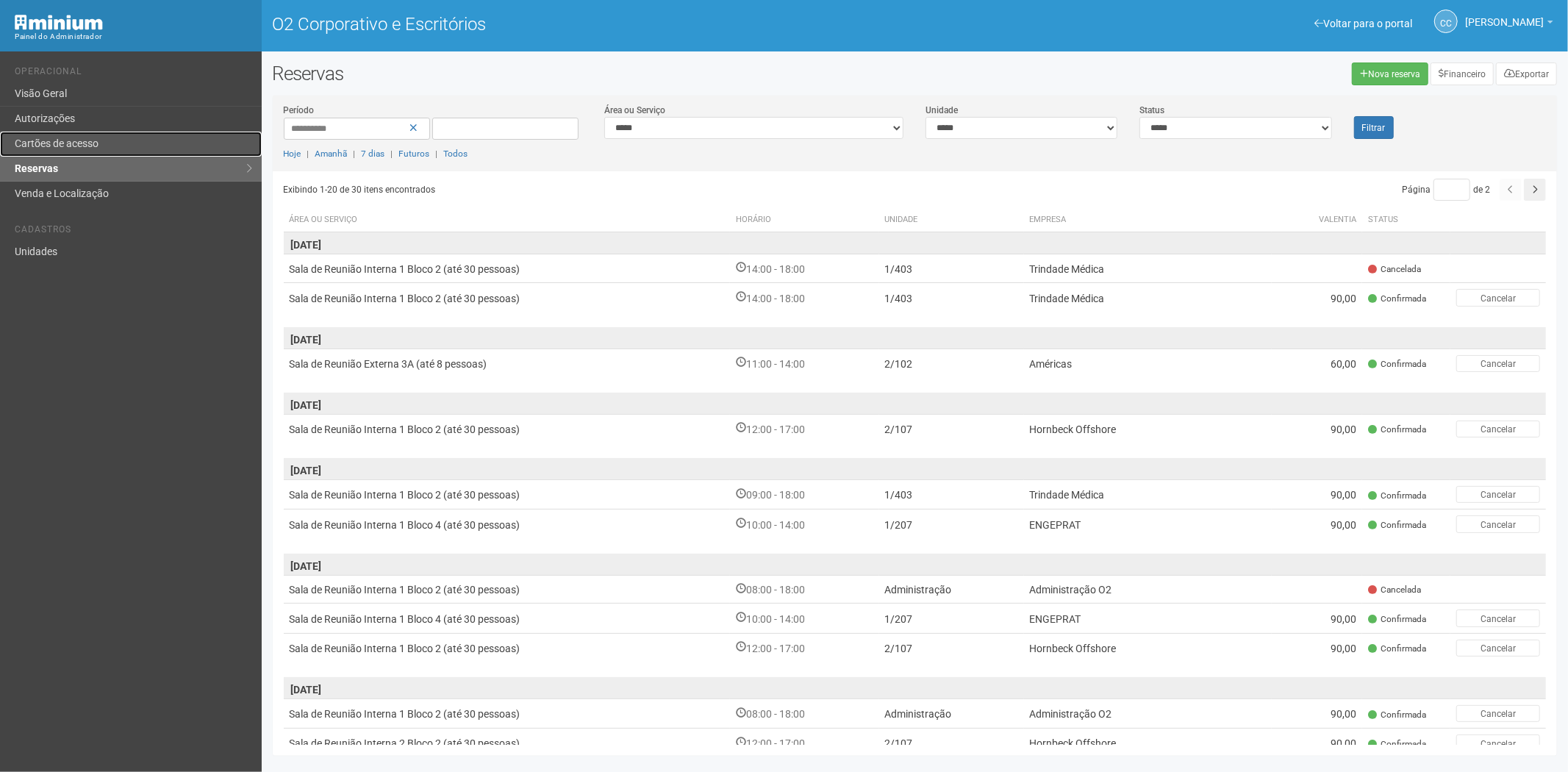
click at [90, 138] on font "Cartões de acesso" at bounding box center [56, 144] width 83 height 12
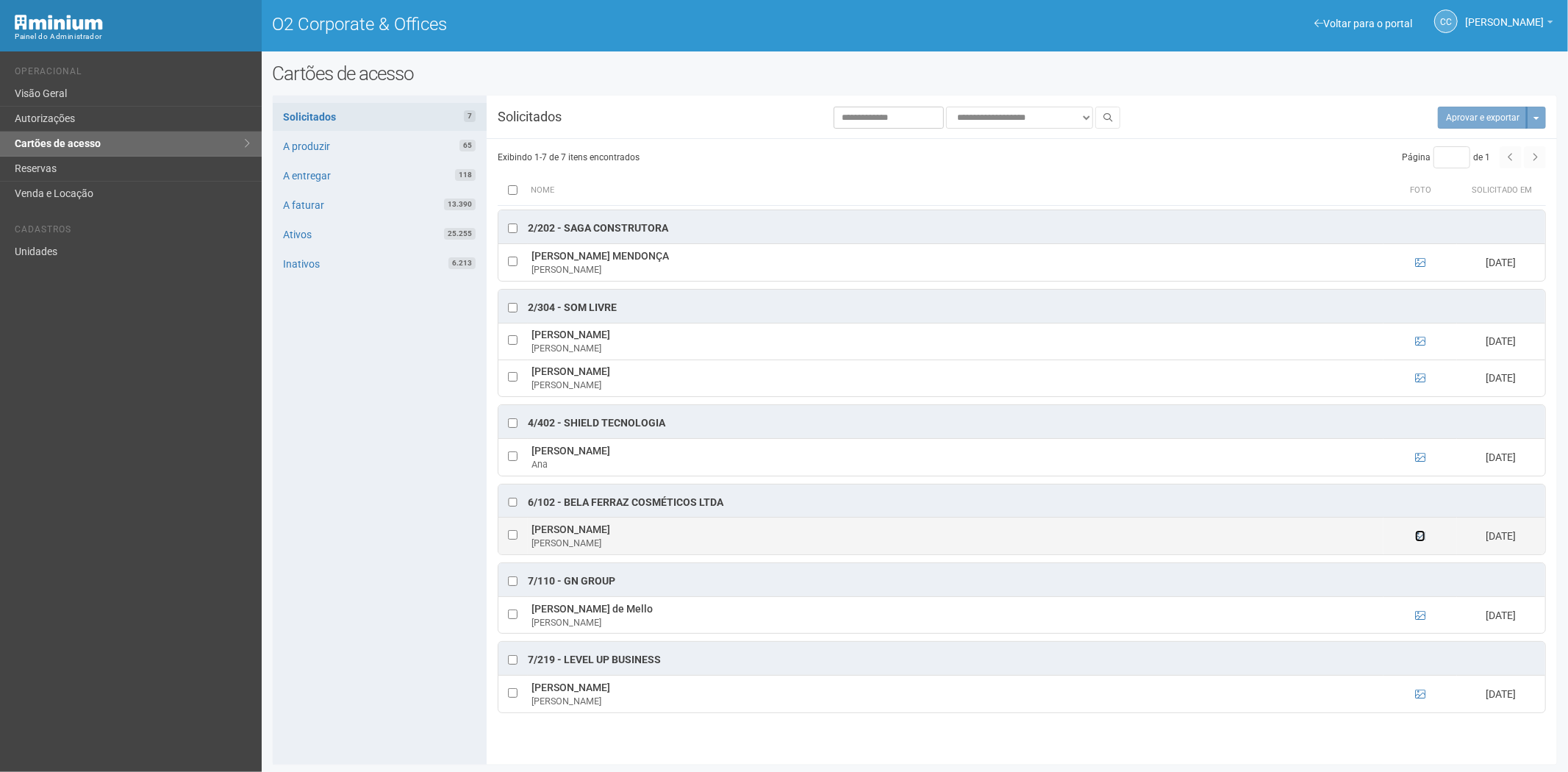
click at [1421, 537] on icon at bounding box center [1420, 536] width 10 height 10
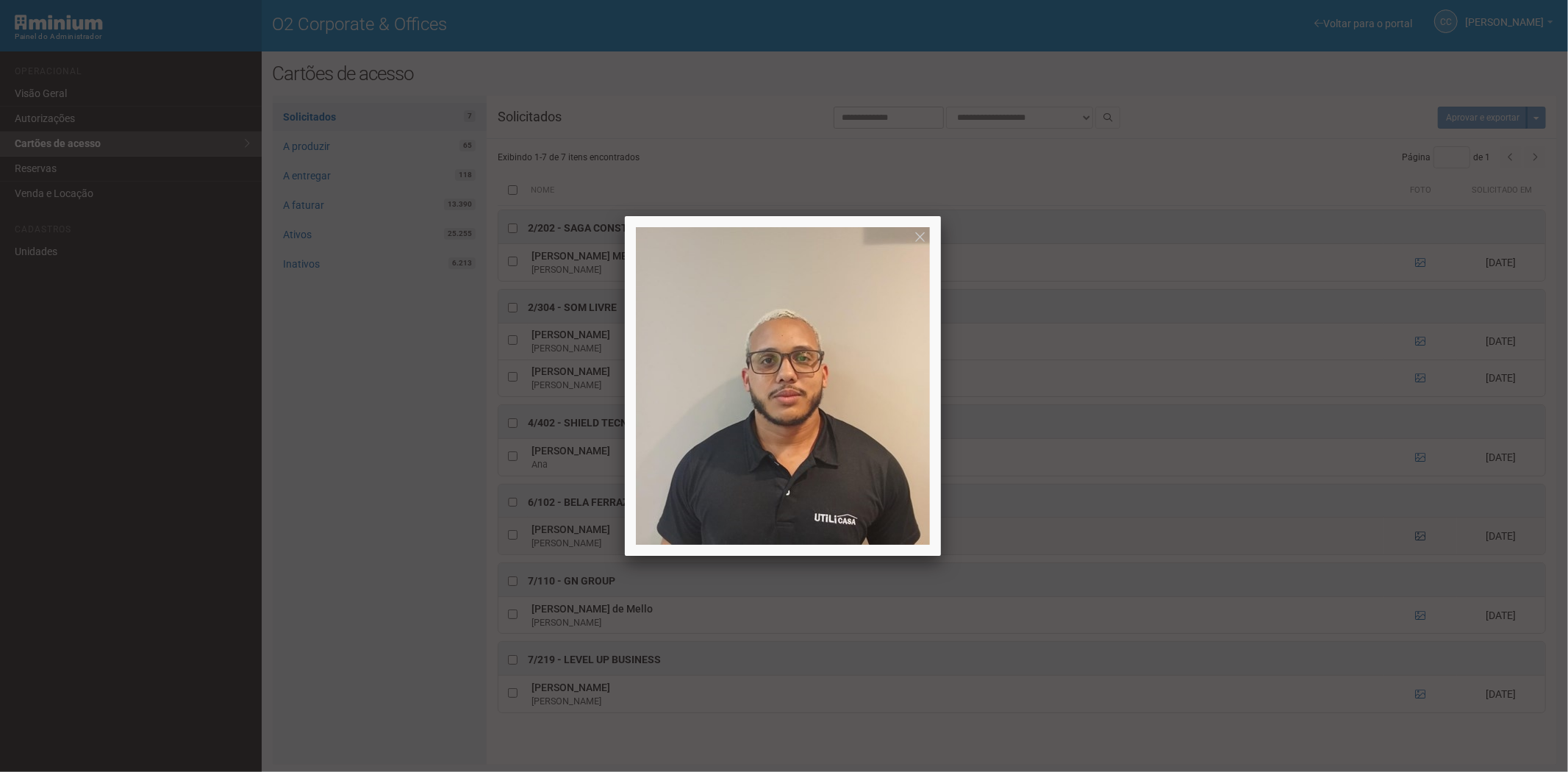
click at [1421, 537] on div at bounding box center [784, 386] width 1568 height 772
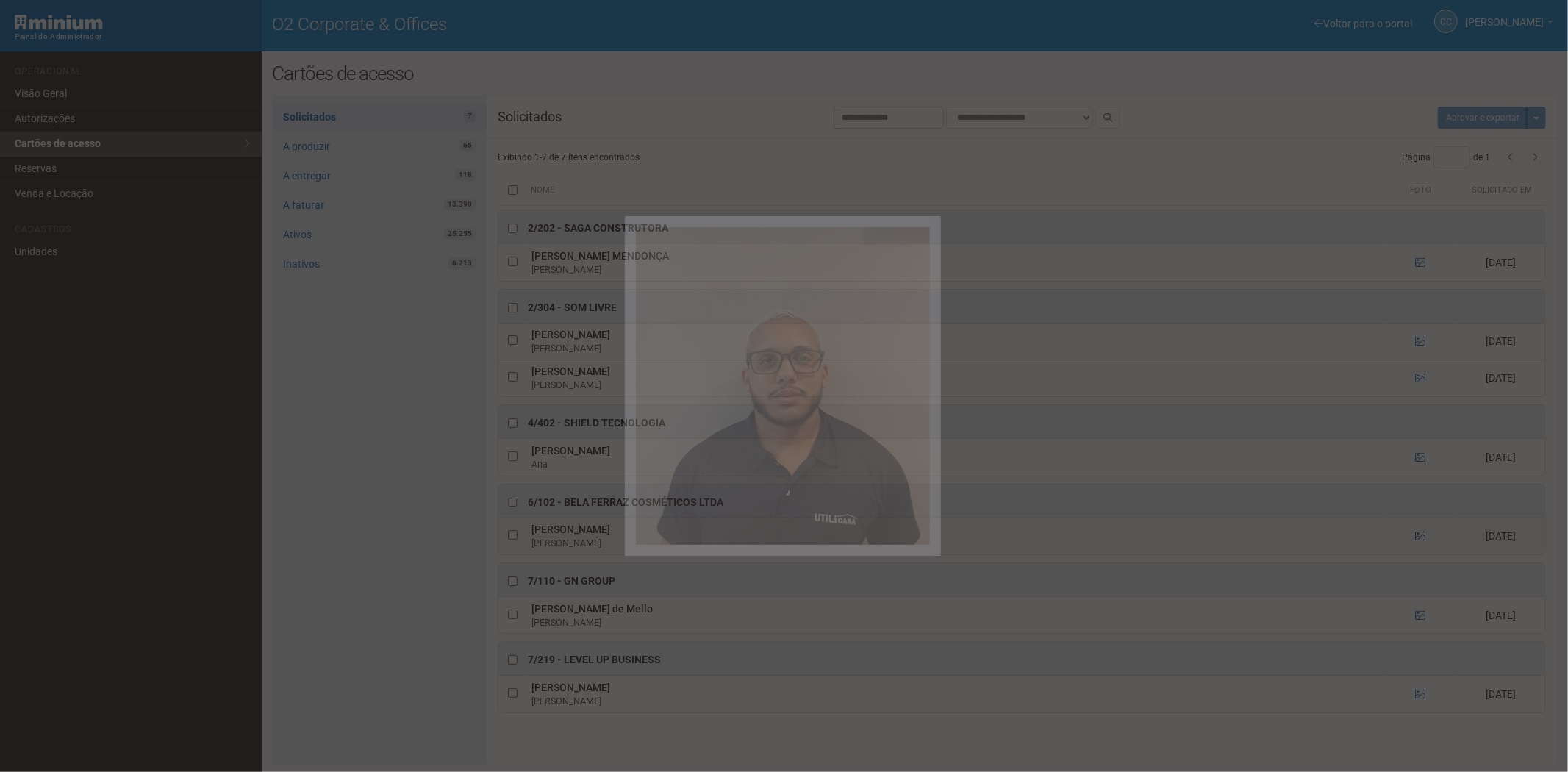
click at [1421, 537] on div at bounding box center [784, 386] width 1568 height 772
click at [1421, 537] on icon at bounding box center [1420, 536] width 10 height 10
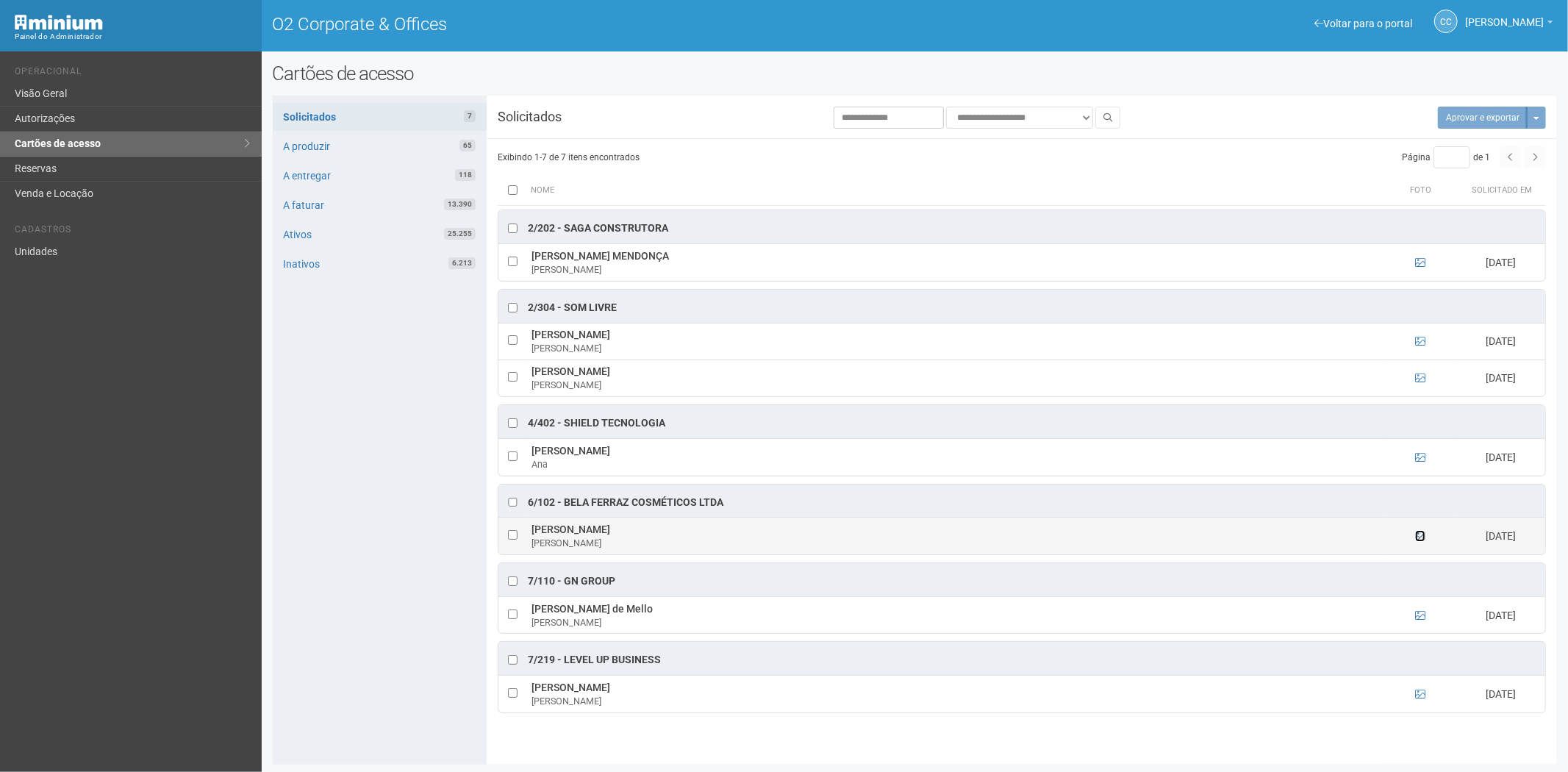
click at [1421, 537] on icon at bounding box center [1420, 536] width 10 height 10
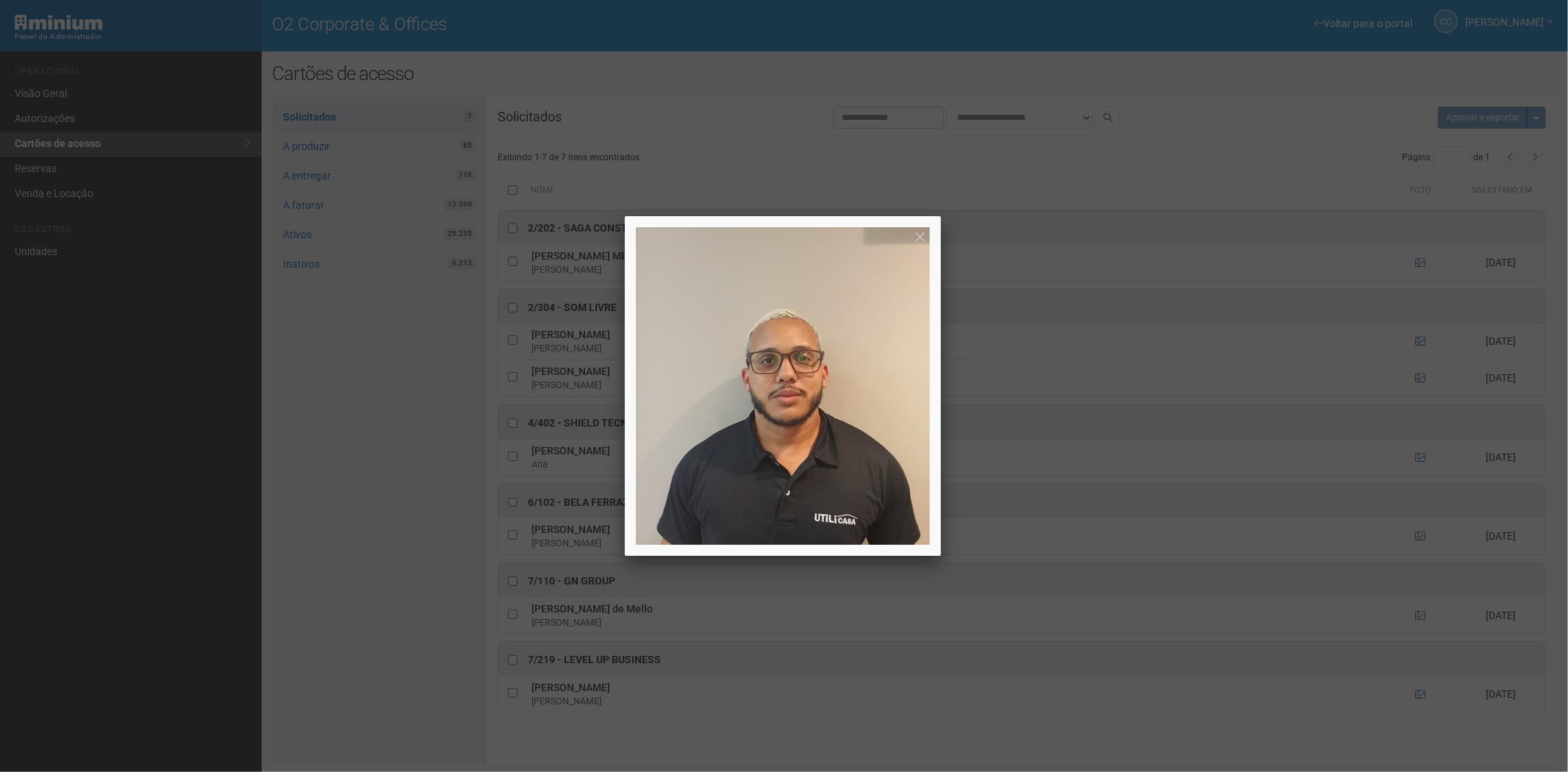
click at [391, 421] on div at bounding box center [784, 386] width 1568 height 772
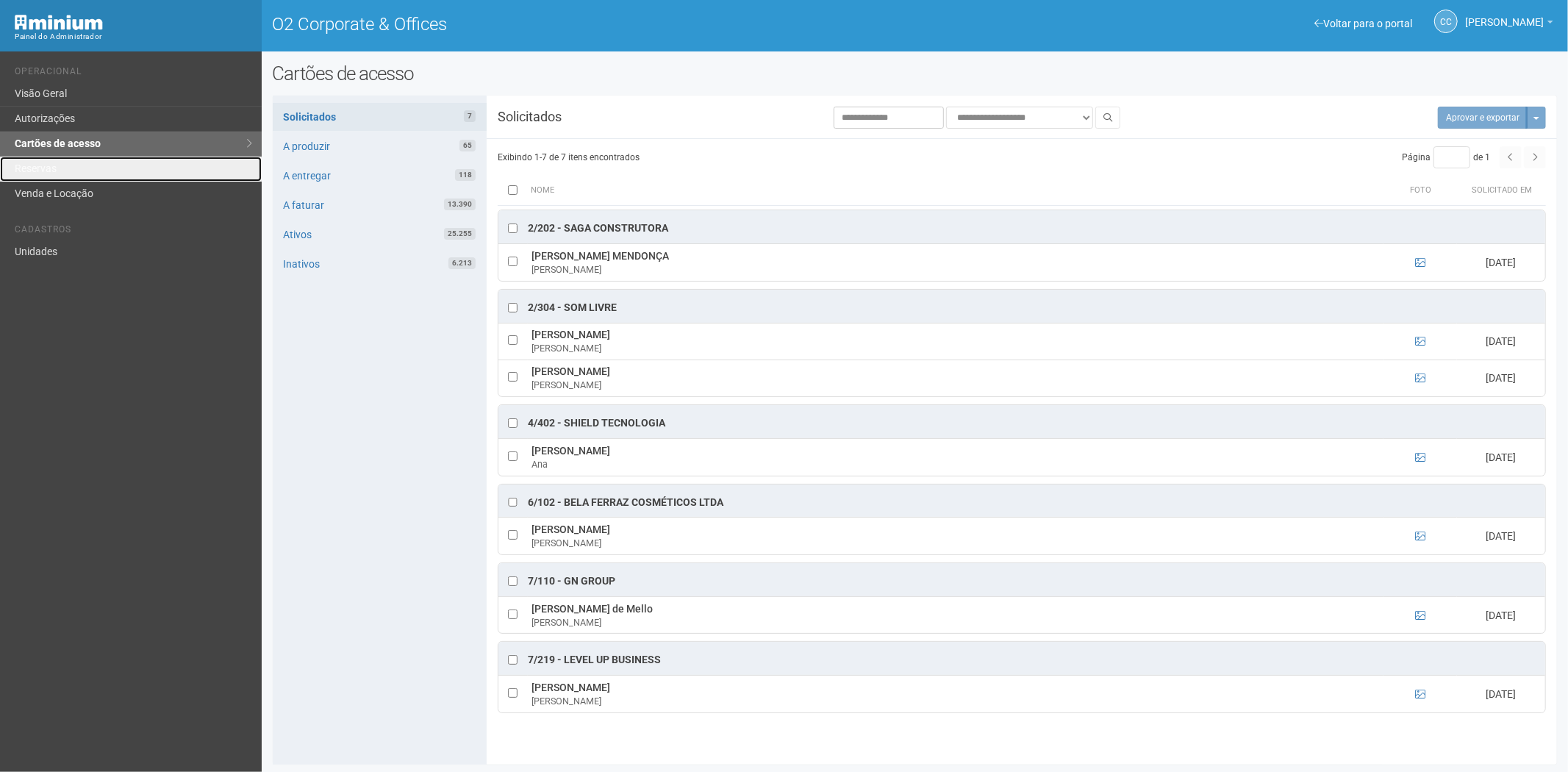
drag, startPoint x: 59, startPoint y: 175, endPoint x: 174, endPoint y: 272, distance: 150.4
click at [59, 175] on link "Reservas" at bounding box center [131, 169] width 262 height 25
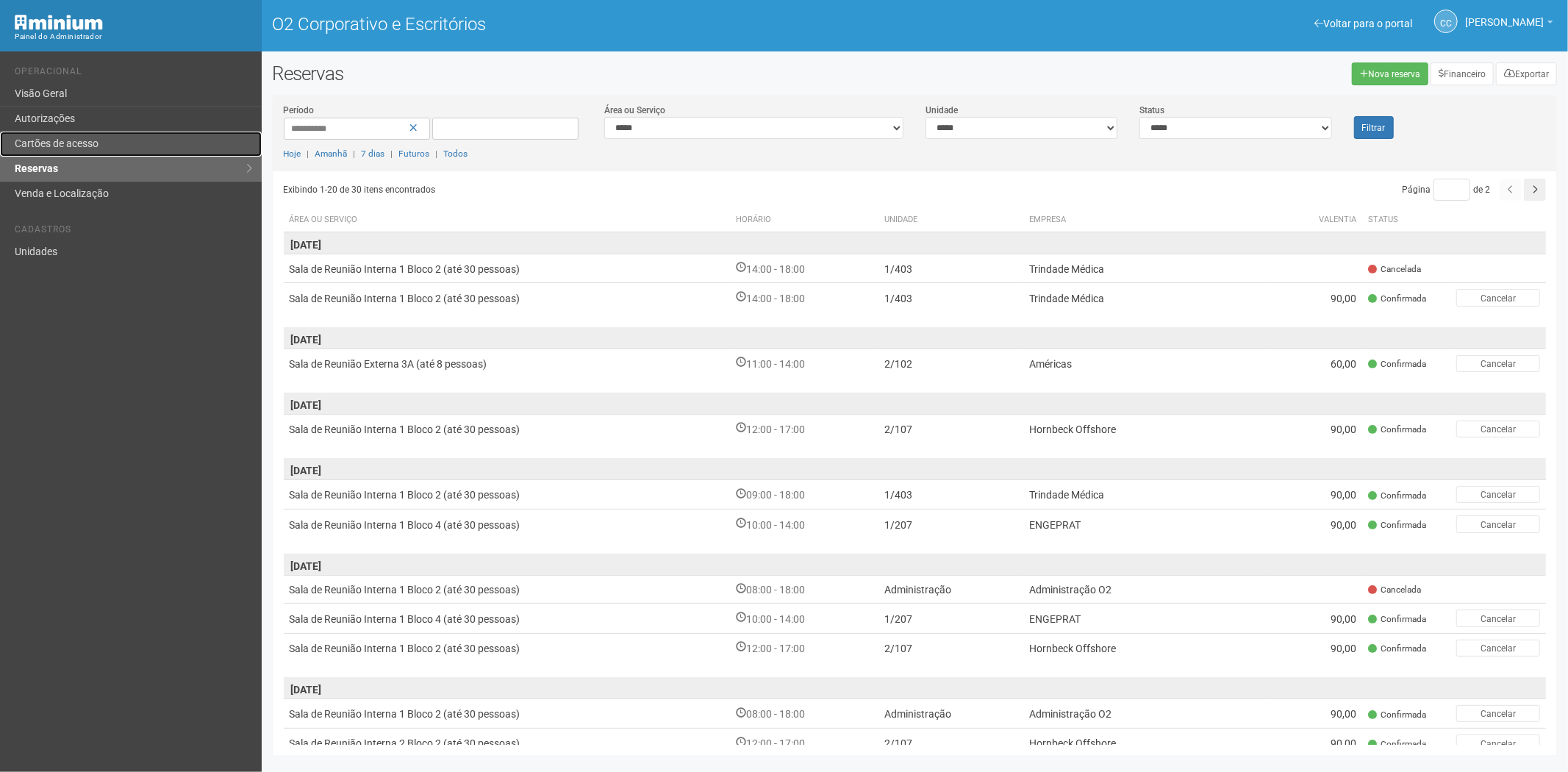
click at [64, 143] on font "Cartões de acesso" at bounding box center [56, 144] width 83 height 12
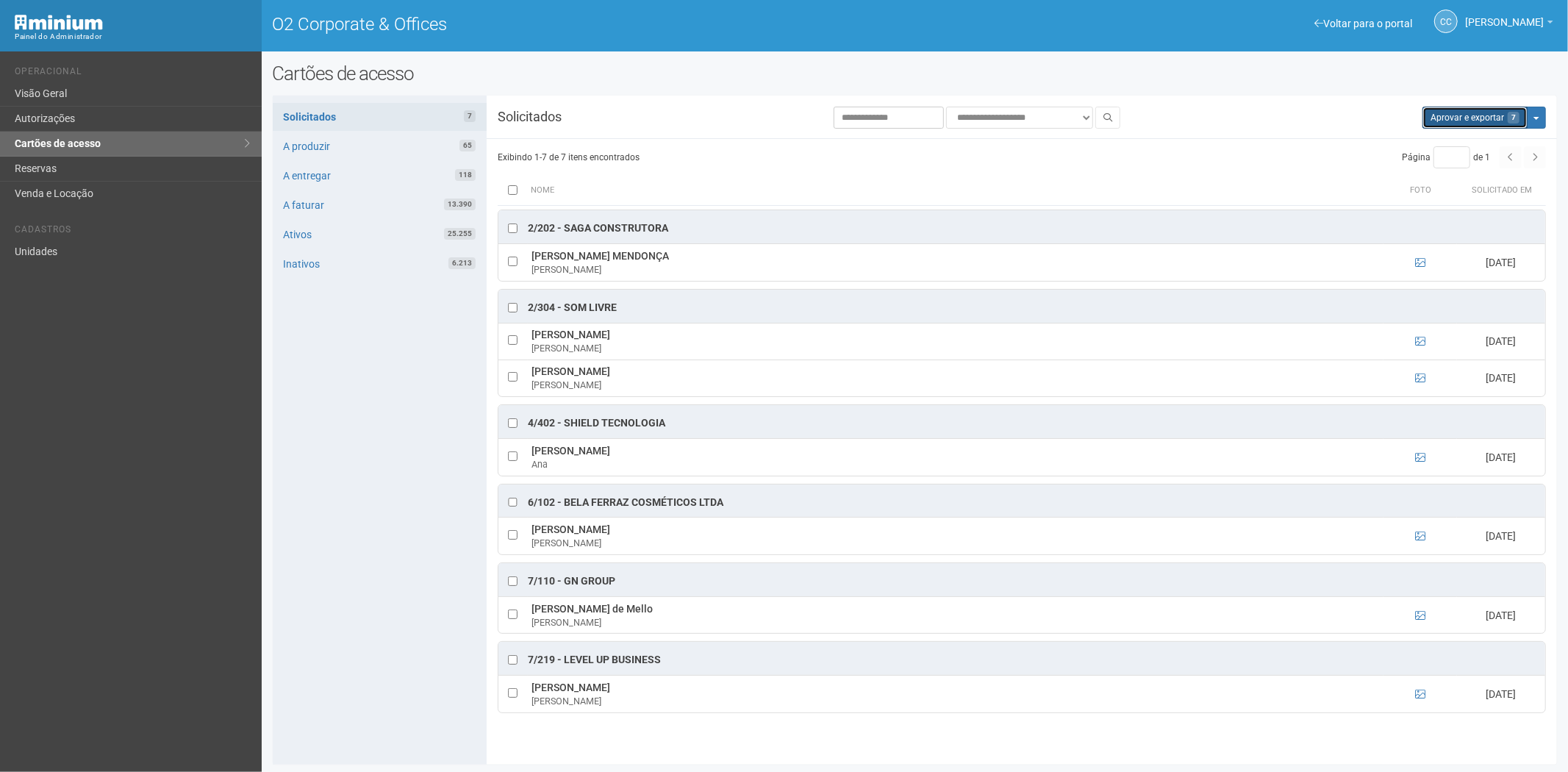
click at [1443, 123] on button "Aprovar e exportar 7" at bounding box center [1475, 118] width 105 height 22
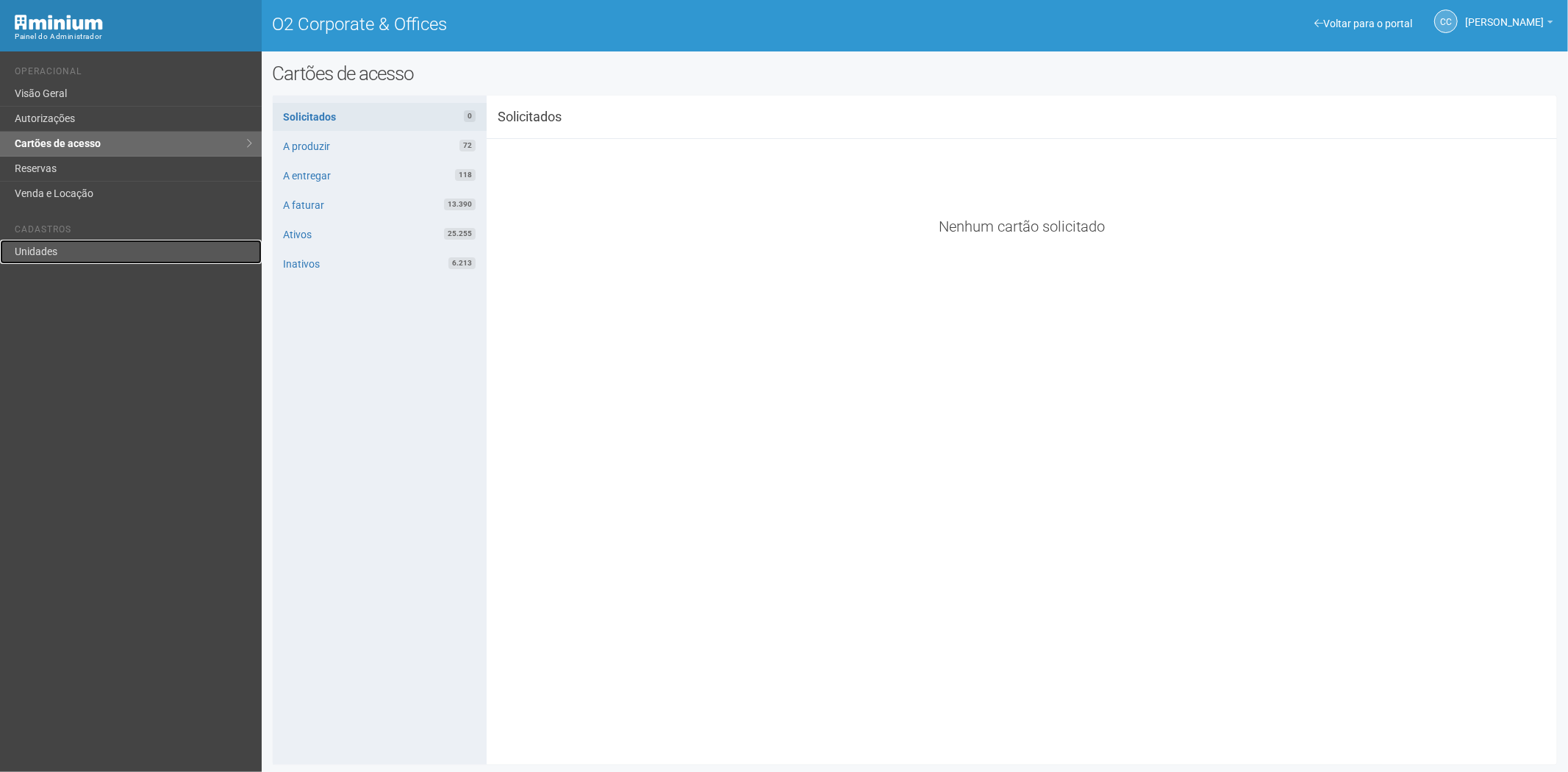
drag, startPoint x: 40, startPoint y: 252, endPoint x: 87, endPoint y: 246, distance: 47.4
click at [40, 252] on link "Unidades" at bounding box center [131, 251] width 262 height 24
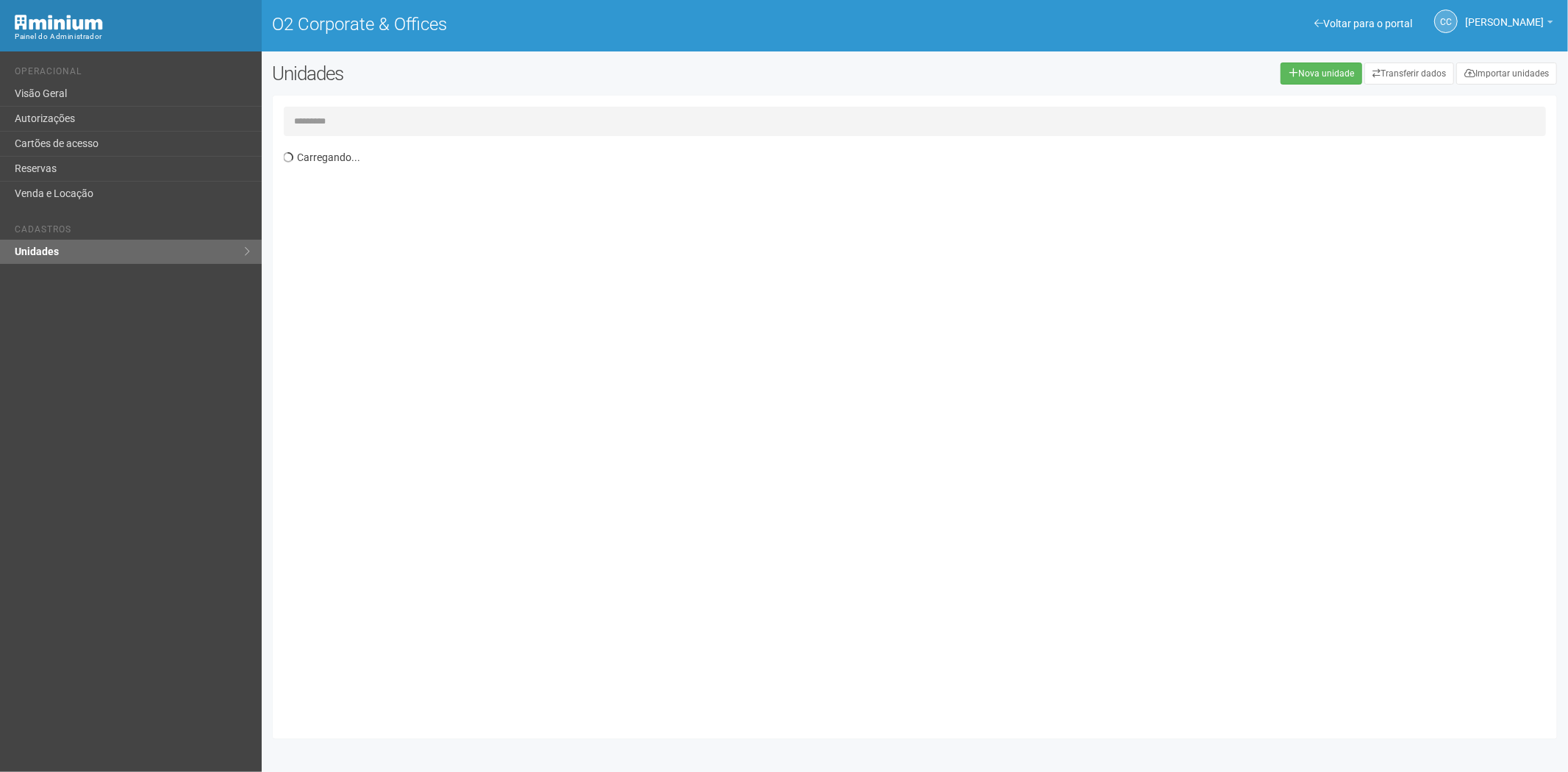
click at [342, 123] on input "text" at bounding box center [915, 121] width 1262 height 29
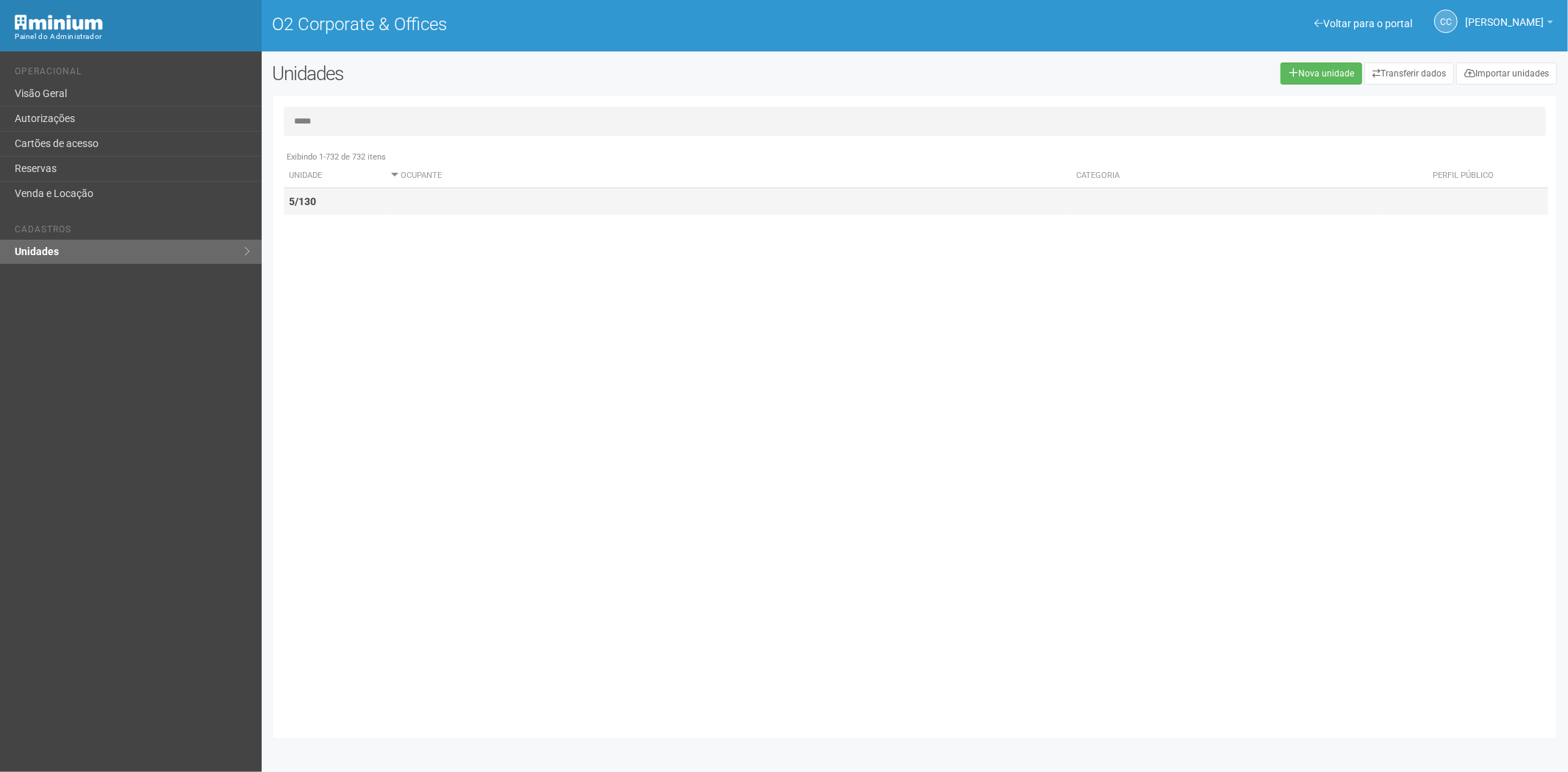
click at [332, 212] on td "5/130" at bounding box center [335, 202] width 102 height 28
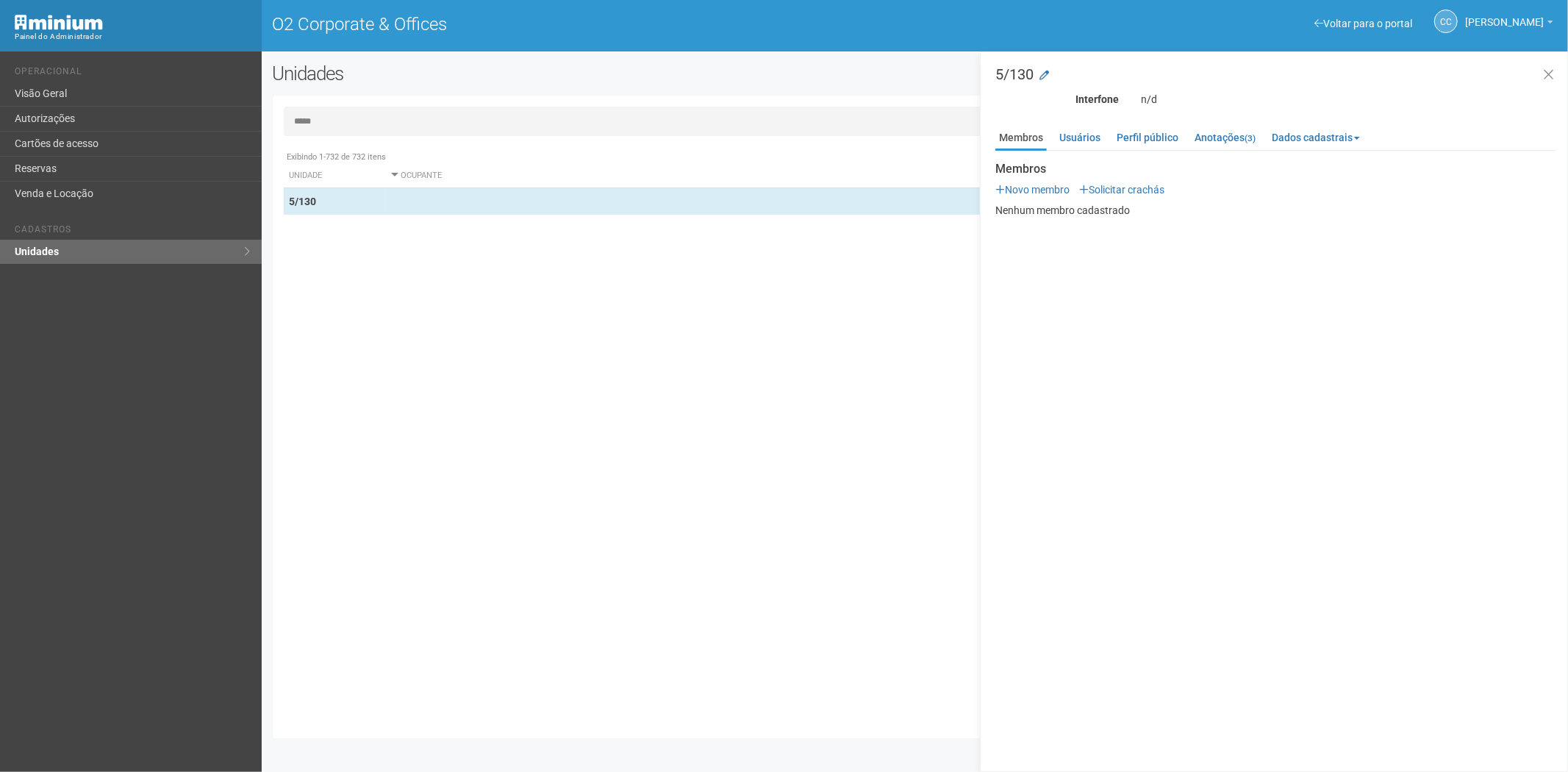
click at [387, 122] on input "*****" at bounding box center [915, 121] width 1262 height 29
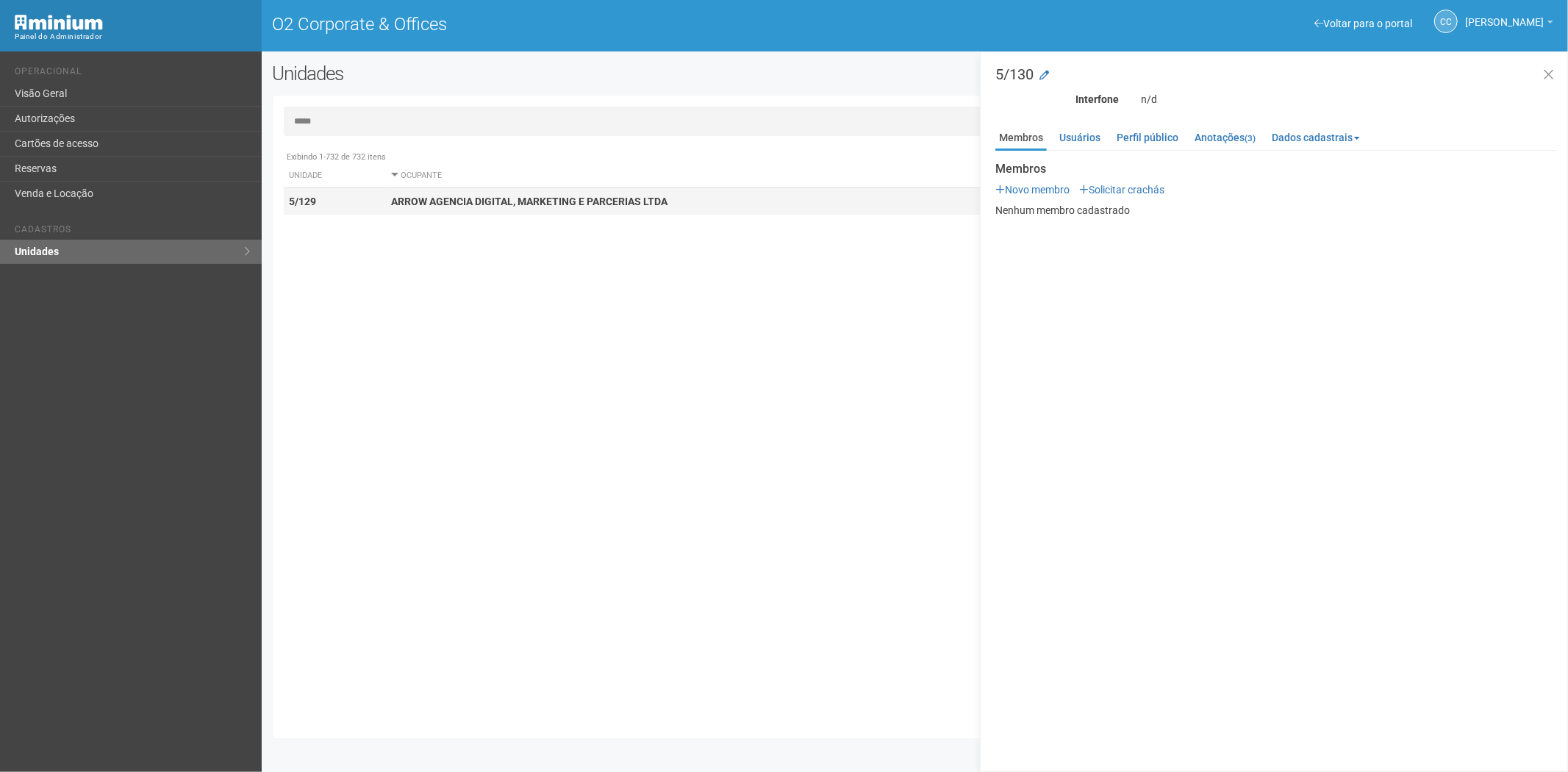
type input "*****"
click at [478, 204] on strong "ARROW AGENCIA DIGITAL, MARKETING E PARCERIAS LTDA" at bounding box center [528, 201] width 276 height 12
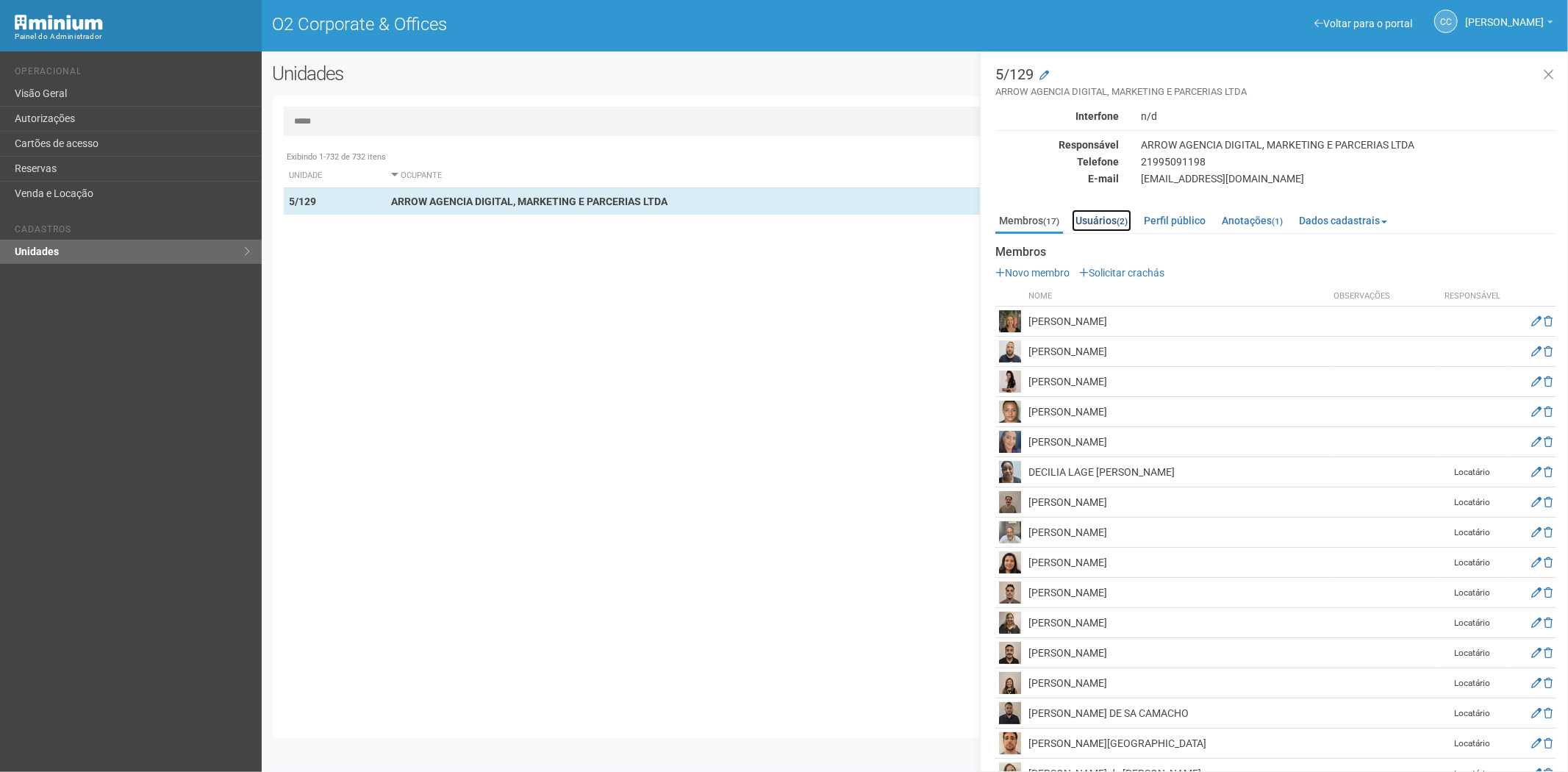
click at [1110, 213] on link "Usuários (2)" at bounding box center [1101, 220] width 59 height 22
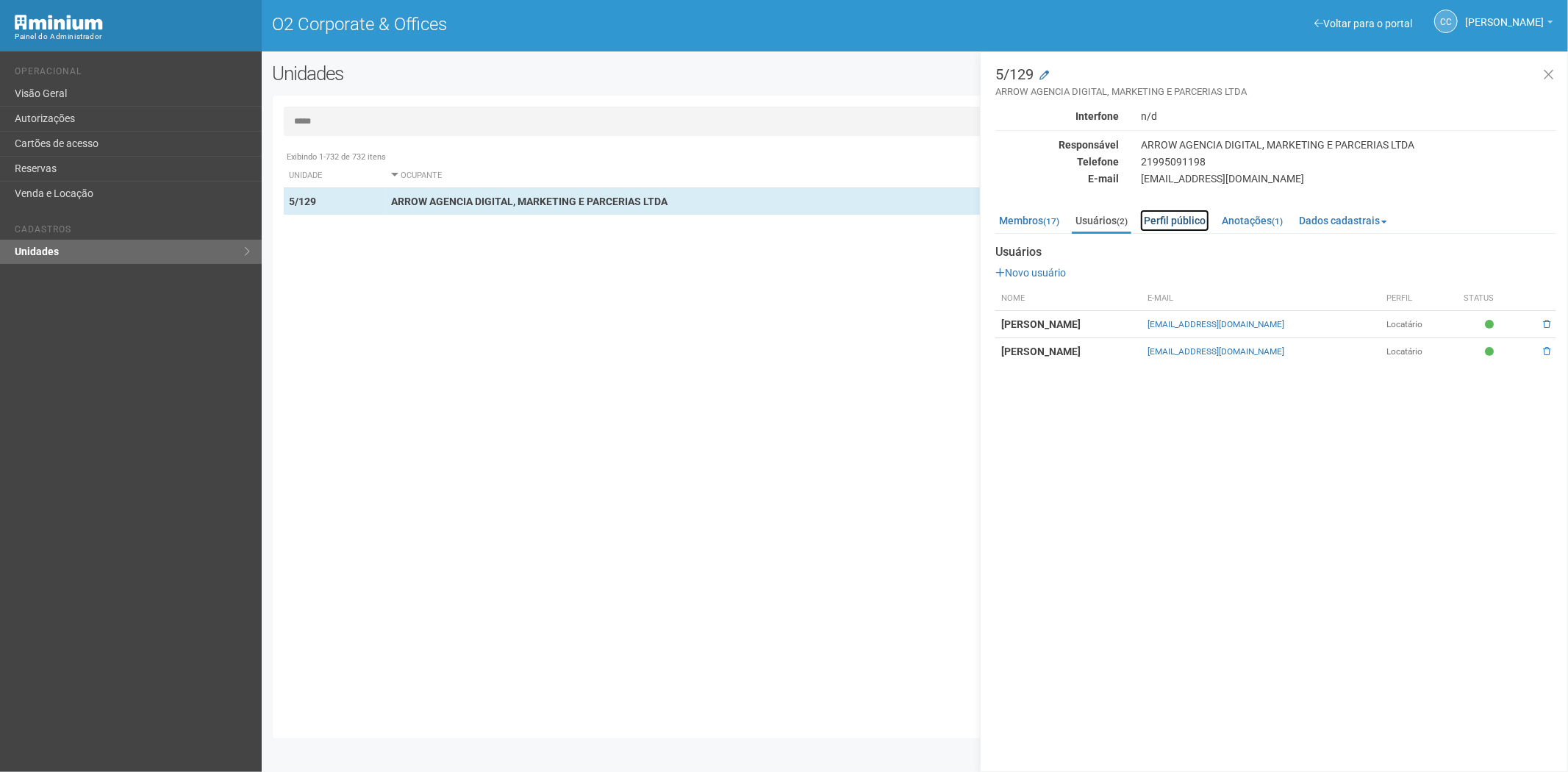
click at [1167, 224] on link "Perfil público" at bounding box center [1175, 220] width 69 height 22
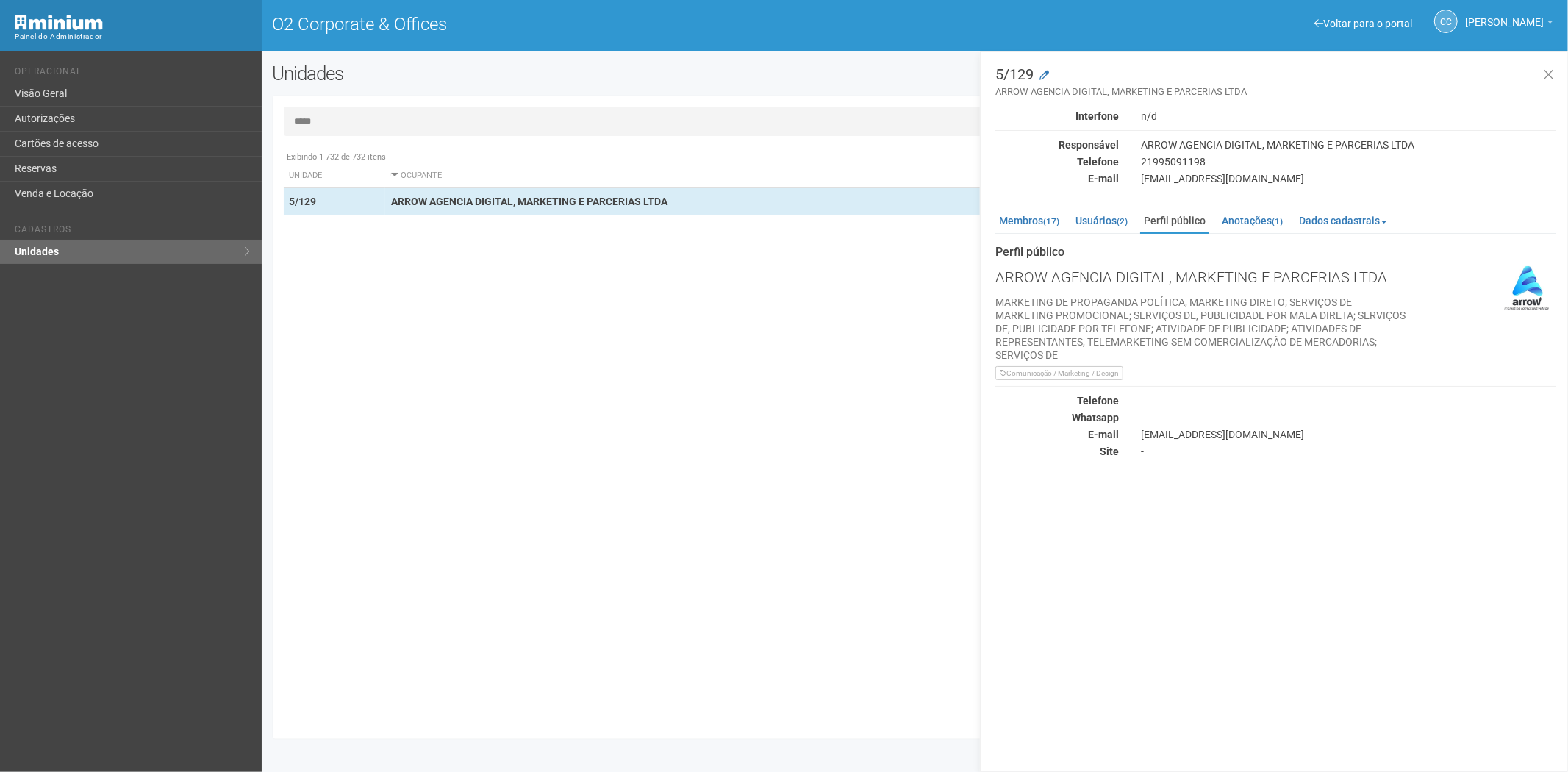
drag, startPoint x: 375, startPoint y: 519, endPoint x: 400, endPoint y: 257, distance: 263.2
click at [386, 497] on div "Exibindo 1-732 de 732 itens Unidade Ocupante Categoria Perfil público 5/419 Ávi…" at bounding box center [921, 435] width 1274 height 584
click at [40, 149] on link "Cartões de acesso" at bounding box center [131, 144] width 262 height 25
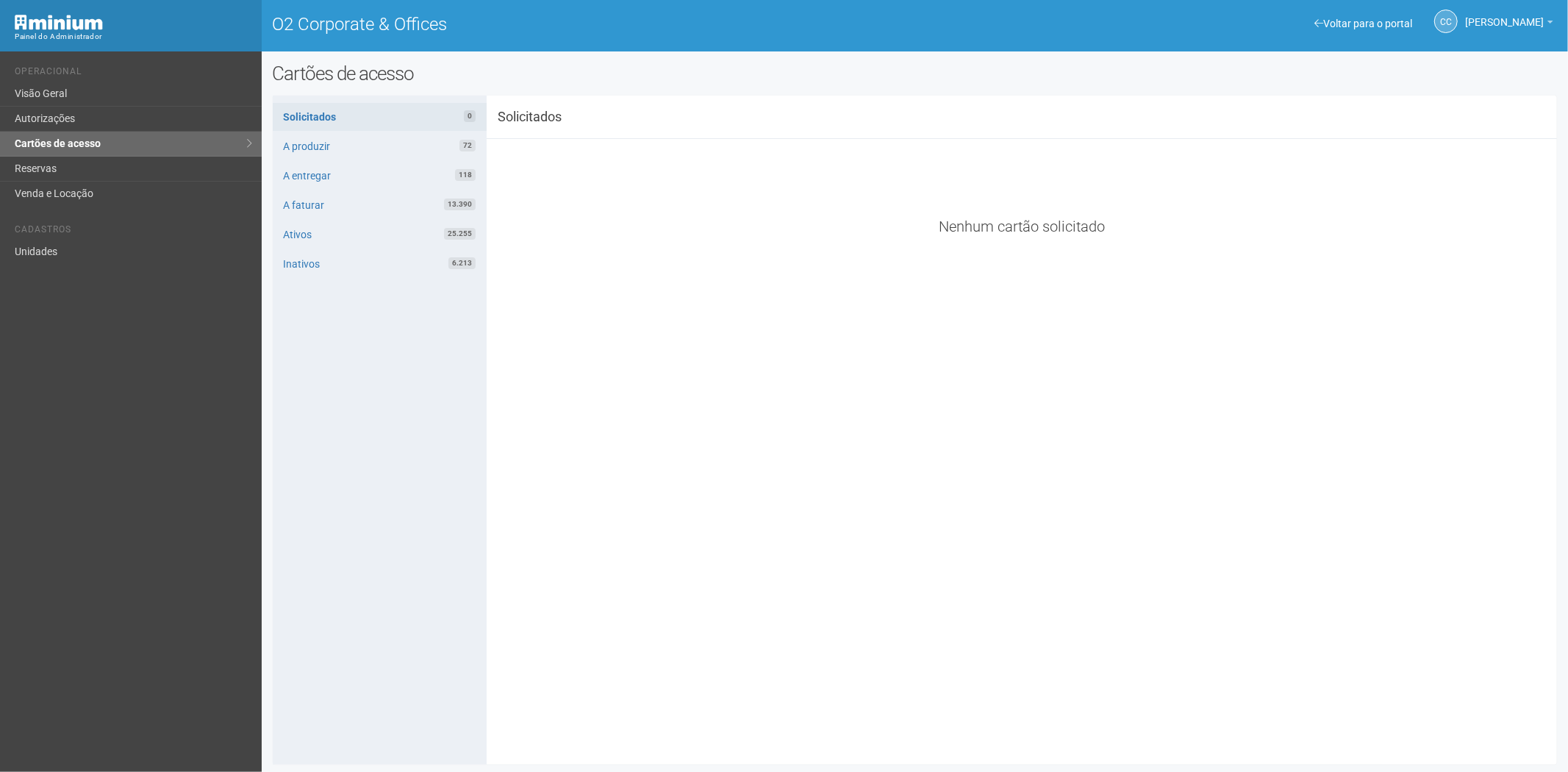
click at [81, 232] on li "Cadastros" at bounding box center [133, 232] width 236 height 15
click at [174, 245] on link "Unidades" at bounding box center [131, 251] width 262 height 24
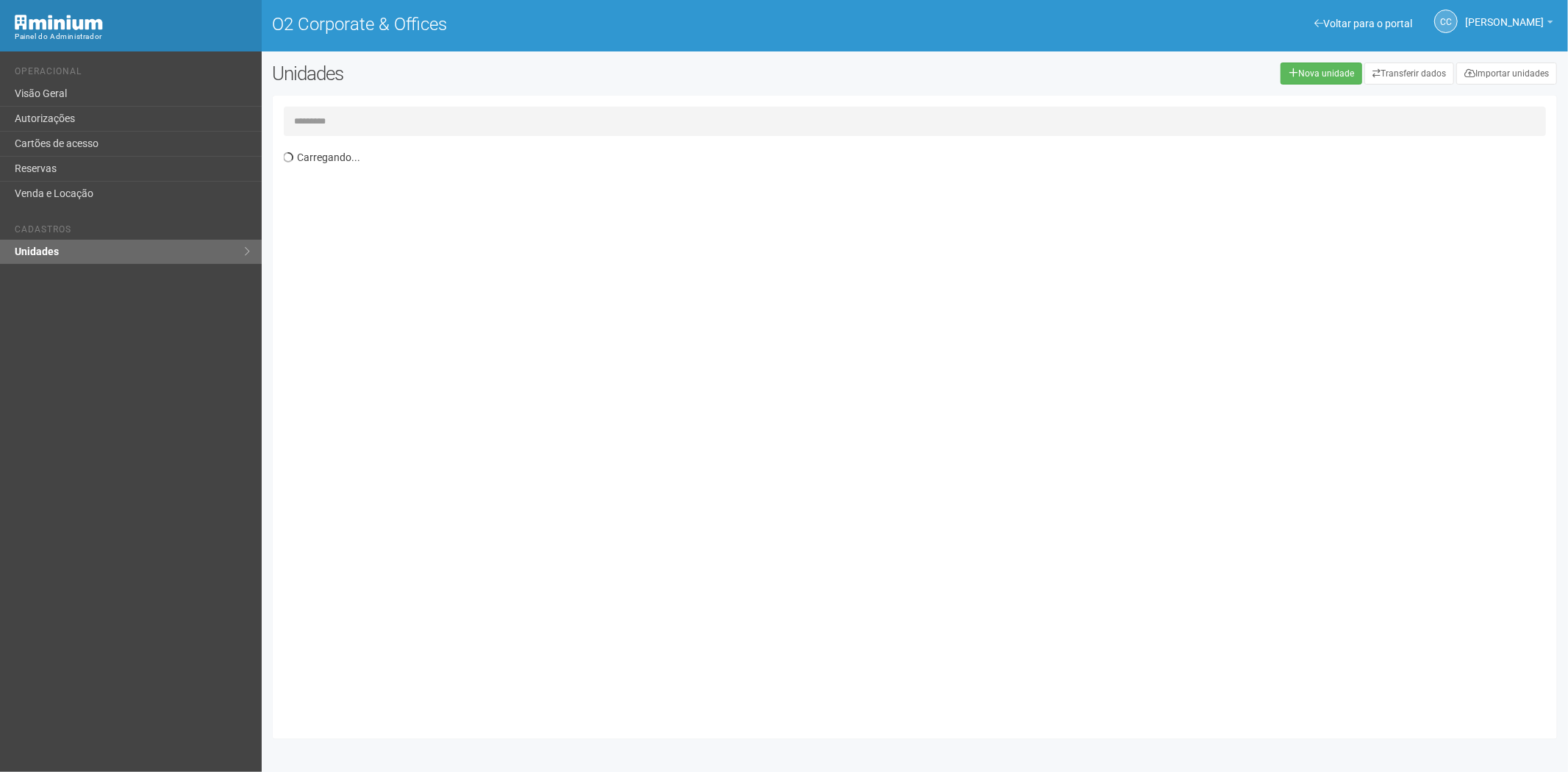
click at [371, 107] on input "text" at bounding box center [915, 121] width 1262 height 29
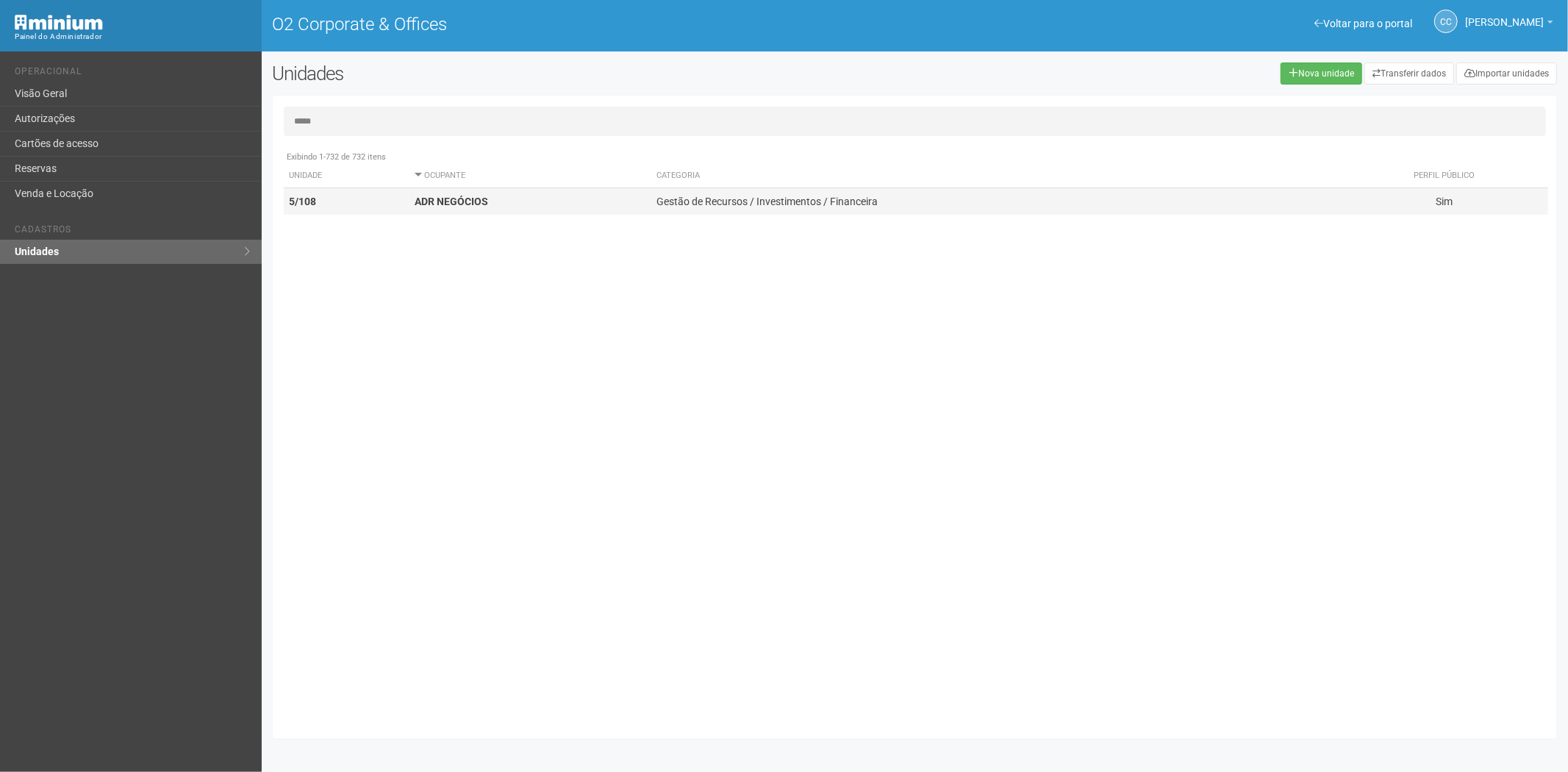
type input "*****"
click at [473, 200] on strong "ADR NEGÓCIOS" at bounding box center [451, 201] width 73 height 12
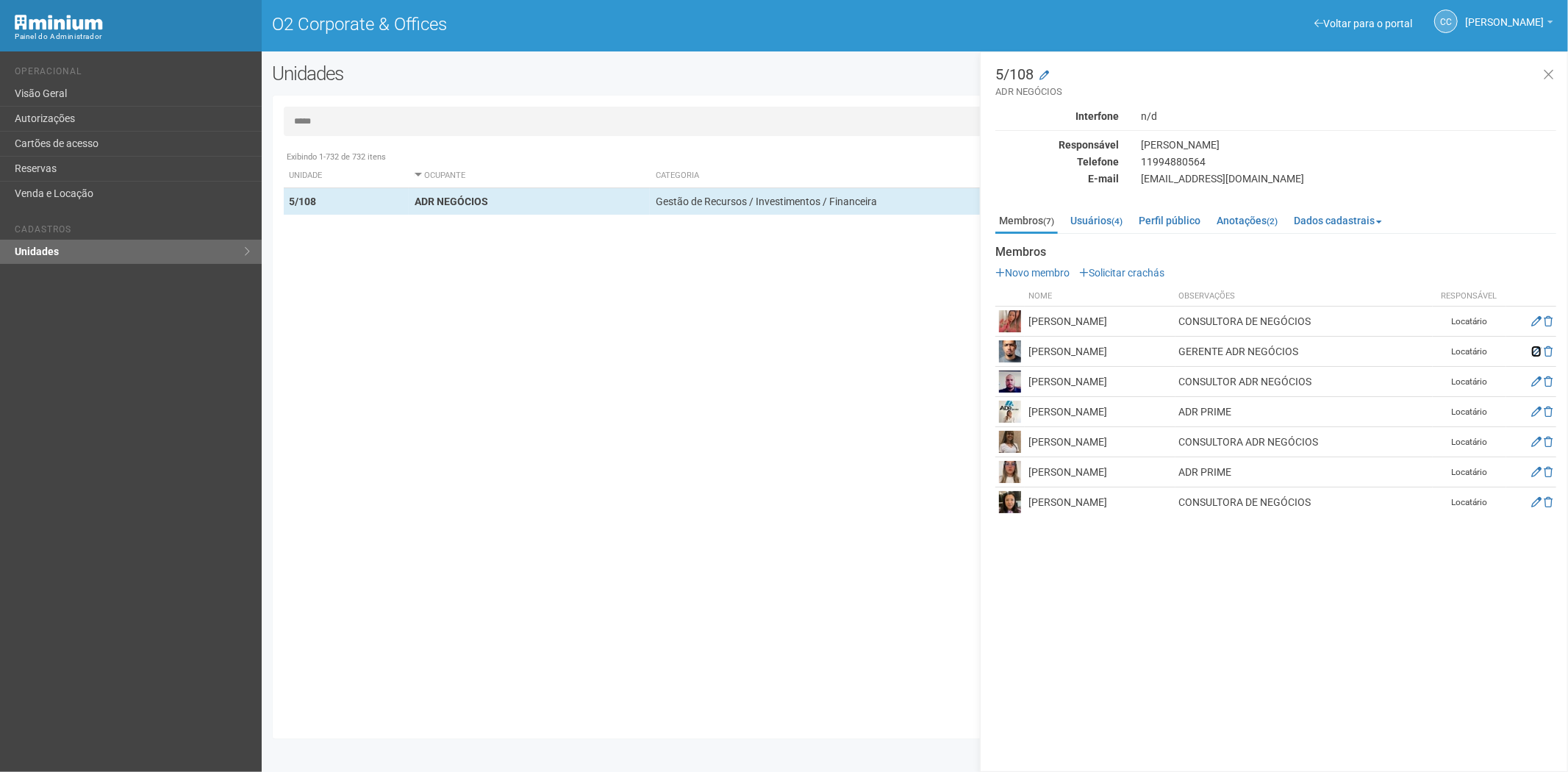
click at [1534, 351] on icon at bounding box center [1536, 351] width 10 height 10
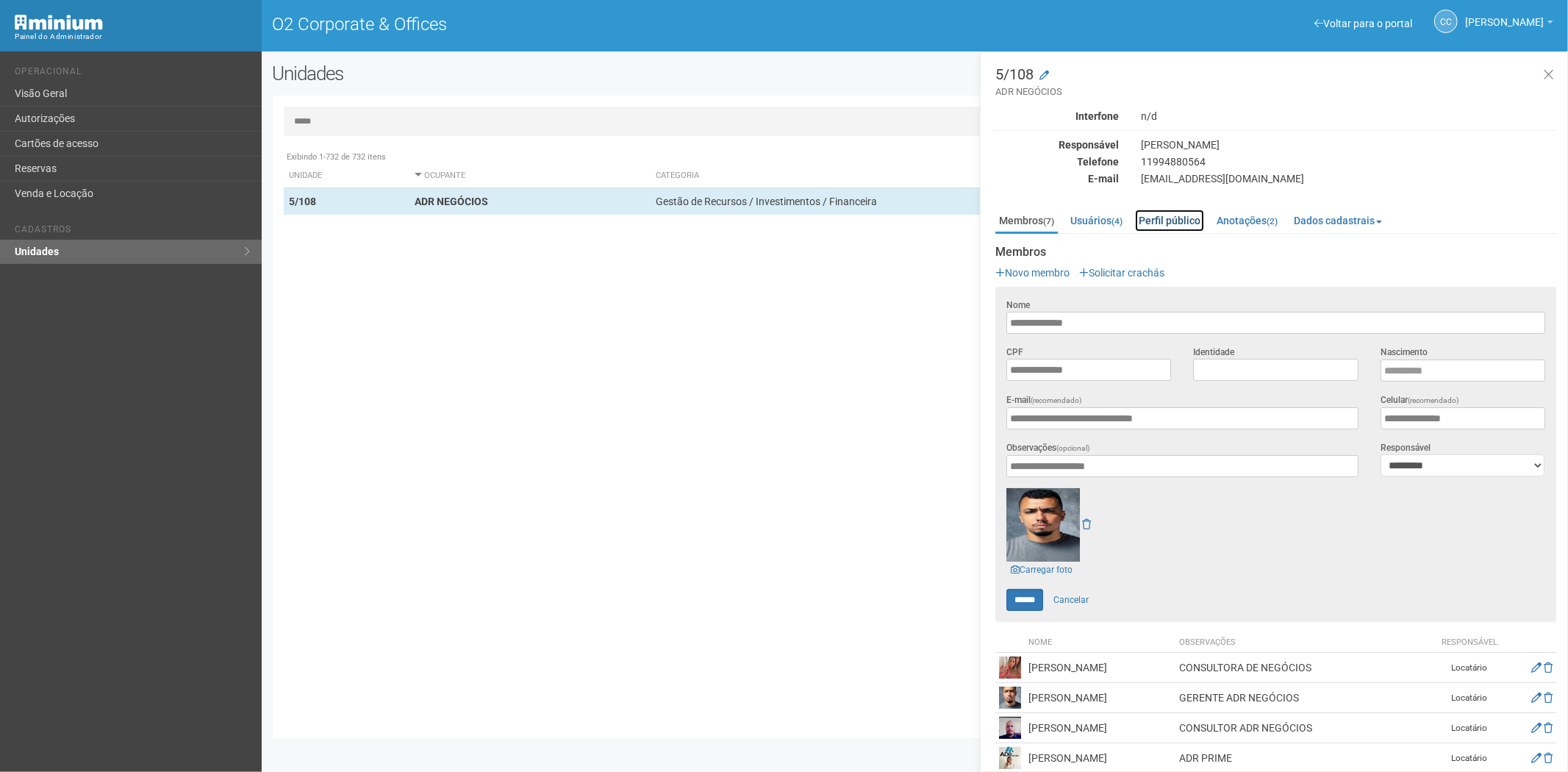
click at [1166, 219] on link "Perfil público" at bounding box center [1170, 220] width 69 height 22
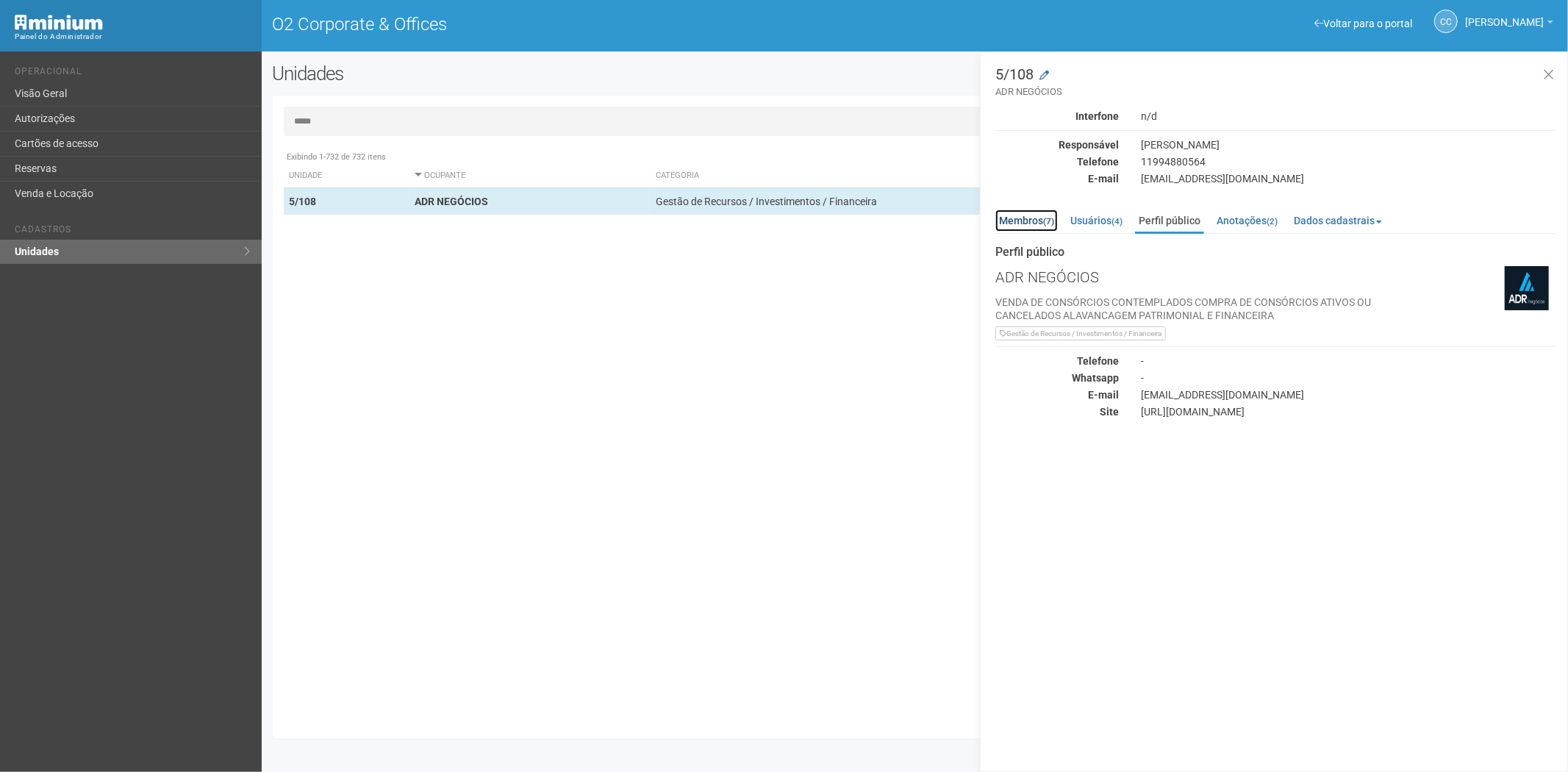
click at [1023, 216] on link "Membros (7)" at bounding box center [1026, 220] width 63 height 22
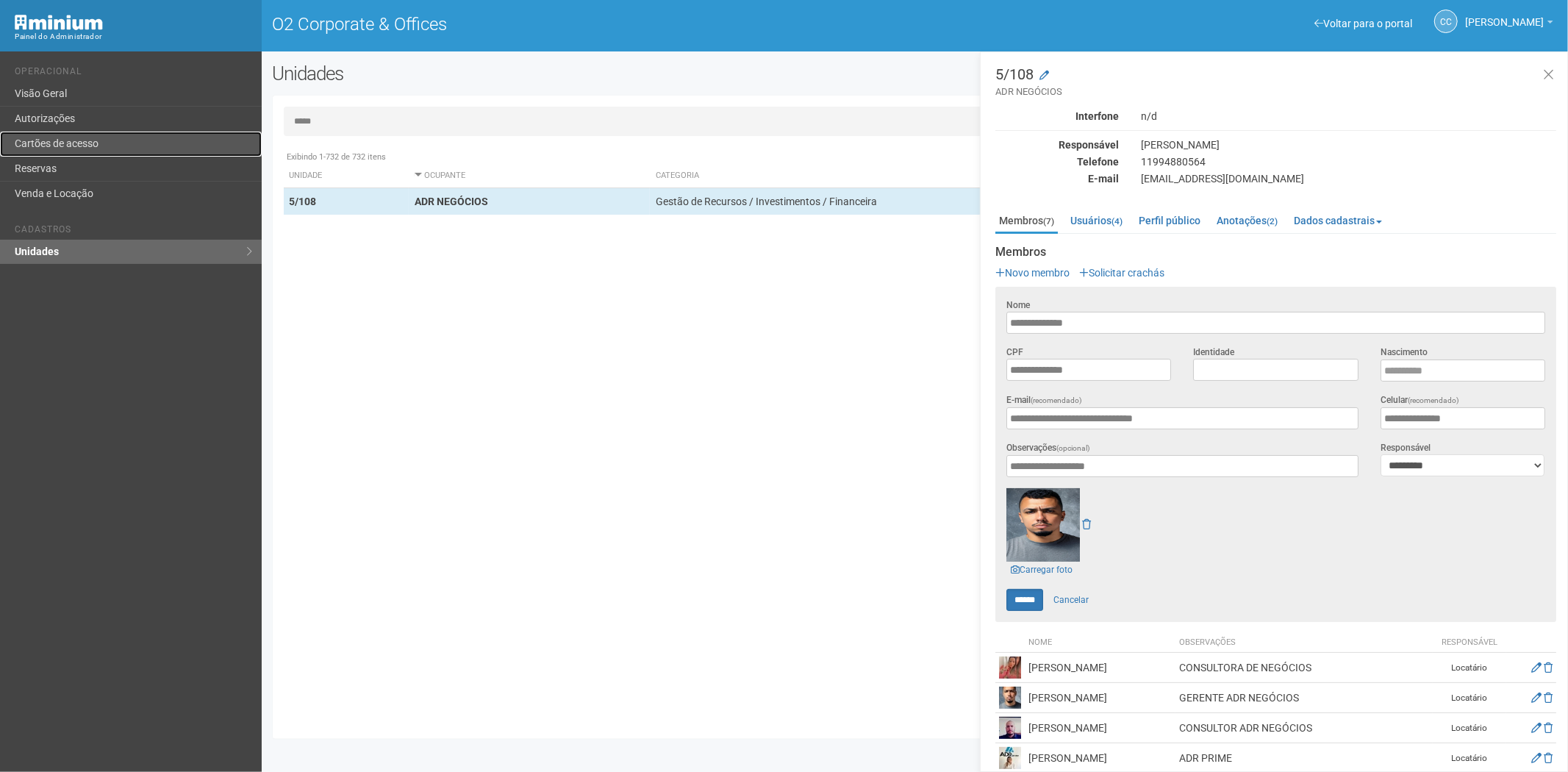
click at [85, 140] on link "Cartões de acesso" at bounding box center [131, 144] width 262 height 25
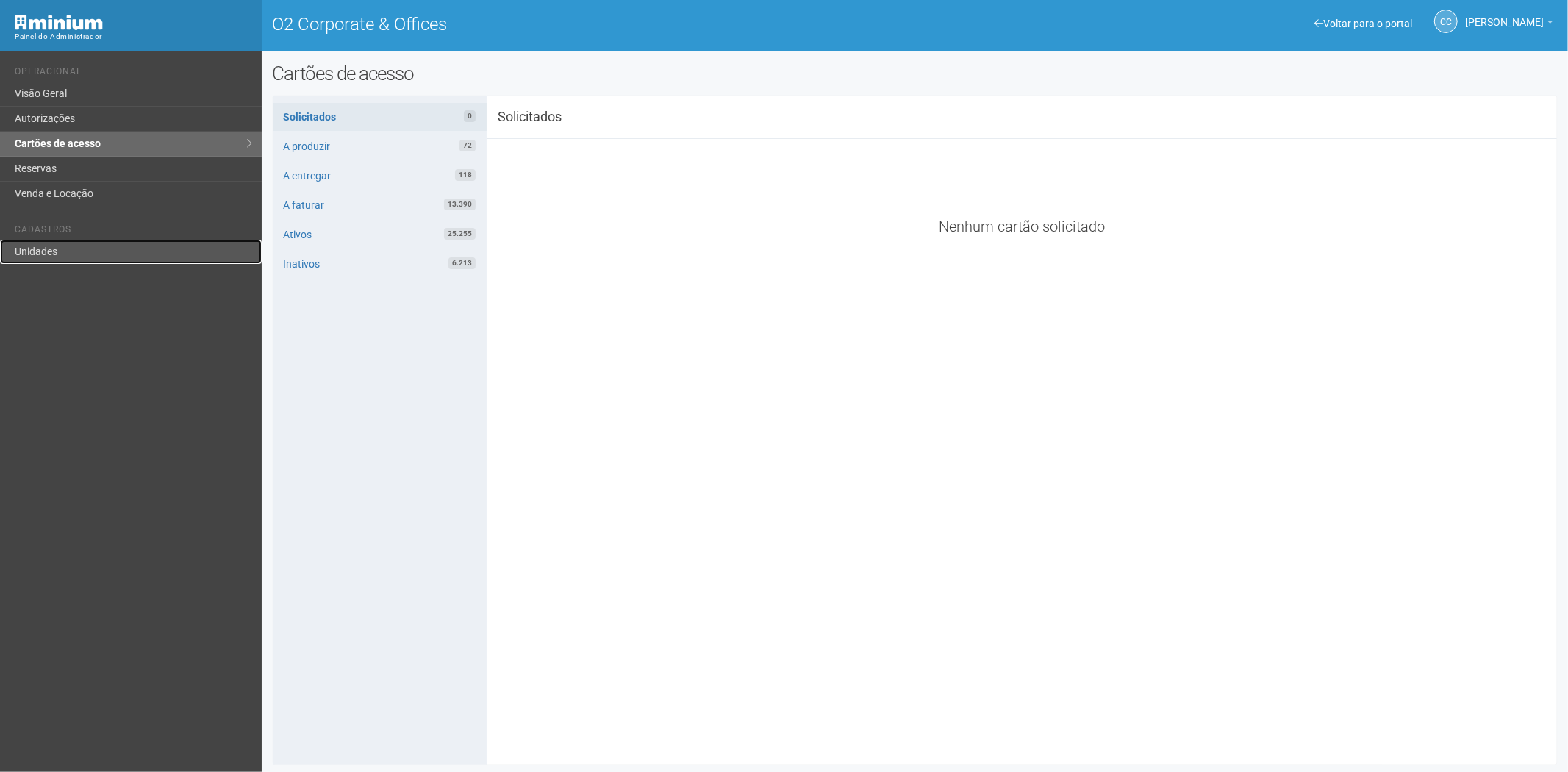
click at [90, 246] on link "Unidades" at bounding box center [131, 251] width 262 height 24
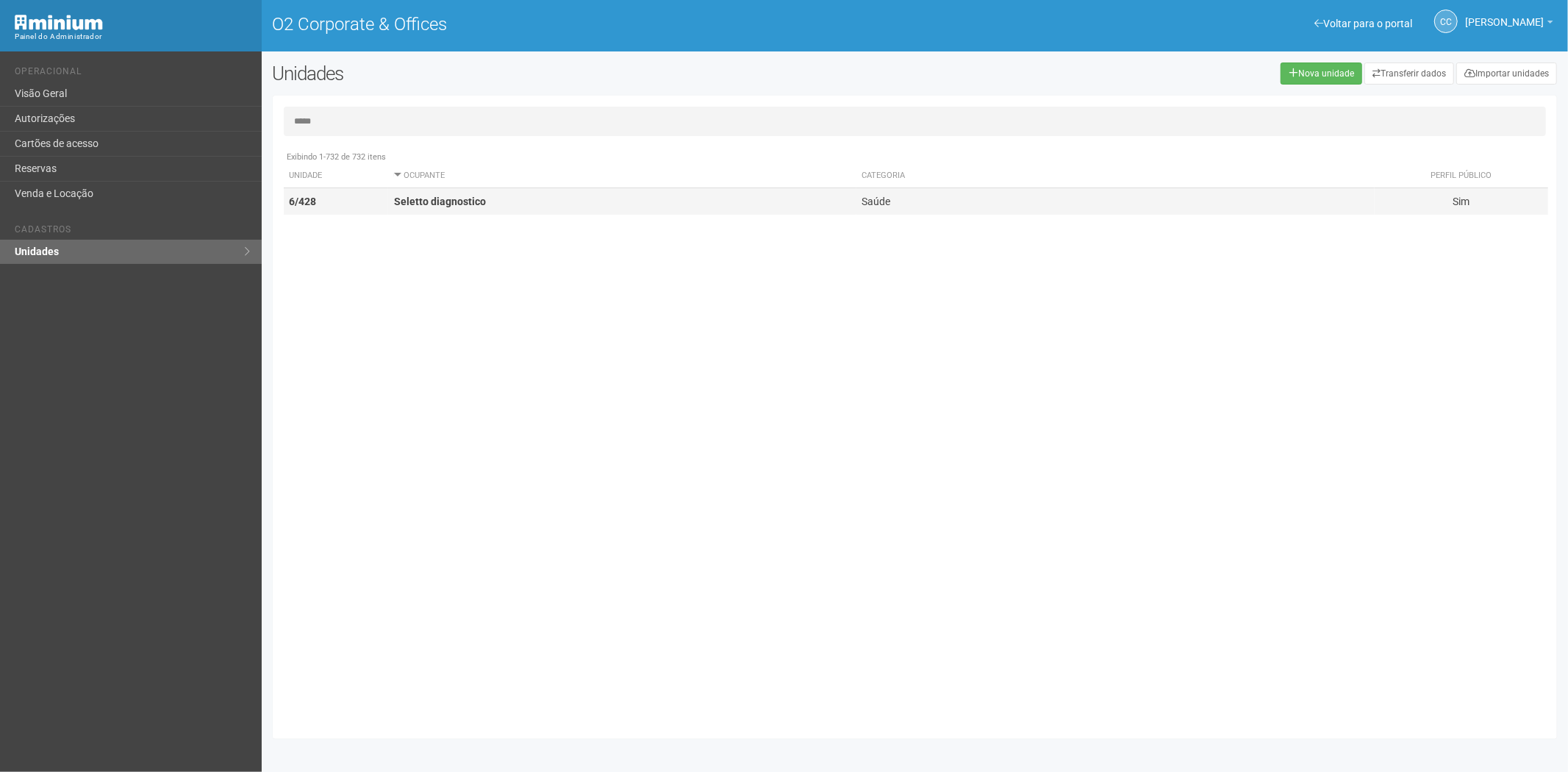
click at [431, 209] on td "Seletto diagnostico" at bounding box center [622, 202] width 468 height 28
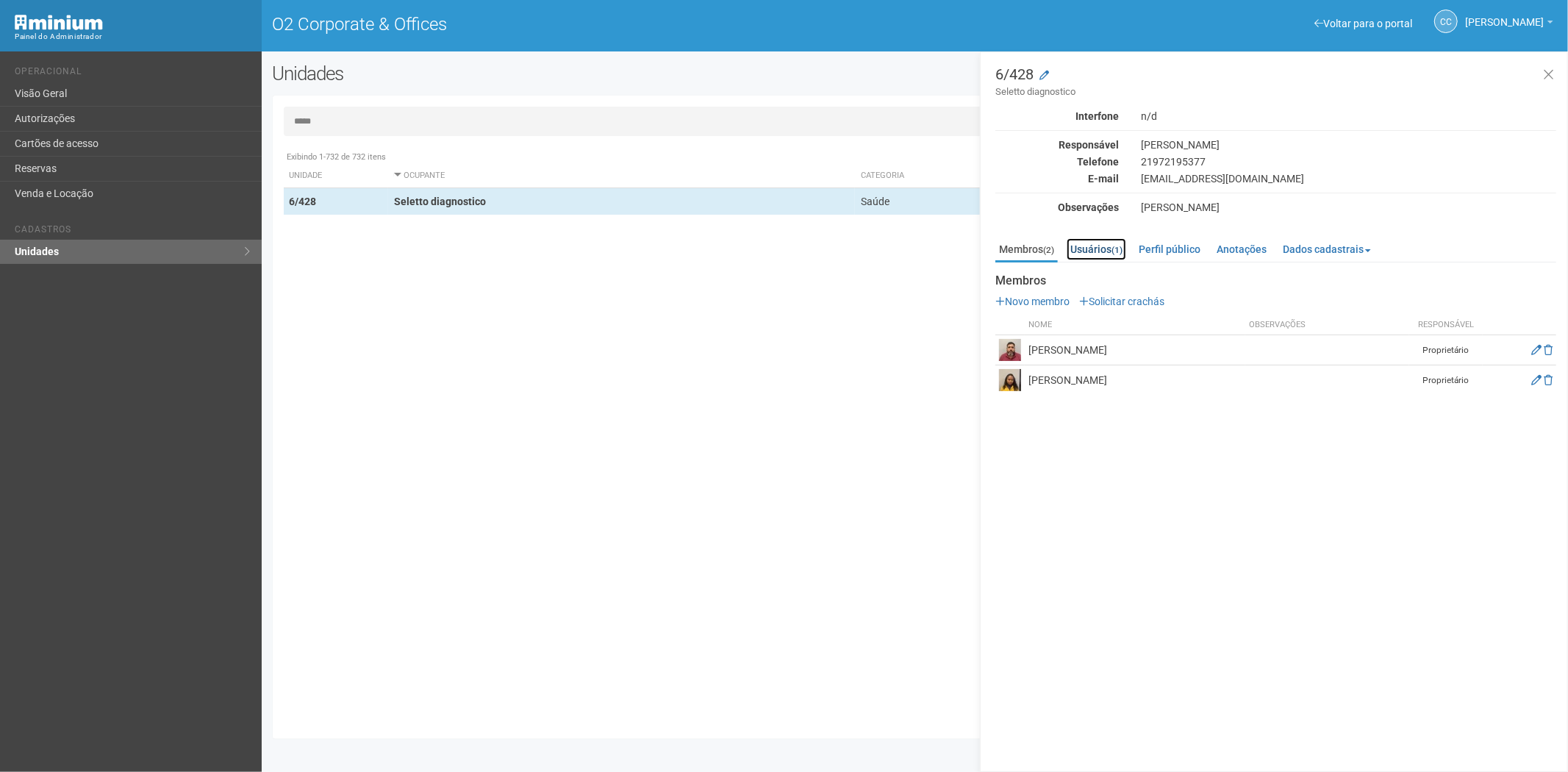
click at [1096, 246] on link "Usuários (1)" at bounding box center [1096, 250] width 59 height 22
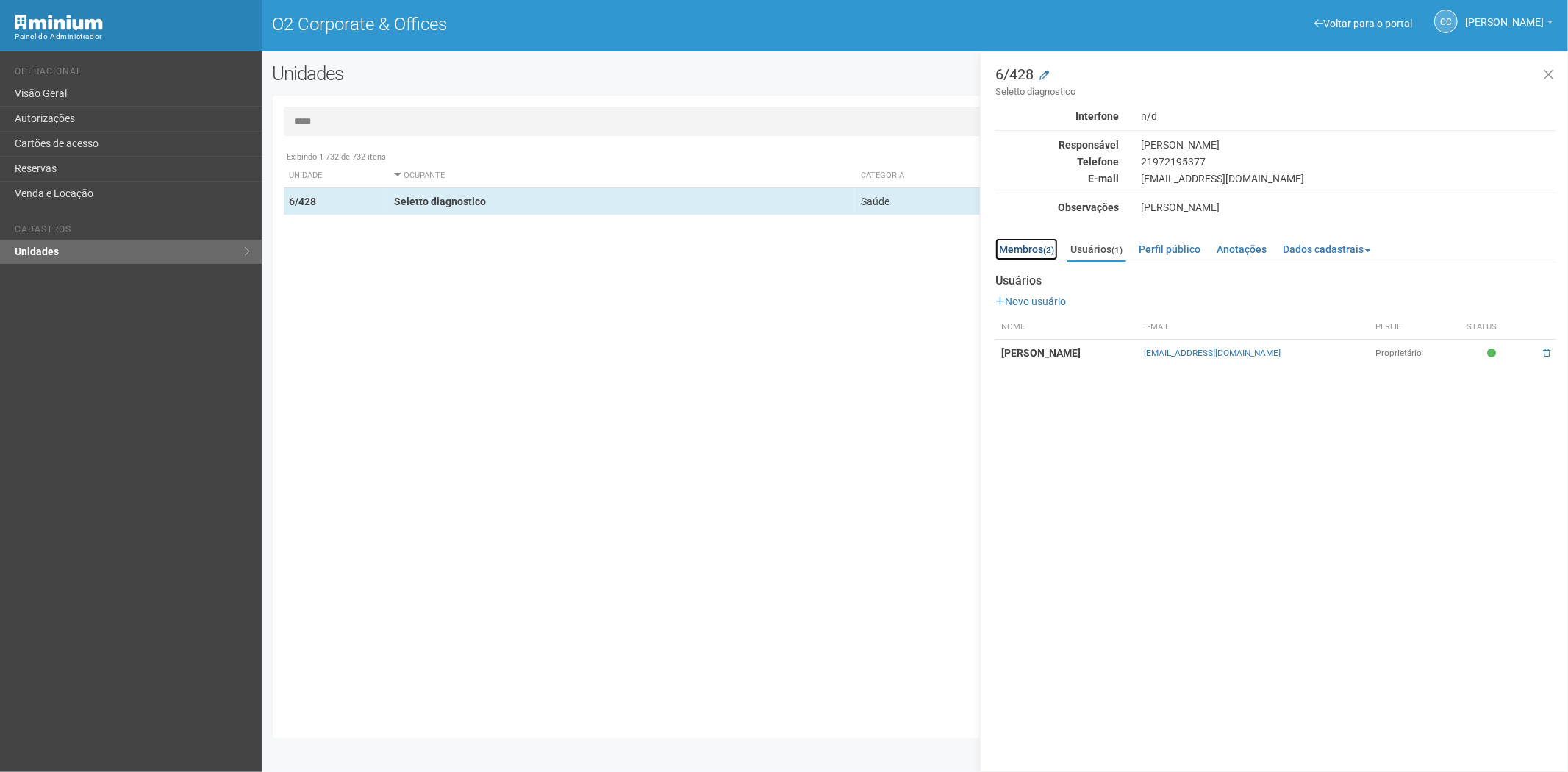
click at [1015, 247] on link "Membros (2)" at bounding box center [1026, 250] width 63 height 22
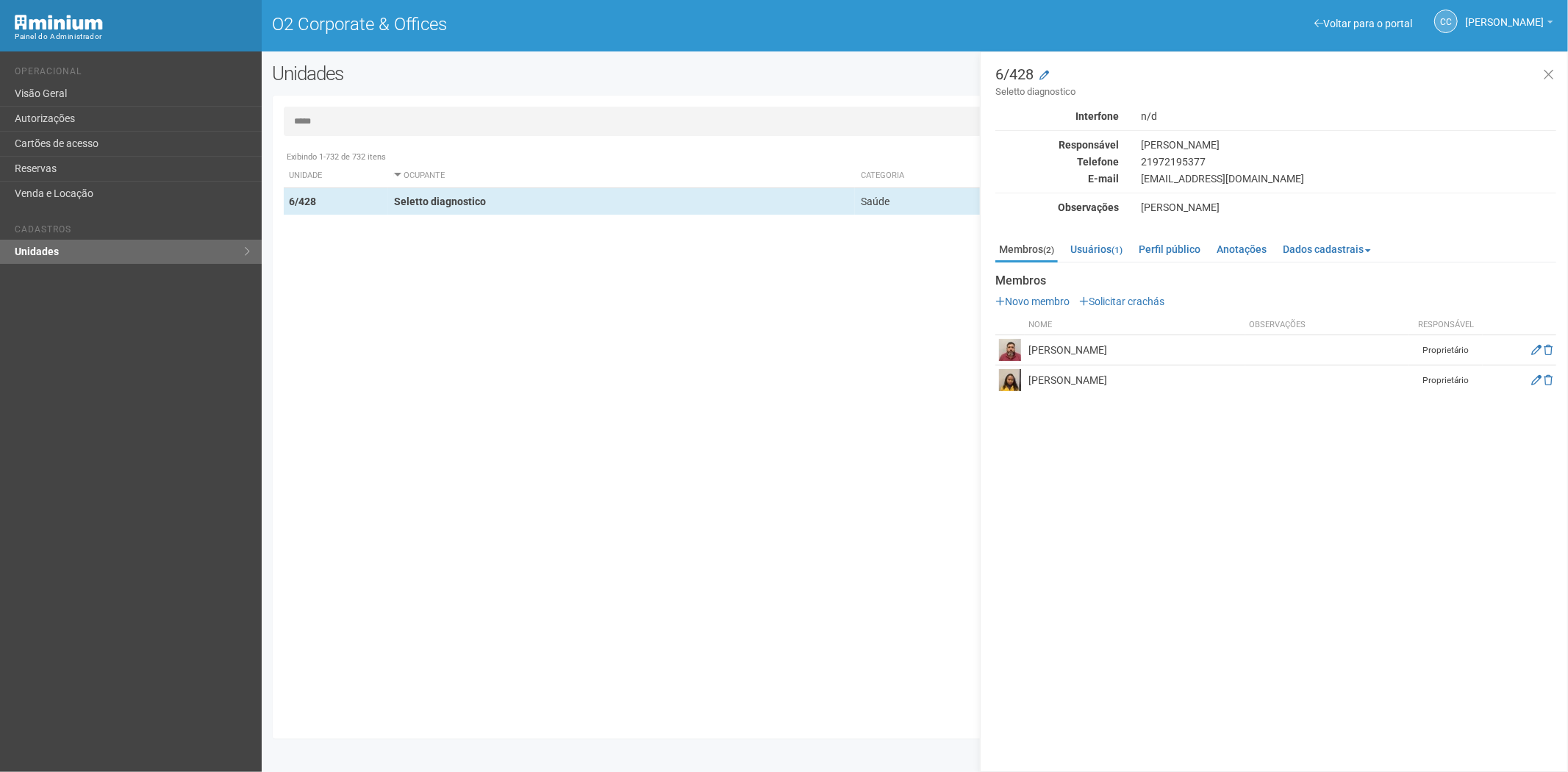
click at [426, 121] on input "*****" at bounding box center [915, 121] width 1262 height 29
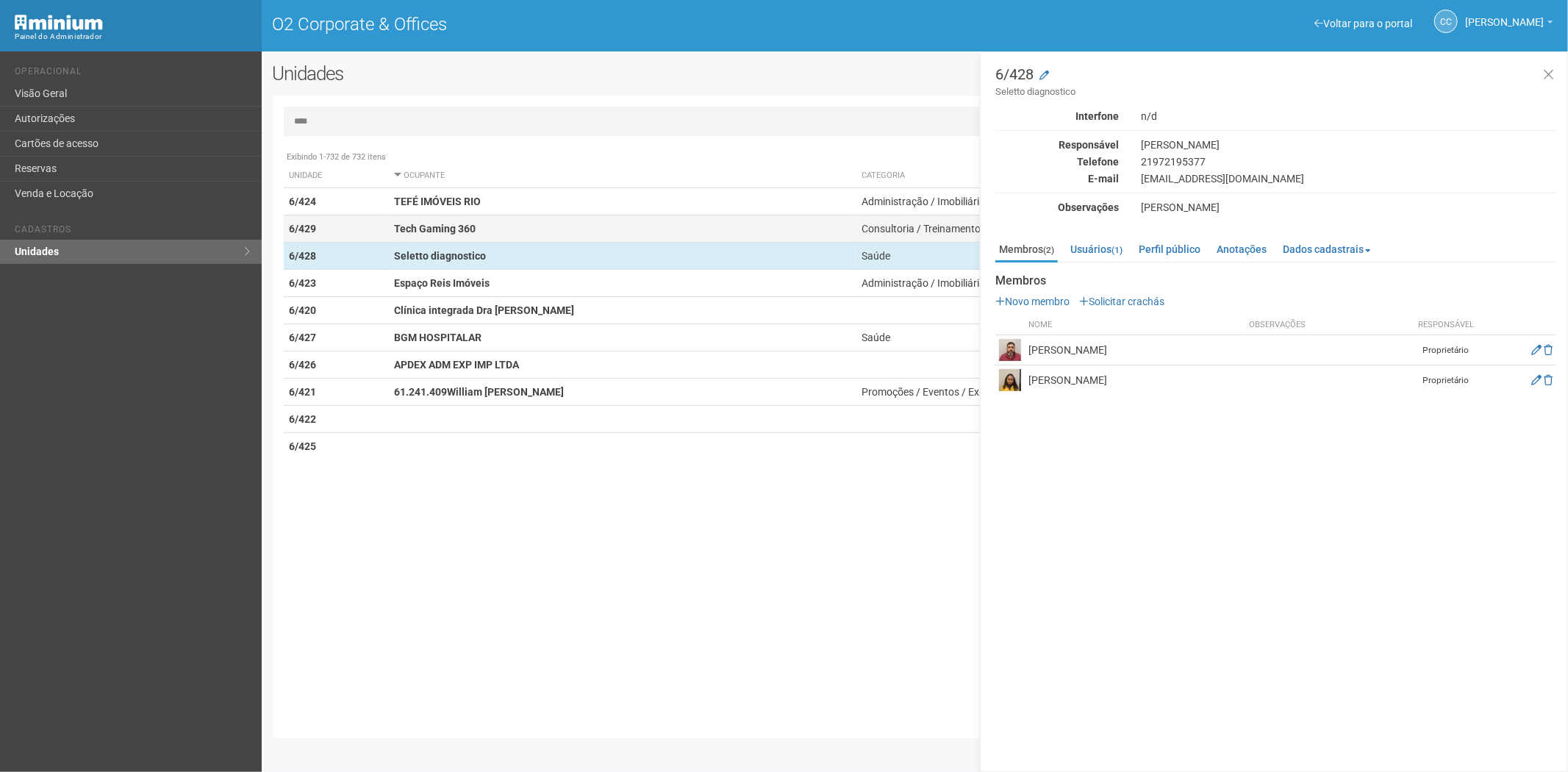
type input "****"
click at [438, 229] on strong "Tech Gaming 360" at bounding box center [435, 229] width 82 height 12
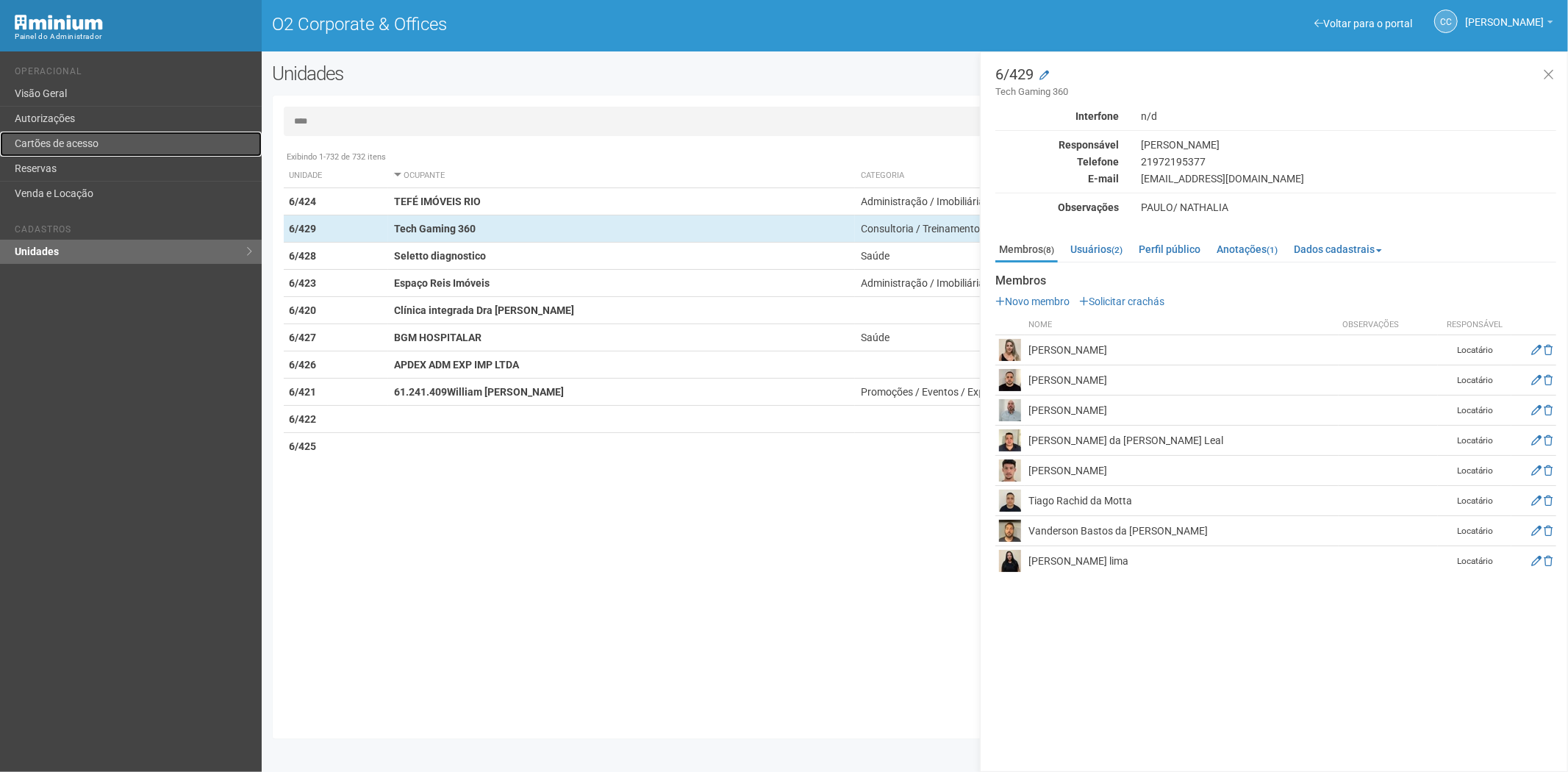
click at [86, 132] on link "Cartões de acesso" at bounding box center [131, 144] width 262 height 25
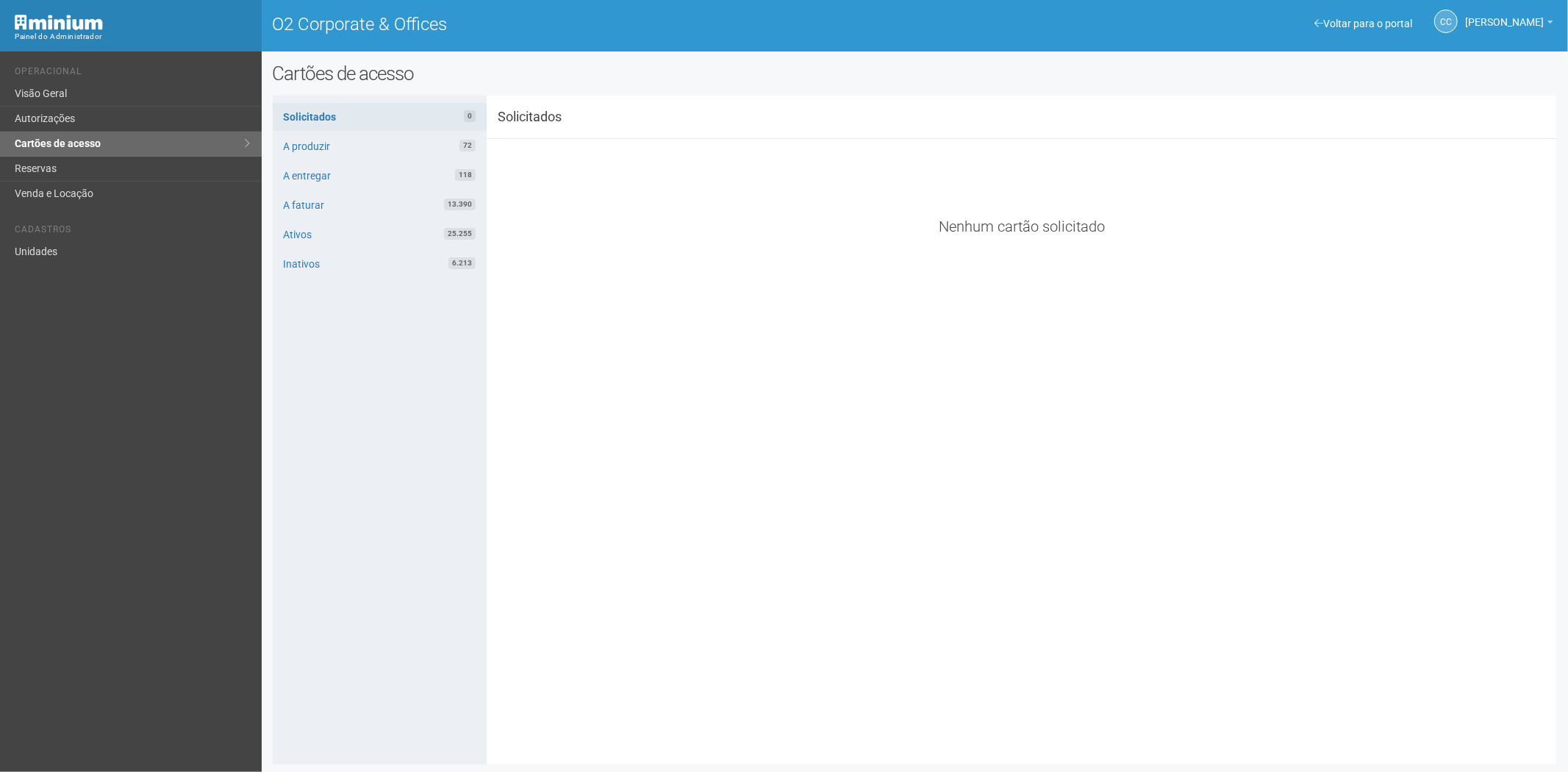
drag, startPoint x: 336, startPoint y: 676, endPoint x: 391, endPoint y: 753, distance: 94.6
click at [336, 676] on div "Solicitados 0 A produzir 72 A entregar 118 A faturar 13.390 Ativos 25.255 Inati…" at bounding box center [380, 429] width 214 height 669
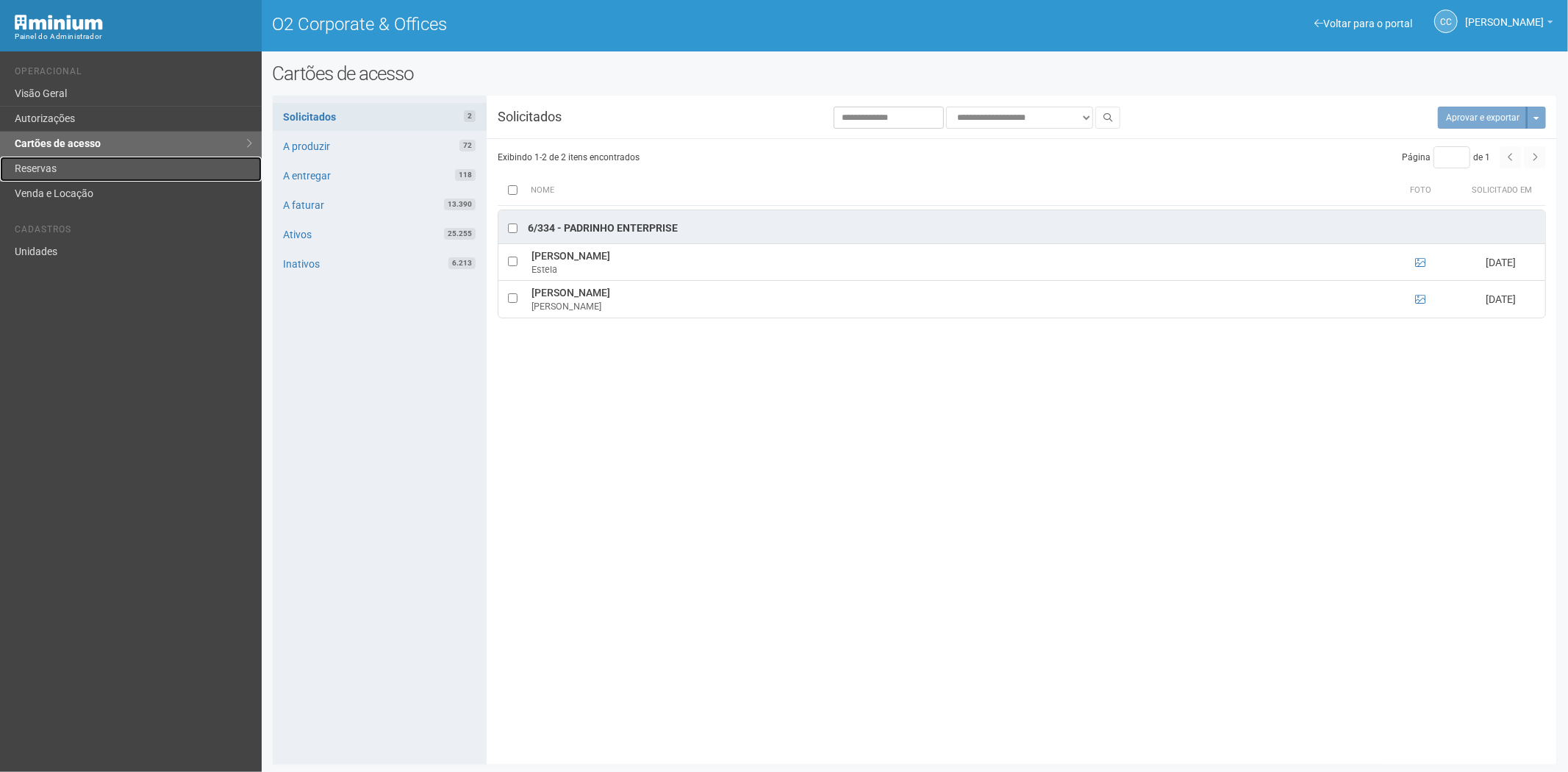
click at [106, 171] on link "Reservas" at bounding box center [131, 169] width 262 height 25
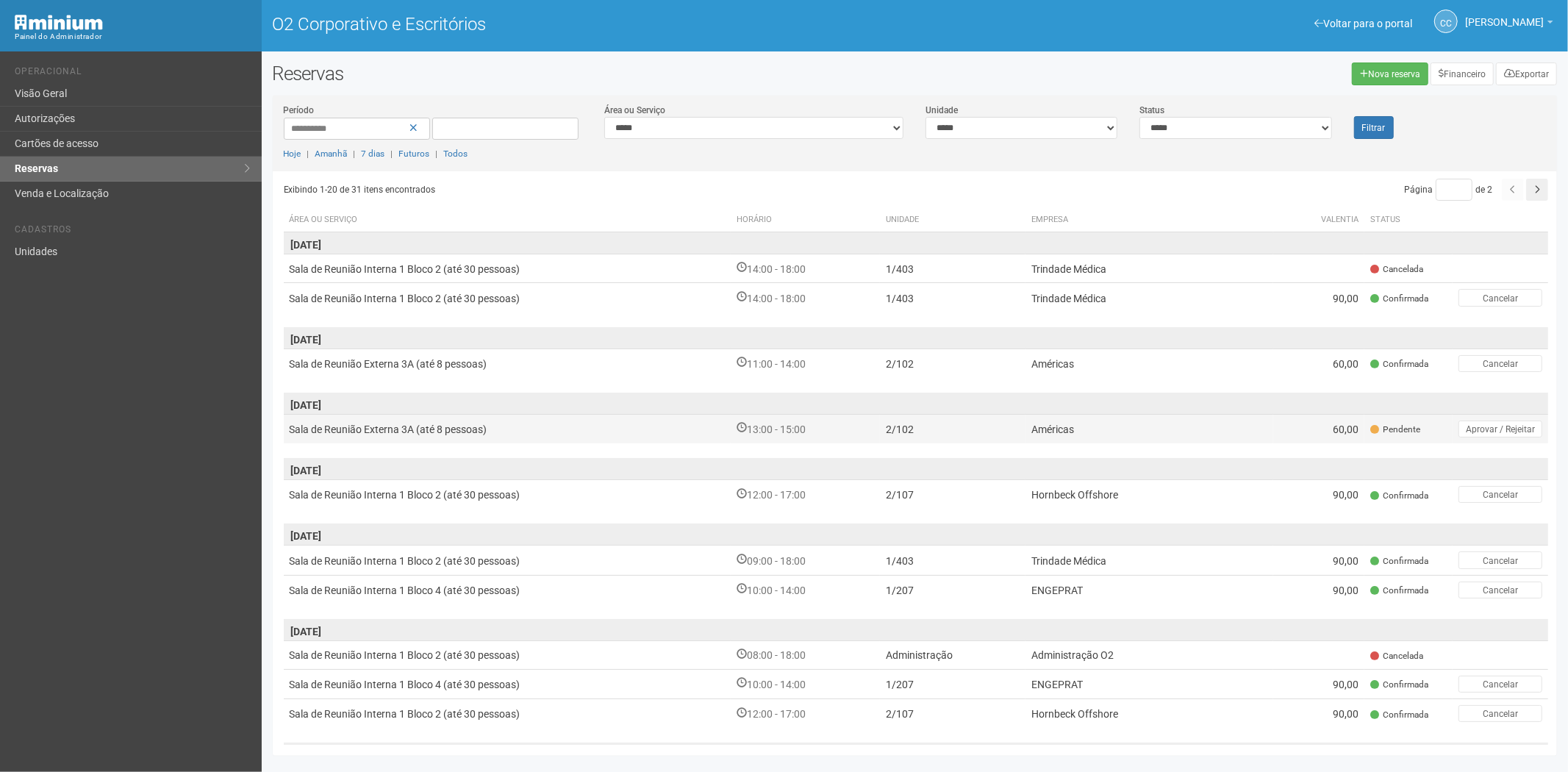
click at [1145, 429] on td "Américas" at bounding box center [1149, 429] width 249 height 29
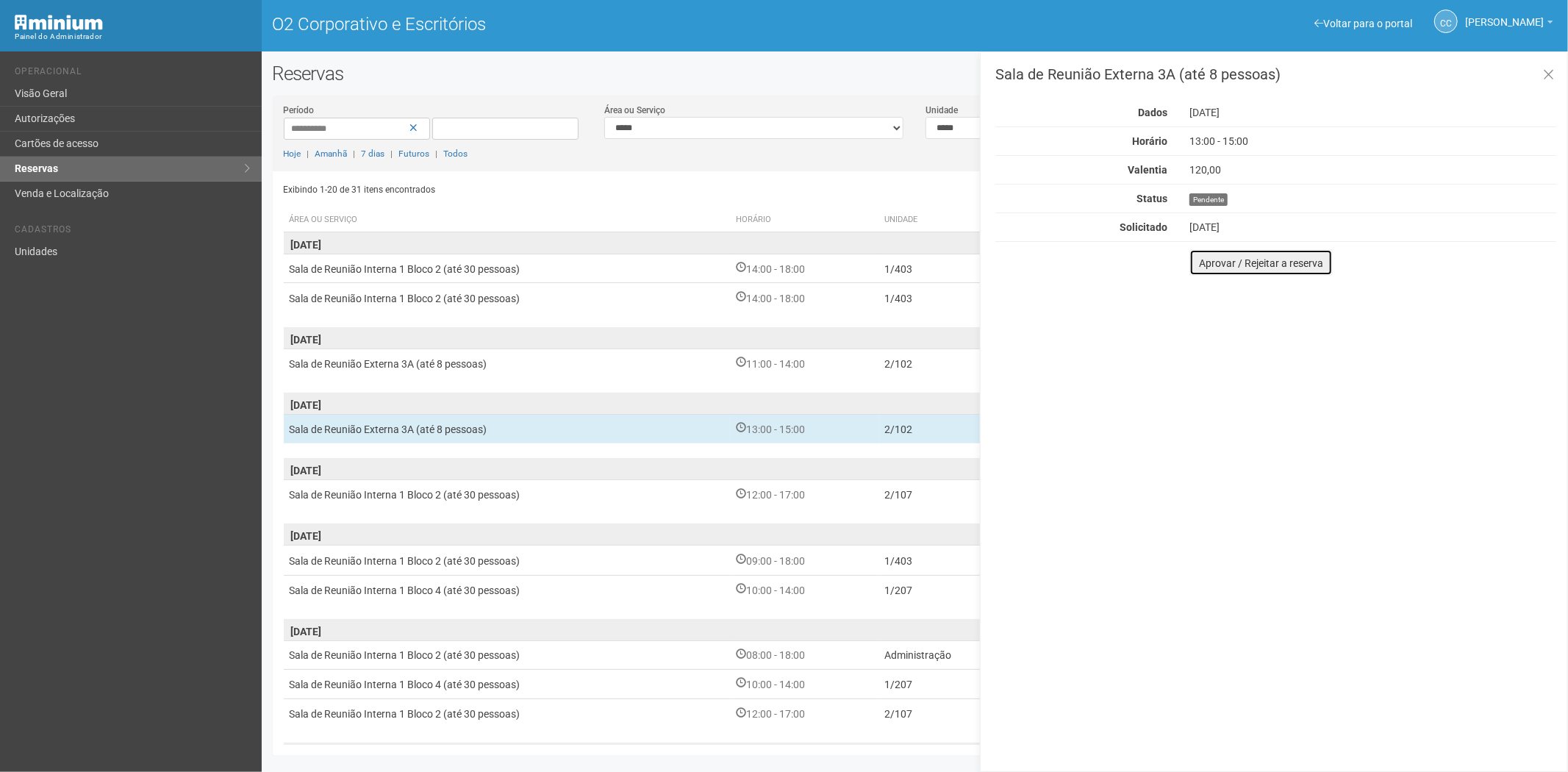
click at [1198, 263] on button "Aprovar / Rejeitar a reserva" at bounding box center [1261, 262] width 144 height 27
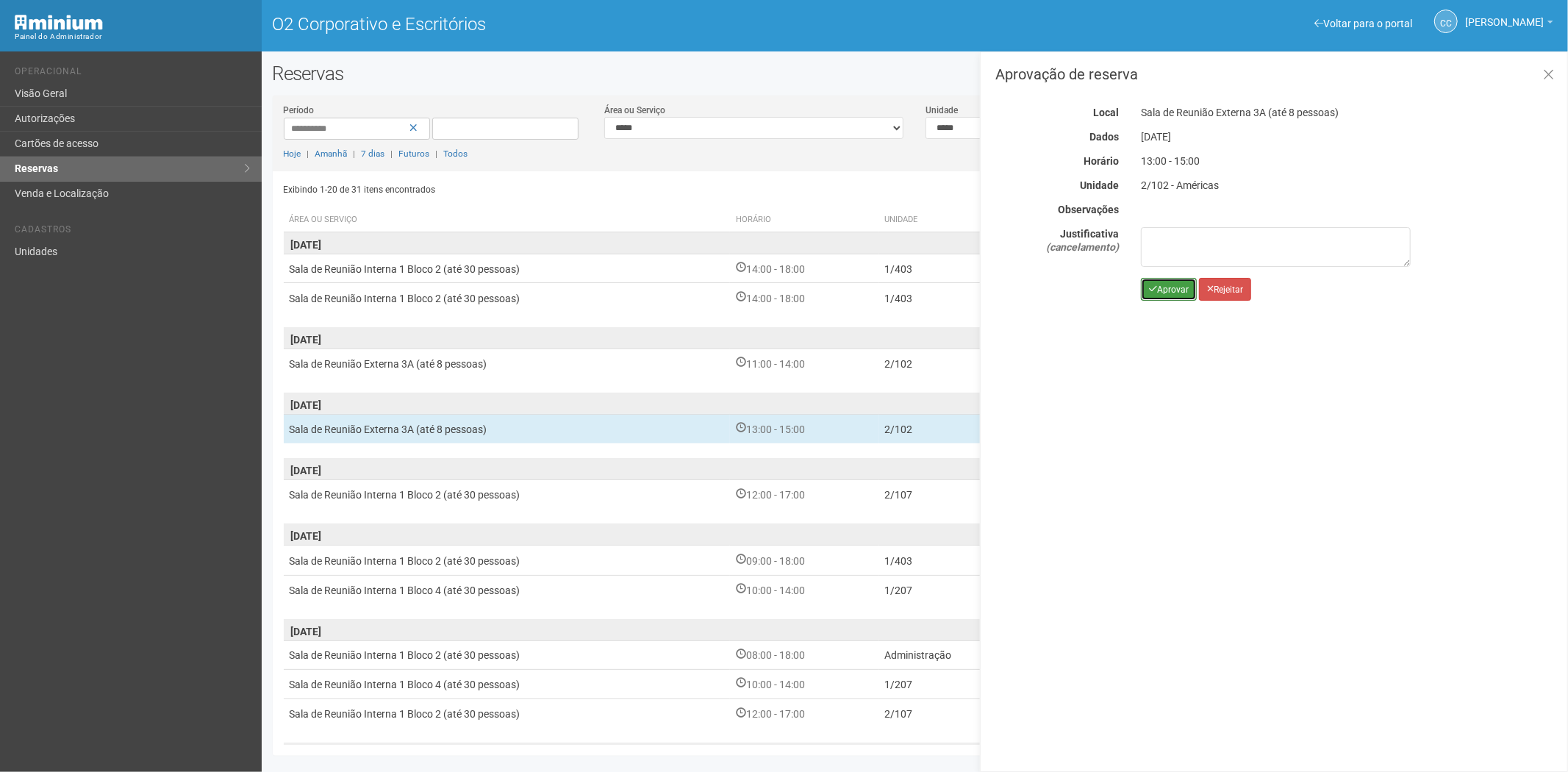
click at [1156, 297] on button "Aprovar" at bounding box center [1168, 289] width 56 height 22
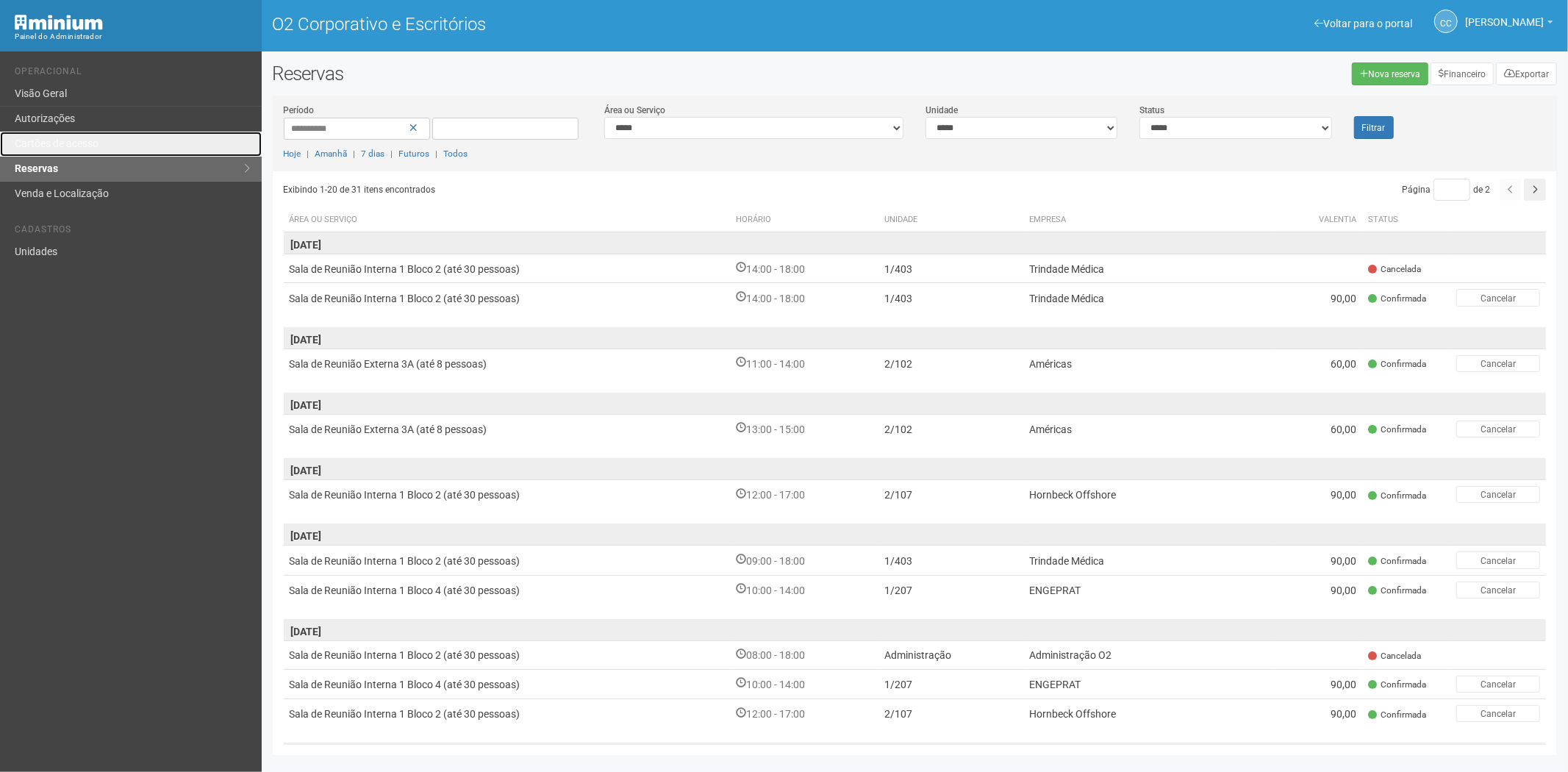
drag, startPoint x: 79, startPoint y: 142, endPoint x: 296, endPoint y: 3, distance: 257.7
click at [79, 142] on font "Cartões de acesso" at bounding box center [56, 144] width 83 height 12
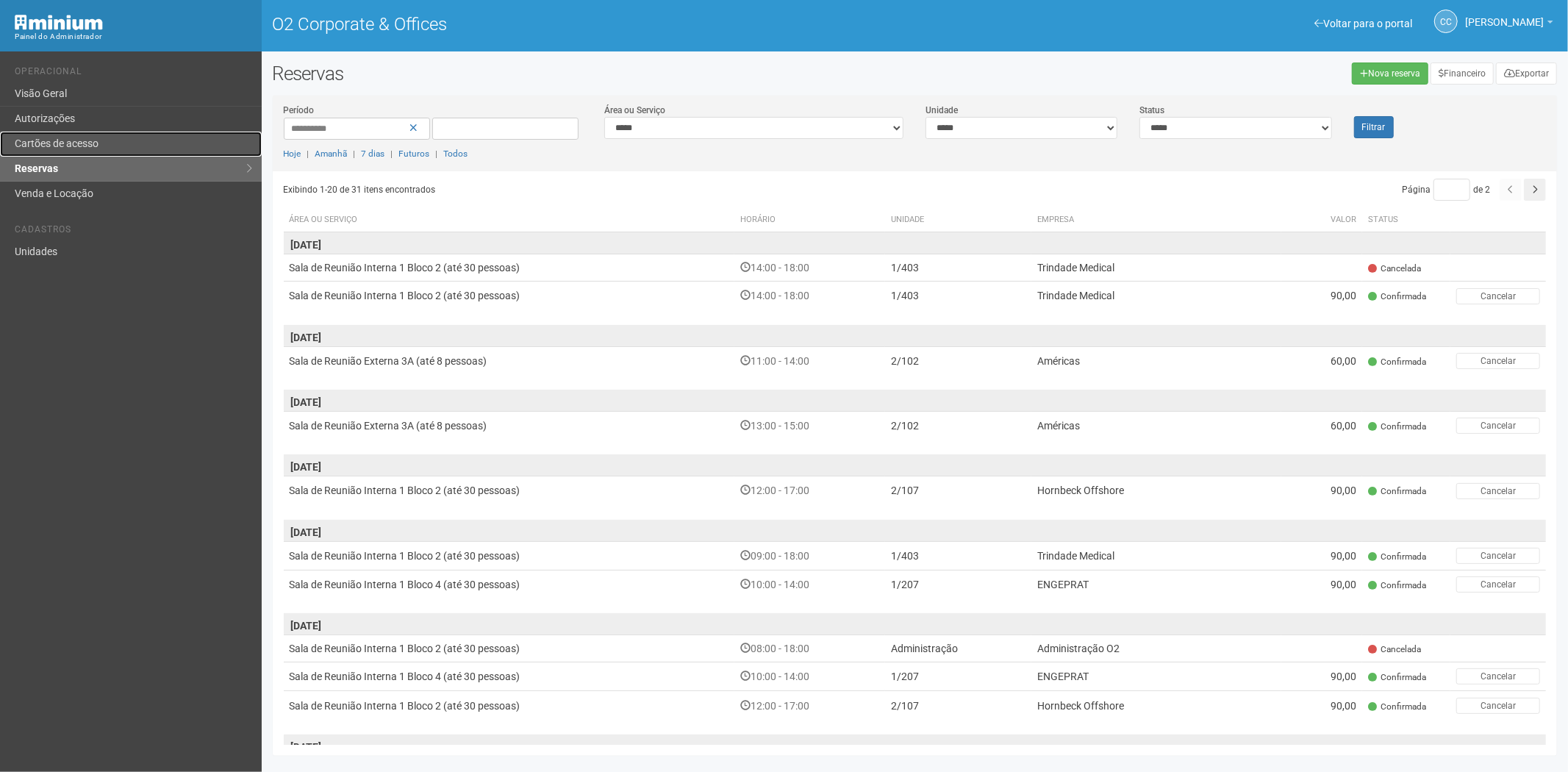
click at [87, 135] on link "Cartões de acesso" at bounding box center [131, 144] width 262 height 25
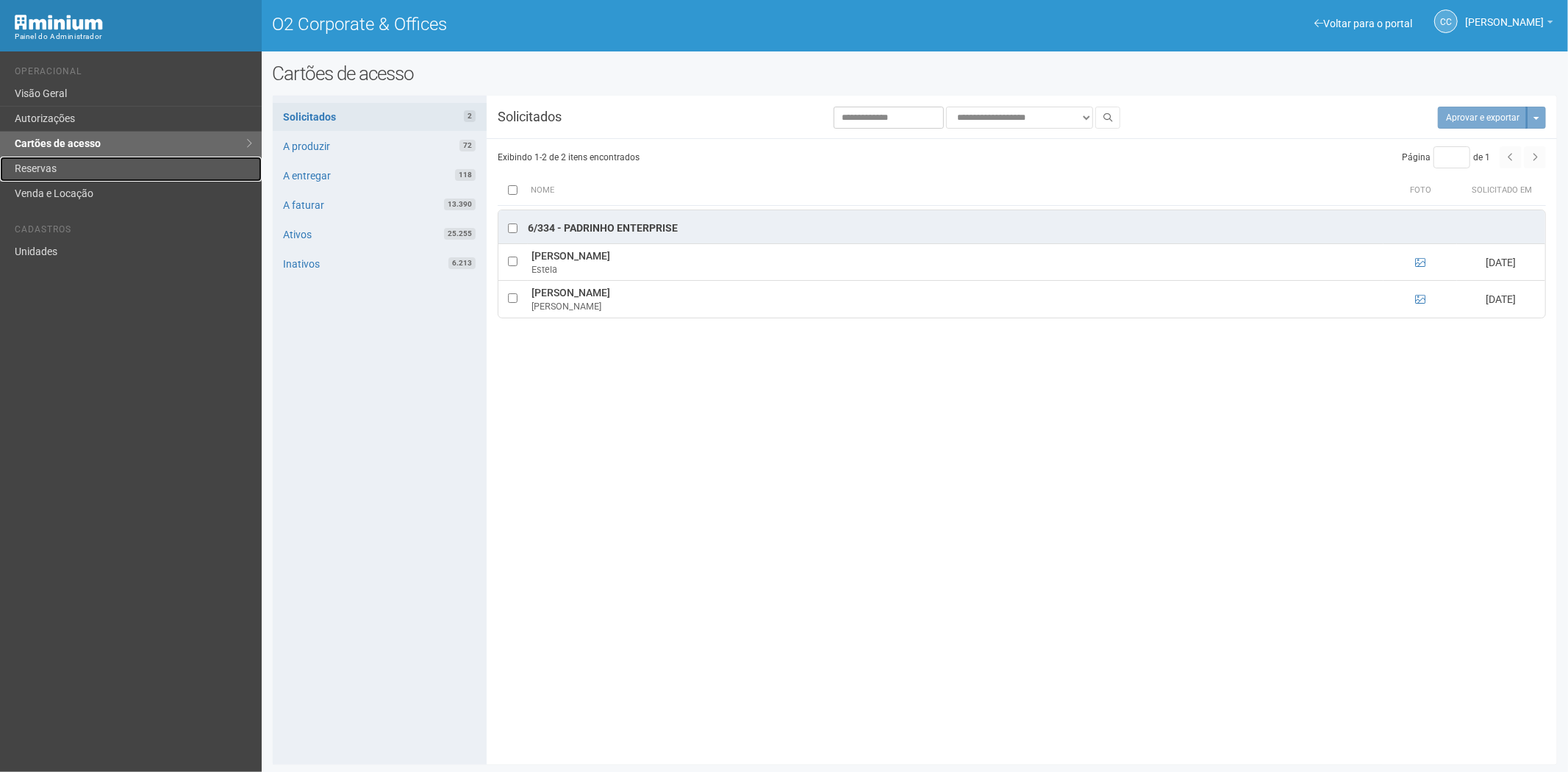
drag, startPoint x: 77, startPoint y: 170, endPoint x: 82, endPoint y: 176, distance: 7.8
click at [77, 170] on link "Reservas" at bounding box center [131, 169] width 262 height 25
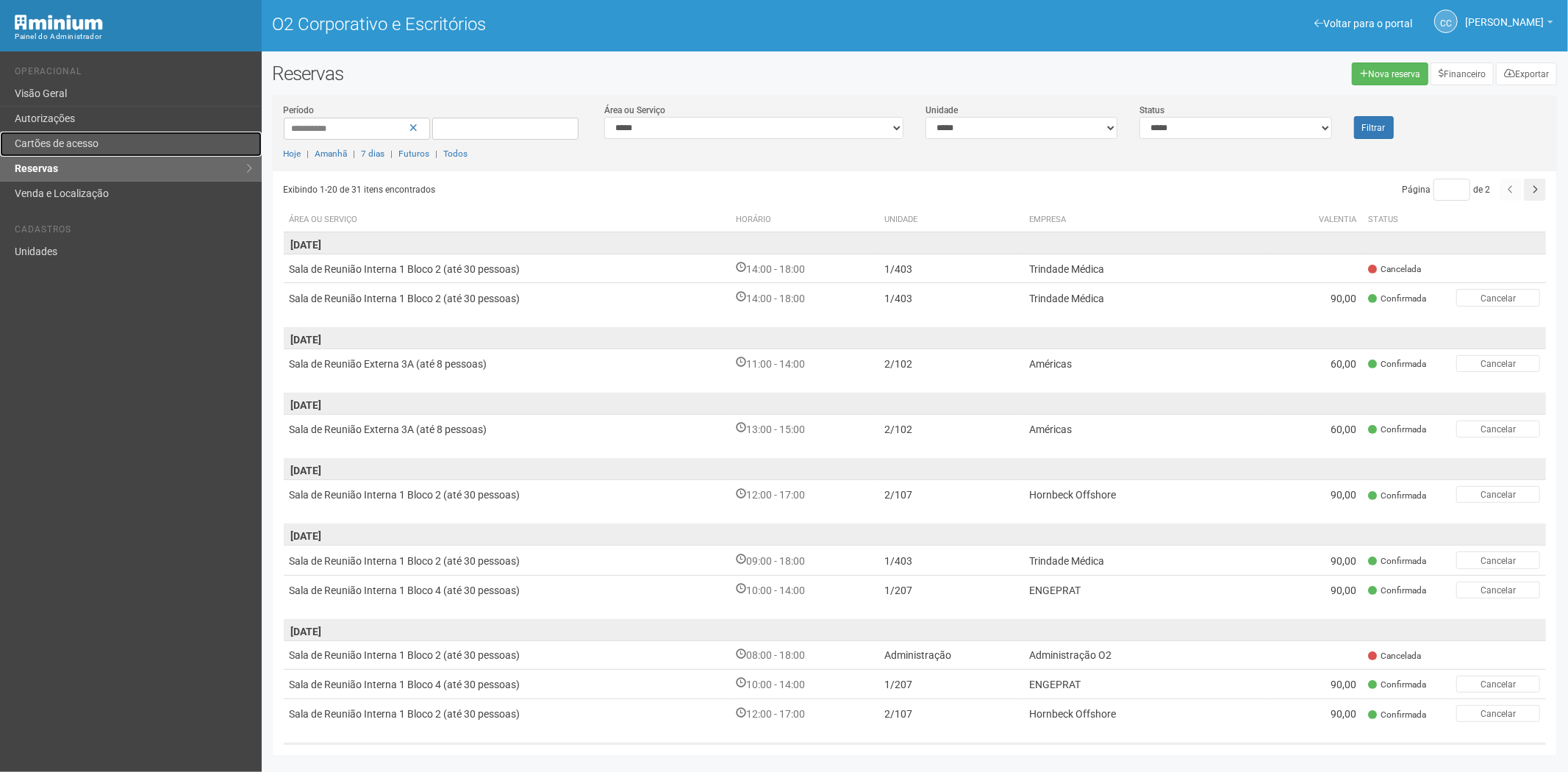
click at [78, 140] on font "Cartões de acesso" at bounding box center [56, 144] width 83 height 12
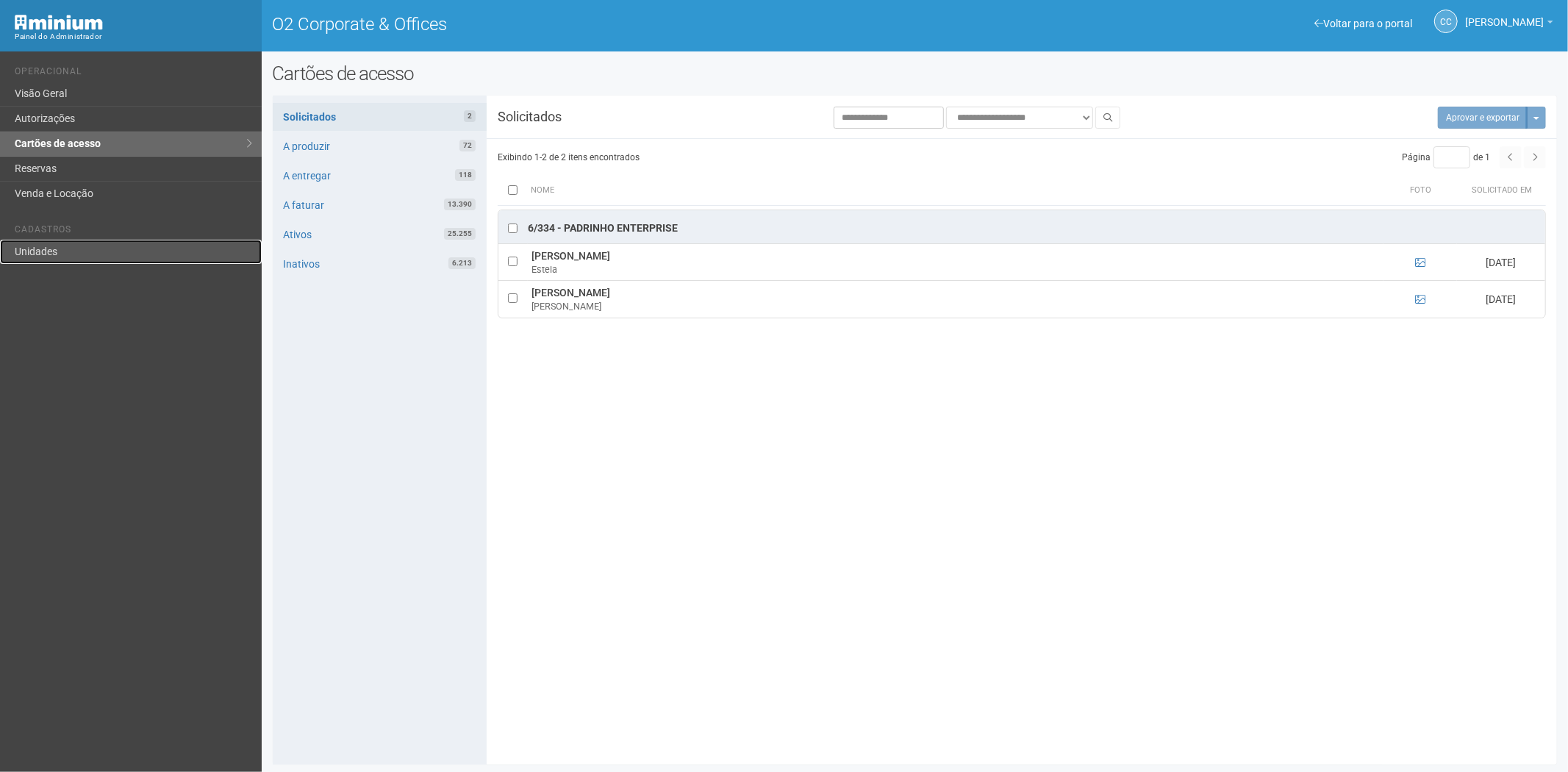
click at [69, 244] on link "Unidades" at bounding box center [131, 251] width 262 height 24
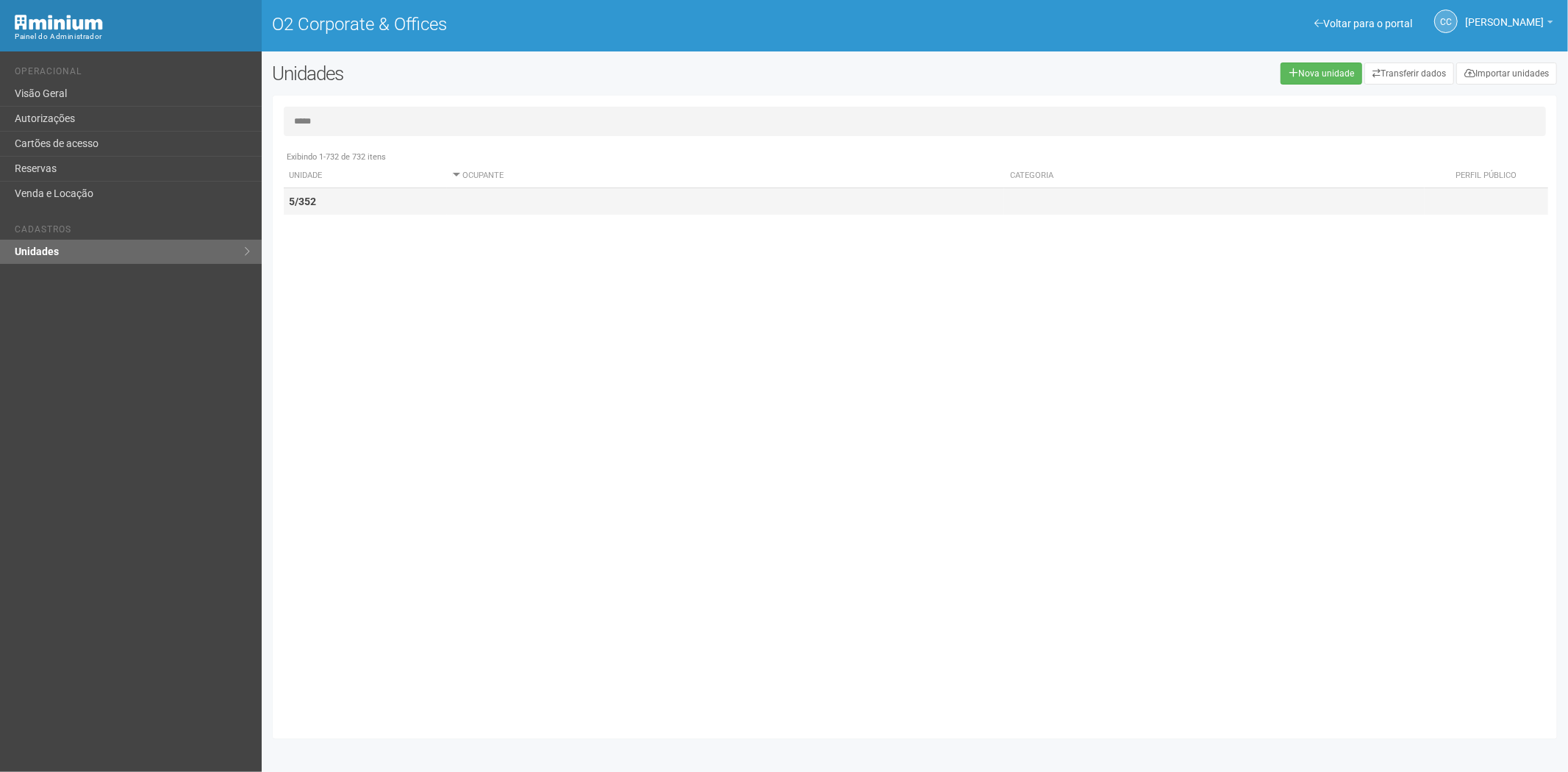
click at [338, 202] on td "5/352" at bounding box center [366, 202] width 164 height 28
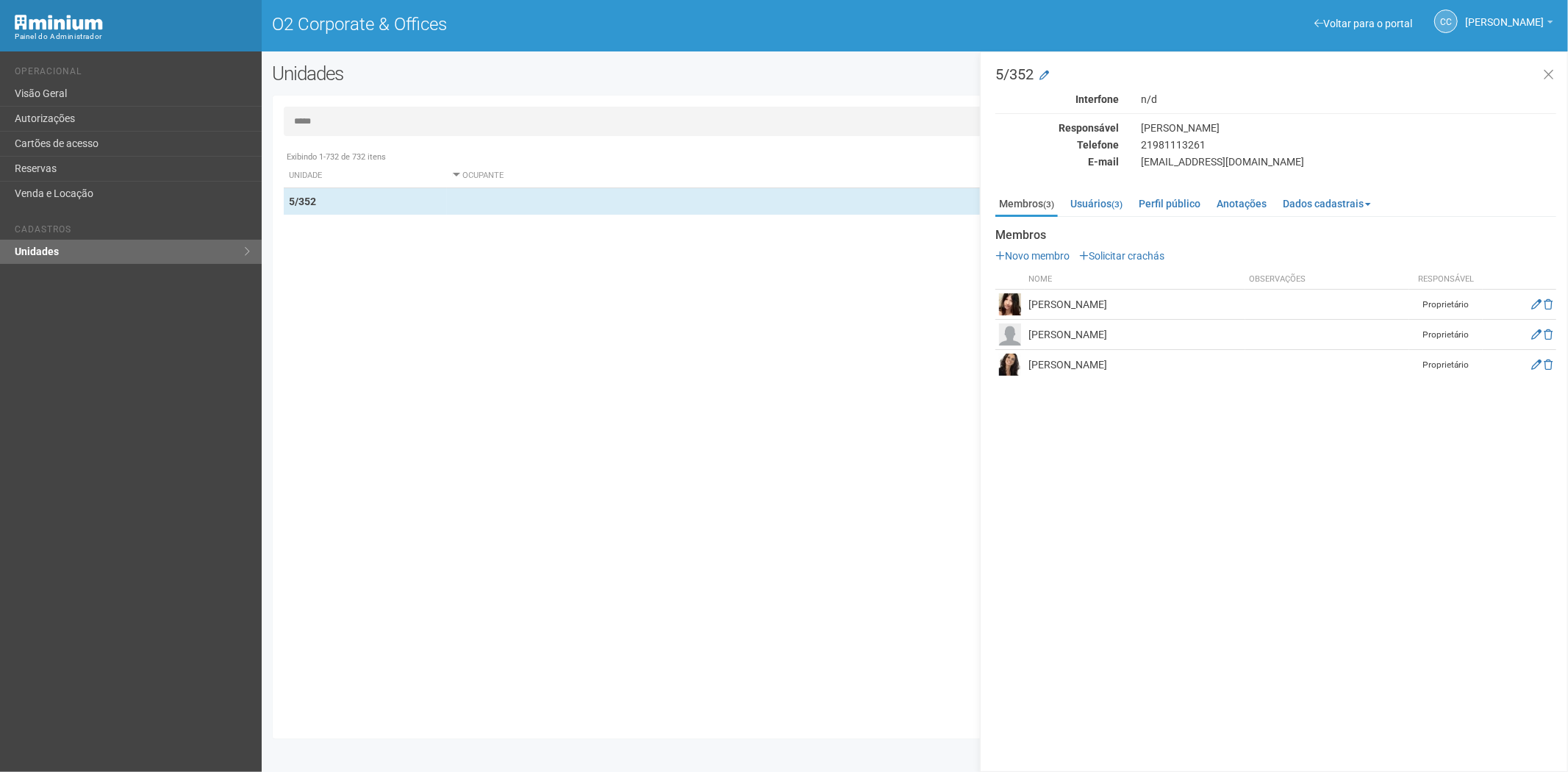
click at [375, 122] on input "*****" at bounding box center [915, 121] width 1262 height 29
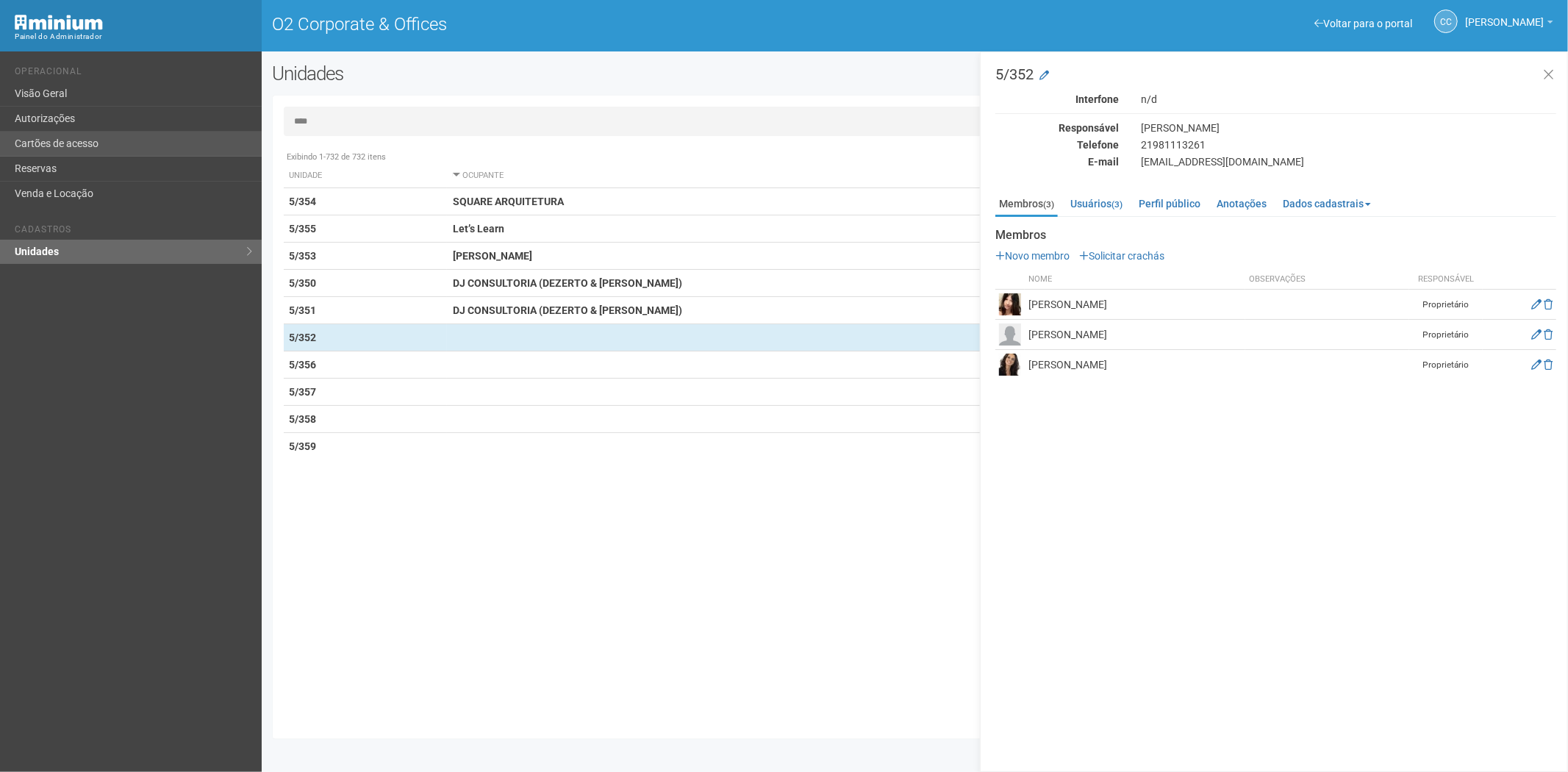
type input "****"
click at [71, 138] on link "Cartões de acesso" at bounding box center [131, 144] width 262 height 25
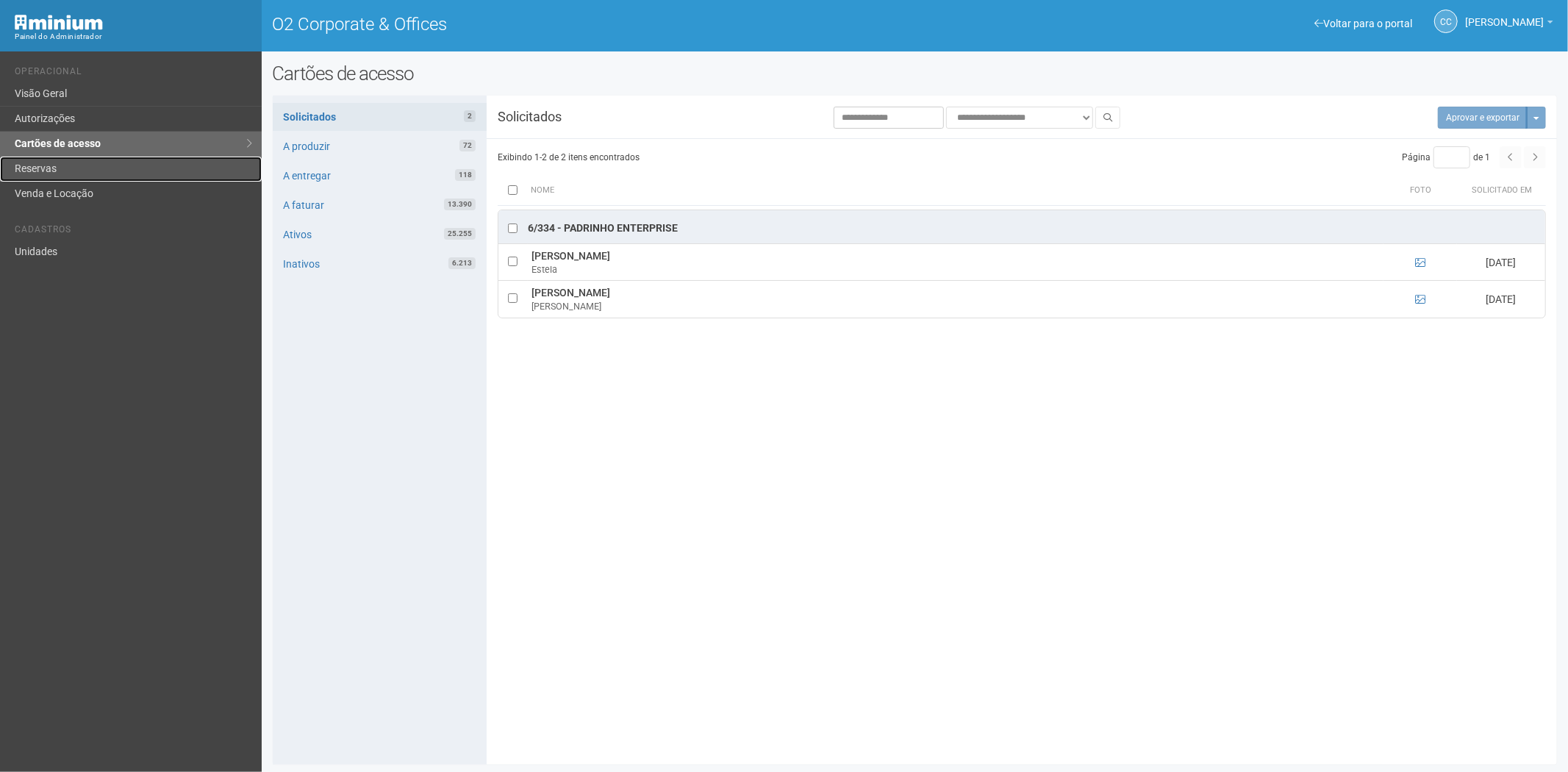
click at [84, 158] on link "Reservas" at bounding box center [131, 169] width 262 height 25
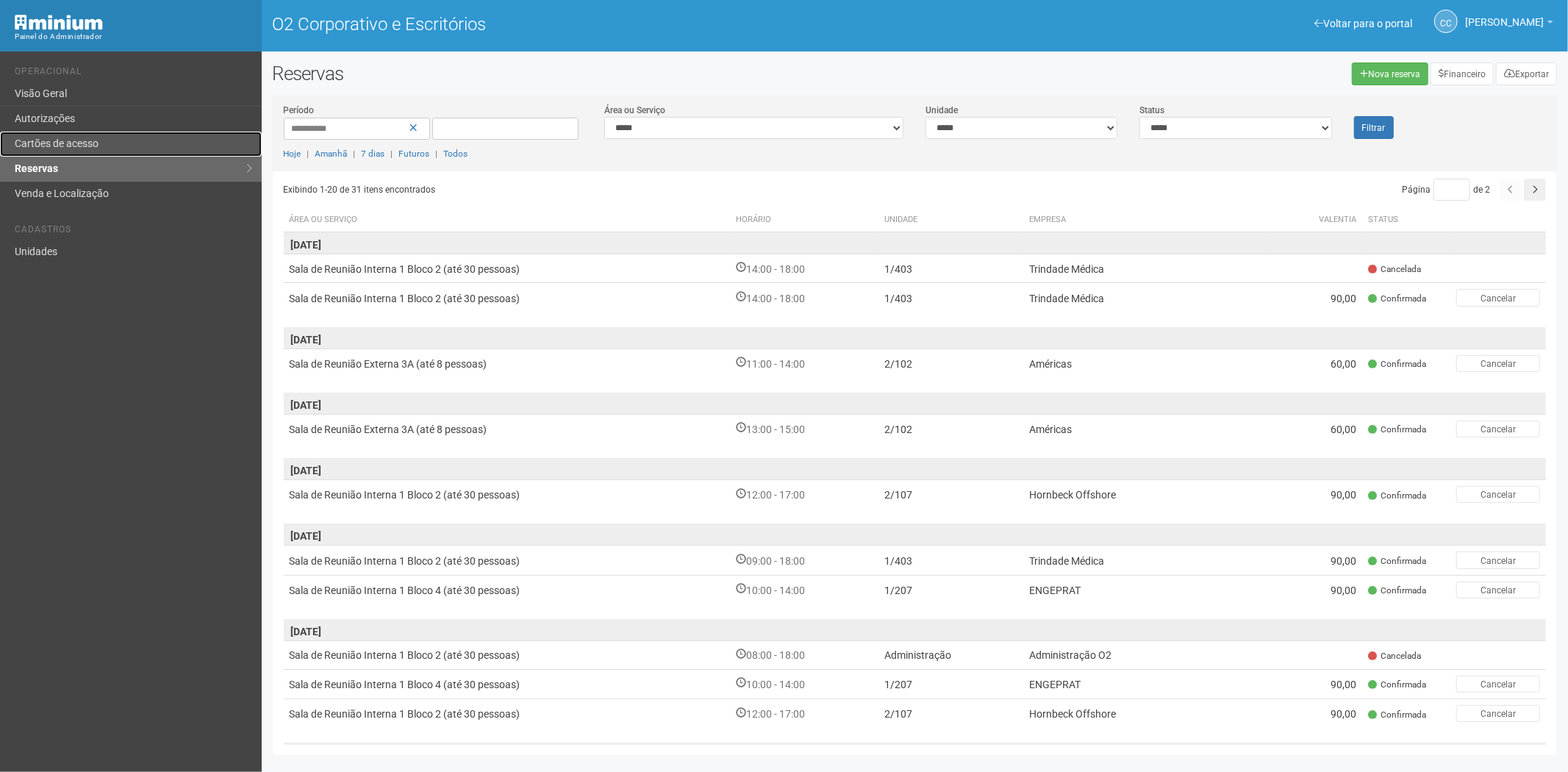
click at [133, 143] on link "Cartões de acesso" at bounding box center [131, 144] width 262 height 25
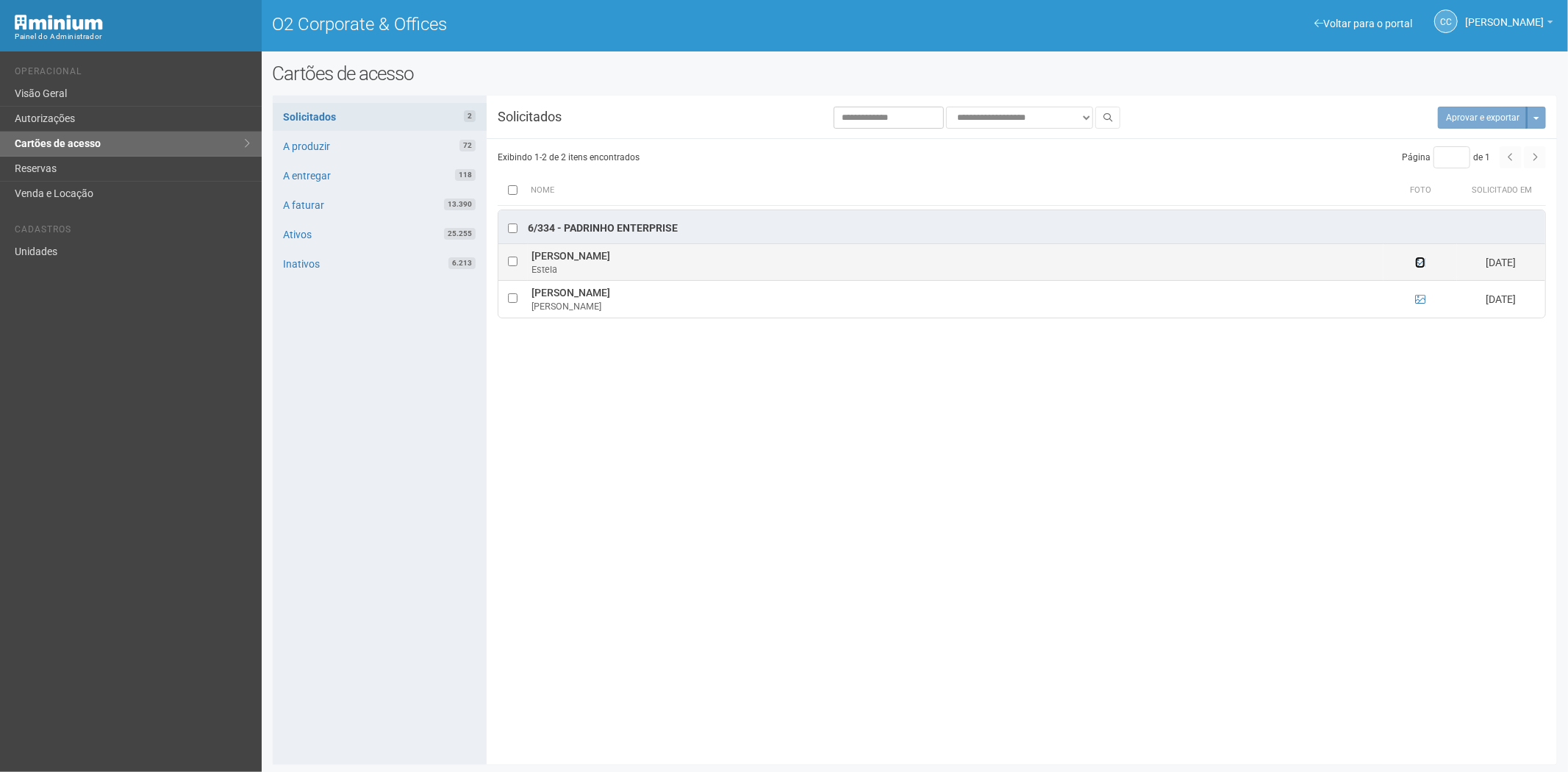
click at [1419, 267] on icon at bounding box center [1420, 262] width 10 height 10
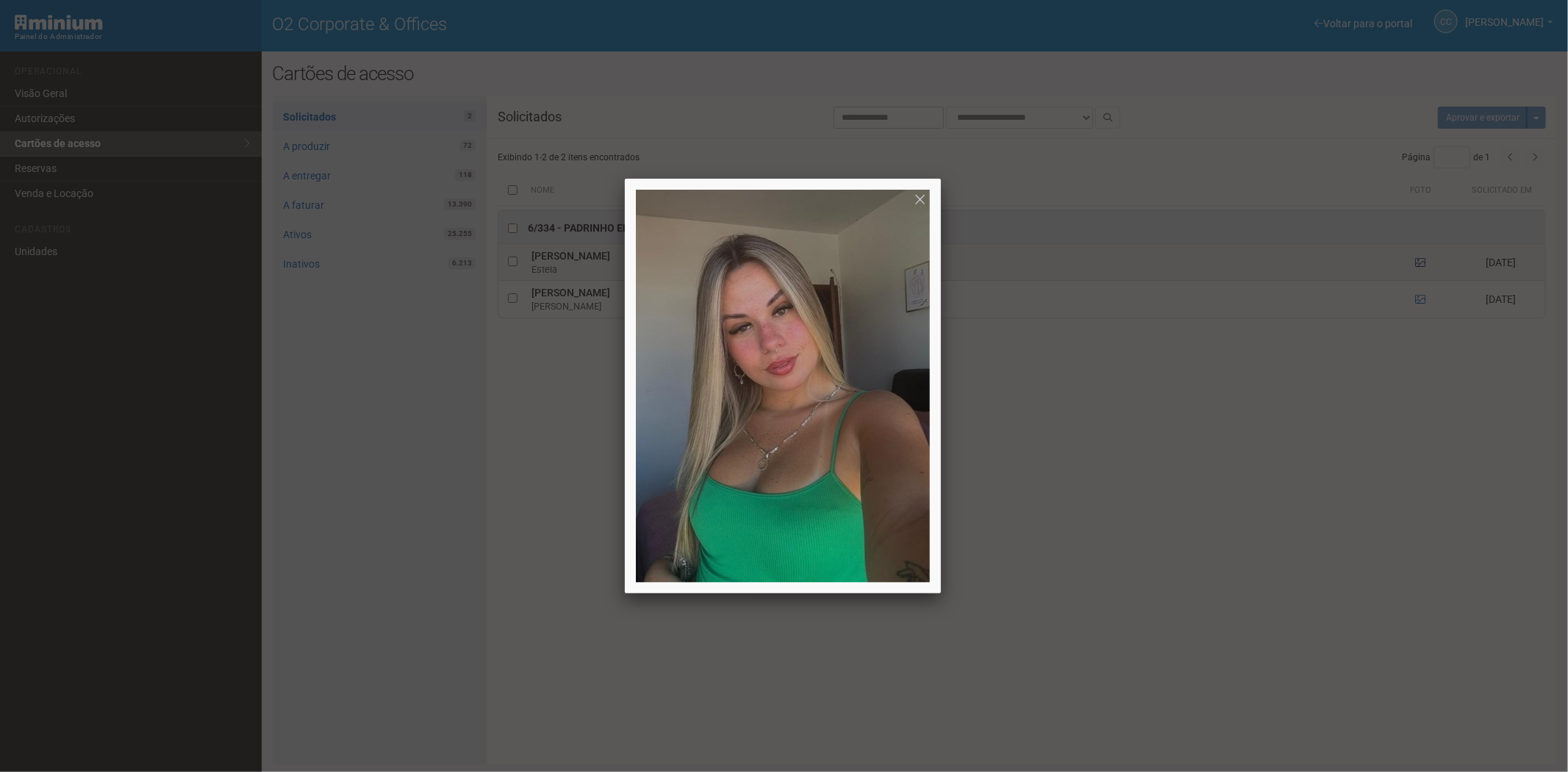
click at [1419, 267] on div at bounding box center [784, 386] width 1568 height 772
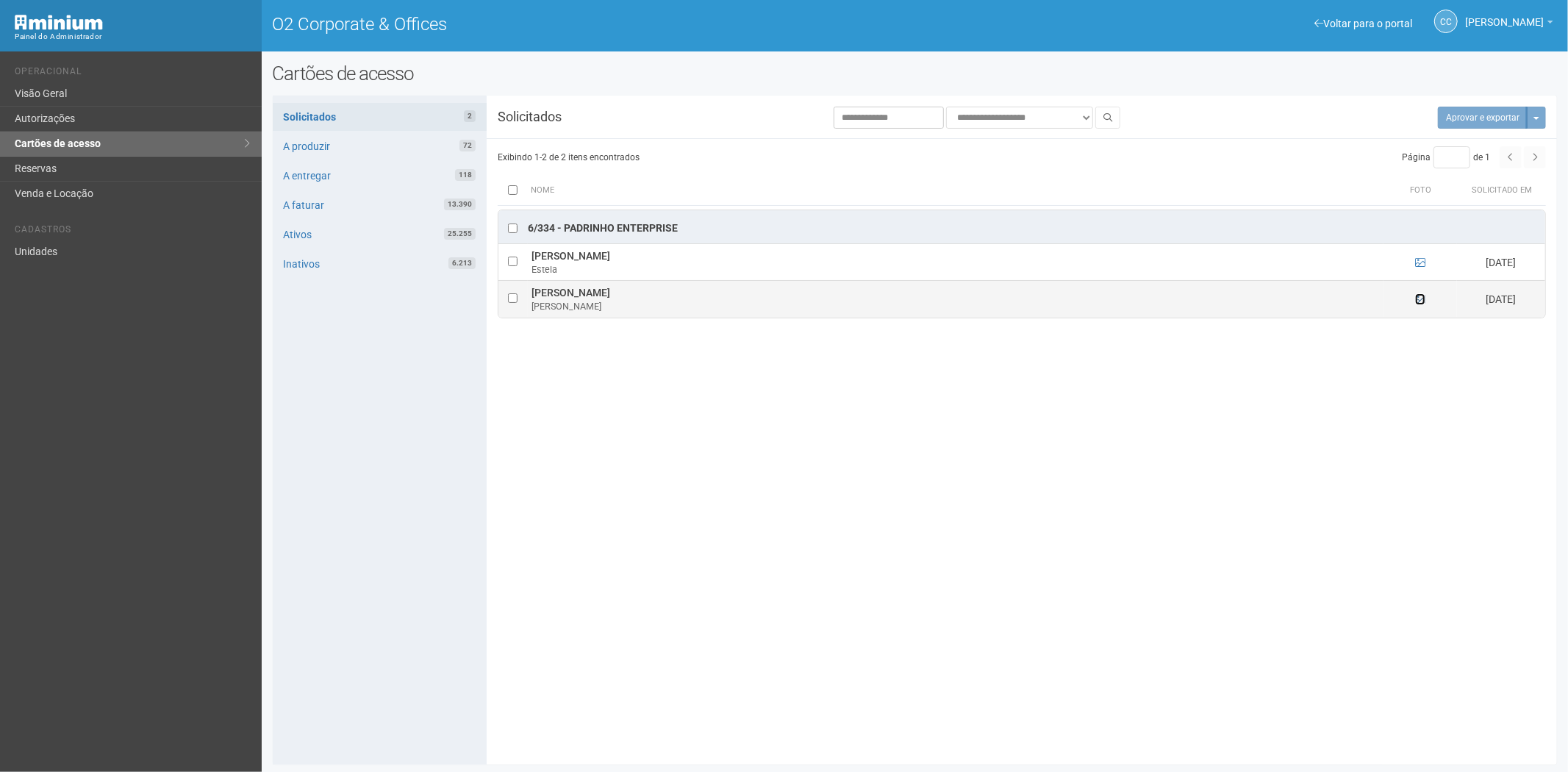
click at [1417, 301] on icon at bounding box center [1420, 300] width 10 height 10
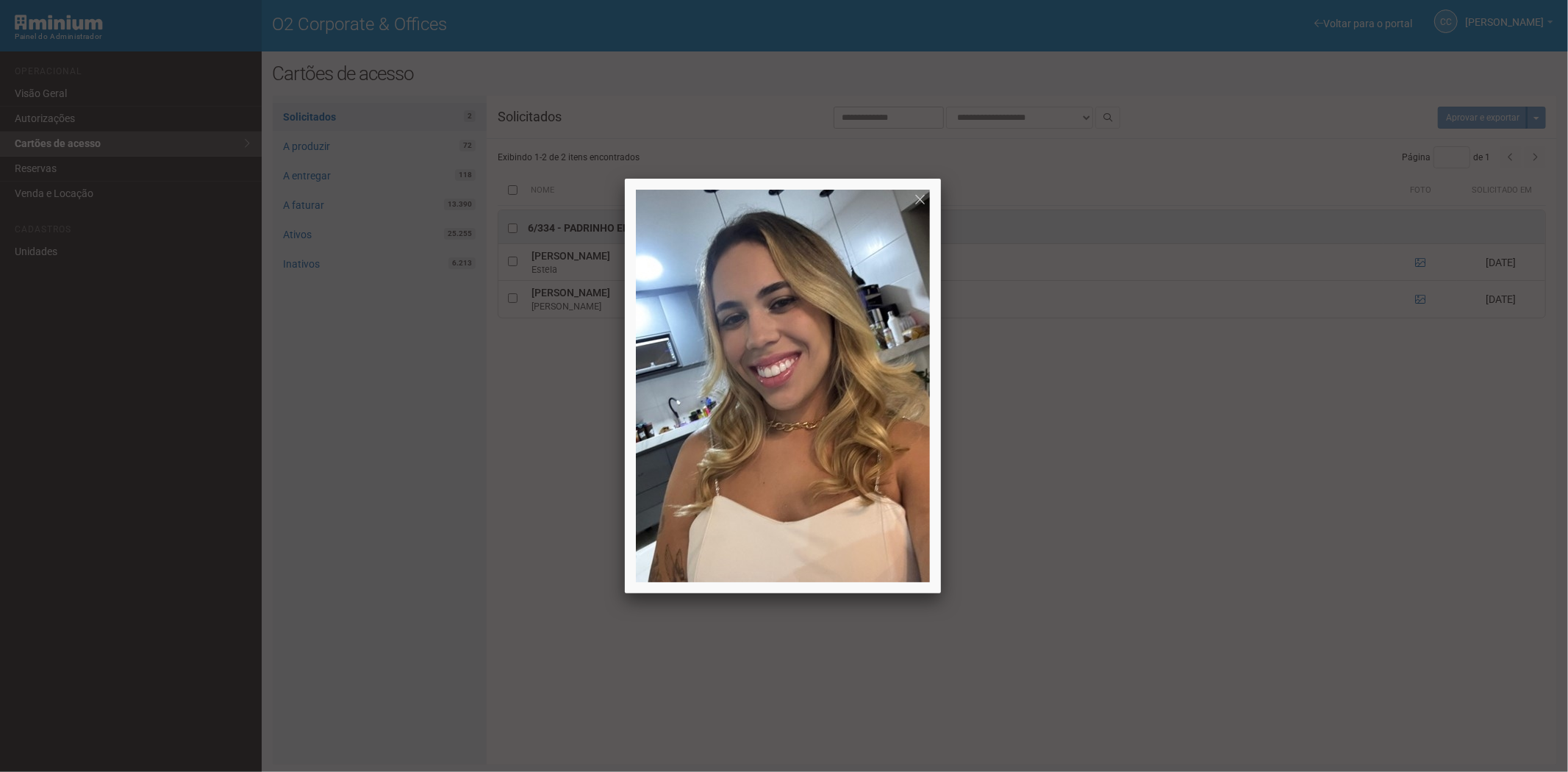
click at [1261, 482] on div at bounding box center [784, 386] width 1568 height 772
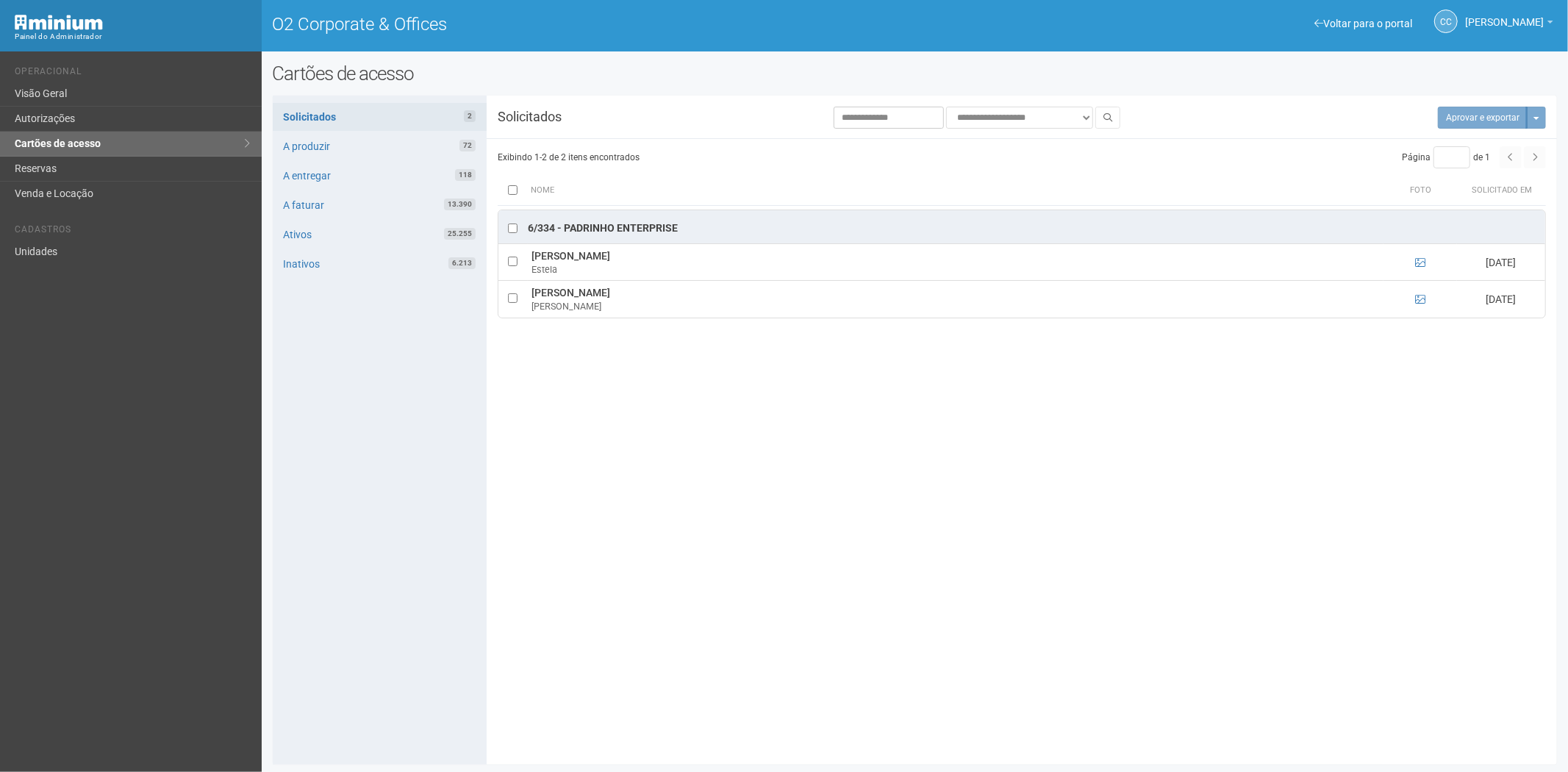
click at [518, 189] on th at bounding box center [512, 190] width 29 height 29
click at [1448, 127] on button "Aprovar e exportar 2" at bounding box center [1475, 118] width 105 height 22
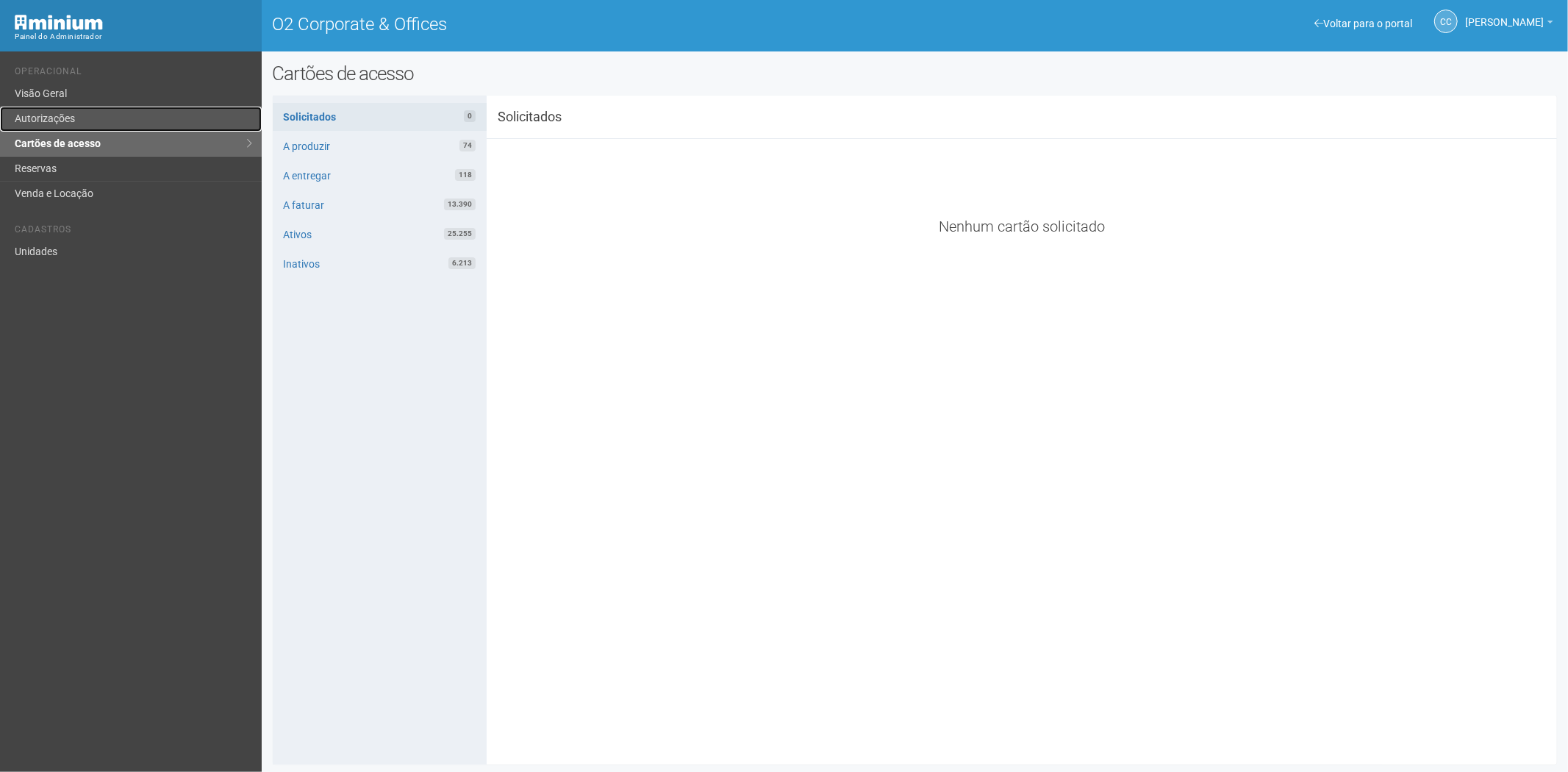
click at [62, 112] on link "Autorizações" at bounding box center [131, 119] width 262 height 25
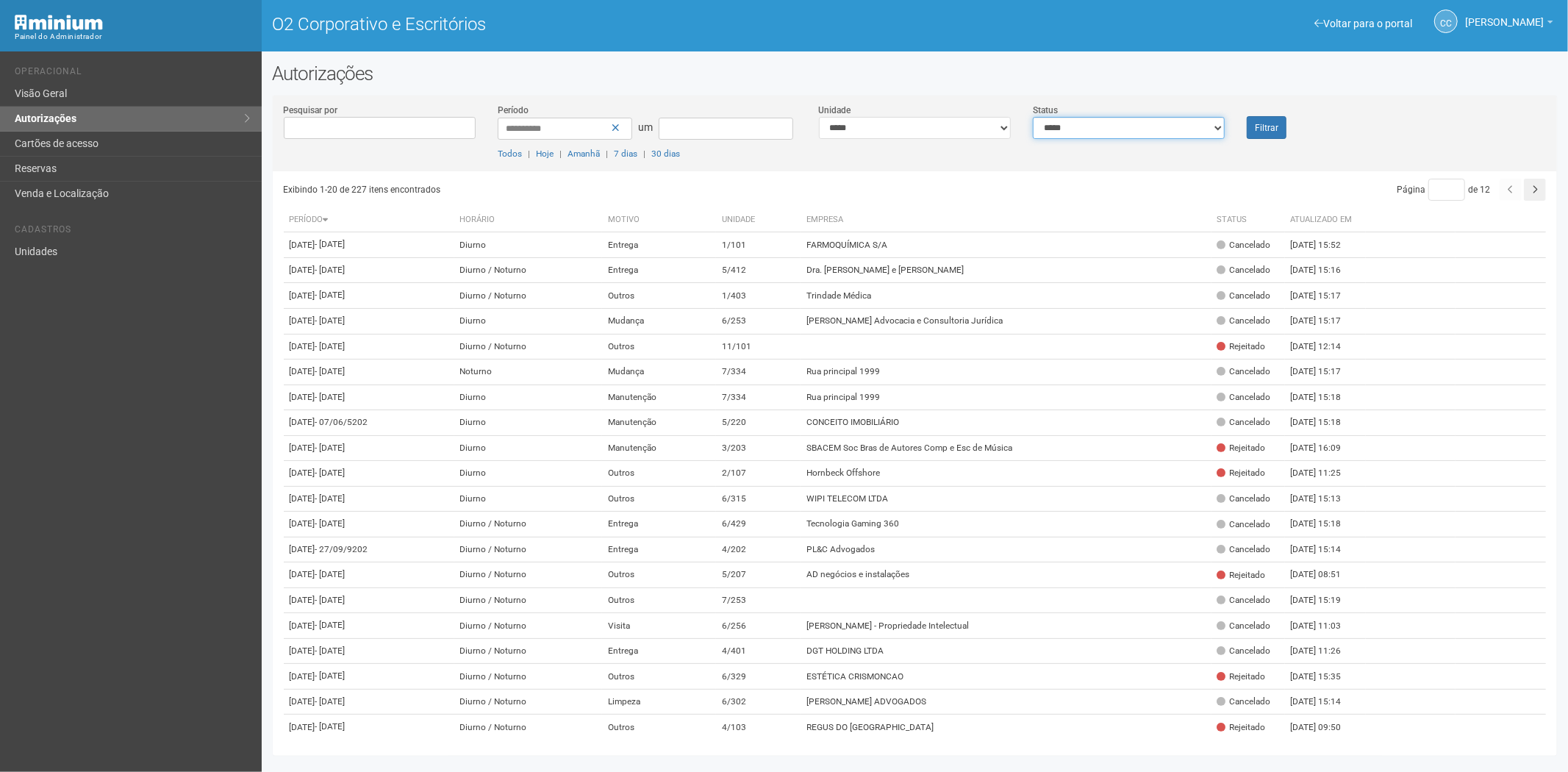
click at [1193, 129] on select "**********" at bounding box center [1128, 128] width 192 height 22
select select "*"
click at [1033, 117] on select "**********" at bounding box center [1128, 128] width 192 height 22
click at [1250, 128] on button "Filtrar" at bounding box center [1266, 127] width 40 height 22
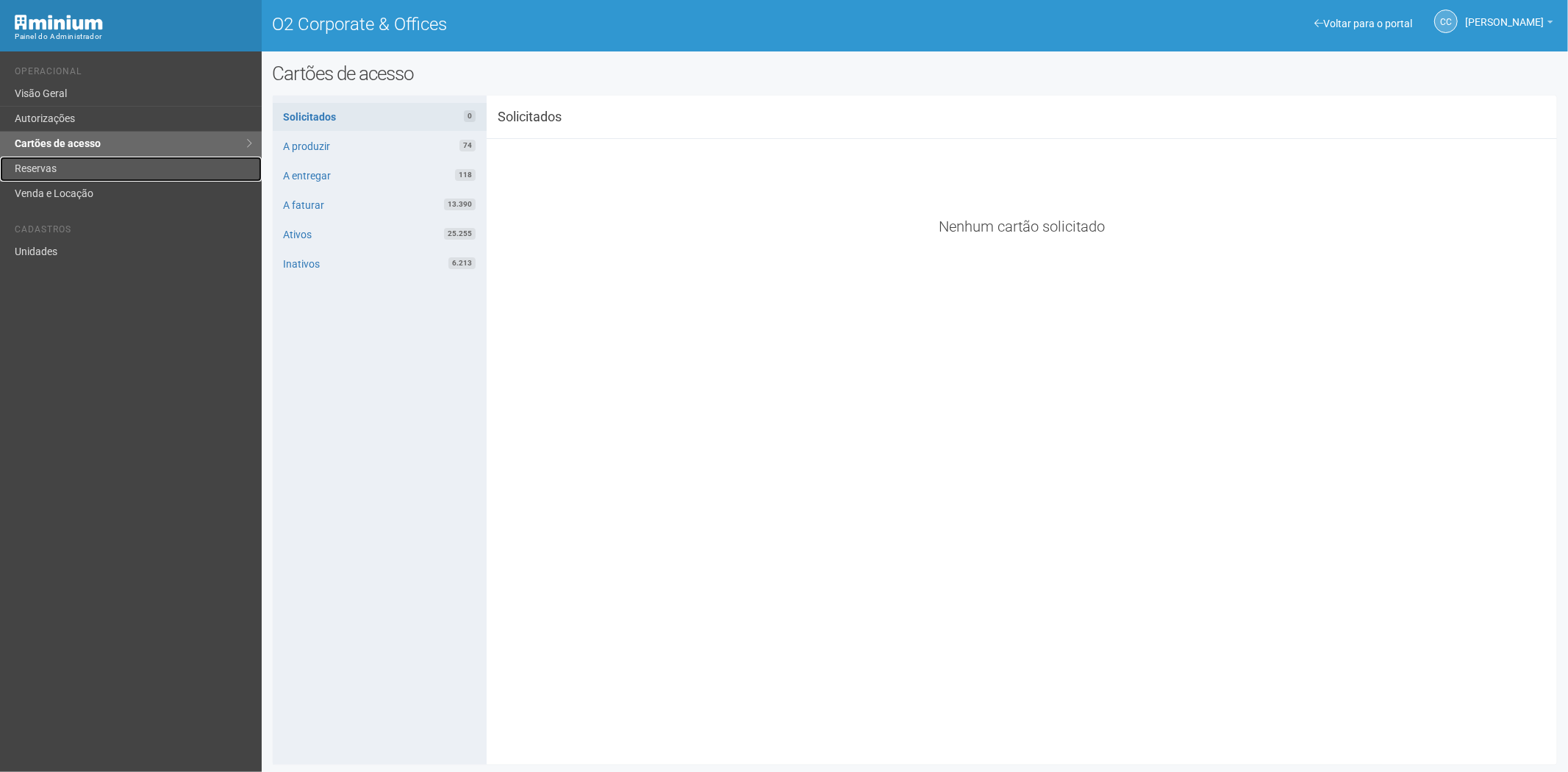
click at [82, 165] on link "Reservas" at bounding box center [131, 169] width 262 height 25
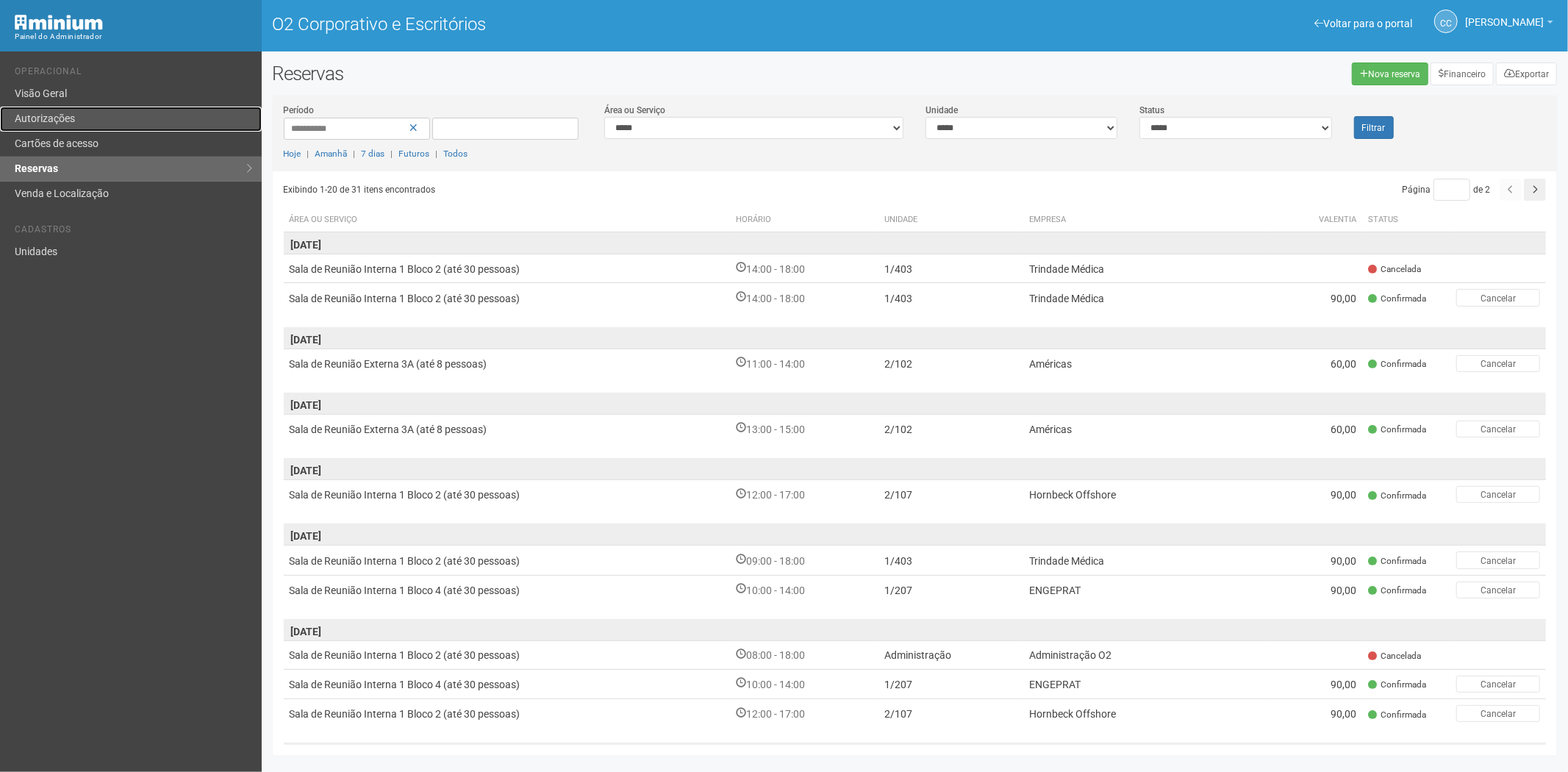
click at [46, 113] on font "Autorizações" at bounding box center [45, 119] width 60 height 12
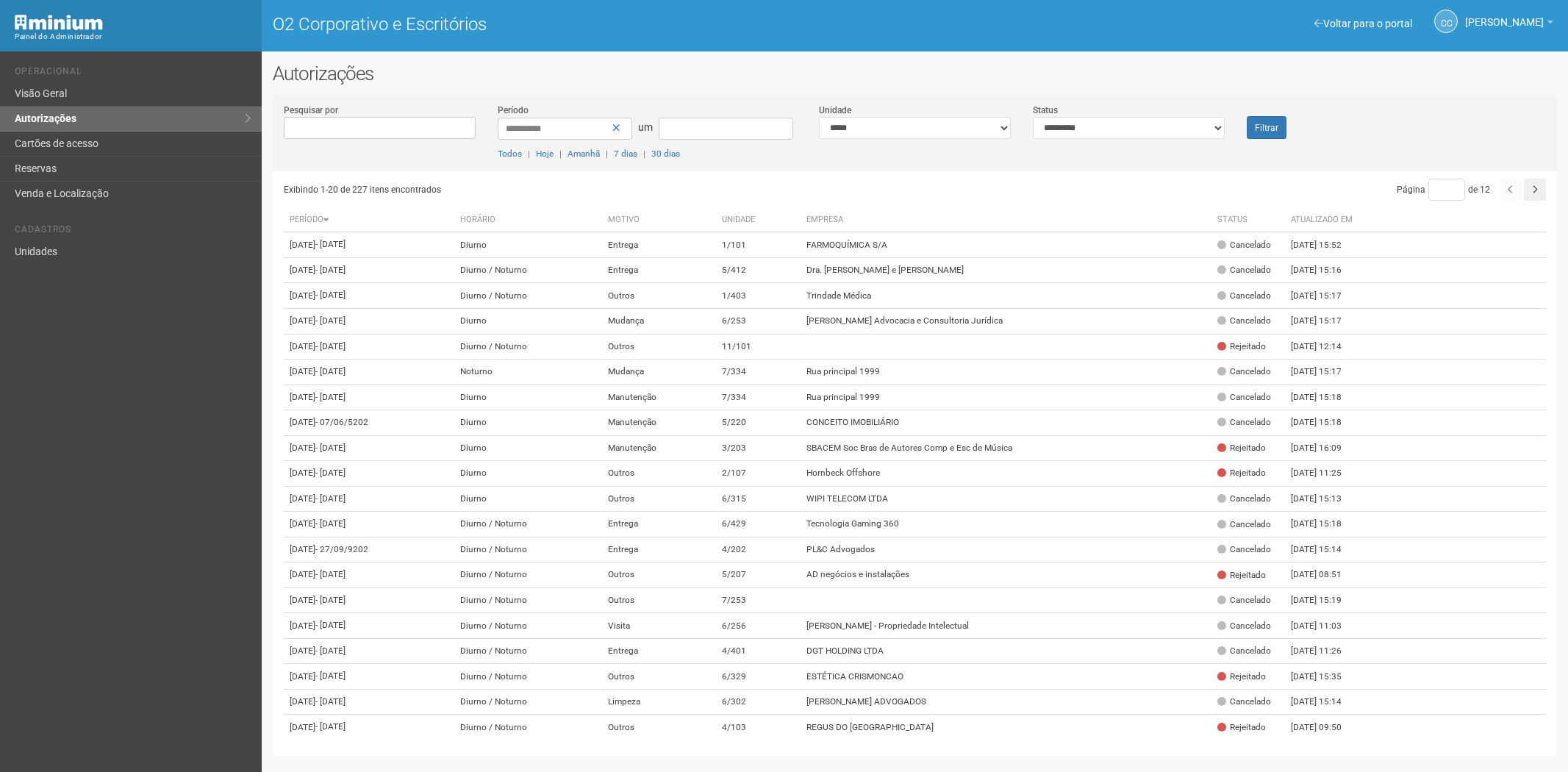
select select "*"
click at [1257, 130] on font "Filtrar" at bounding box center [1266, 128] width 23 height 10
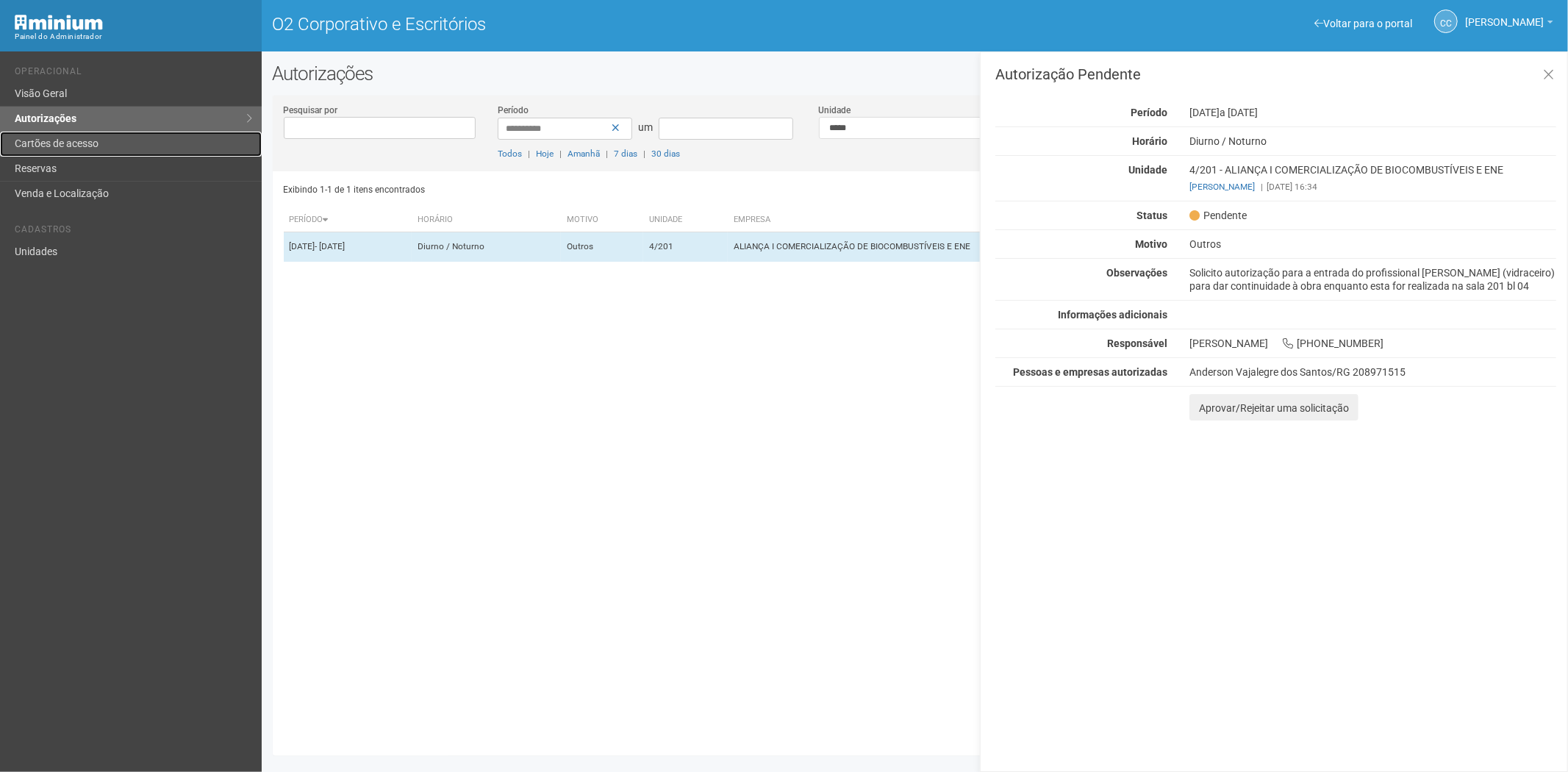
click at [72, 144] on font "Cartões de acesso" at bounding box center [56, 144] width 83 height 12
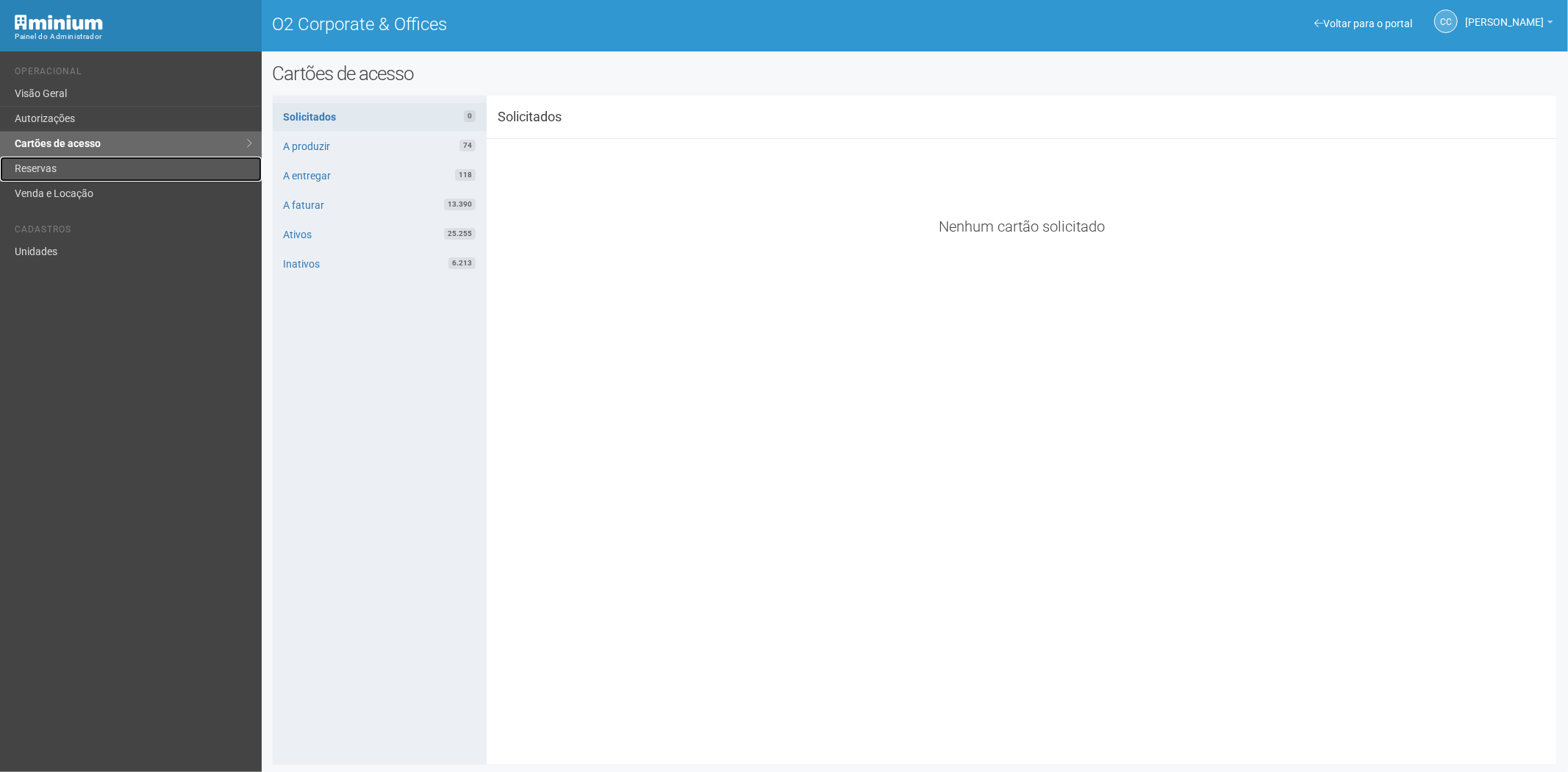
click at [87, 158] on link "Reservas" at bounding box center [131, 169] width 262 height 25
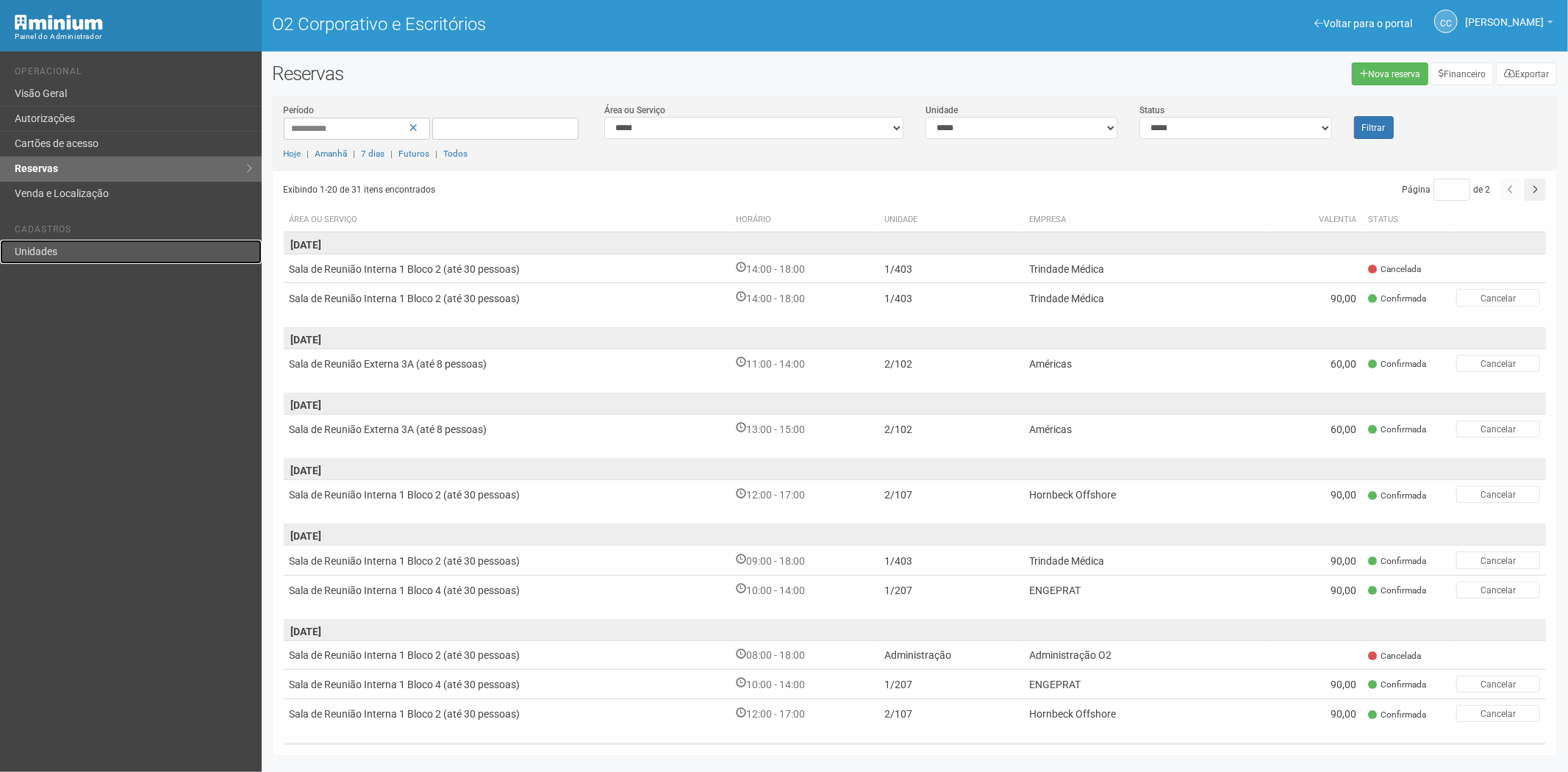
click at [91, 246] on link "Unidades" at bounding box center [131, 251] width 262 height 24
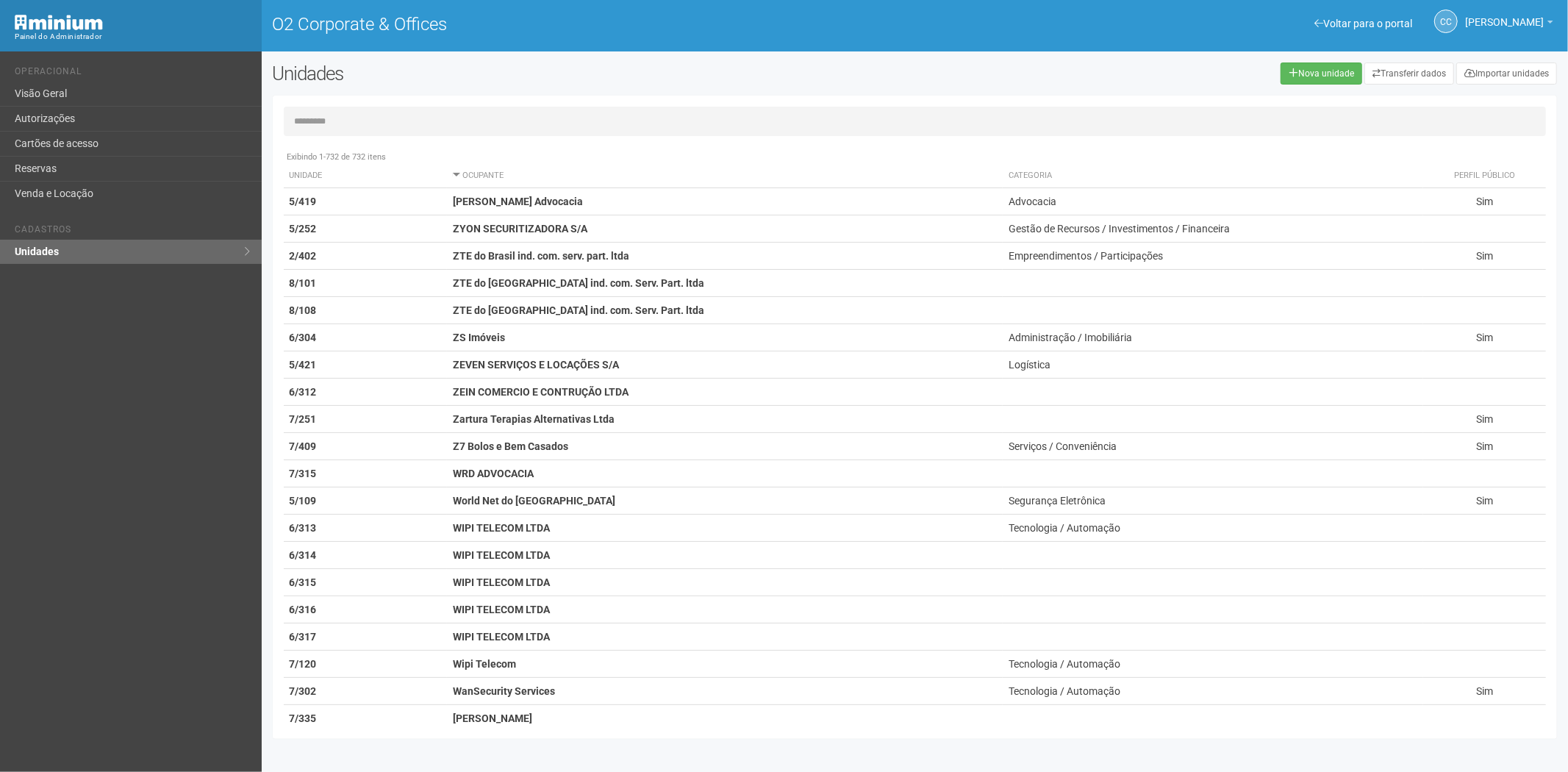
click at [353, 119] on input "text" at bounding box center [915, 121] width 1262 height 29
click at [301, 174] on th "Unidade" at bounding box center [366, 176] width 164 height 24
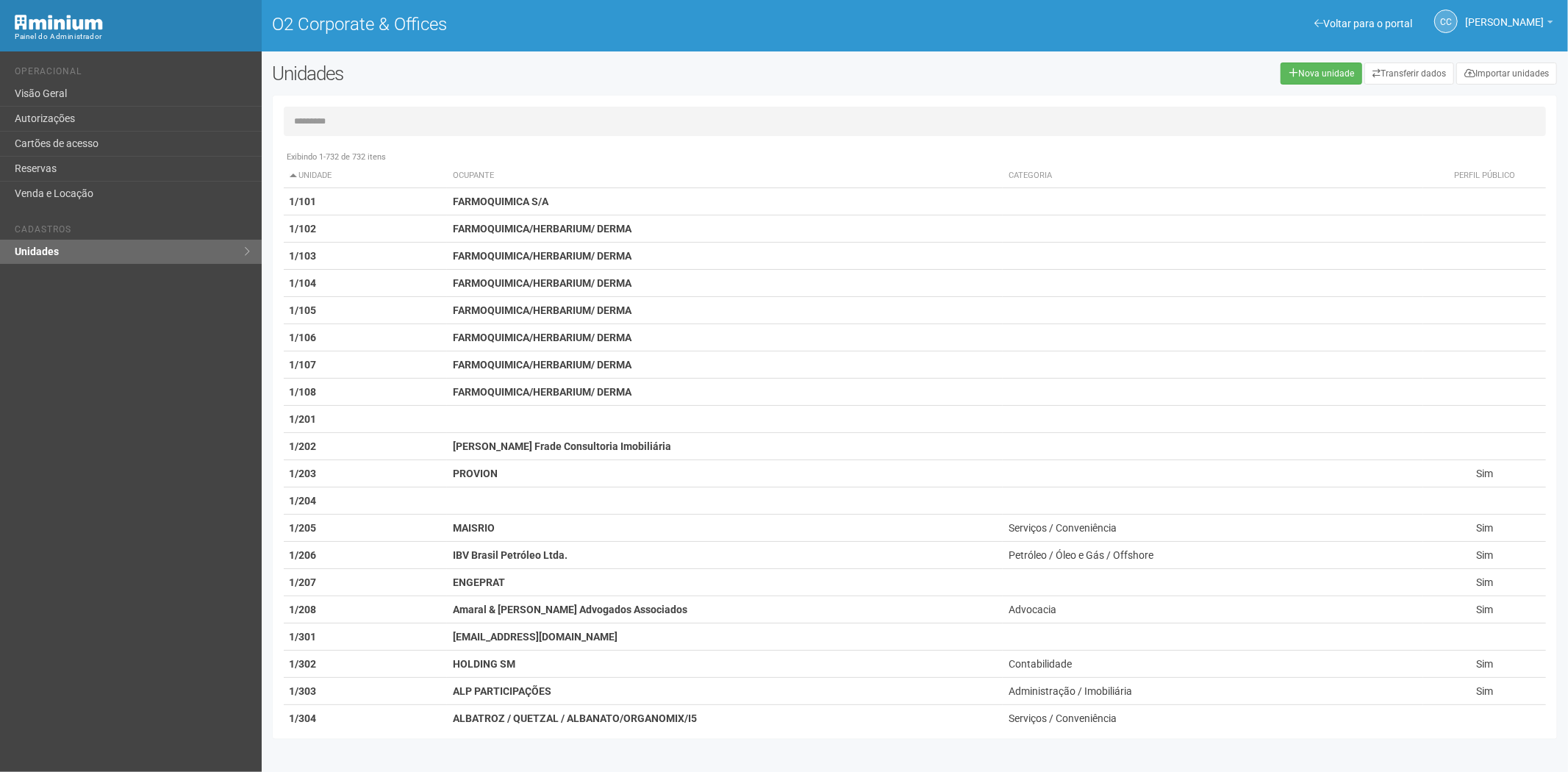
click at [354, 116] on input "text" at bounding box center [915, 121] width 1262 height 29
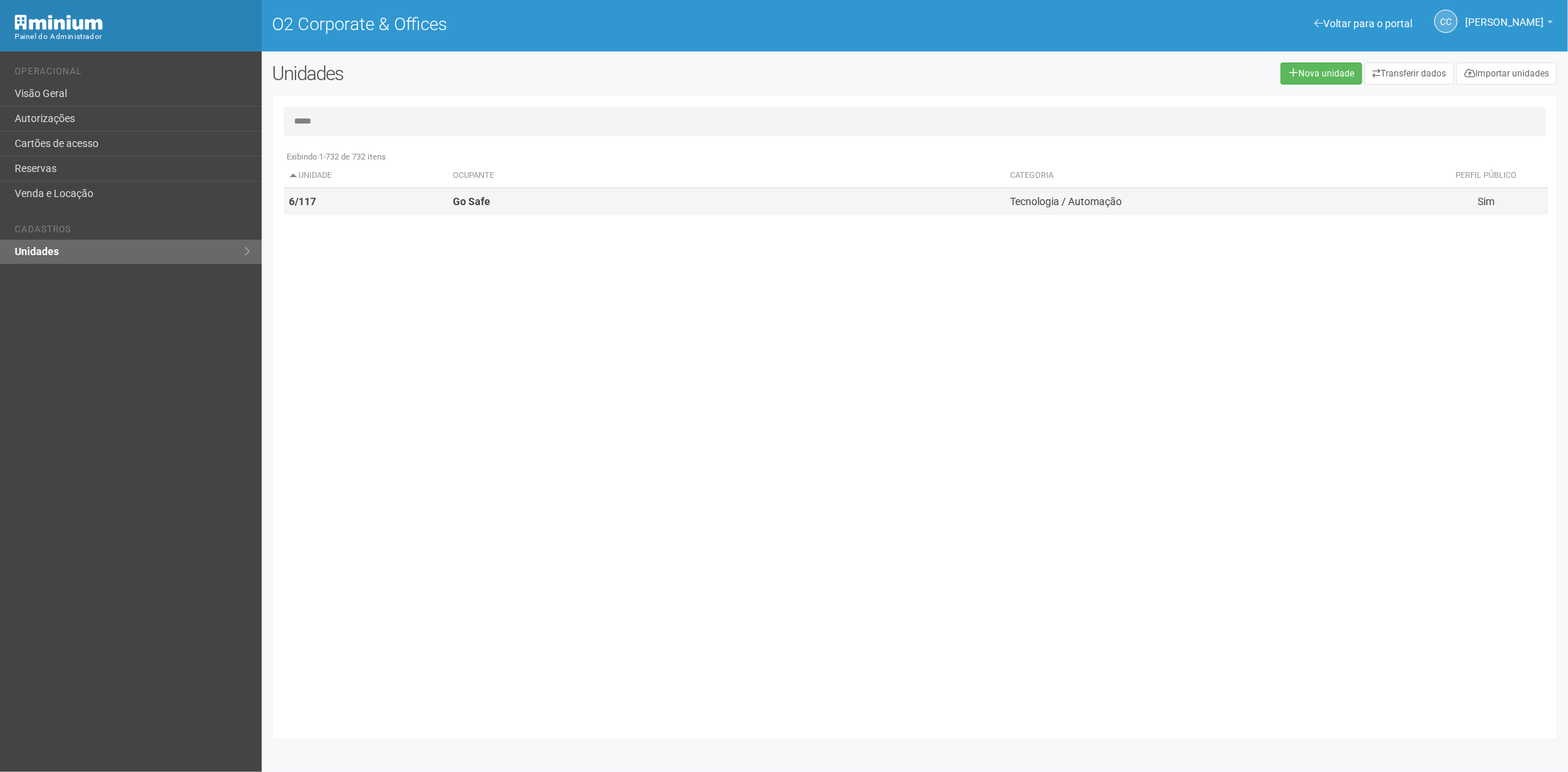
type input "*****"
click at [353, 197] on td "6/117" at bounding box center [366, 202] width 164 height 28
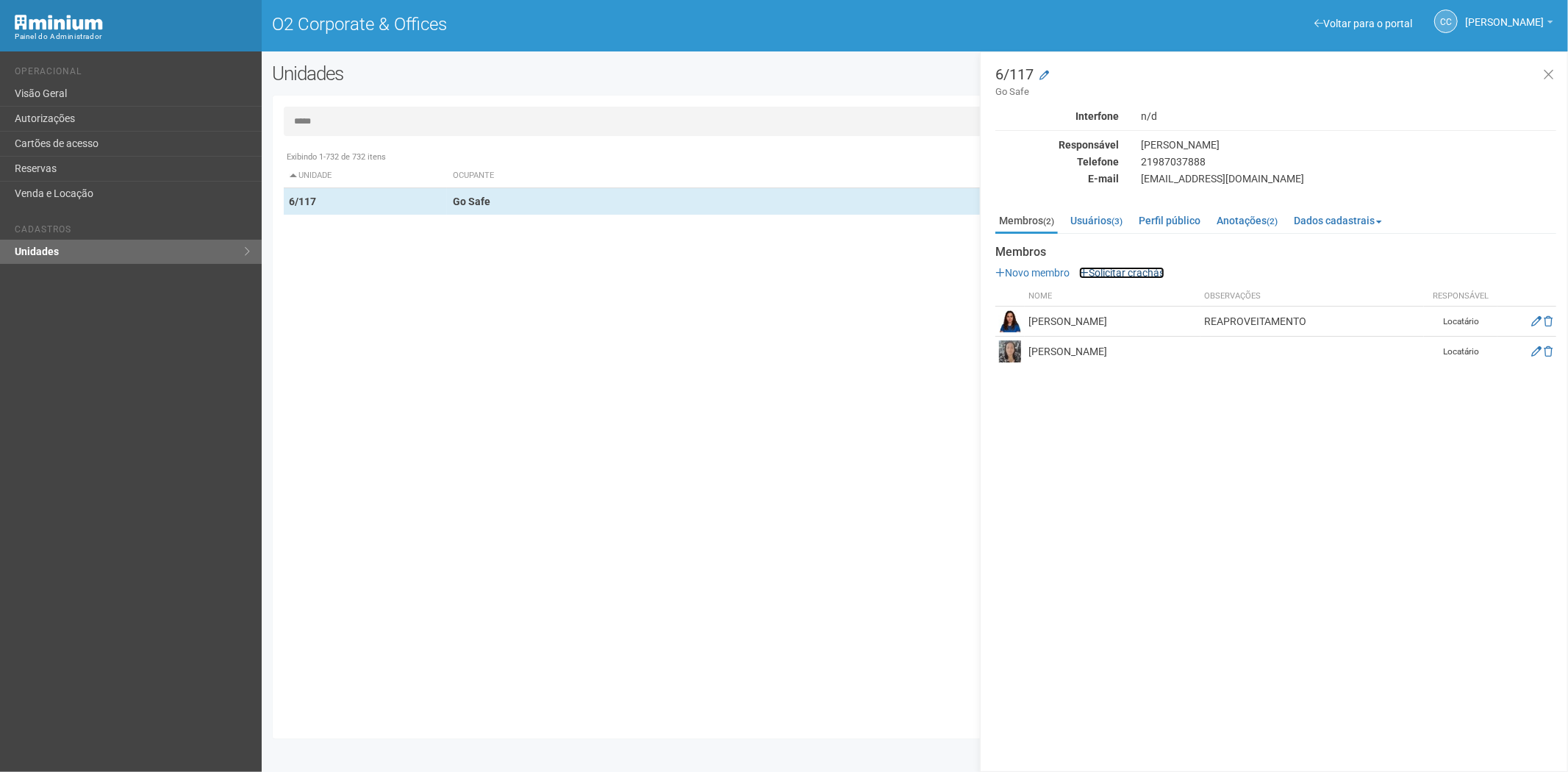
click at [1120, 275] on link "Solicitar crachás" at bounding box center [1121, 273] width 85 height 12
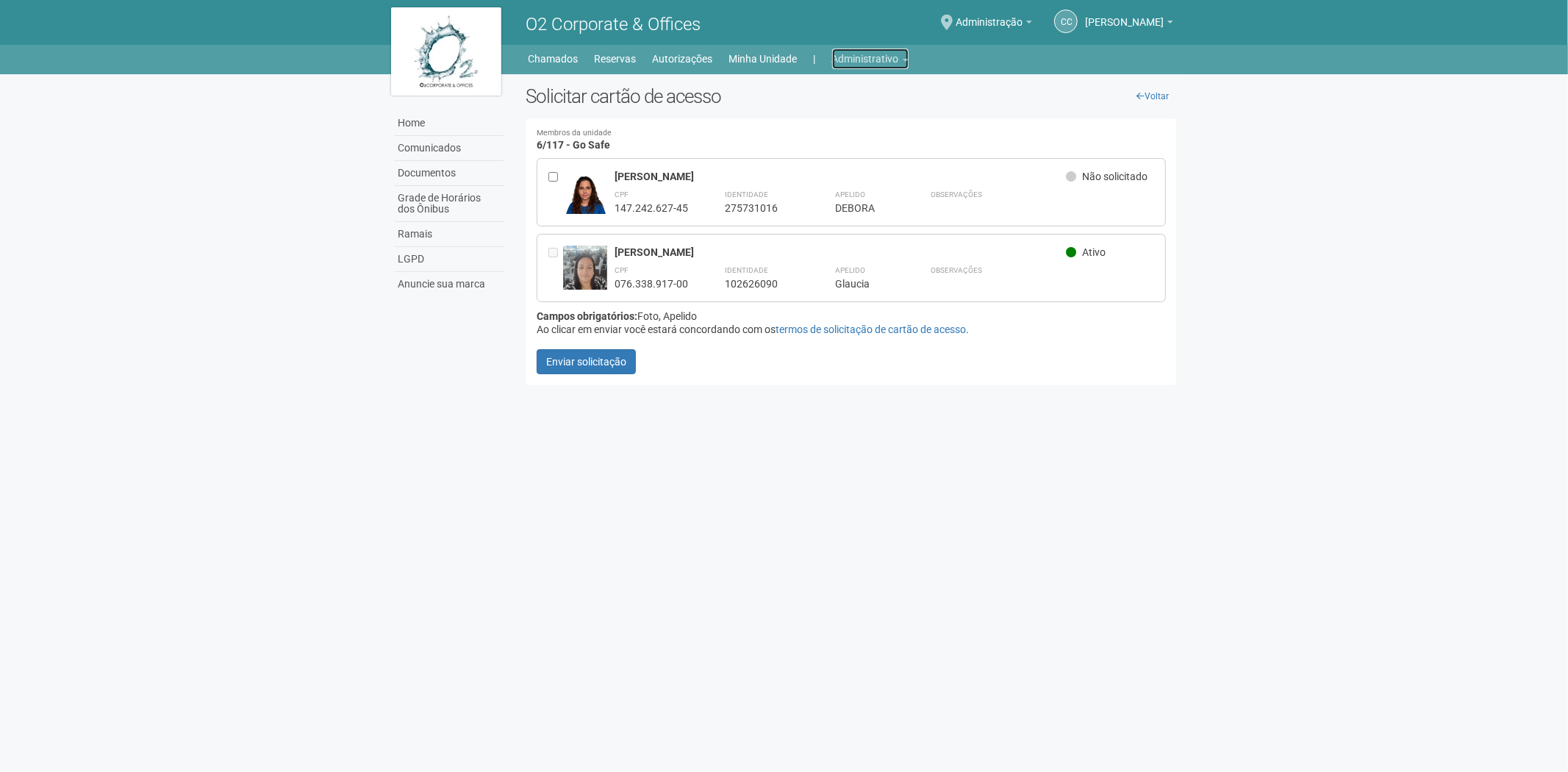
click at [872, 65] on link "Administrativo" at bounding box center [870, 59] width 77 height 21
click at [866, 112] on link "Cartões de acesso" at bounding box center [849, 116] width 125 height 26
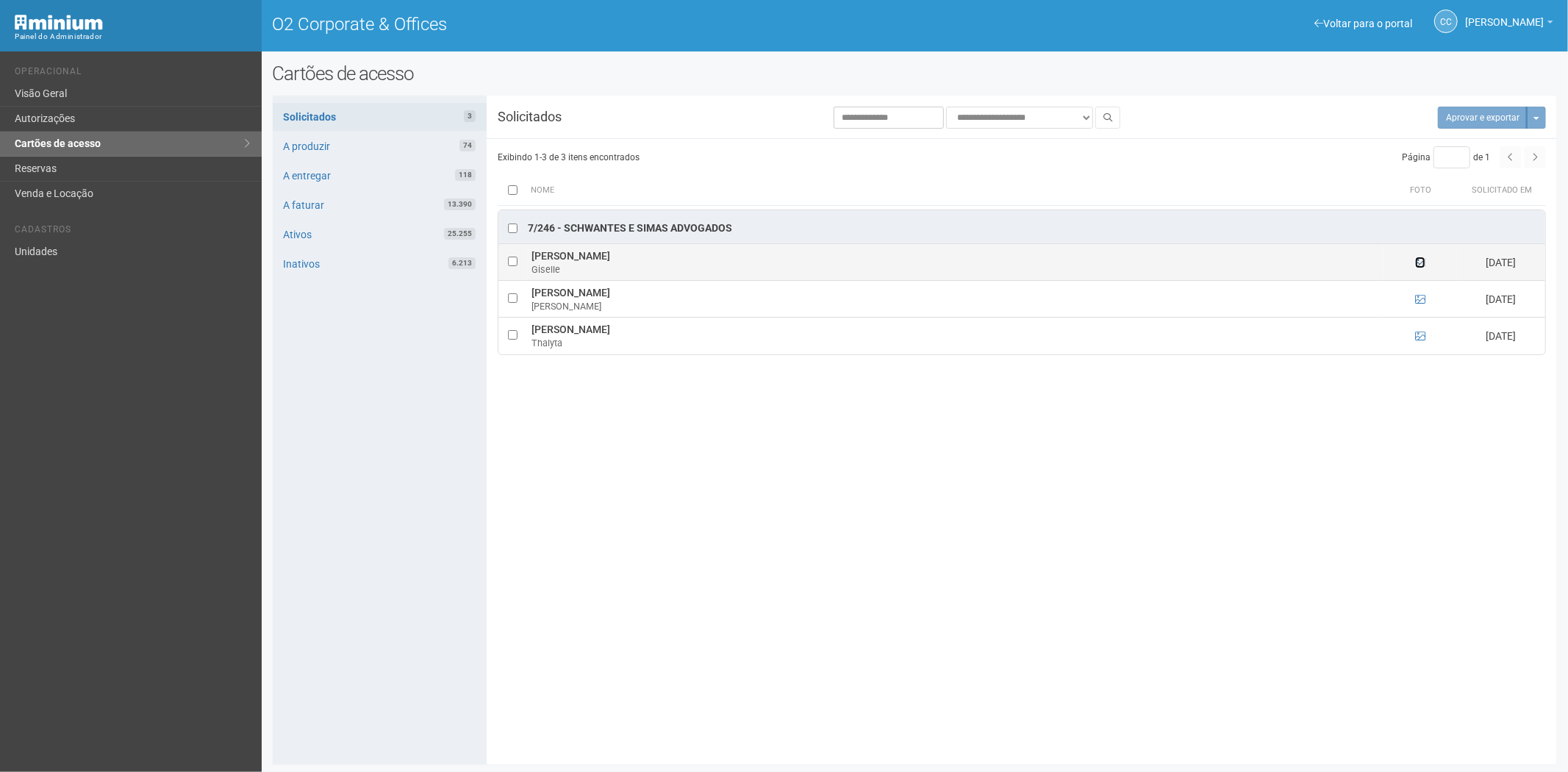
click at [1417, 261] on icon at bounding box center [1420, 262] width 10 height 10
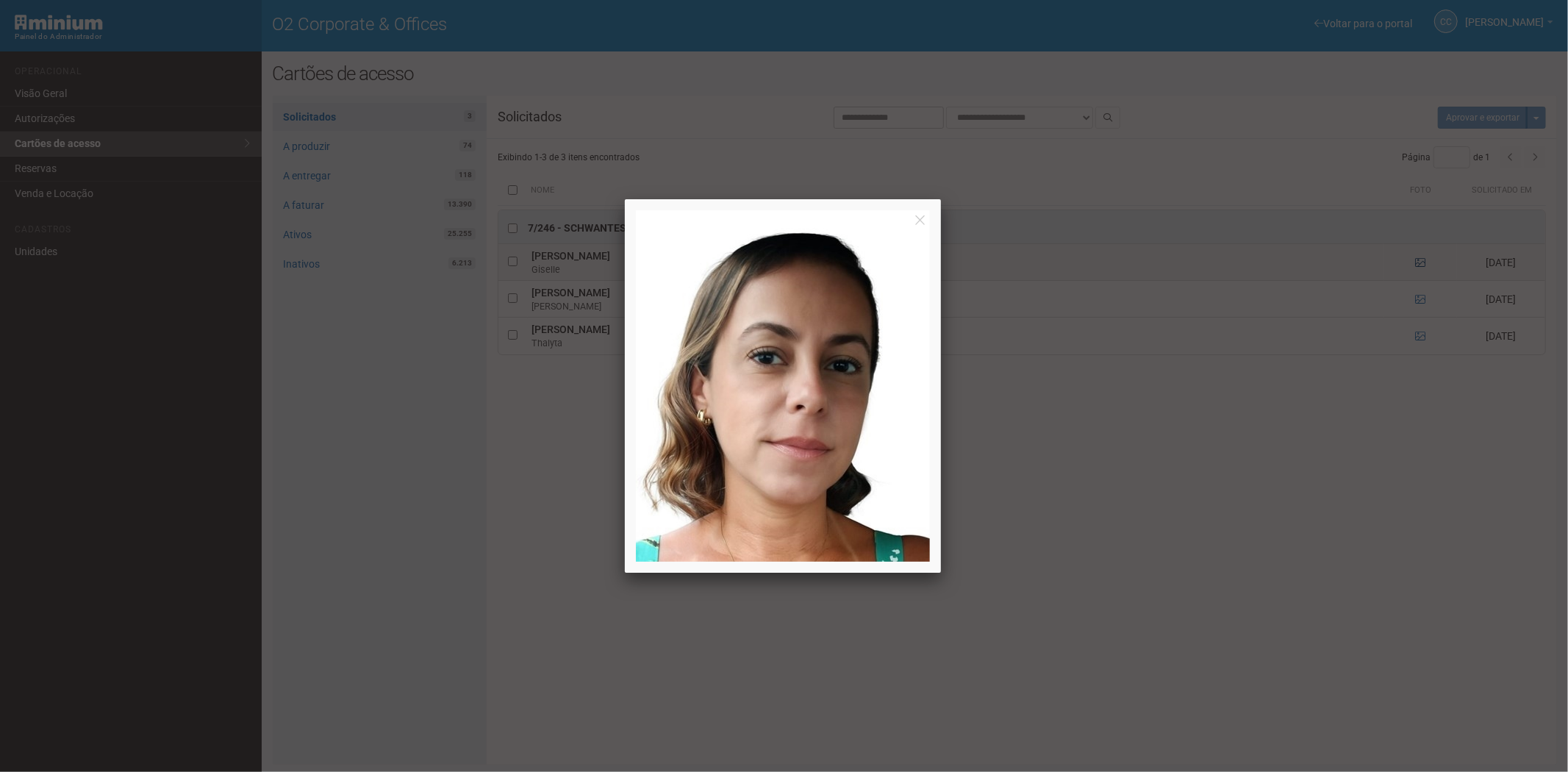
click at [1417, 261] on div at bounding box center [784, 386] width 1568 height 772
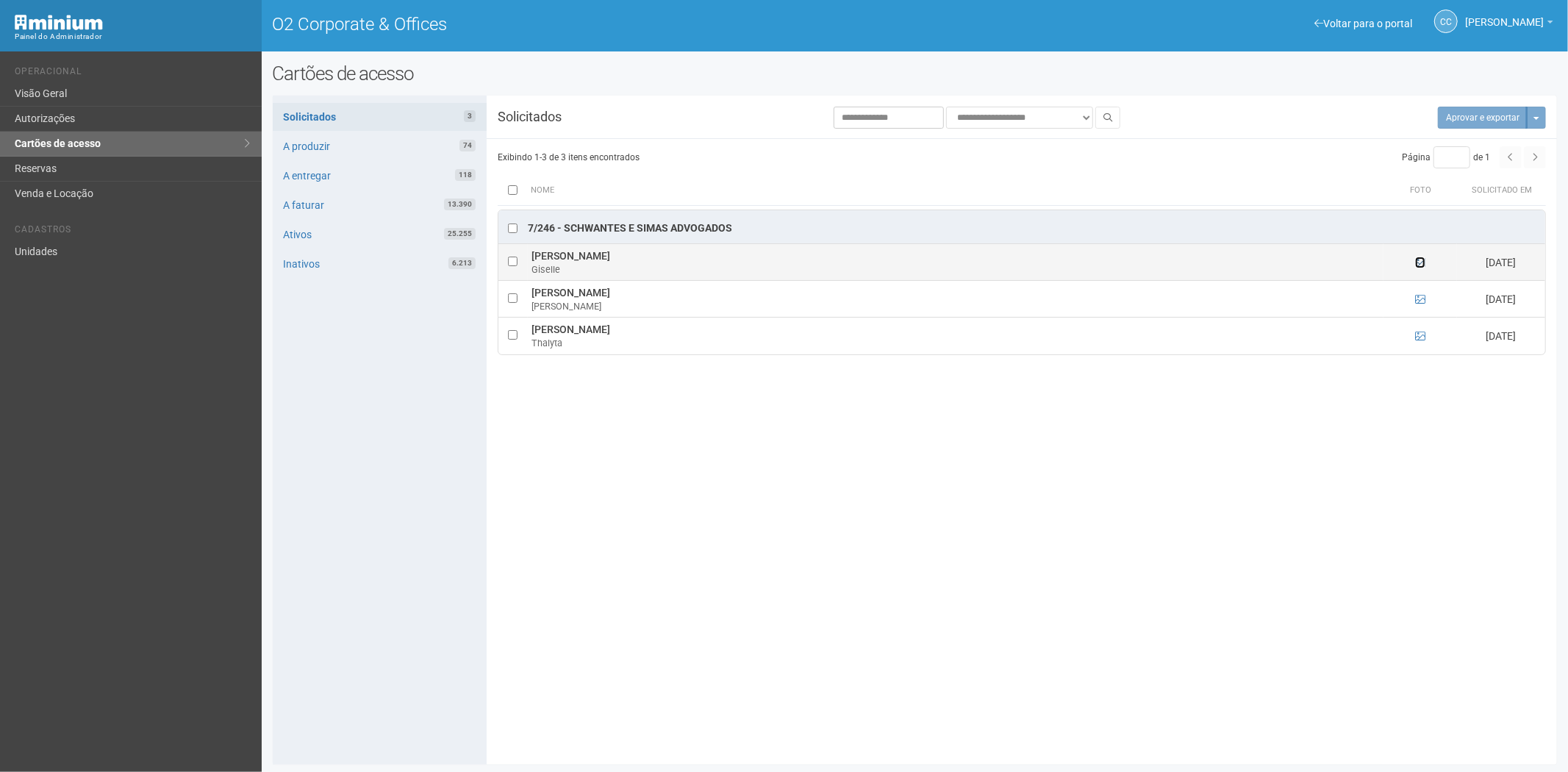
click at [1422, 266] on icon at bounding box center [1420, 262] width 10 height 10
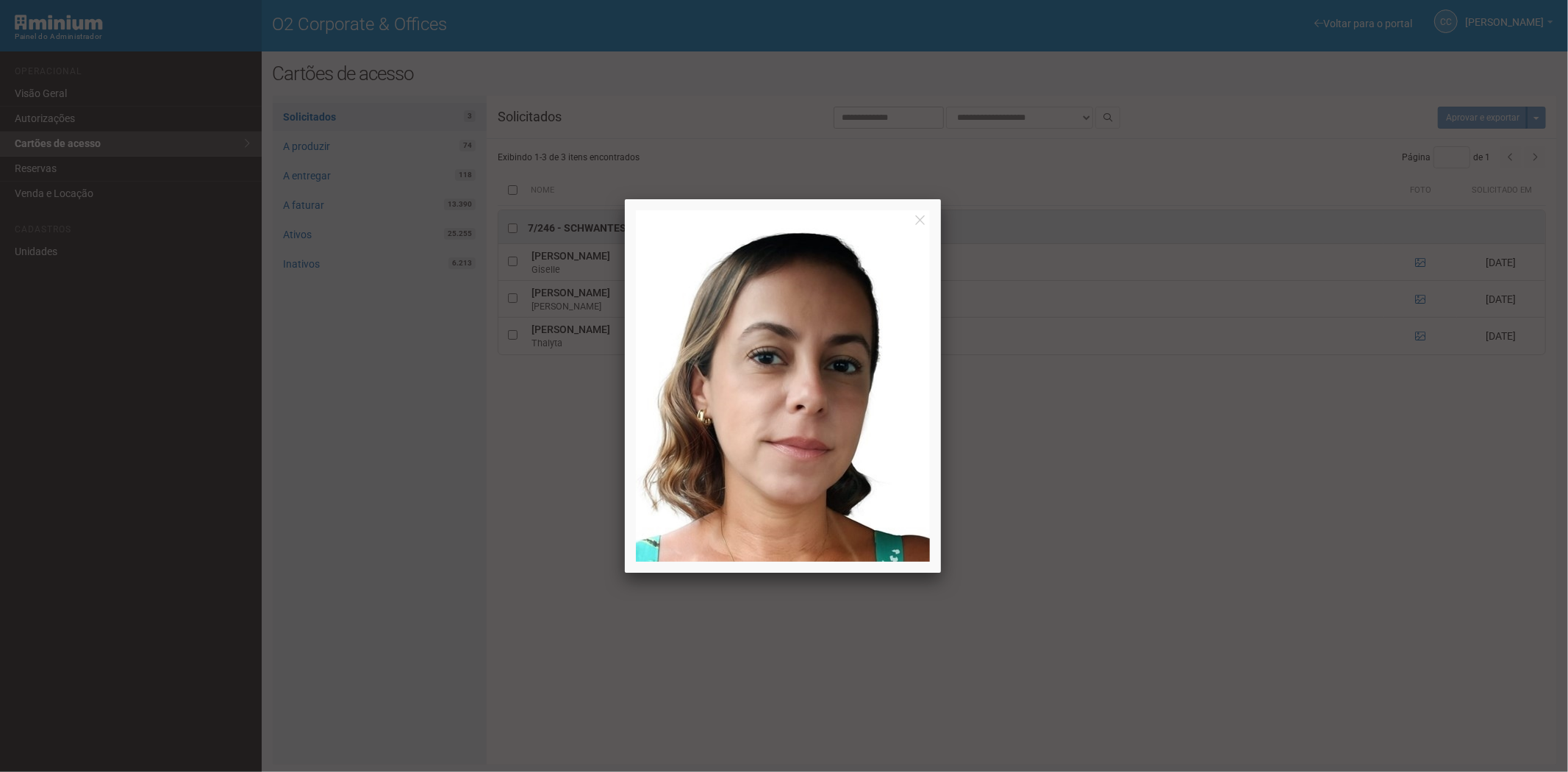
click at [1419, 275] on div at bounding box center [784, 386] width 1568 height 772
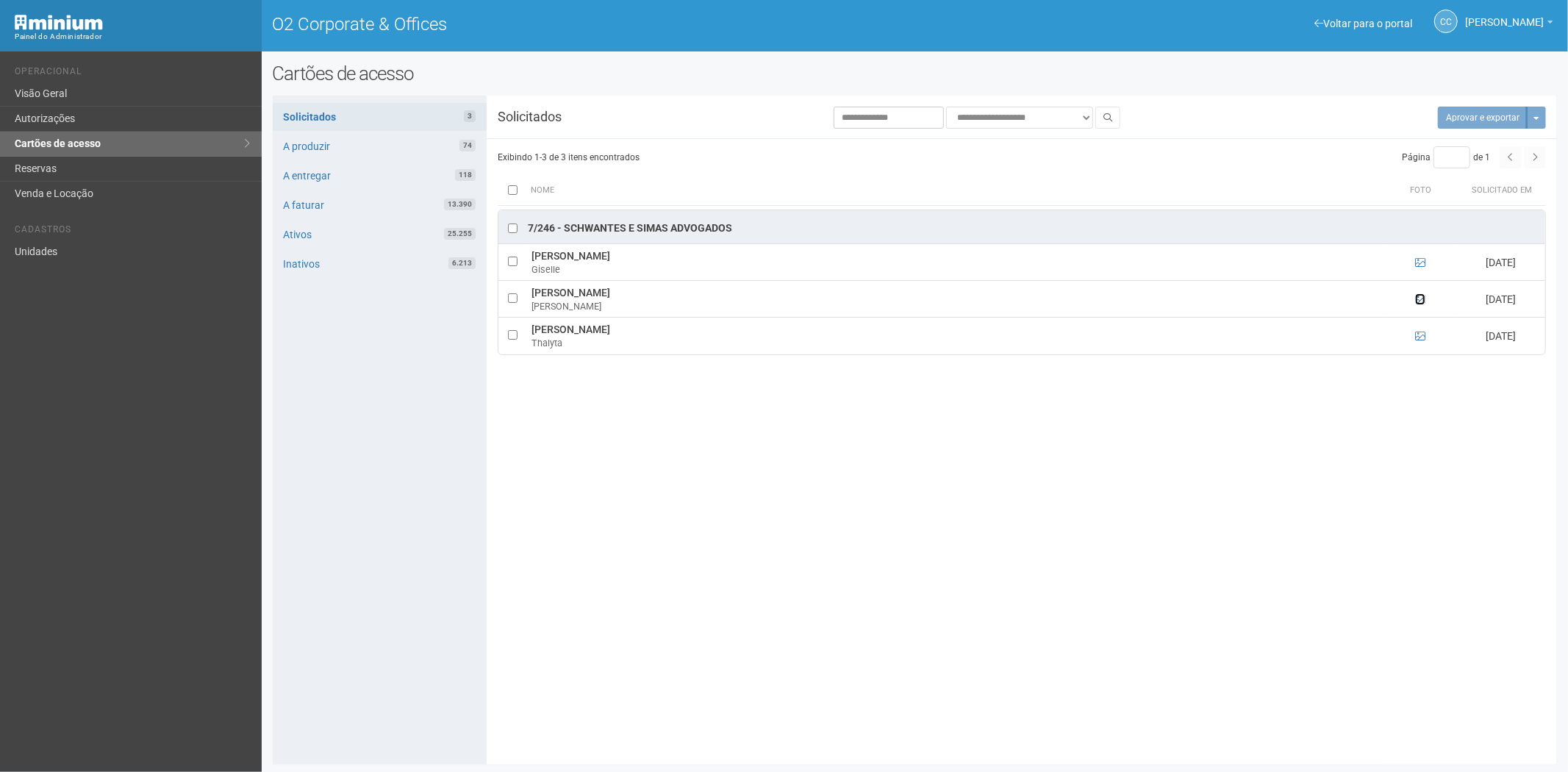
click at [1419, 305] on icon at bounding box center [1420, 300] width 10 height 10
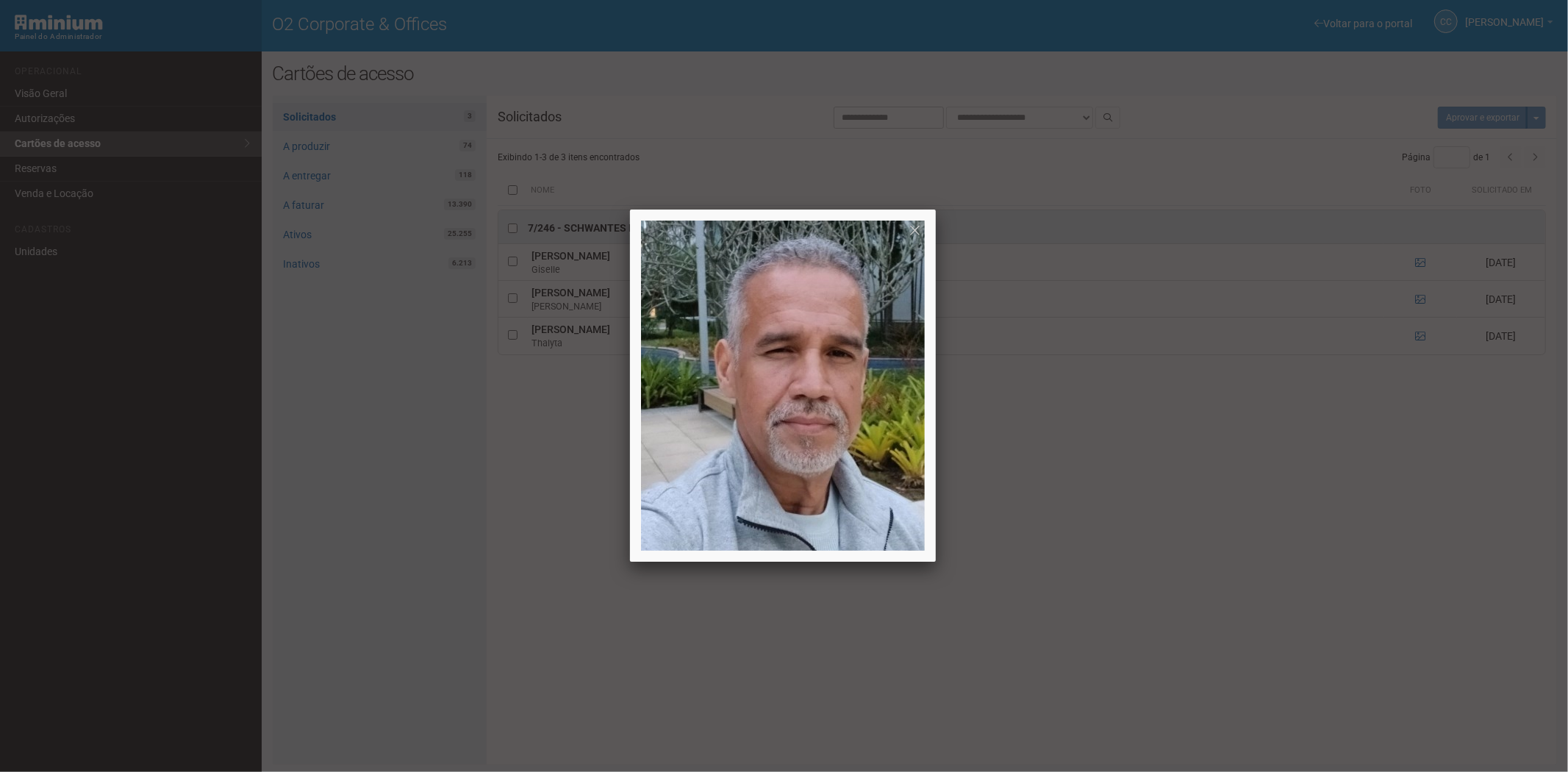
click at [1419, 305] on div at bounding box center [784, 386] width 1568 height 772
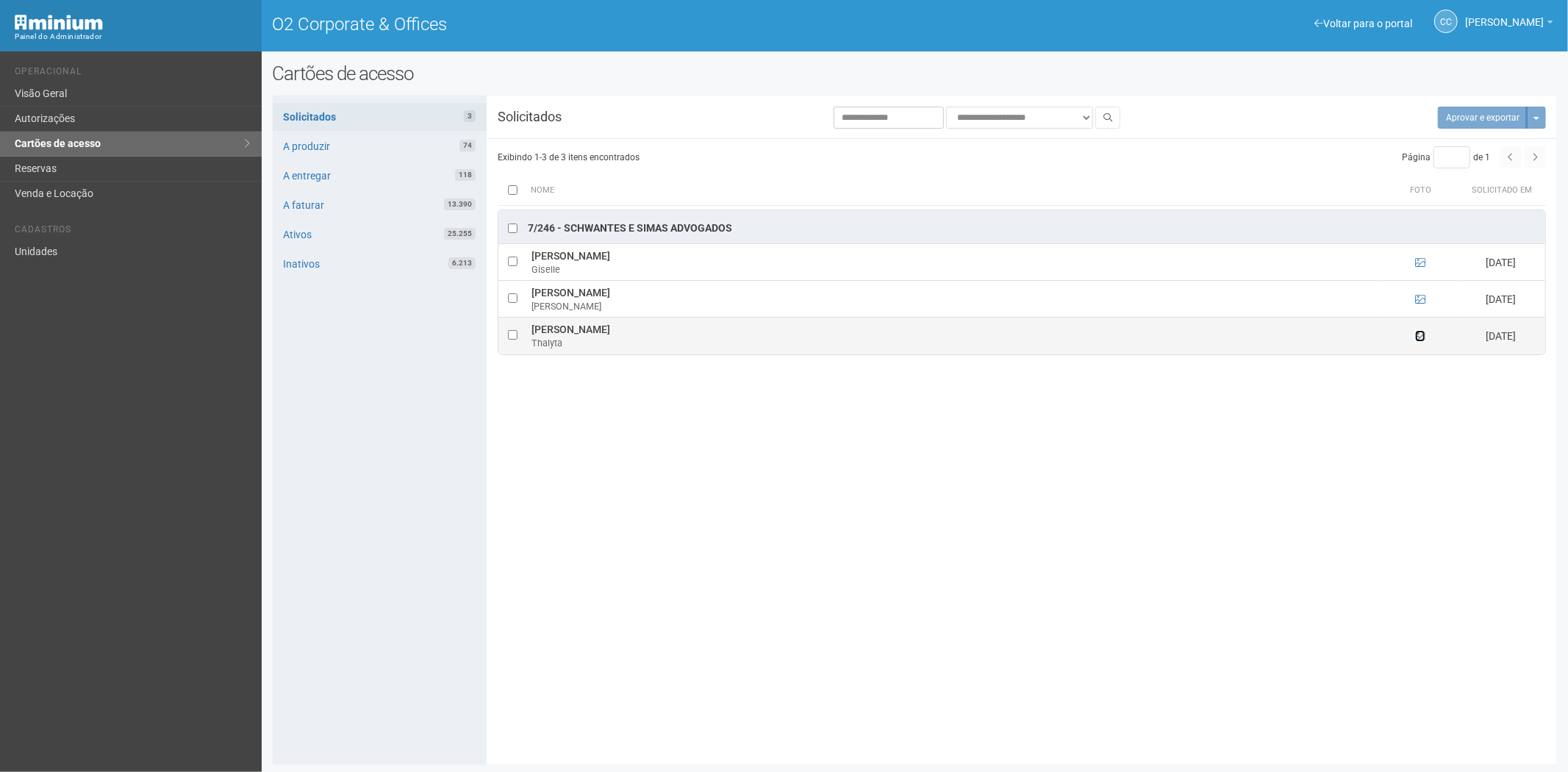
click at [1420, 335] on icon at bounding box center [1420, 336] width 10 height 10
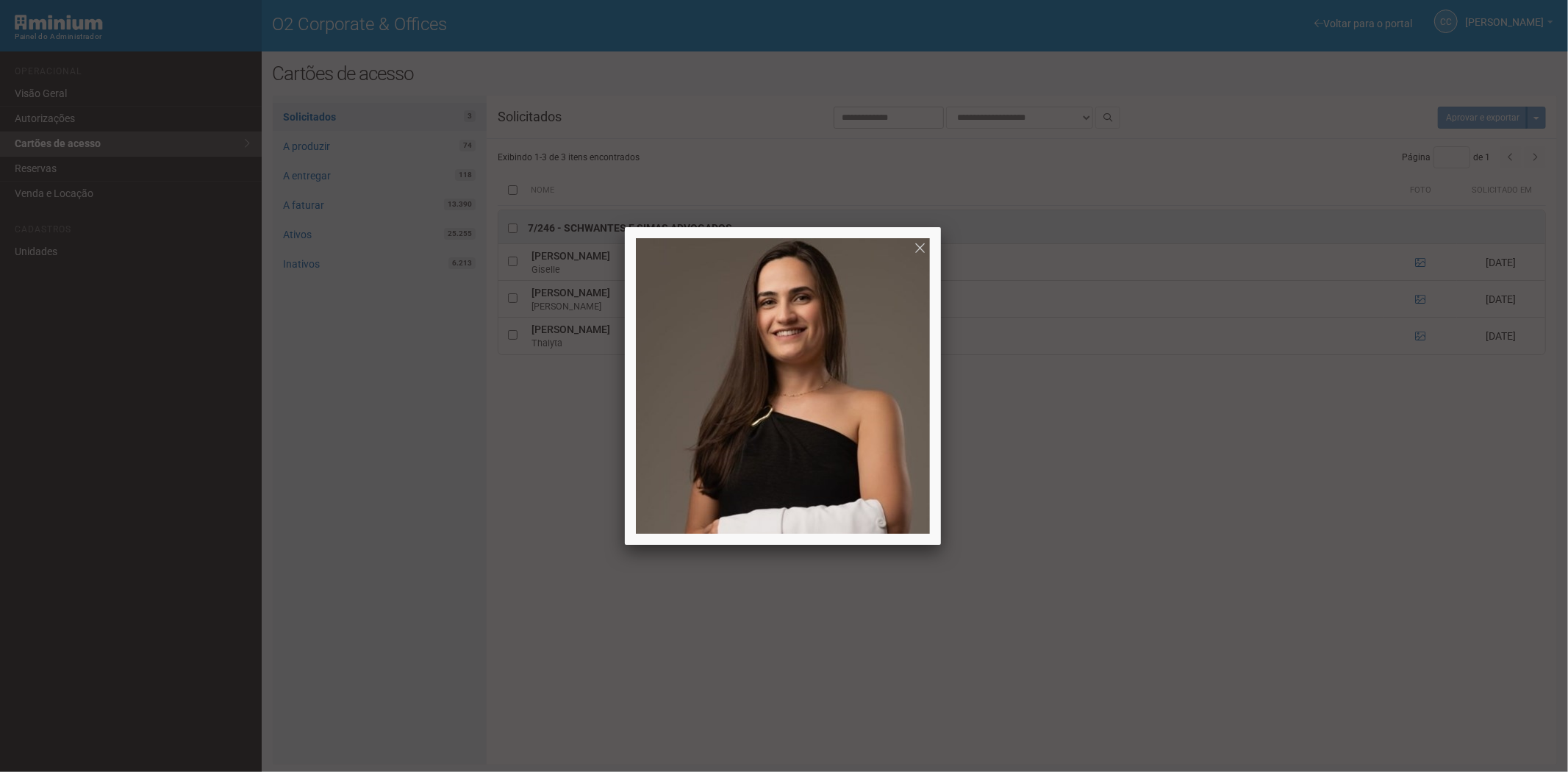
click at [1154, 647] on div at bounding box center [784, 386] width 1568 height 772
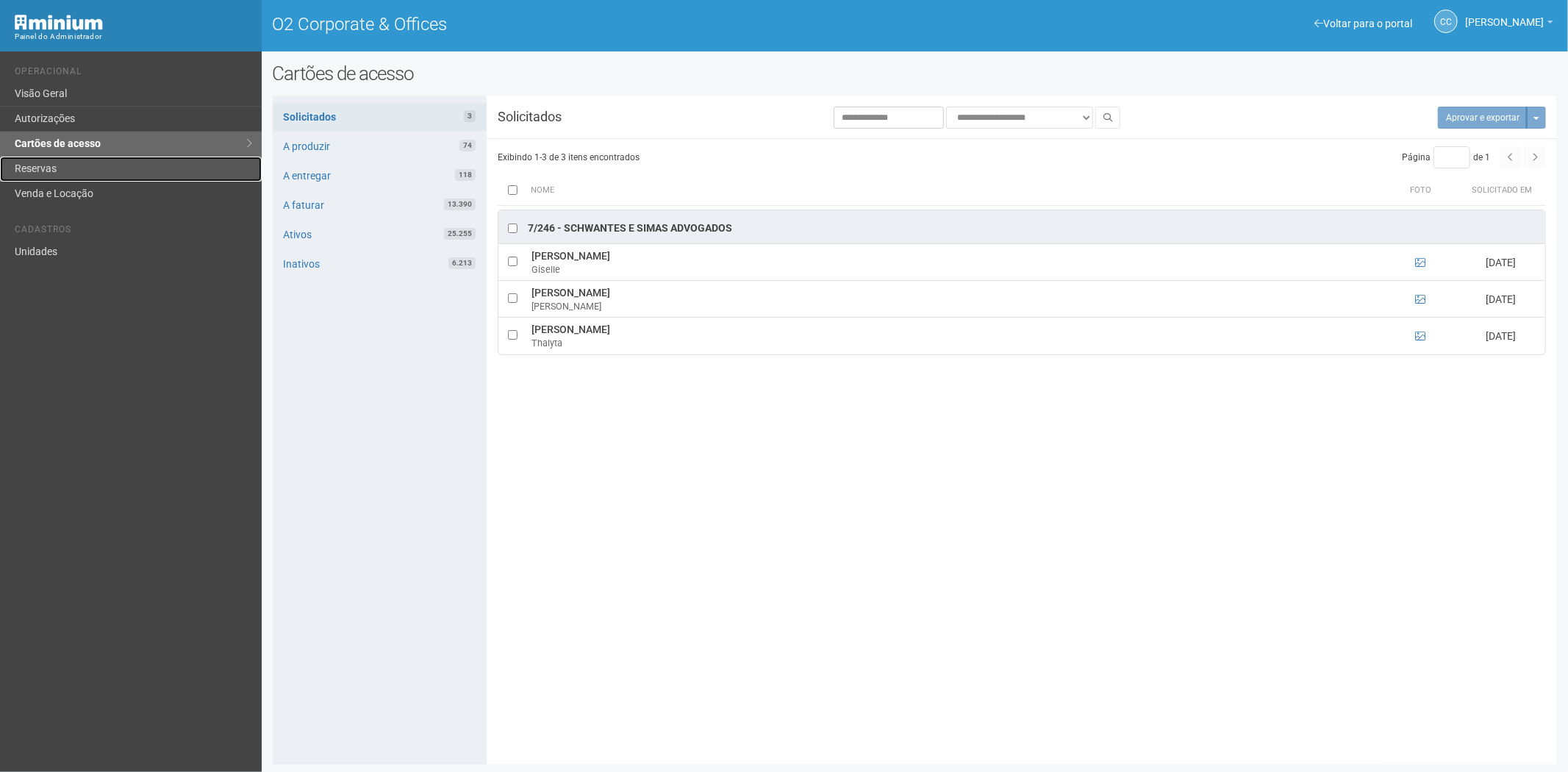
click at [40, 171] on link "Reservas" at bounding box center [131, 169] width 262 height 25
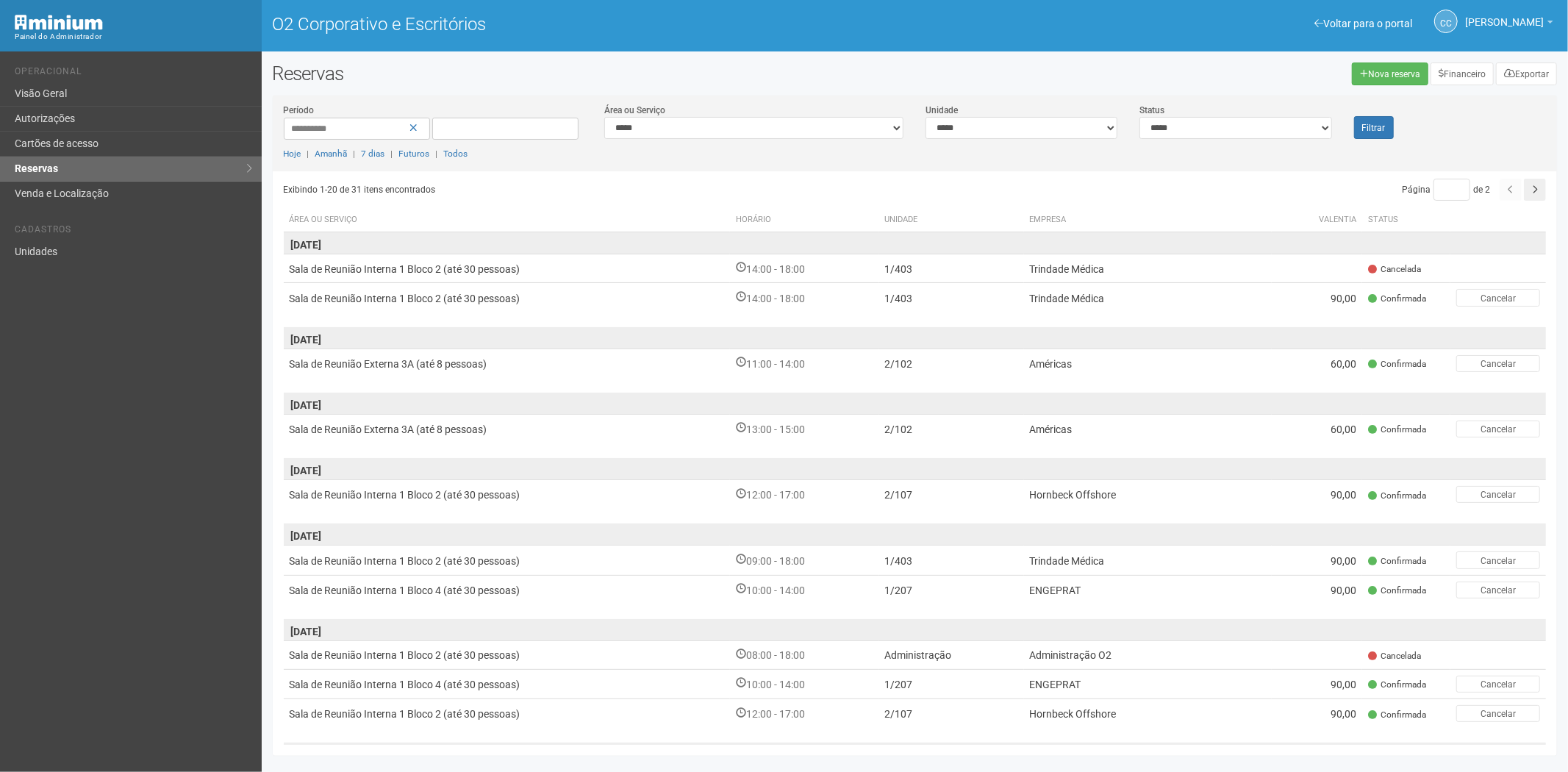
click at [69, 457] on div "Voltar para o portal Operacional Visão Geral Autorizações Cartões de acesso Res…" at bounding box center [131, 411] width 262 height 720
click at [91, 144] on font "Cartões de acesso" at bounding box center [56, 144] width 83 height 12
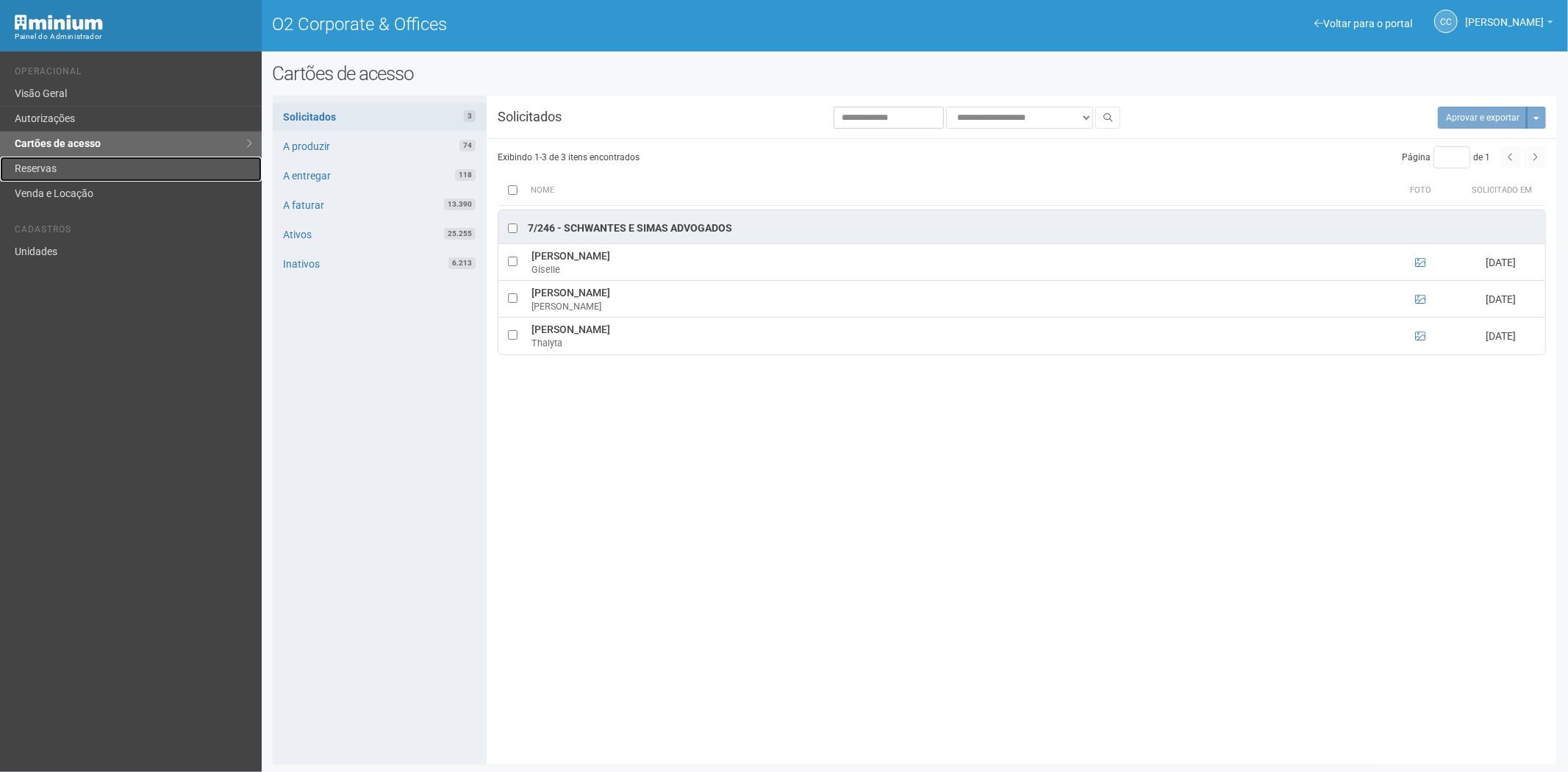
click at [74, 166] on link "Reservas" at bounding box center [131, 169] width 262 height 25
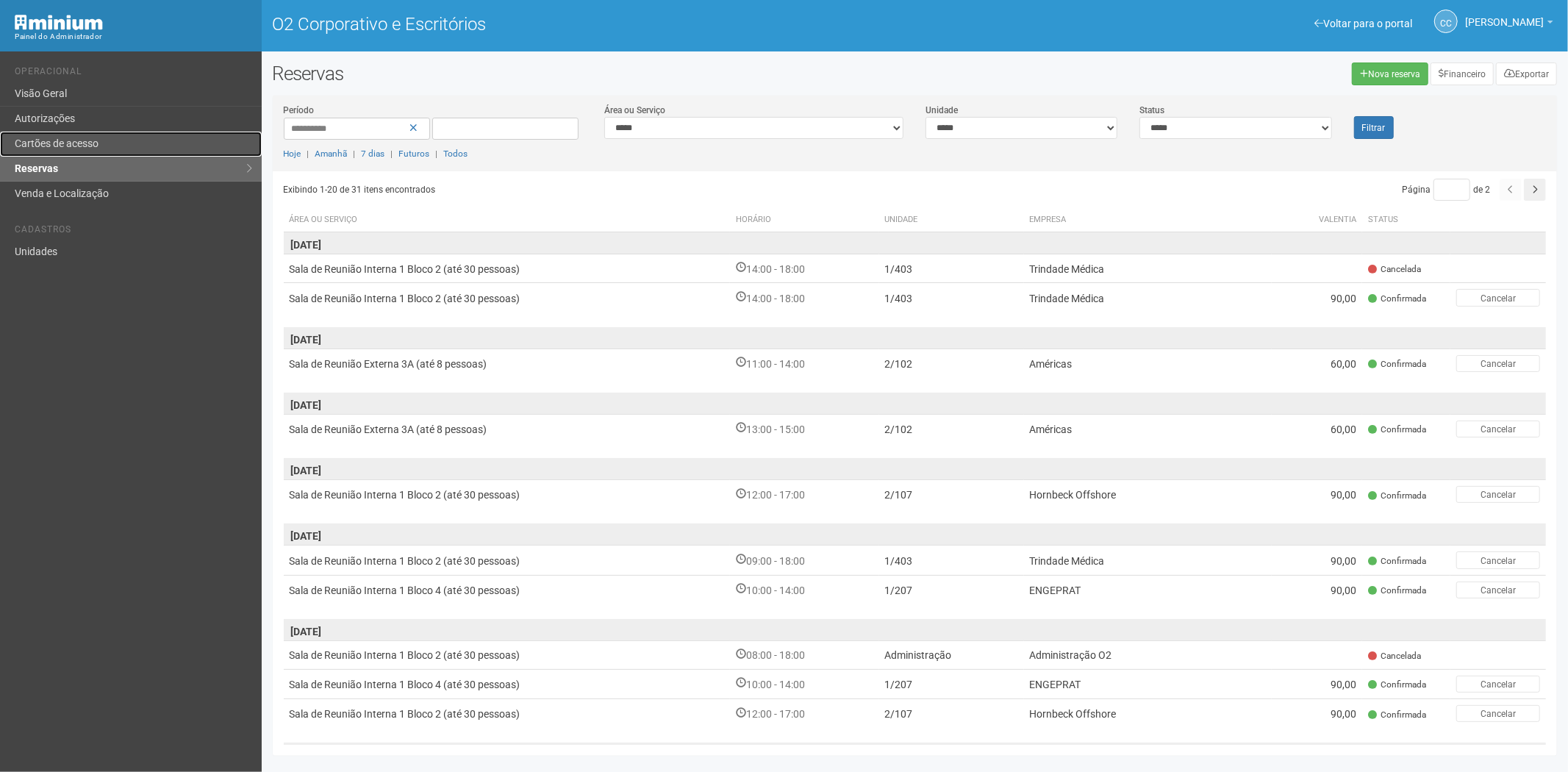
click at [93, 141] on font "Cartões de acesso" at bounding box center [56, 144] width 83 height 12
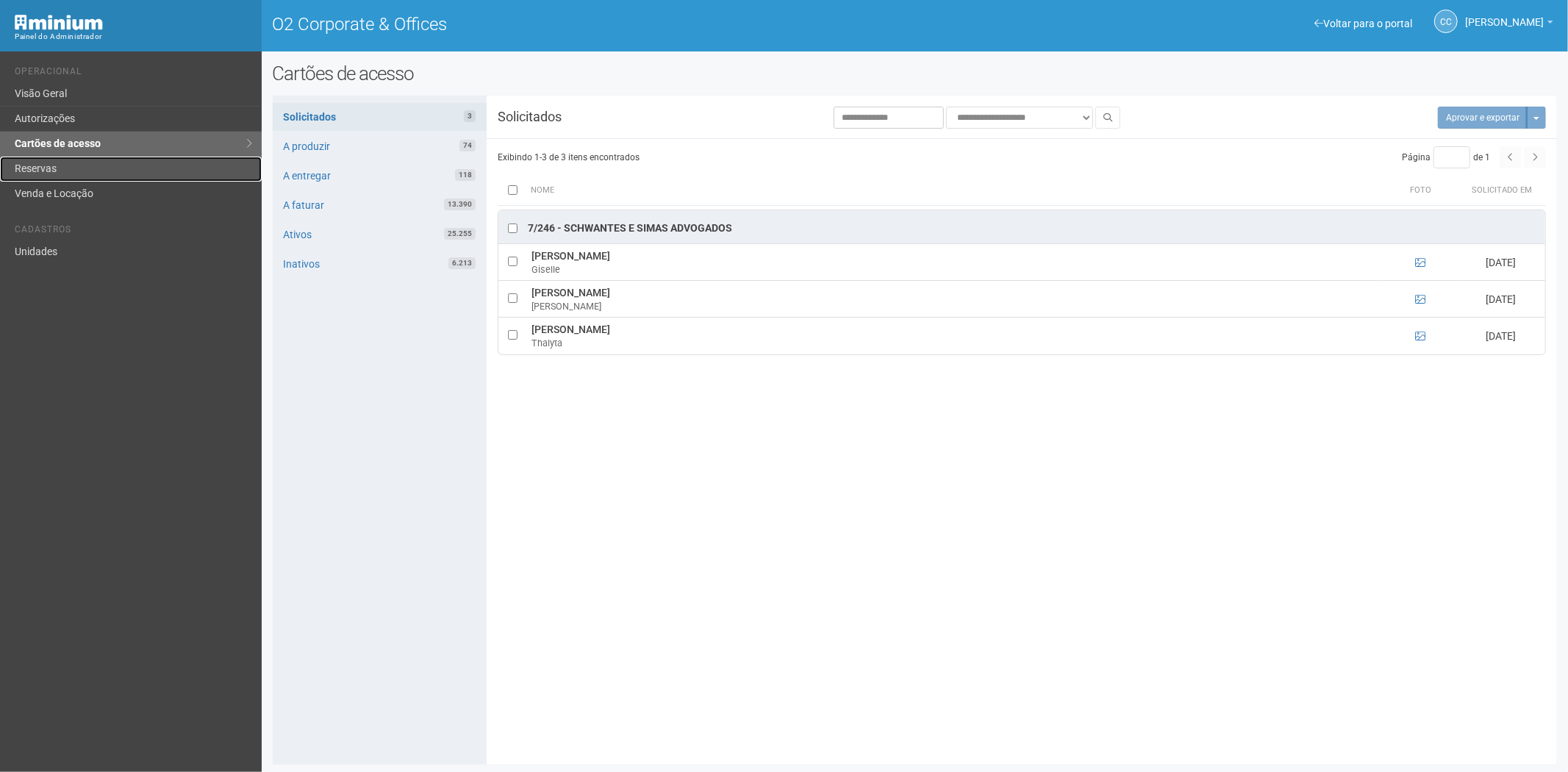
click at [46, 175] on link "Reservas" at bounding box center [131, 169] width 262 height 25
